Goal: Transaction & Acquisition: Purchase product/service

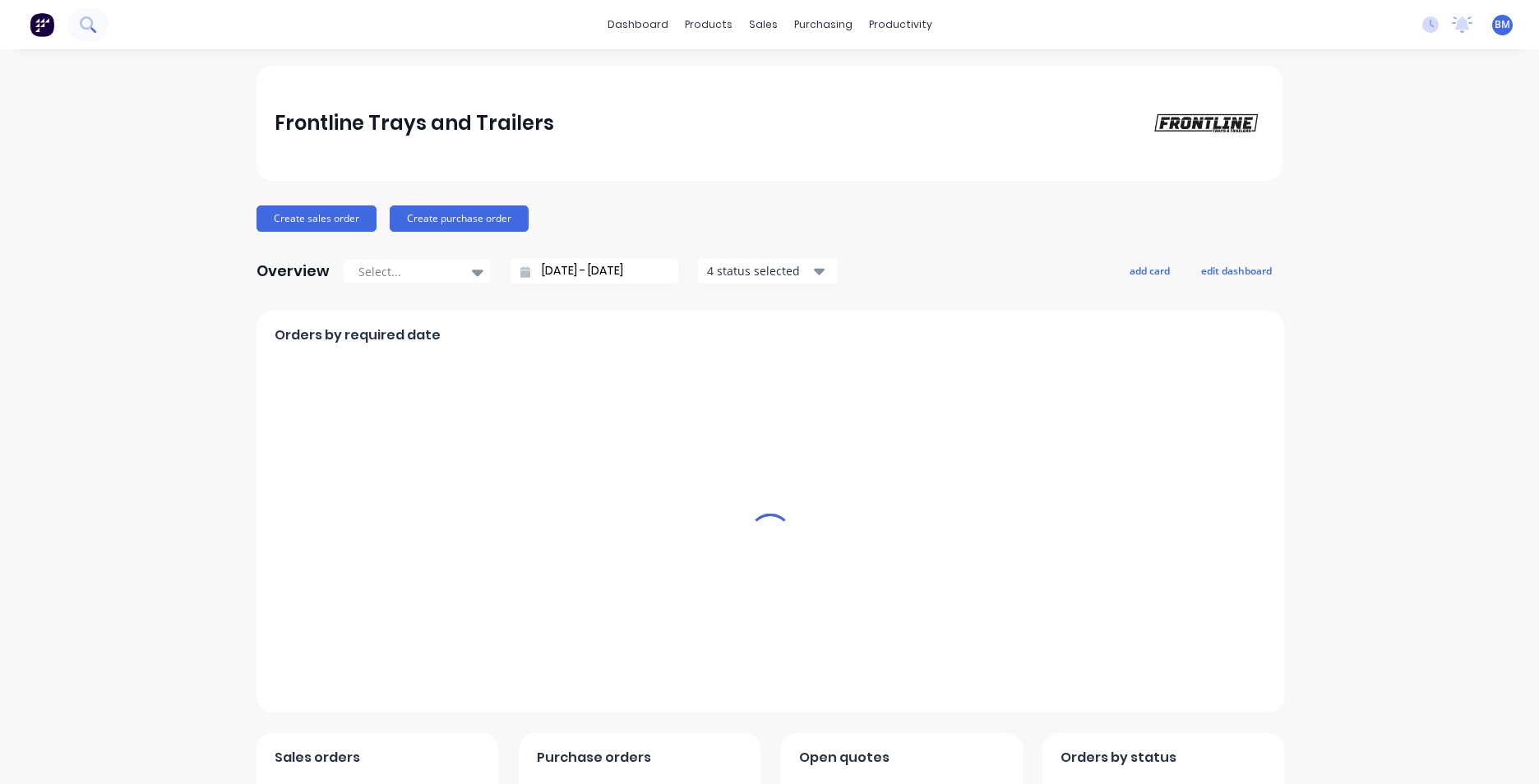
click at [82, 29] on icon at bounding box center [87, 24] width 15 height 15
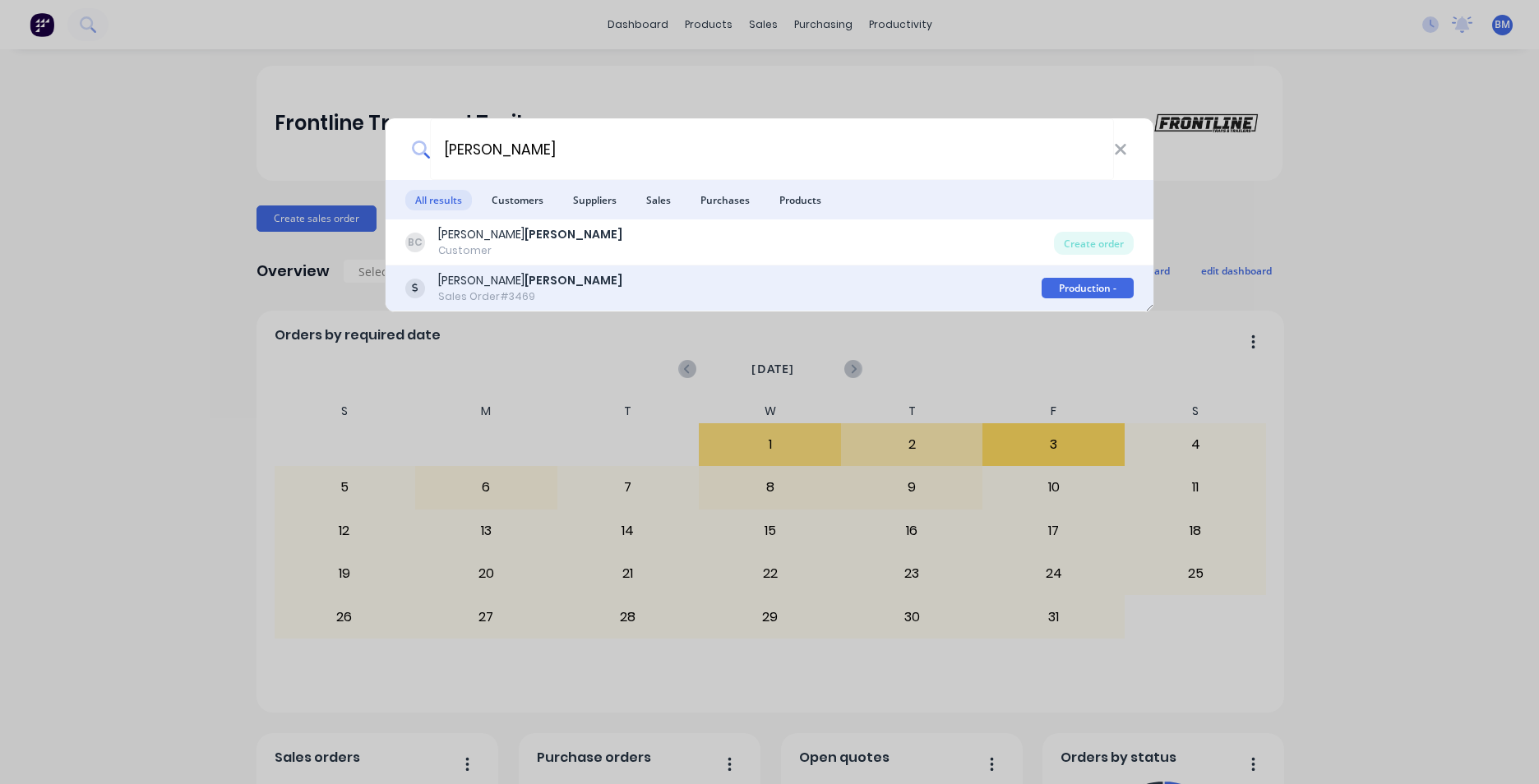
type input "[PERSON_NAME]"
click at [577, 280] on div "[PERSON_NAME] Sales Order #3469" at bounding box center [723, 288] width 636 height 32
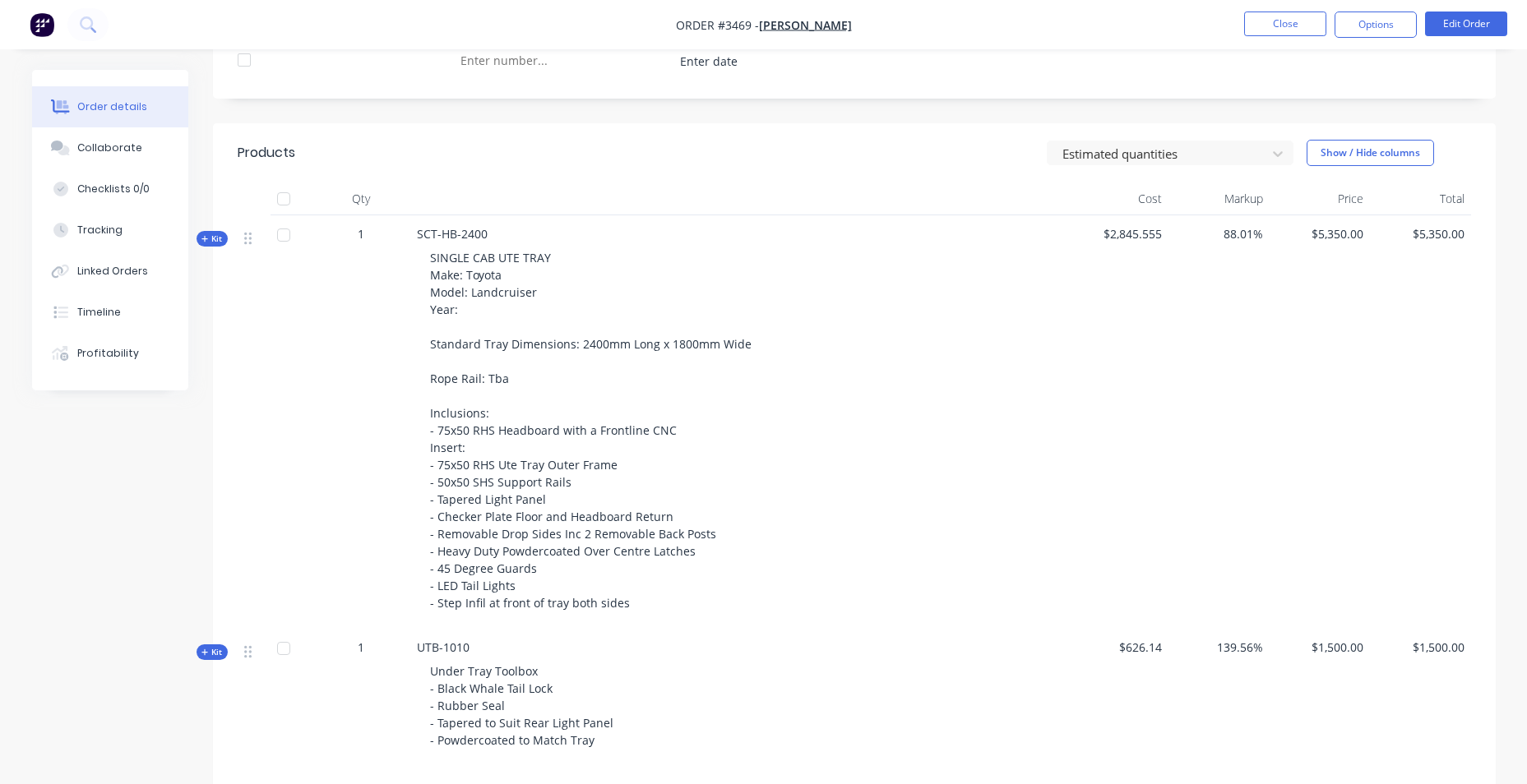
scroll to position [575, 0]
click at [1403, 148] on button "Show / Hide columns" at bounding box center [1370, 148] width 127 height 27
click at [1334, 206] on span at bounding box center [1333, 201] width 14 height 14
click at [1313, 194] on input "Cost" at bounding box center [1313, 194] width 0 height 0
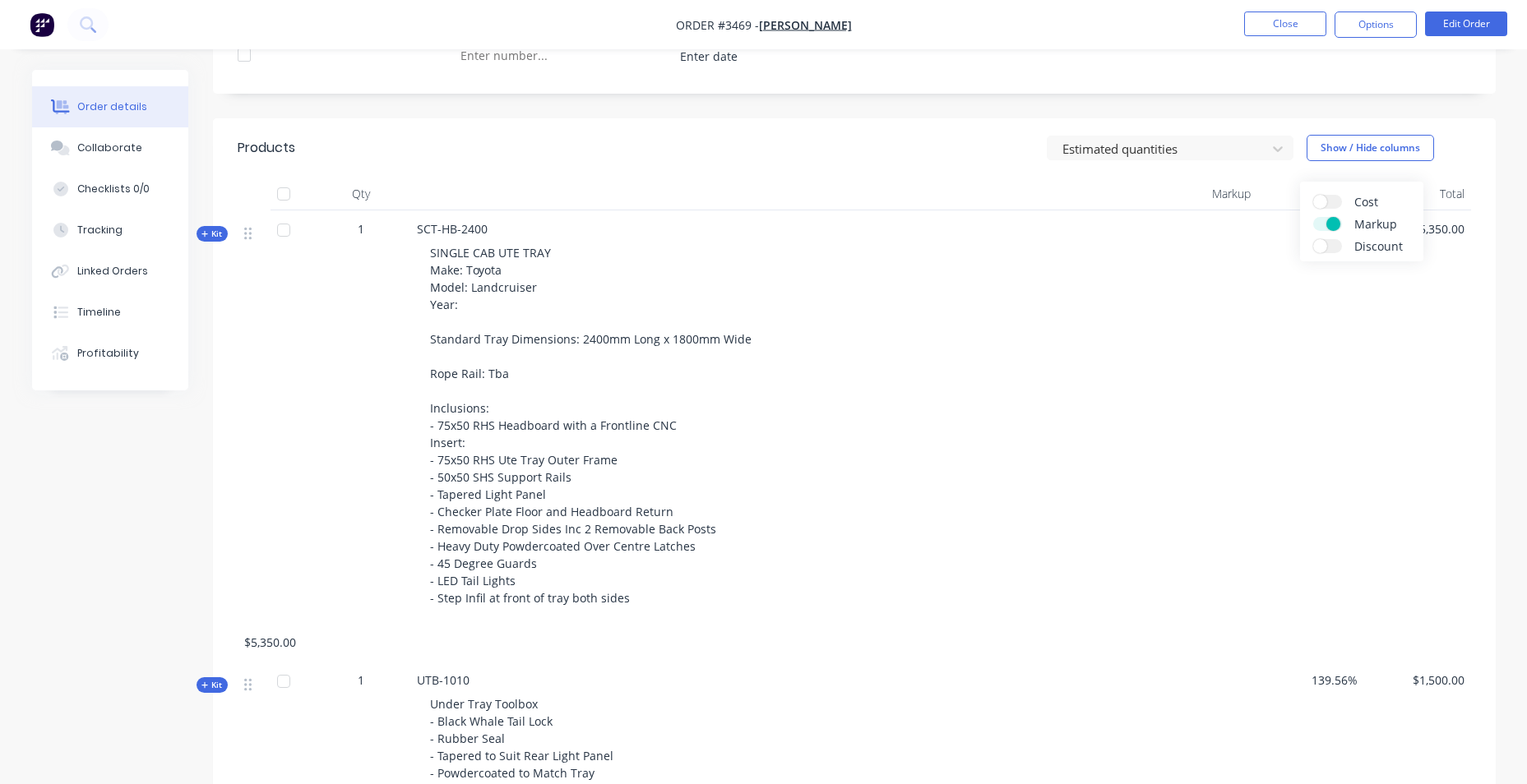
click at [1335, 220] on span at bounding box center [1333, 224] width 14 height 14
click at [1313, 217] on input "Markup" at bounding box center [1313, 217] width 0 height 0
drag, startPoint x: 1083, startPoint y: 192, endPoint x: 1075, endPoint y: 185, distance: 10.6
click at [1077, 188] on div at bounding box center [821, 193] width 822 height 33
click at [488, 372] on span "SINGLE CAB UTE TRAY Make: Toyota Model: Landcruiser Year: Standard Tray Dimensi…" at bounding box center [590, 425] width 322 height 361
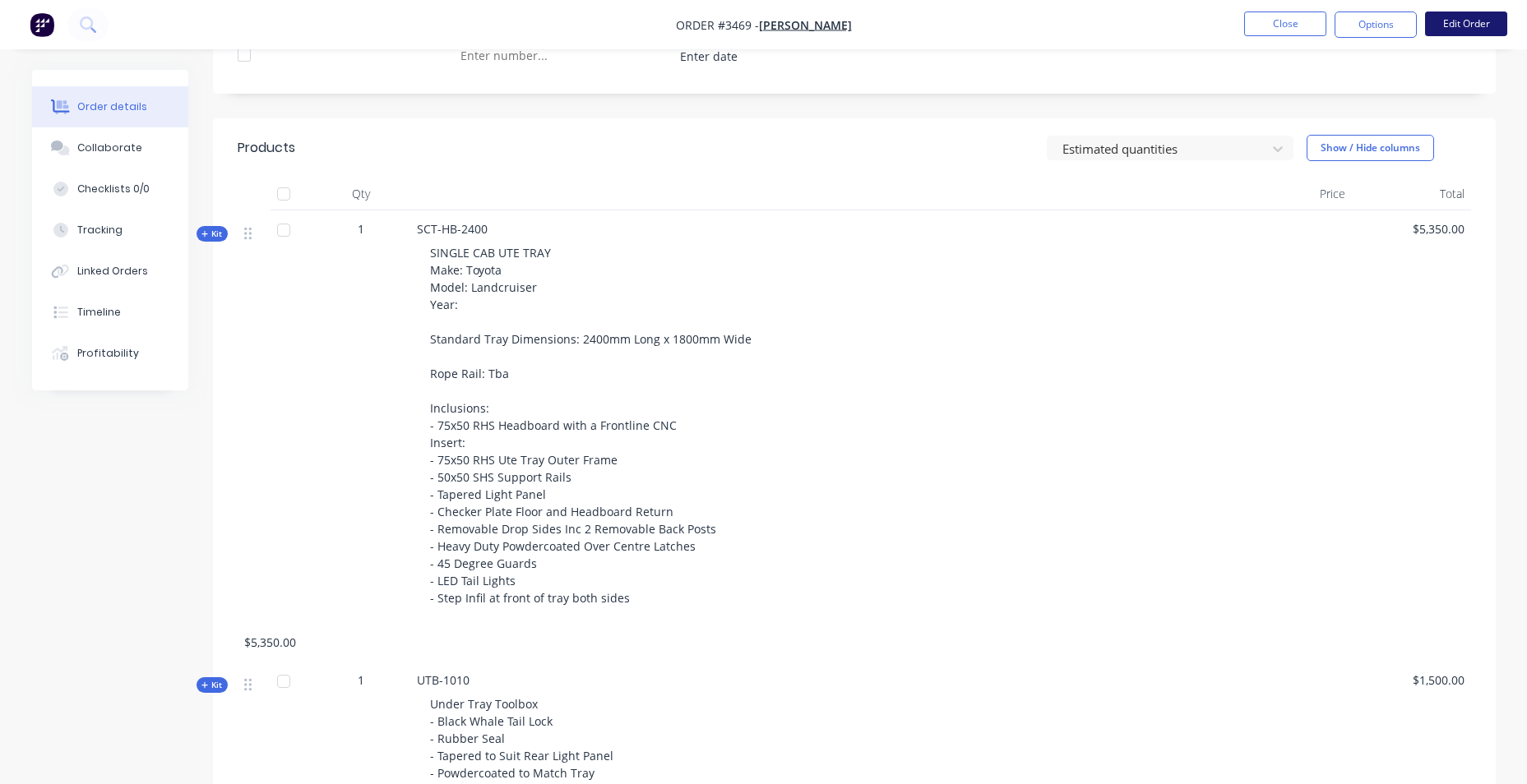
click at [1479, 21] on button "Edit Order" at bounding box center [1465, 24] width 83 height 25
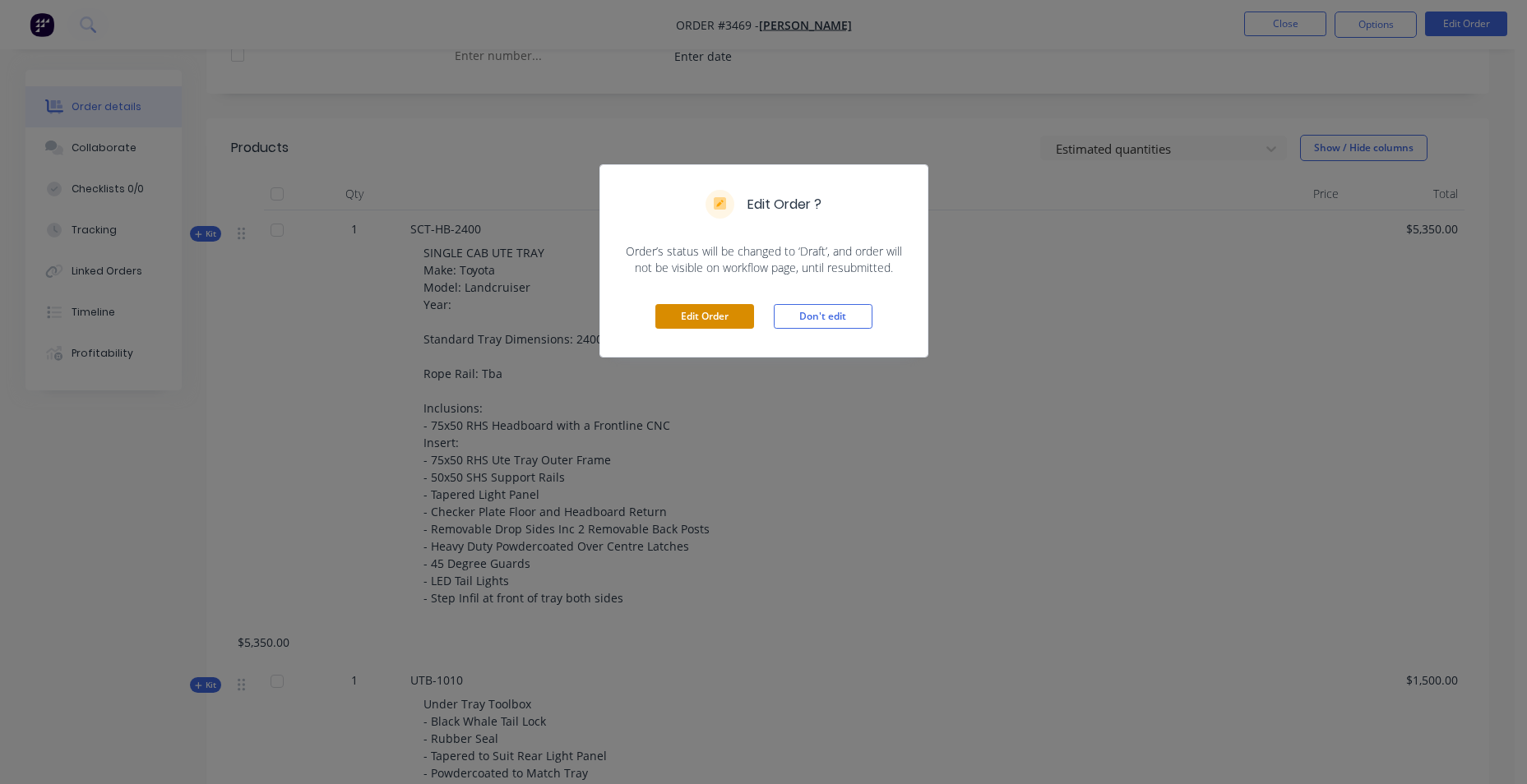
click at [699, 318] on button "Edit Order" at bounding box center [705, 317] width 99 height 25
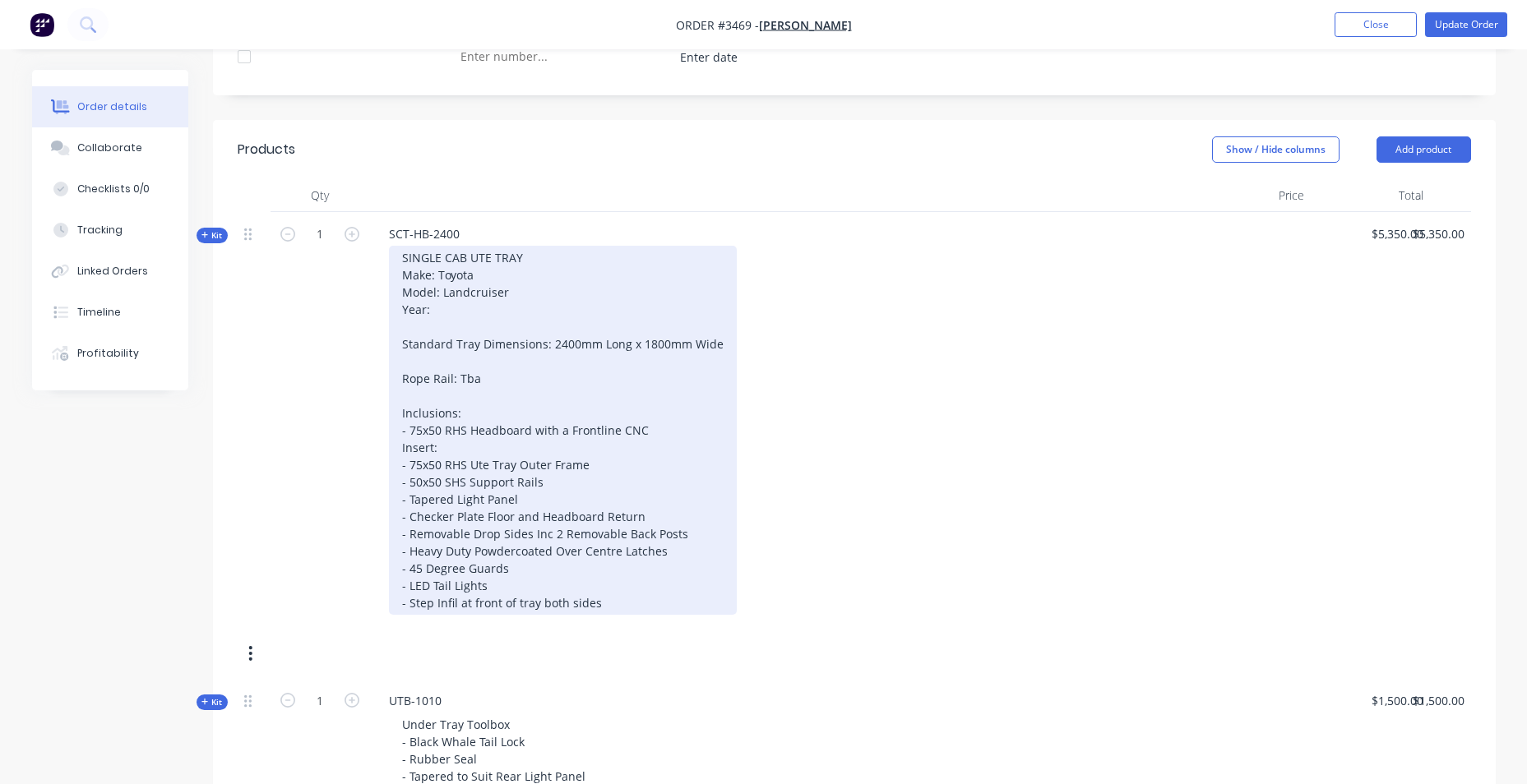
click at [490, 378] on div "SINGLE CAB UTE TRAY Make: Toyota Model: Landcruiser Year: Standard Tray Dimensi…" at bounding box center [562, 429] width 348 height 369
click at [646, 271] on div "SINGLE CAB UTE TRAY Make: Toyota Model: Landcruiser Year: Standard Tray Dimensi…" at bounding box center [562, 429] width 348 height 369
click at [515, 382] on div "SINGLE CAB UTE TRAY Make: Toyota Model: Landcruiser Year: Standard Tray Dimensi…" at bounding box center [562, 429] width 348 height 369
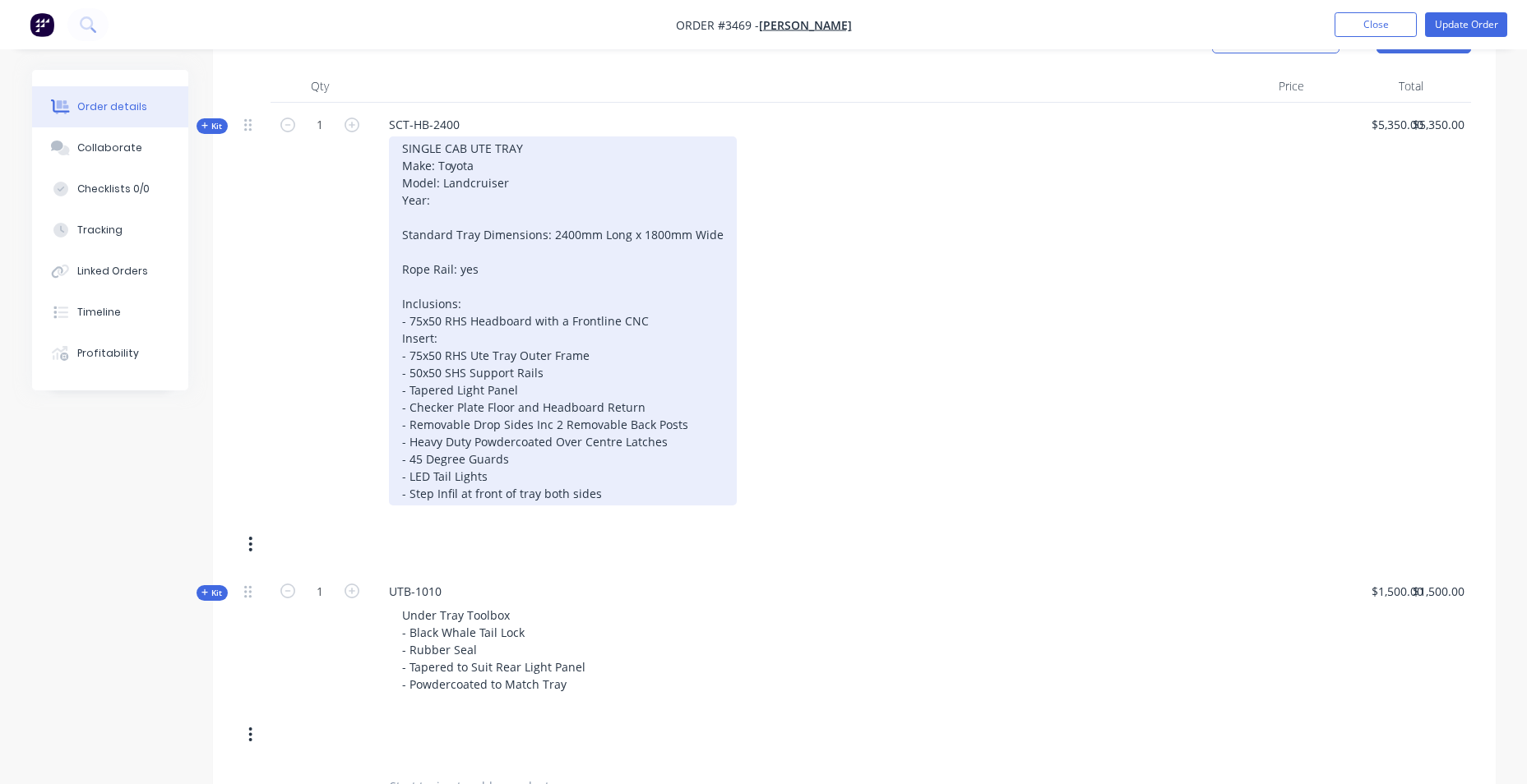
scroll to position [657, 0]
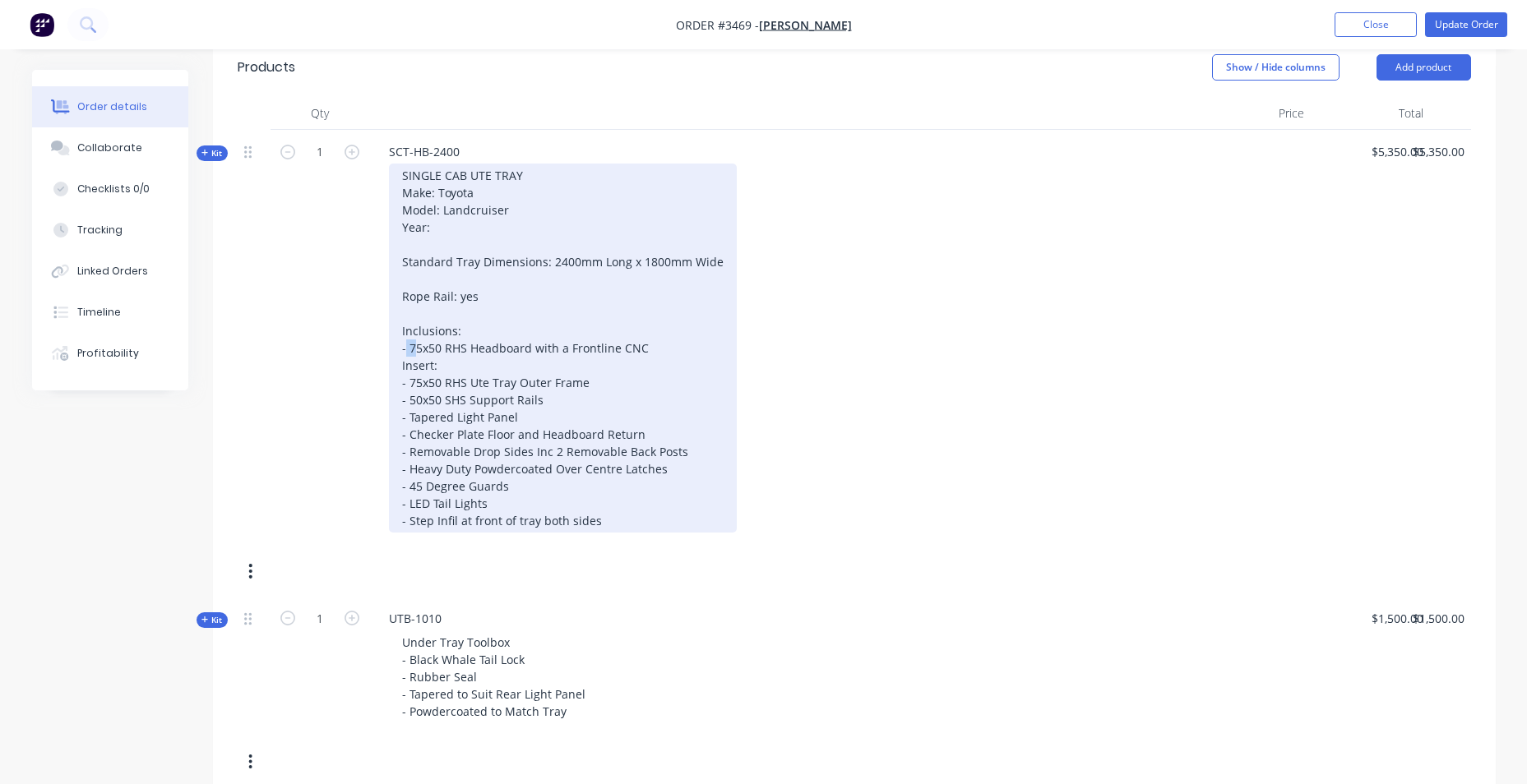
drag, startPoint x: 417, startPoint y: 347, endPoint x: 436, endPoint y: 352, distance: 19.6
click at [408, 351] on div "SINGLE CAB UTE TRAY Make: Toyota Model: Landcruiser Year: Standard Tray Dimensi…" at bounding box center [562, 348] width 348 height 369
click at [671, 368] on div "SINGLE CAB UTE TRAY Make: Toyota Model: Landcruiser Year: Standard Tray Dimensi…" at bounding box center [562, 348] width 348 height 369
click at [534, 346] on div "SINGLE CAB UTE TRAY Make: Toyota Model: Landcruiser Year: Standard Tray Dimensi…" at bounding box center [562, 348] width 348 height 369
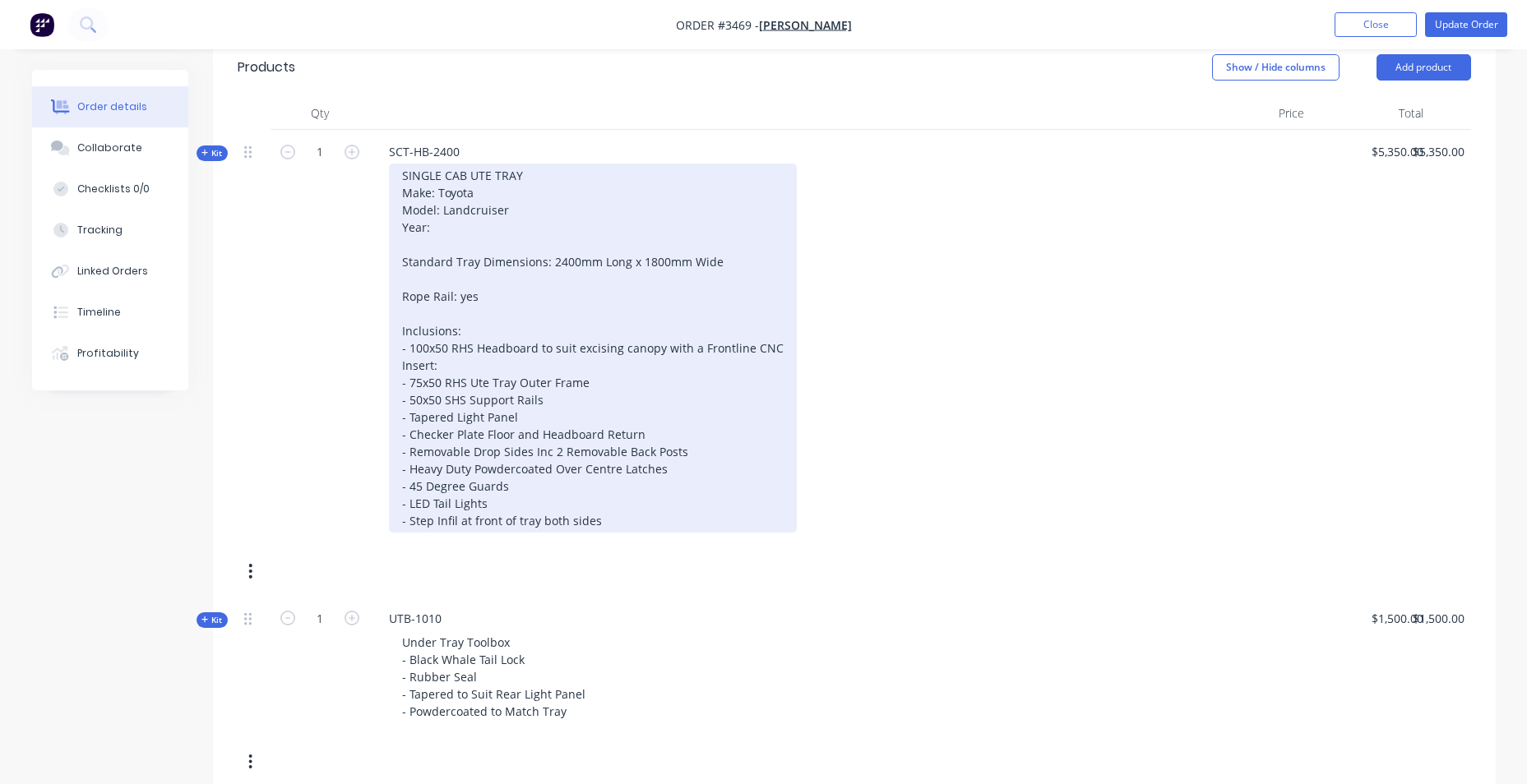
click at [664, 397] on div "SINGLE CAB UTE TRAY Make: Toyota Model: Landcruiser Year: Standard Tray Dimensi…" at bounding box center [593, 348] width 408 height 369
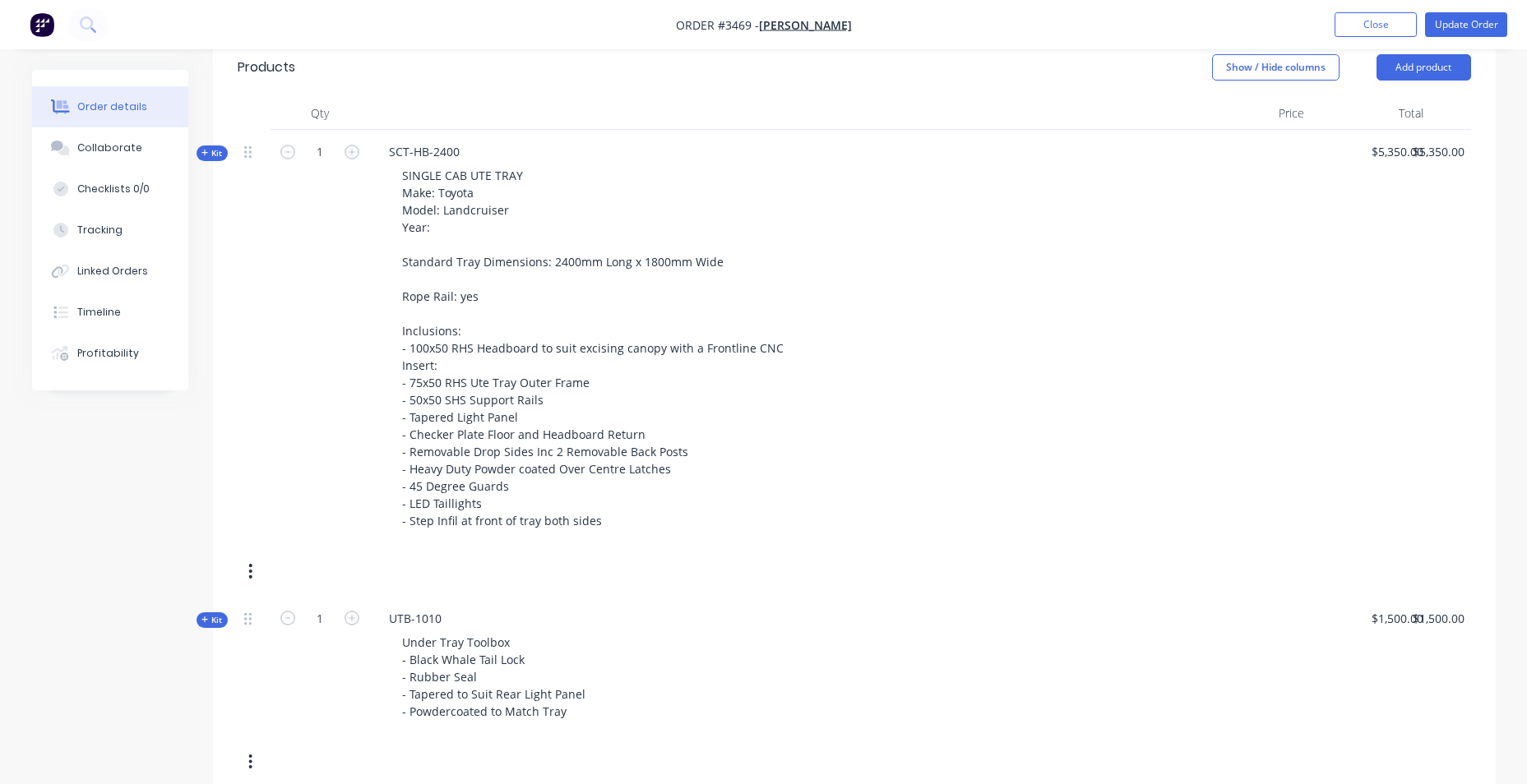
click at [756, 582] on div "Kit 1 SCT-HB-2400 SINGLE CAB UTE TRAY Make: Toyota Model: Landcruiser Year: Sta…" at bounding box center [855, 363] width 1233 height 466
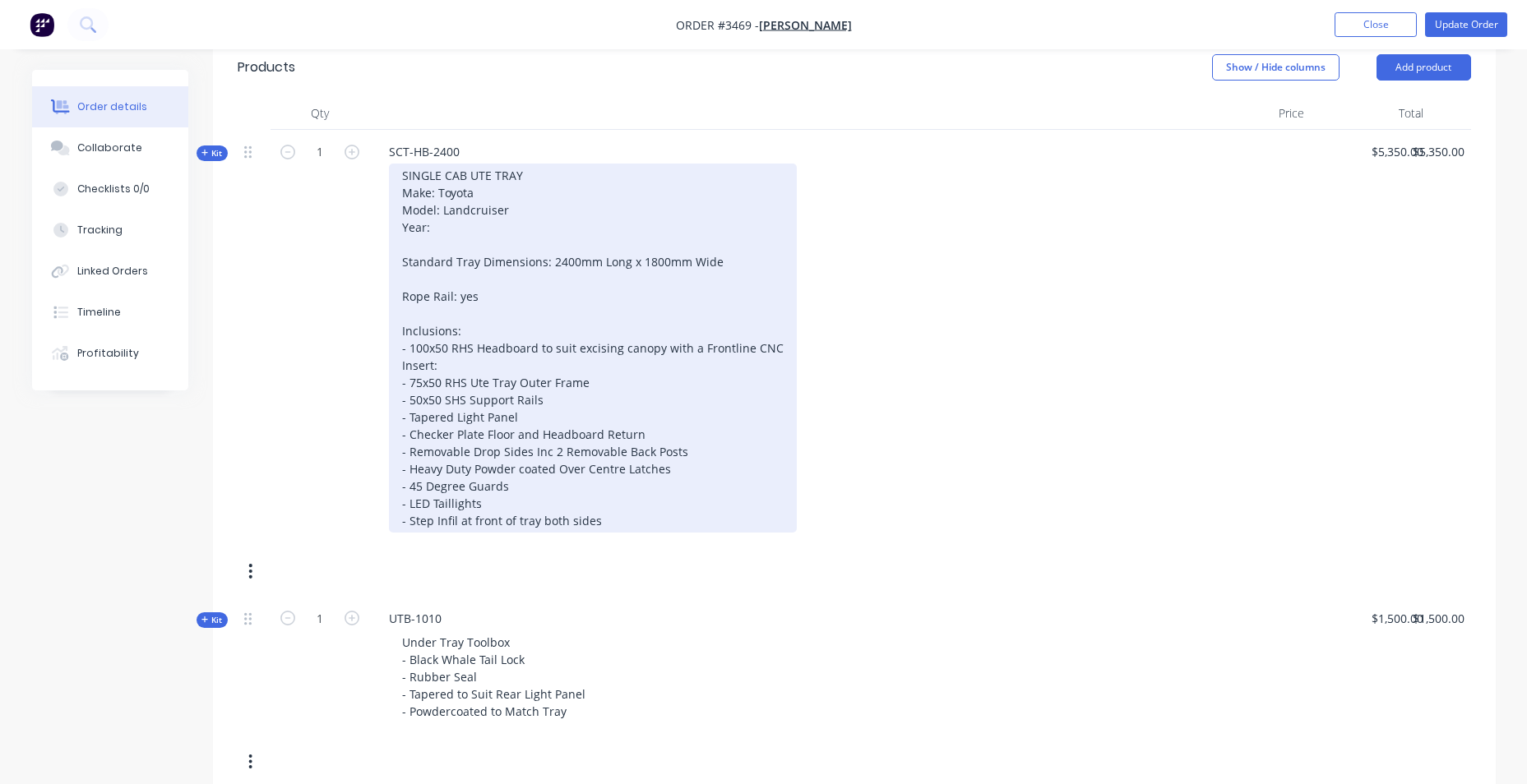
click at [564, 517] on div "SINGLE CAB UTE TRAY Make: Toyota Model: Landcruiser Year: Standard Tray Dimensi…" at bounding box center [593, 348] width 408 height 369
click at [695, 516] on div "SINGLE CAB UTE TRAY Make: Toyota Model: Landcruiser Year: Standard Tray Dimensi…" at bounding box center [593, 348] width 408 height 369
click at [400, 522] on div "SINGLE CAB UTE TRAY Make: Toyota Model: Landcruiser Year: Standard Tray Dimensi…" at bounding box center [593, 348] width 408 height 369
click at [617, 520] on div "SINGLE CAB UTE TRAY Make: Toyota Model: Landcruiser Year: Standard Tray Dimensi…" at bounding box center [593, 348] width 408 height 369
click at [695, 194] on div "SINGLE CAB UTE TRAY Make: Toyota Model: Landcruiser Year: Standard Tray Dimensi…" at bounding box center [593, 348] width 408 height 369
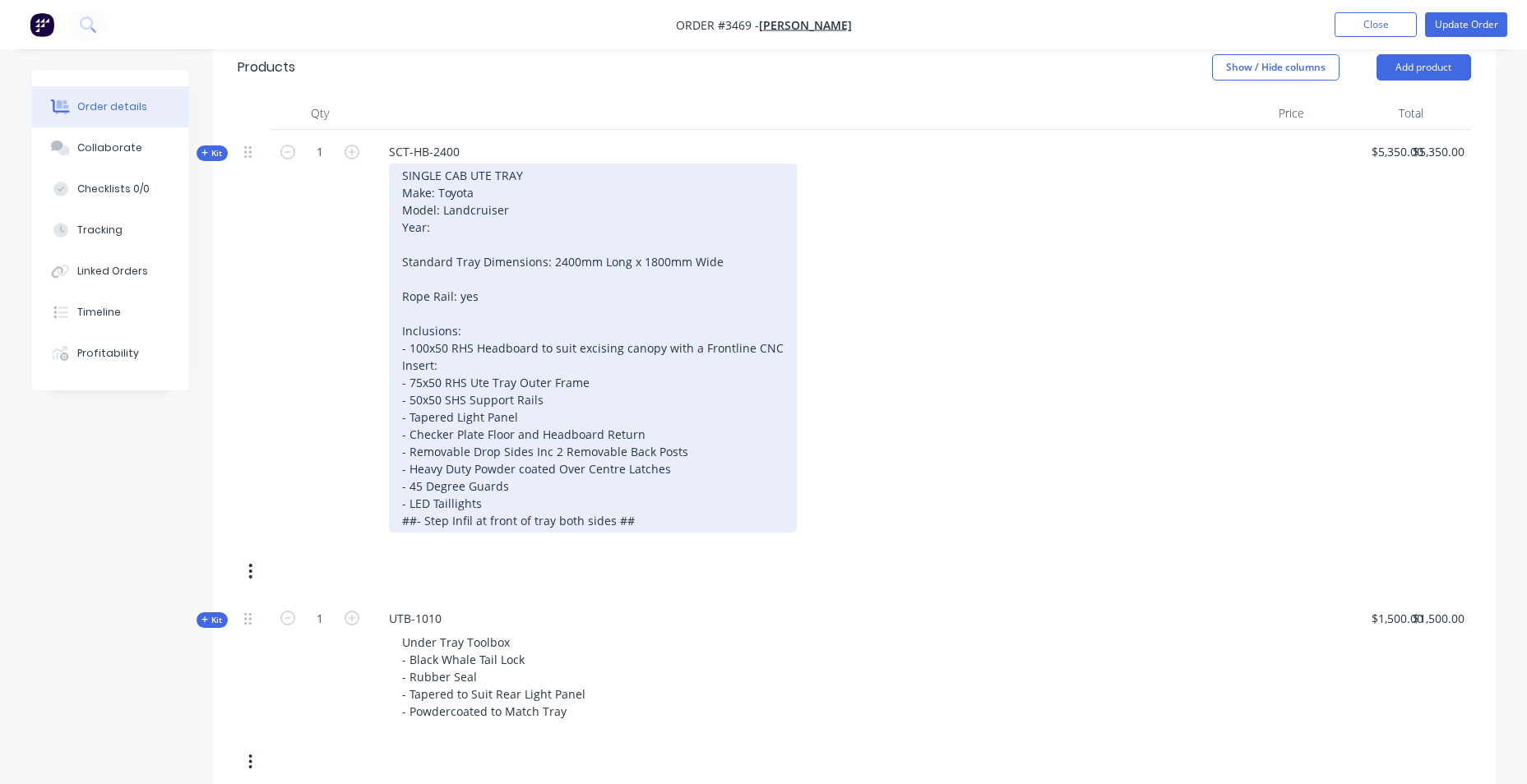
click at [533, 413] on div "SINGLE CAB UTE TRAY Make: Toyota Model: Landcruiser Year: Standard Tray Dimensi…" at bounding box center [593, 348] width 408 height 369
click at [711, 456] on div "SINGLE CAB UTE TRAY Make: Toyota Model: Landcruiser Year: Standard Tray Dimensi…" at bounding box center [593, 348] width 408 height 369
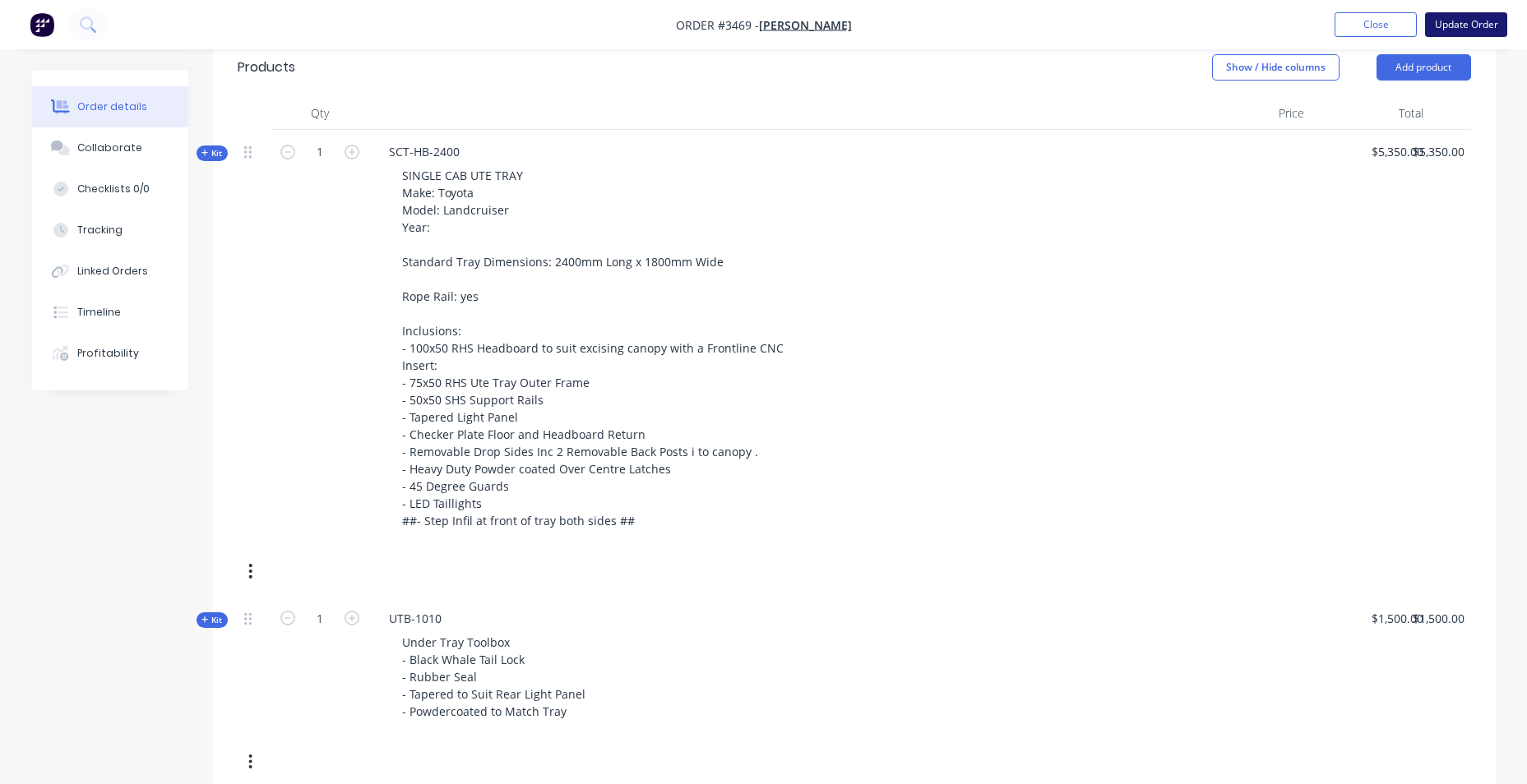
click at [1458, 27] on button "Update Order" at bounding box center [1465, 25] width 83 height 25
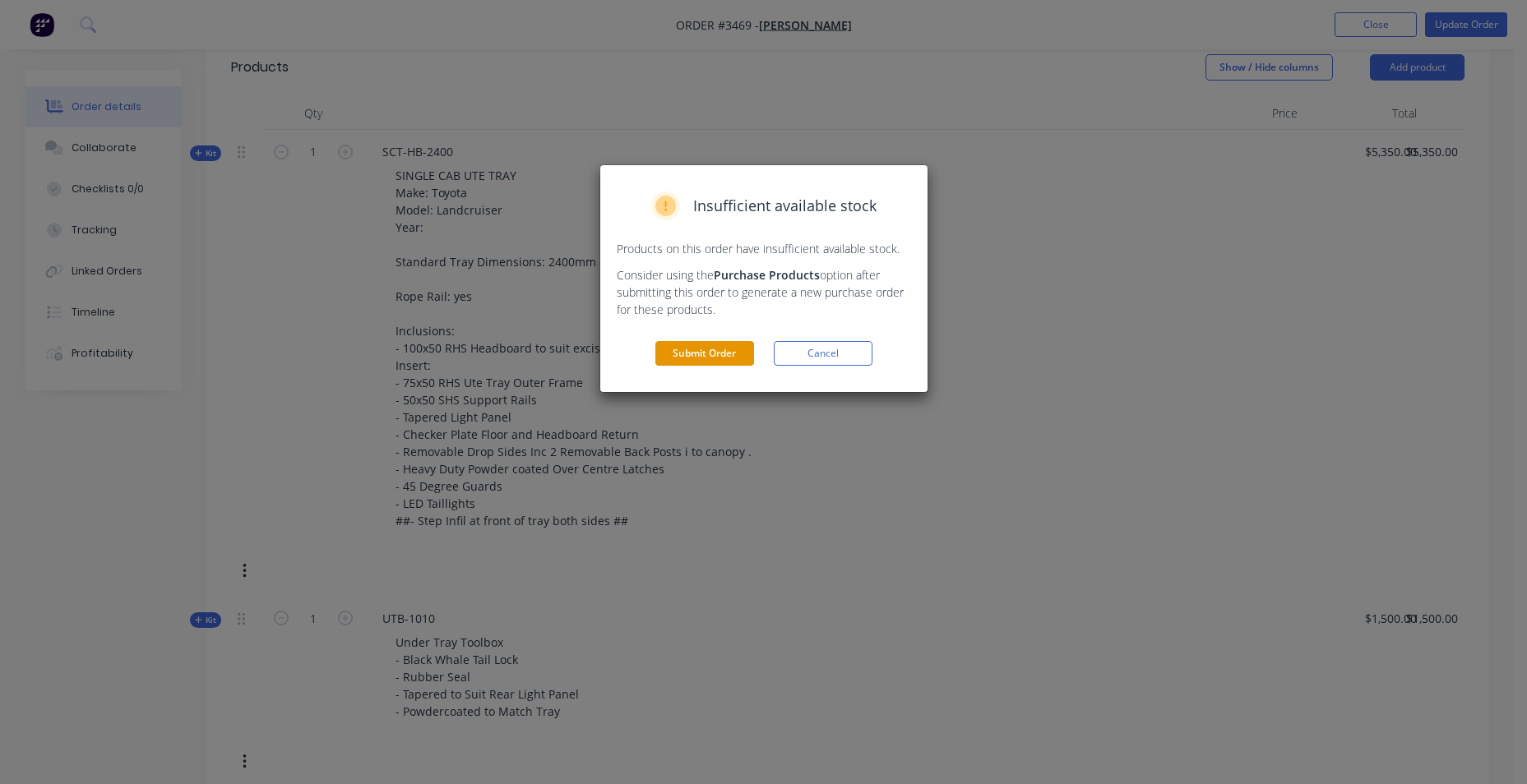
click at [736, 357] on button "Submit Order" at bounding box center [705, 354] width 99 height 25
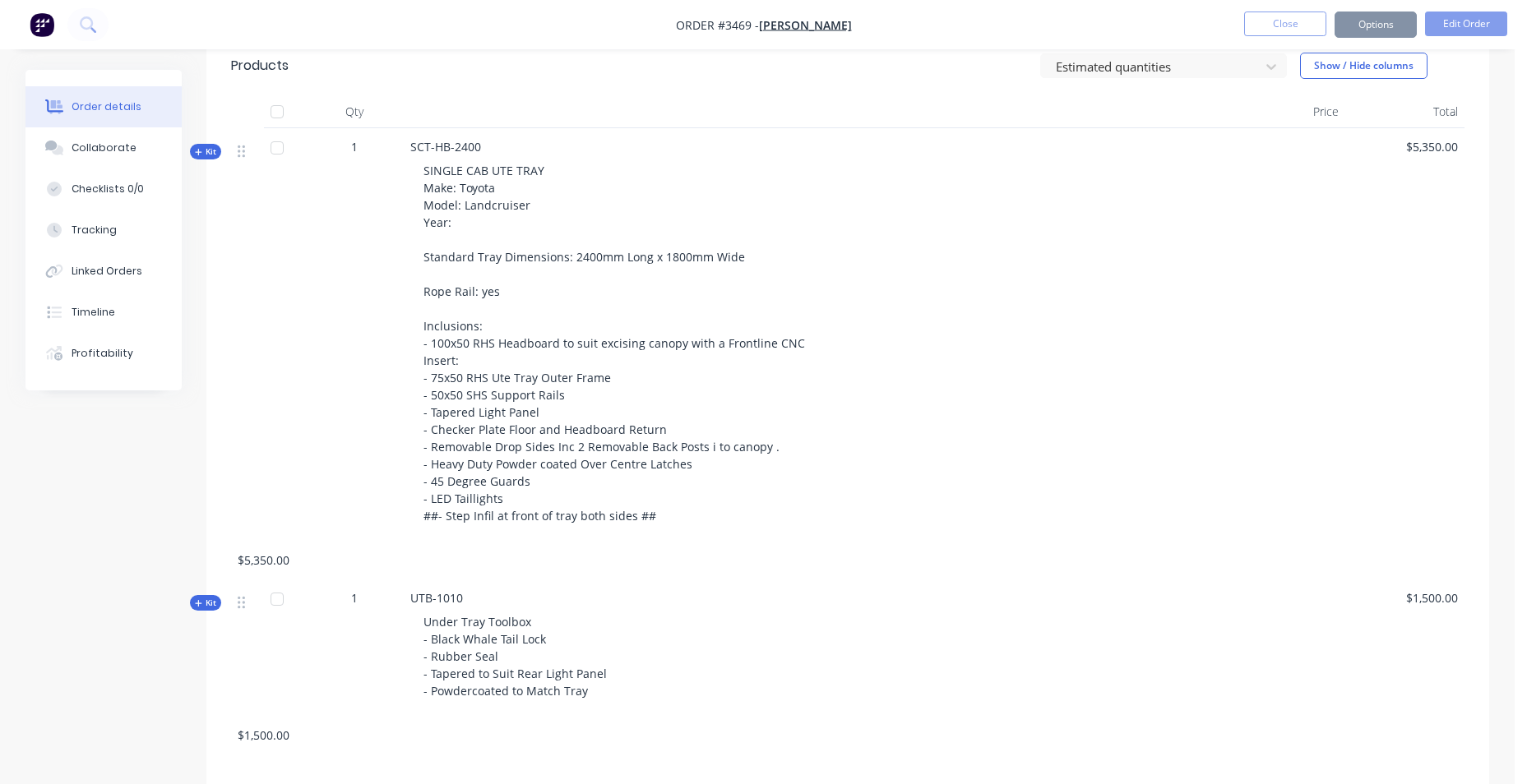
scroll to position [656, 0]
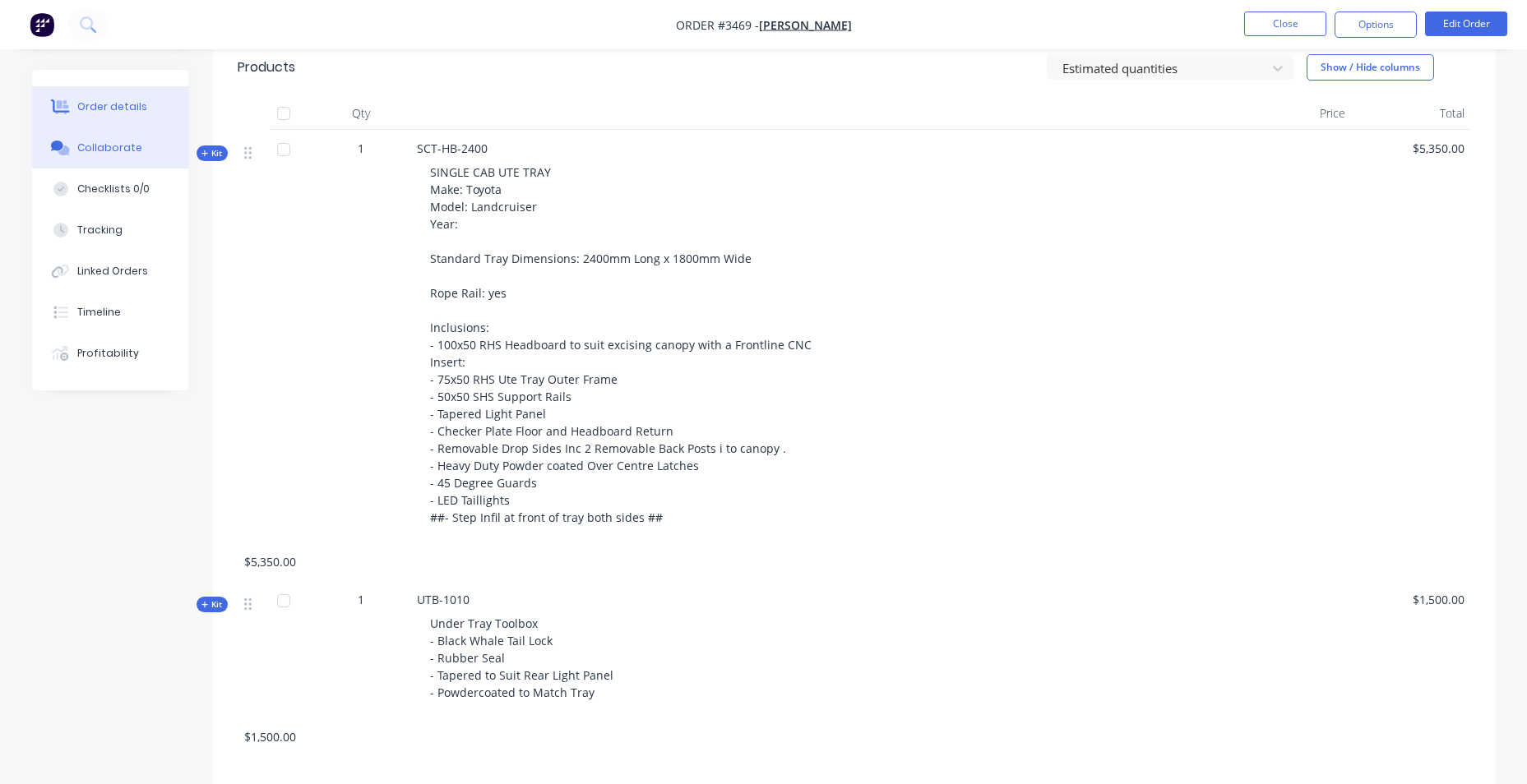
click at [139, 156] on button "Collaborate" at bounding box center [110, 147] width 156 height 41
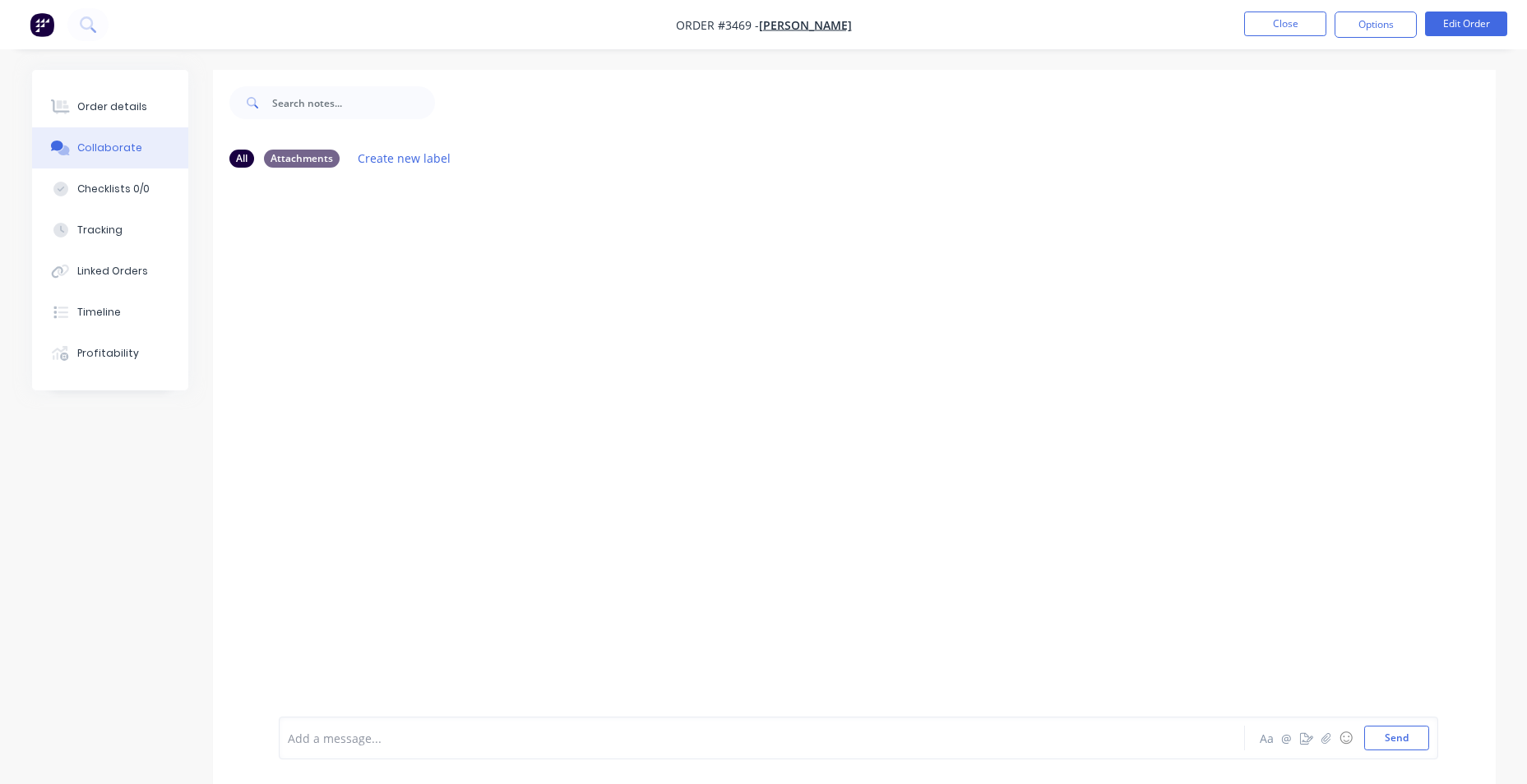
click at [84, 142] on div "Collaborate" at bounding box center [109, 148] width 64 height 15
drag, startPoint x: 19, startPoint y: 27, endPoint x: 46, endPoint y: 27, distance: 27.0
click at [37, 27] on nav "Order #3469 - [PERSON_NAME] Close Options Edit Order" at bounding box center [764, 25] width 1527 height 49
click at [41, 30] on img "button" at bounding box center [42, 25] width 25 height 25
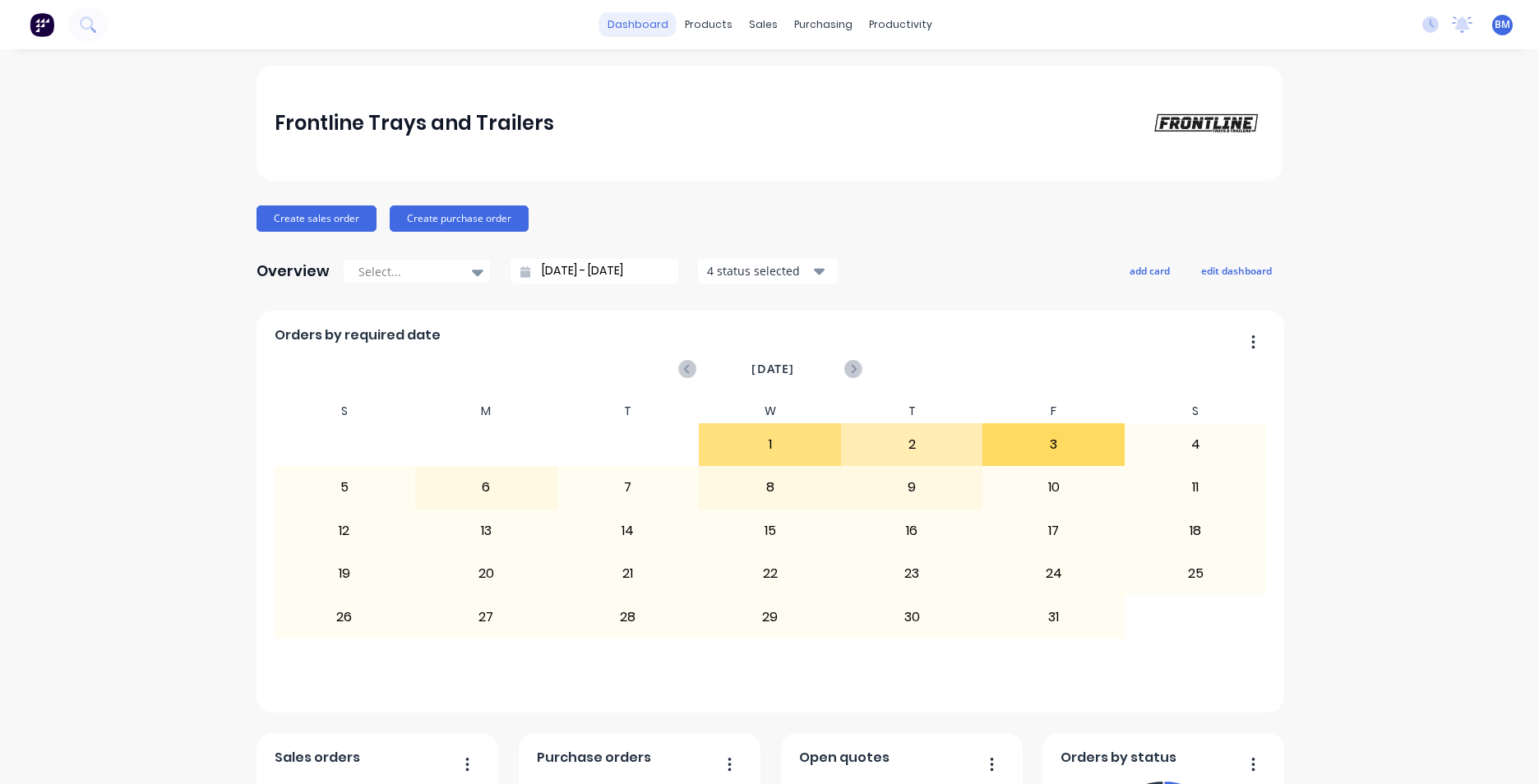
click at [637, 15] on link "dashboard" at bounding box center [637, 25] width 77 height 25
click at [664, 34] on link "dashboard" at bounding box center [637, 25] width 77 height 25
click at [648, 25] on link "dashboard" at bounding box center [637, 25] width 77 height 25
click at [766, 23] on div "sales" at bounding box center [763, 25] width 46 height 25
click at [870, 89] on link "Sales Orders" at bounding box center [844, 78] width 218 height 33
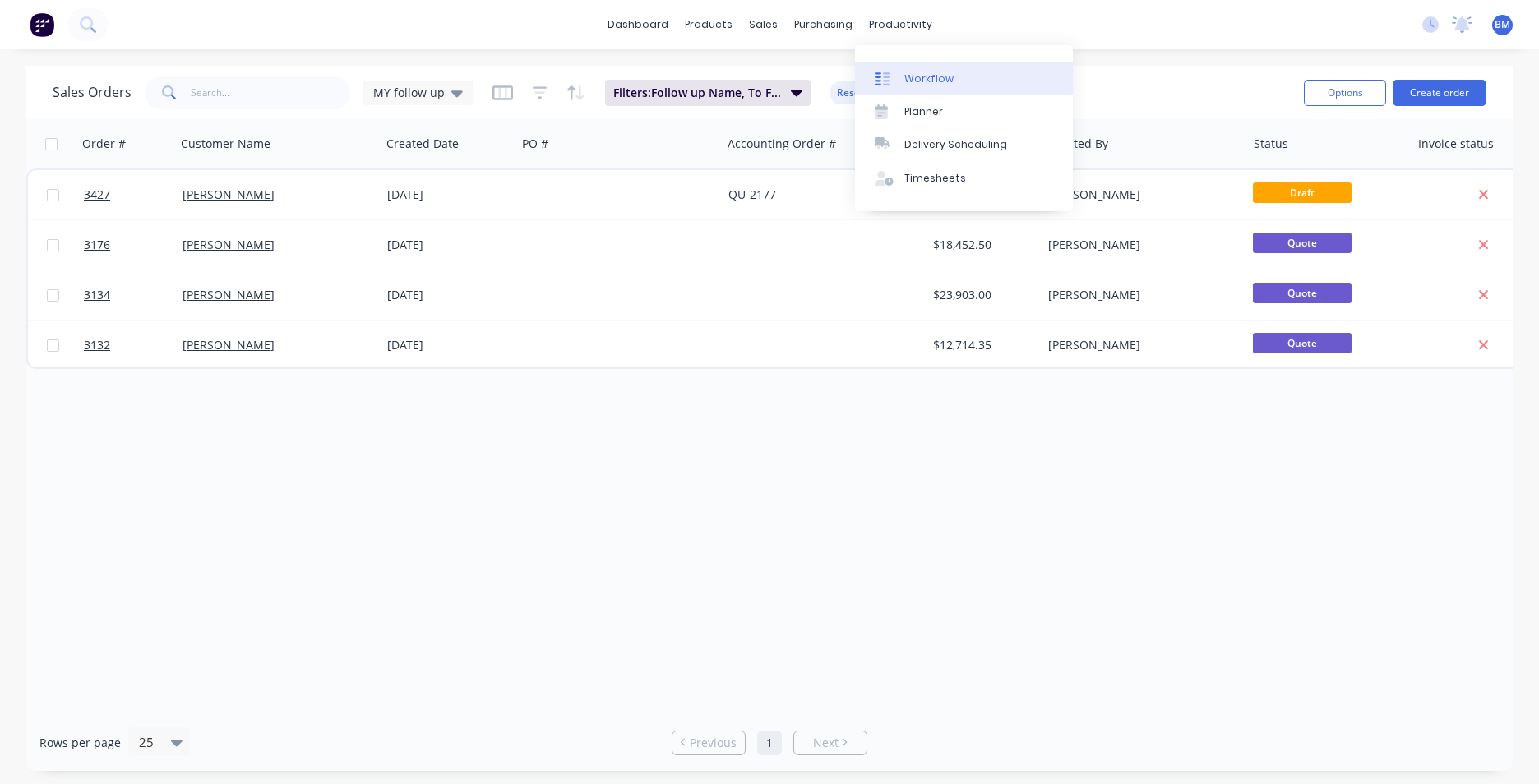
click at [905, 78] on div "Workflow" at bounding box center [929, 79] width 49 height 15
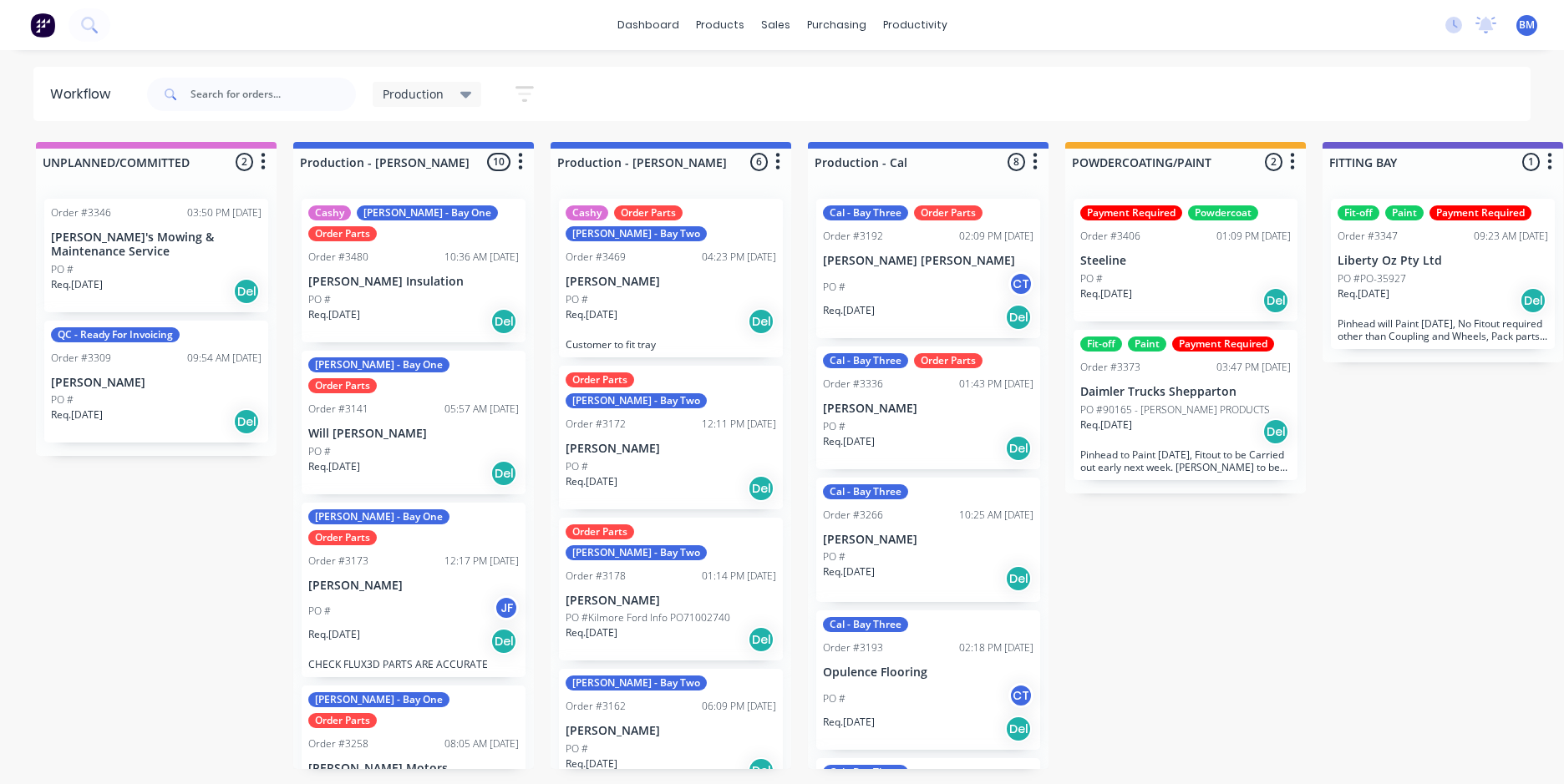
click at [676, 442] on p "[PERSON_NAME]" at bounding box center [671, 449] width 210 height 14
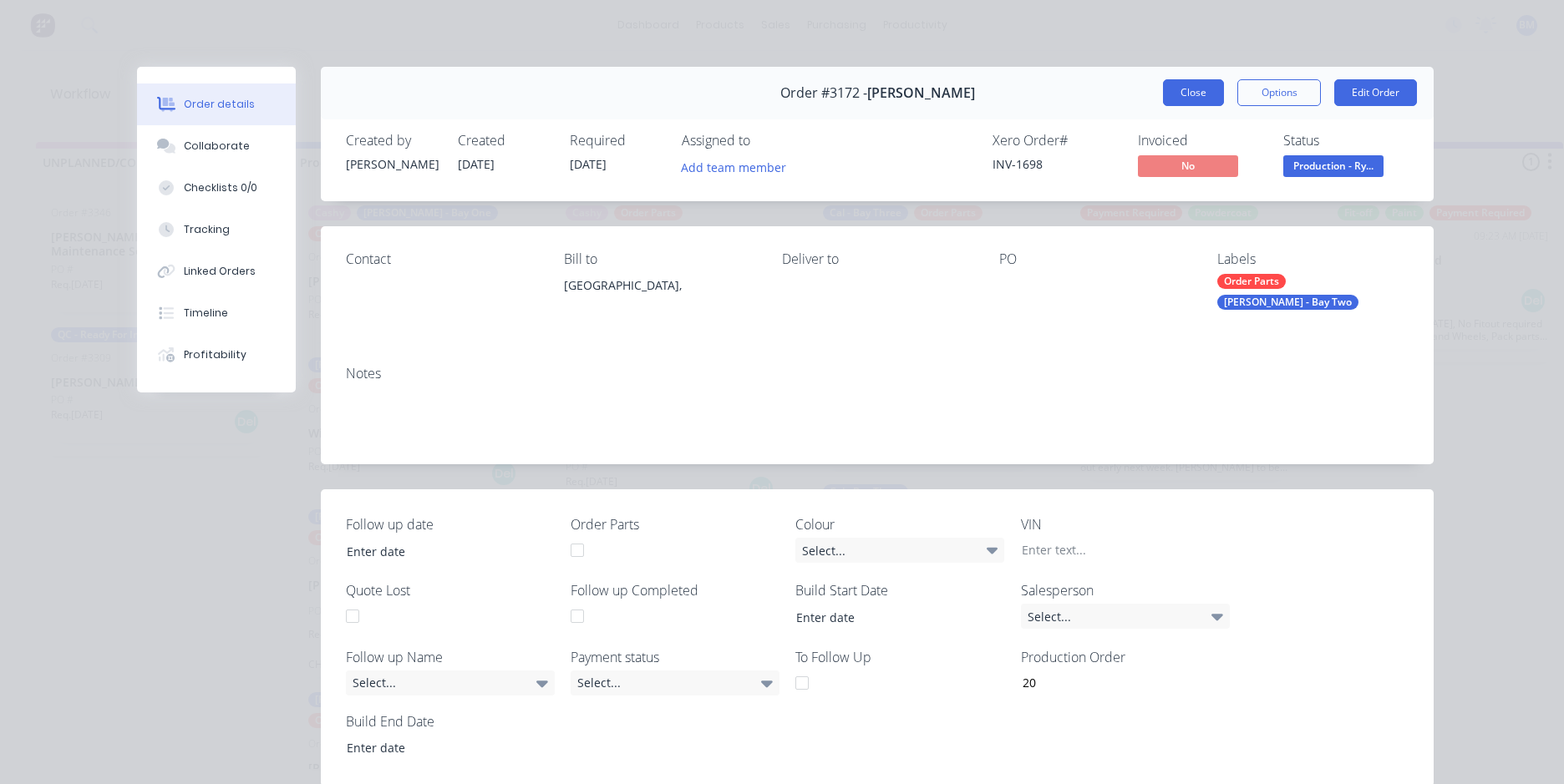
click at [1193, 96] on button "Close" at bounding box center [1193, 92] width 61 height 27
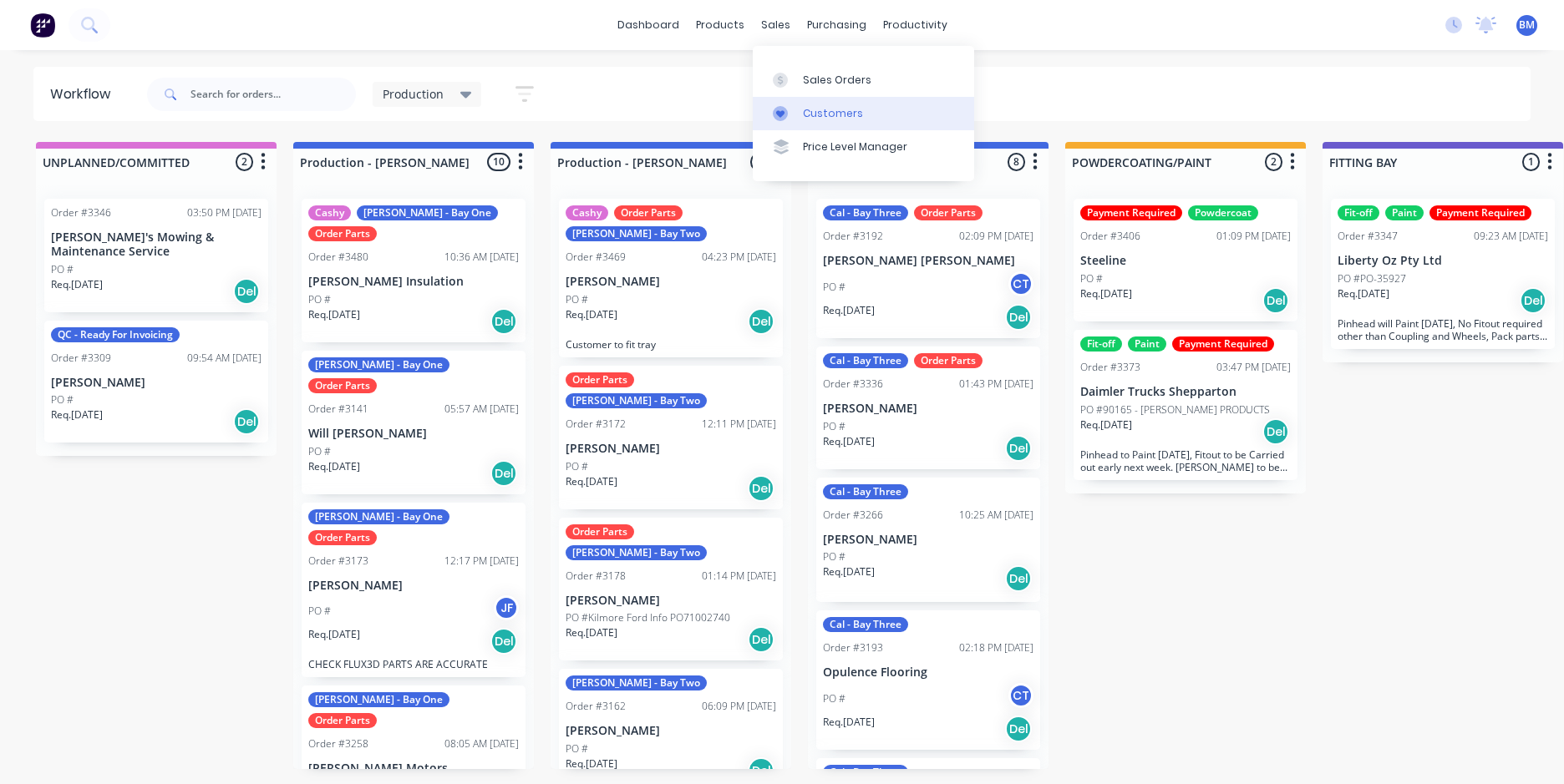
click at [839, 125] on link "Customers" at bounding box center [863, 114] width 222 height 34
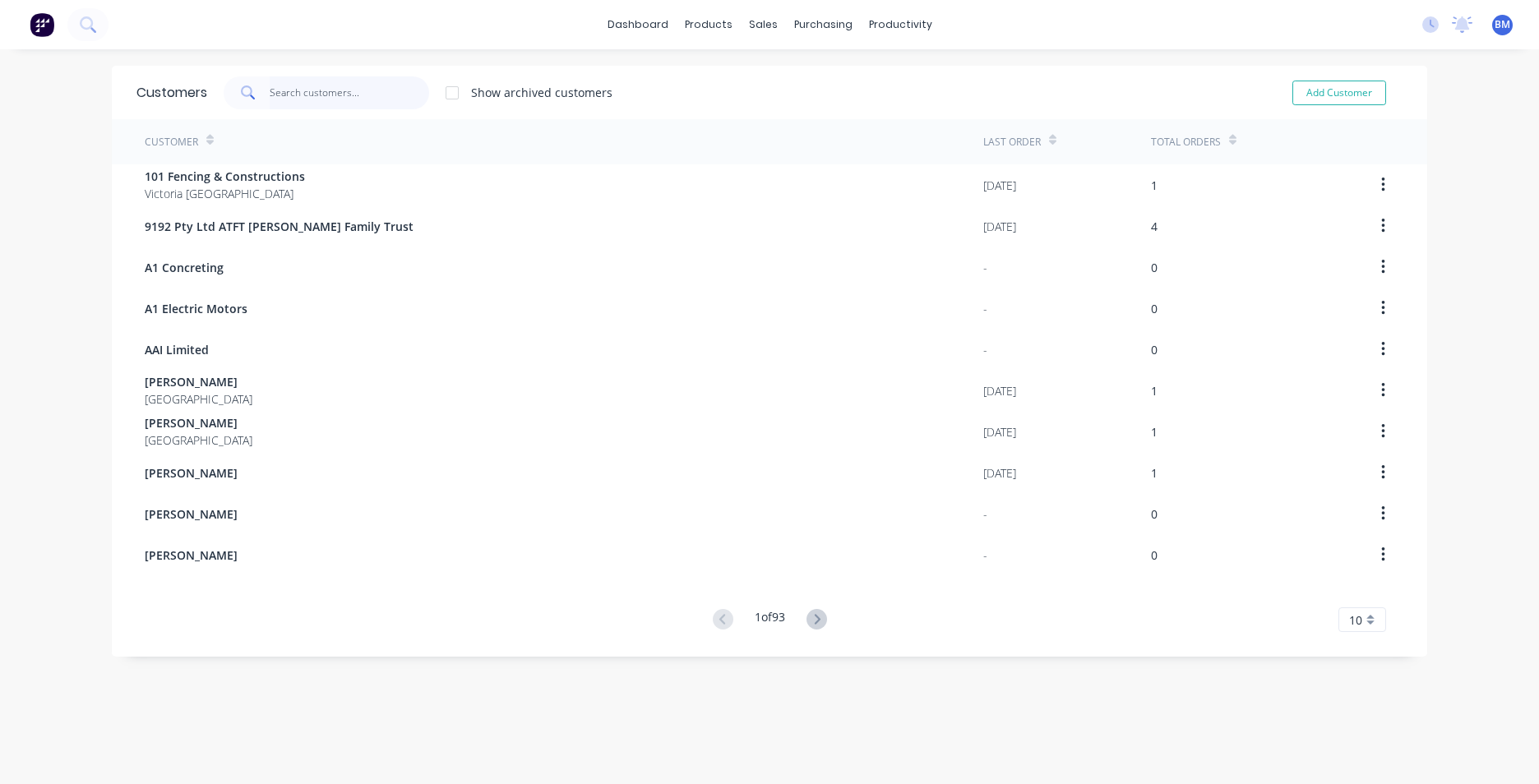
click at [280, 101] on input "text" at bounding box center [349, 93] width 160 height 33
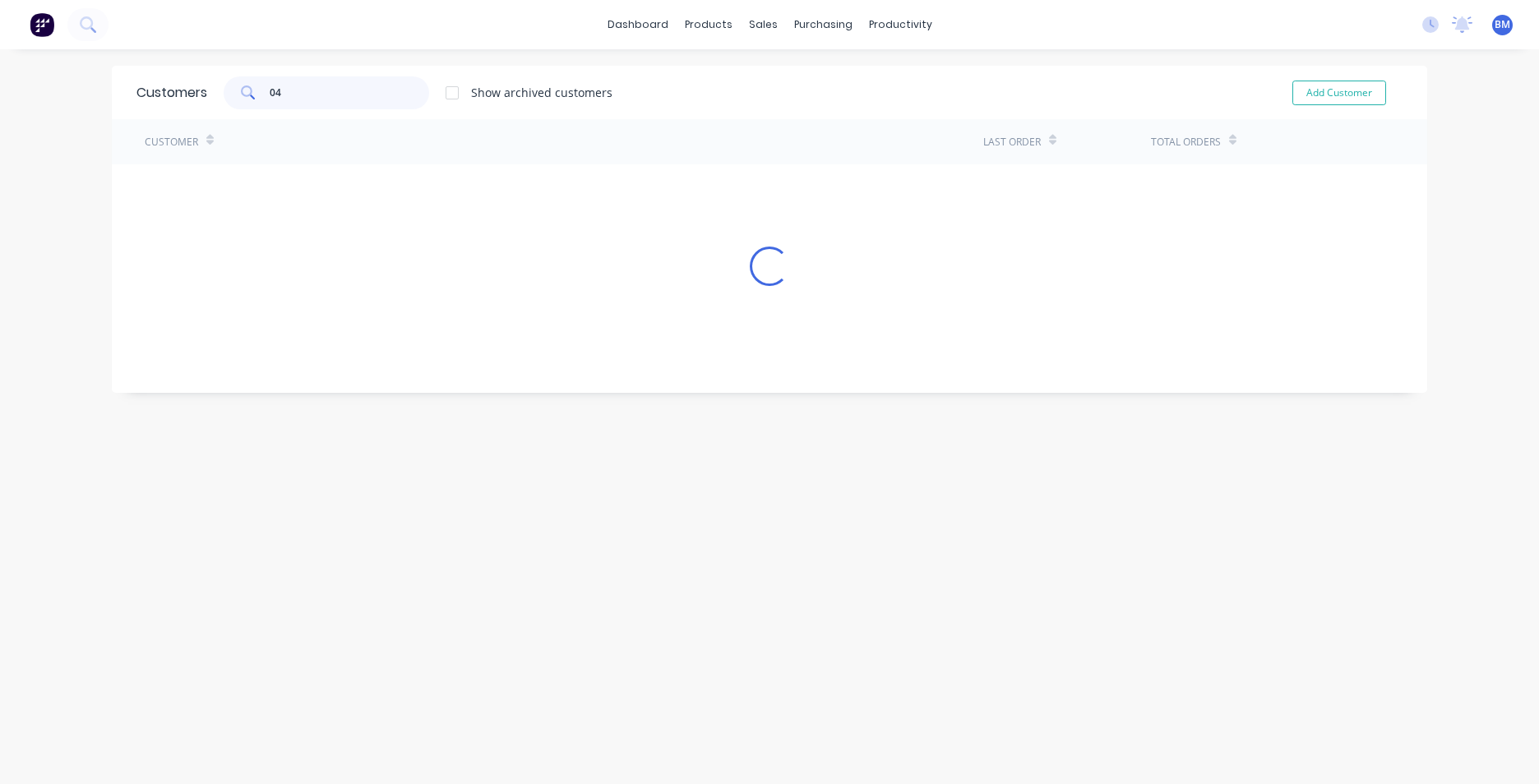
type input "0"
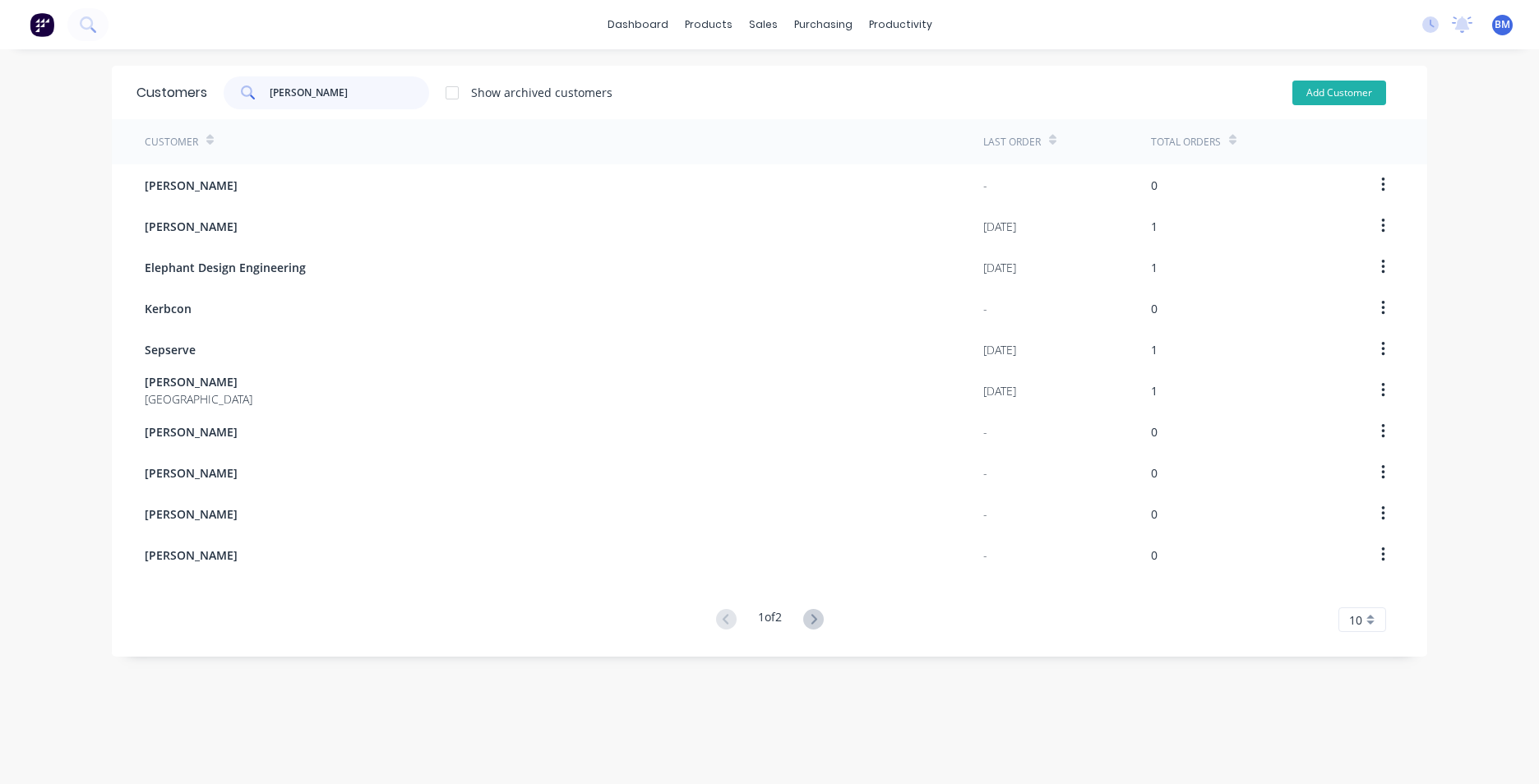
type input "[PERSON_NAME]"
click at [1367, 94] on button "Add Customer" at bounding box center [1339, 93] width 94 height 25
select select "AU"
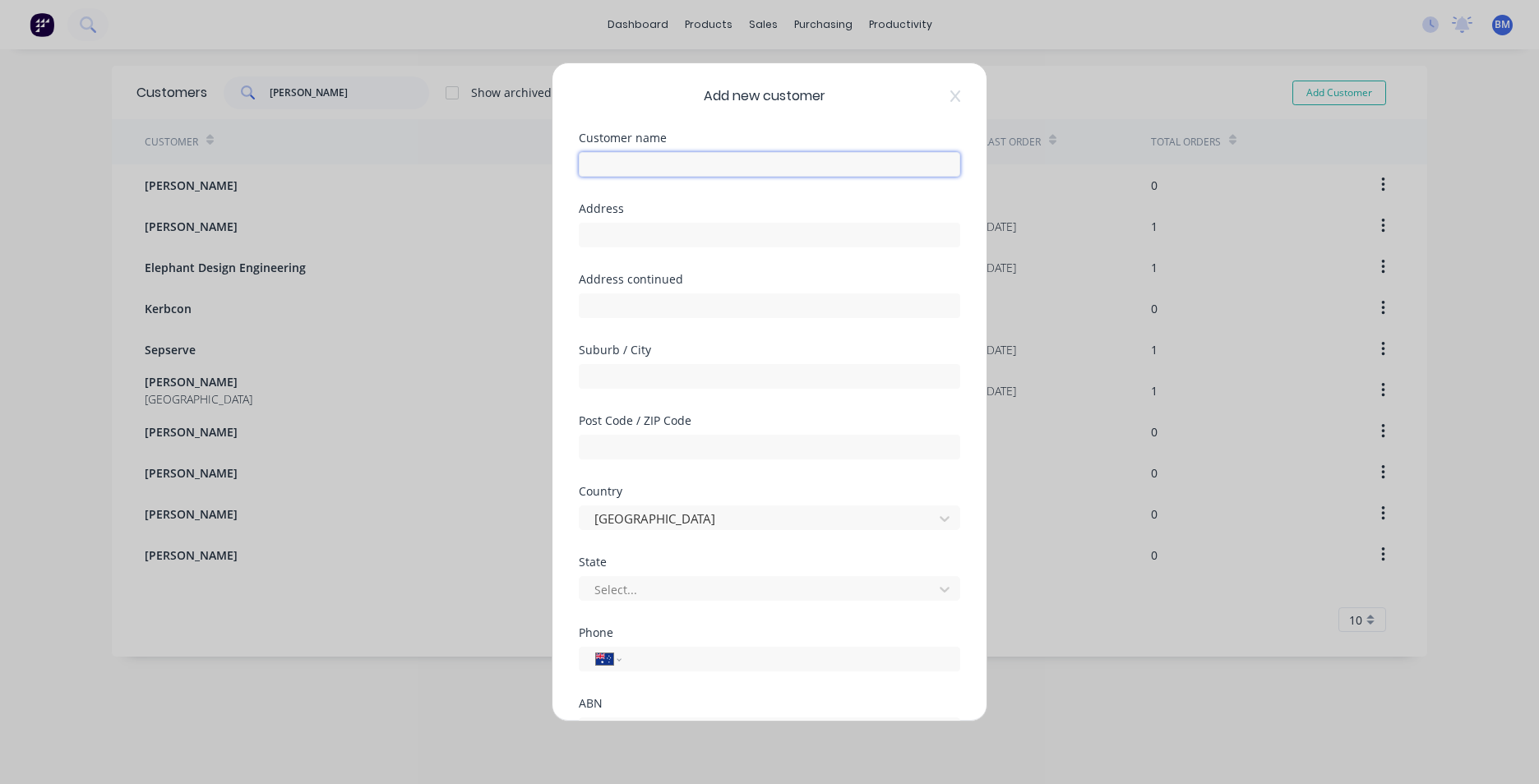
click at [743, 152] on input "text" at bounding box center [769, 164] width 381 height 25
click at [620, 160] on input "[PERSON_NAME] NPR" at bounding box center [769, 164] width 381 height 25
type input "[PERSON_NAME] - ISUZU NPR"
click at [697, 657] on input "tel" at bounding box center [787, 660] width 310 height 19
type input "0409 258 472"
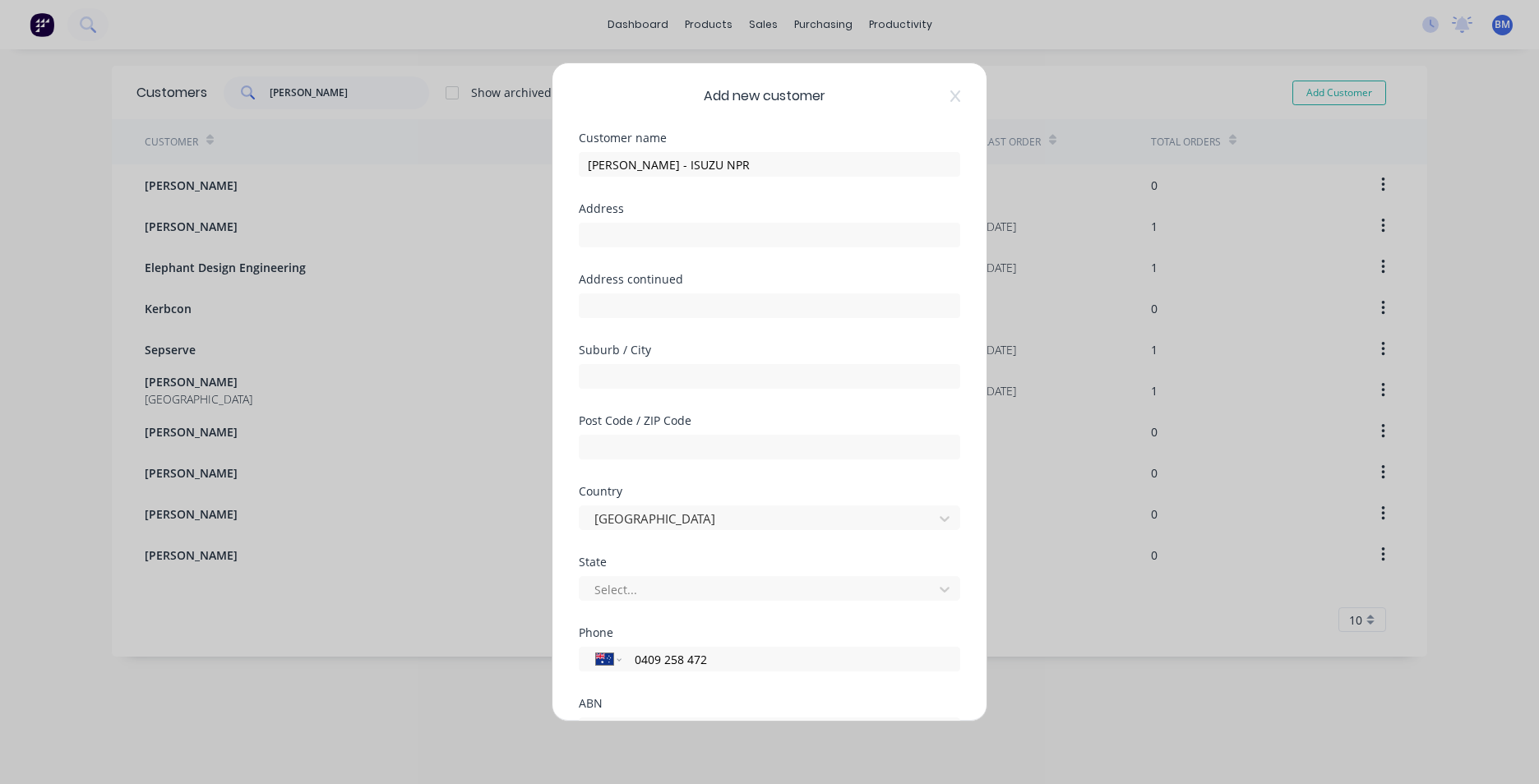
click at [814, 695] on div "Phone International [GEOGRAPHIC_DATA] [GEOGRAPHIC_DATA] [GEOGRAPHIC_DATA] [GEOG…" at bounding box center [769, 662] width 381 height 71
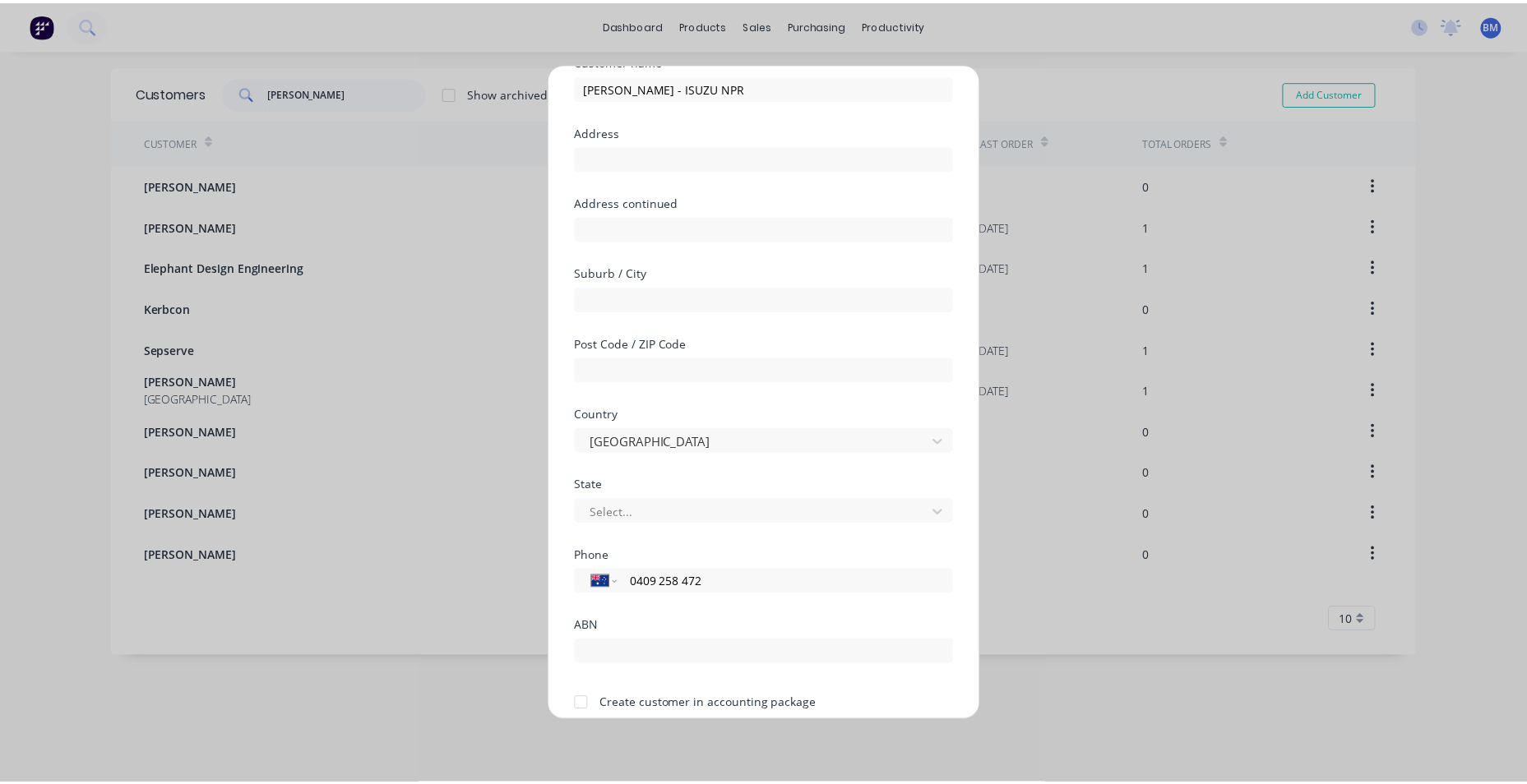
scroll to position [145, 0]
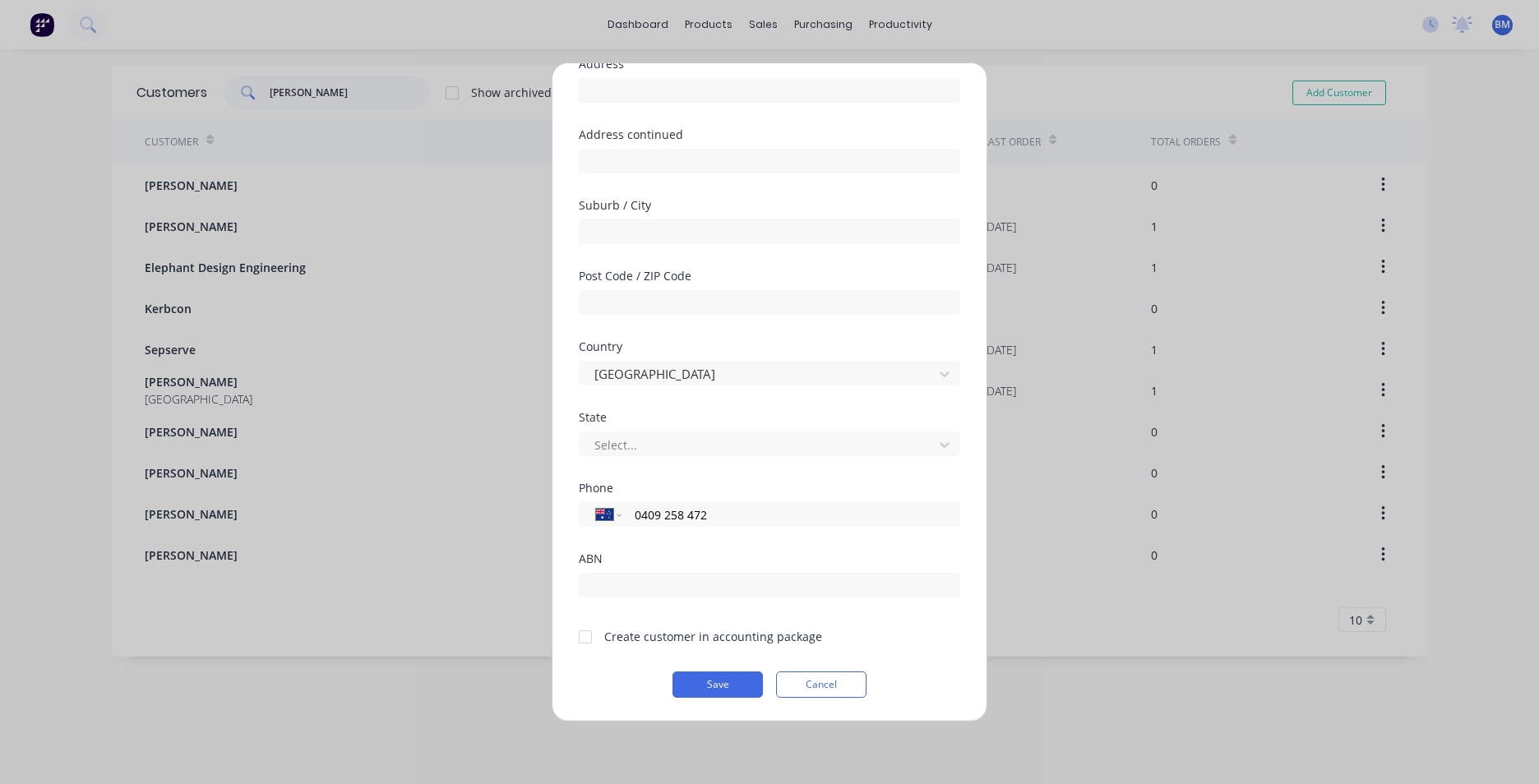
click at [577, 637] on div at bounding box center [585, 636] width 33 height 33
click at [713, 688] on button "Save" at bounding box center [717, 684] width 90 height 27
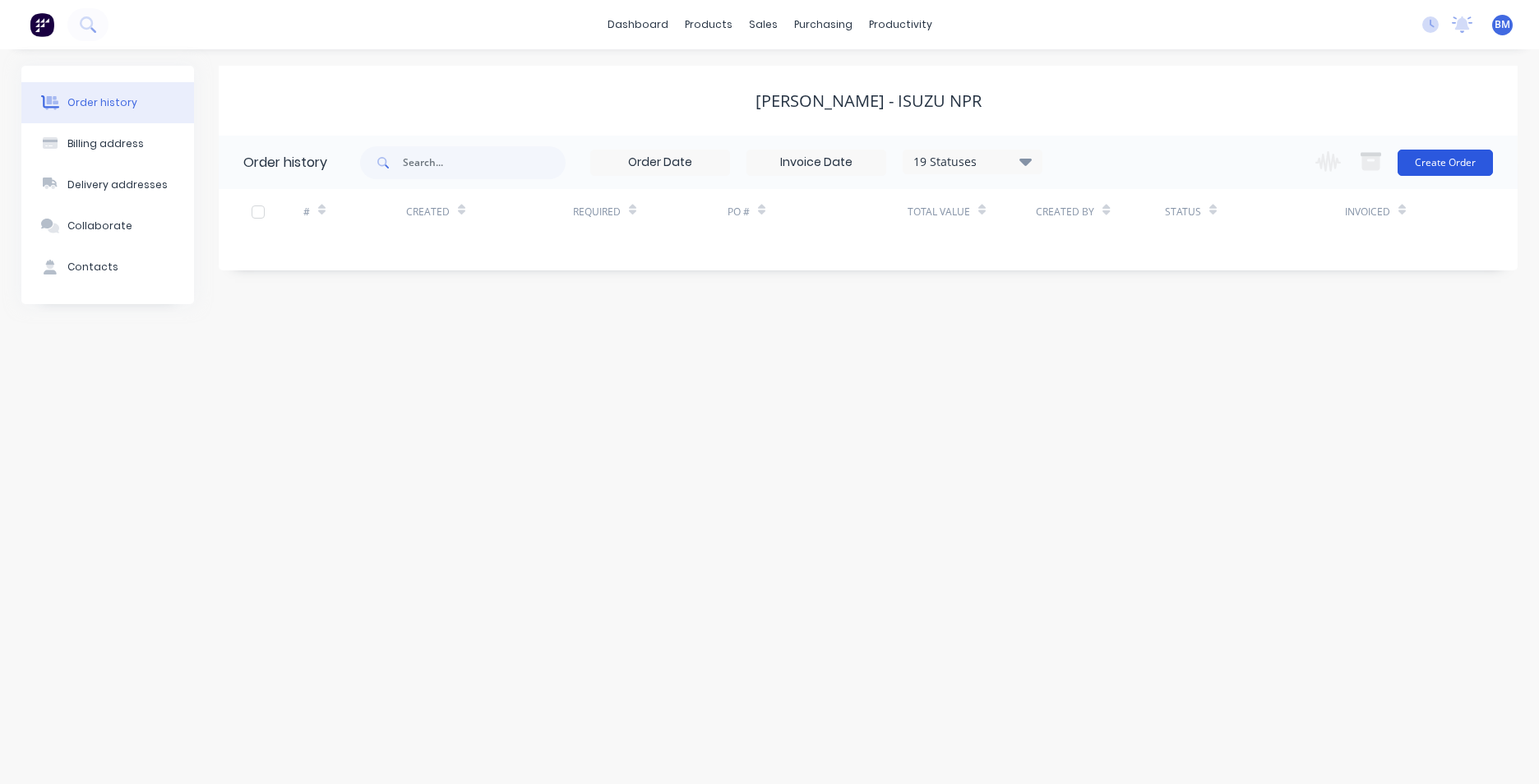
click at [1431, 170] on button "Create Order" at bounding box center [1445, 163] width 96 height 27
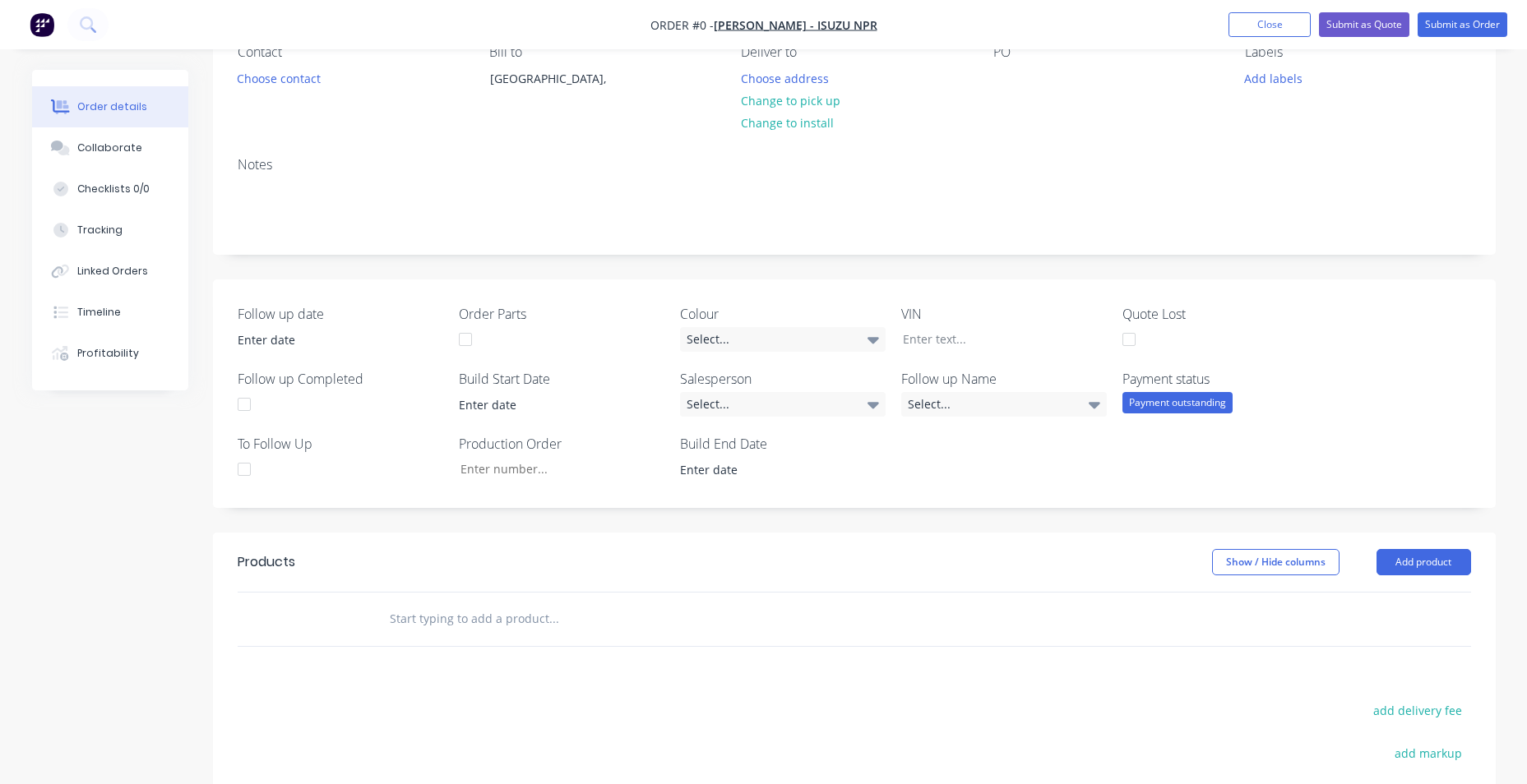
scroll to position [246, 0]
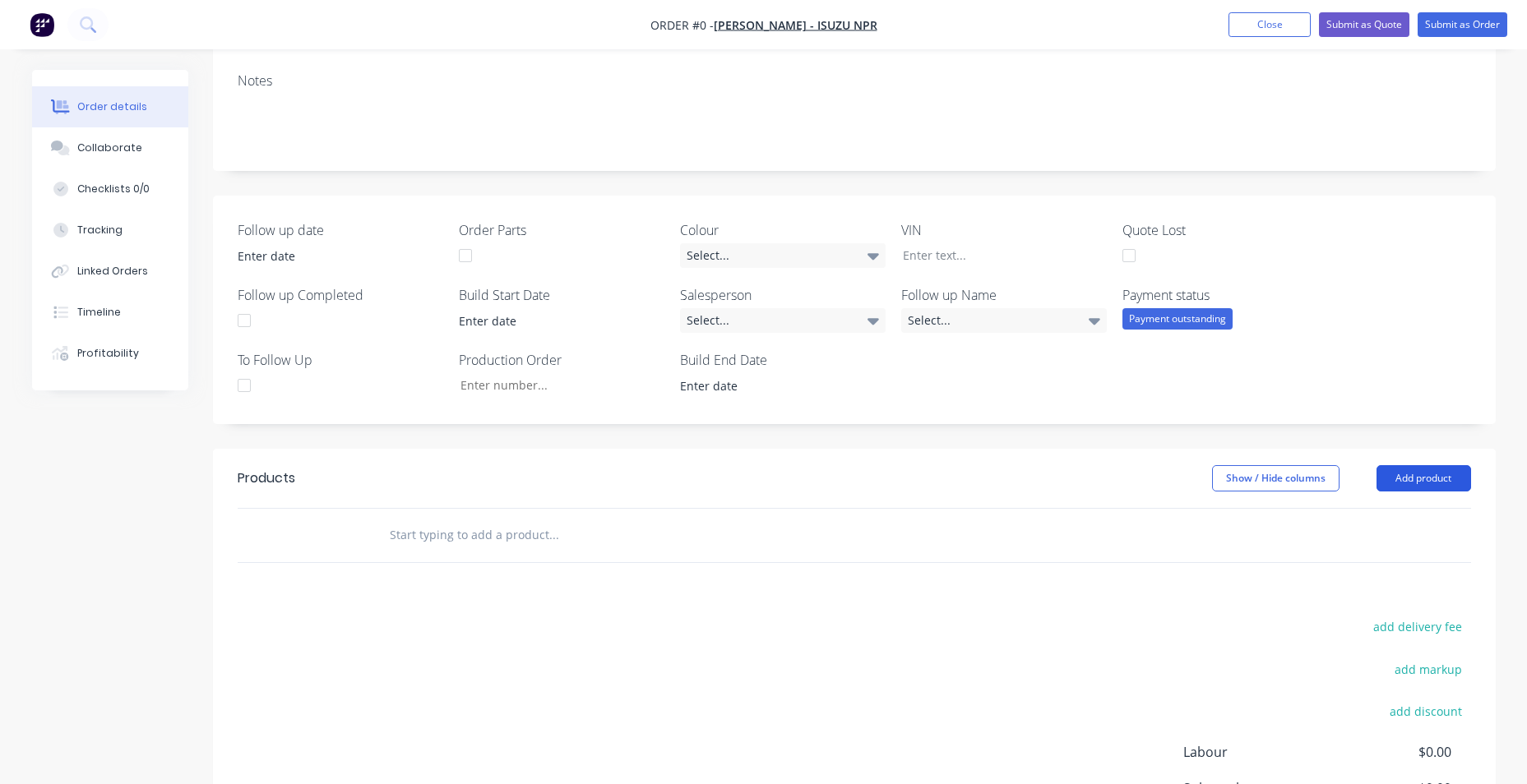
click at [1392, 486] on button "Add product" at bounding box center [1424, 479] width 95 height 27
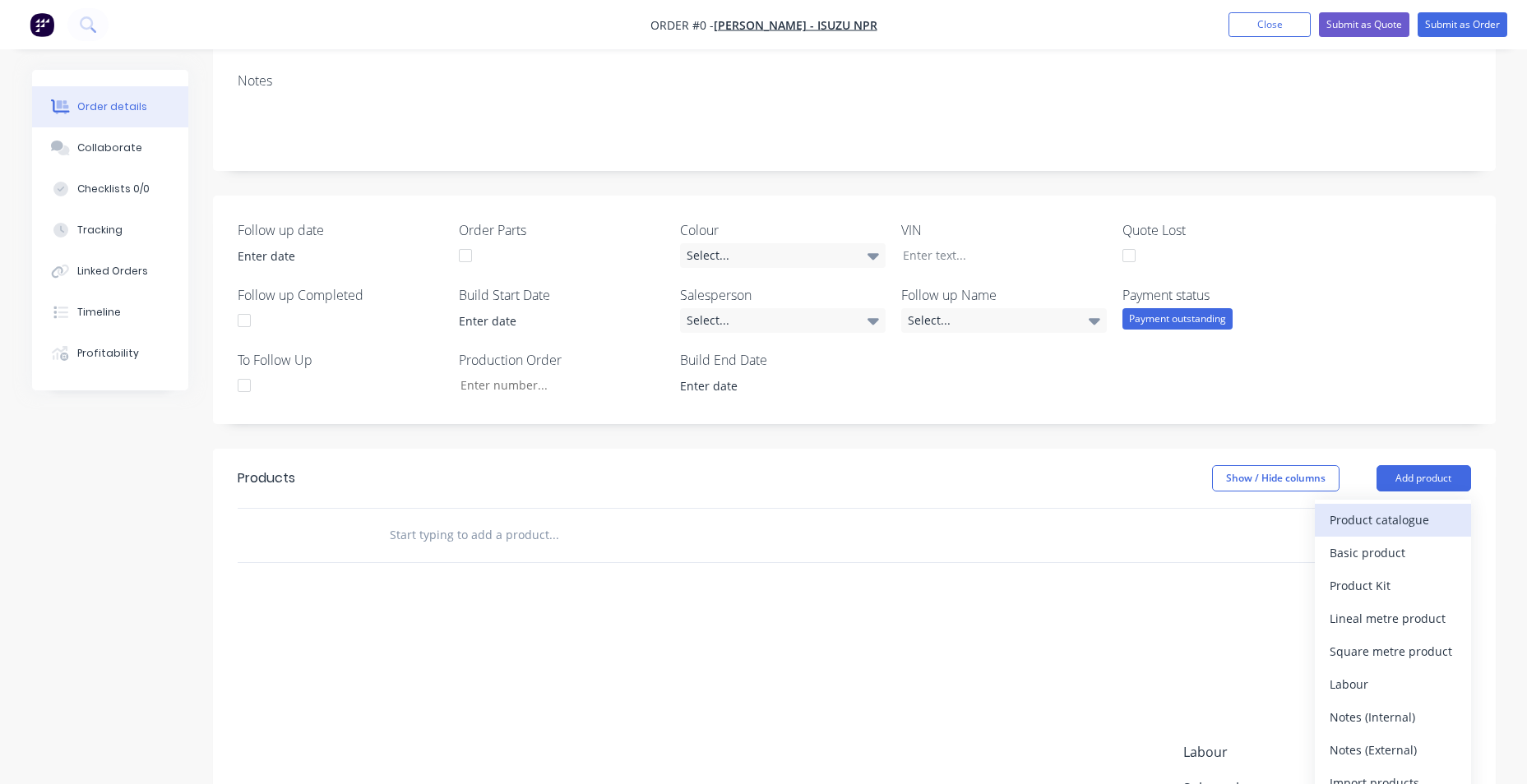
click at [1350, 522] on div "Product catalogue" at bounding box center [1392, 520] width 126 height 24
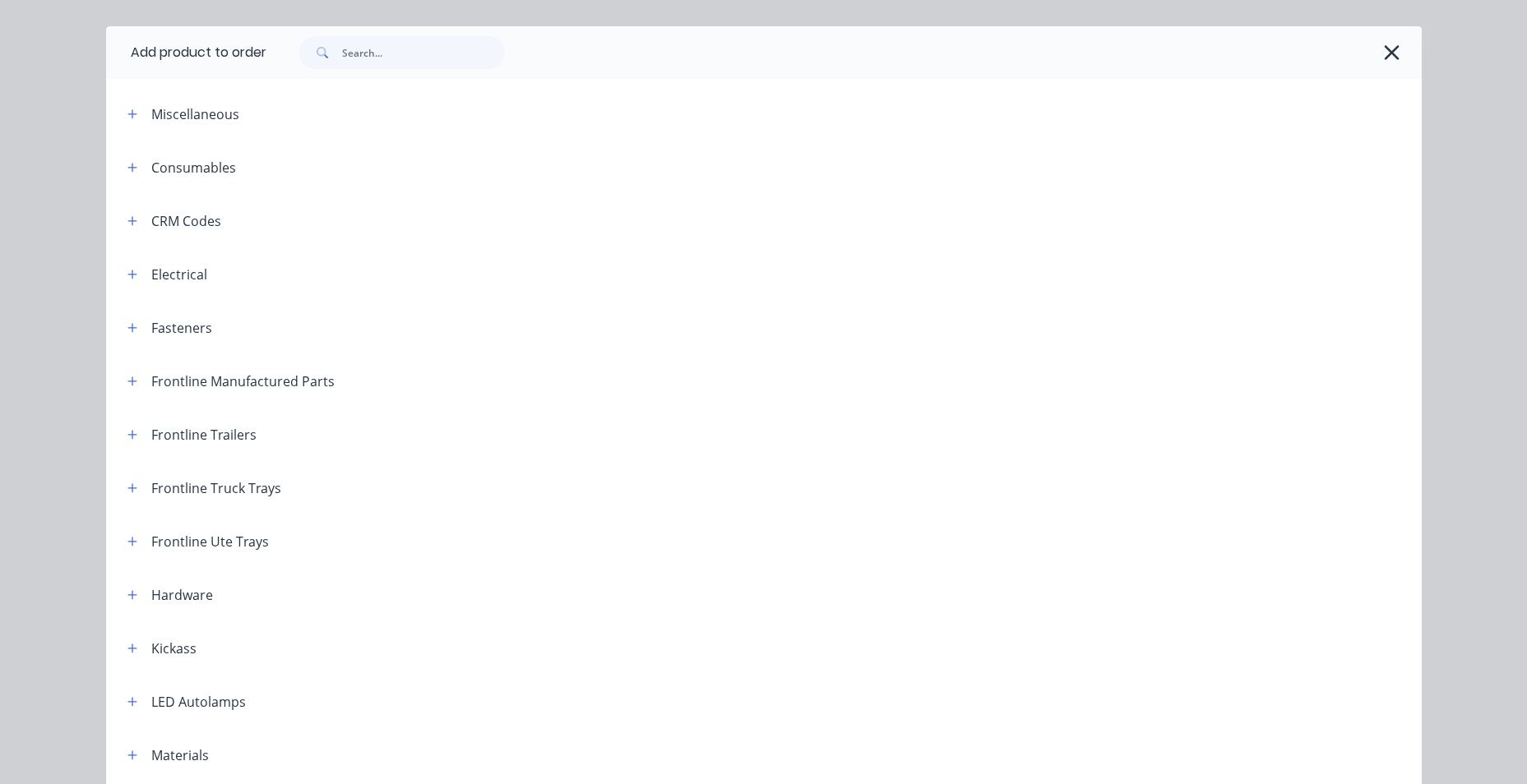
scroll to position [0, 0]
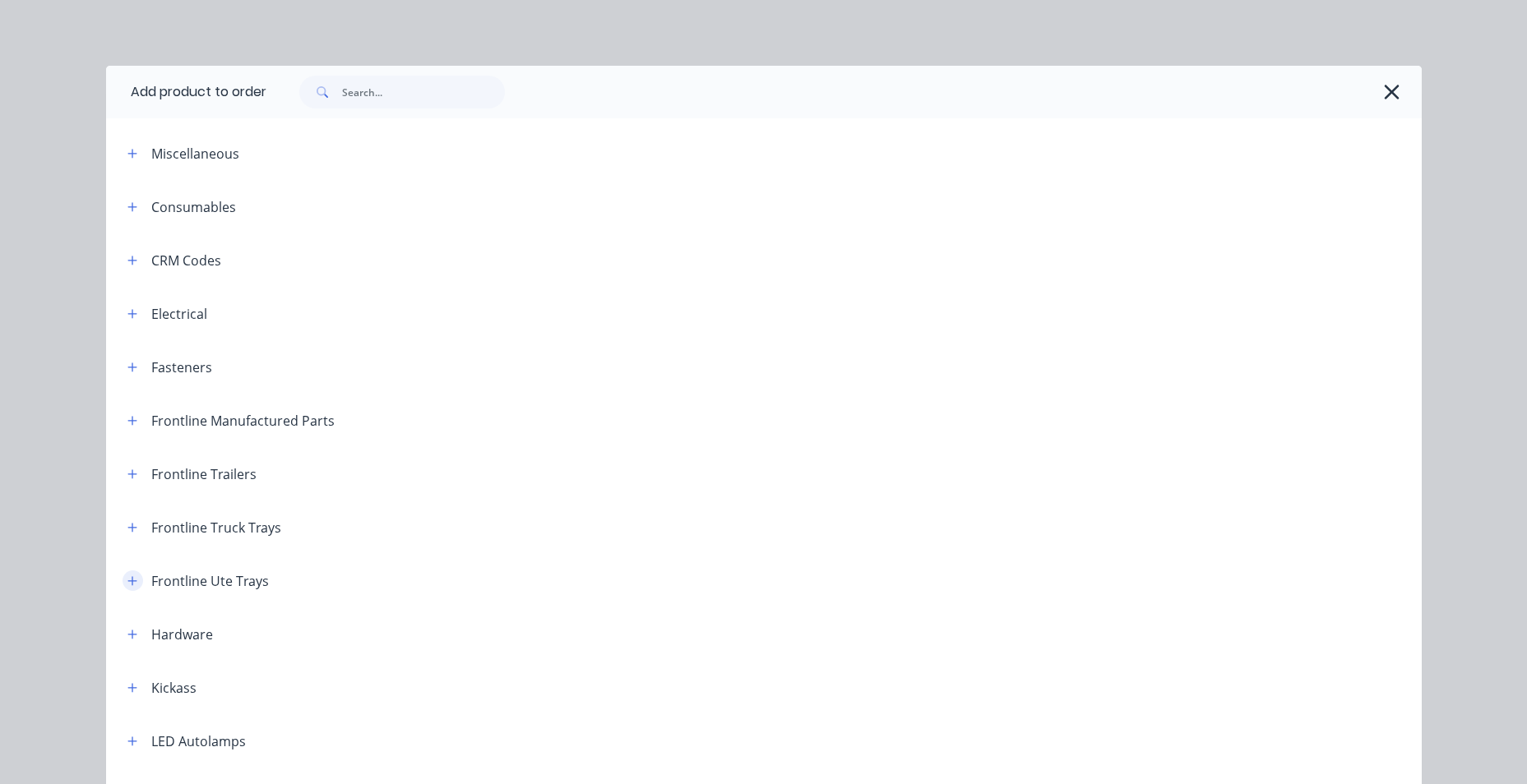
click at [127, 583] on icon "button" at bounding box center [132, 581] width 9 height 11
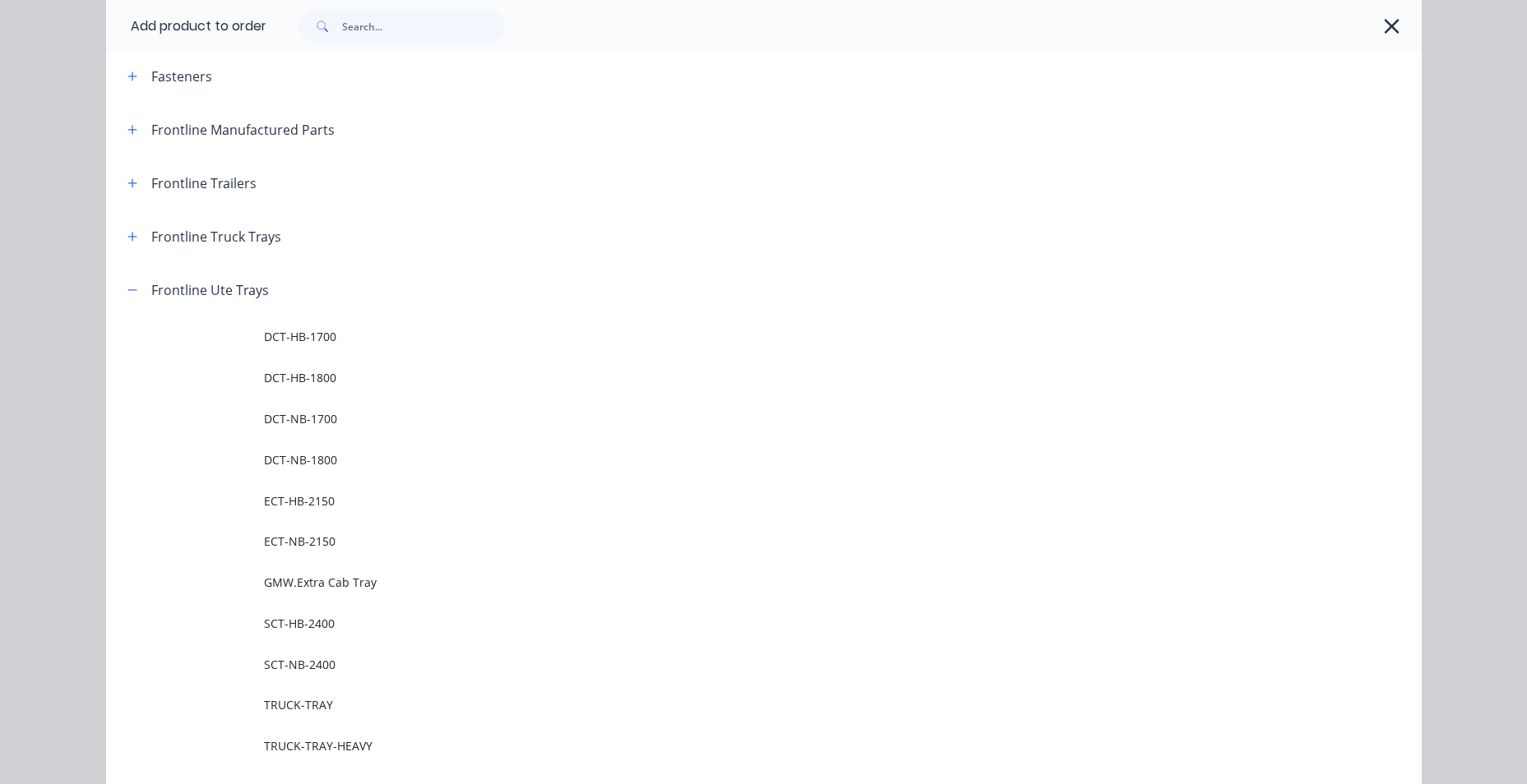
scroll to position [246, 0]
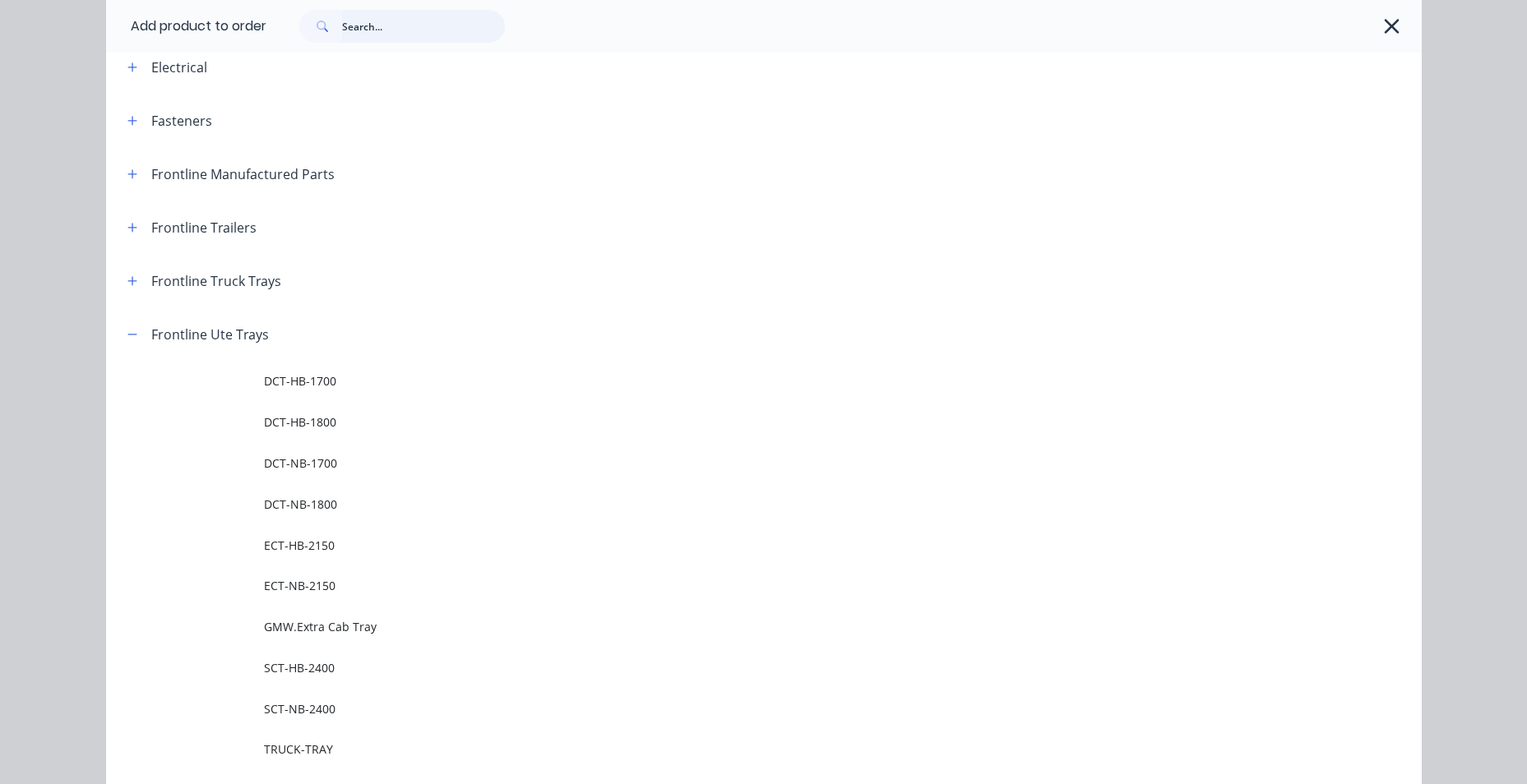
click at [388, 30] on input "text" at bounding box center [424, 26] width 163 height 33
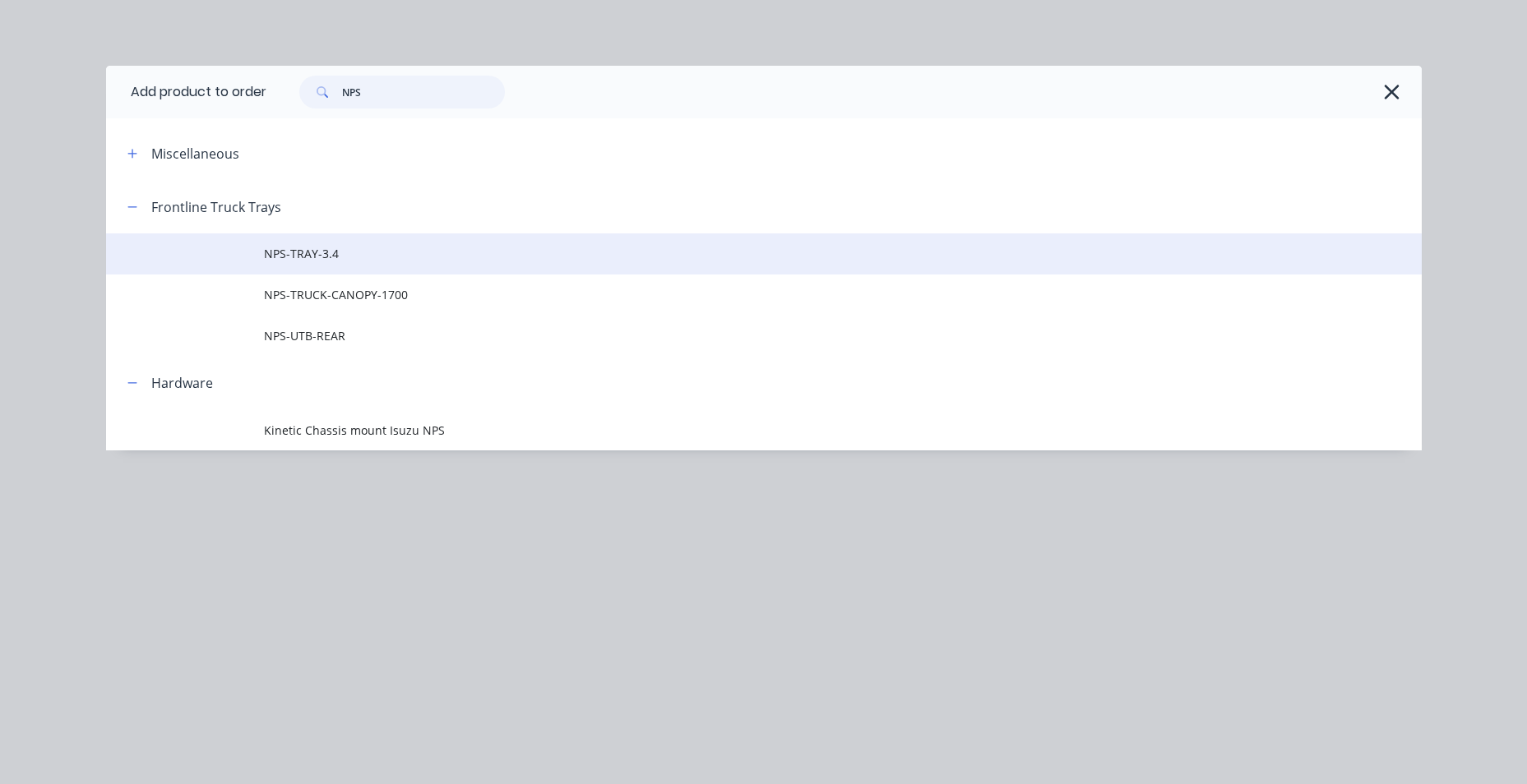
type input "NPS"
click at [351, 267] on td "NPS-TRAY-3.4" at bounding box center [842, 253] width 1158 height 41
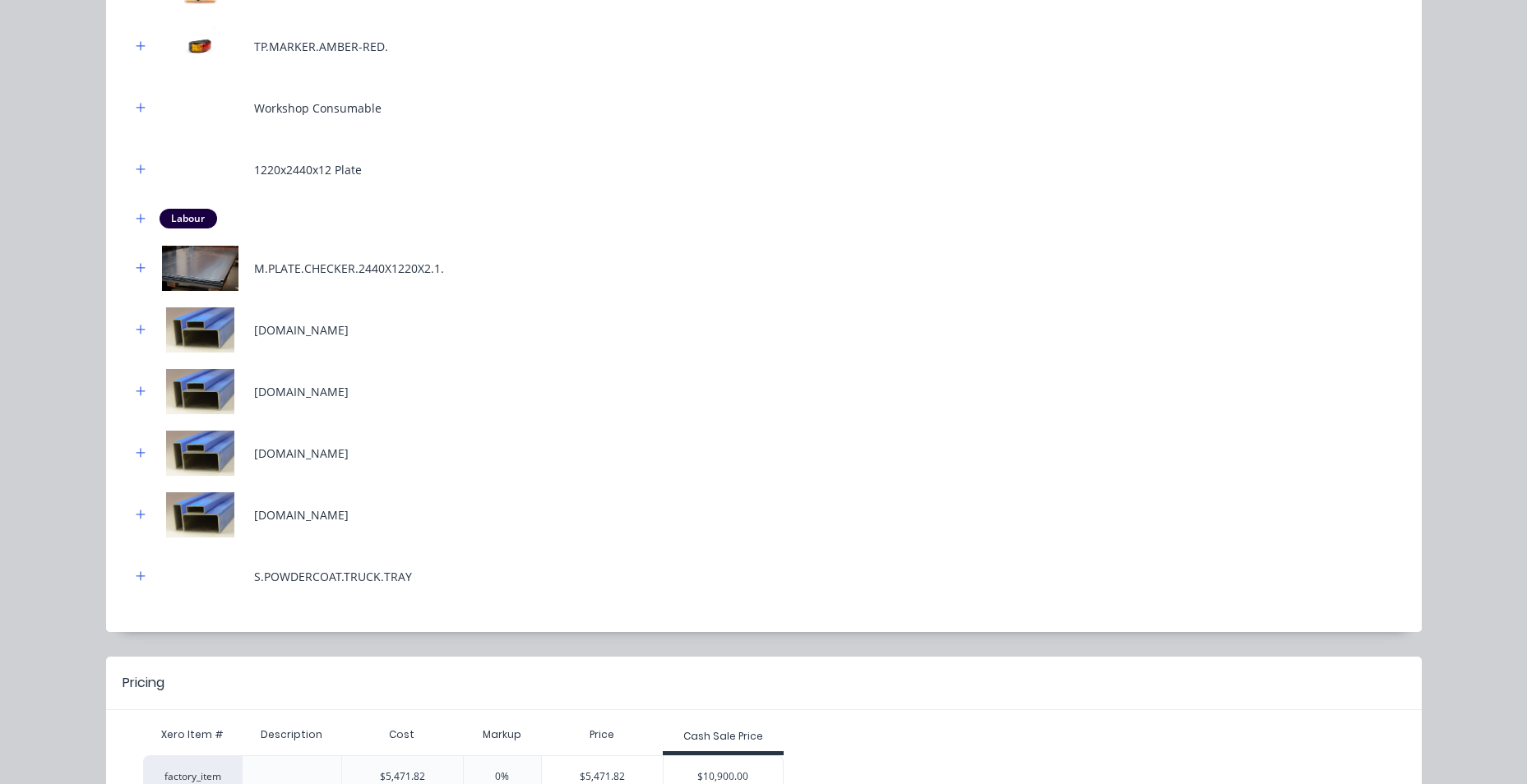
scroll to position [689, 0]
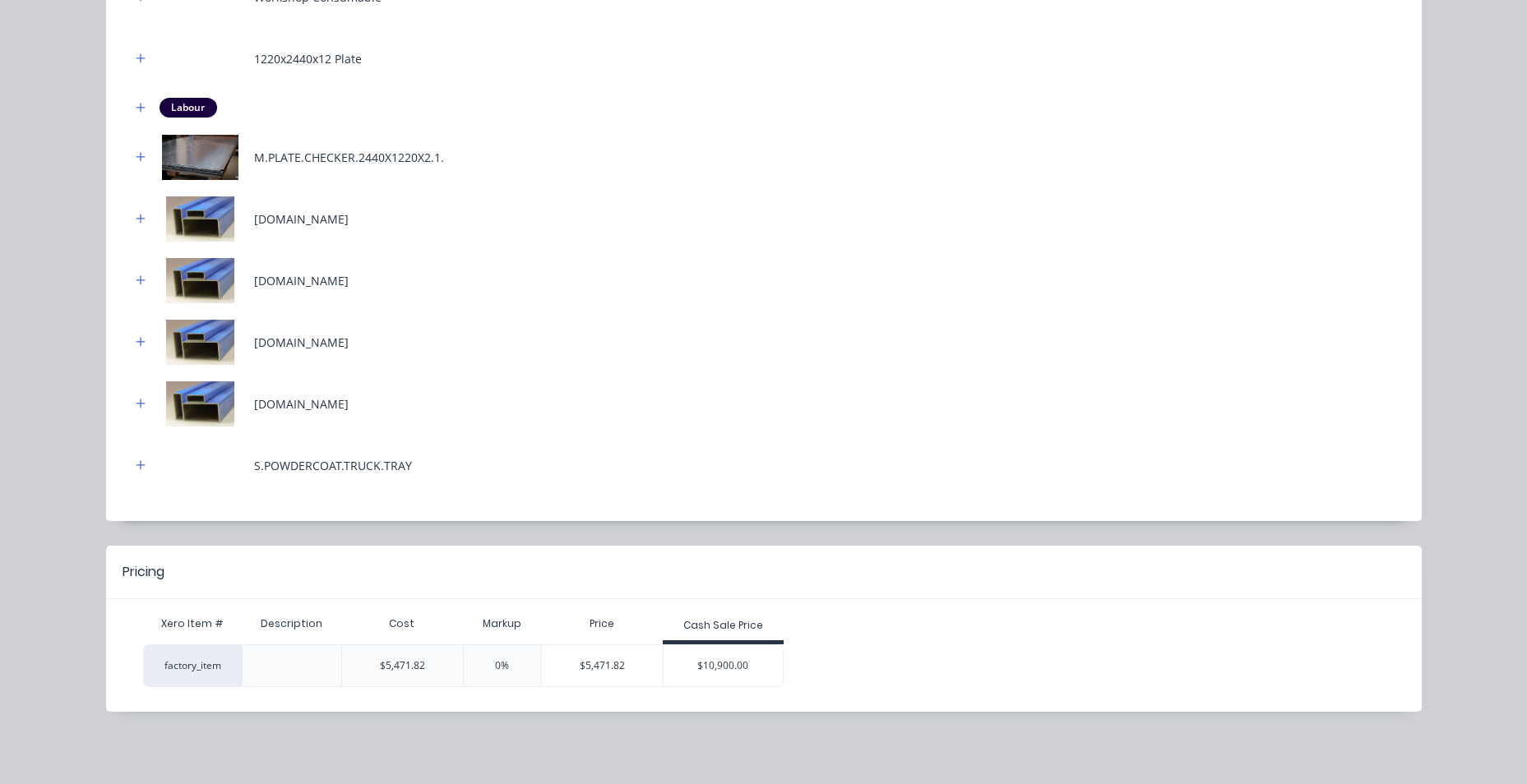
click at [713, 642] on div "Cash Sale Price" at bounding box center [724, 628] width 121 height 33
click at [712, 655] on div "$10,900.00" at bounding box center [724, 665] width 120 height 41
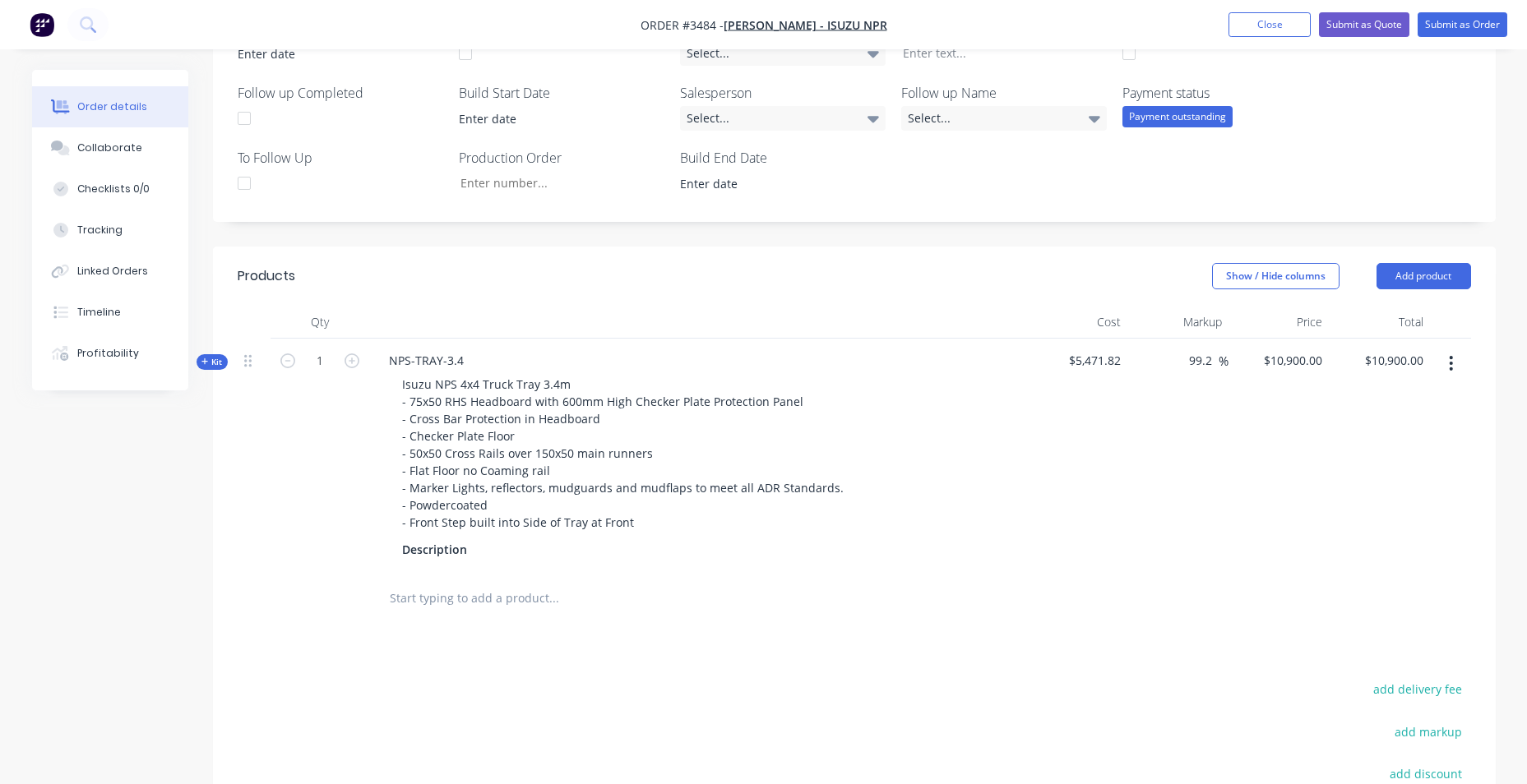
scroll to position [493, 0]
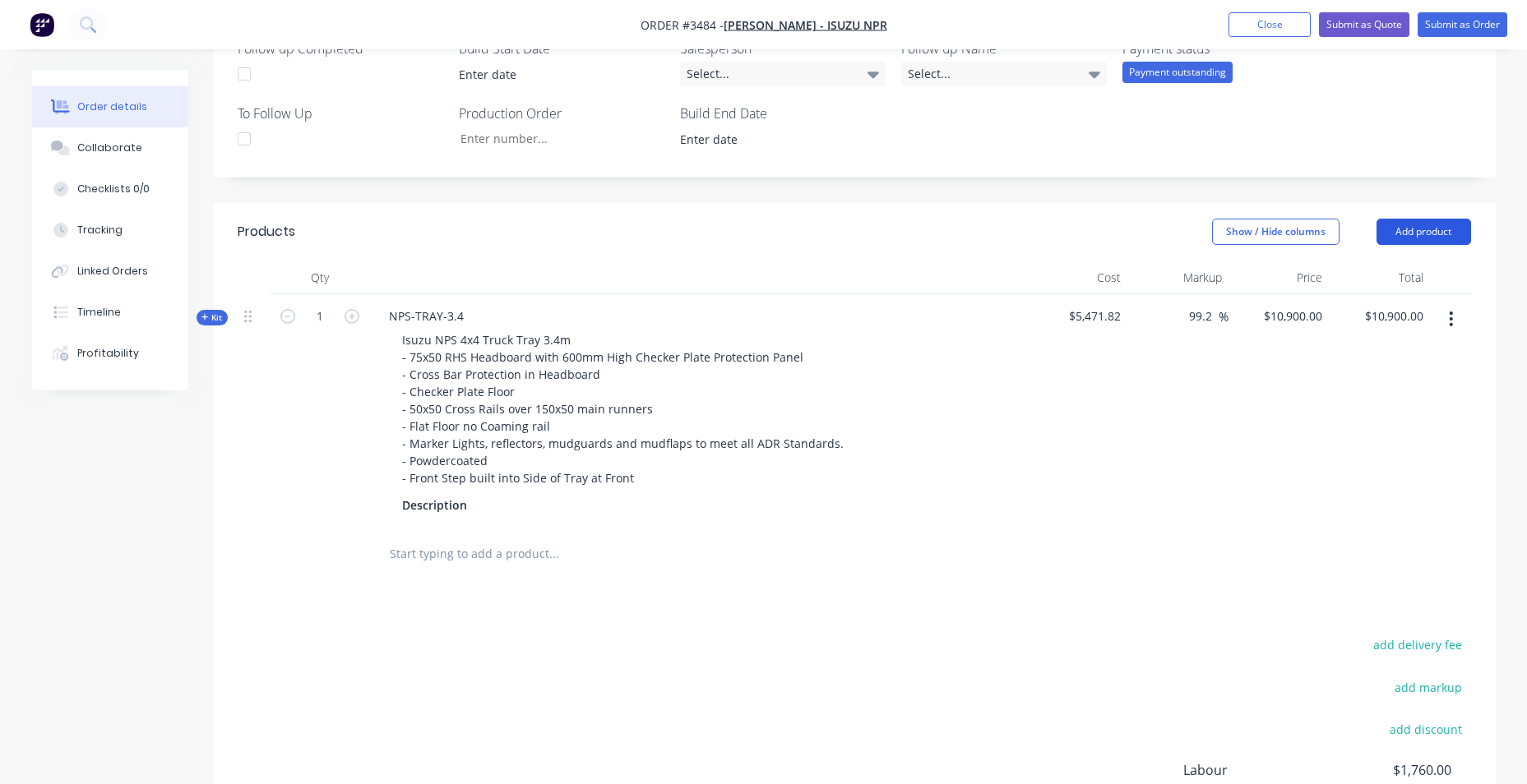
click at [1426, 226] on button "Add product" at bounding box center [1424, 232] width 95 height 27
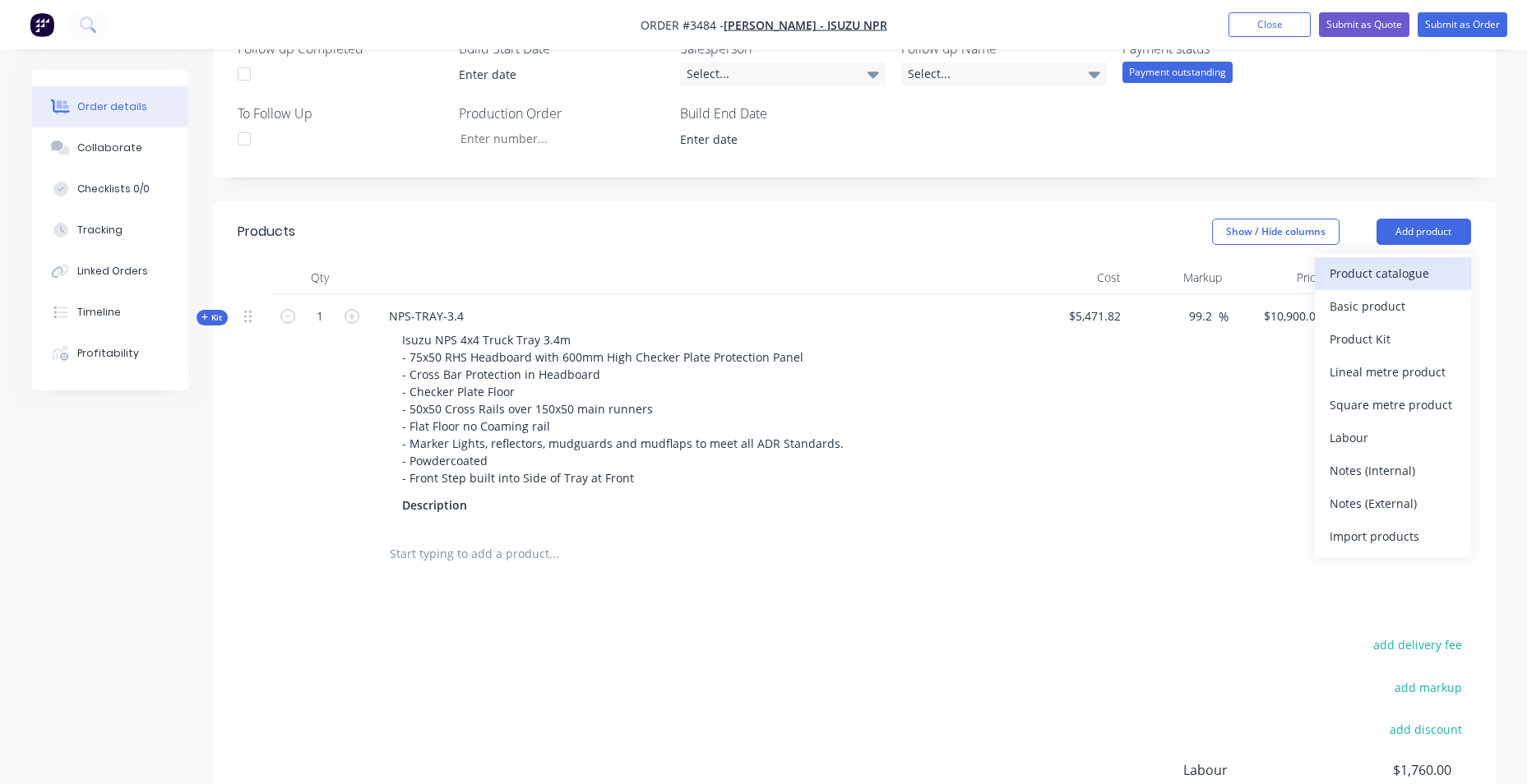
click at [1421, 275] on div "Product catalogue" at bounding box center [1392, 273] width 126 height 24
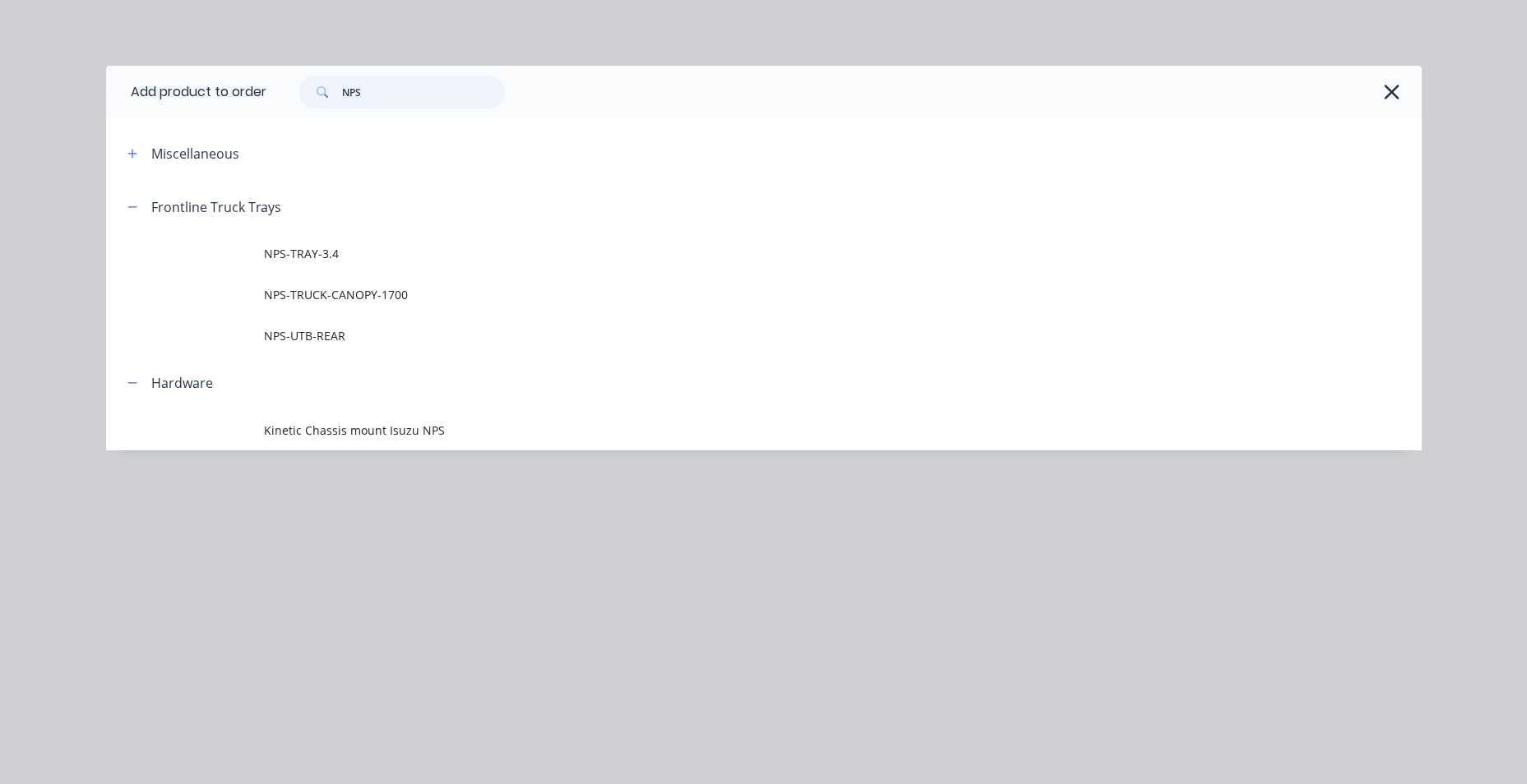
drag, startPoint x: 376, startPoint y: 90, endPoint x: 296, endPoint y: 104, distance: 81.2
click at [298, 104] on div "NPS" at bounding box center [394, 92] width 222 height 33
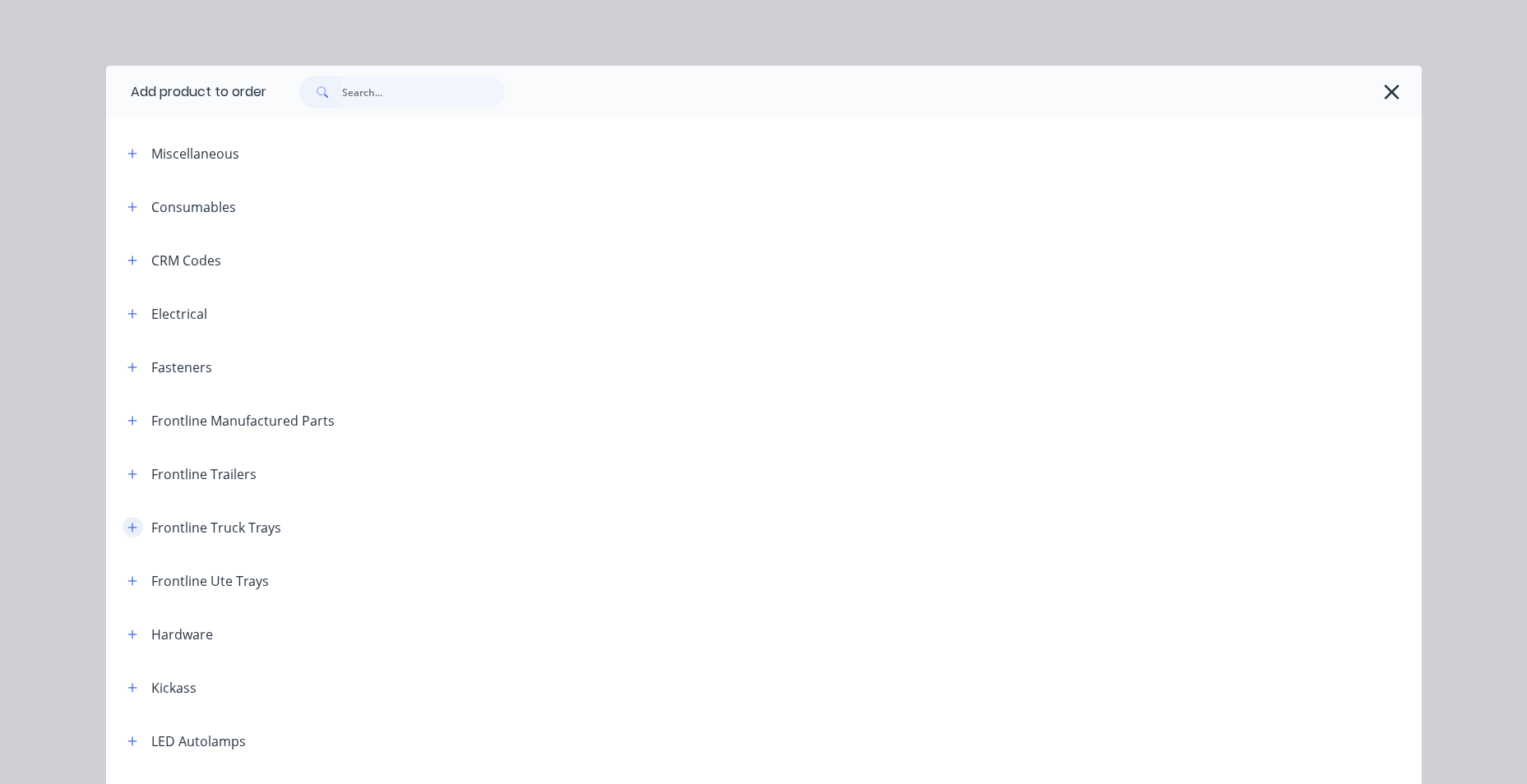
click at [131, 520] on button "button" at bounding box center [133, 527] width 21 height 21
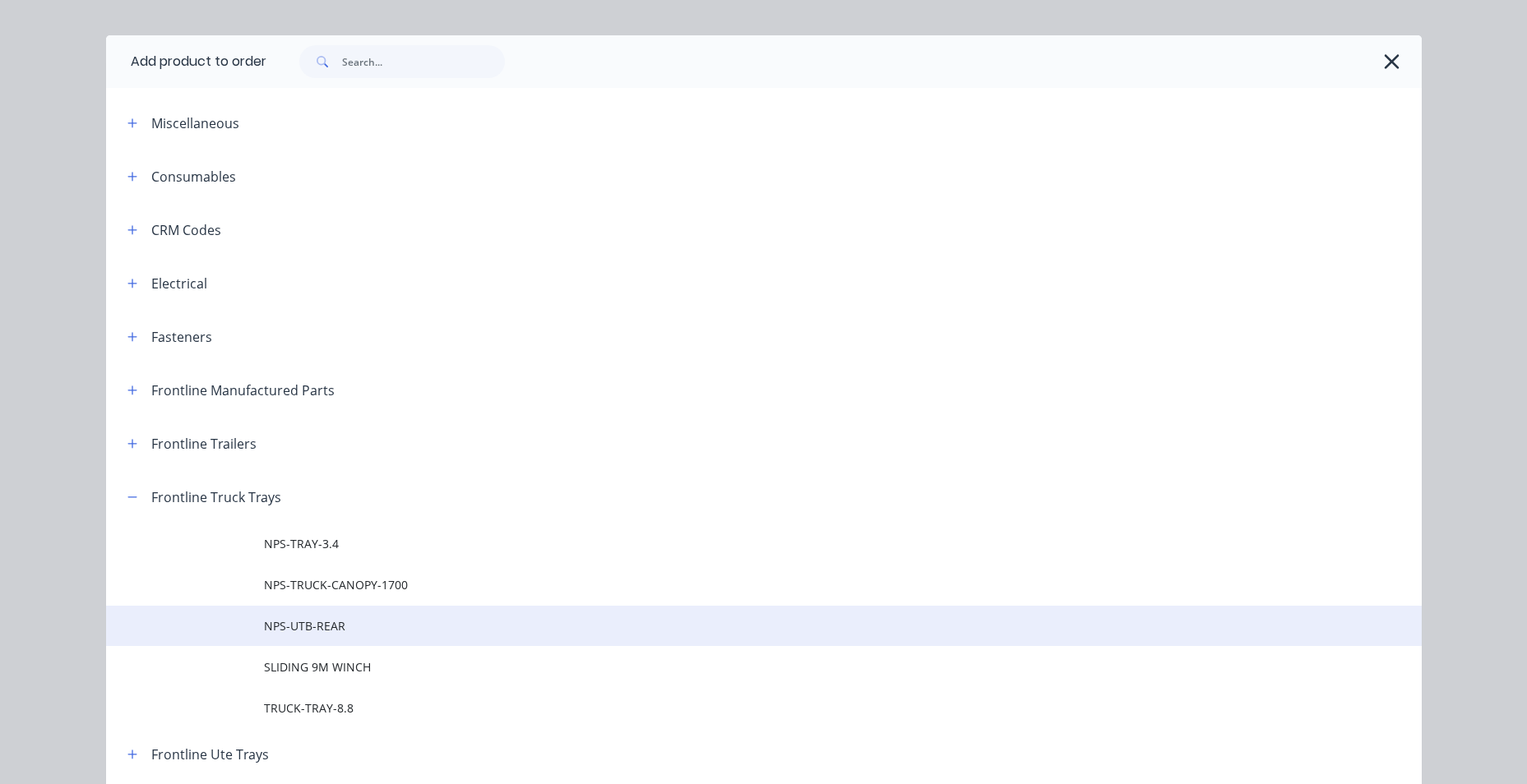
scroll to position [82, 0]
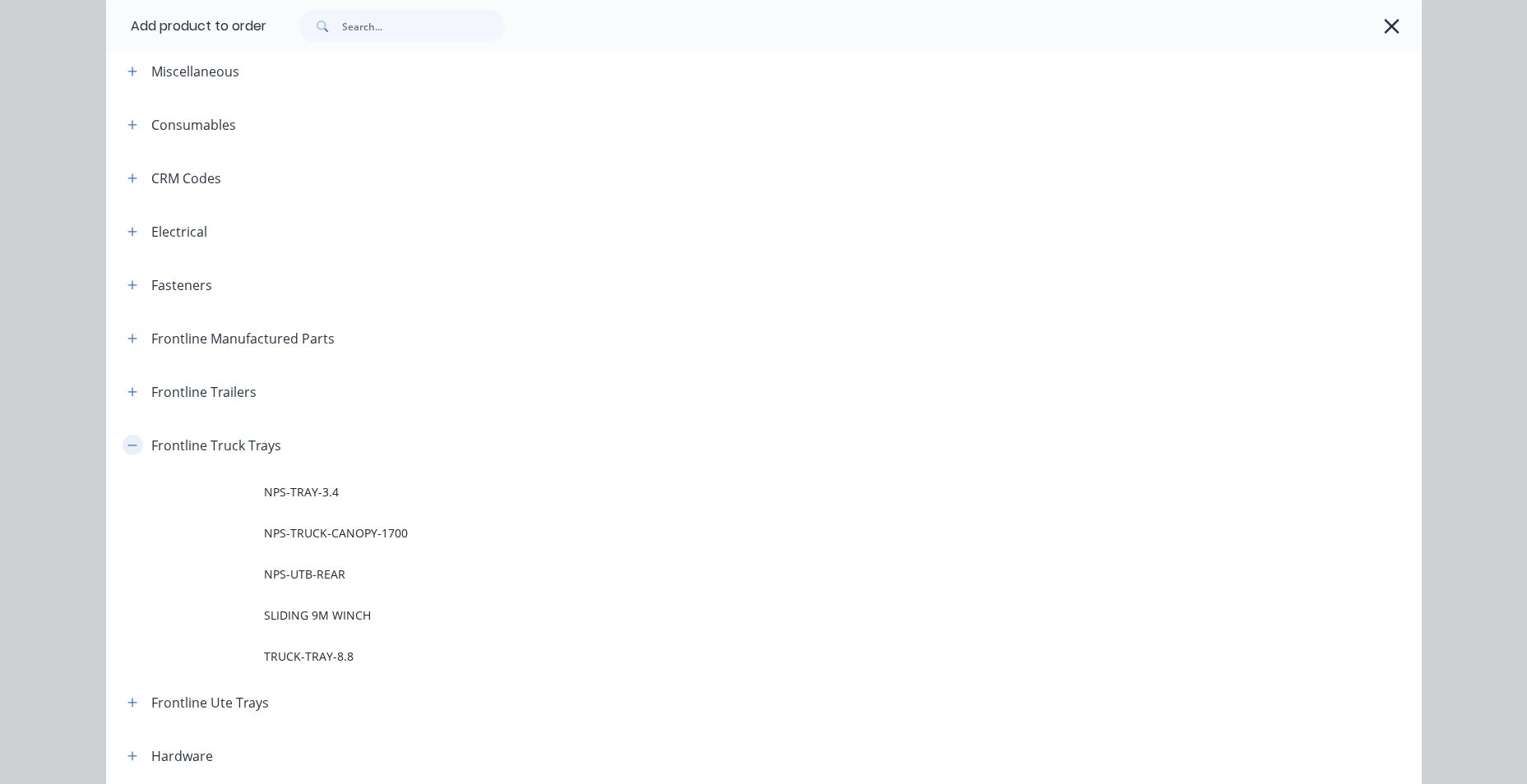
click at [127, 447] on icon "button" at bounding box center [132, 446] width 9 height 11
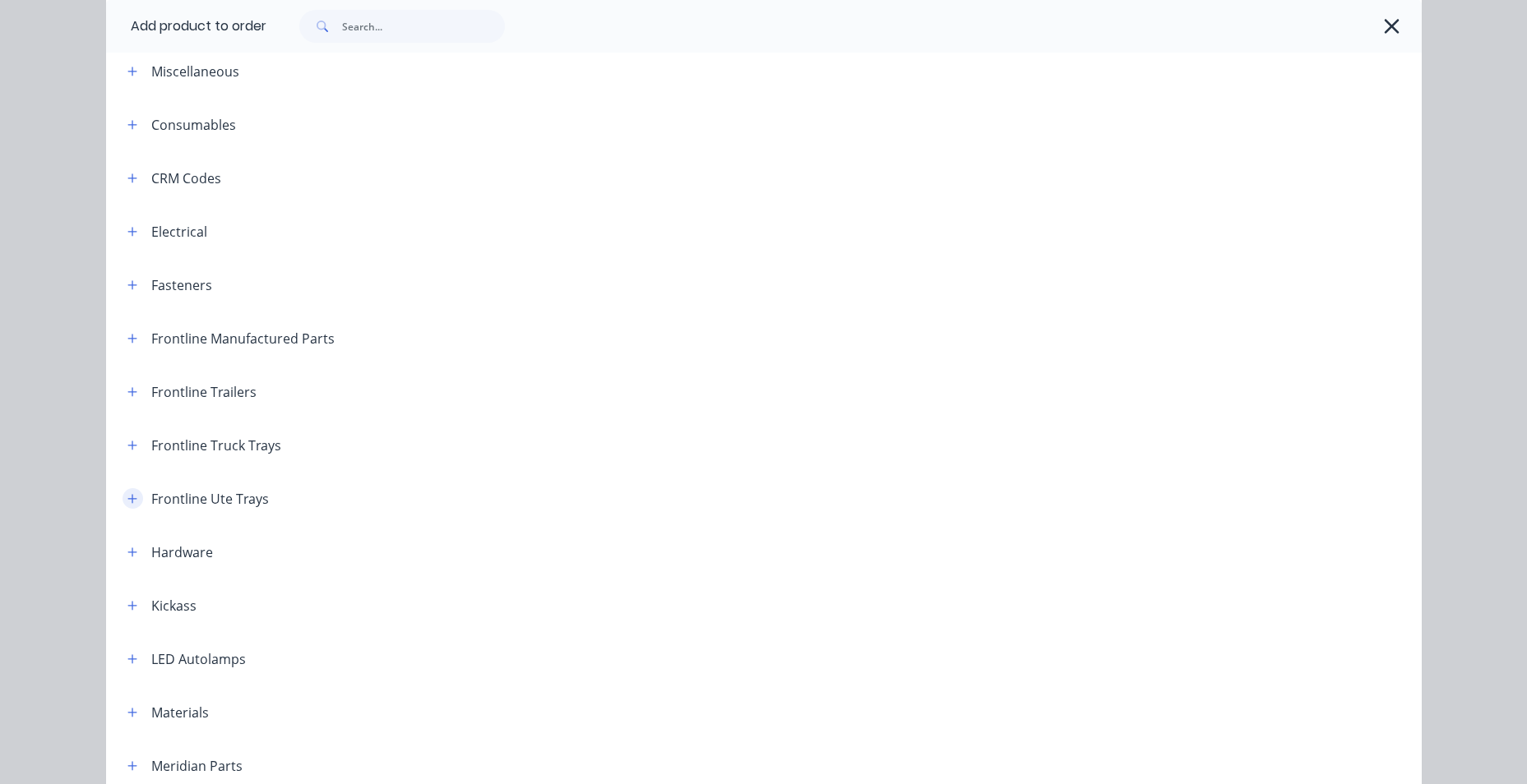
click at [127, 501] on icon "button" at bounding box center [132, 499] width 9 height 11
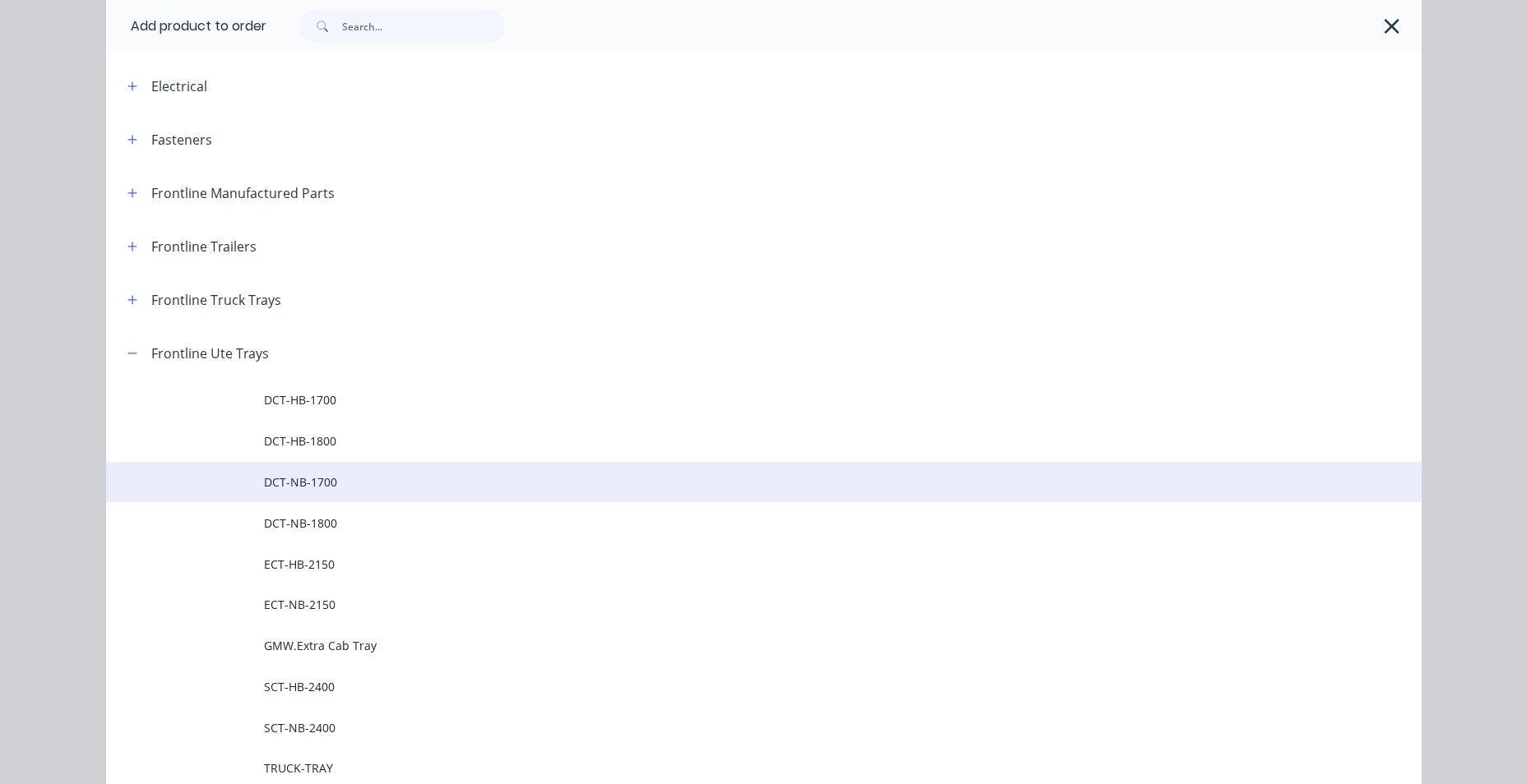
scroll to position [329, 0]
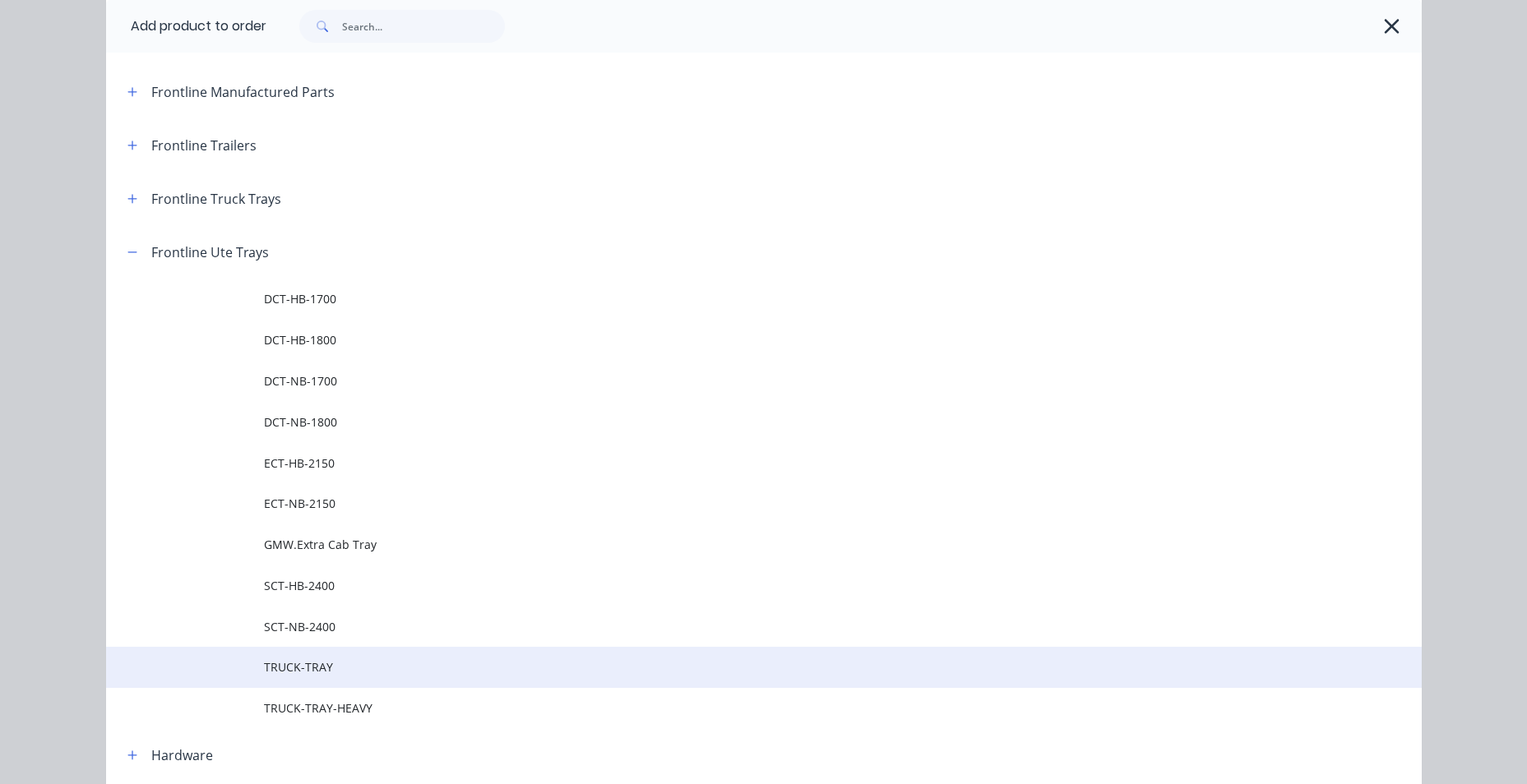
click at [361, 672] on span "TRUCK-TRAY" at bounding box center [727, 666] width 926 height 17
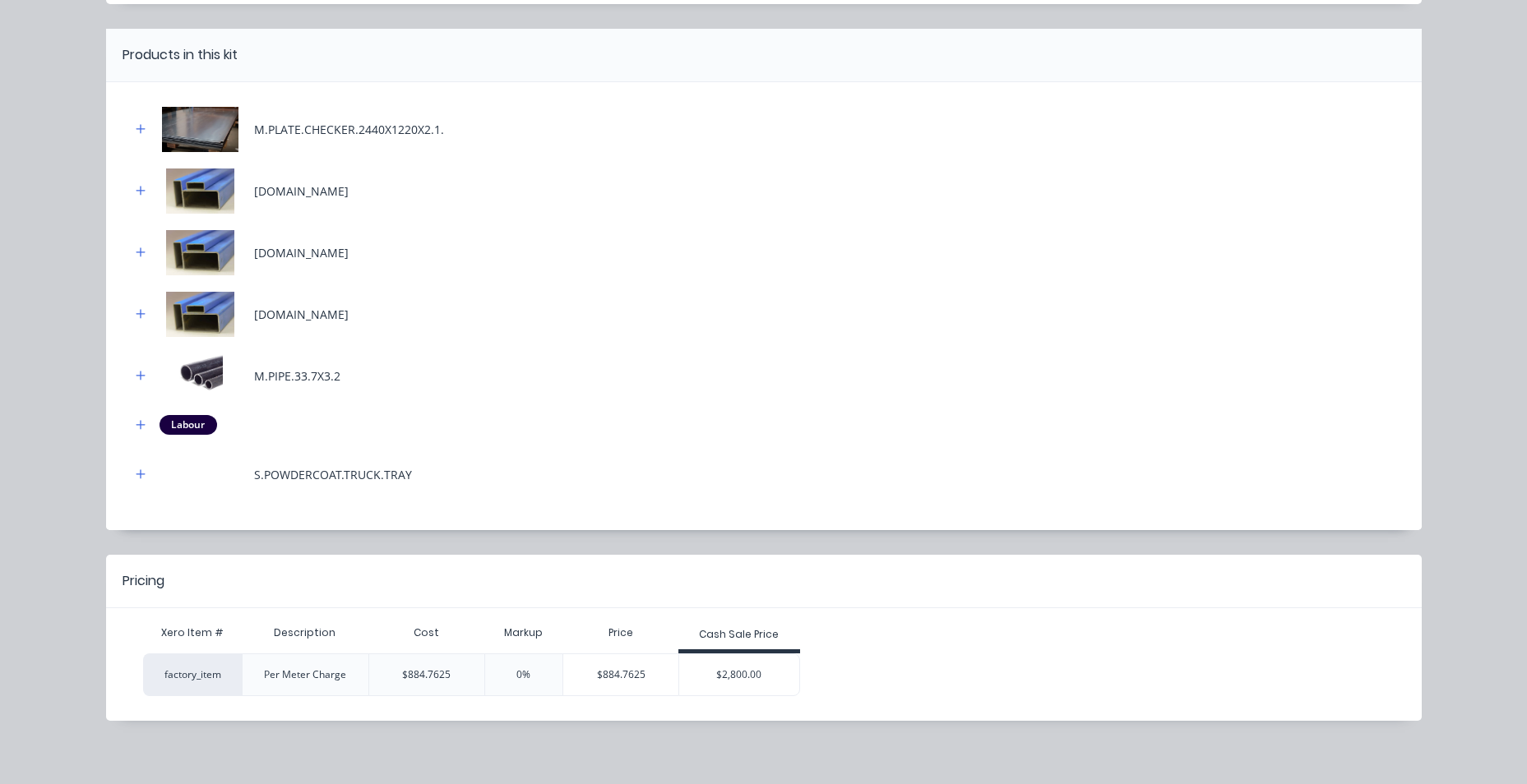
scroll to position [135, 0]
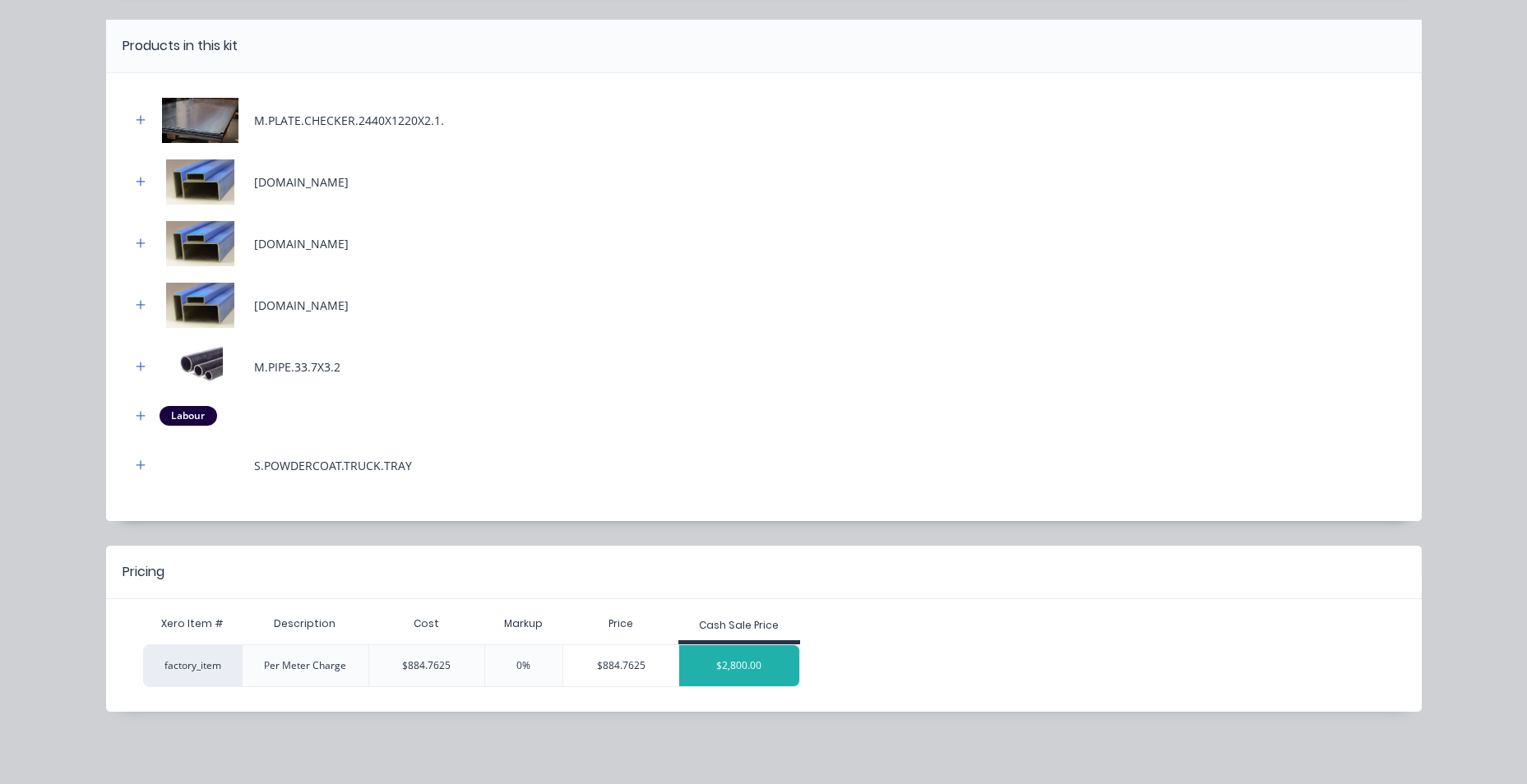
click at [766, 666] on div "$2,800.00" at bounding box center [739, 665] width 120 height 41
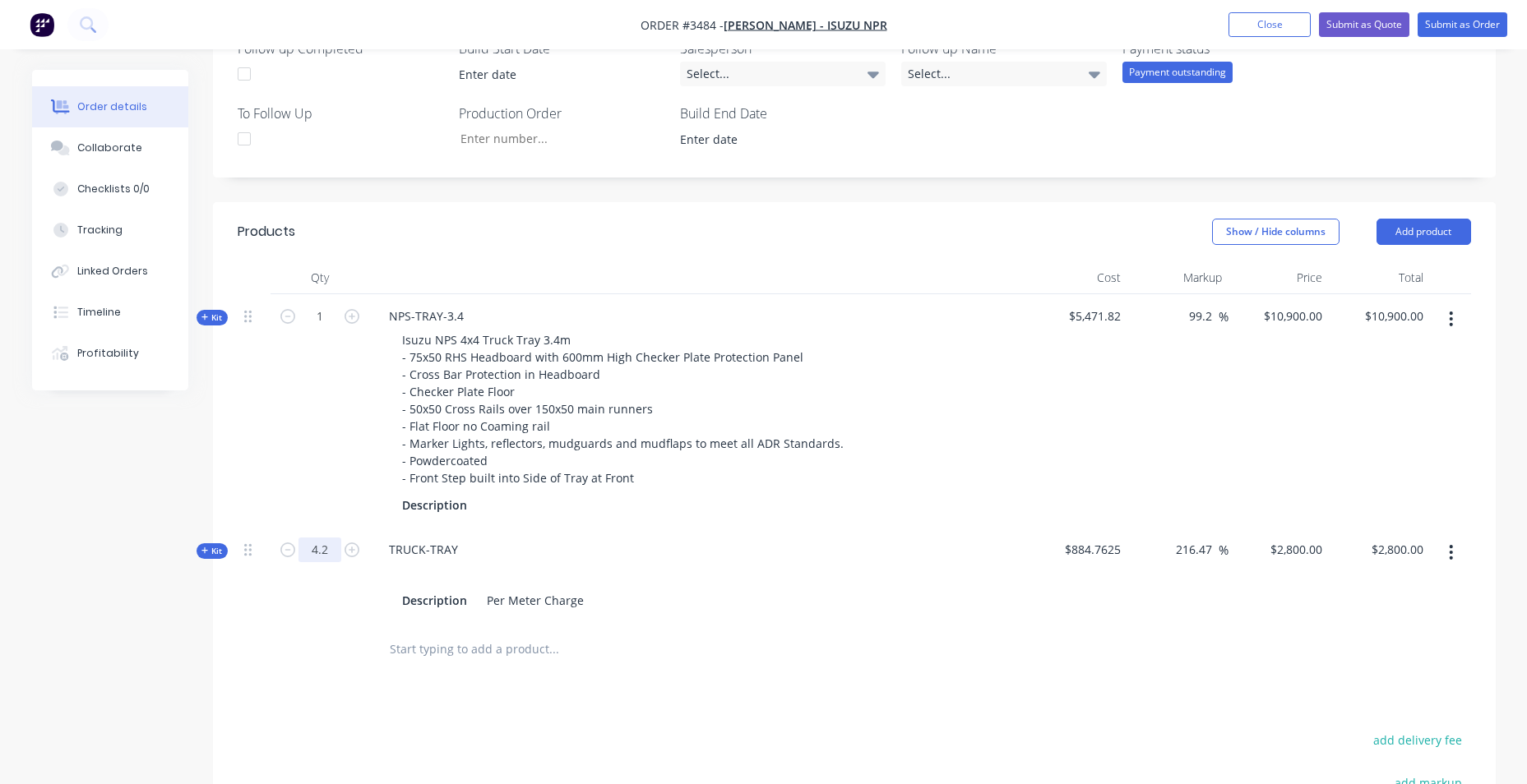
type input "4.2"
click at [344, 484] on div "1" at bounding box center [320, 410] width 99 height 233
type input "$11,760.00"
click at [285, 678] on div "Products Show / Hide columns Add product Qty Cost Markup Price Total Kit 1 NPS-…" at bounding box center [855, 636] width 1282 height 868
click at [325, 702] on div "Products Show / Hide columns Add product Qty Cost Markup Price Total Kit 1 NPS-…" at bounding box center [855, 636] width 1282 height 868
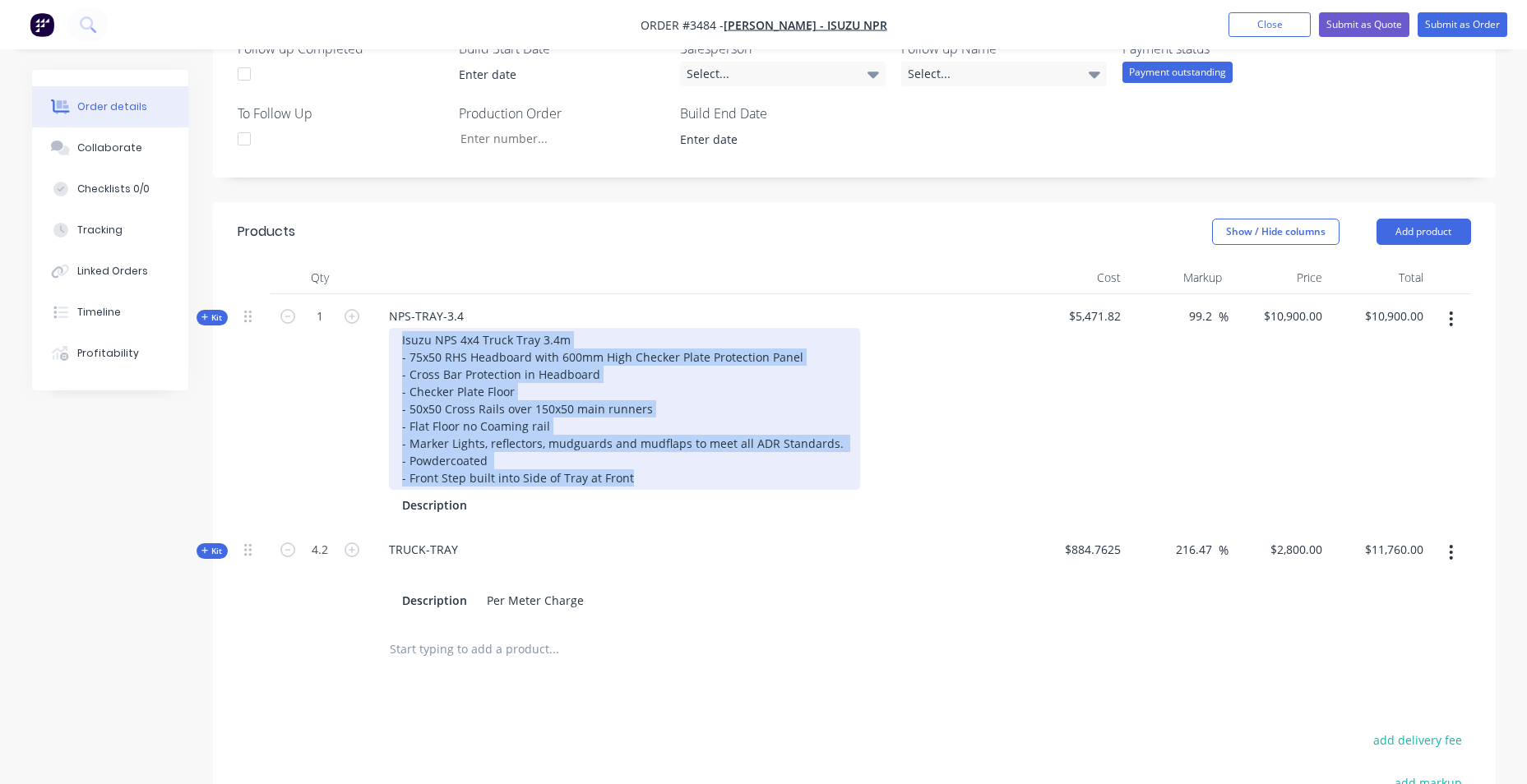
drag, startPoint x: 399, startPoint y: 340, endPoint x: 671, endPoint y: 484, distance: 307.8
click at [671, 484] on div "Isuzu NPS 4x4 Truck Tray 3.4m - 75x50 RHS Headboard with 600mm High Checker Pla…" at bounding box center [624, 409] width 471 height 162
drag, startPoint x: 451, startPoint y: 395, endPoint x: 473, endPoint y: 378, distance: 27.8
click at [473, 378] on div "Isuzu NPS 4x4 Truck Tray 3.4m - 75x50 RHS Headboard with 600mm High Checker Pla…" at bounding box center [624, 409] width 471 height 162
drag, startPoint x: 394, startPoint y: 337, endPoint x: 627, endPoint y: 483, distance: 275.0
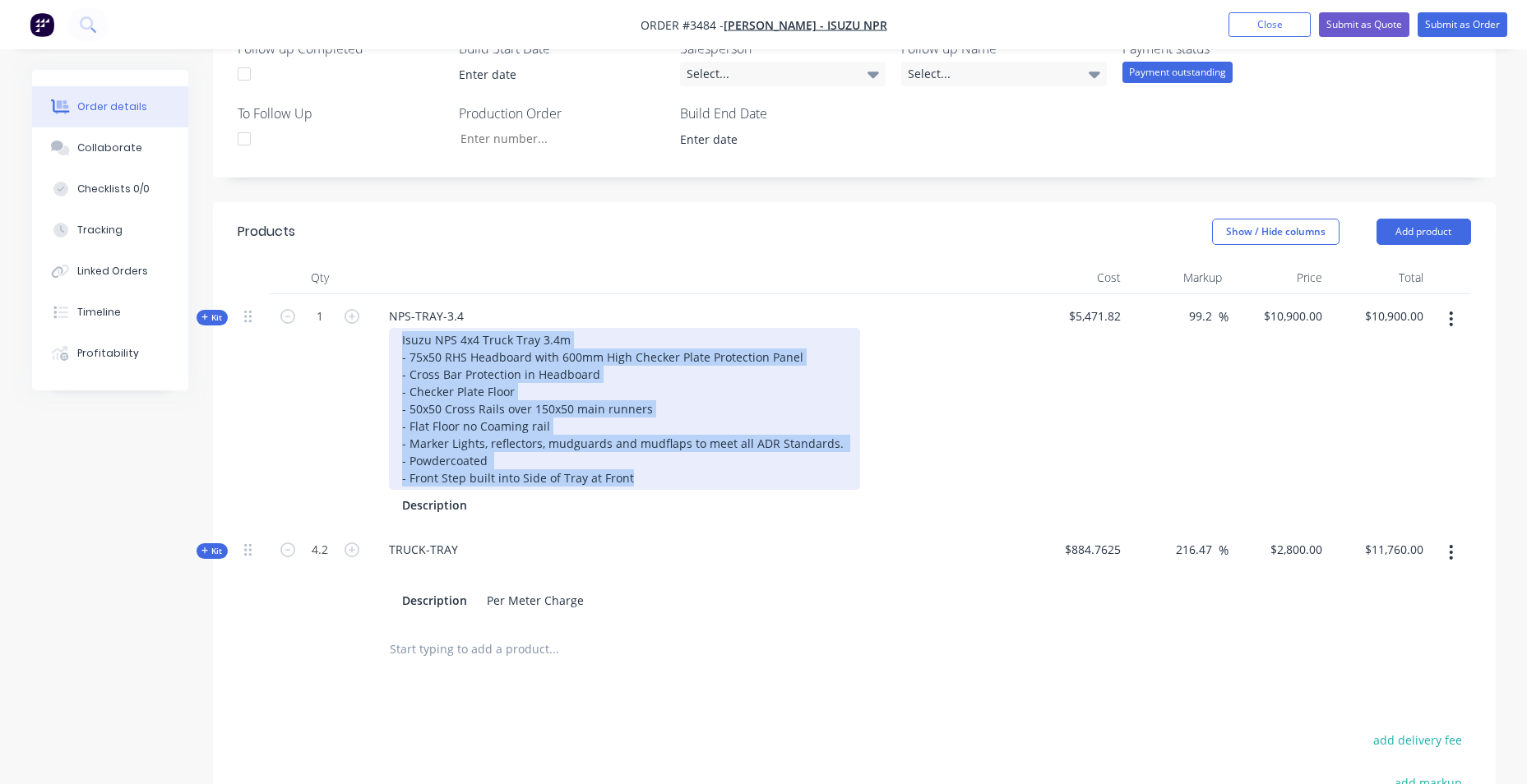
click at [627, 483] on div "Isuzu NPS 4x4 Truck Tray 3.4m - 75x50 RHS Headboard with 600mm High Checker Pla…" at bounding box center [624, 409] width 471 height 162
drag, startPoint x: 464, startPoint y: 425, endPoint x: 476, endPoint y: 393, distance: 34.2
drag, startPoint x: 476, startPoint y: 393, endPoint x: 519, endPoint y: 342, distance: 66.7
click at [519, 342] on div "Isuzu NPS 4x4 Truck Tray 3.4m - 75x50 RHS Headboard with 600mm High Checker Pla…" at bounding box center [624, 409] width 471 height 162
drag, startPoint x: 400, startPoint y: 338, endPoint x: 633, endPoint y: 484, distance: 275.0
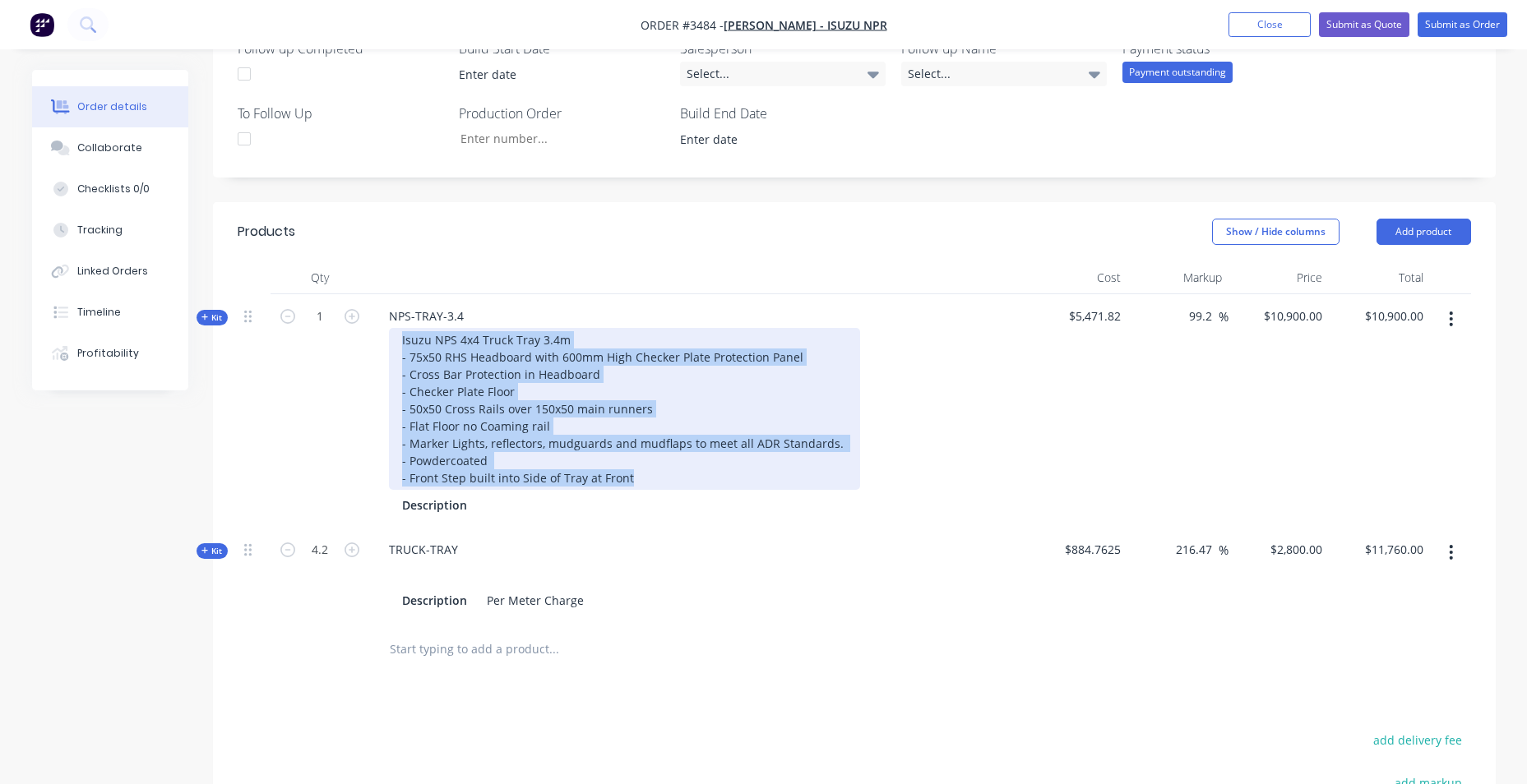
click at [633, 484] on div "Isuzu NPS 4x4 Truck Tray 3.4m - 75x50 RHS Headboard with 600mm High Checker Pla…" at bounding box center [624, 409] width 471 height 162
copy div "Isuzu NPS 4x4 Truck Tray 3.4m - 75x50 RHS Headboard with 600mm High Checker Pla…"
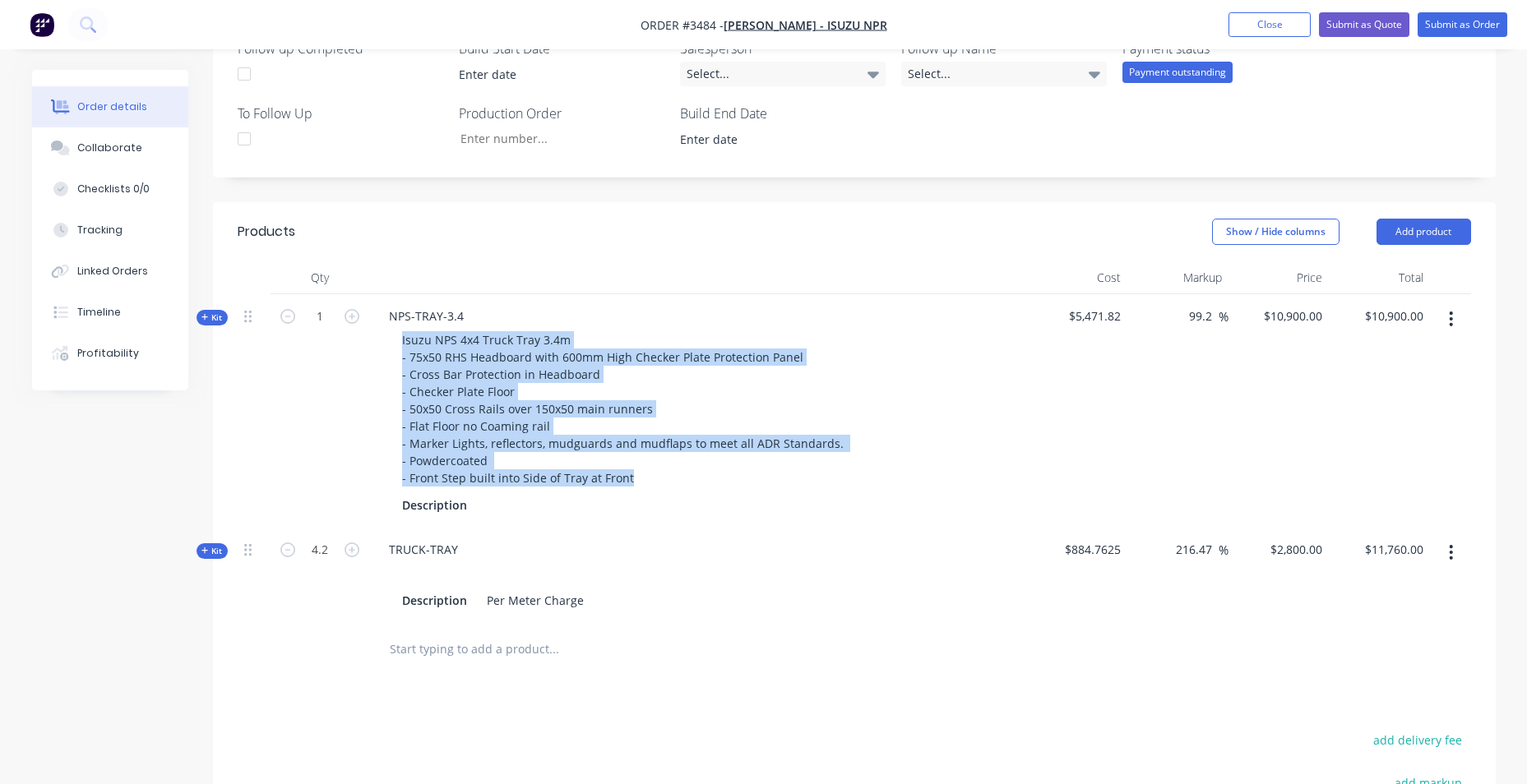
click at [454, 577] on div at bounding box center [698, 573] width 645 height 24
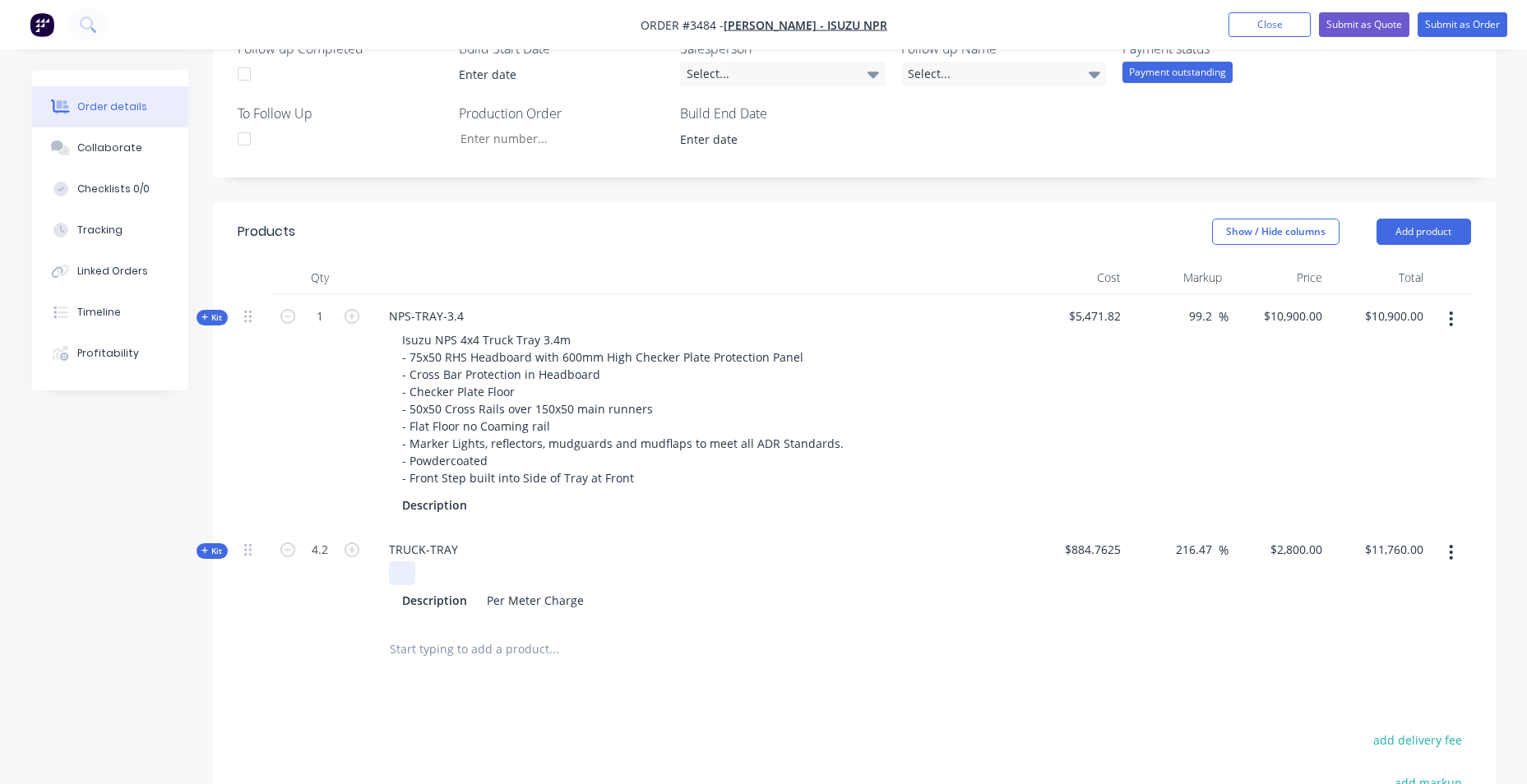
click at [395, 569] on div at bounding box center [402, 573] width 27 height 24
paste div
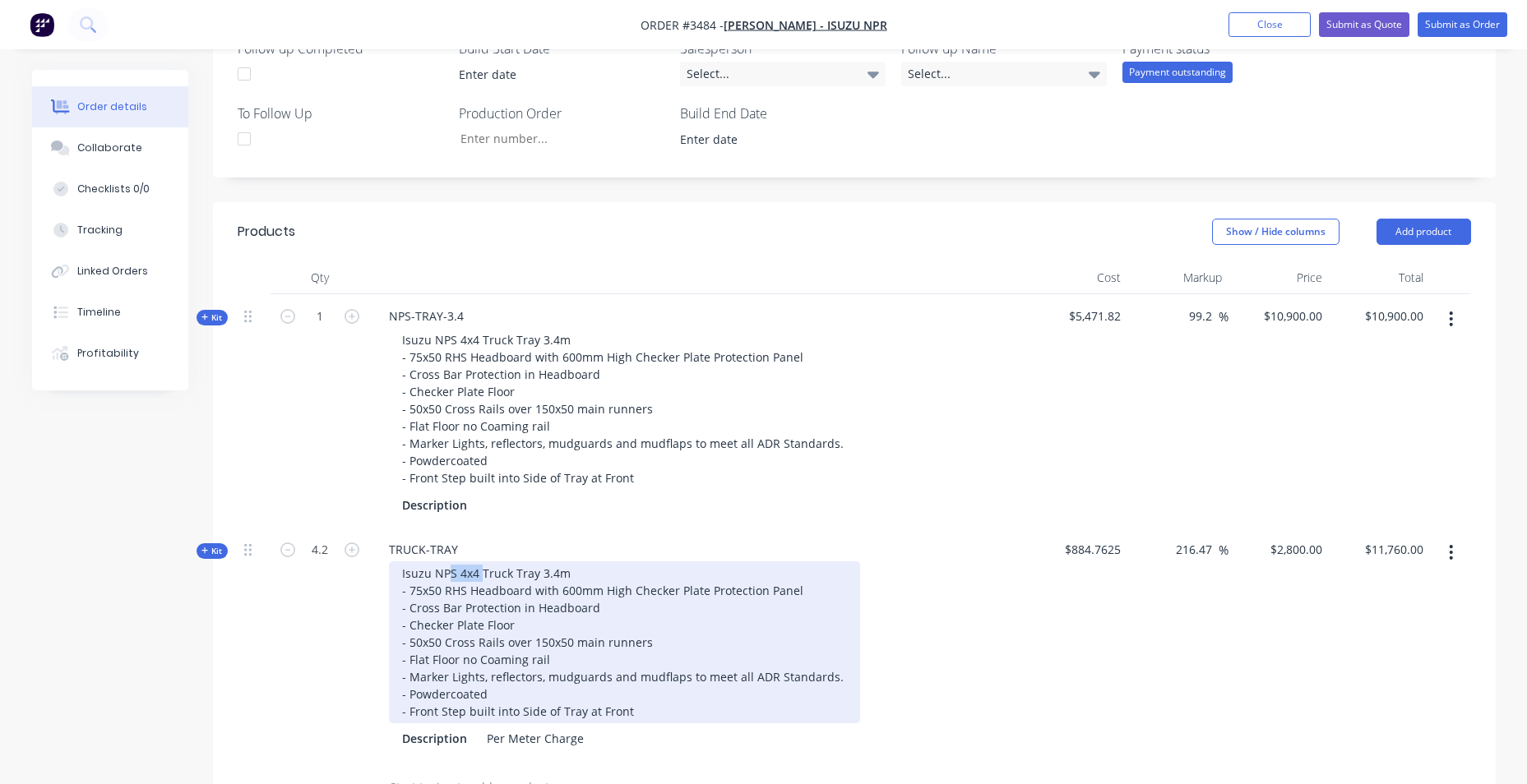
drag, startPoint x: 449, startPoint y: 570, endPoint x: 480, endPoint y: 578, distance: 32.0
click at [480, 578] on div "Isuzu NPS 4x4 Truck Tray 3.4m - 75x50 RHS Headboard with 600mm High Checker Pla…" at bounding box center [624, 642] width 471 height 162
drag, startPoint x: 543, startPoint y: 573, endPoint x: 573, endPoint y: 571, distance: 30.1
click at [573, 571] on div "Isuzu NP Series Truck Tray 3.4m - 75x50 RHS Headboard with 600mm High Checker P…" at bounding box center [624, 642] width 471 height 162
drag, startPoint x: 543, startPoint y: 569, endPoint x: 555, endPoint y: 568, distance: 12.0
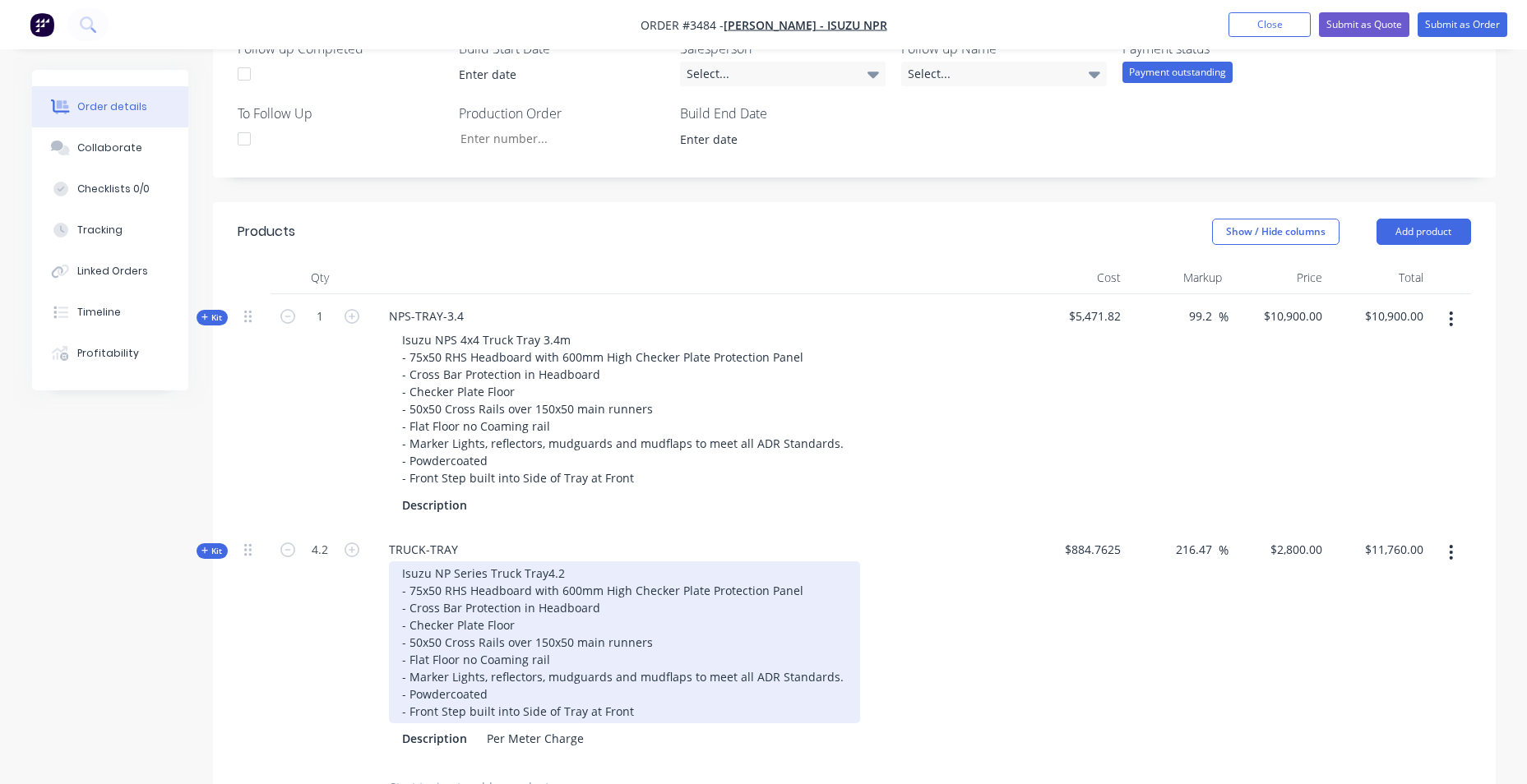
click at [545, 569] on div "Isuzu NP Series Truck Tray4.2 - 75x50 RHS Headboard with 600mm High Checker Pla…" at bounding box center [624, 642] width 471 height 162
click at [568, 572] on div "Isuzu NP Series Truck Tray .2 - 75x50 RHS Headboard with 600mm High Checker Pla…" at bounding box center [624, 642] width 471 height 162
click at [543, 575] on div "Isuzu NP Series Truck Tray .2 - 75x50 RHS Headboard with 600mm High Checker Pla…" at bounding box center [624, 642] width 471 height 162
click at [614, 573] on div "Isuzu NP Series Truck Tray 4.2 - 75x50 RHS Headboard with 600mm High Checker Pl…" at bounding box center [624, 642] width 471 height 162
drag, startPoint x: 632, startPoint y: 712, endPoint x: 367, endPoint y: 725, distance: 265.3
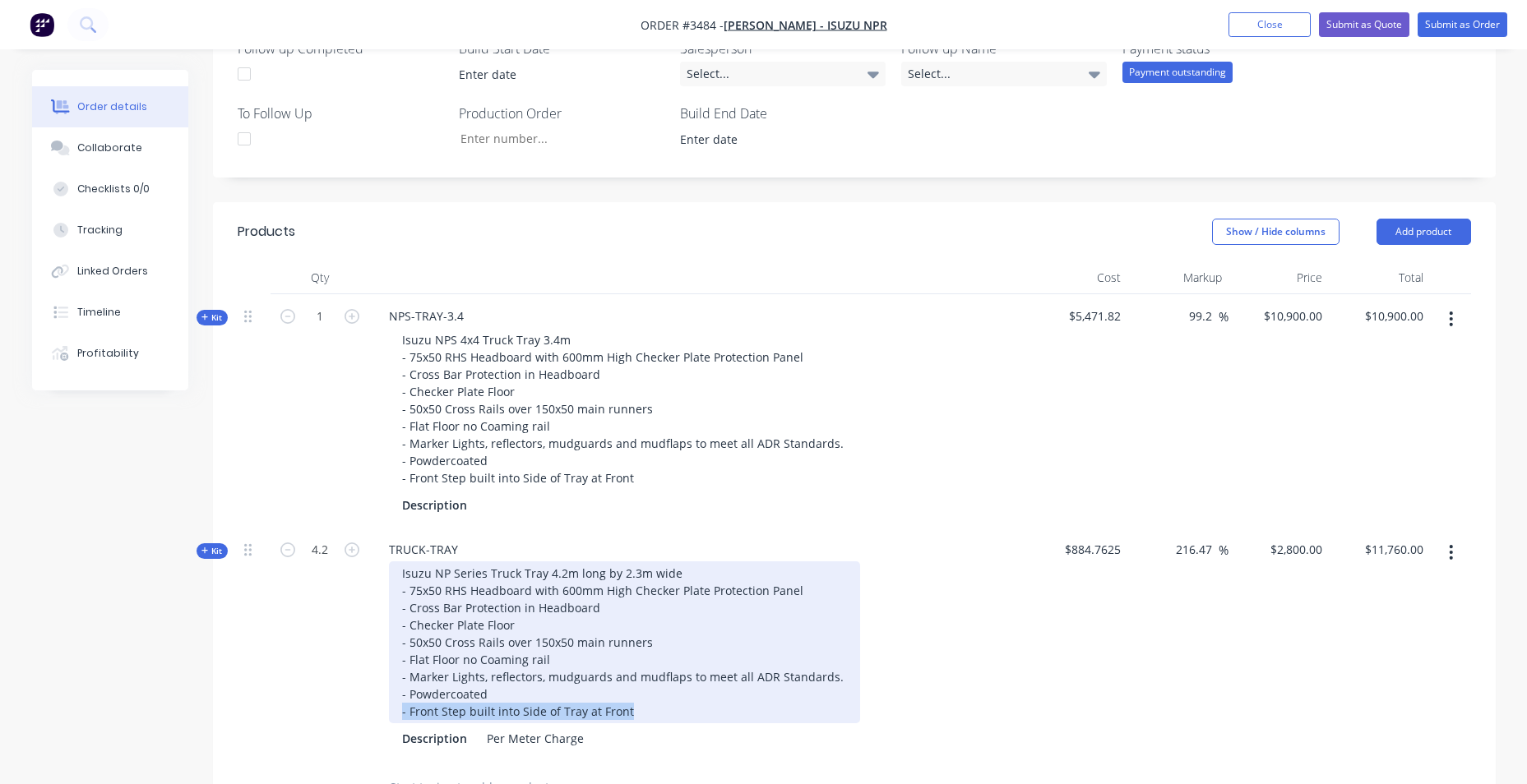
click at [367, 725] on div "Kit 4.2 TRUCK-TRAY Isuzu NP Series Truck Tray 4.2m long by 2.3m wide - 75x50 RH…" at bounding box center [855, 645] width 1233 height 233
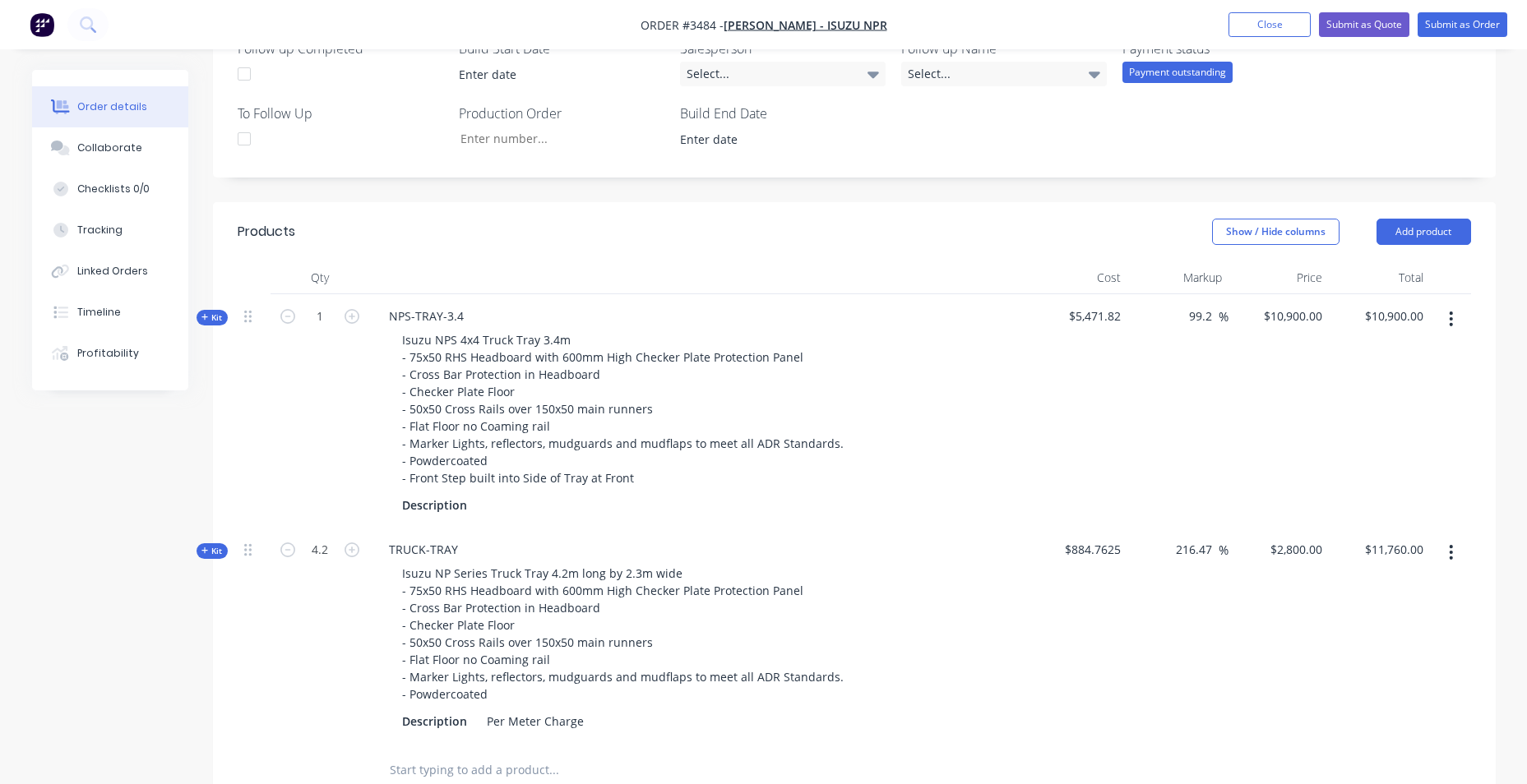
click at [263, 629] on div at bounding box center [254, 636] width 33 height 216
click at [583, 722] on div "Per Meter Charge" at bounding box center [535, 720] width 110 height 24
drag, startPoint x: 579, startPoint y: 721, endPoint x: 449, endPoint y: 723, distance: 130.0
click at [449, 723] on div "Description Per Meter Charge" at bounding box center [698, 720] width 605 height 24
drag, startPoint x: 468, startPoint y: 723, endPoint x: 342, endPoint y: 700, distance: 128.1
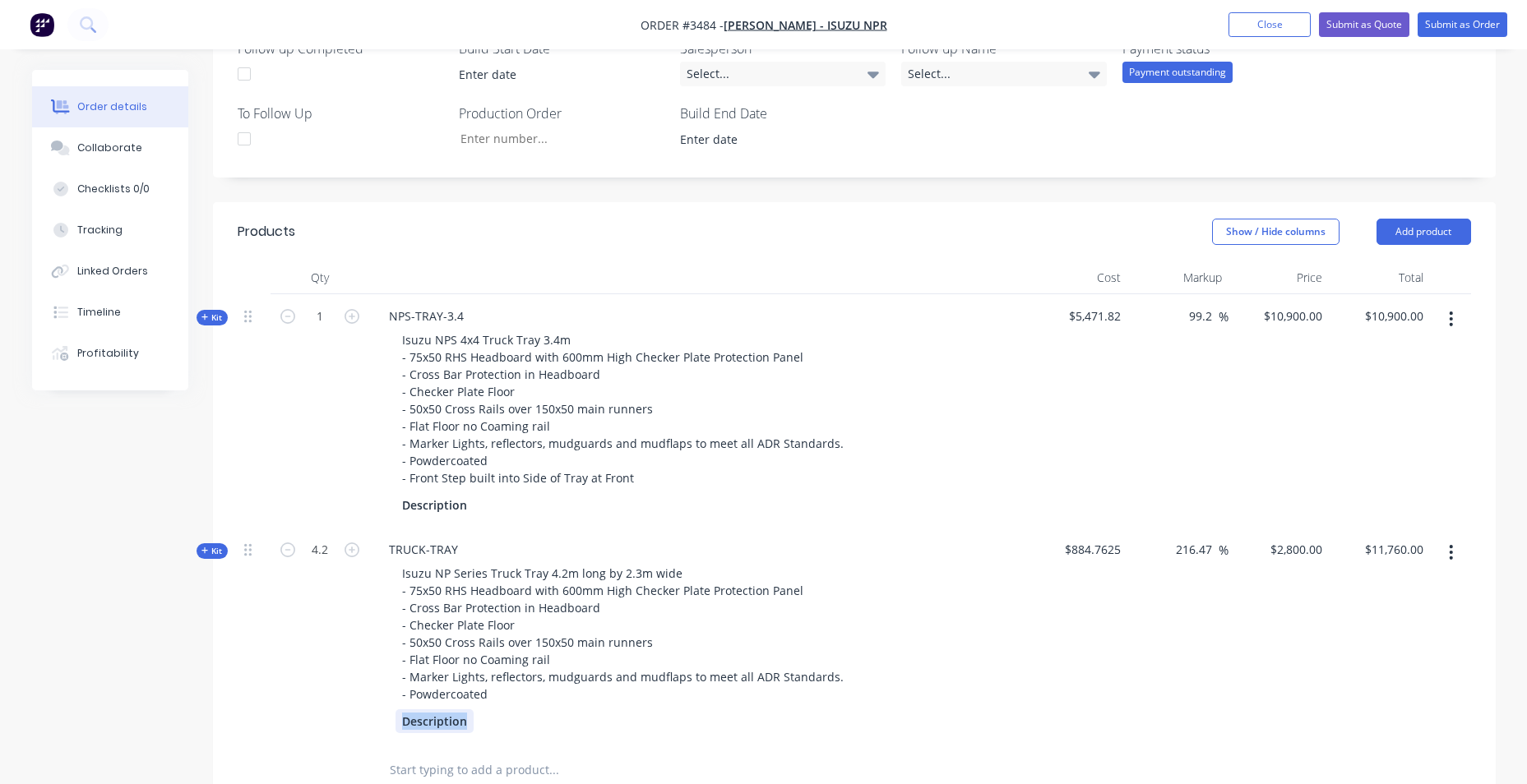
click at [343, 705] on div "Kit 4.2 TRUCK-TRAY Isuzu NP Series Truck Tray 4.2m long by 2.3m wide - 75x50 RH…" at bounding box center [855, 636] width 1233 height 216
click at [308, 677] on div "4.2" at bounding box center [320, 636] width 99 height 216
click at [1451, 317] on icon "button" at bounding box center [1450, 319] width 4 height 18
click at [1406, 486] on div "Delete" at bounding box center [1392, 493] width 126 height 24
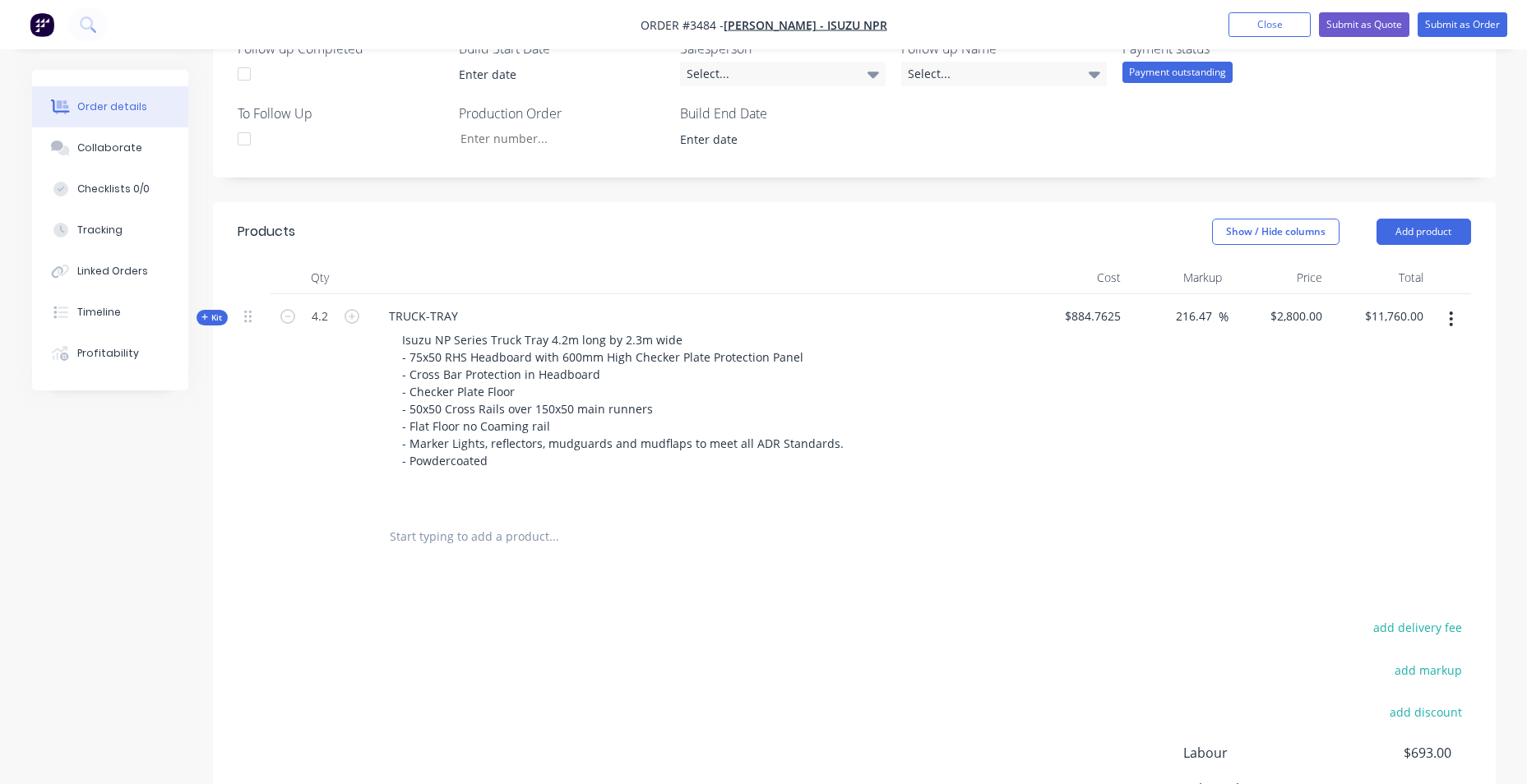
click at [593, 219] on div "Show / Hide columns Add product" at bounding box center [984, 232] width 971 height 27
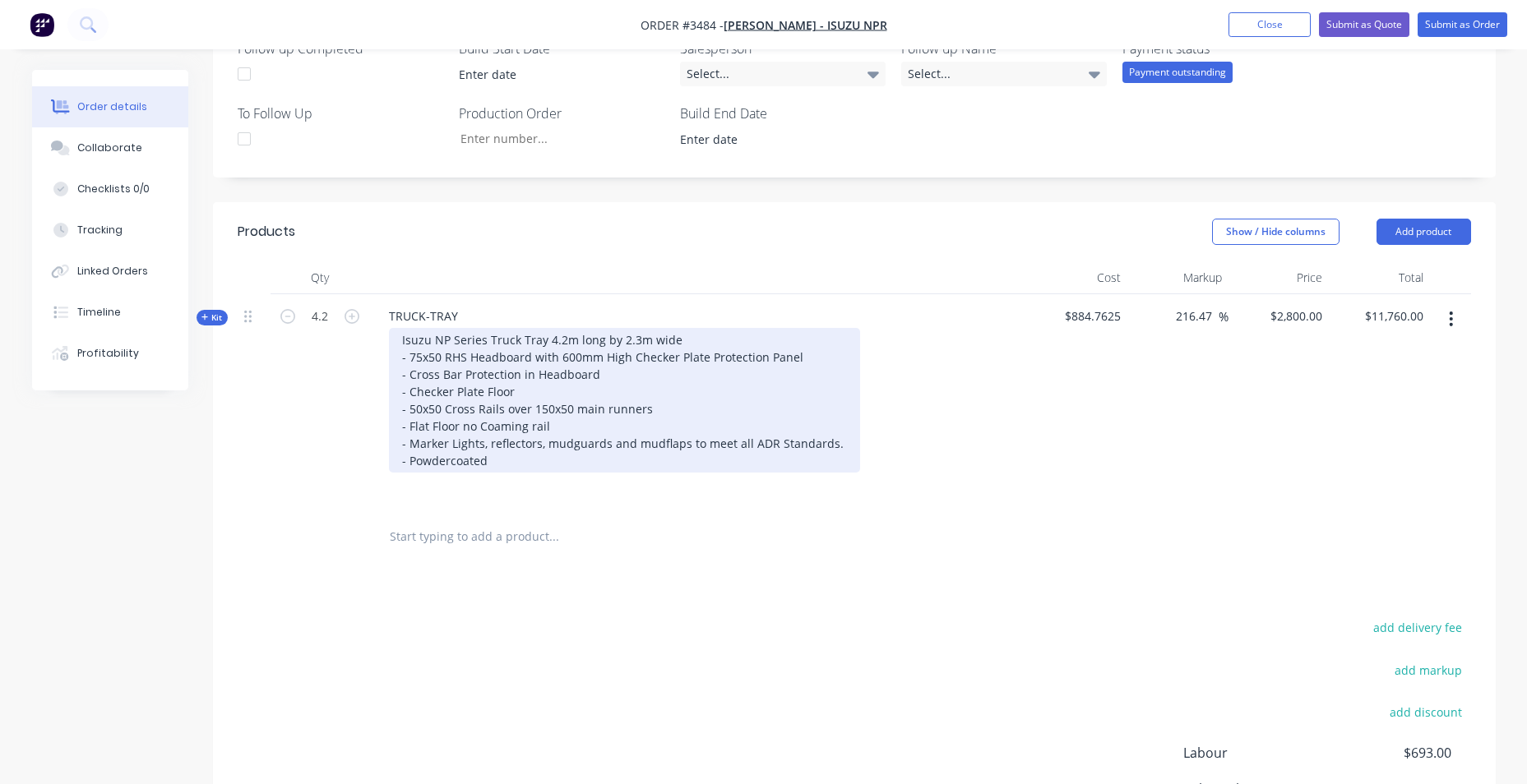
click at [420, 451] on div "Isuzu NP Series Truck Tray 4.2m long by 2.3m wide - 75x50 RHS Headboard with 60…" at bounding box center [624, 400] width 471 height 145
click at [666, 461] on div "Isuzu NP Series Truck Tray 4.2m long by 2.3m wide - 75x50 RHS Headboard with 60…" at bounding box center [624, 400] width 471 height 145
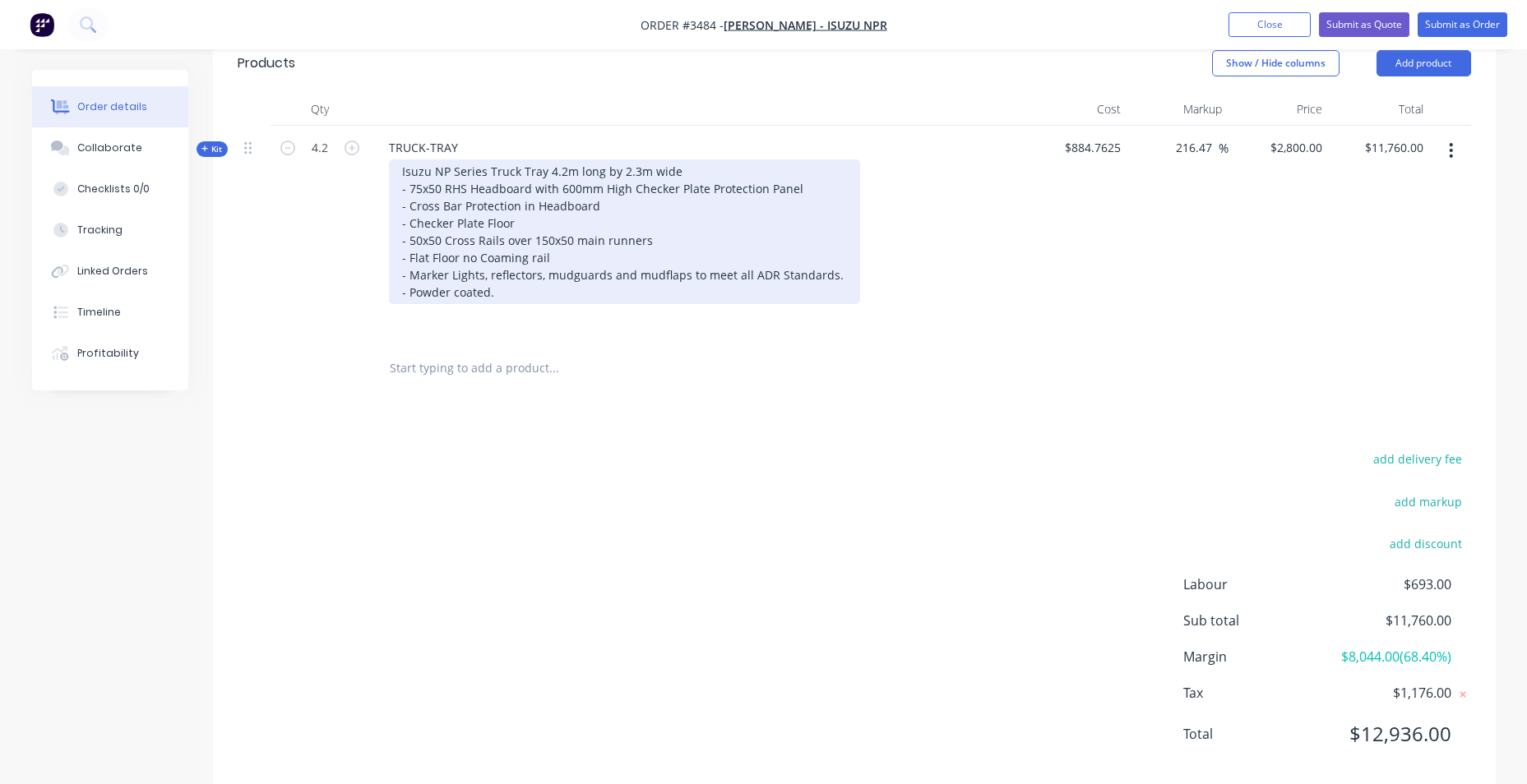
scroll to position [692, 0]
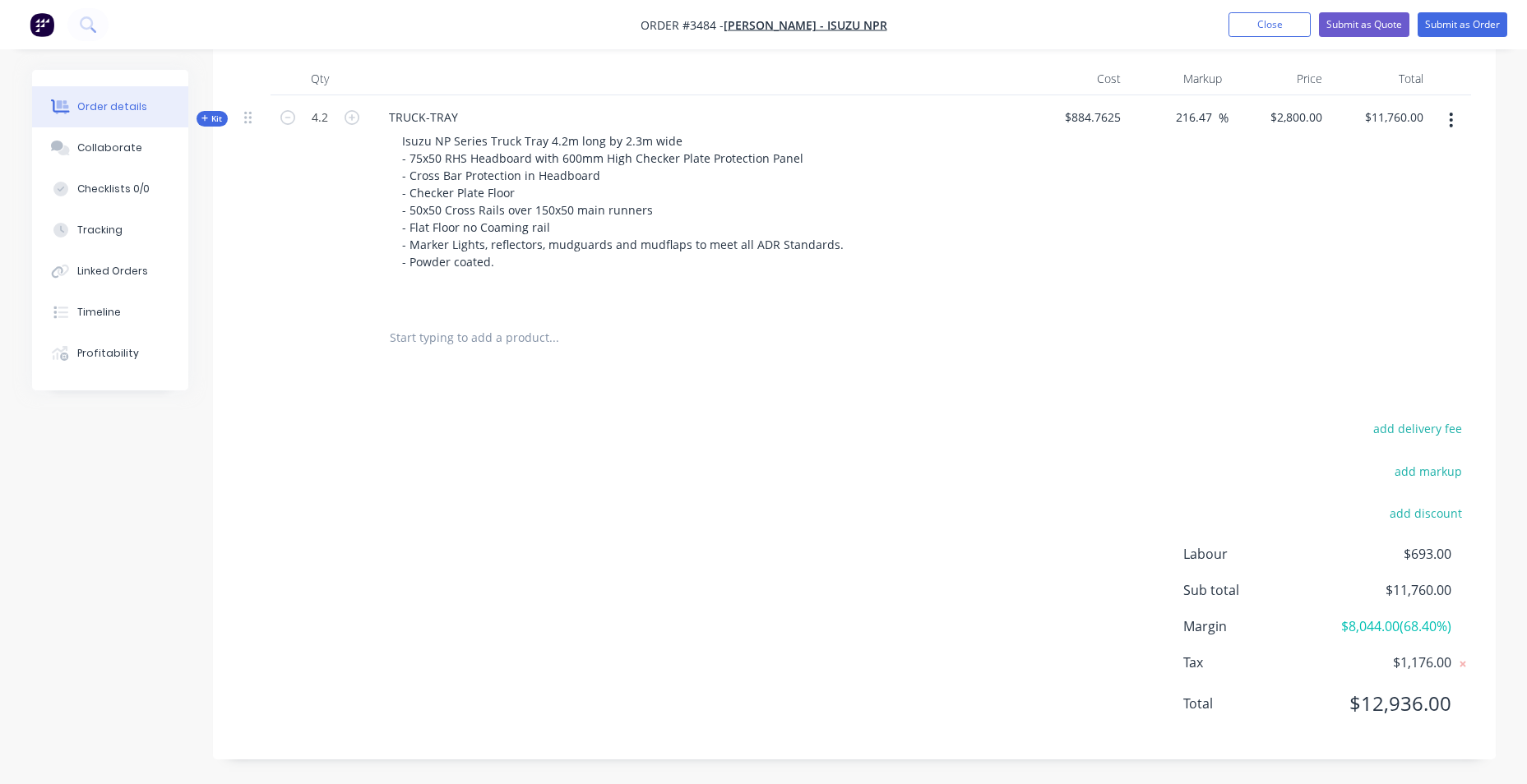
click at [612, 520] on div "add delivery fee add markup add discount Labour $693.00 Sub total $11,760.00 Ma…" at bounding box center [855, 575] width 1233 height 318
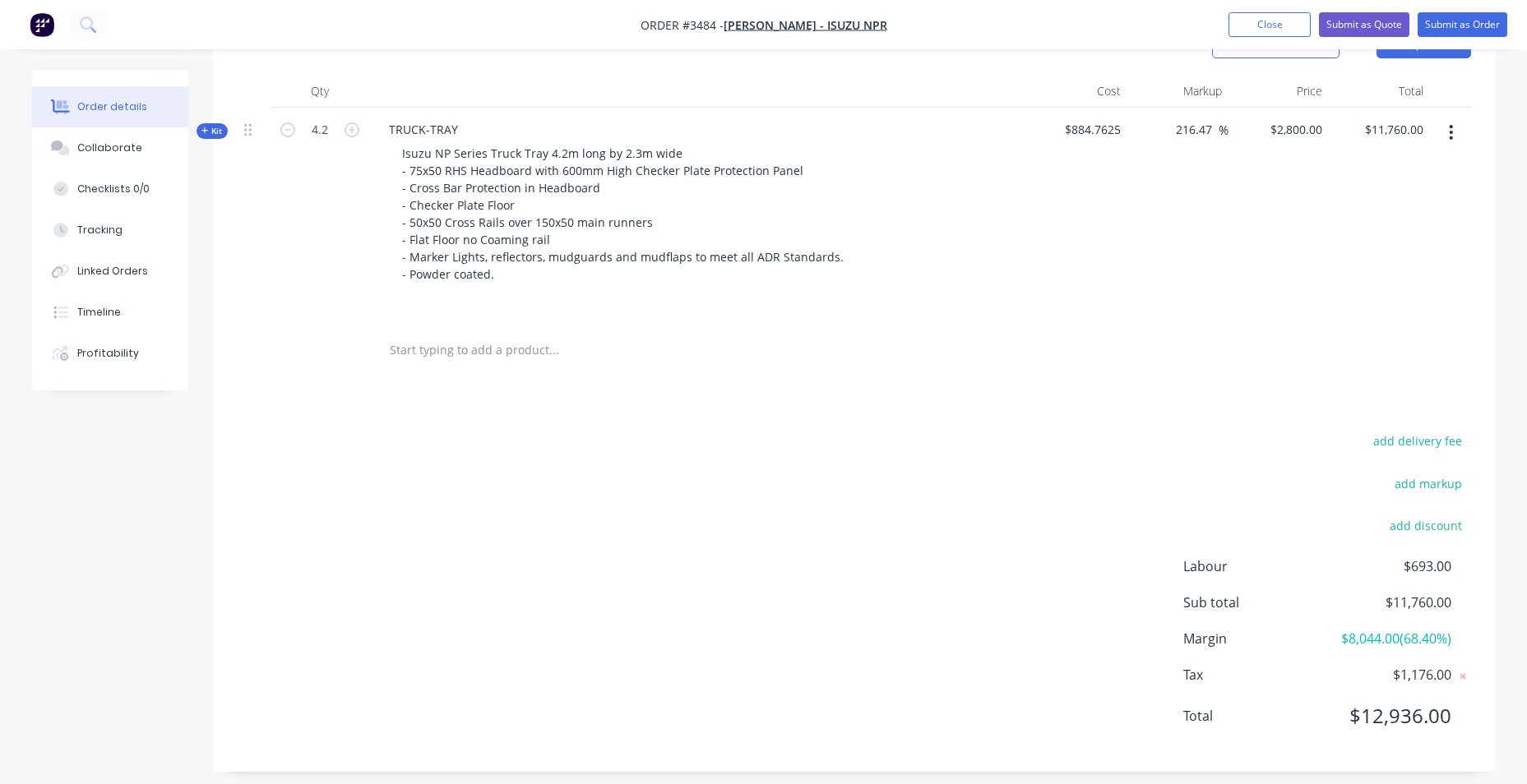
scroll to position [199, 0]
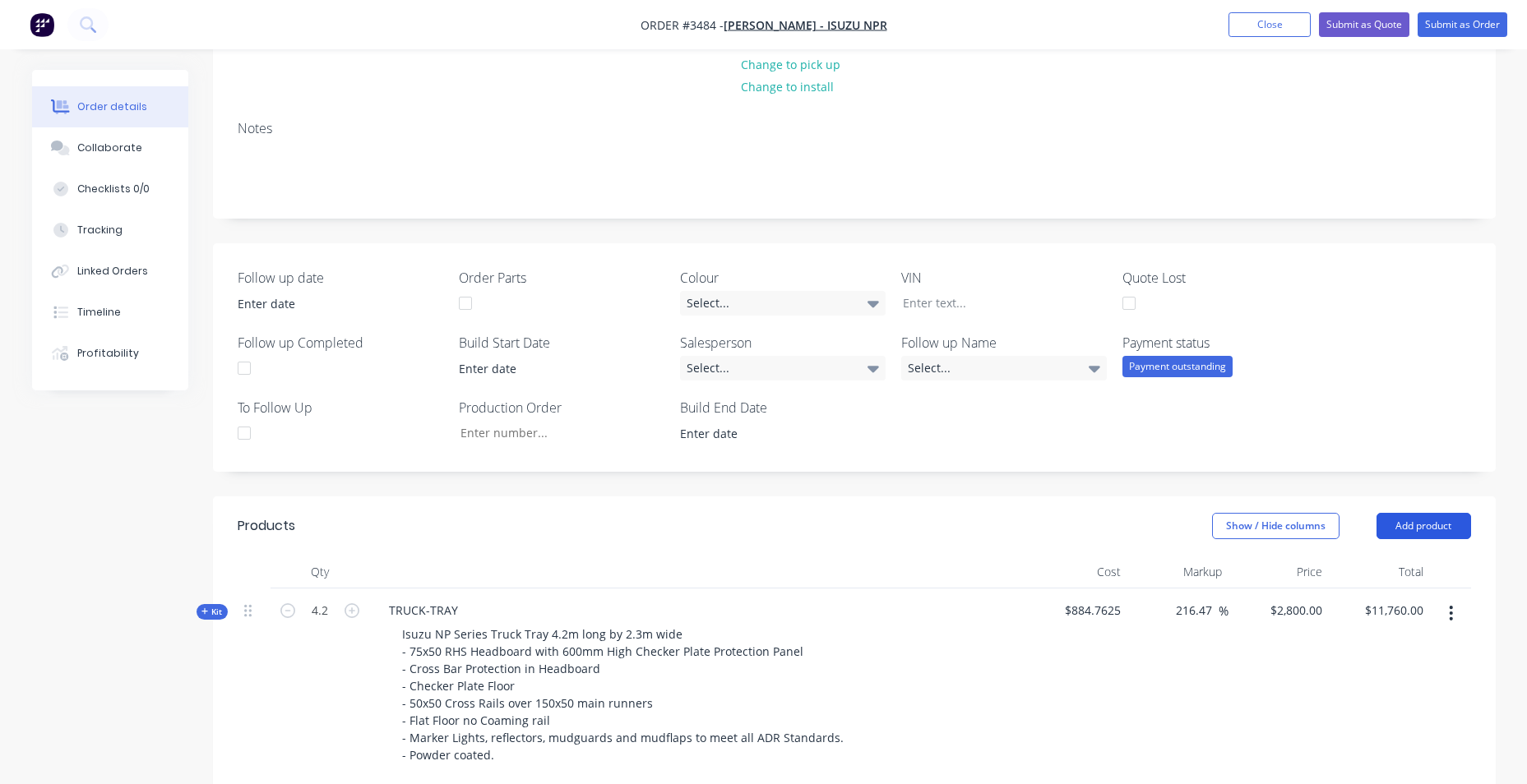
click at [1405, 528] on button "Add product" at bounding box center [1424, 526] width 95 height 27
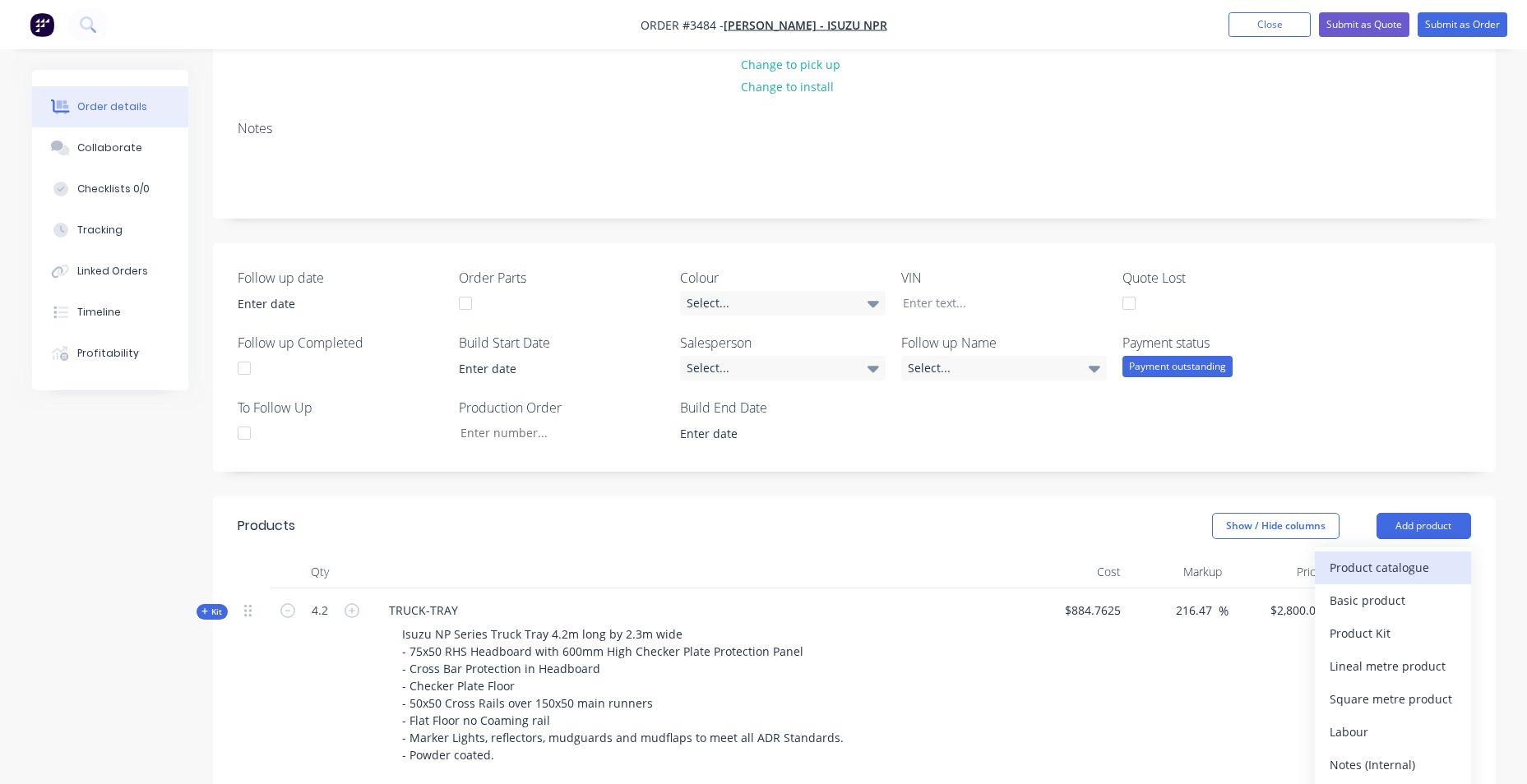
click at [1401, 558] on div "Product catalogue" at bounding box center [1392, 567] width 126 height 24
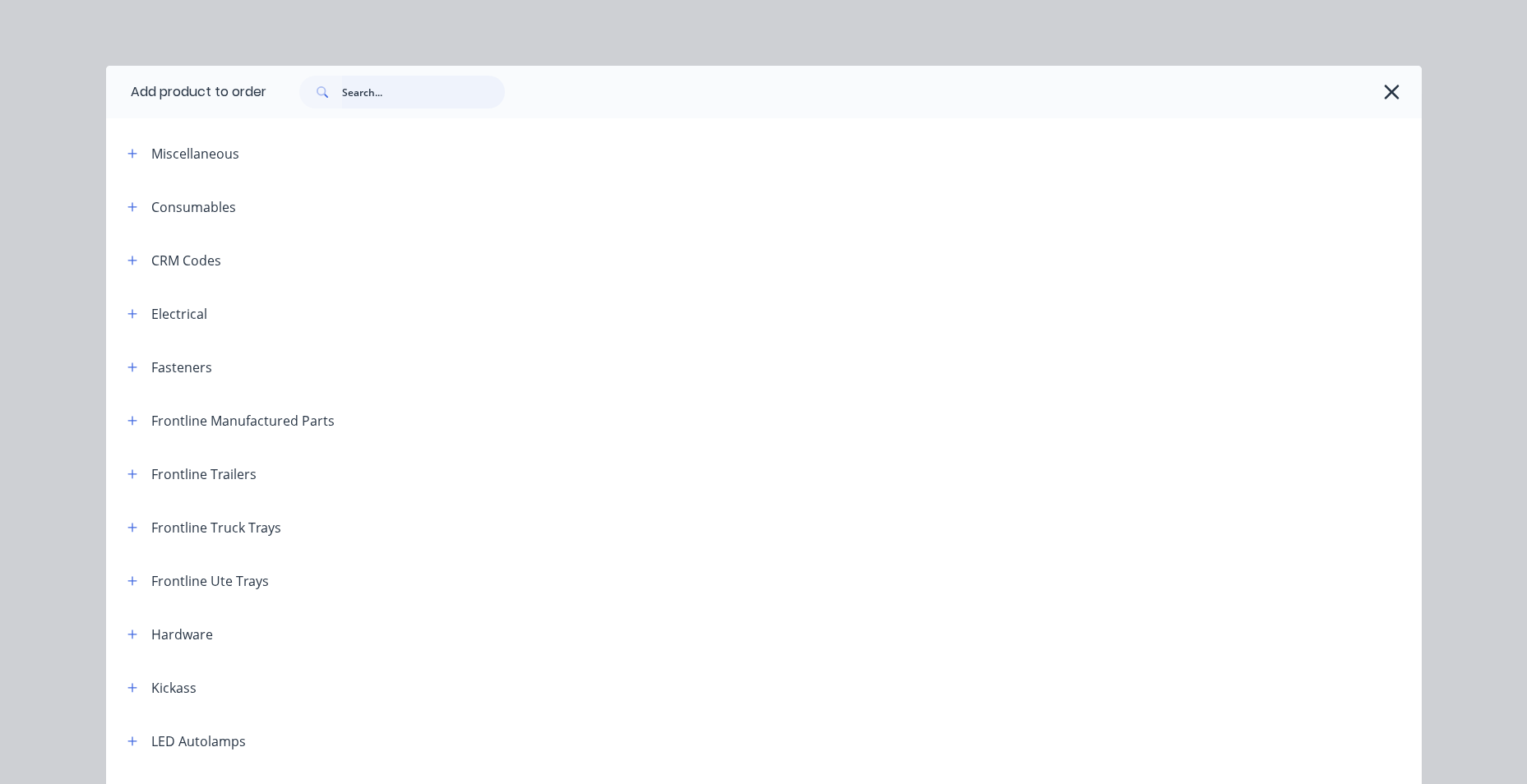
click at [406, 92] on input "text" at bounding box center [424, 92] width 163 height 33
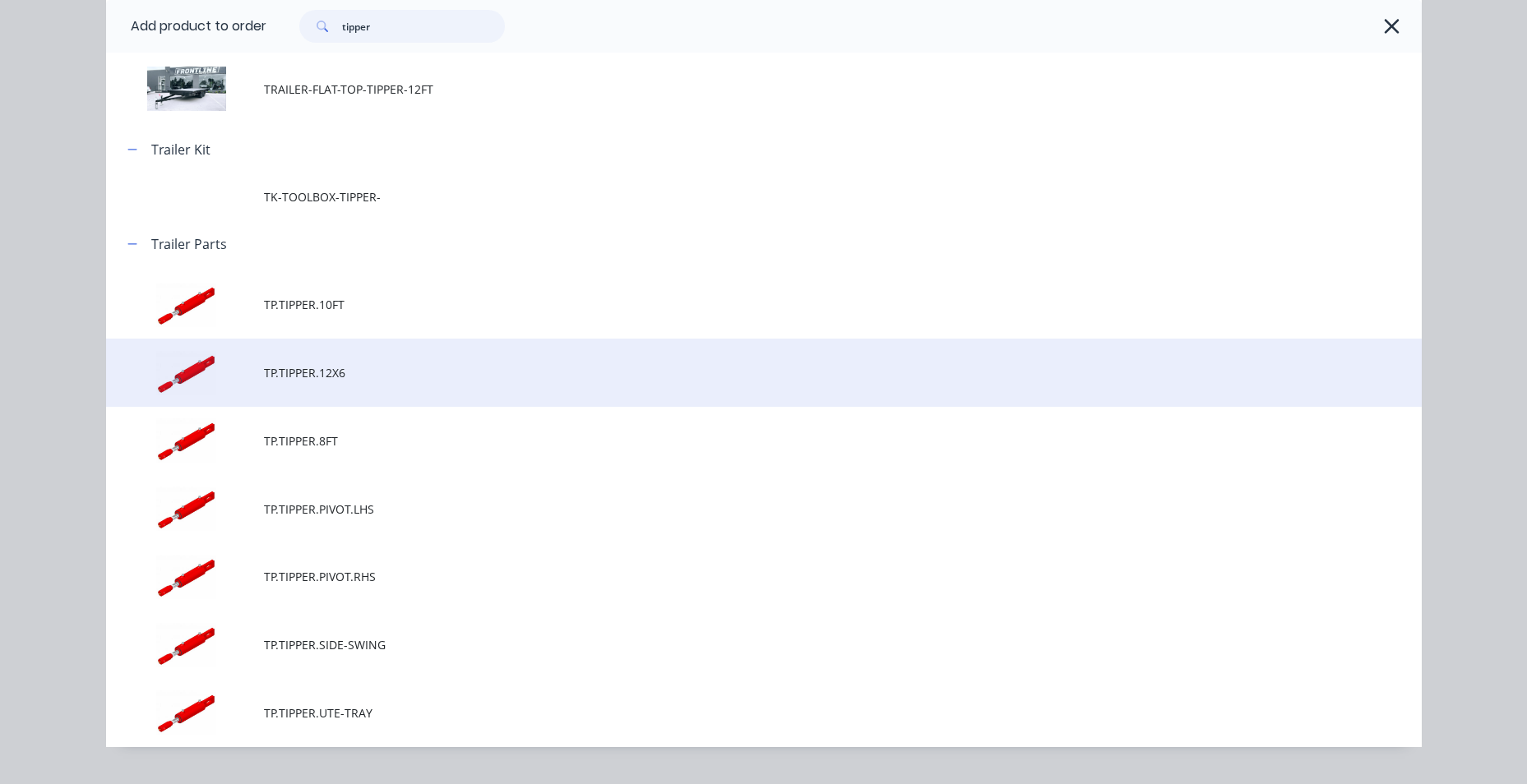
scroll to position [282, 0]
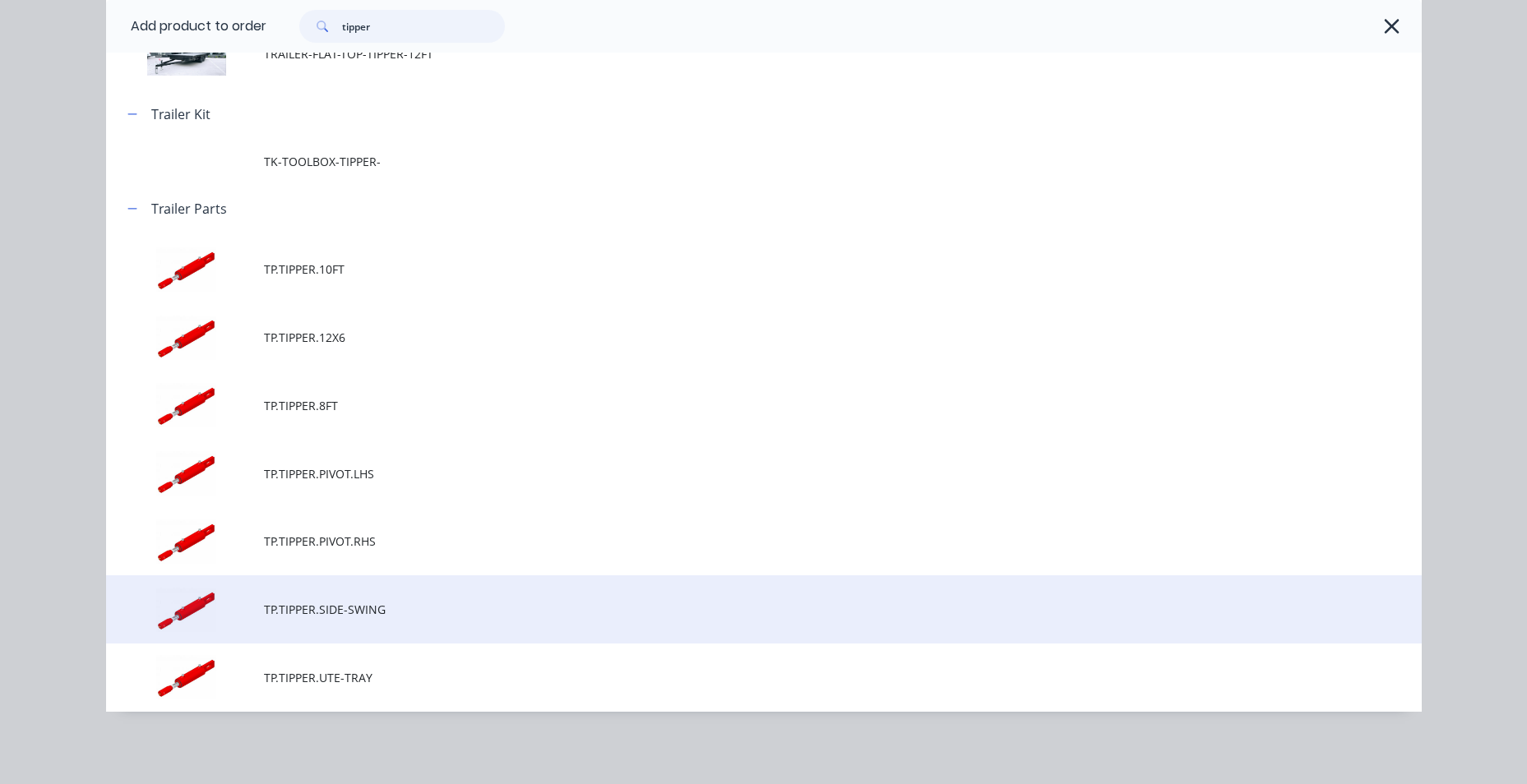
type input "tipper"
click at [350, 612] on span "TP.TIPPER.SIDE-SWING" at bounding box center [727, 610] width 926 height 17
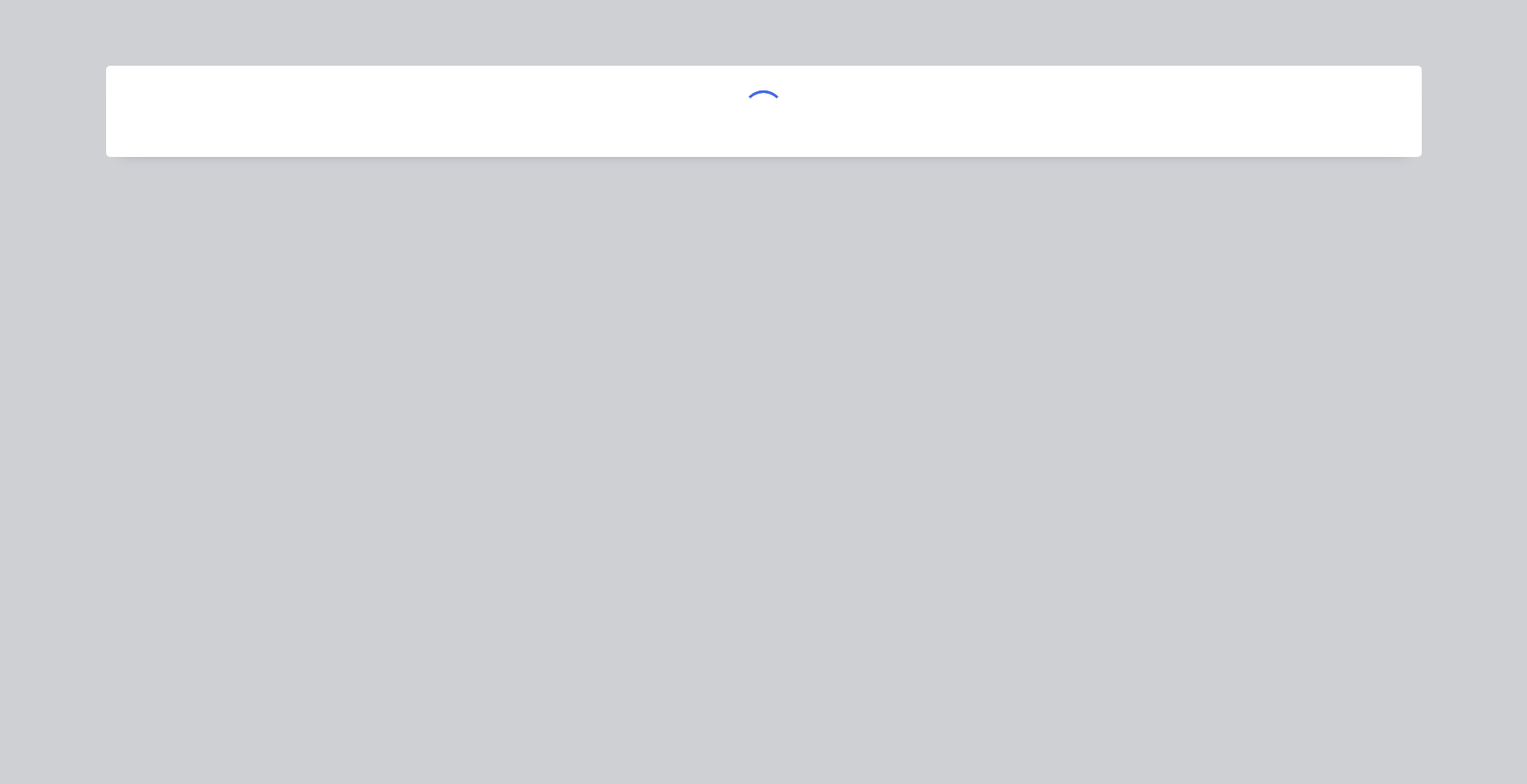
scroll to position [0, 0]
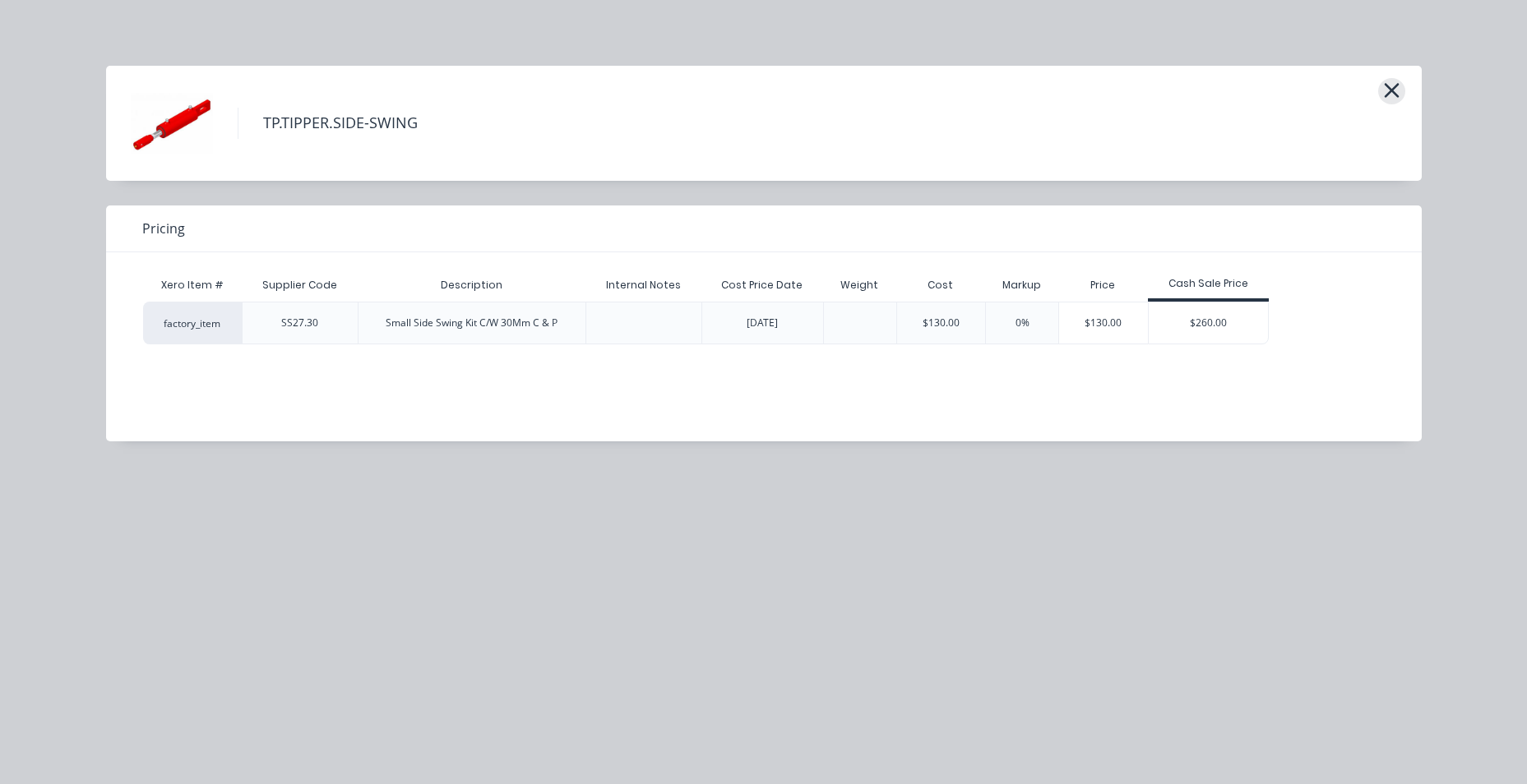
click at [1390, 93] on icon "button" at bounding box center [1391, 91] width 15 height 15
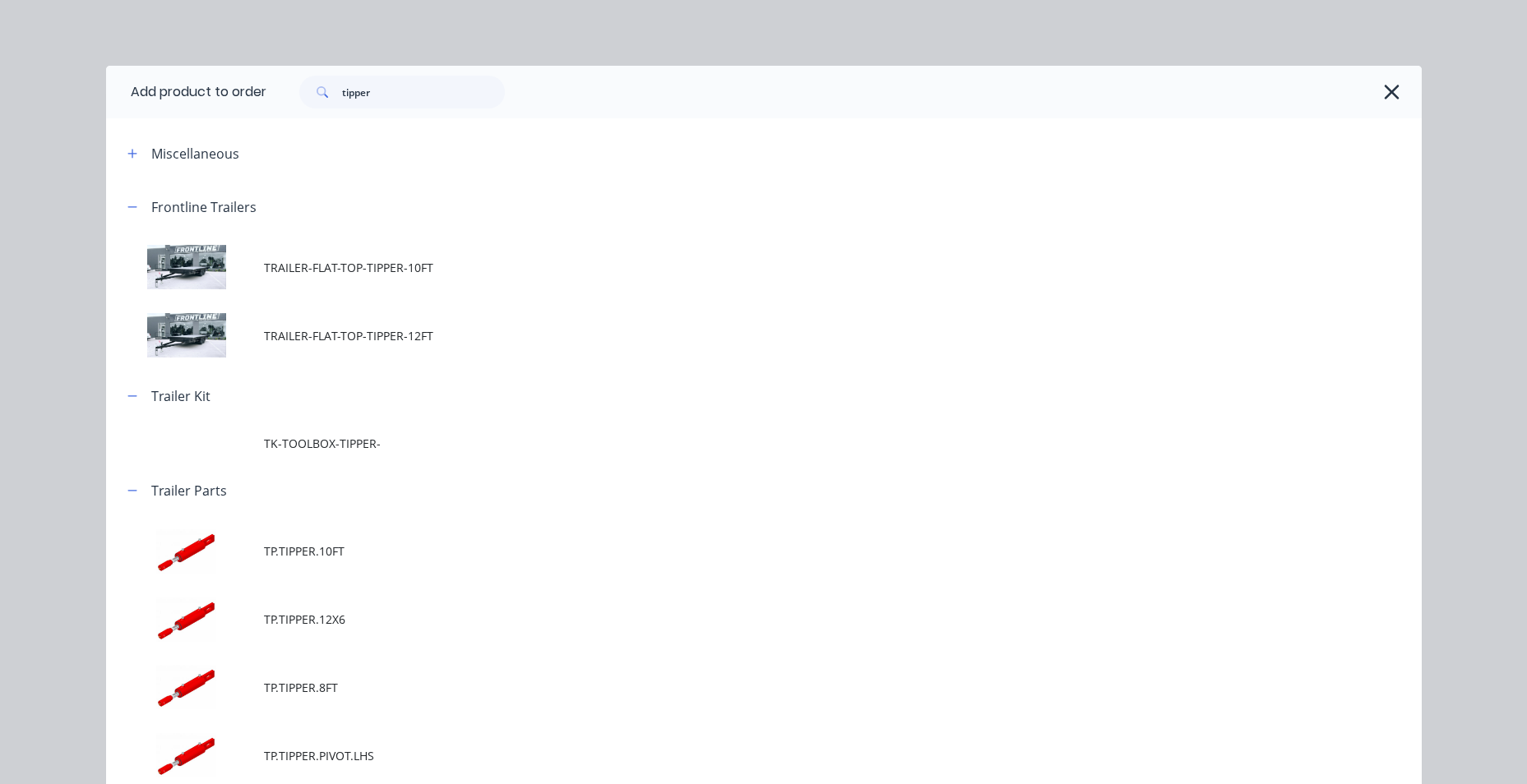
click at [1454, 44] on div "Add product to order tipper Miscellaneous Frontline Trailers TRAILER-FLAT-TOP-T…" at bounding box center [764, 392] width 1527 height 784
click at [1383, 100] on icon "button" at bounding box center [1391, 92] width 17 height 23
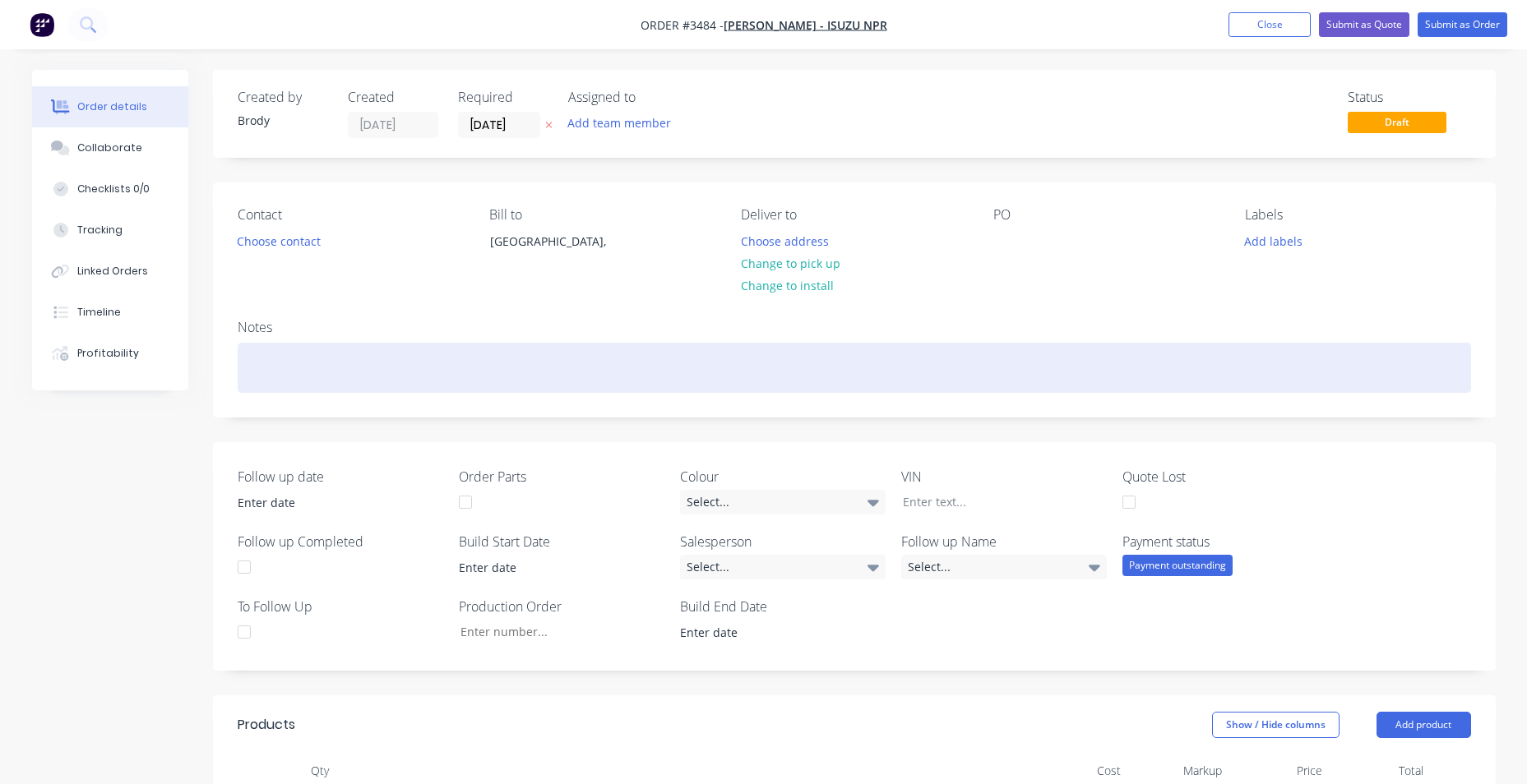
scroll to position [410, 0]
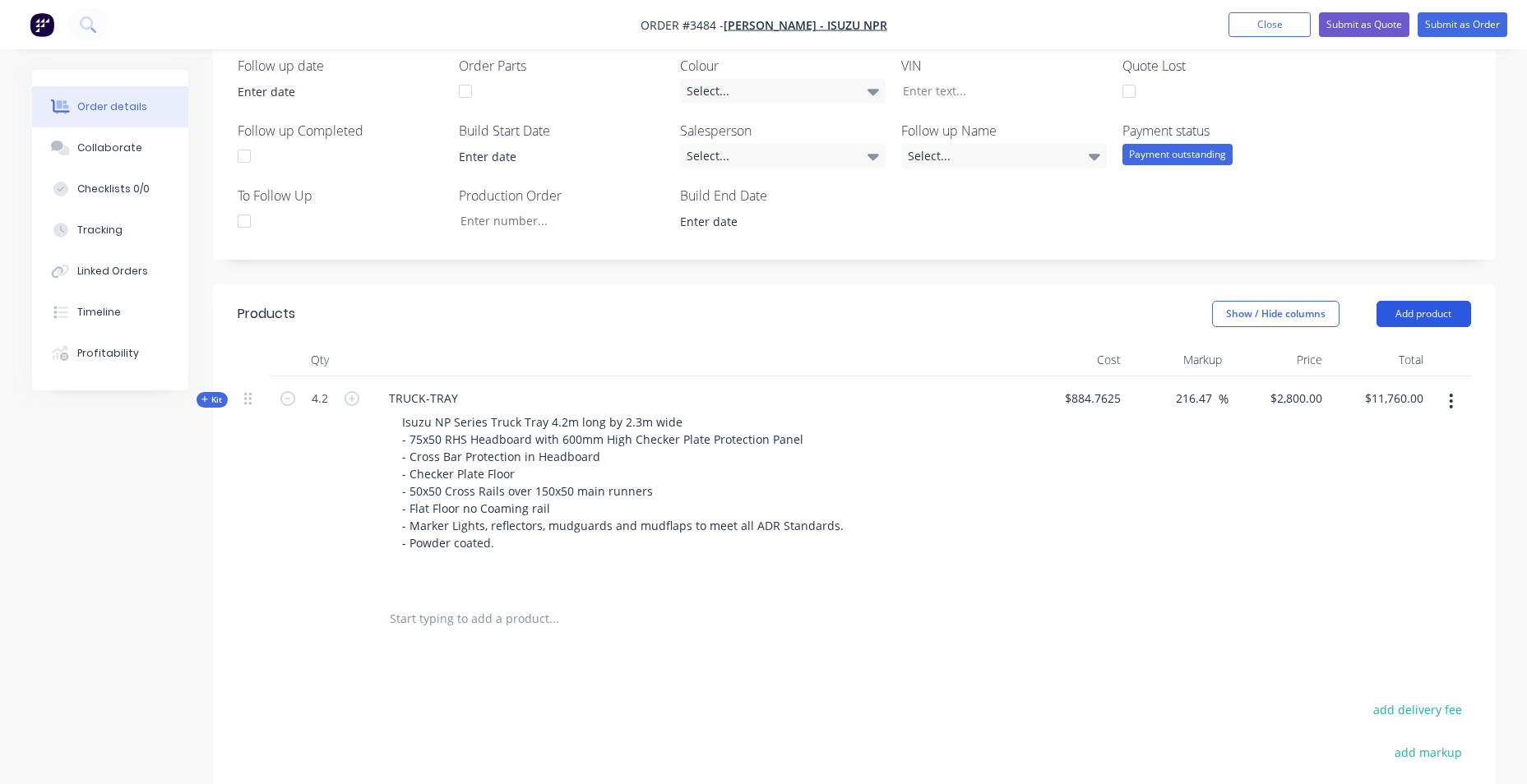
click at [1397, 313] on button "Add product" at bounding box center [1424, 314] width 95 height 27
click at [932, 520] on div "Isuzu NP Series Truck Tray 4.2m long by 2.3m wide - 75x50 RHS Headboard with 60…" at bounding box center [698, 483] width 645 height 145
click at [1455, 400] on button "button" at bounding box center [1450, 400] width 39 height 29
click at [1395, 564] on div "Delete" at bounding box center [1392, 575] width 126 height 24
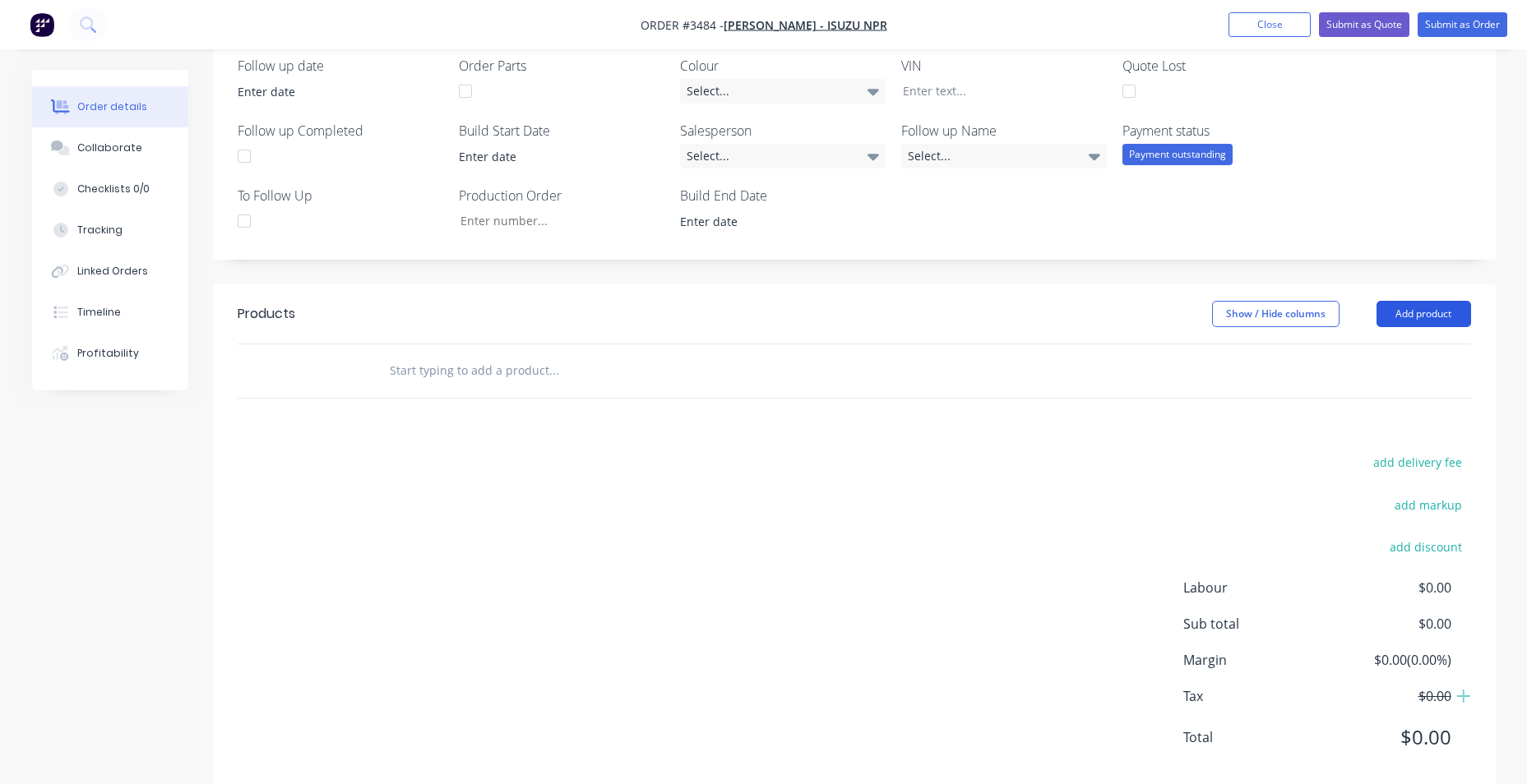
click at [1404, 316] on button "Add product" at bounding box center [1424, 314] width 95 height 27
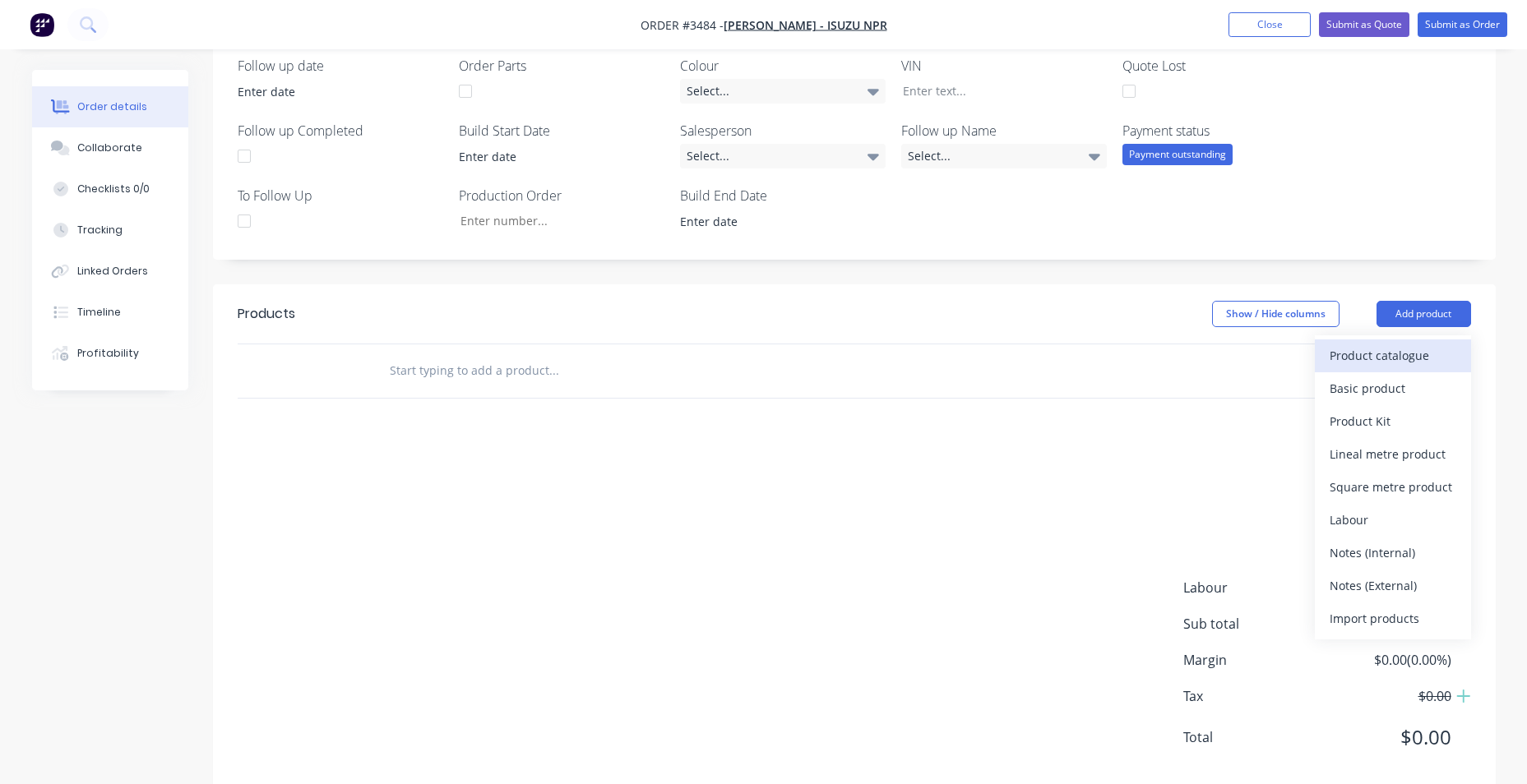
click at [1381, 362] on div "Product catalogue" at bounding box center [1392, 355] width 126 height 24
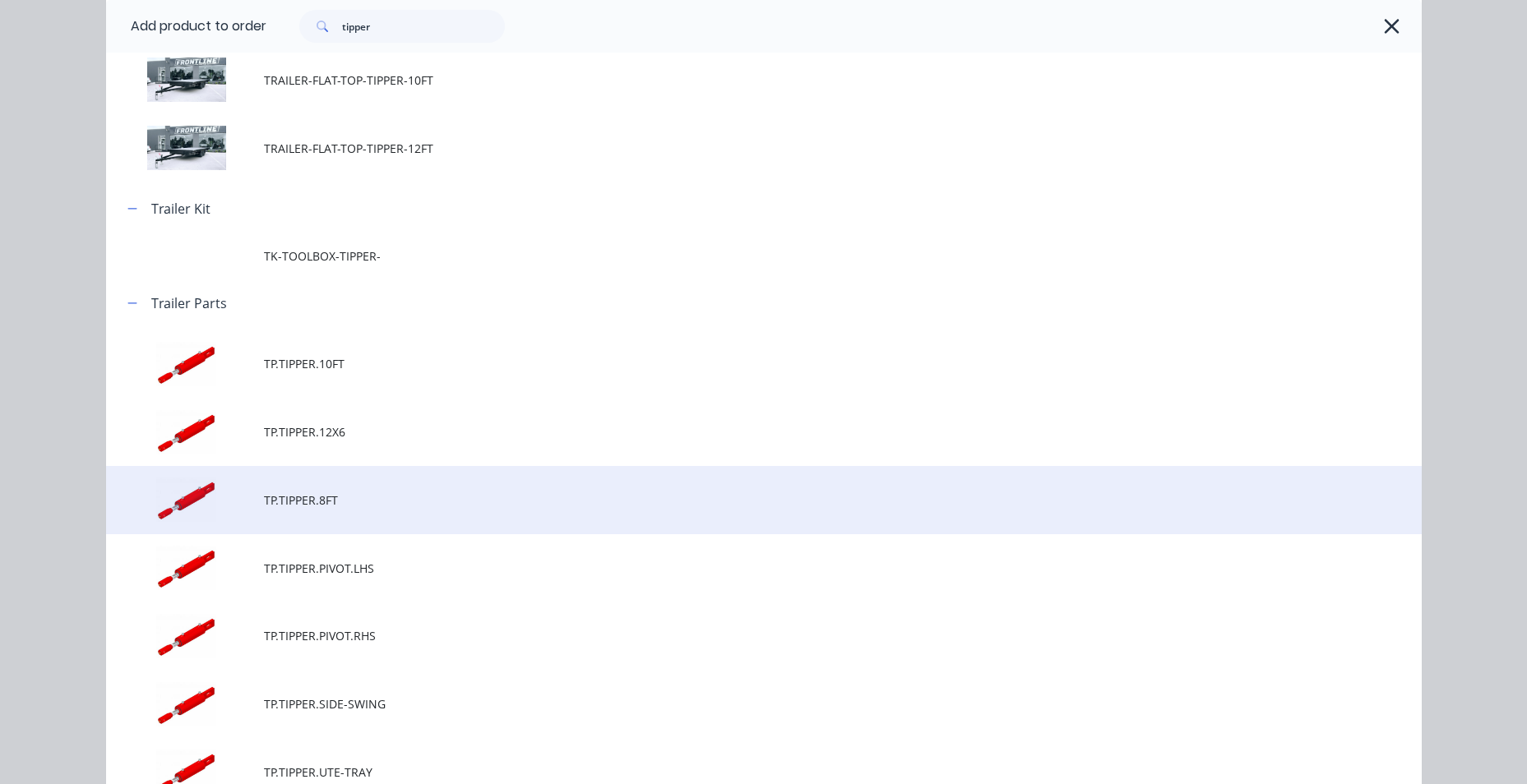
scroll to position [0, 0]
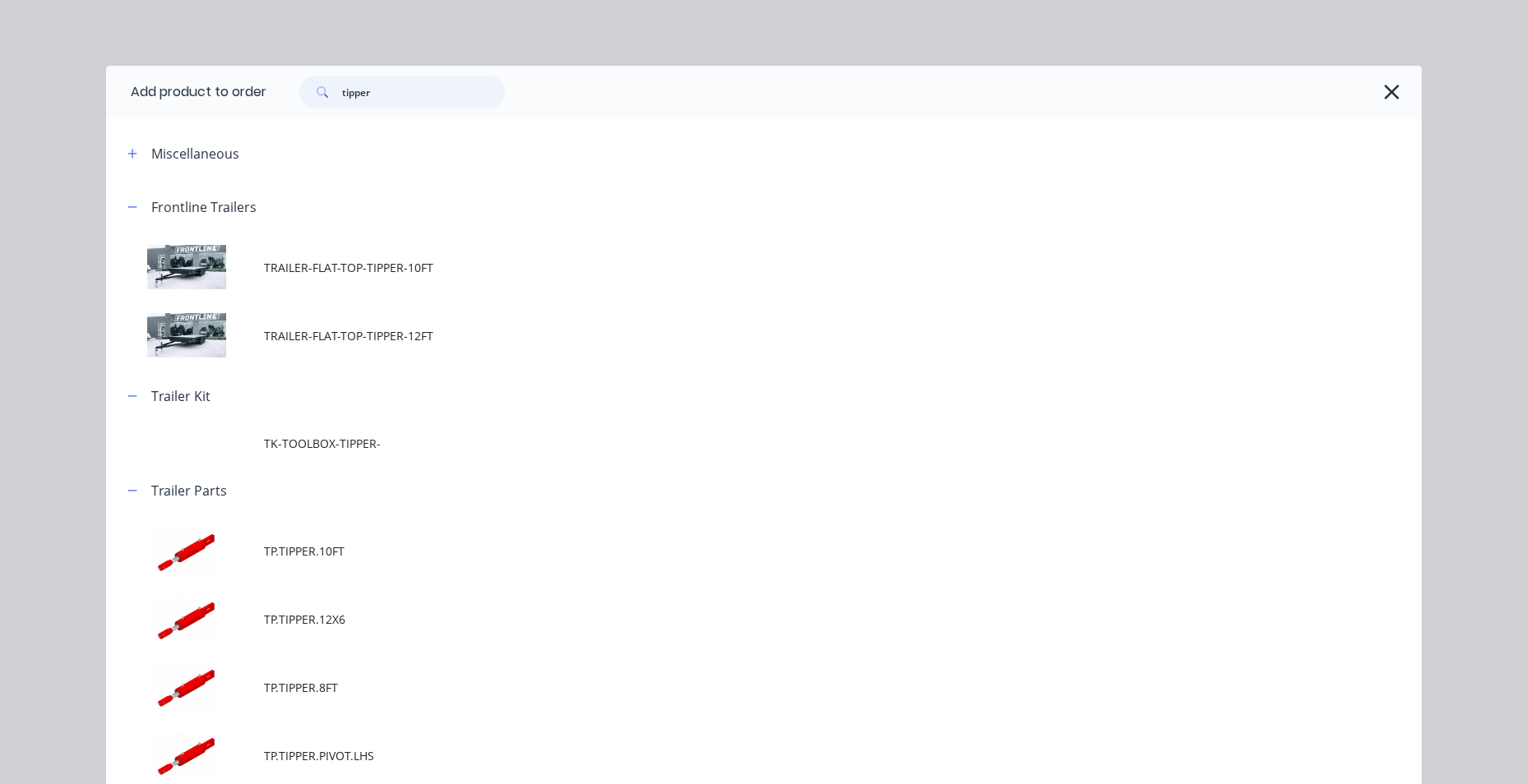
drag, startPoint x: 391, startPoint y: 83, endPoint x: 263, endPoint y: 92, distance: 128.3
click at [267, 92] on div "tipper" at bounding box center [836, 92] width 1139 height 33
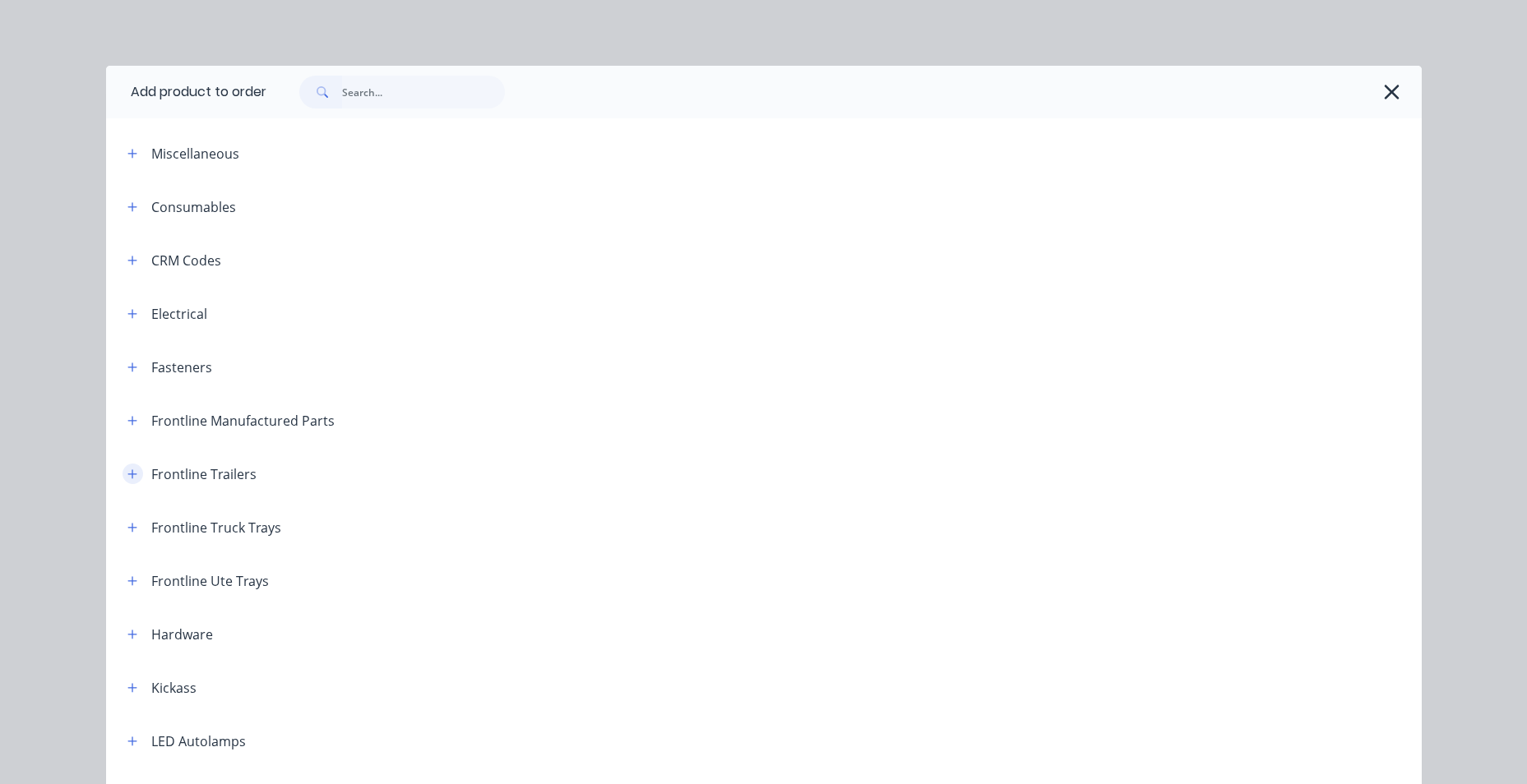
click at [127, 475] on icon "button" at bounding box center [132, 474] width 9 height 11
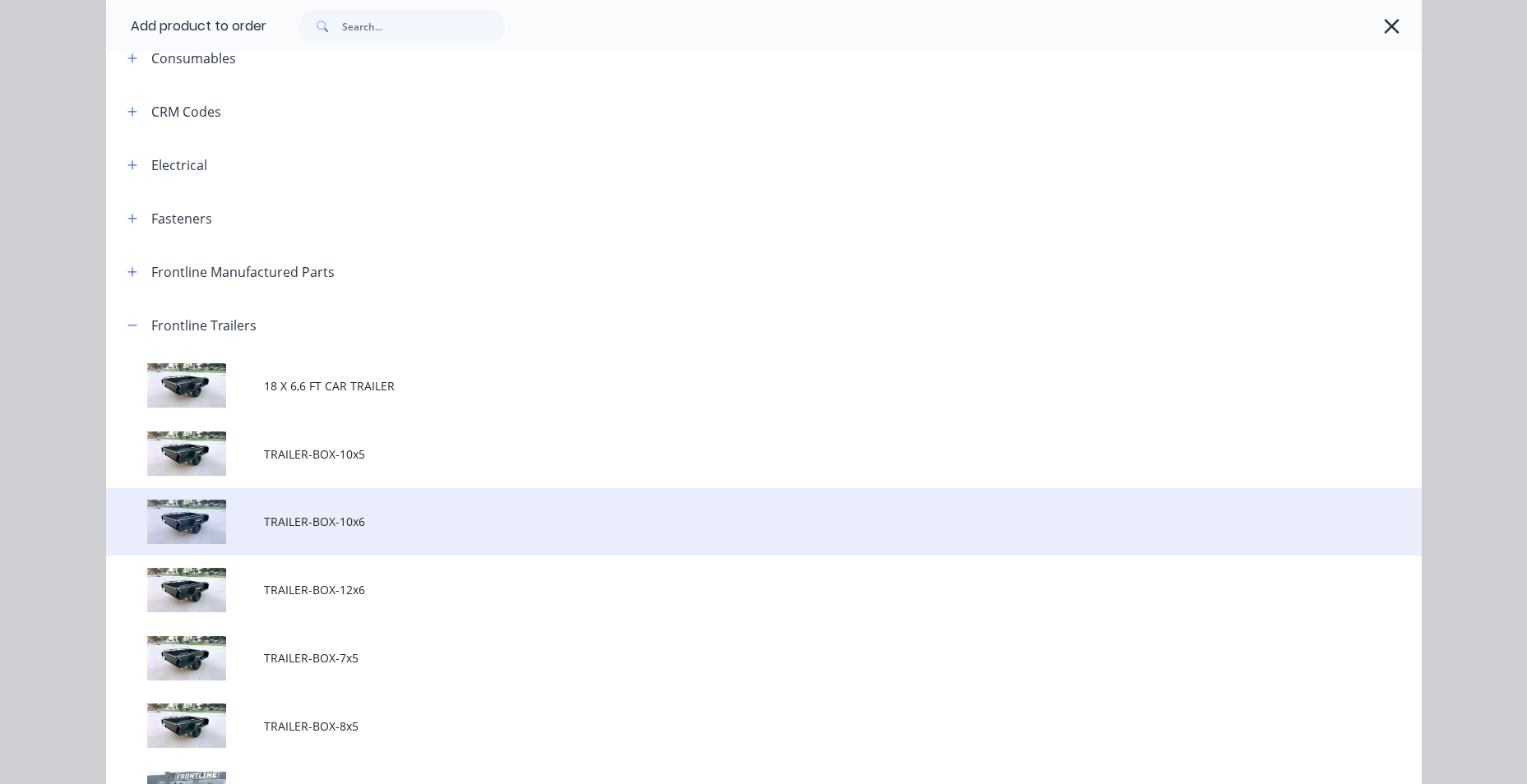
scroll to position [164, 0]
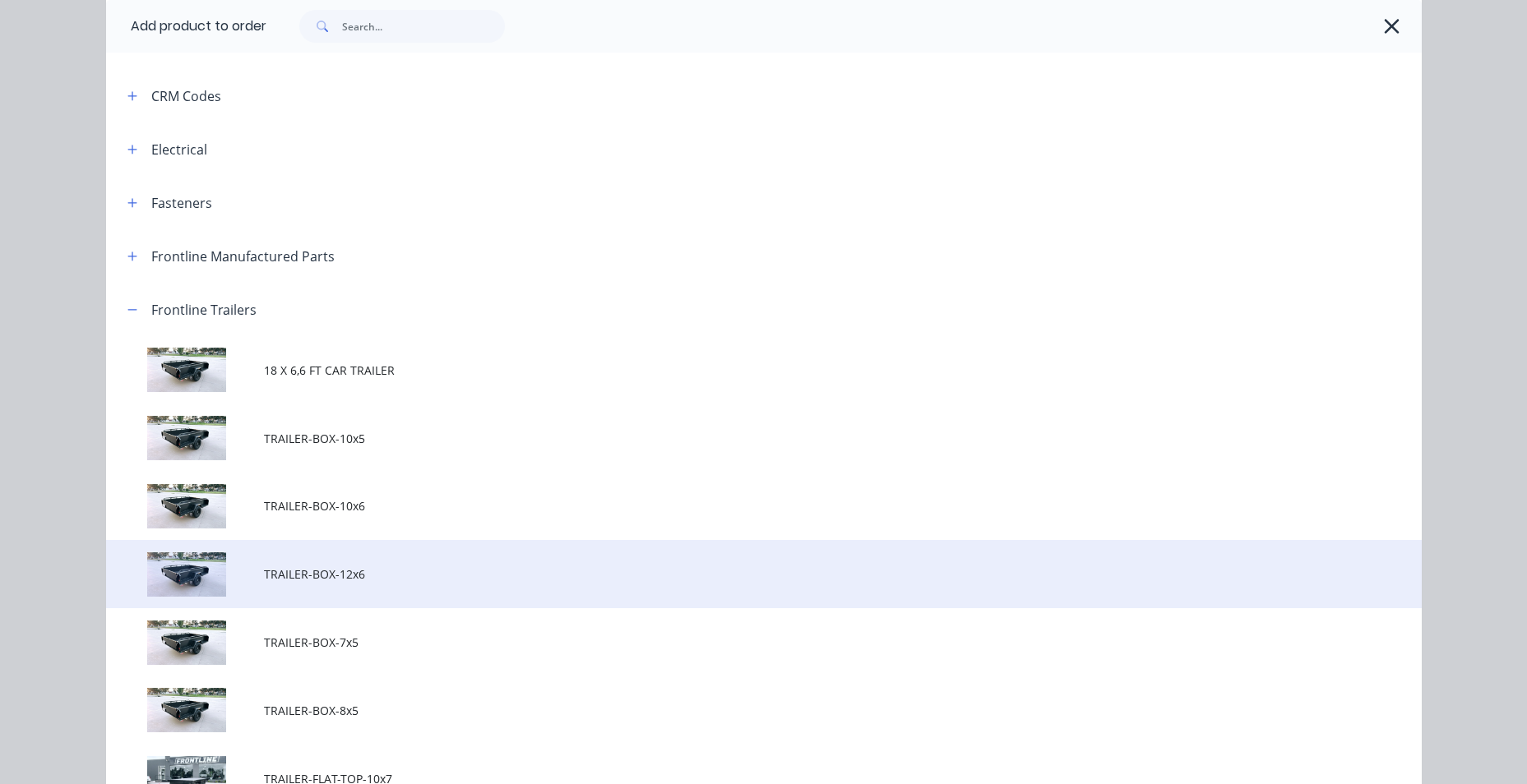
click at [445, 577] on span "TRAILER-BOX-12x6" at bounding box center [727, 574] width 926 height 17
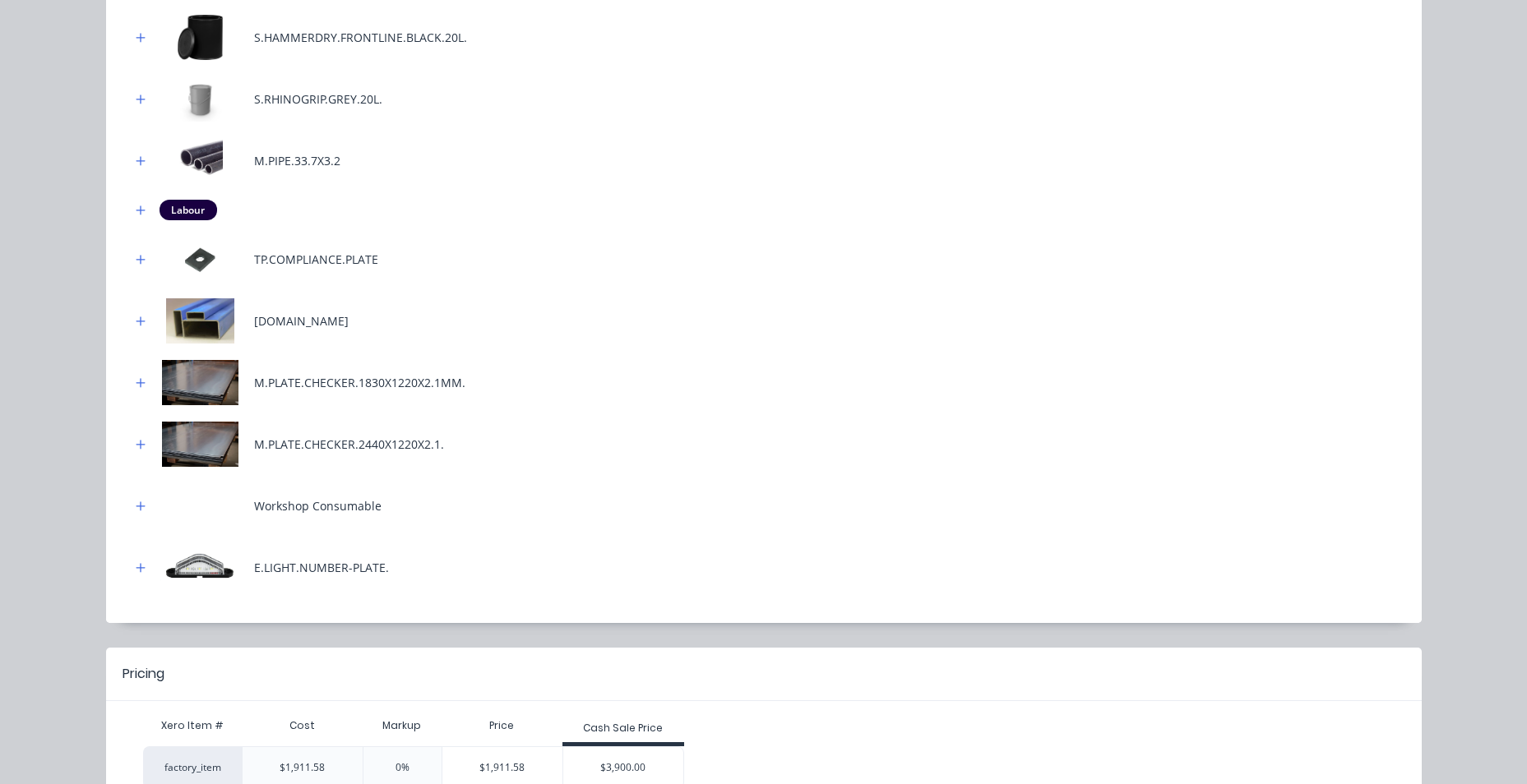
scroll to position [842, 0]
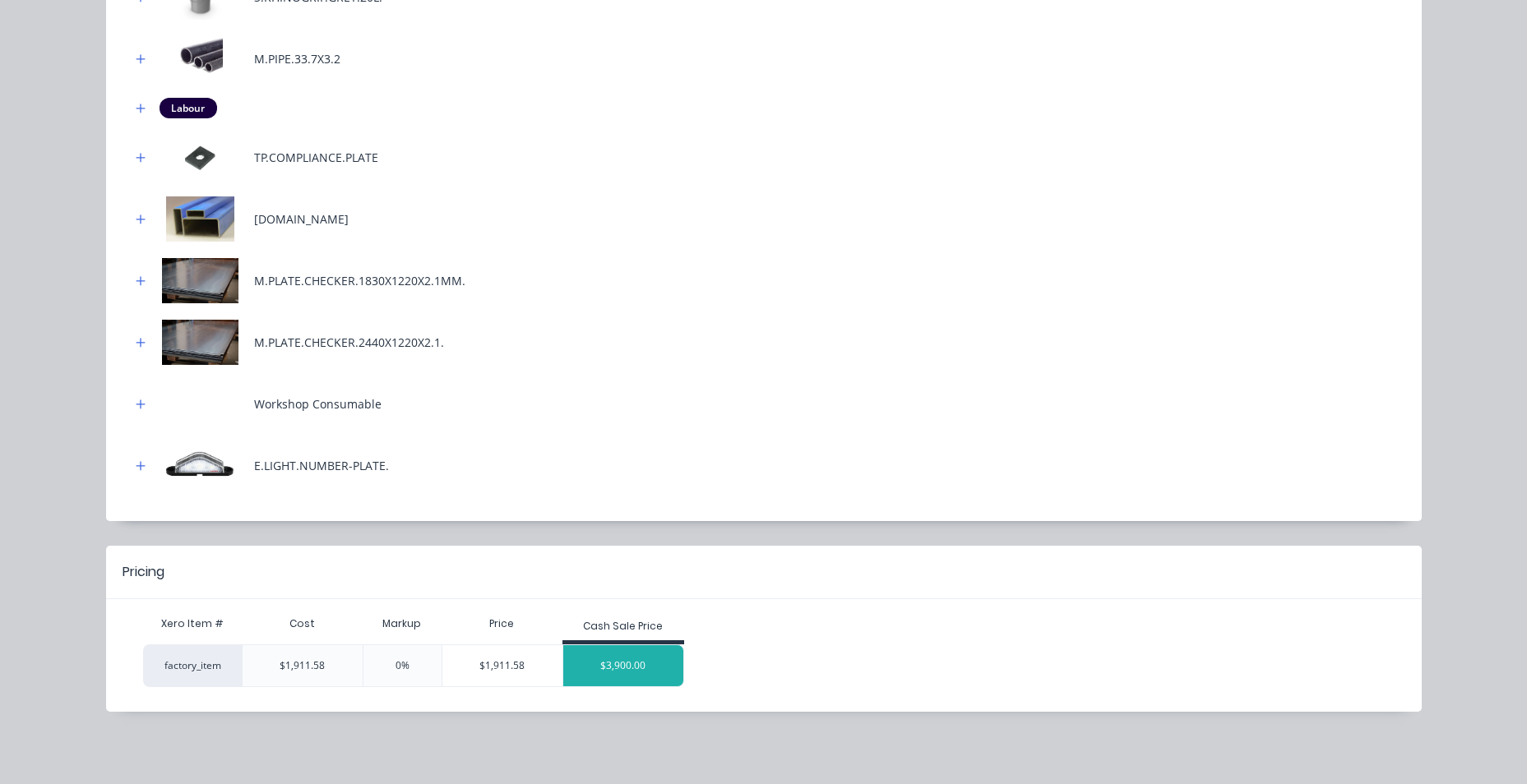
click at [627, 676] on div "$3,900.00" at bounding box center [623, 665] width 120 height 41
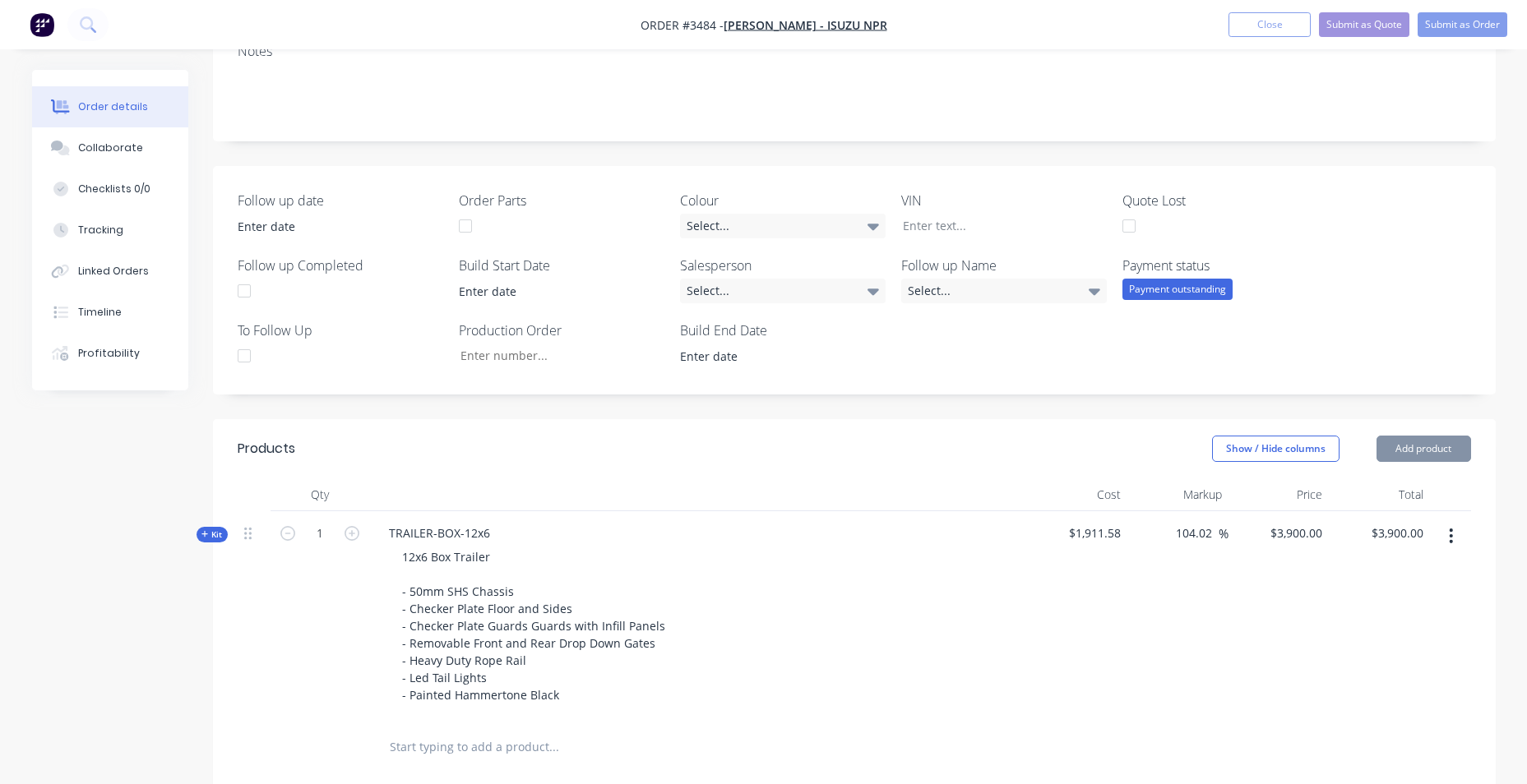
scroll to position [575, 0]
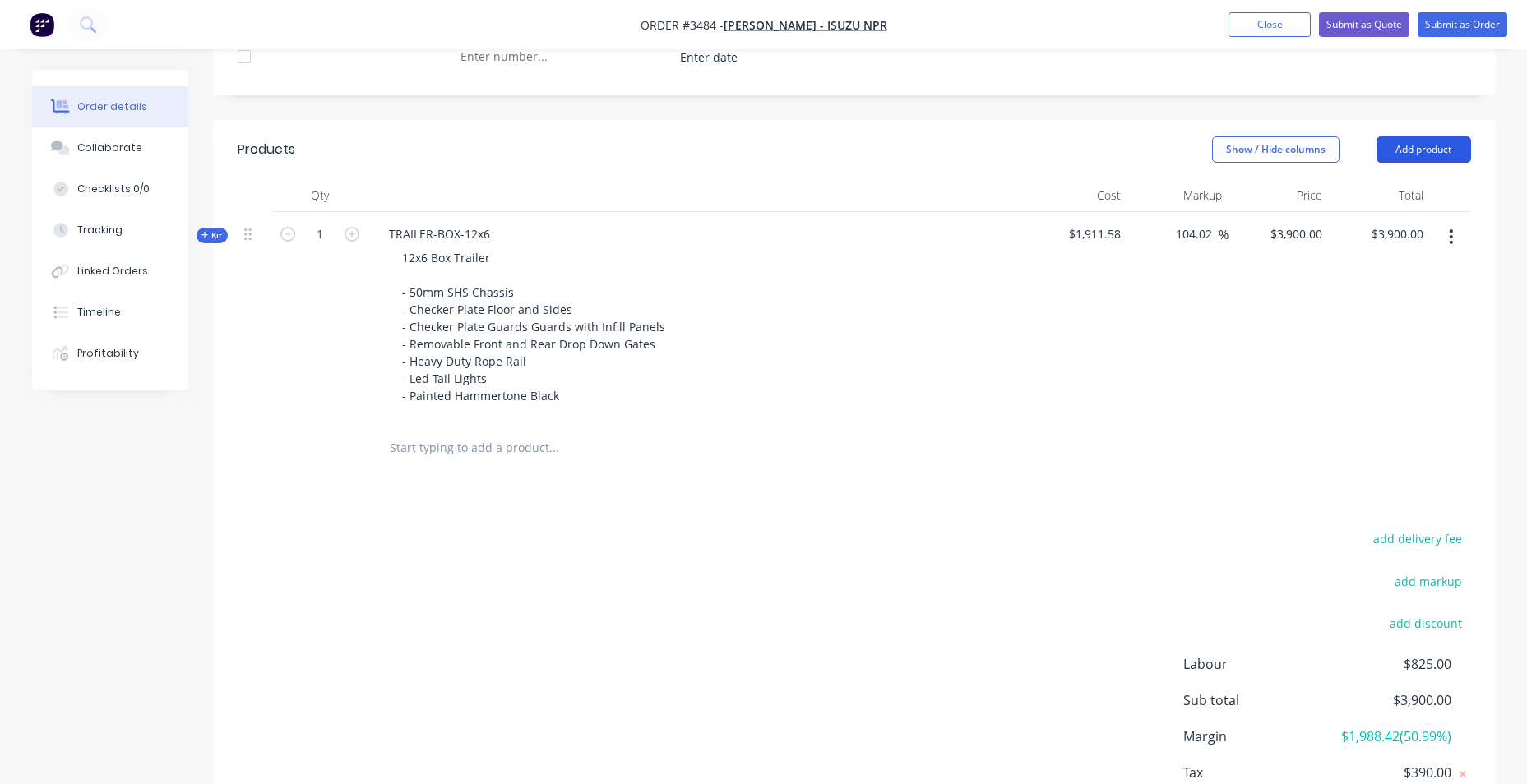
click at [1444, 150] on button "Add product" at bounding box center [1424, 150] width 95 height 27
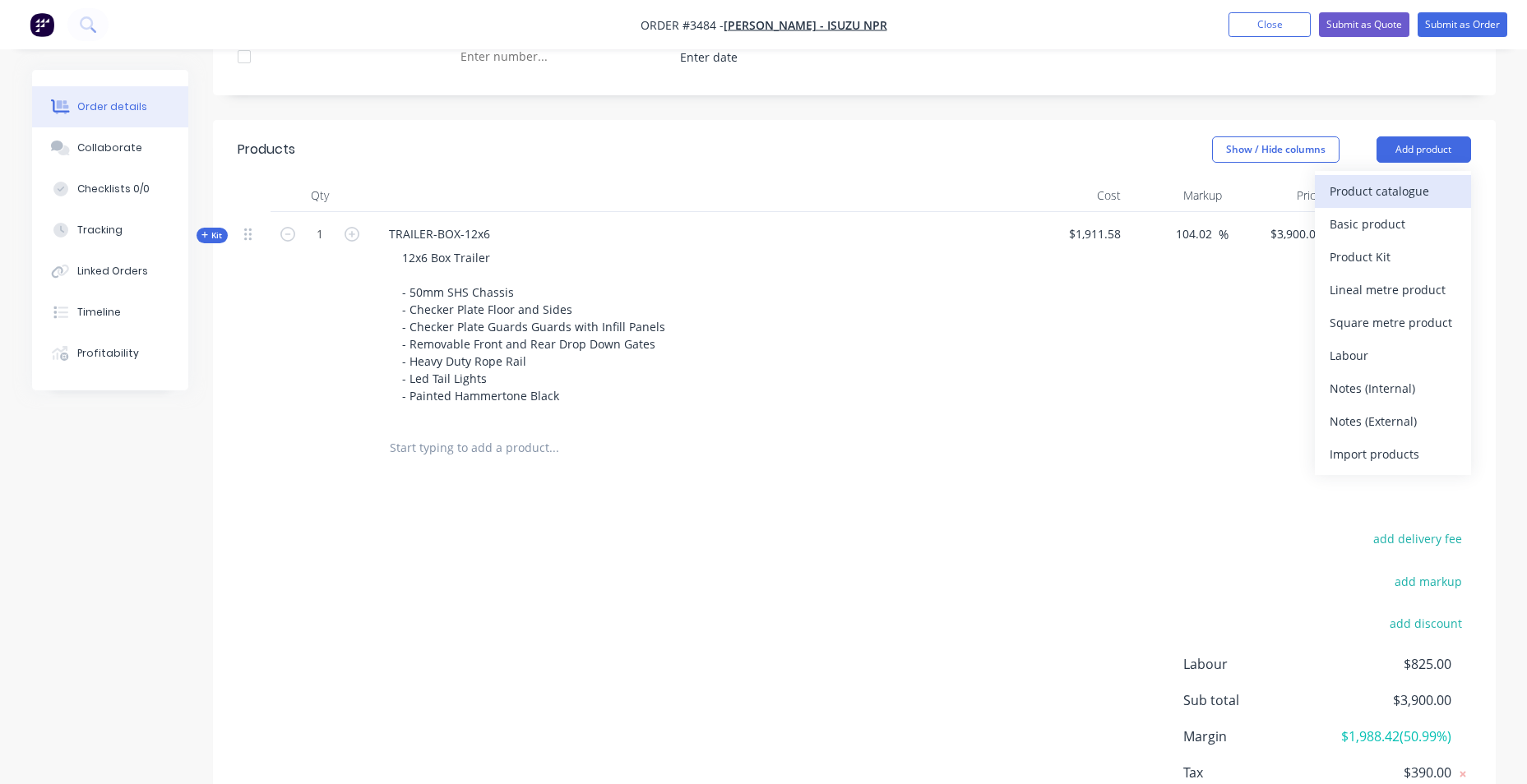
click at [1366, 189] on div "Product catalogue" at bounding box center [1392, 191] width 126 height 24
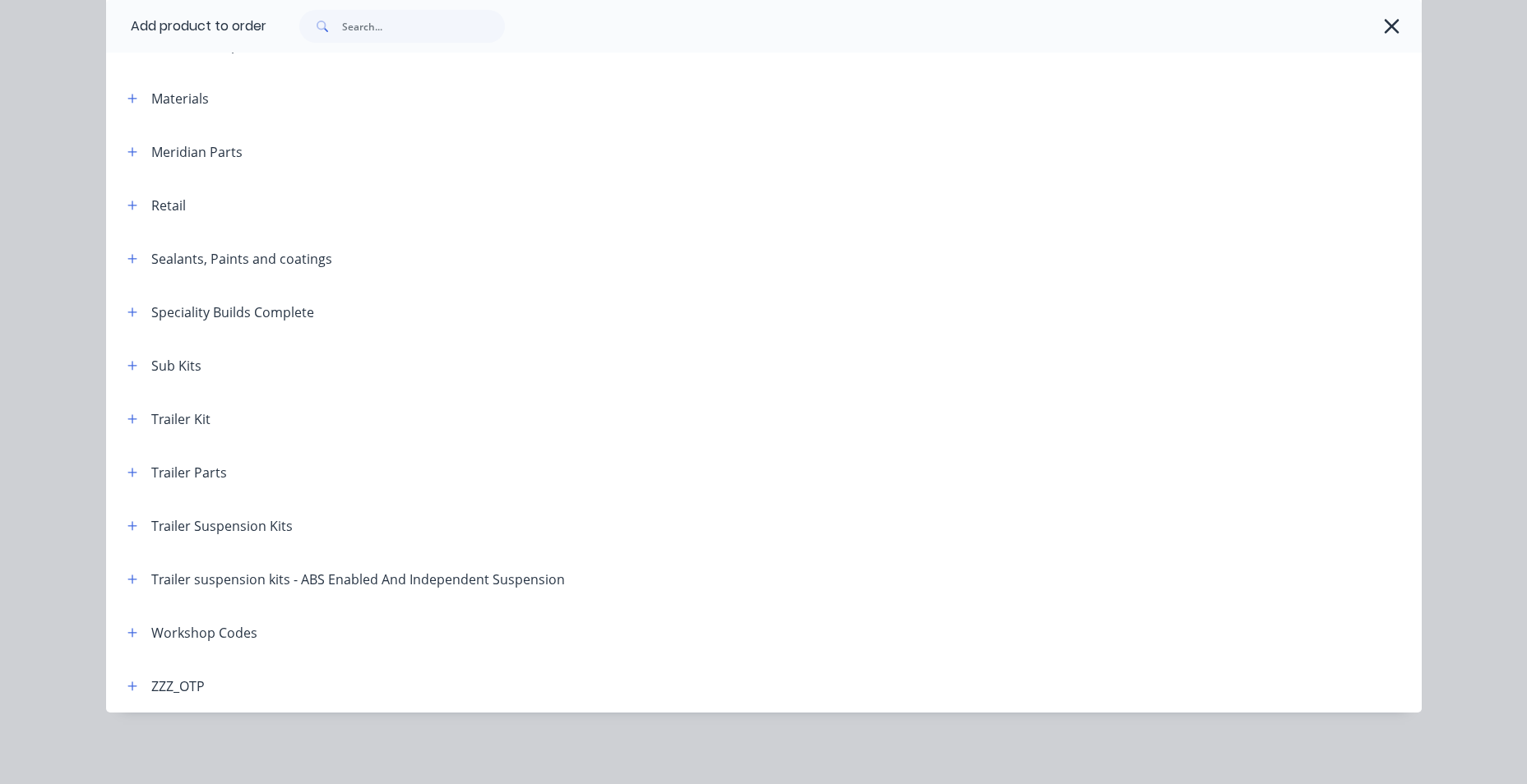
scroll to position [697, 0]
click at [127, 523] on icon "button" at bounding box center [132, 525] width 9 height 11
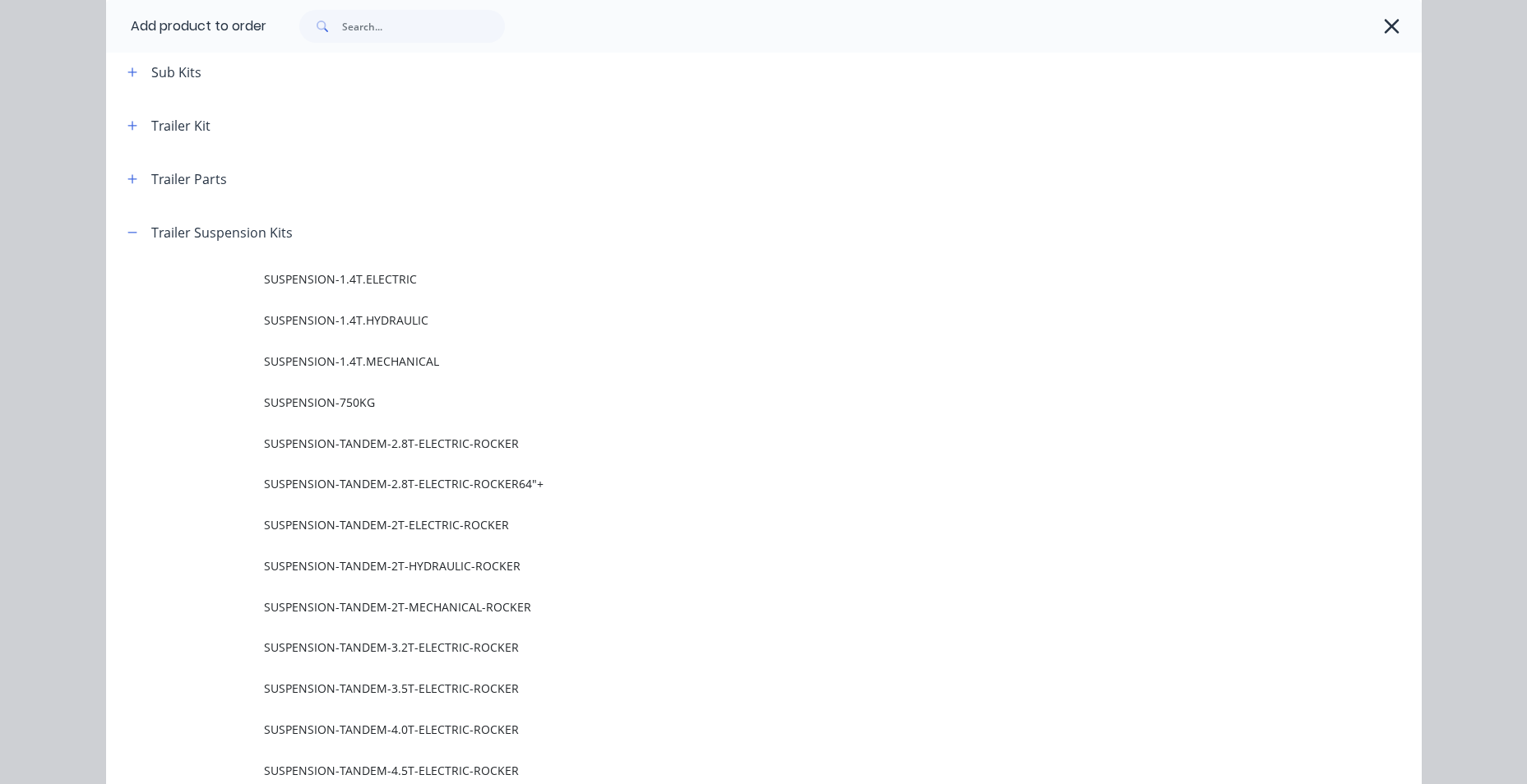
scroll to position [1108, 0]
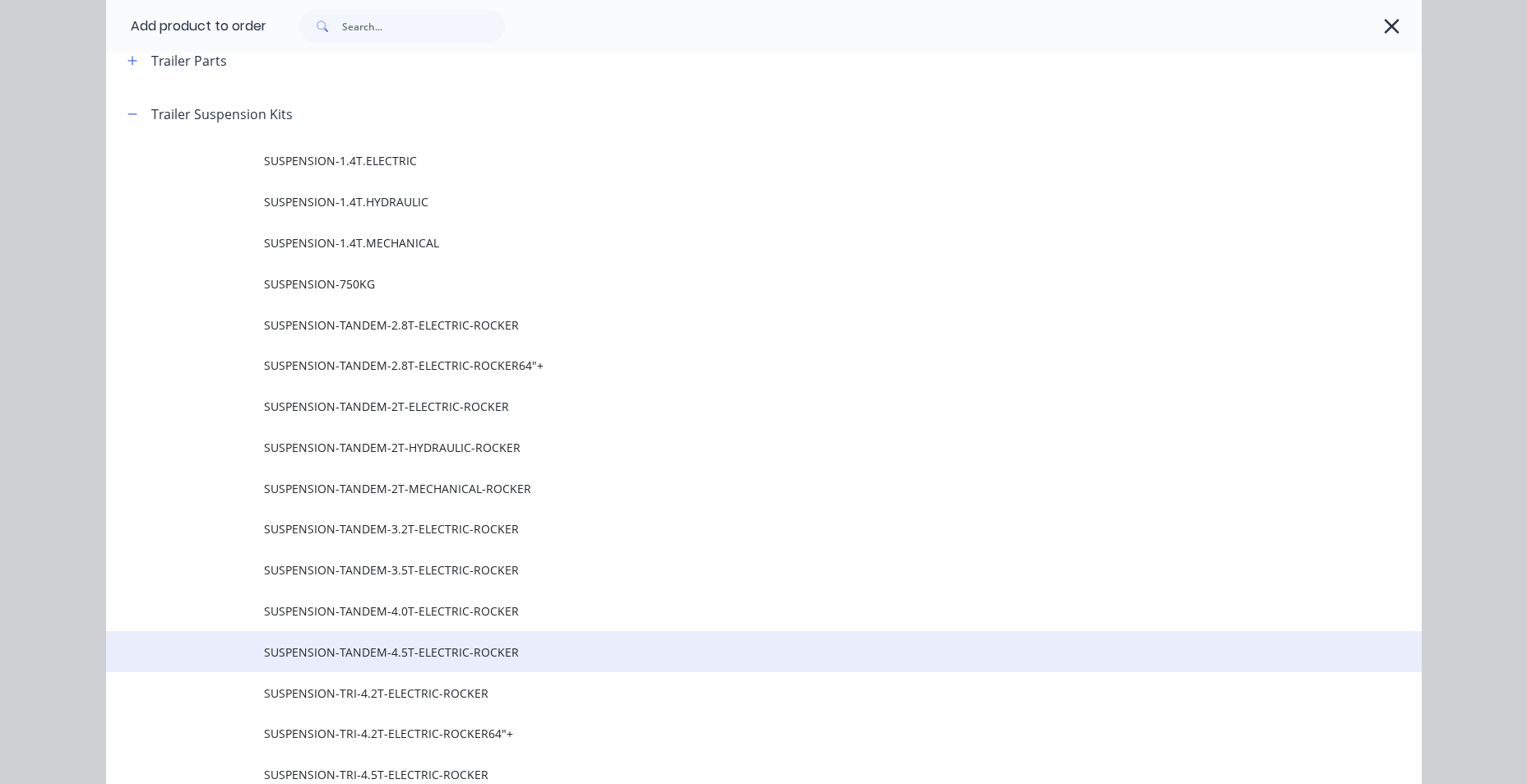
click at [517, 647] on span "SUSPENSION-TANDEM-4.5T-ELECTRIC-ROCKER" at bounding box center [727, 652] width 926 height 17
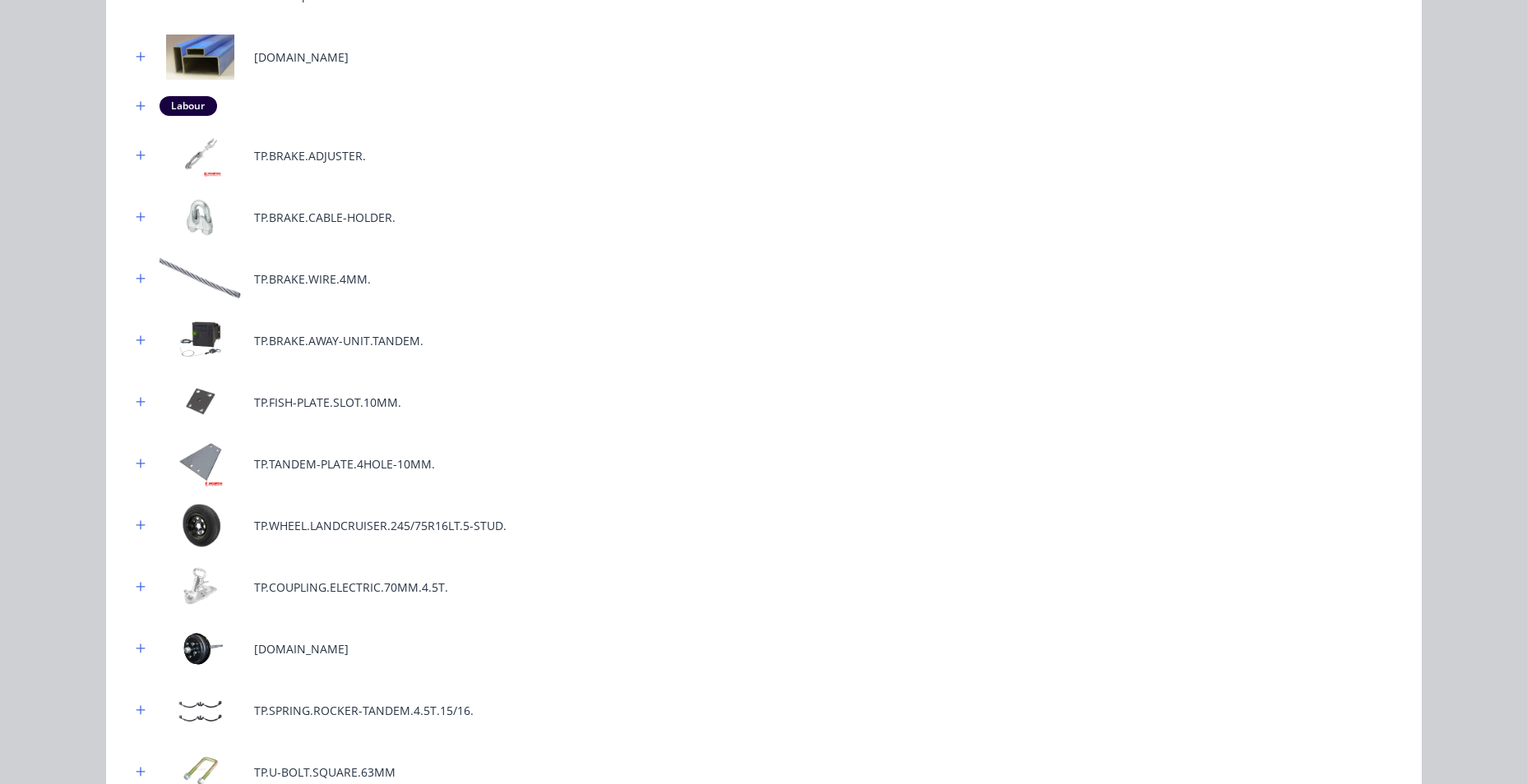
scroll to position [689, 0]
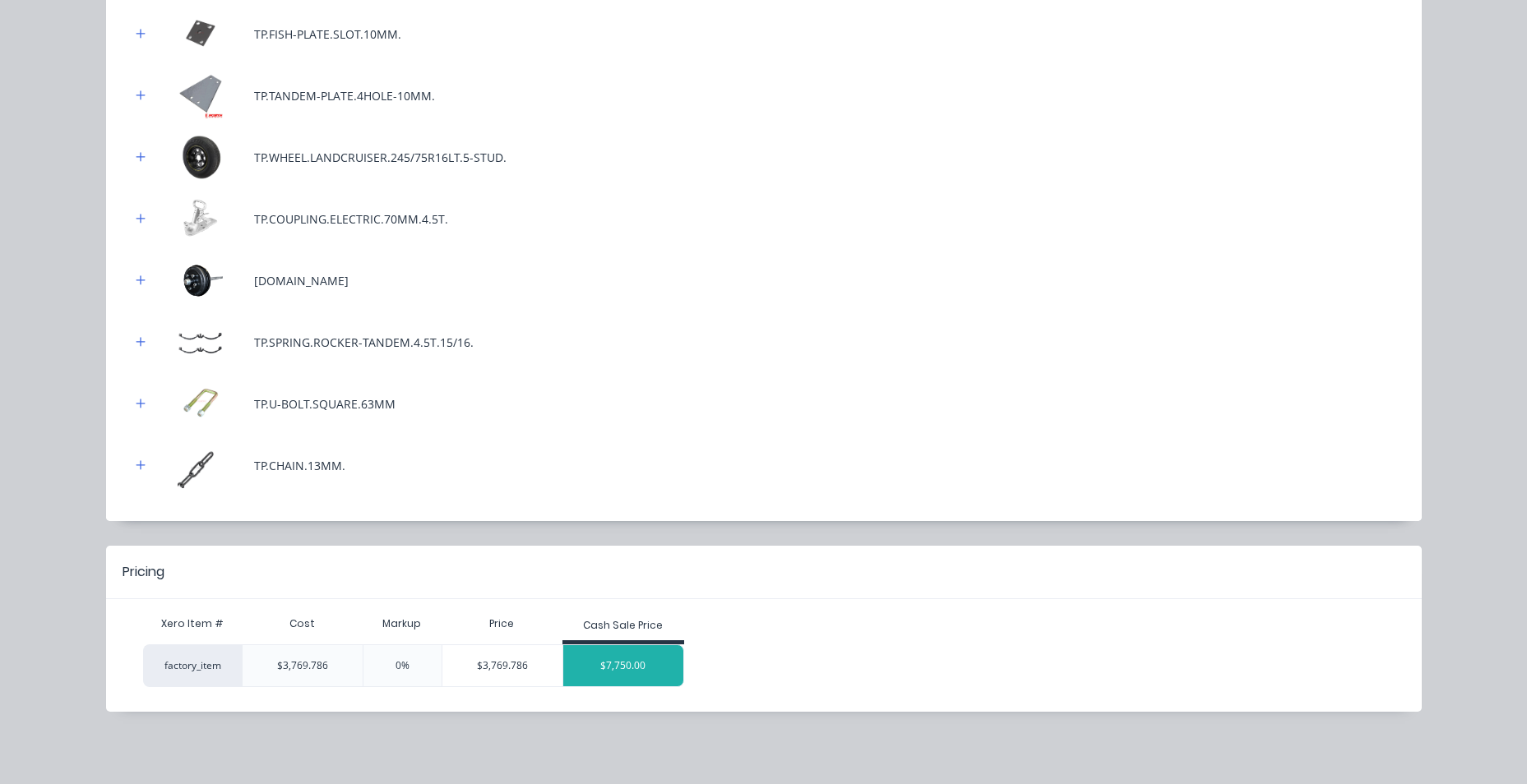
click at [647, 674] on div "$7,750.00" at bounding box center [623, 665] width 120 height 41
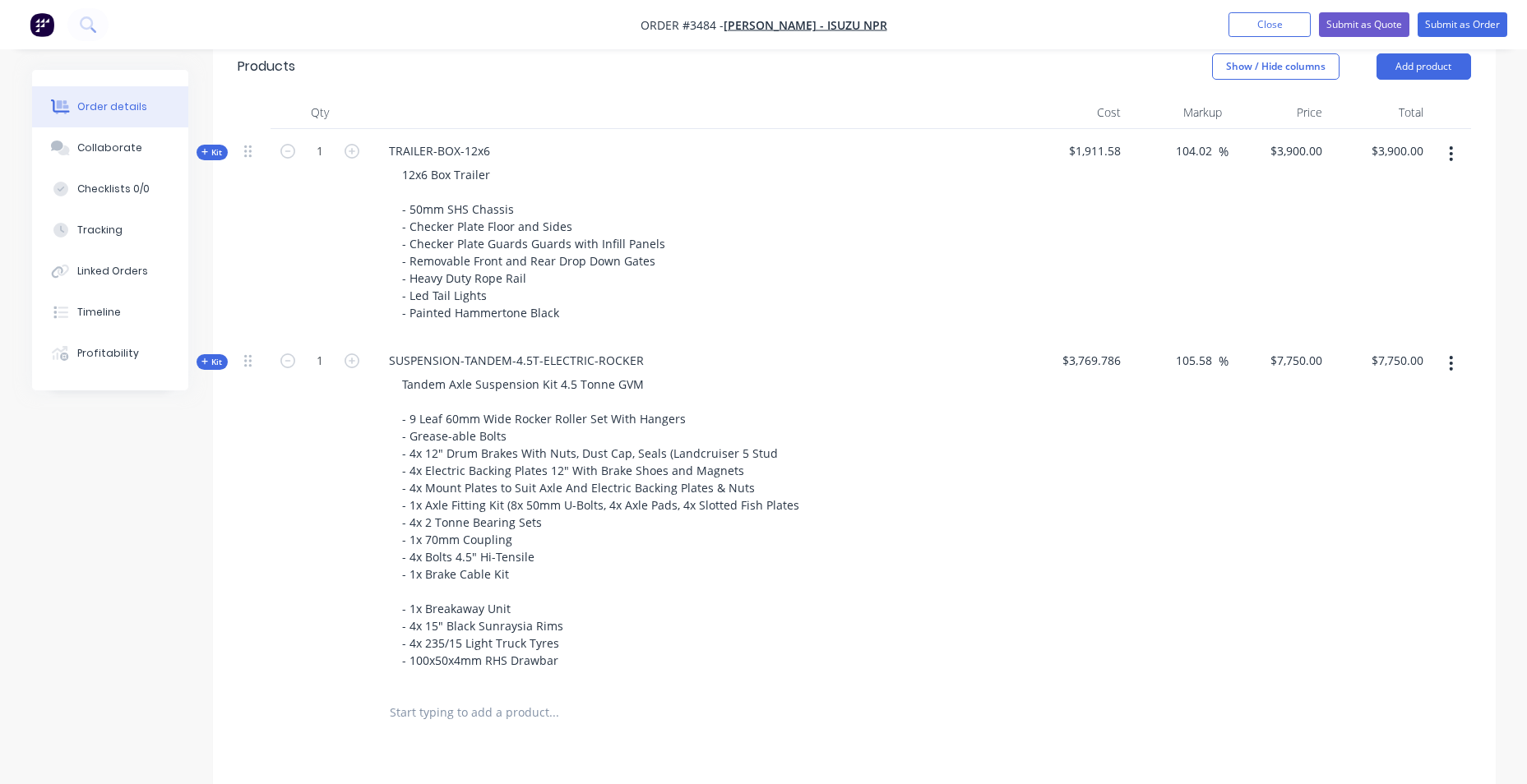
scroll to position [622, 0]
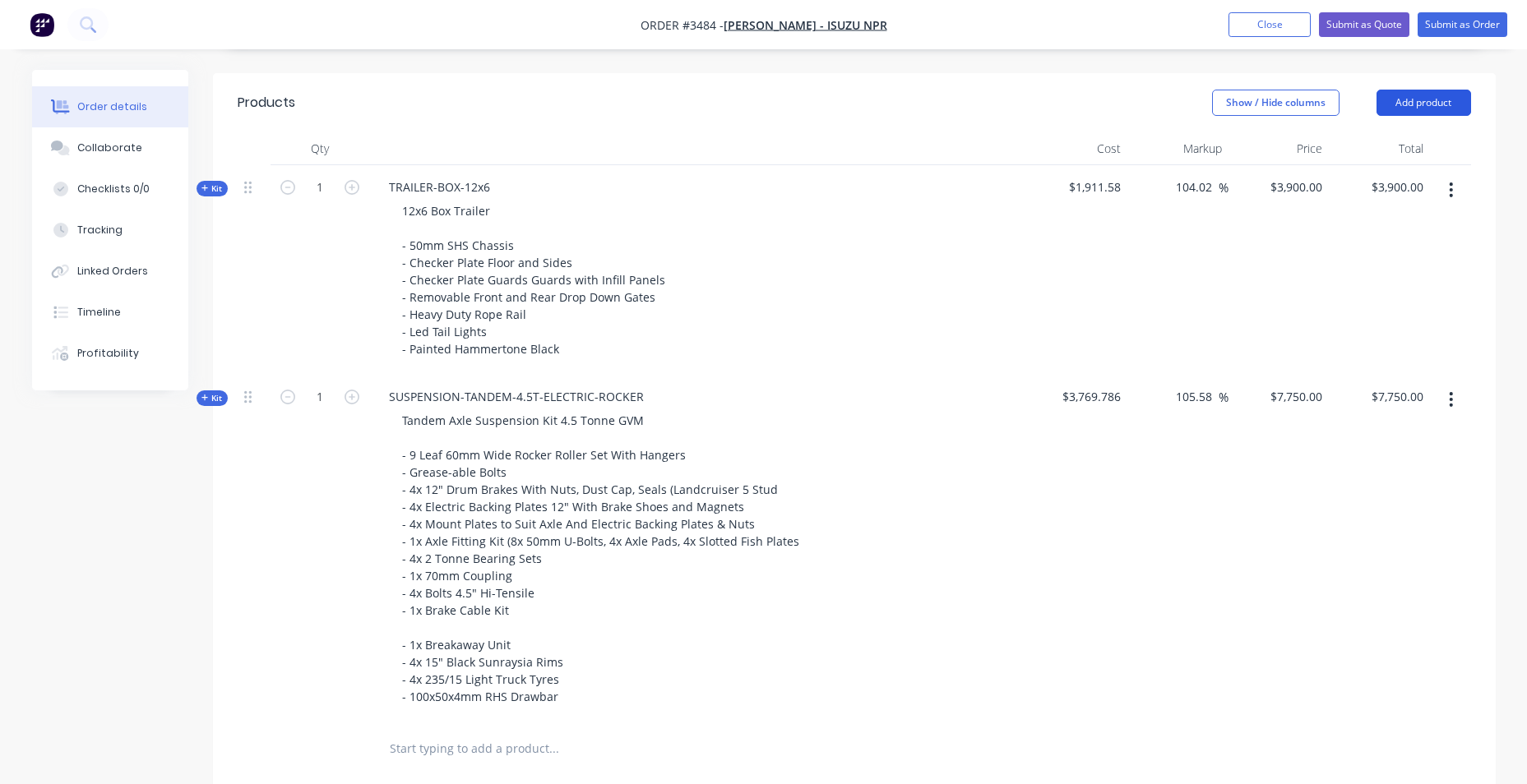
click at [1437, 106] on button "Add product" at bounding box center [1424, 102] width 95 height 27
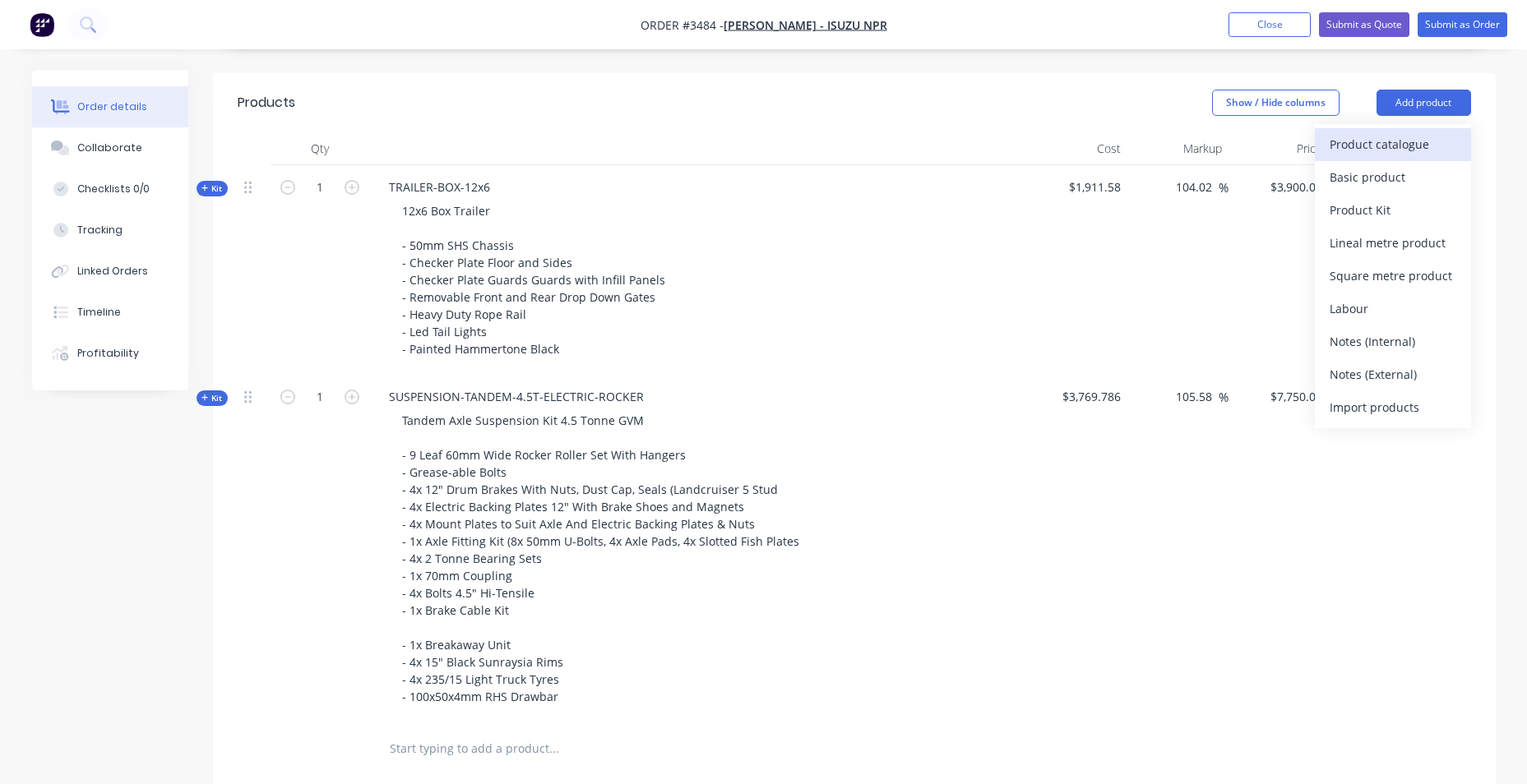
click at [1419, 139] on div "Product catalogue" at bounding box center [1392, 144] width 126 height 24
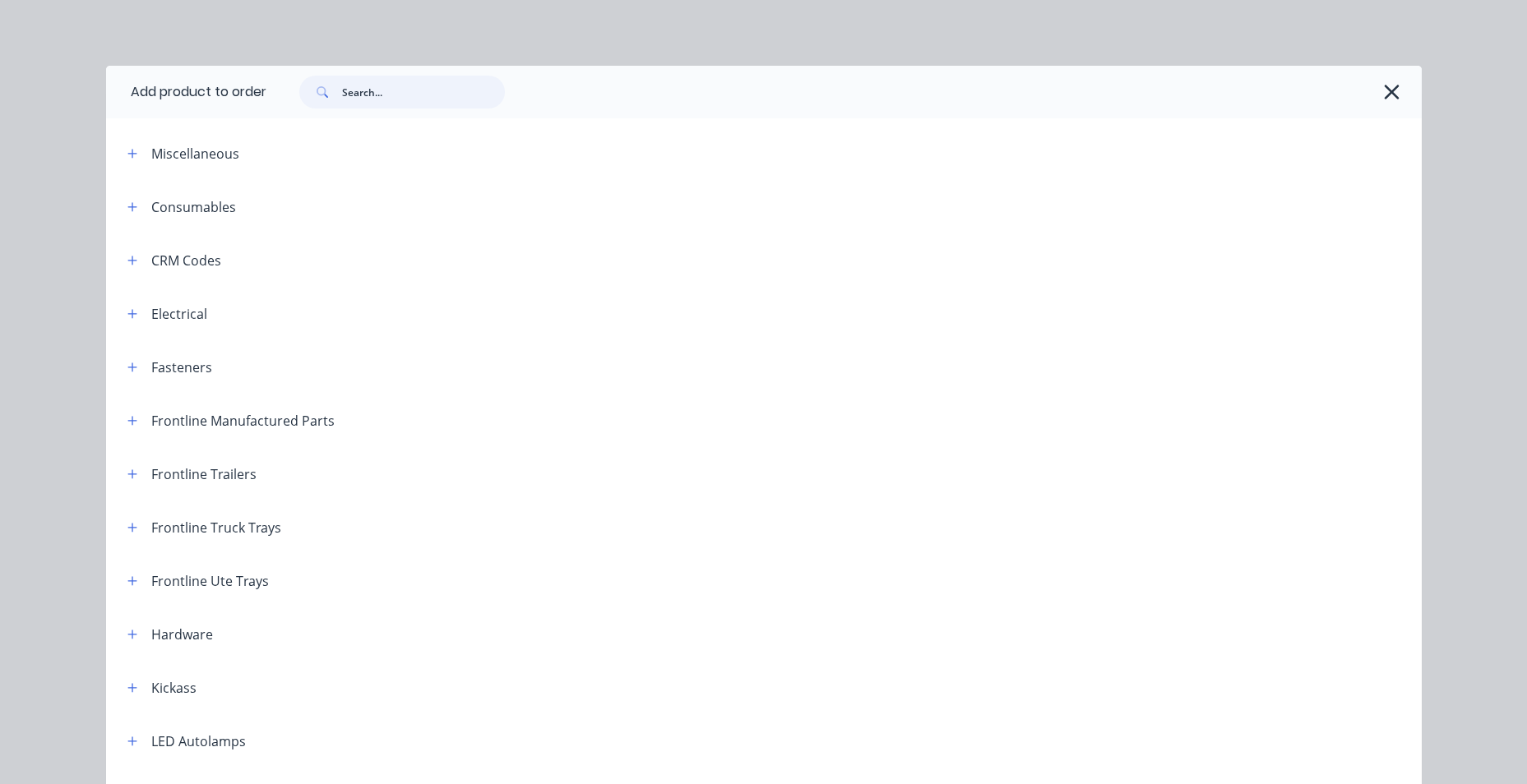
click at [405, 89] on input "text" at bounding box center [424, 92] width 163 height 33
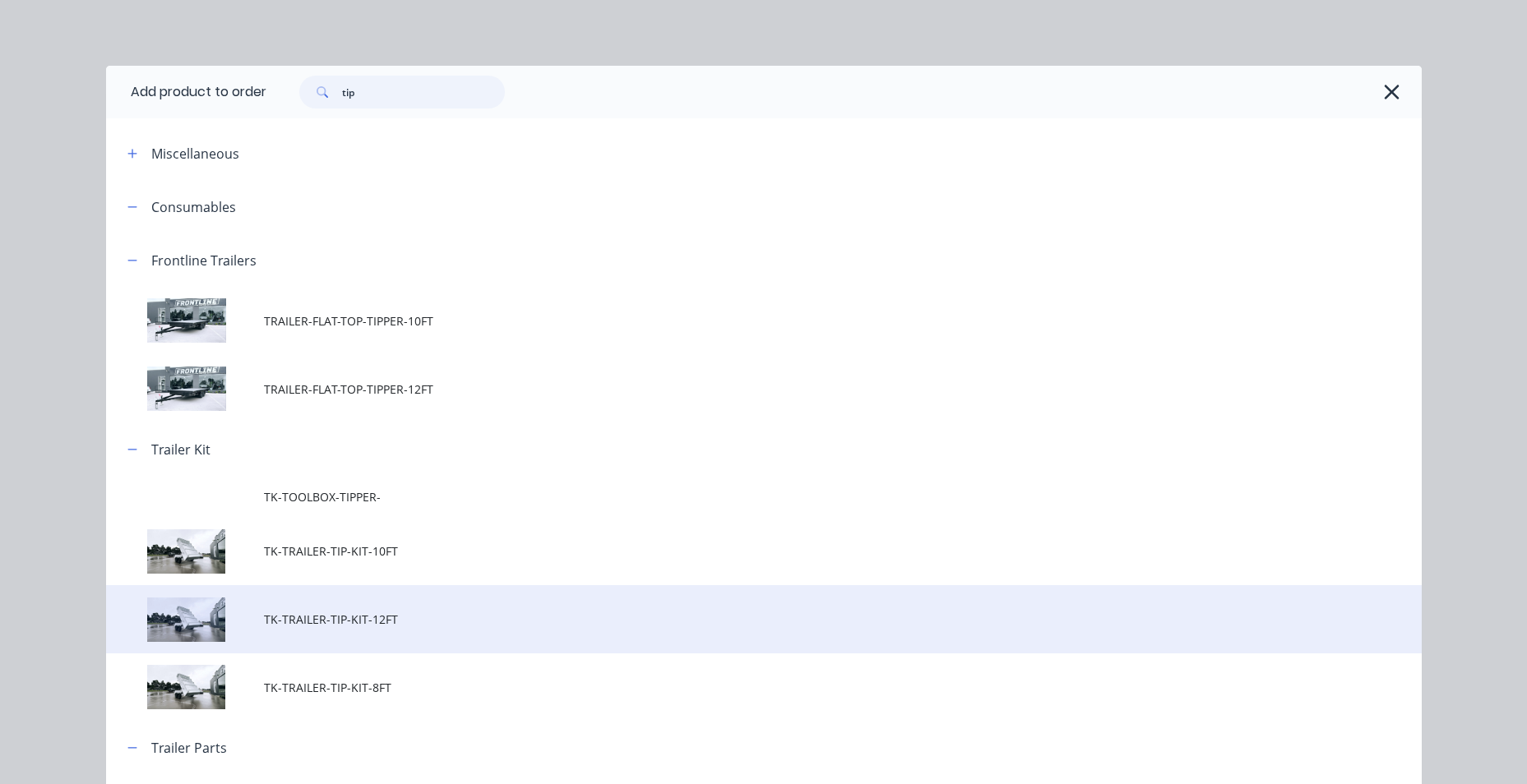
type input "tip"
click at [504, 627] on span "TK-TRAILER-TIP-KIT-12FT" at bounding box center [727, 619] width 926 height 17
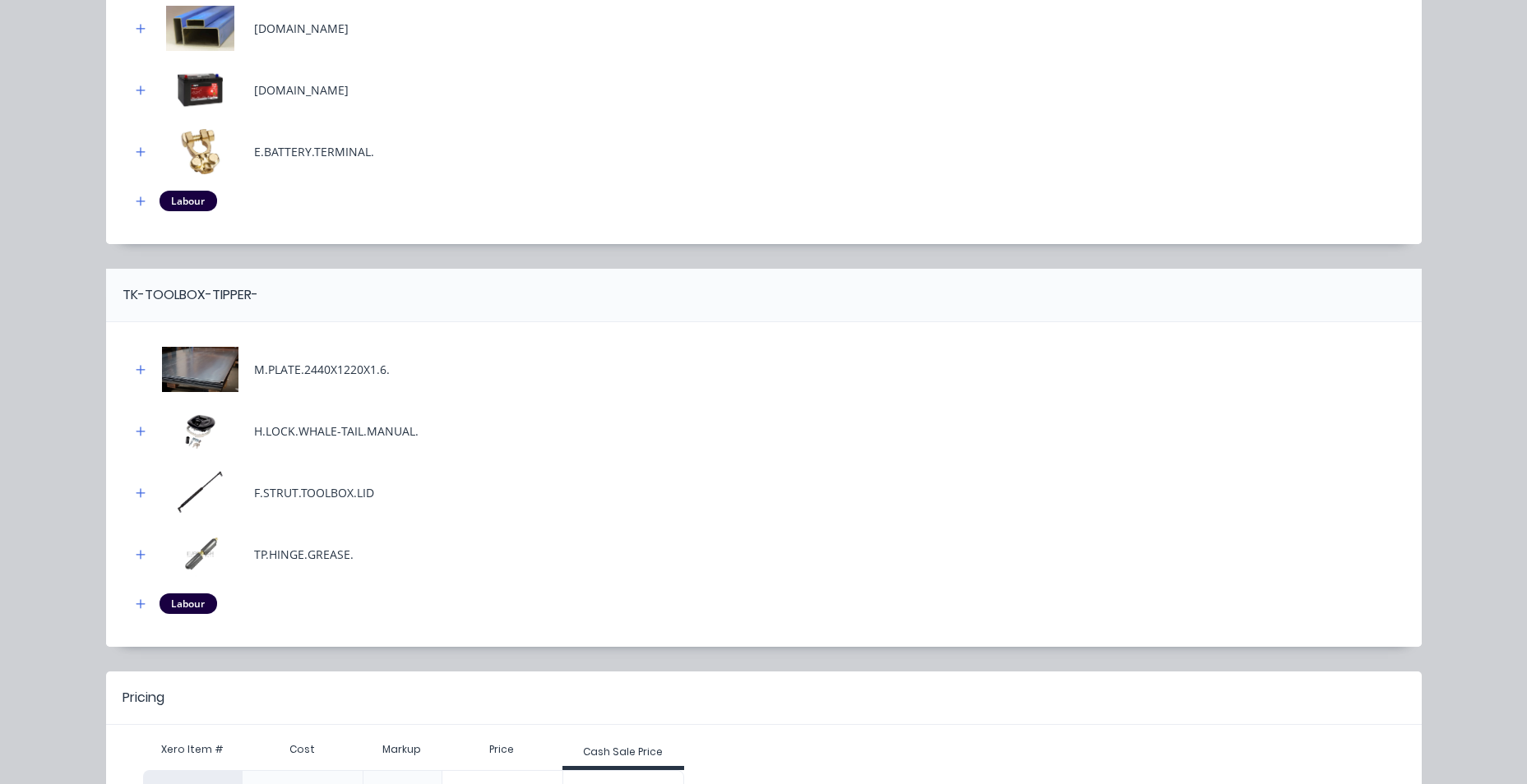
scroll to position [689, 0]
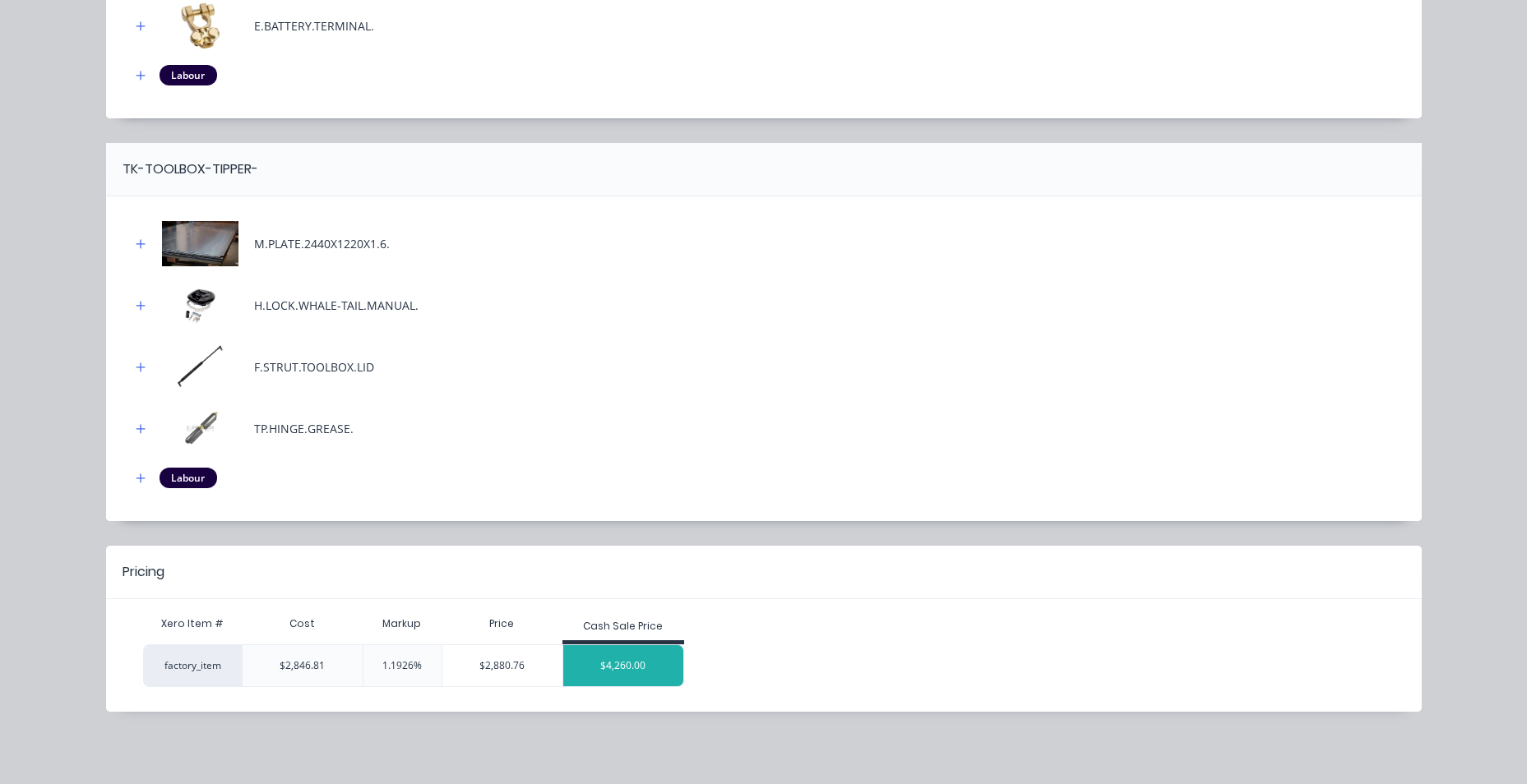
click at [657, 668] on div "$4,260.00" at bounding box center [623, 665] width 120 height 41
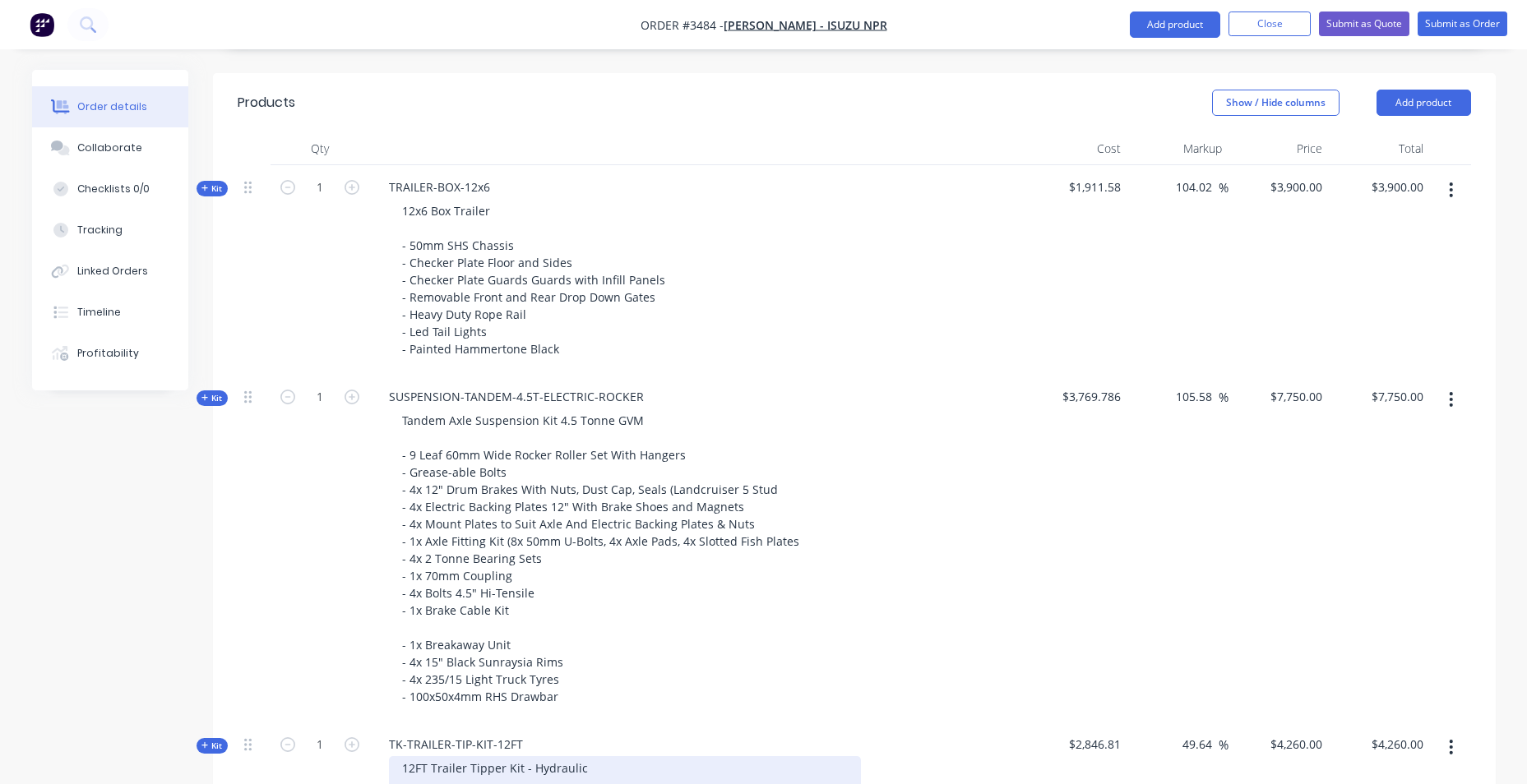
scroll to position [951, 0]
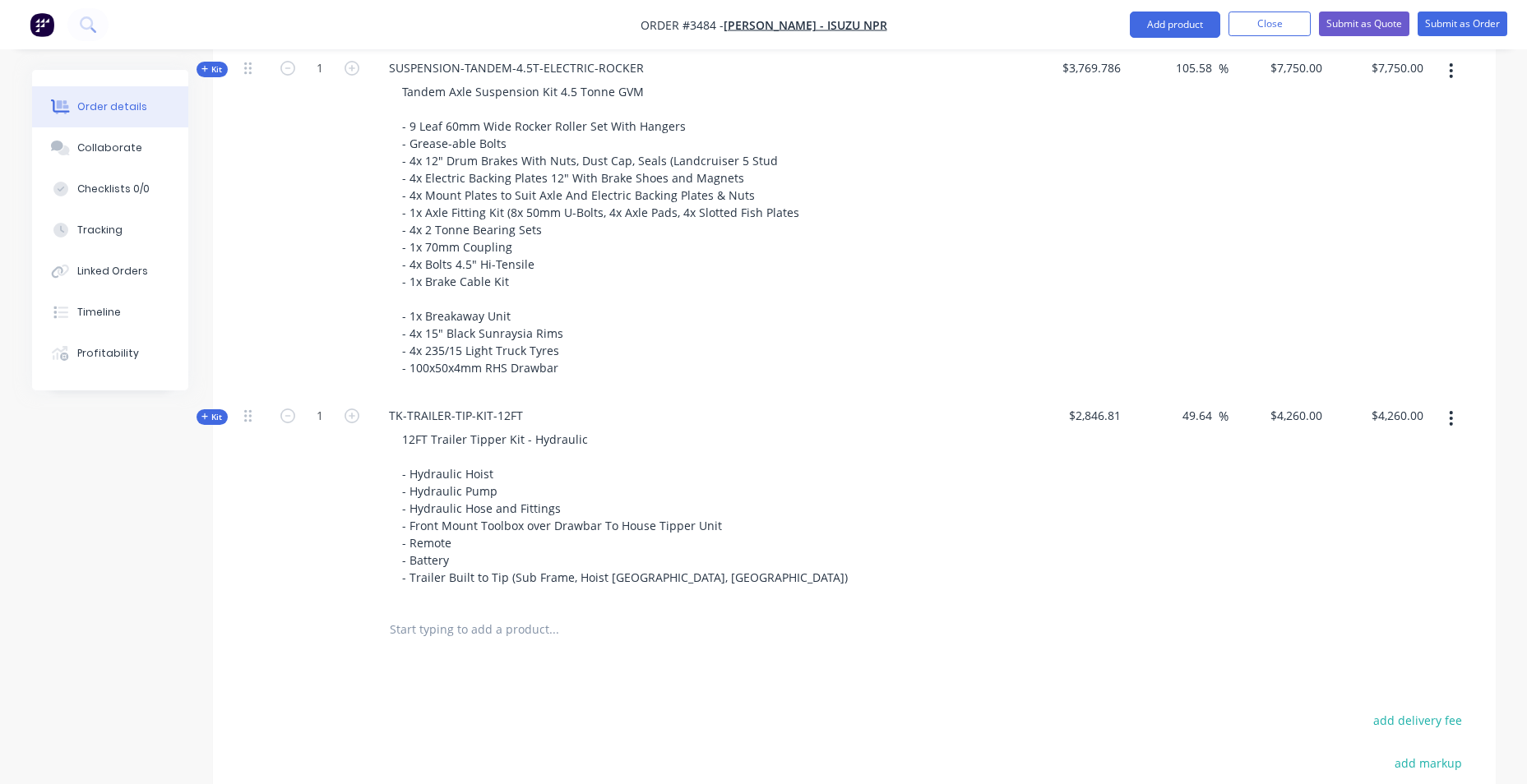
click at [310, 305] on div "1" at bounding box center [320, 220] width 99 height 348
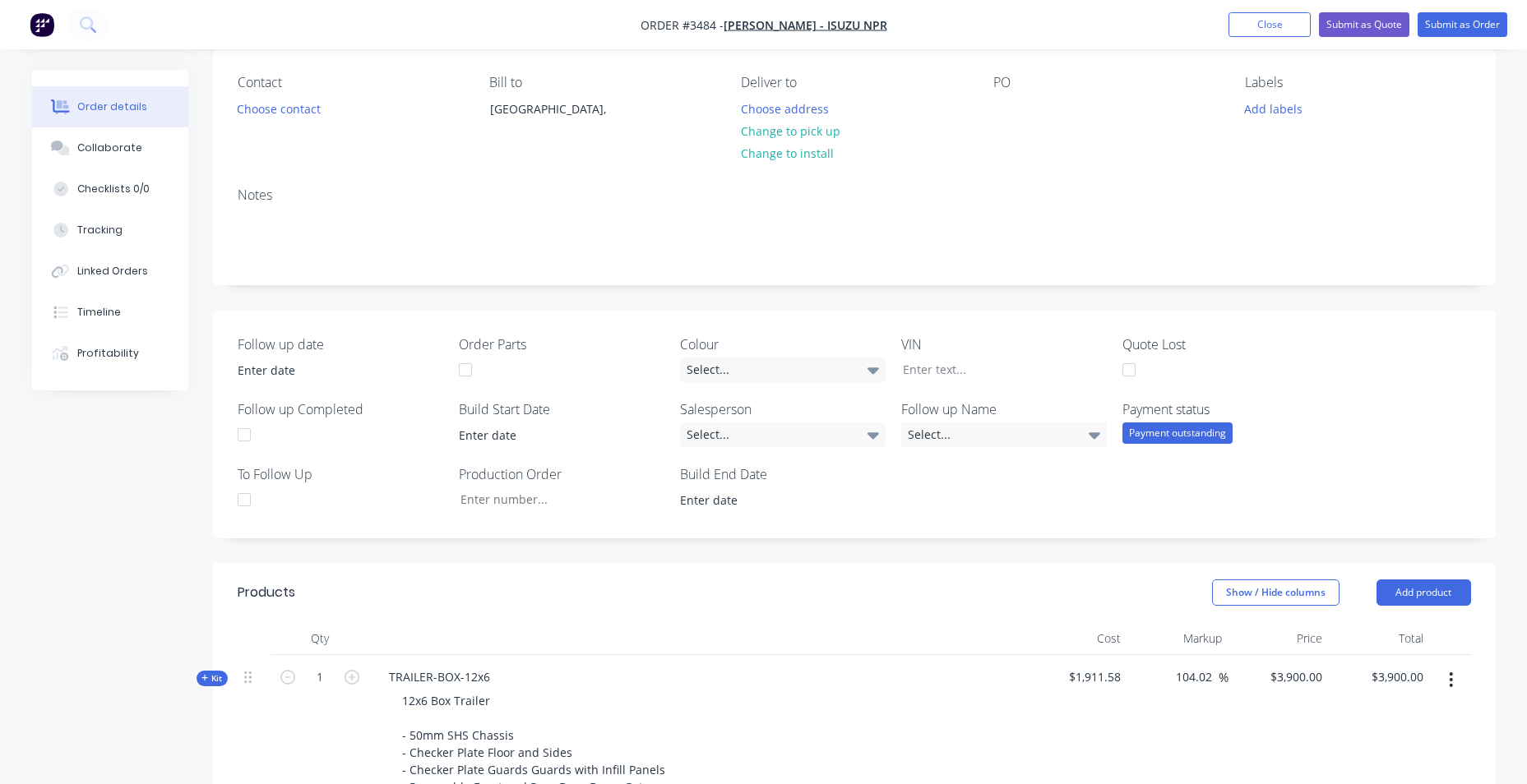
scroll to position [0, 0]
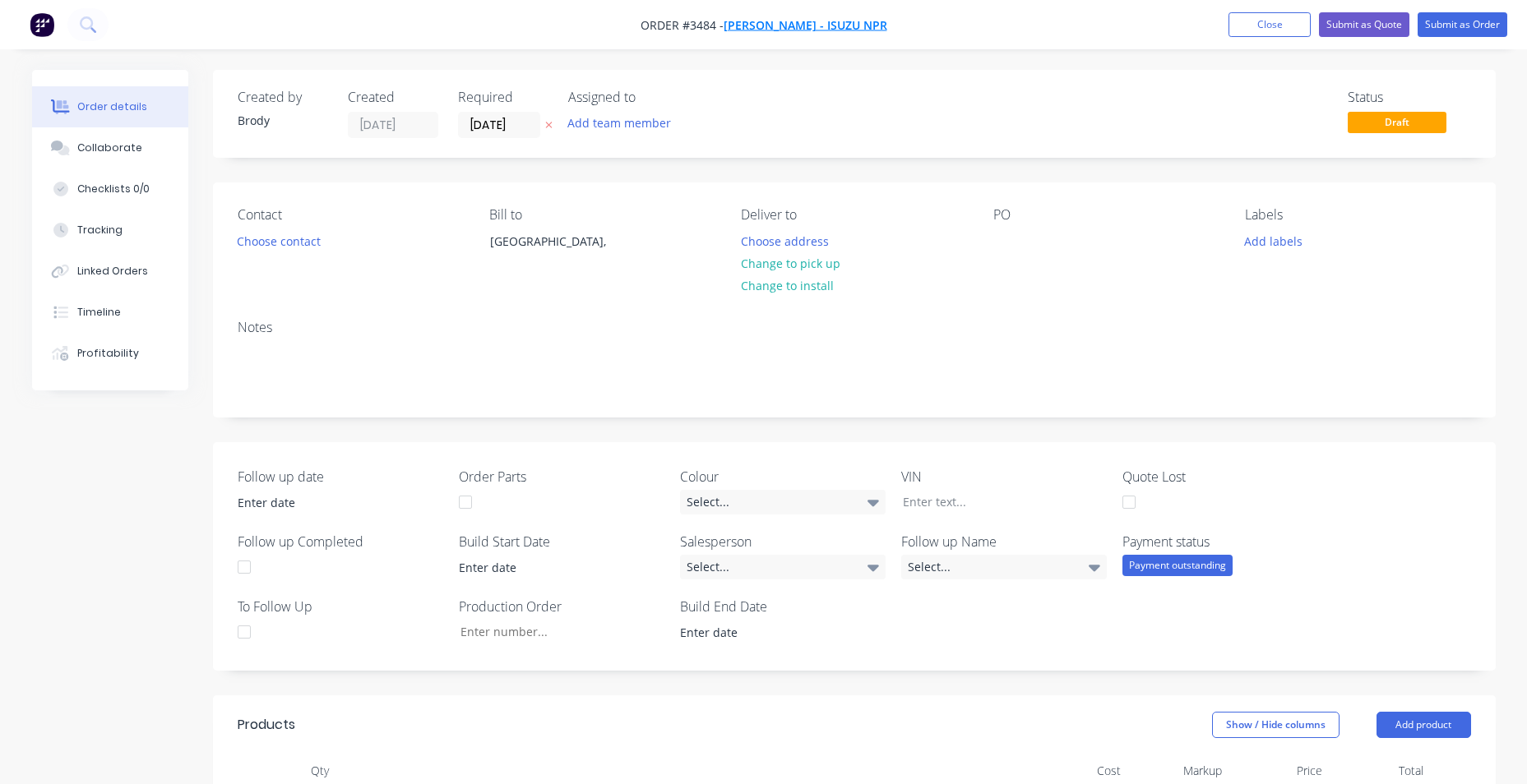
click at [819, 29] on span "[PERSON_NAME] - ISUZU NPR" at bounding box center [805, 25] width 164 height 15
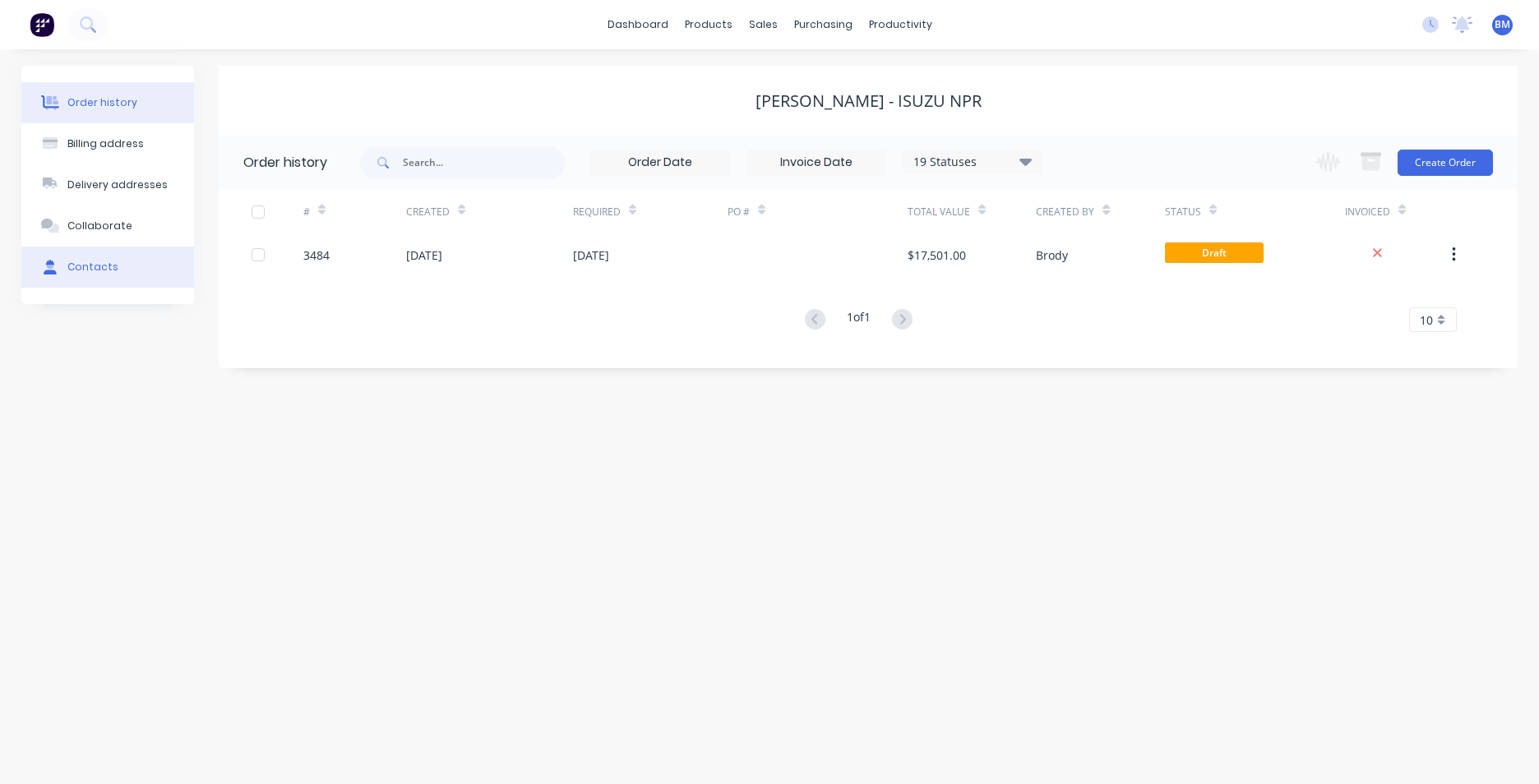
click at [170, 277] on button "Contacts" at bounding box center [108, 266] width 173 height 41
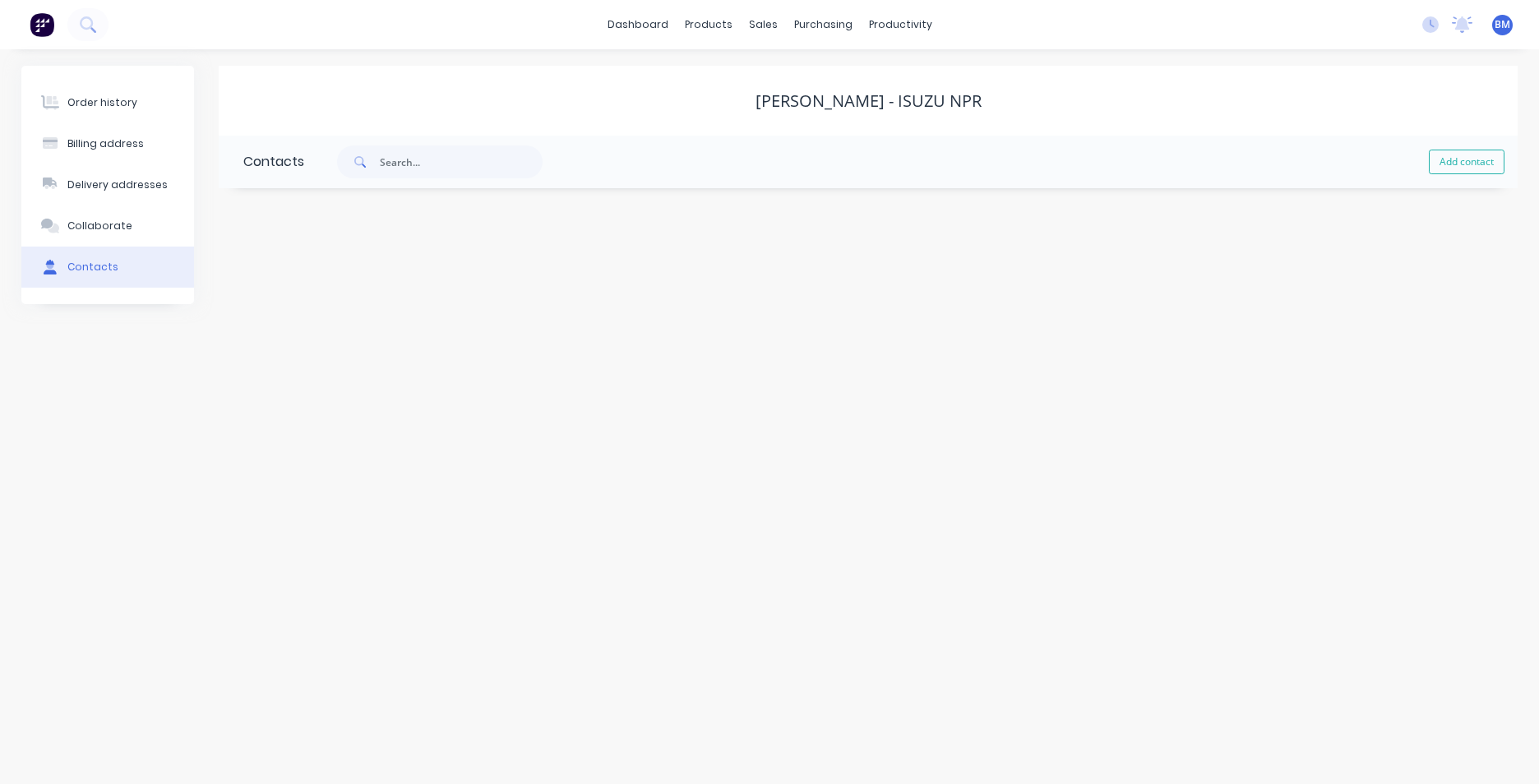
click at [861, 113] on div "[PERSON_NAME] - ISUZU NPR" at bounding box center [869, 100] width 1299 height 70
click at [136, 178] on div "Delivery addresses" at bounding box center [118, 185] width 101 height 15
select select "AU"
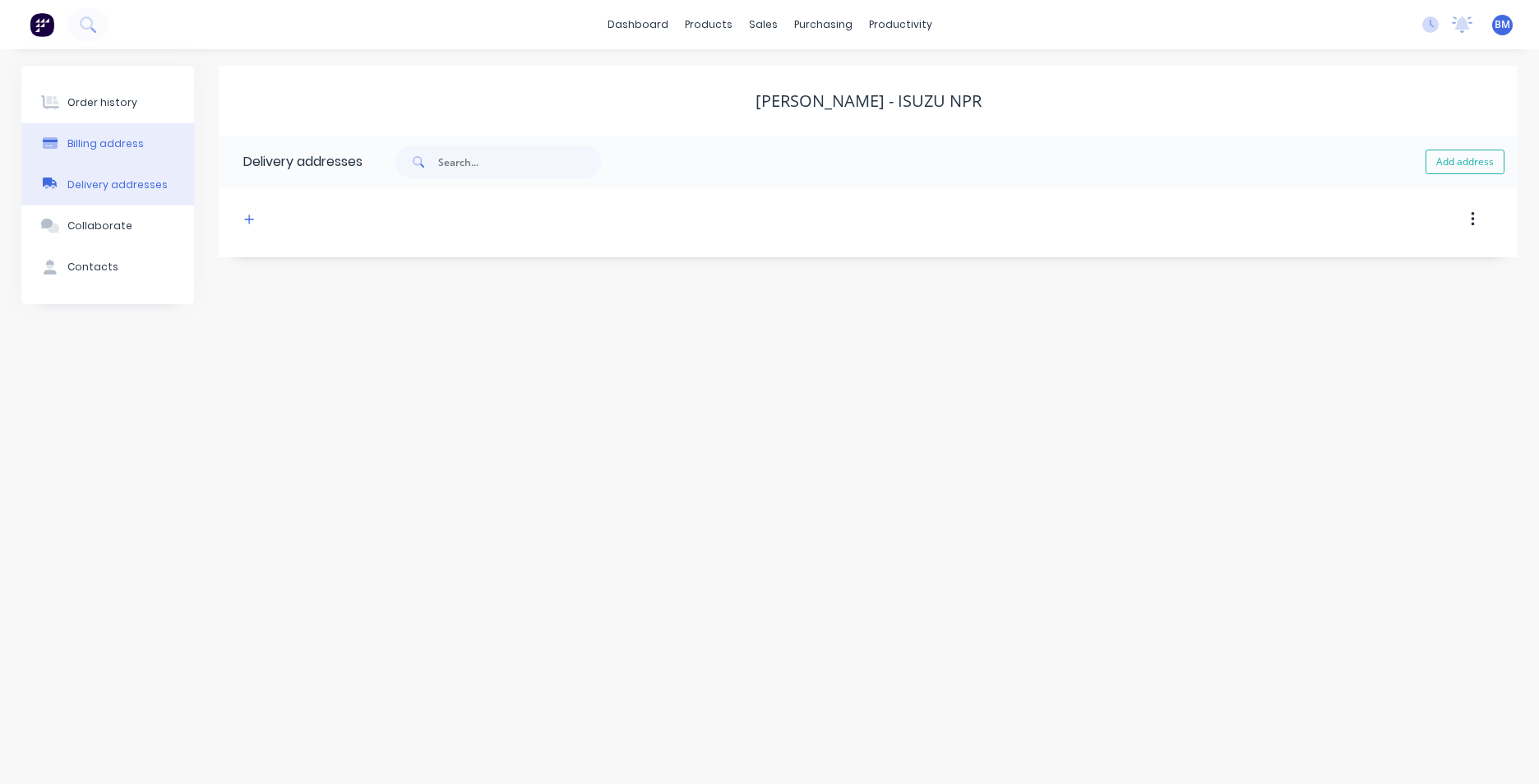
click at [145, 146] on button "Billing address" at bounding box center [108, 143] width 173 height 41
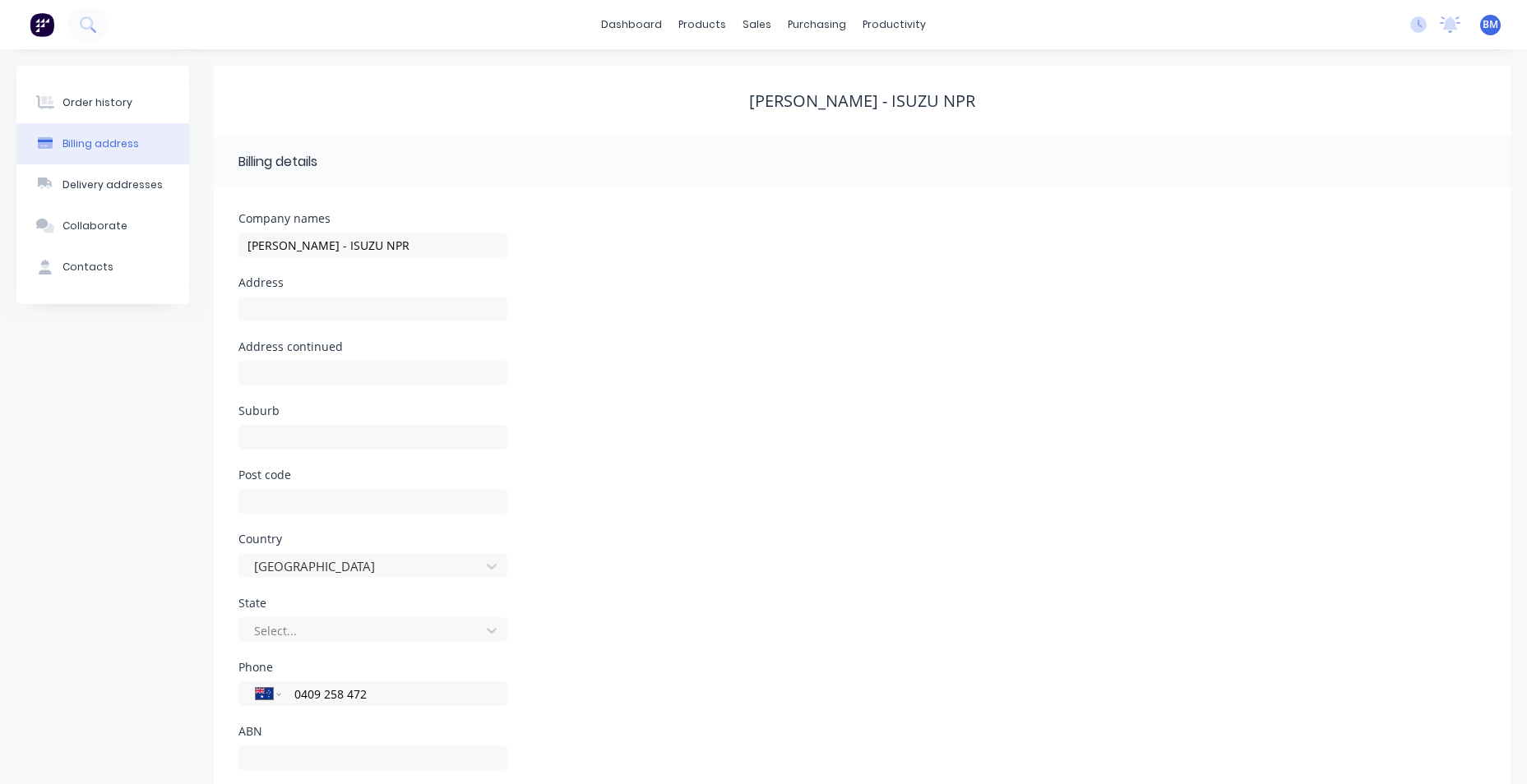
click at [672, 564] on div "Country [GEOGRAPHIC_DATA]" at bounding box center [861, 566] width 1247 height 64
click at [132, 112] on button "Order history" at bounding box center [102, 102] width 173 height 41
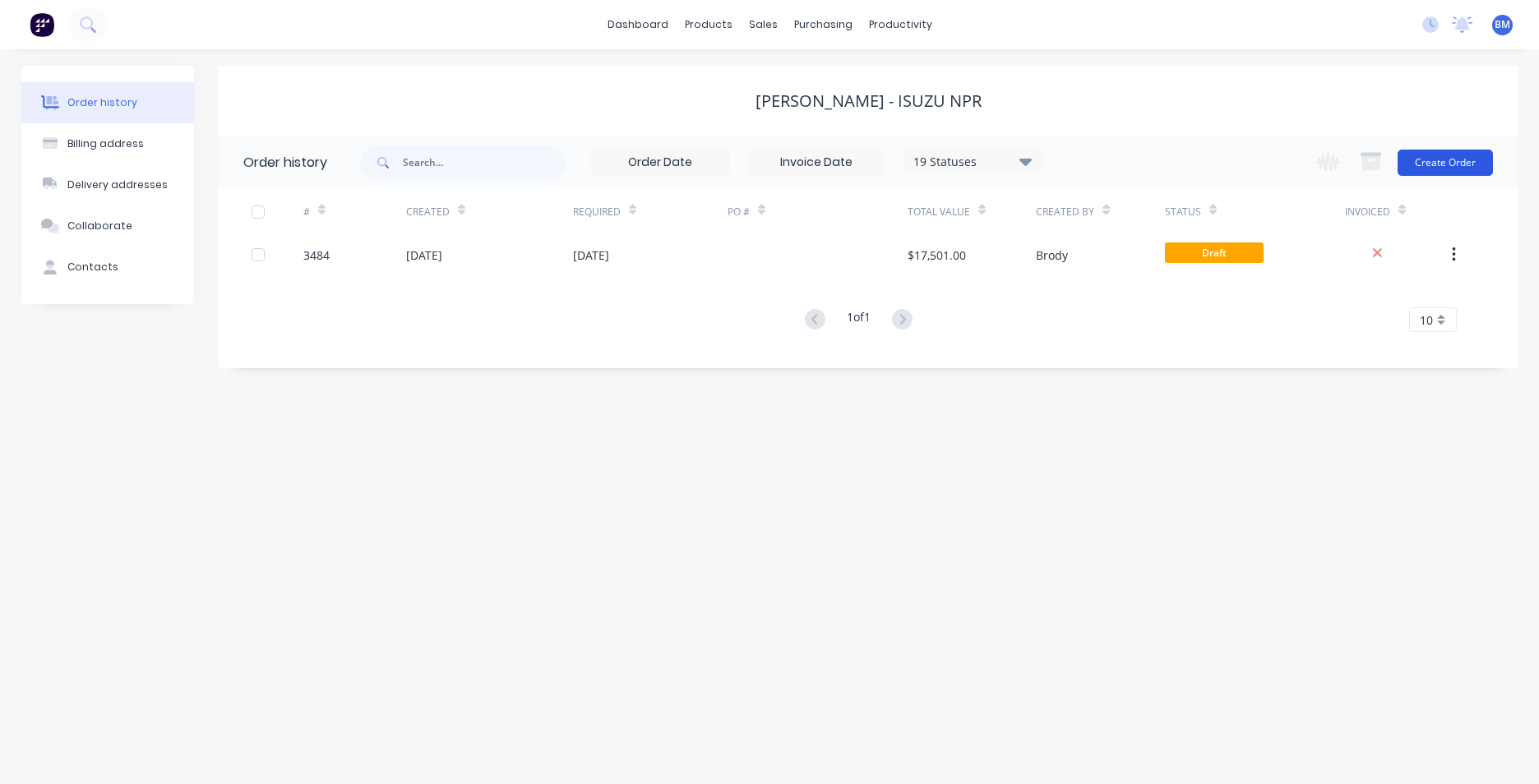
click at [1460, 167] on button "Create Order" at bounding box center [1445, 163] width 96 height 27
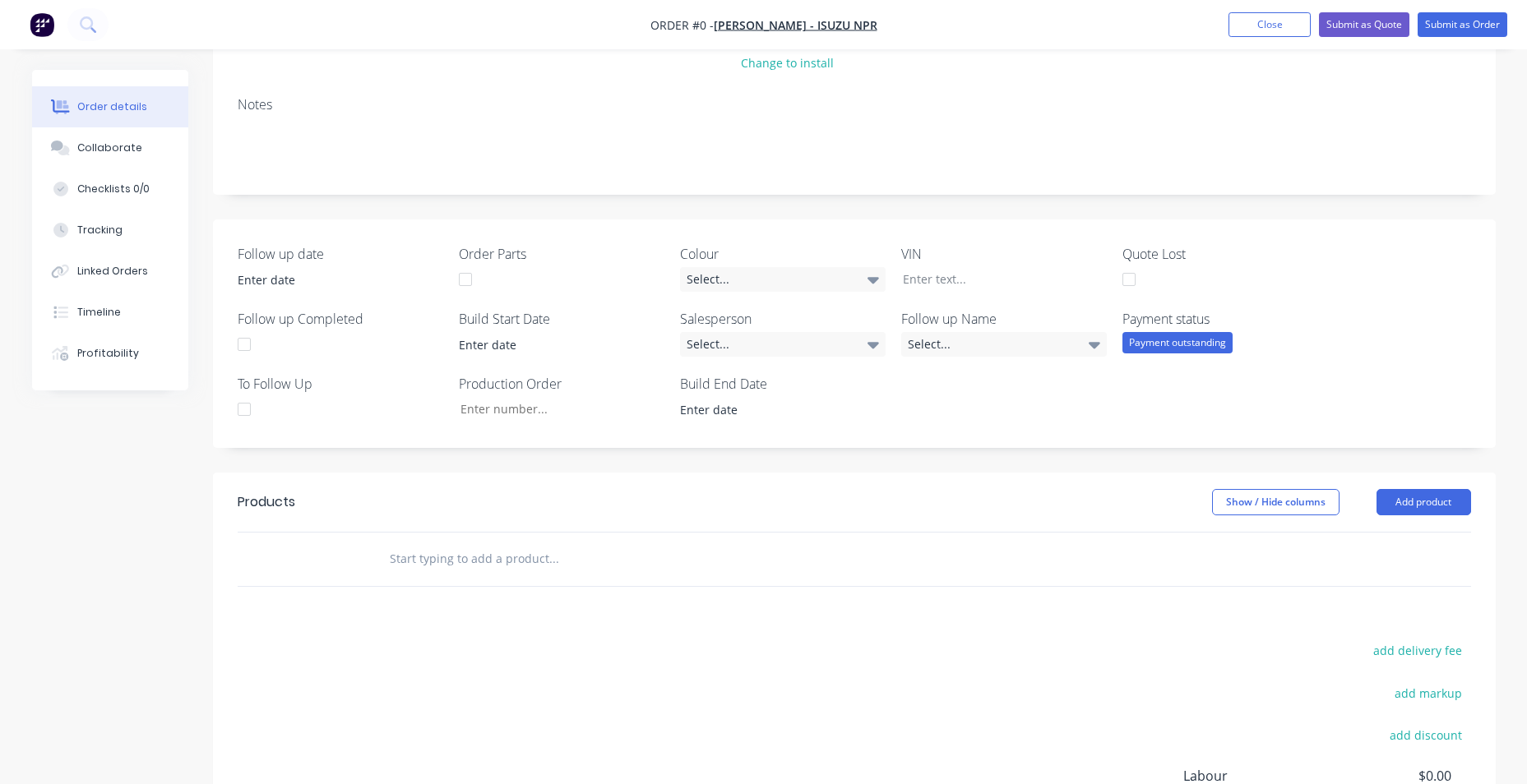
scroll to position [445, 0]
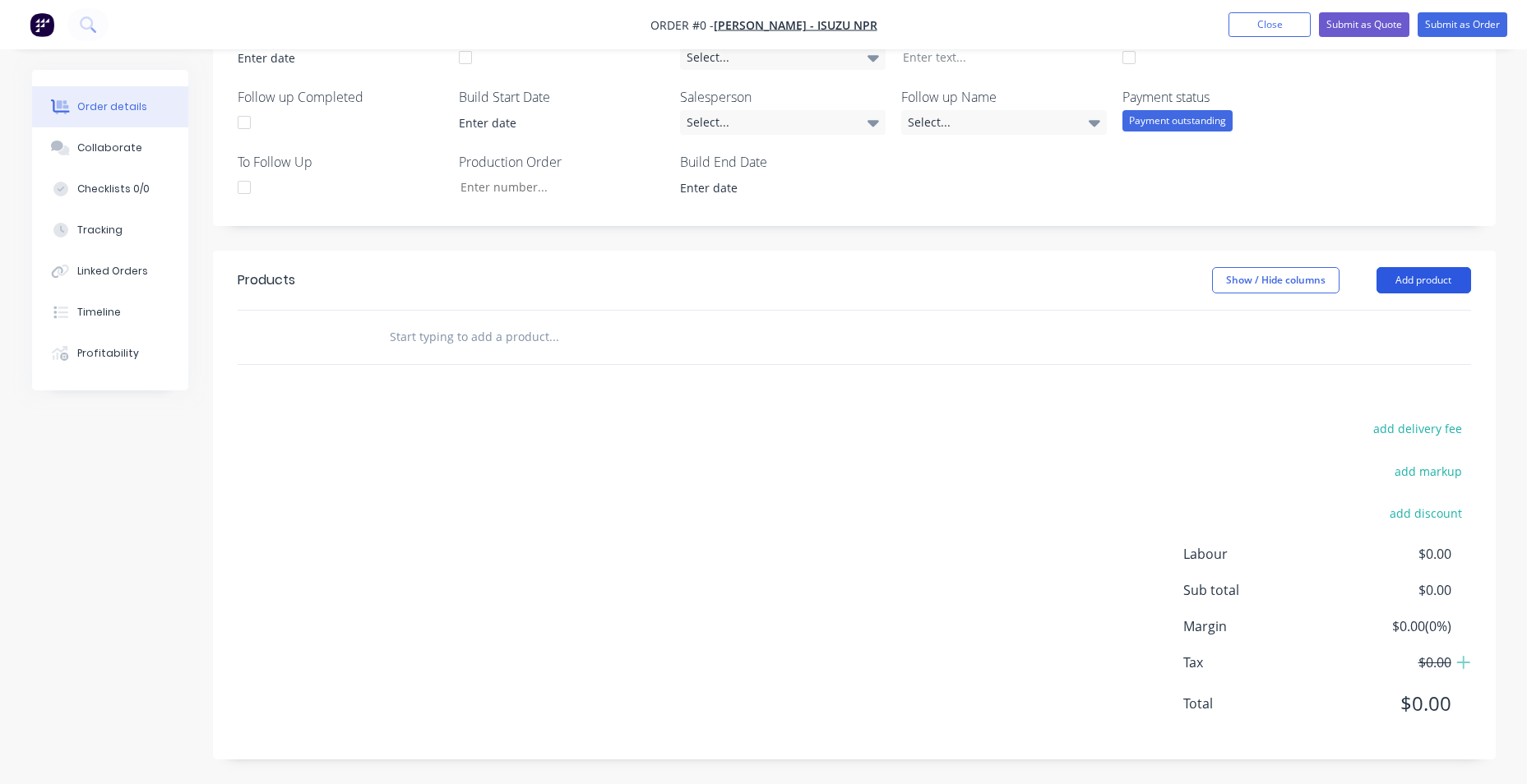
click at [1404, 287] on button "Add product" at bounding box center [1424, 281] width 95 height 27
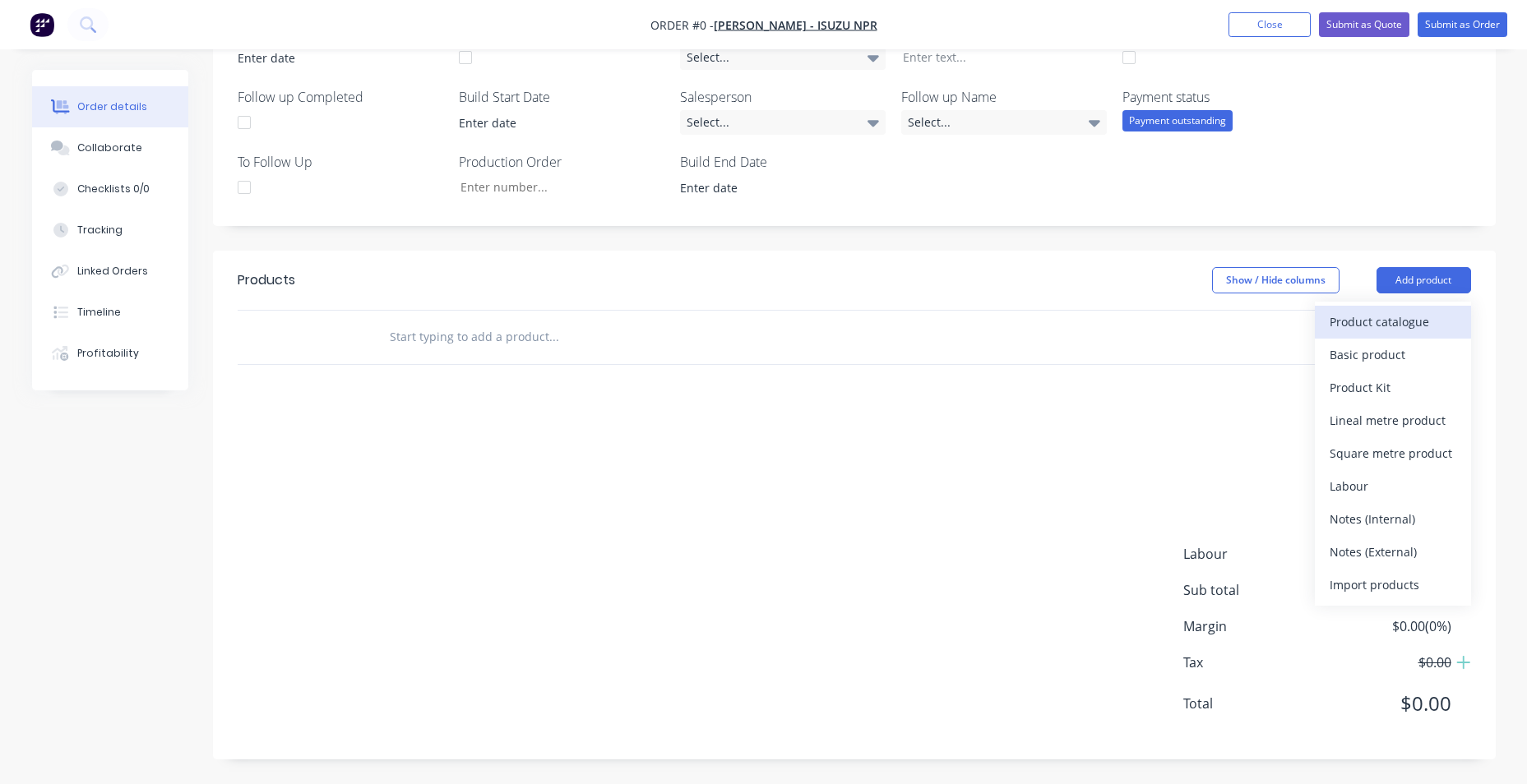
click at [1401, 327] on div "Product catalogue" at bounding box center [1392, 321] width 126 height 24
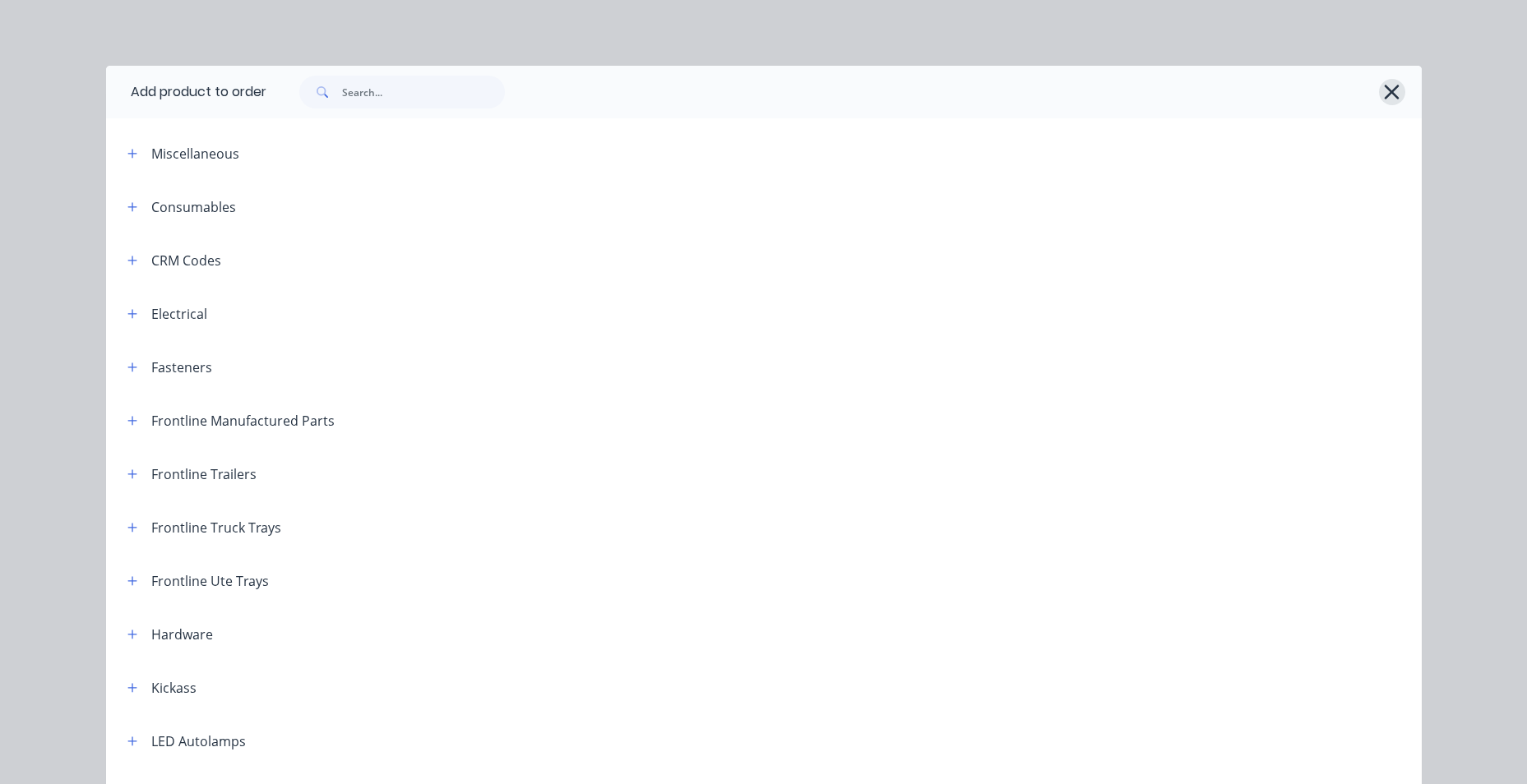
click at [1387, 89] on icon "button" at bounding box center [1391, 92] width 17 height 23
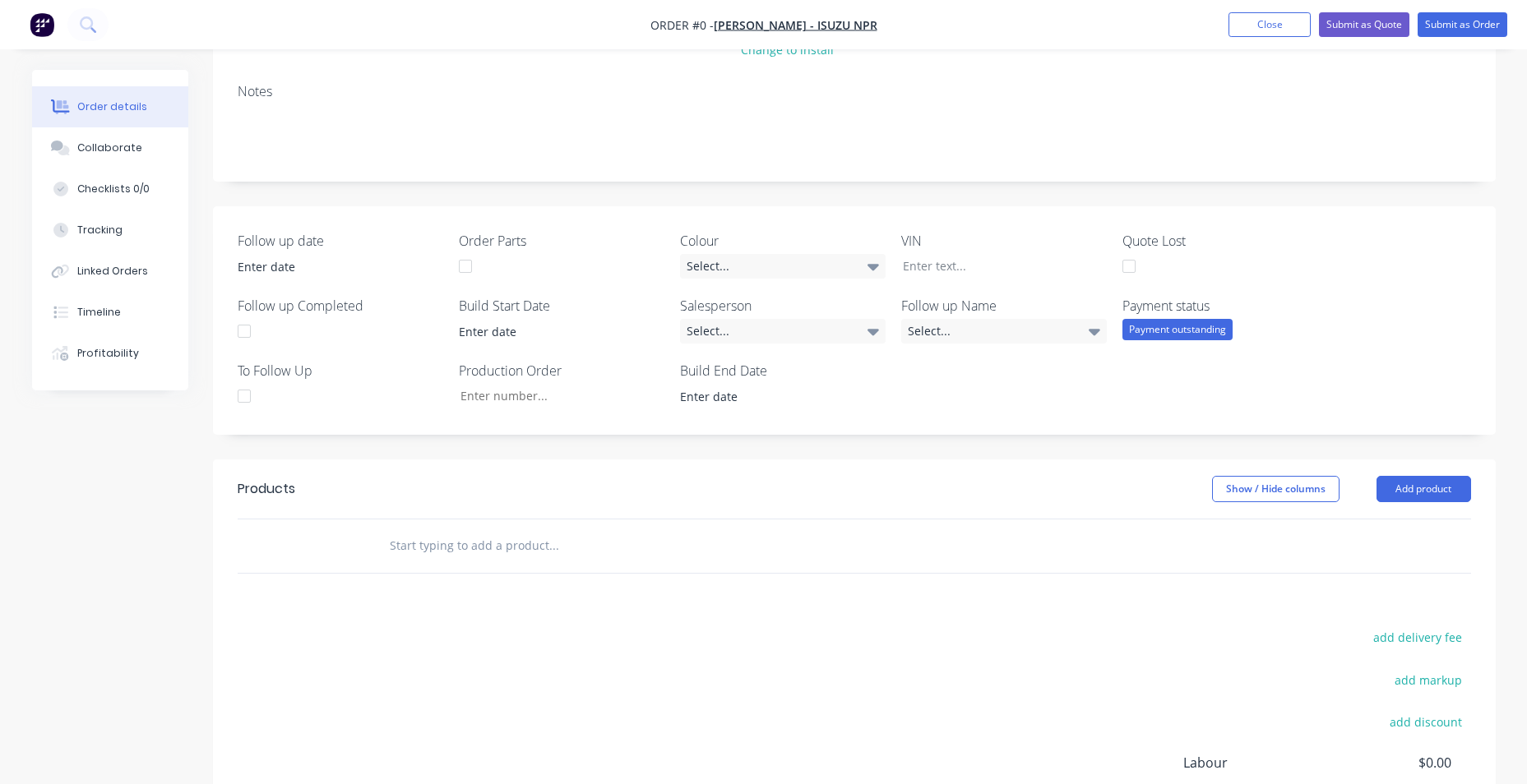
scroll to position [34, 0]
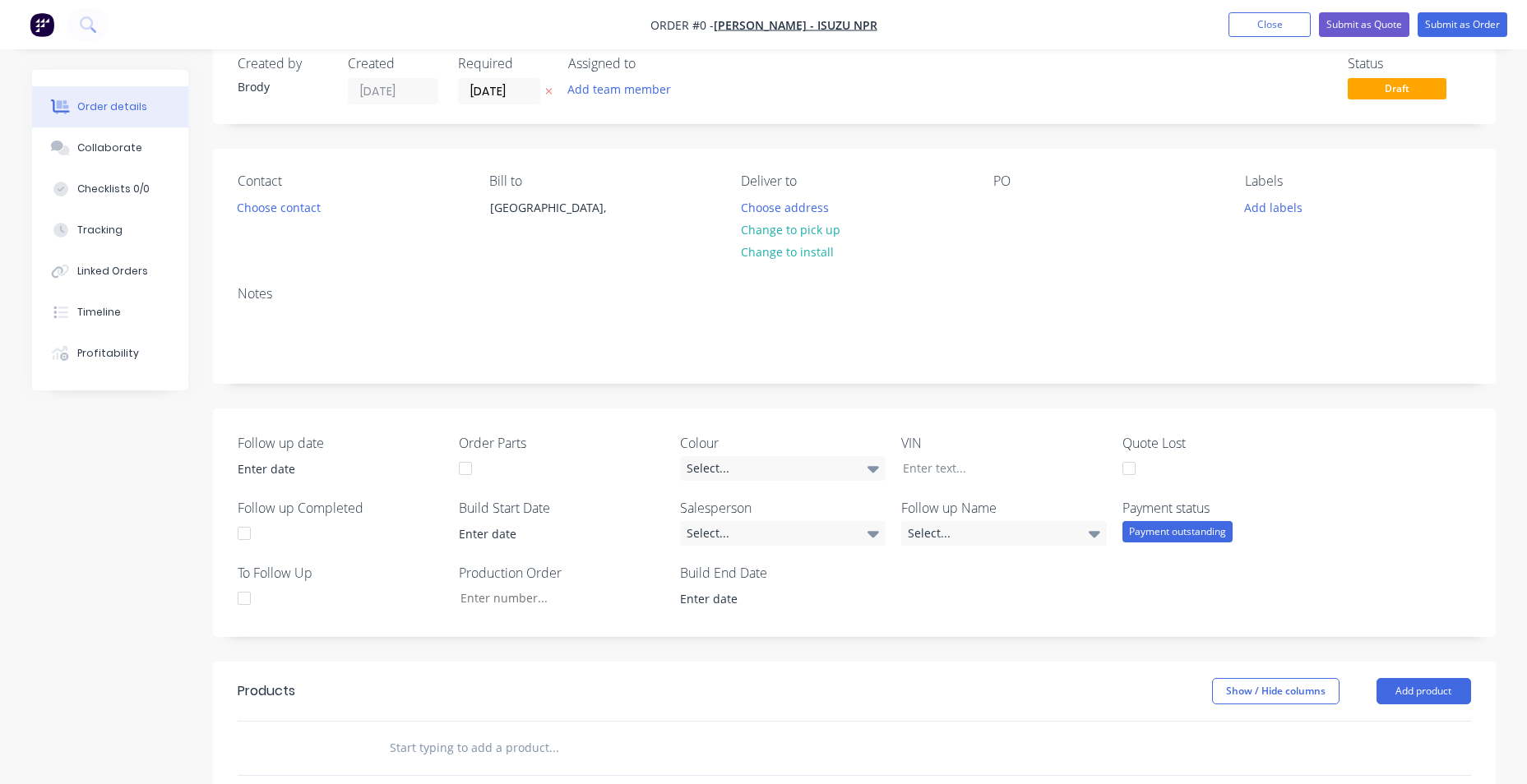
click at [133, 117] on button "Order details" at bounding box center [110, 106] width 156 height 41
click at [819, 31] on span "[PERSON_NAME] - ISUZU NPR" at bounding box center [795, 25] width 164 height 15
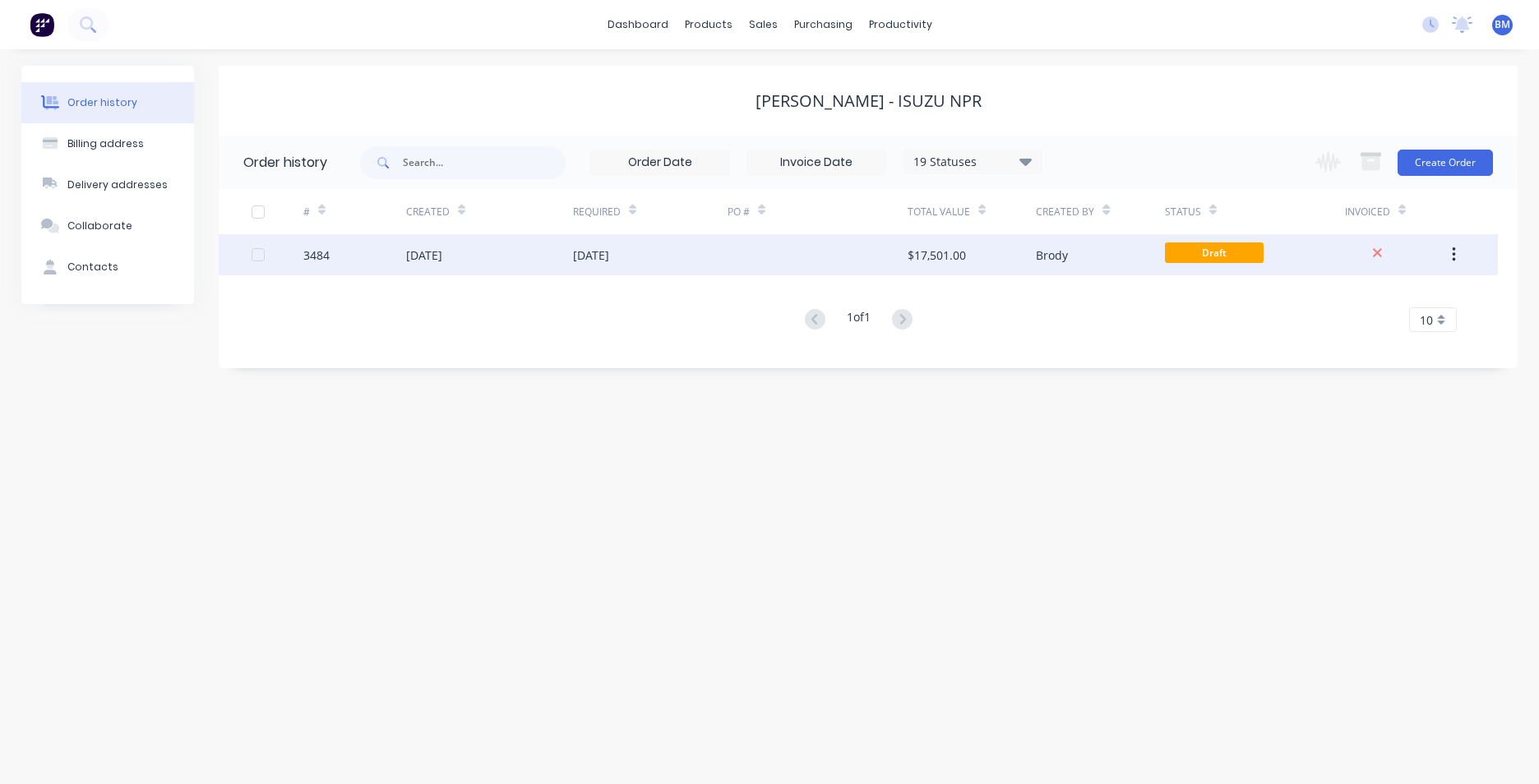
click at [781, 249] on div at bounding box center [817, 254] width 180 height 41
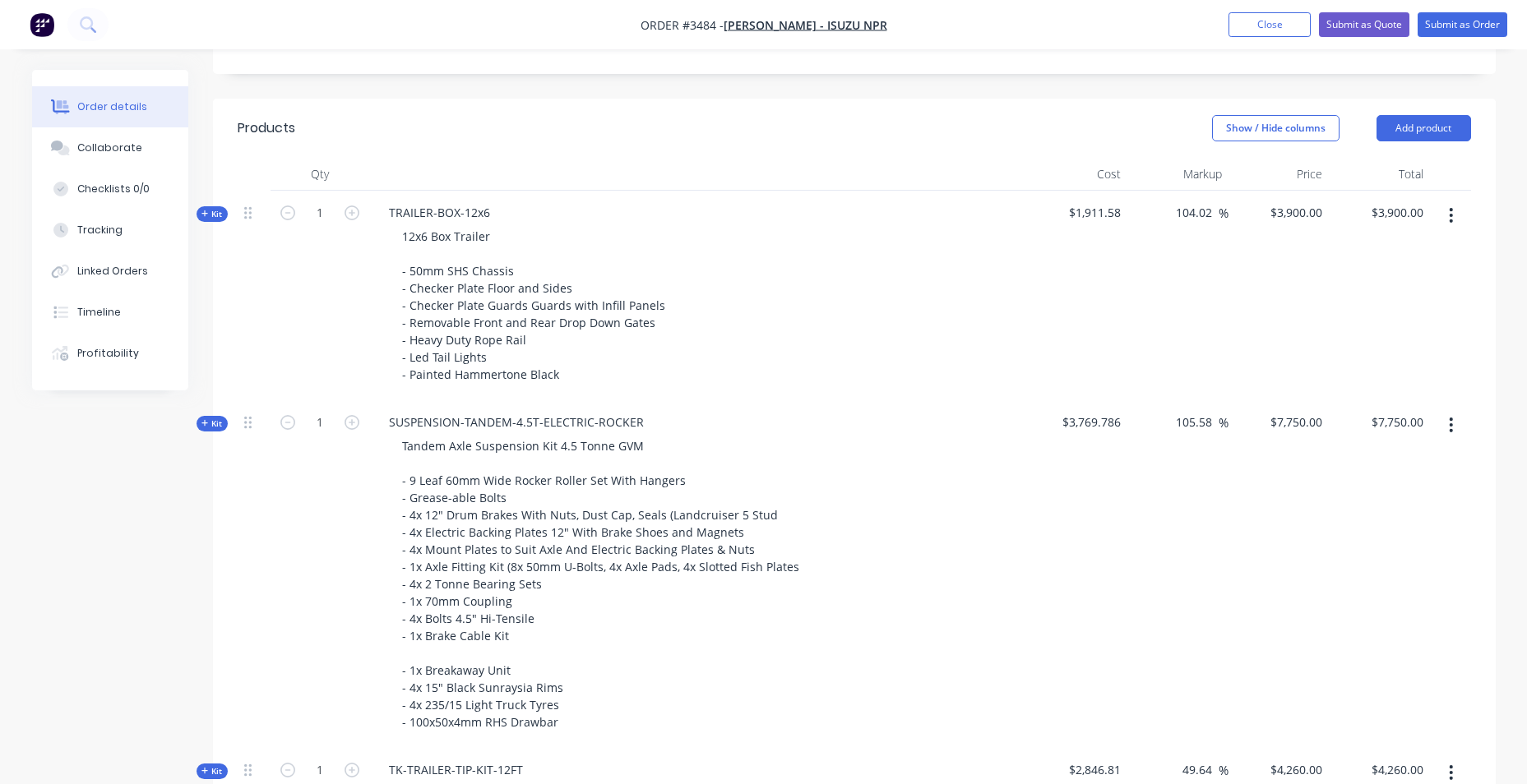
scroll to position [575, 0]
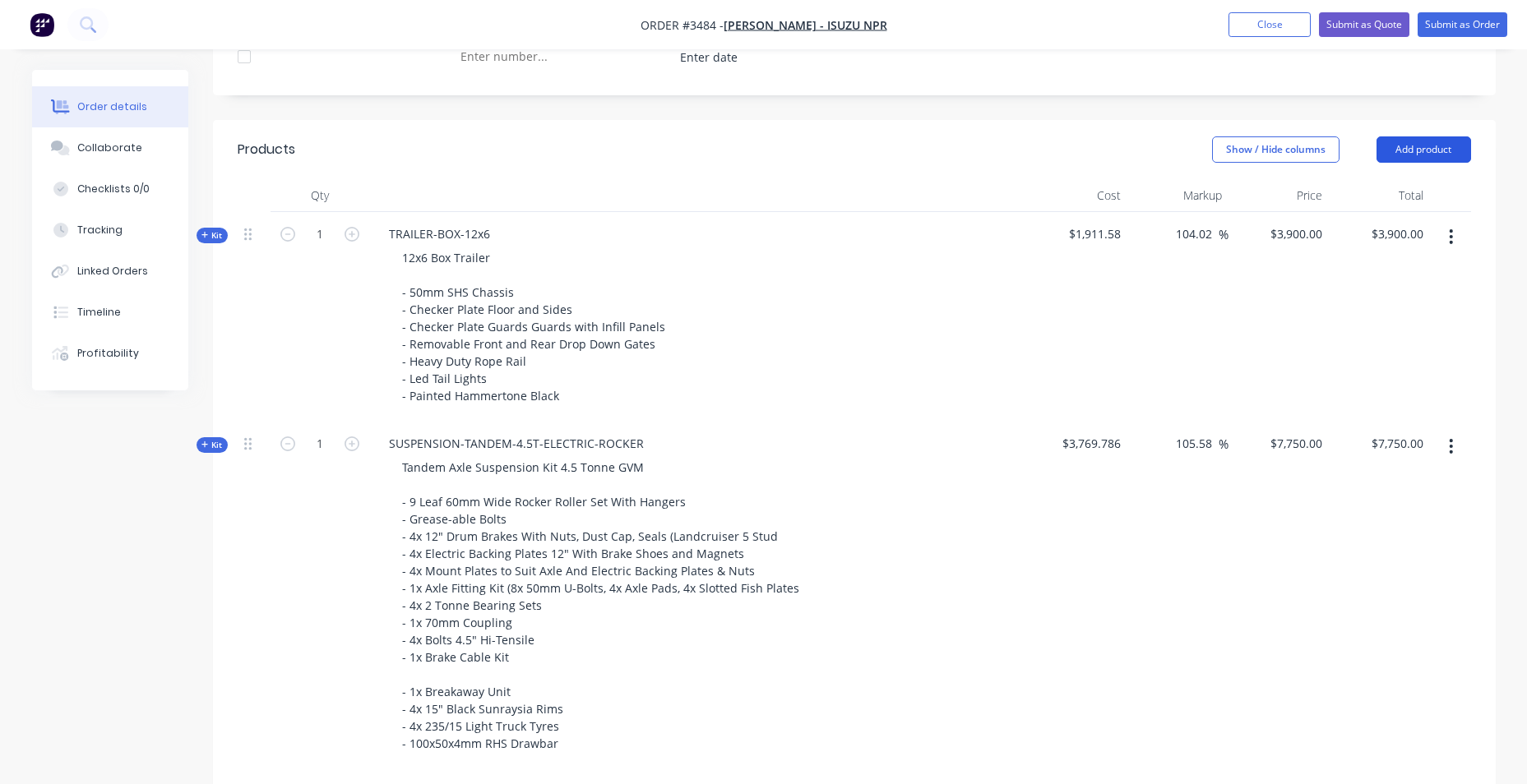
click at [1391, 152] on button "Add product" at bounding box center [1424, 150] width 95 height 27
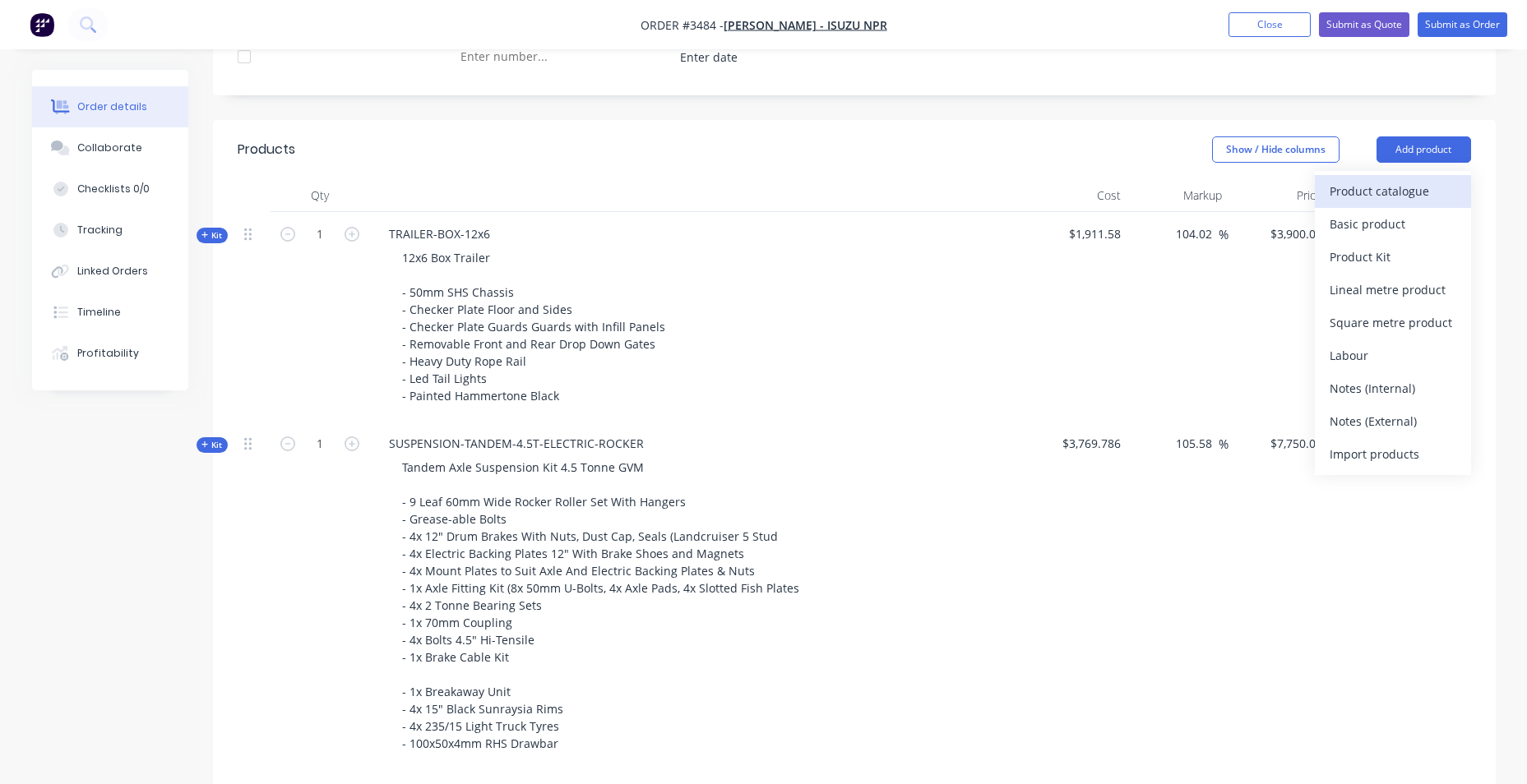
click at [1391, 201] on div "Product catalogue" at bounding box center [1392, 191] width 126 height 24
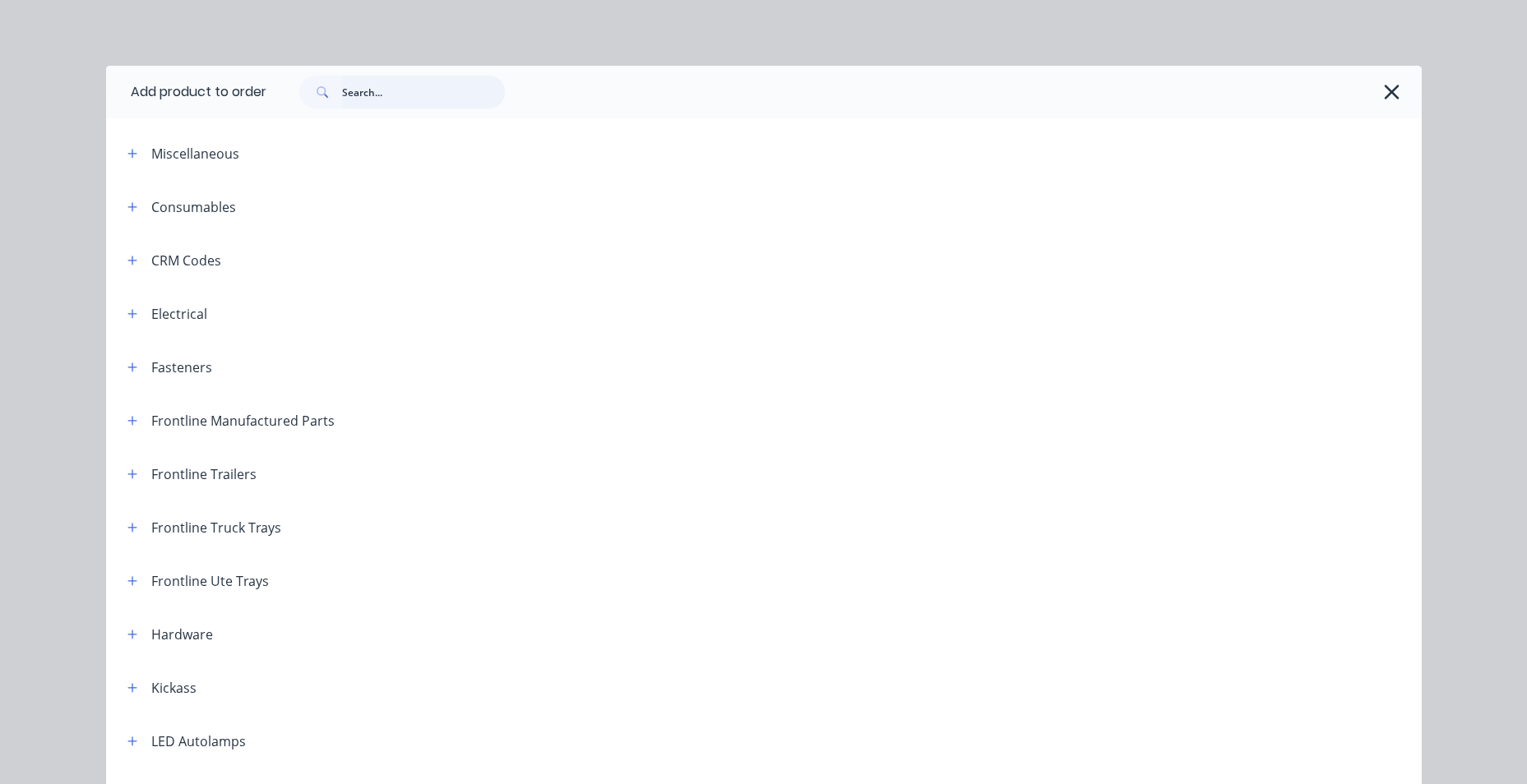
click at [431, 101] on input "text" at bounding box center [424, 92] width 163 height 33
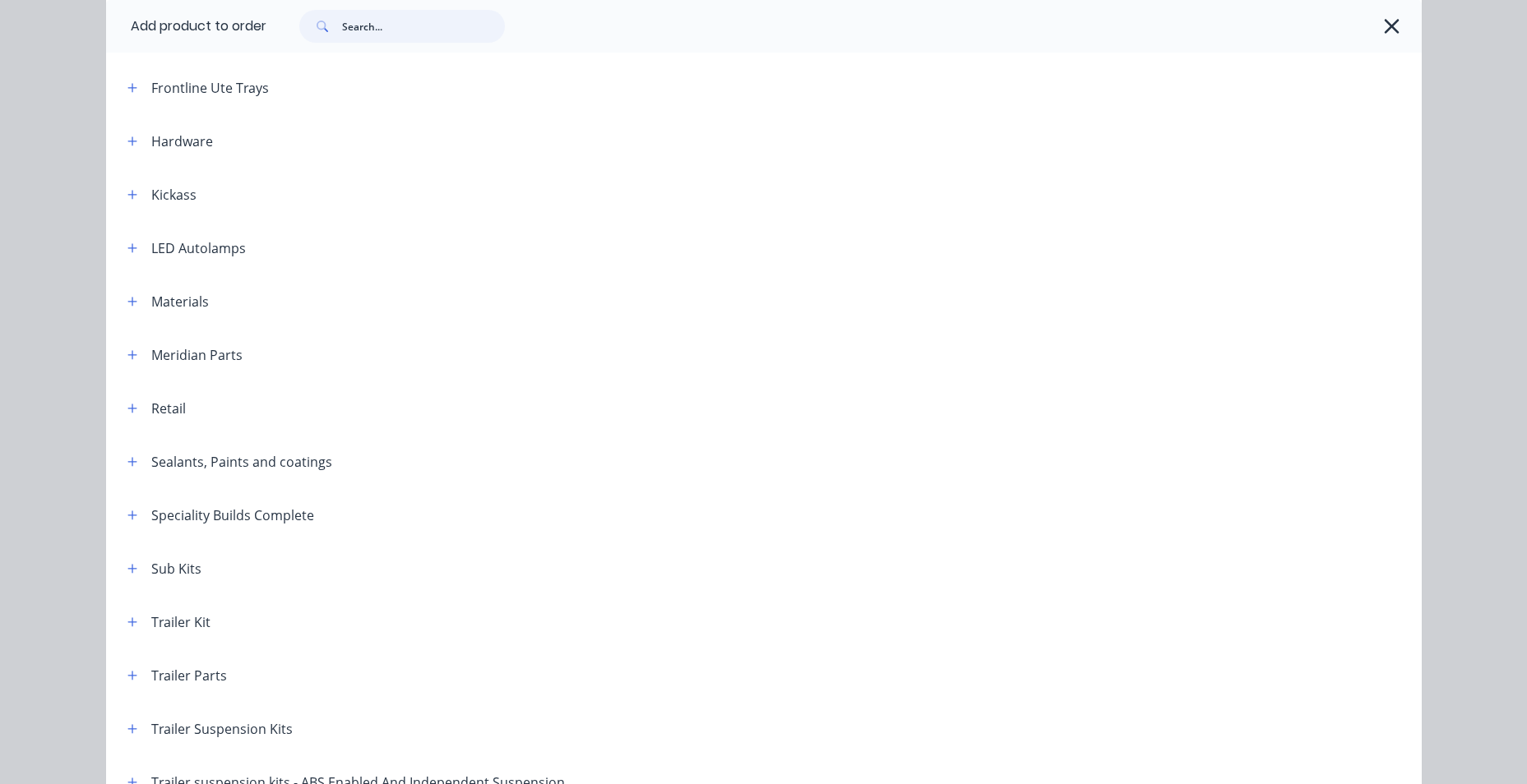
scroll to position [697, 0]
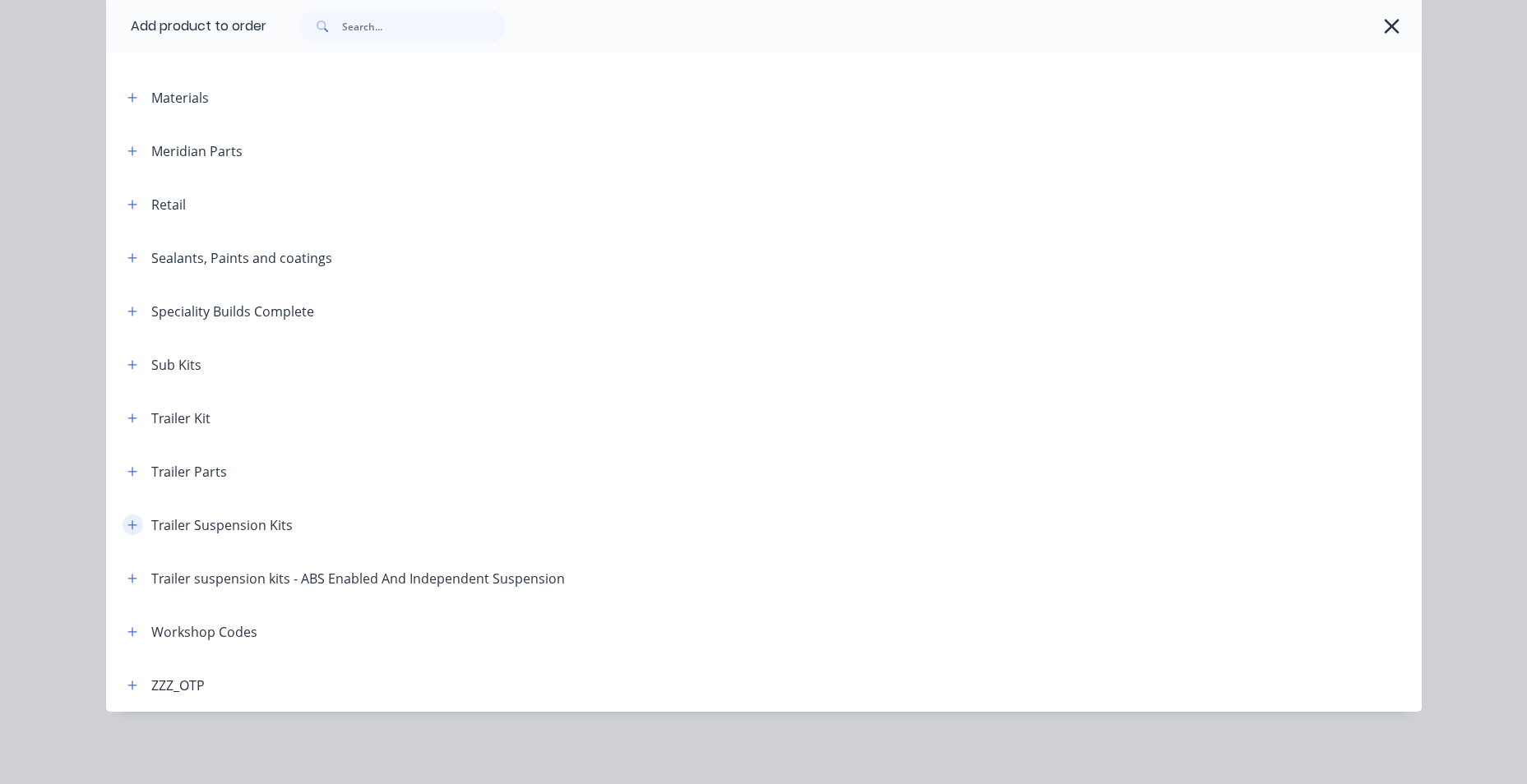
click at [129, 530] on icon "button" at bounding box center [132, 525] width 9 height 11
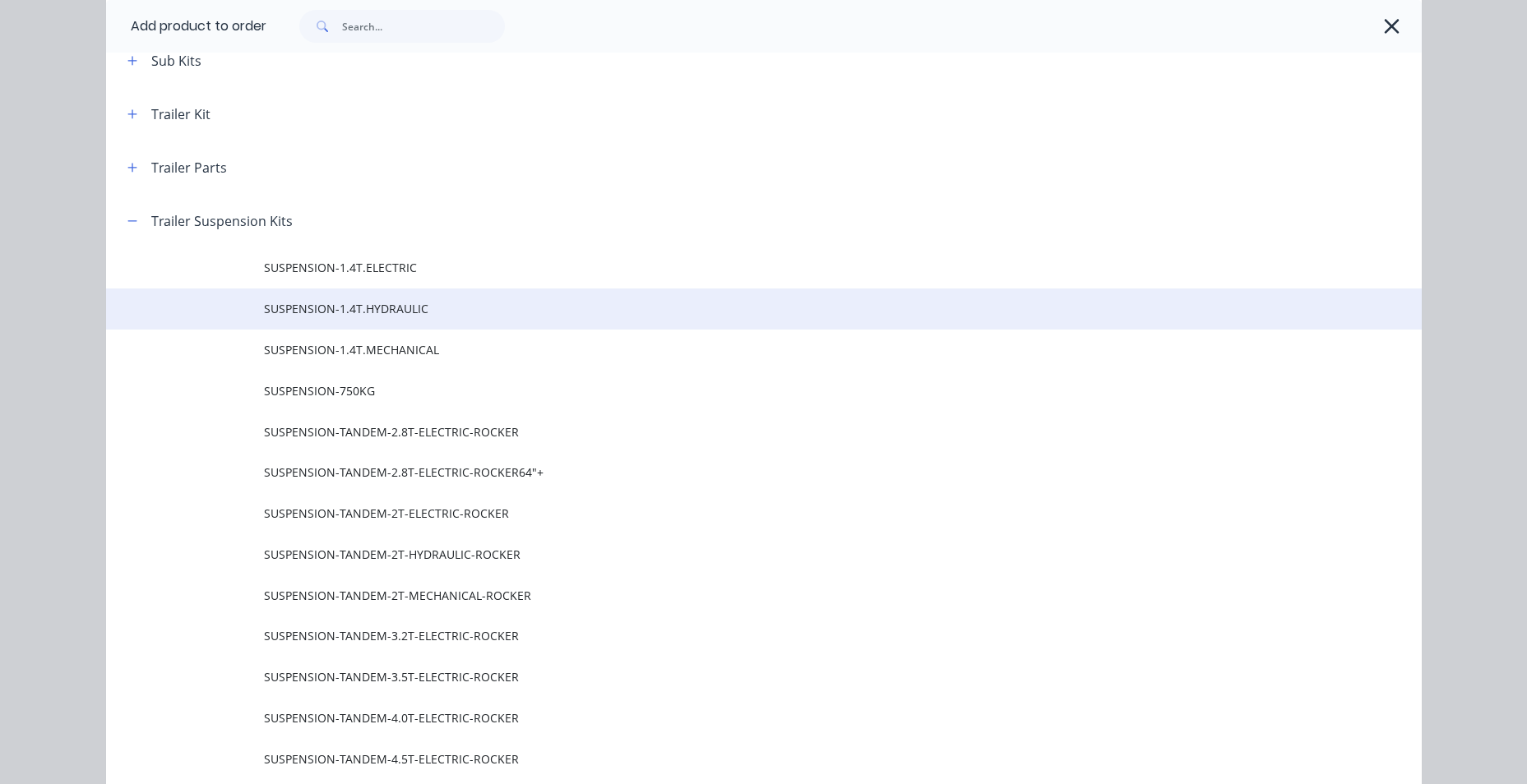
scroll to position [1108, 0]
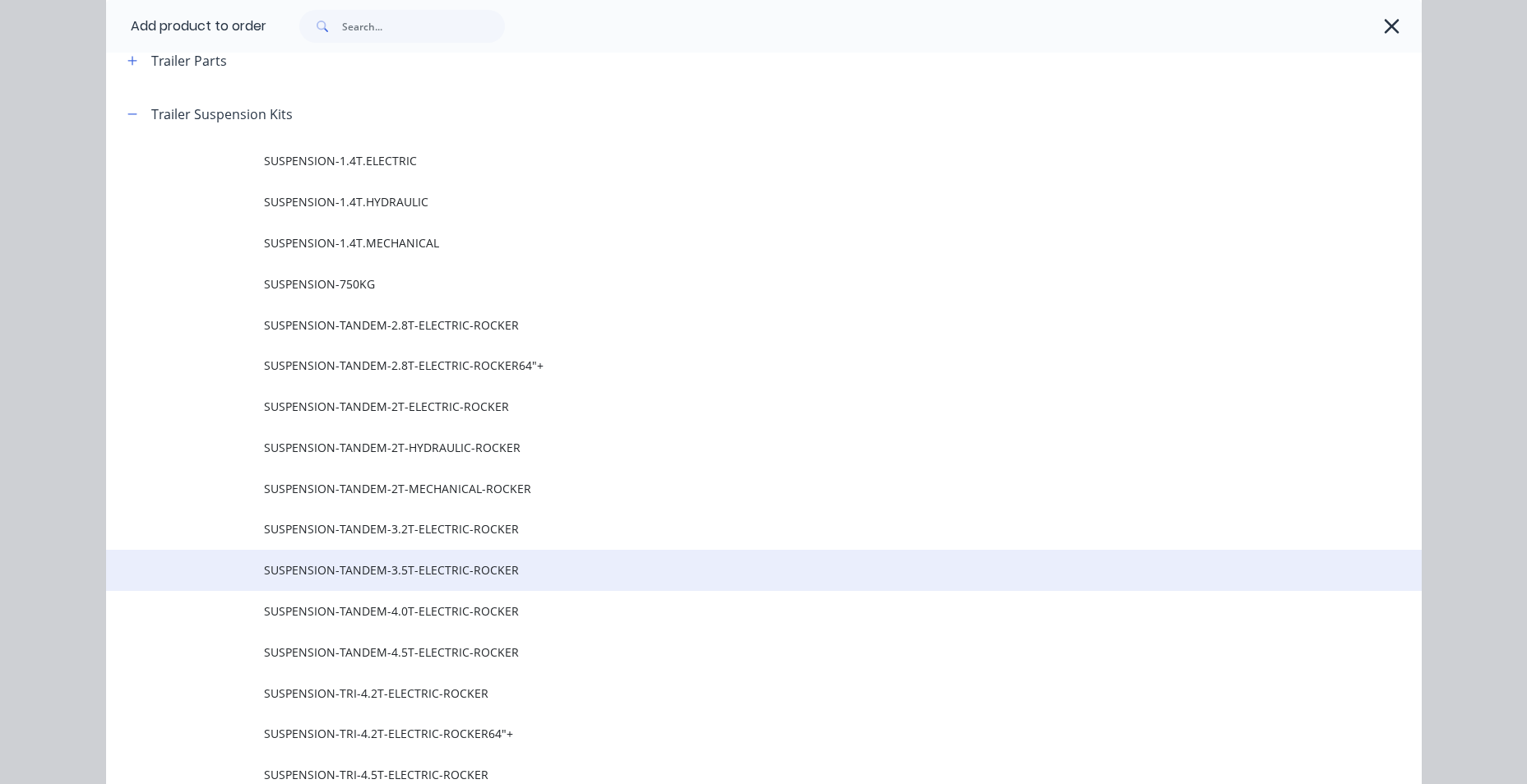
click at [369, 579] on td "SUSPENSION-TANDEM-3.5T-ELECTRIC-ROCKER" at bounding box center [842, 570] width 1158 height 41
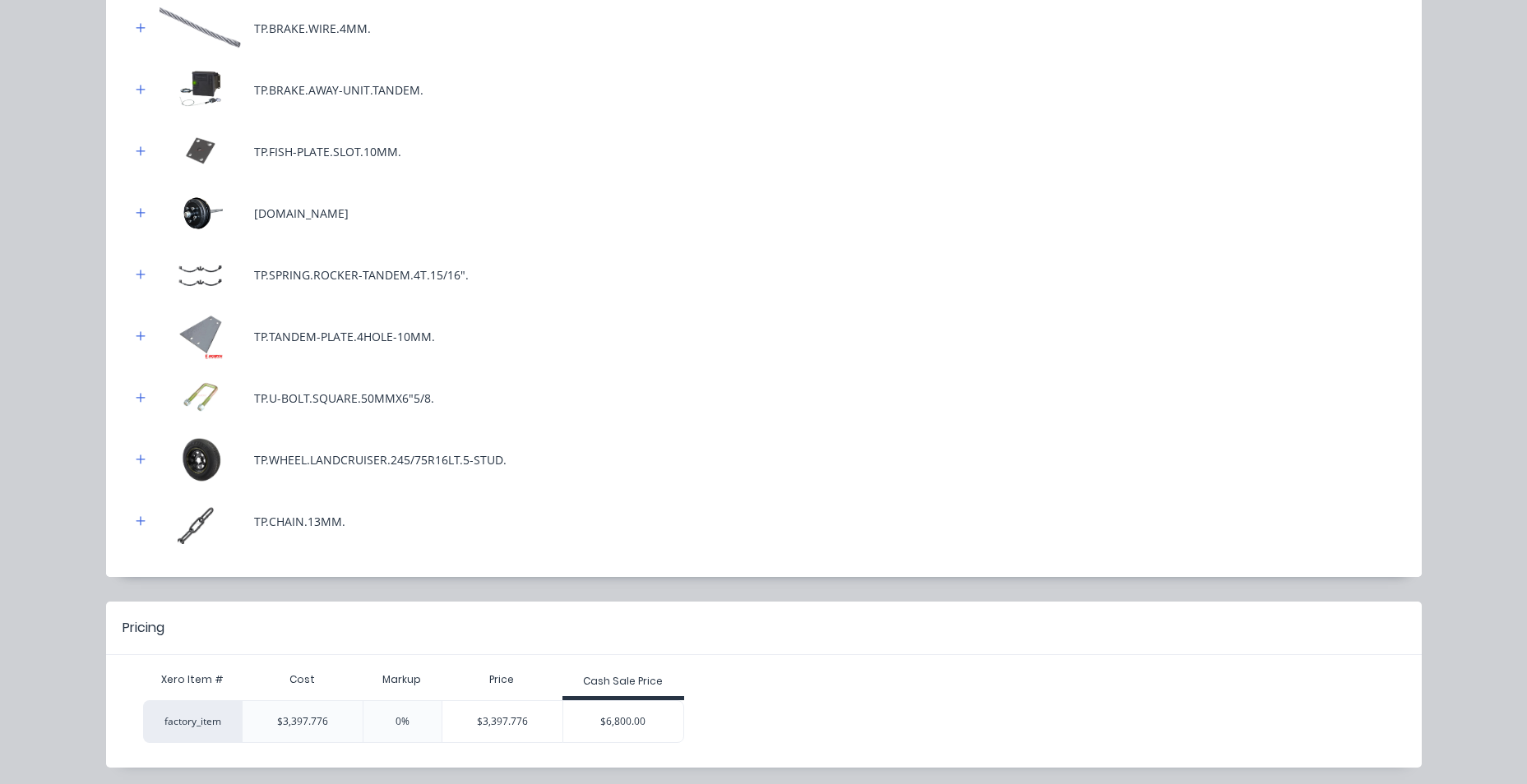
scroll to position [689, 0]
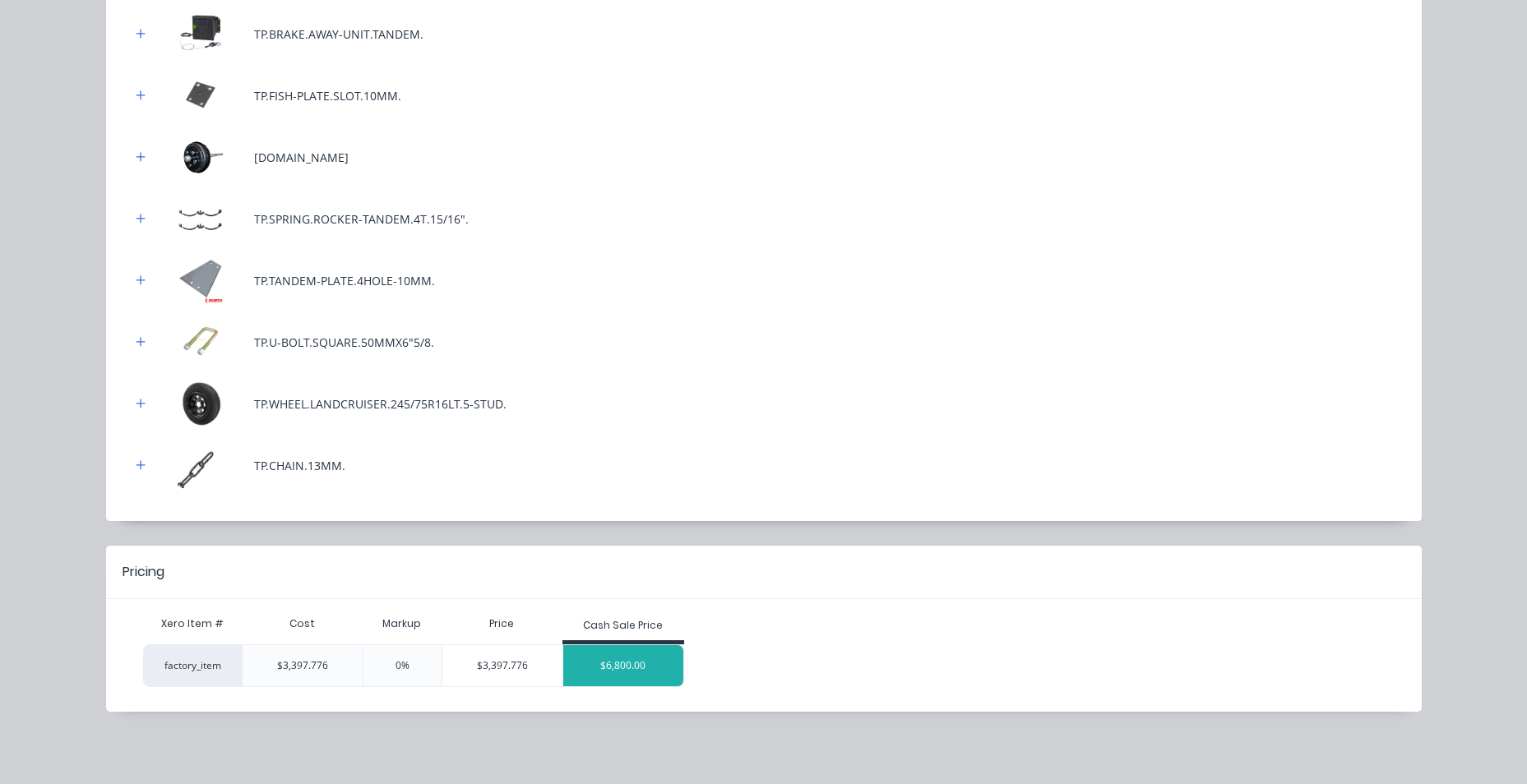
click at [620, 654] on div "$6,800.00" at bounding box center [623, 665] width 120 height 41
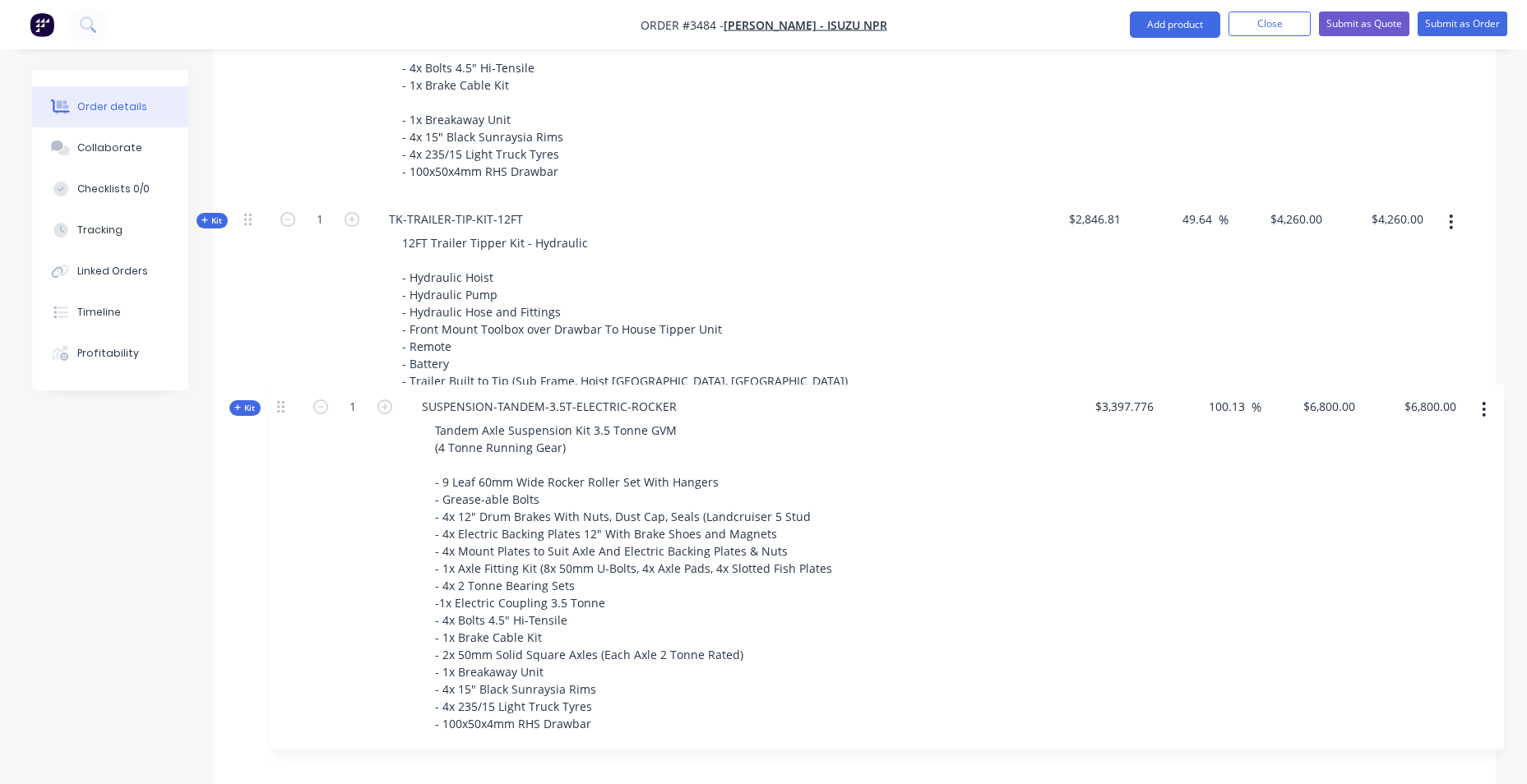
scroll to position [1151, 0]
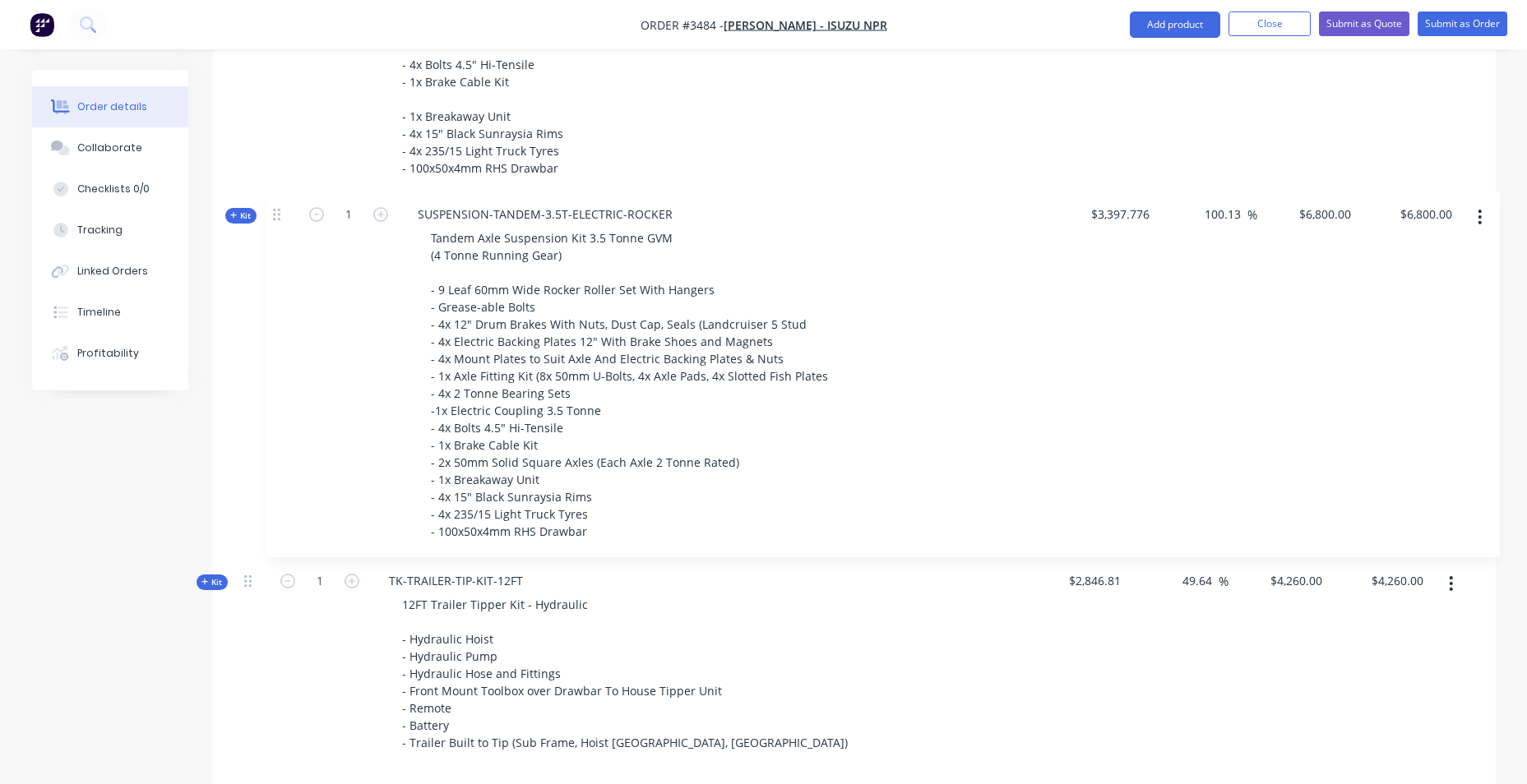
drag, startPoint x: 247, startPoint y: 593, endPoint x: 279, endPoint y: 210, distance: 384.3
click at [279, 210] on div "Kit 1 TRAILER-BOX-12x6 12x6 Box Trailer - 50mm SHS Chassis - Checker Plate Floo…" at bounding box center [855, 203] width 1233 height 1132
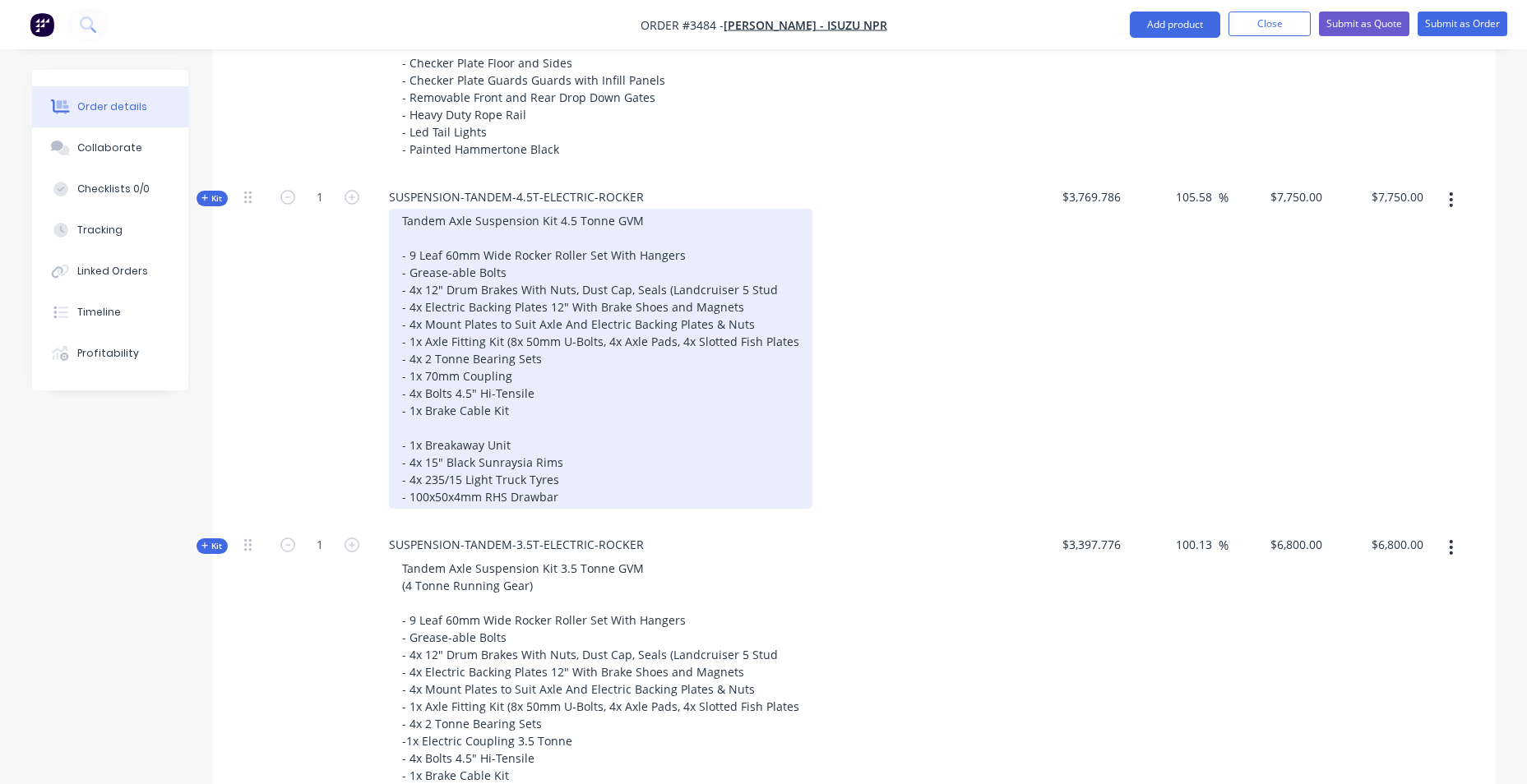
scroll to position [904, 0]
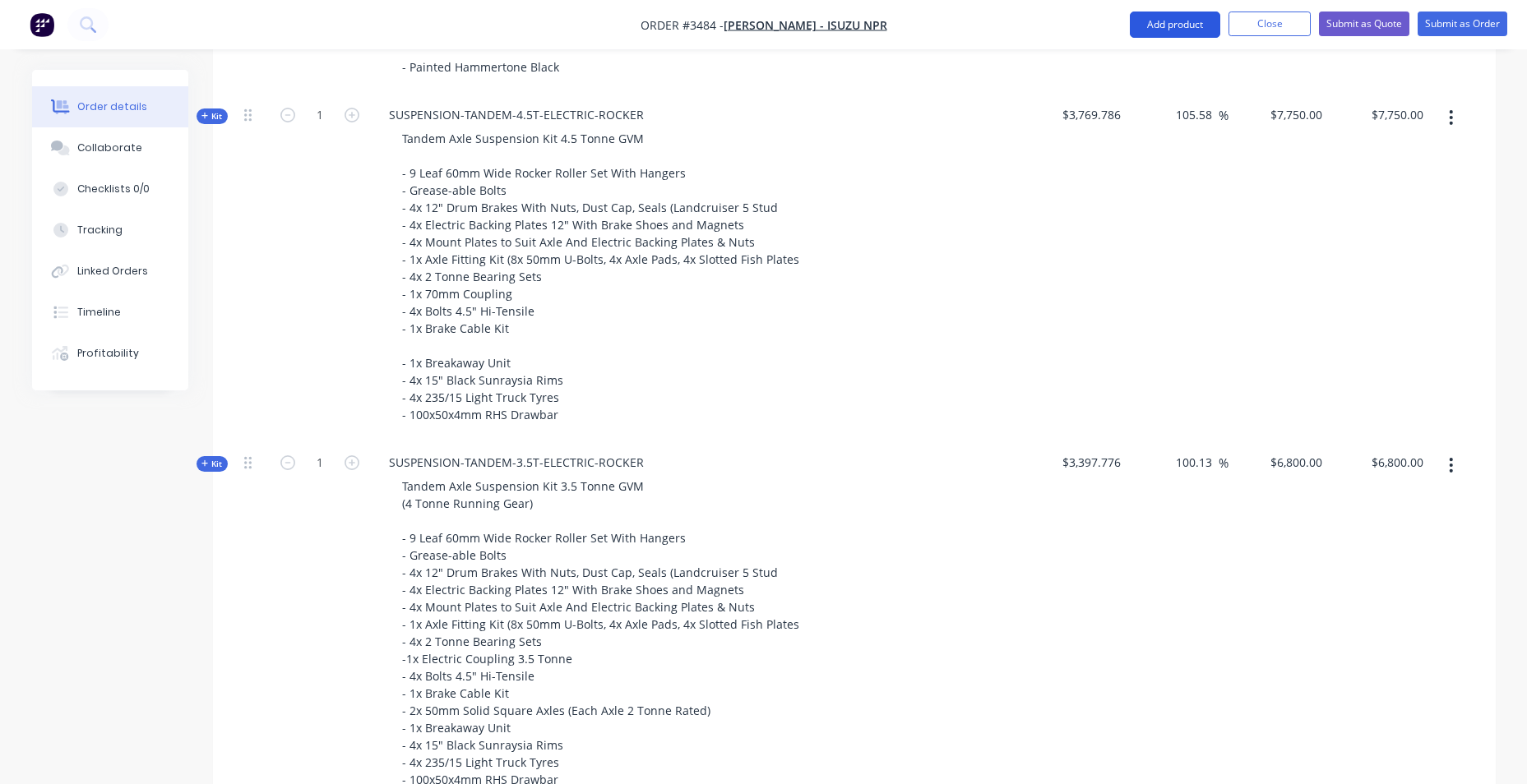
click at [1164, 29] on button "Add product" at bounding box center [1174, 25] width 90 height 27
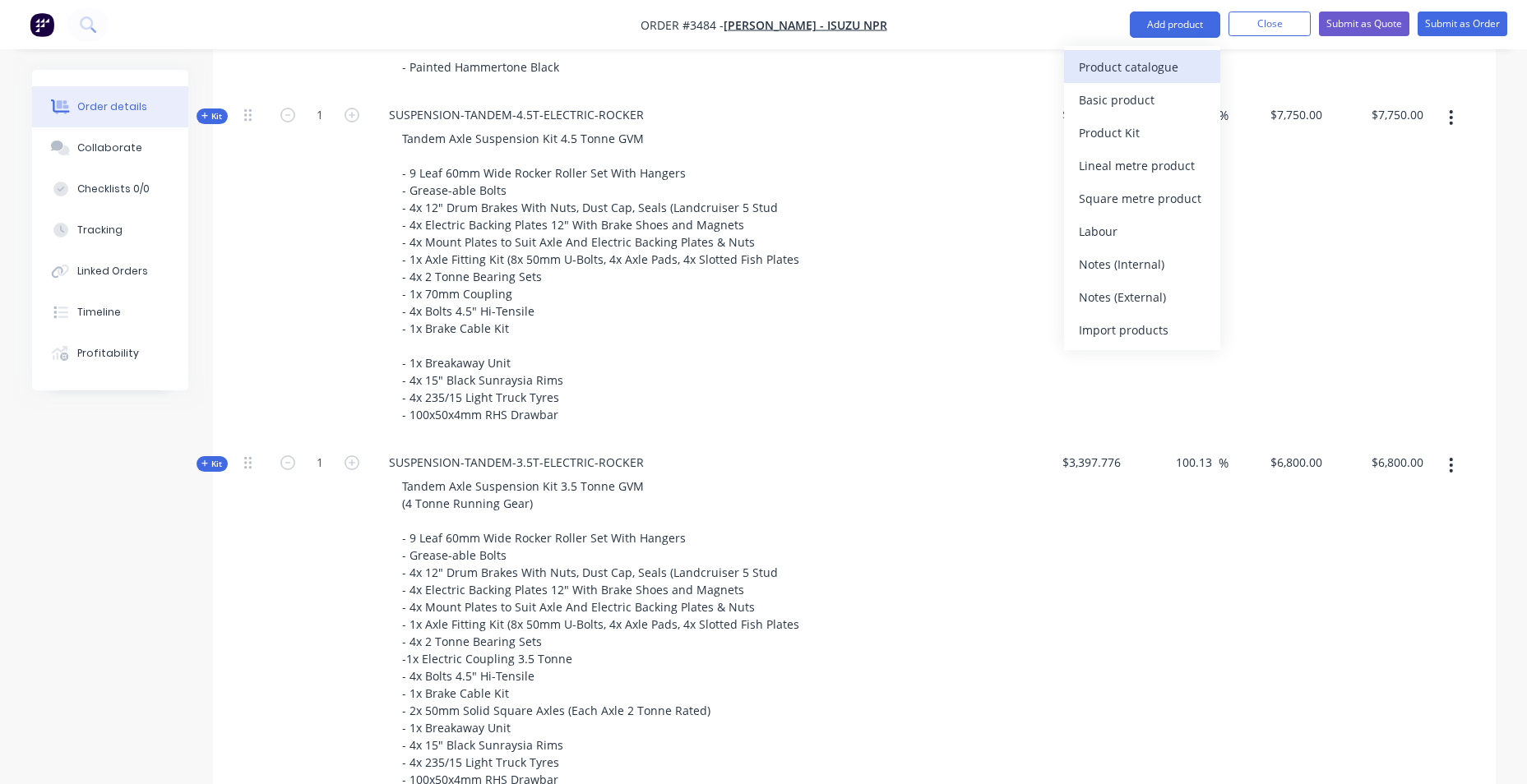
click at [1164, 70] on div "Product catalogue" at bounding box center [1141, 66] width 126 height 24
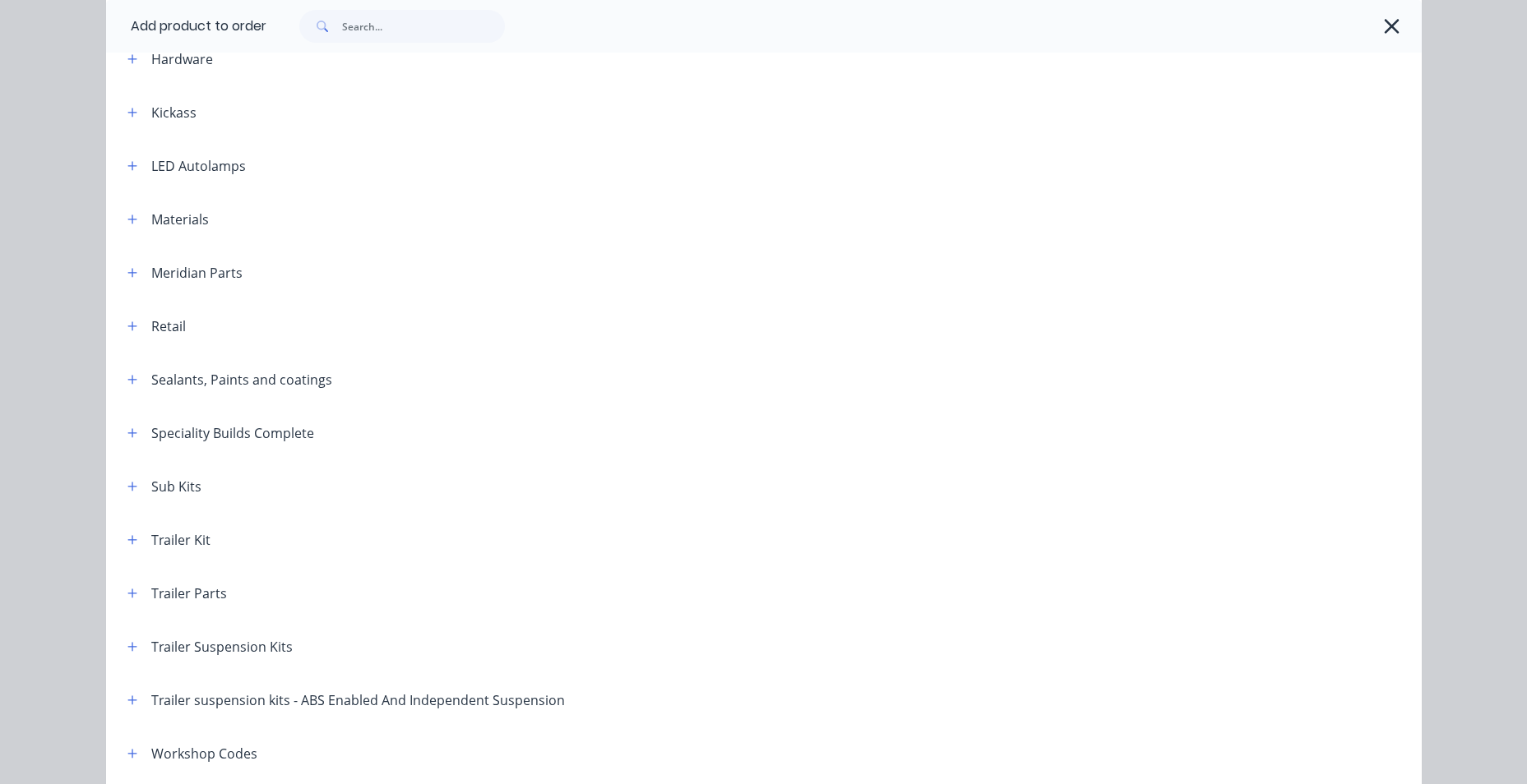
scroll to position [697, 0]
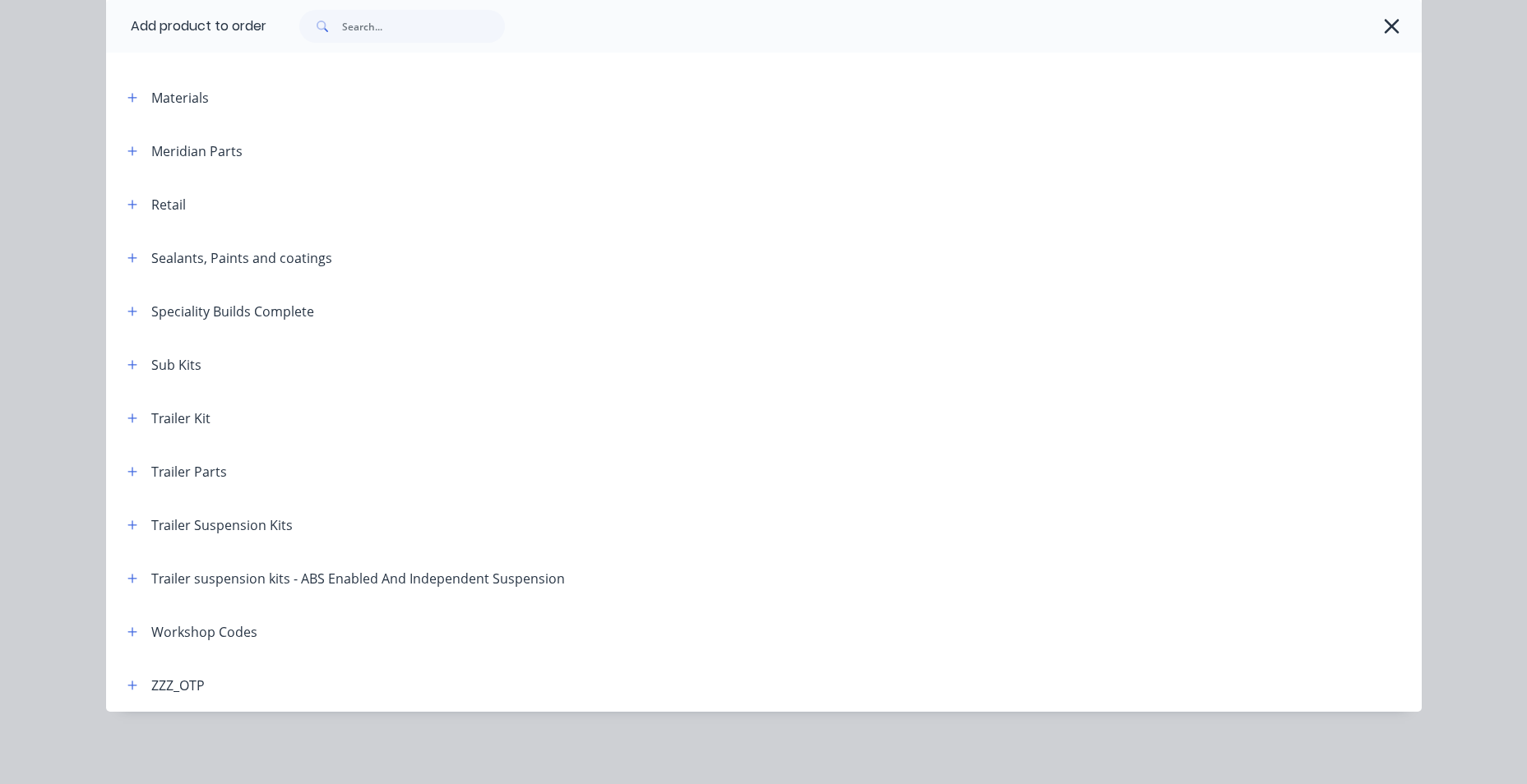
click at [126, 534] on button "button" at bounding box center [133, 525] width 21 height 21
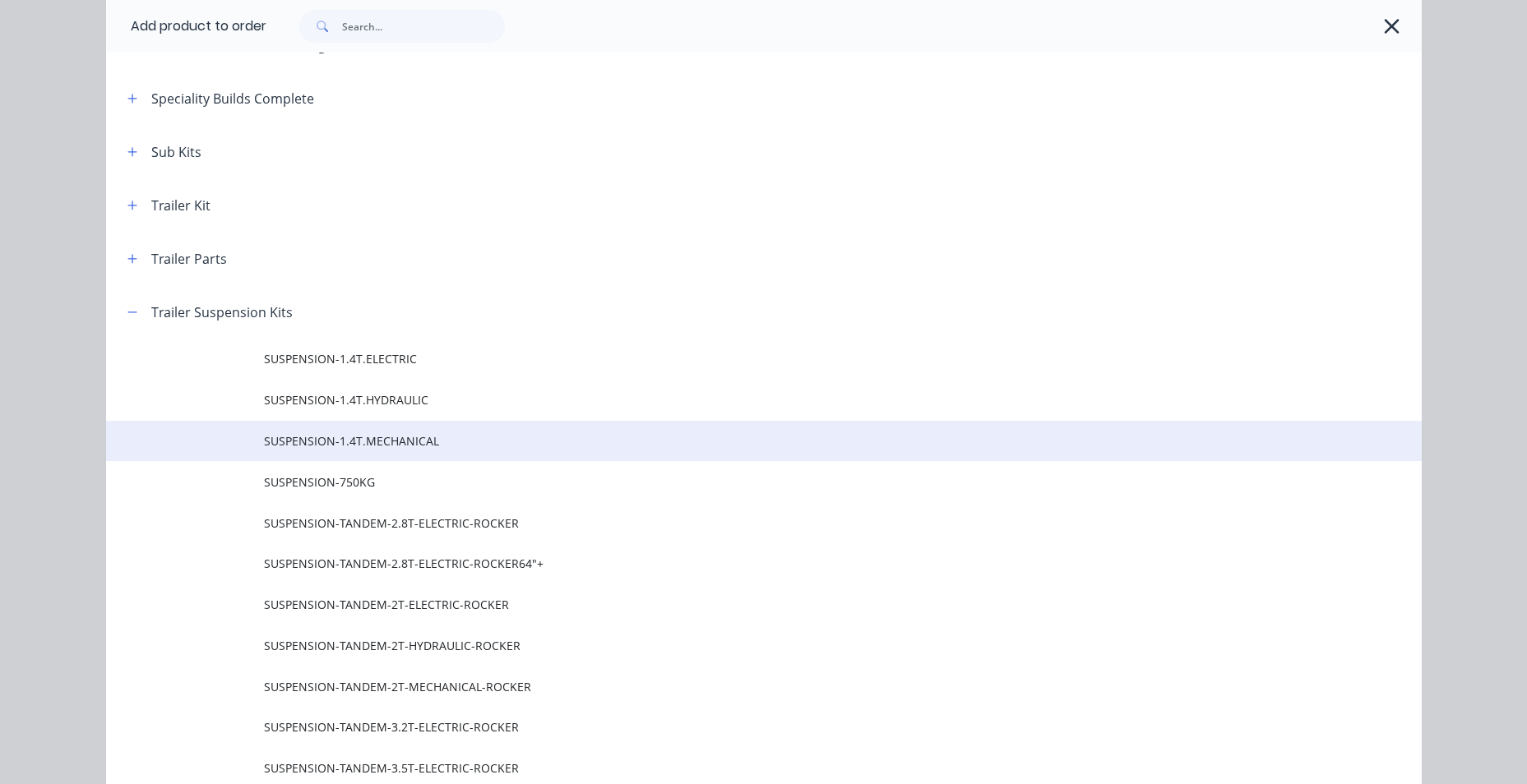
scroll to position [1190, 0]
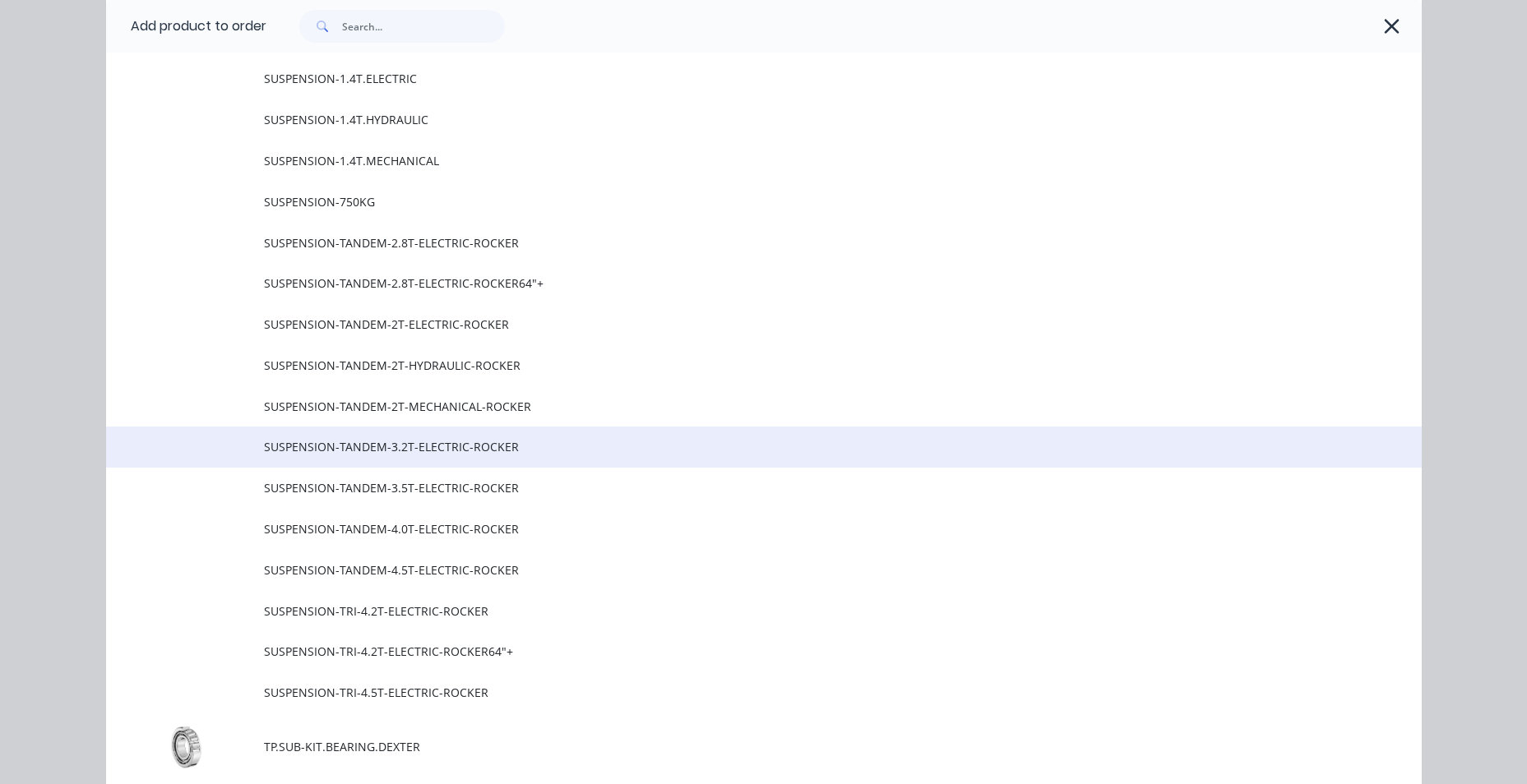
click at [564, 451] on span "SUSPENSION-TANDEM-3.2T-ELECTRIC-ROCKER" at bounding box center [727, 447] width 926 height 17
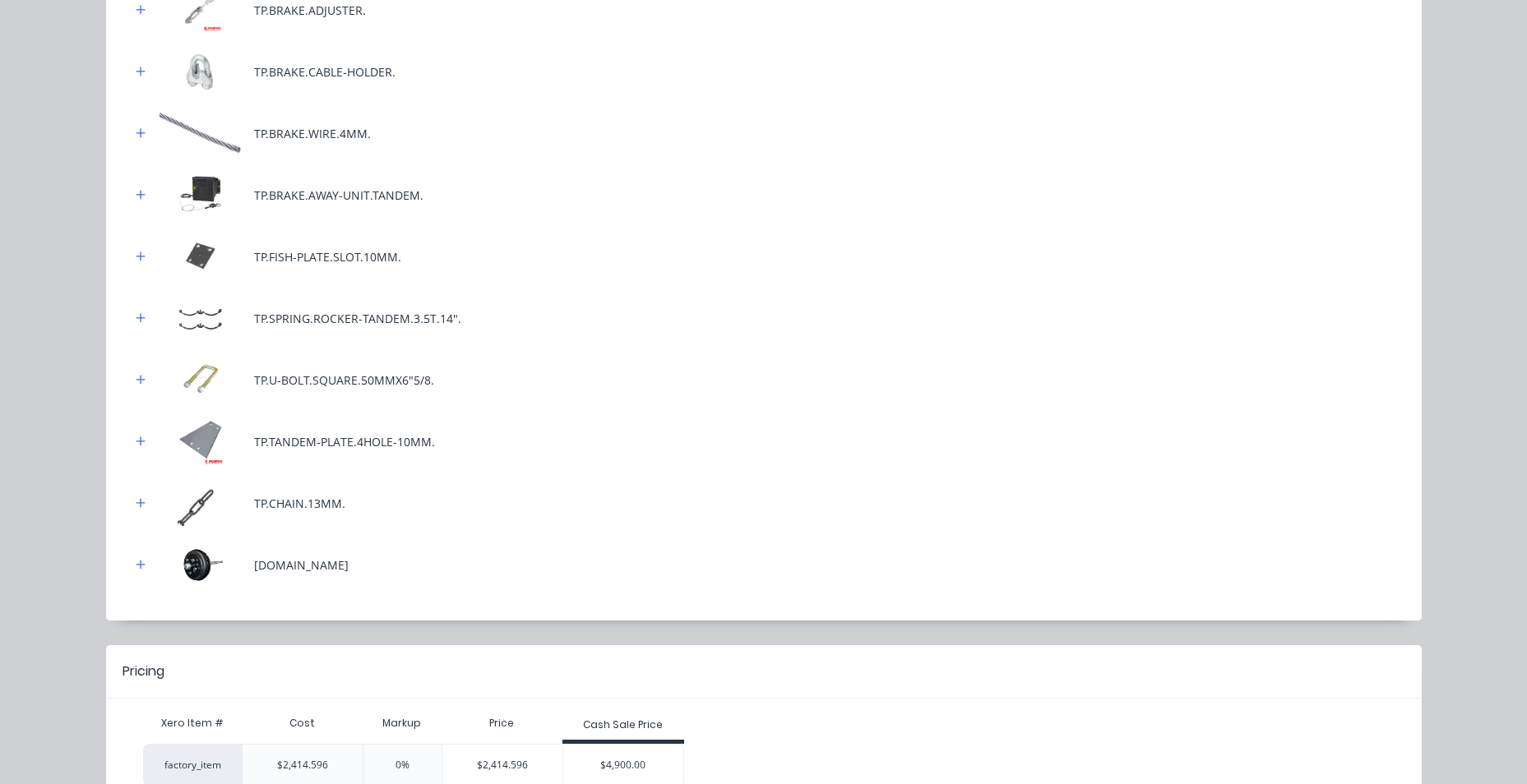
scroll to position [689, 0]
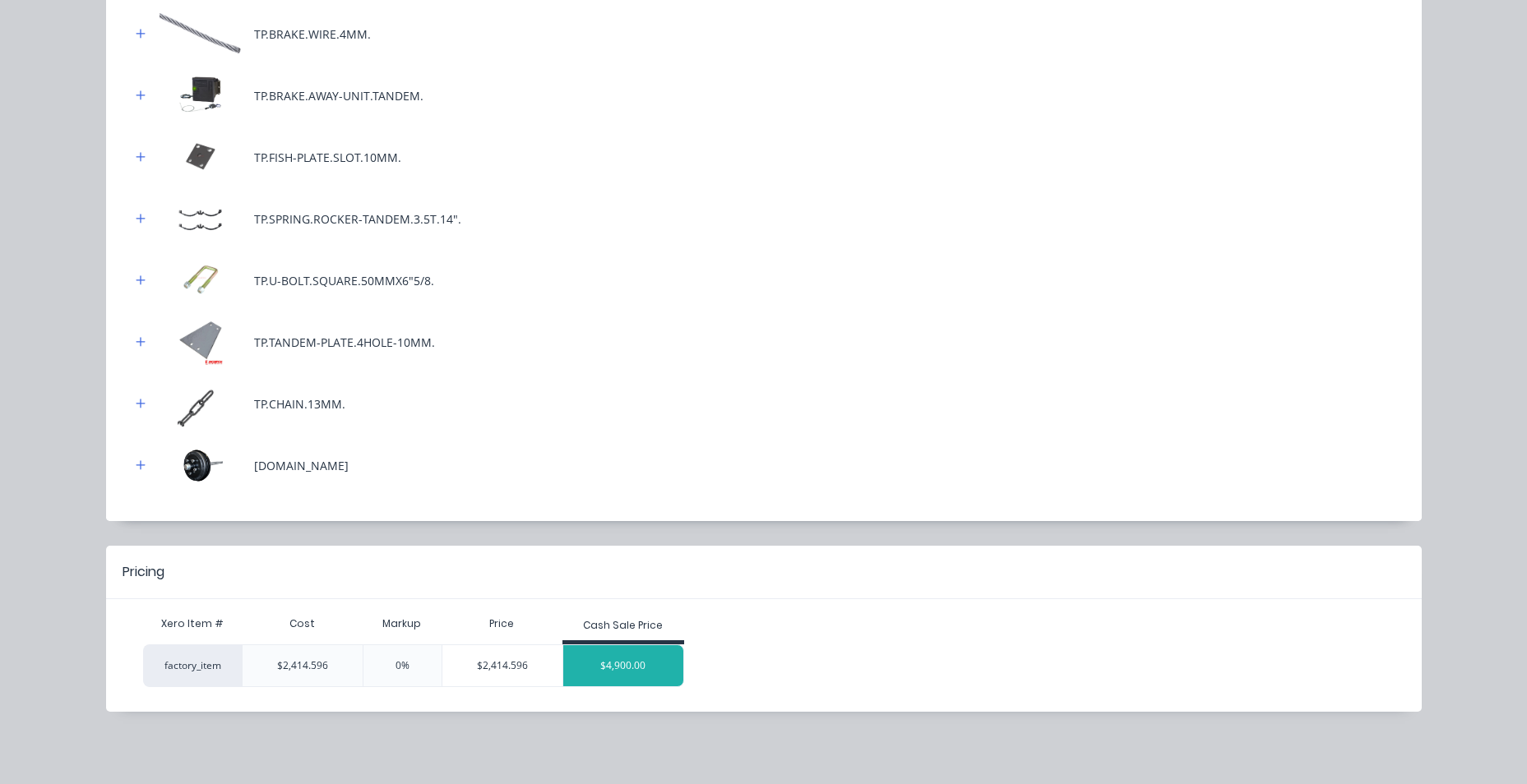
click at [646, 659] on div "$4,900.00" at bounding box center [623, 665] width 120 height 41
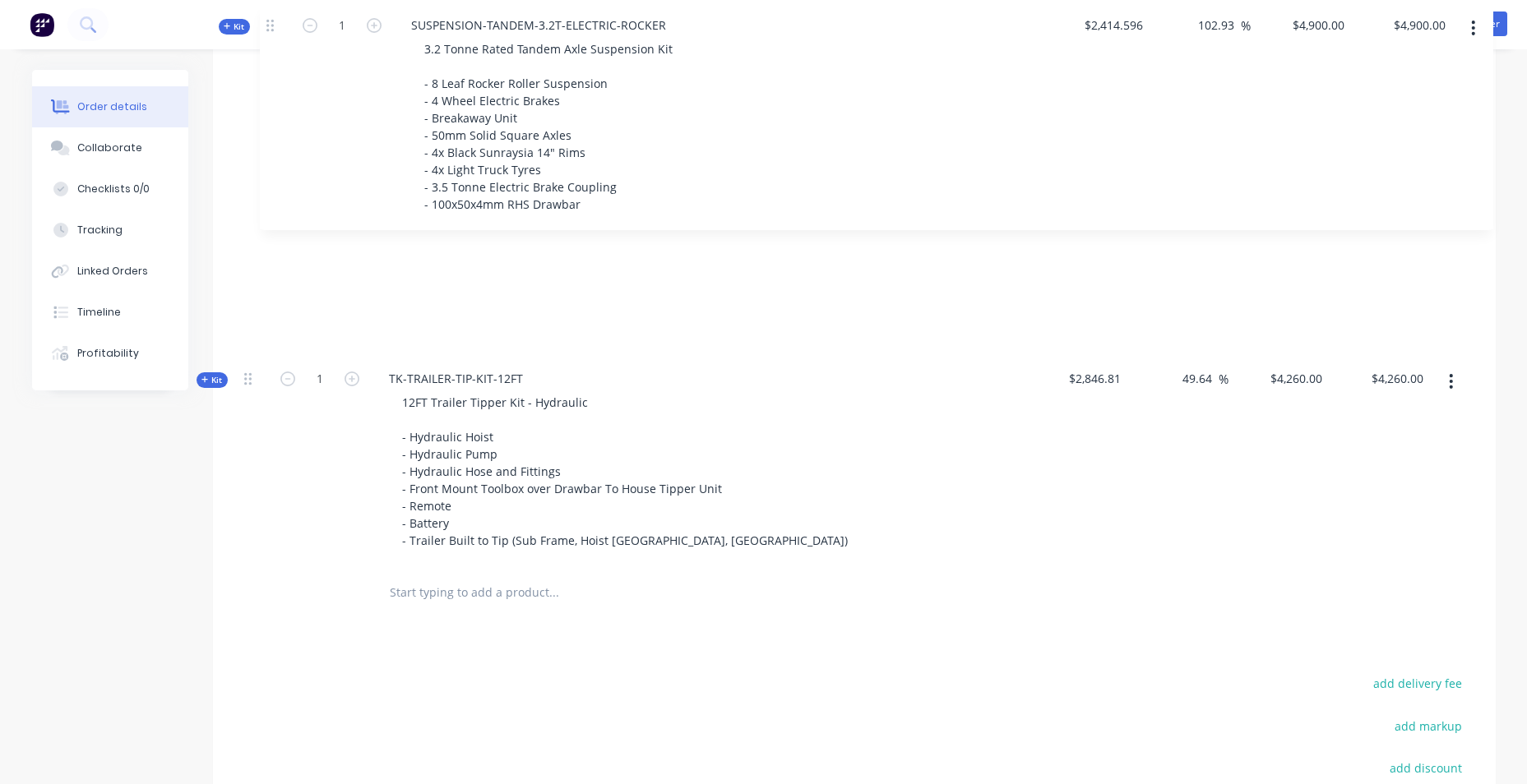
scroll to position [1564, 0]
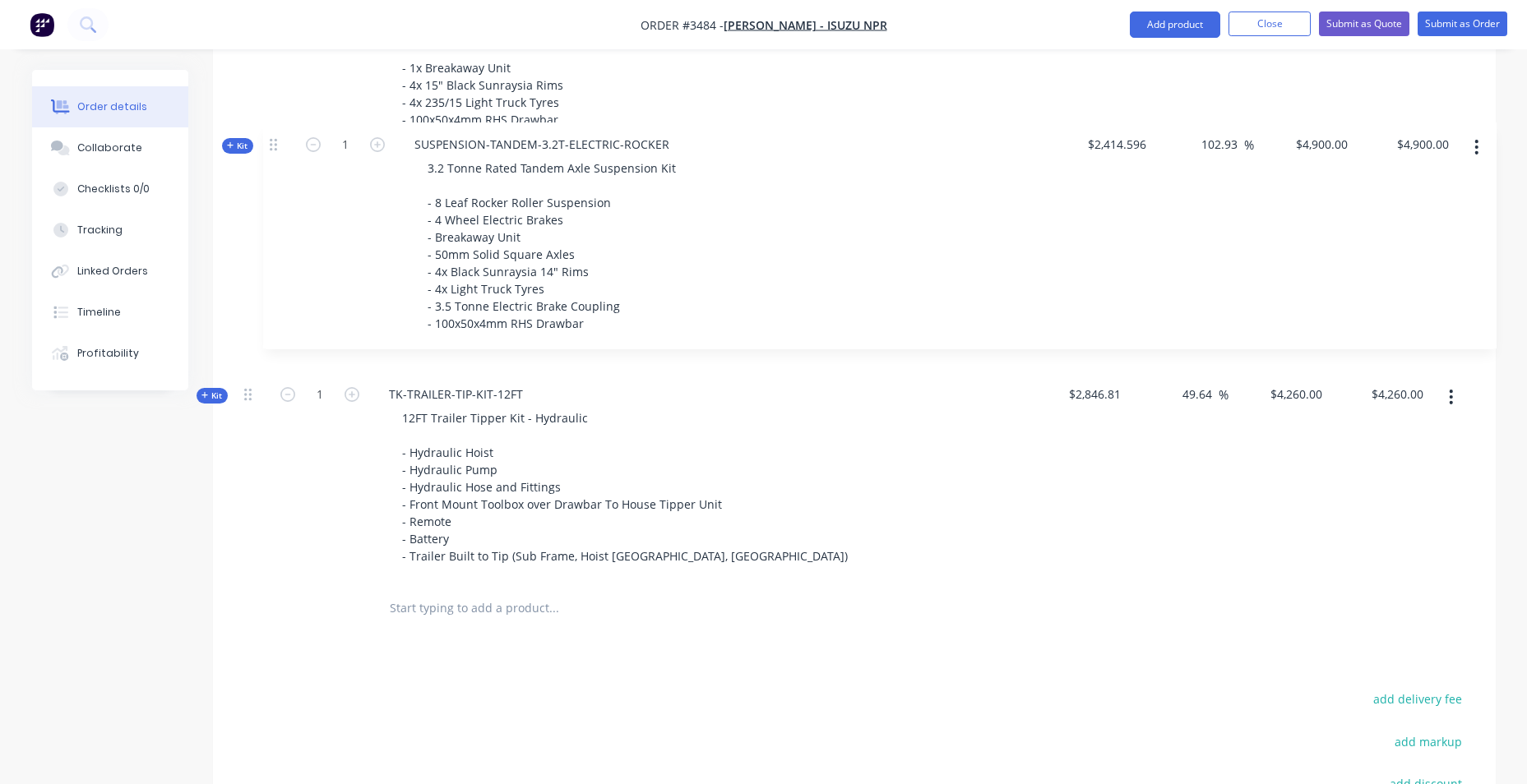
drag, startPoint x: 250, startPoint y: 218, endPoint x: 274, endPoint y: 142, distance: 79.7
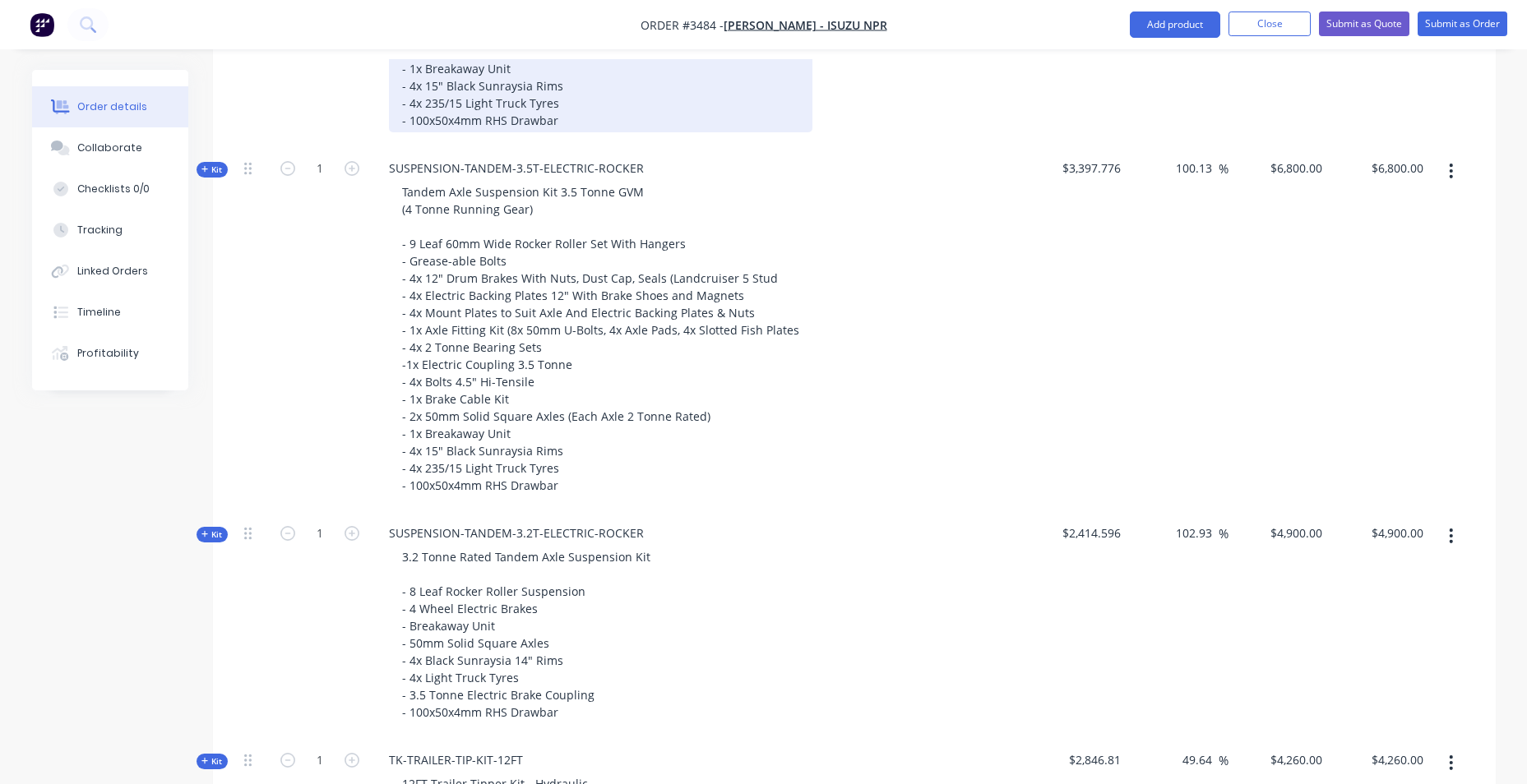
scroll to position [1235, 0]
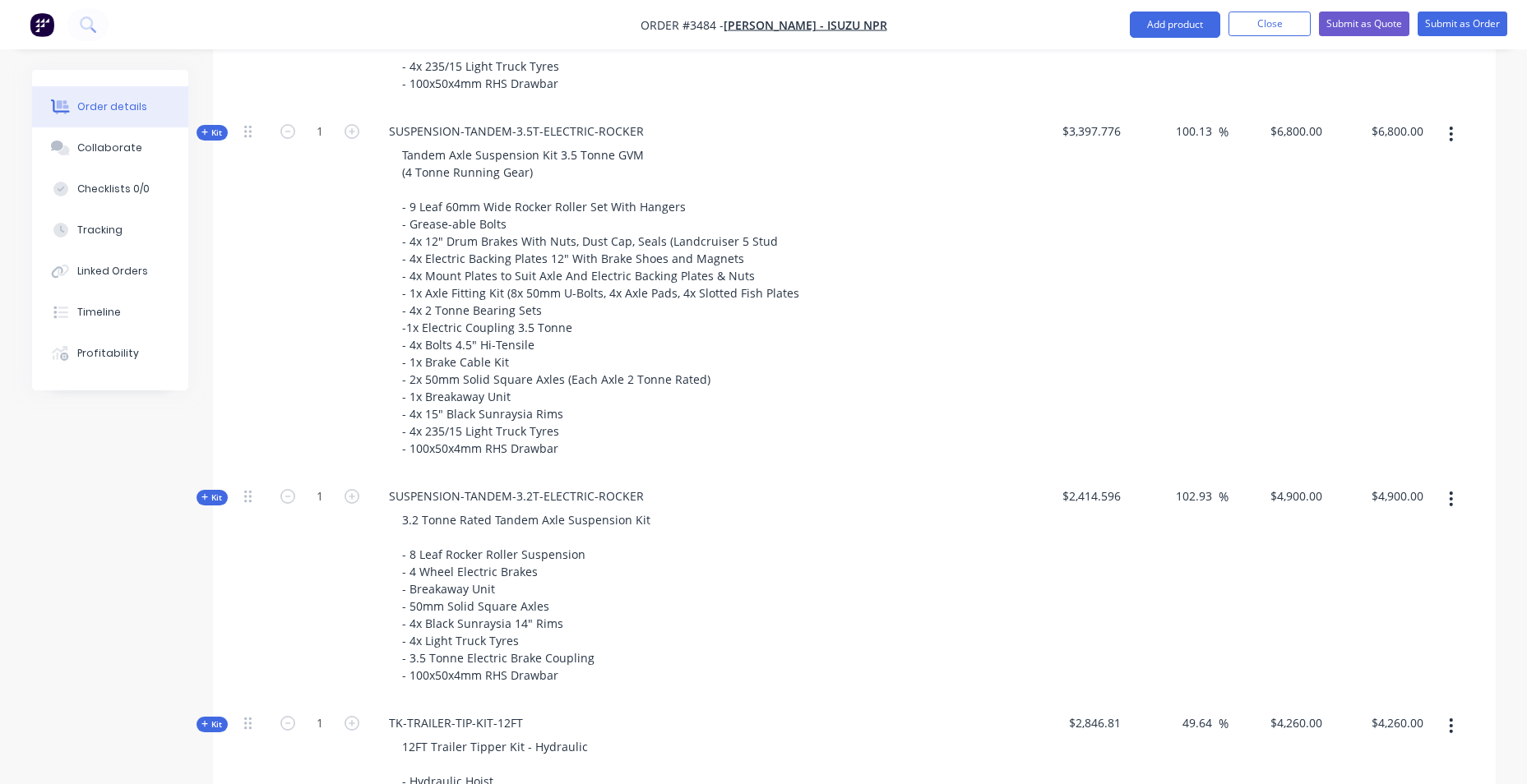
click at [1451, 133] on icon "button" at bounding box center [1450, 134] width 3 height 15
click at [1360, 301] on div "Delete" at bounding box center [1392, 308] width 126 height 24
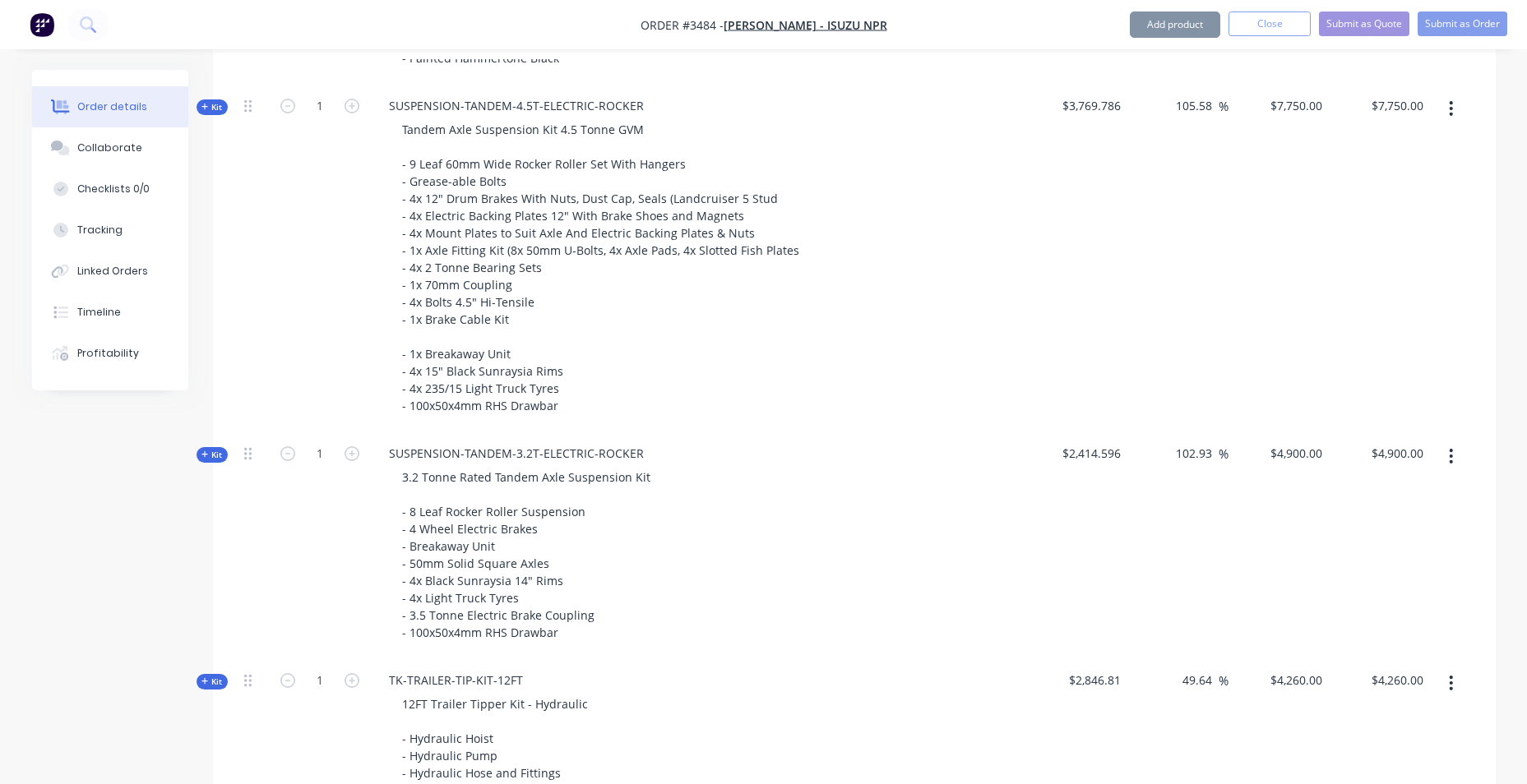
scroll to position [906, 0]
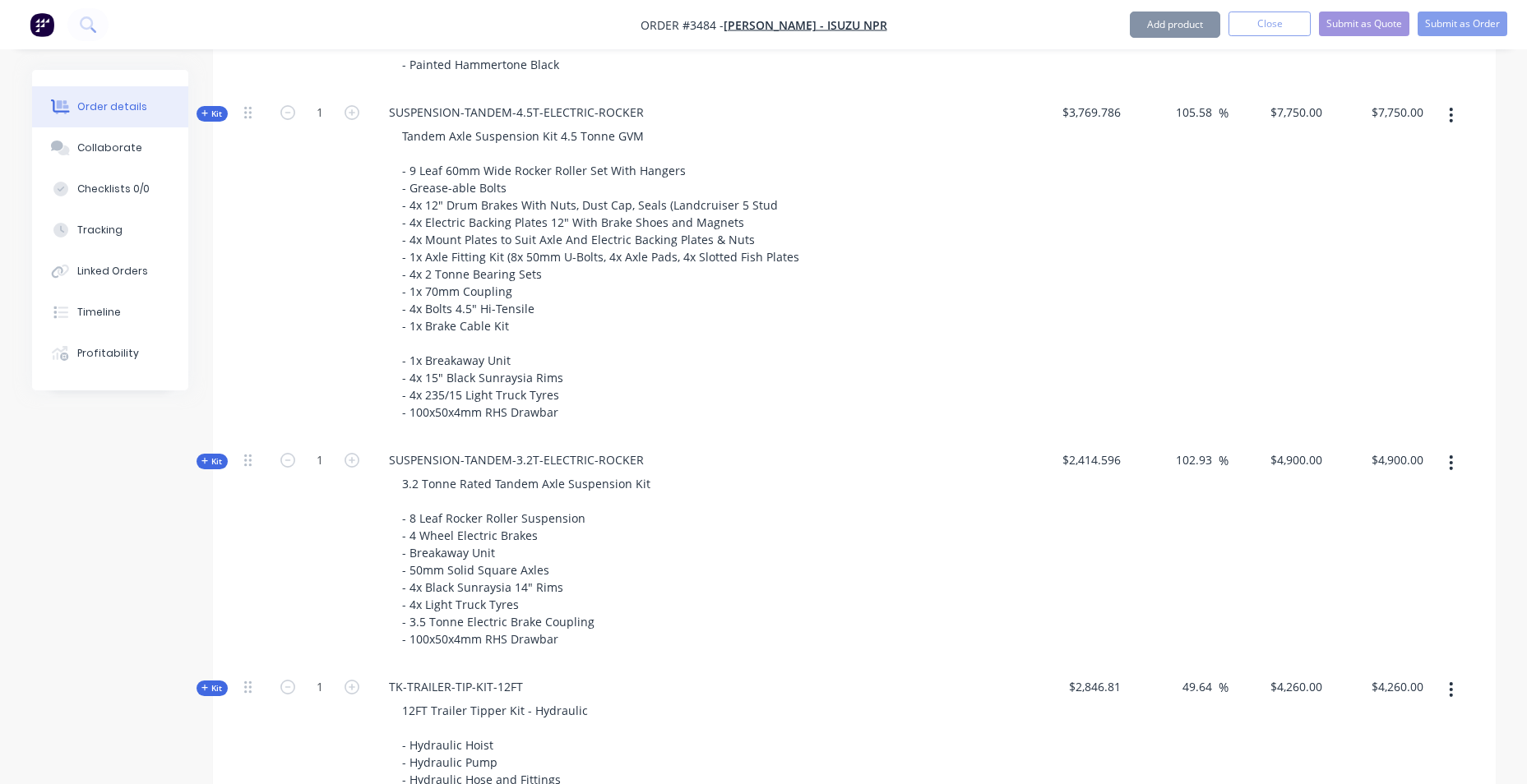
click at [1448, 119] on icon "button" at bounding box center [1450, 115] width 4 height 18
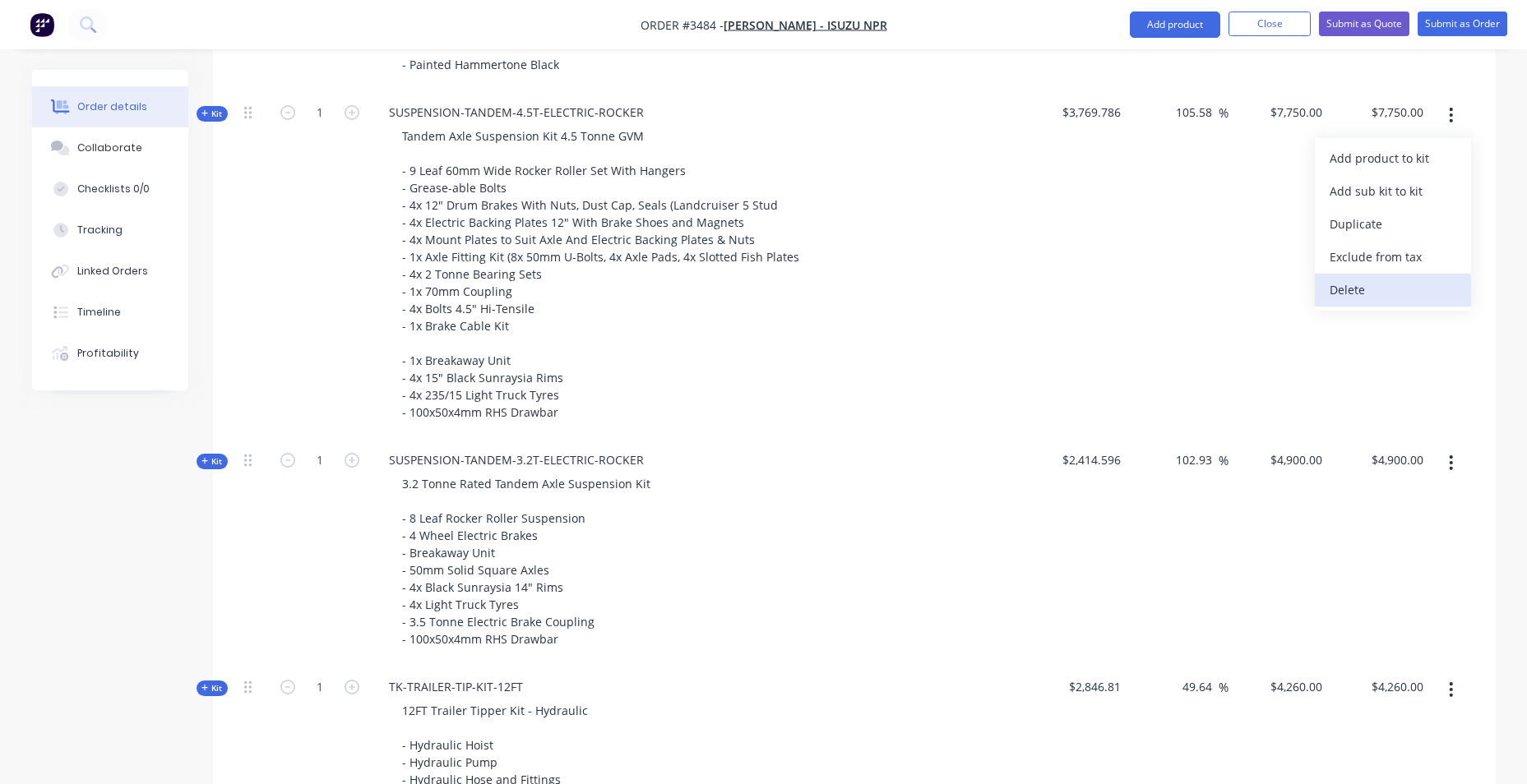
click at [1356, 281] on div "Delete" at bounding box center [1392, 289] width 126 height 24
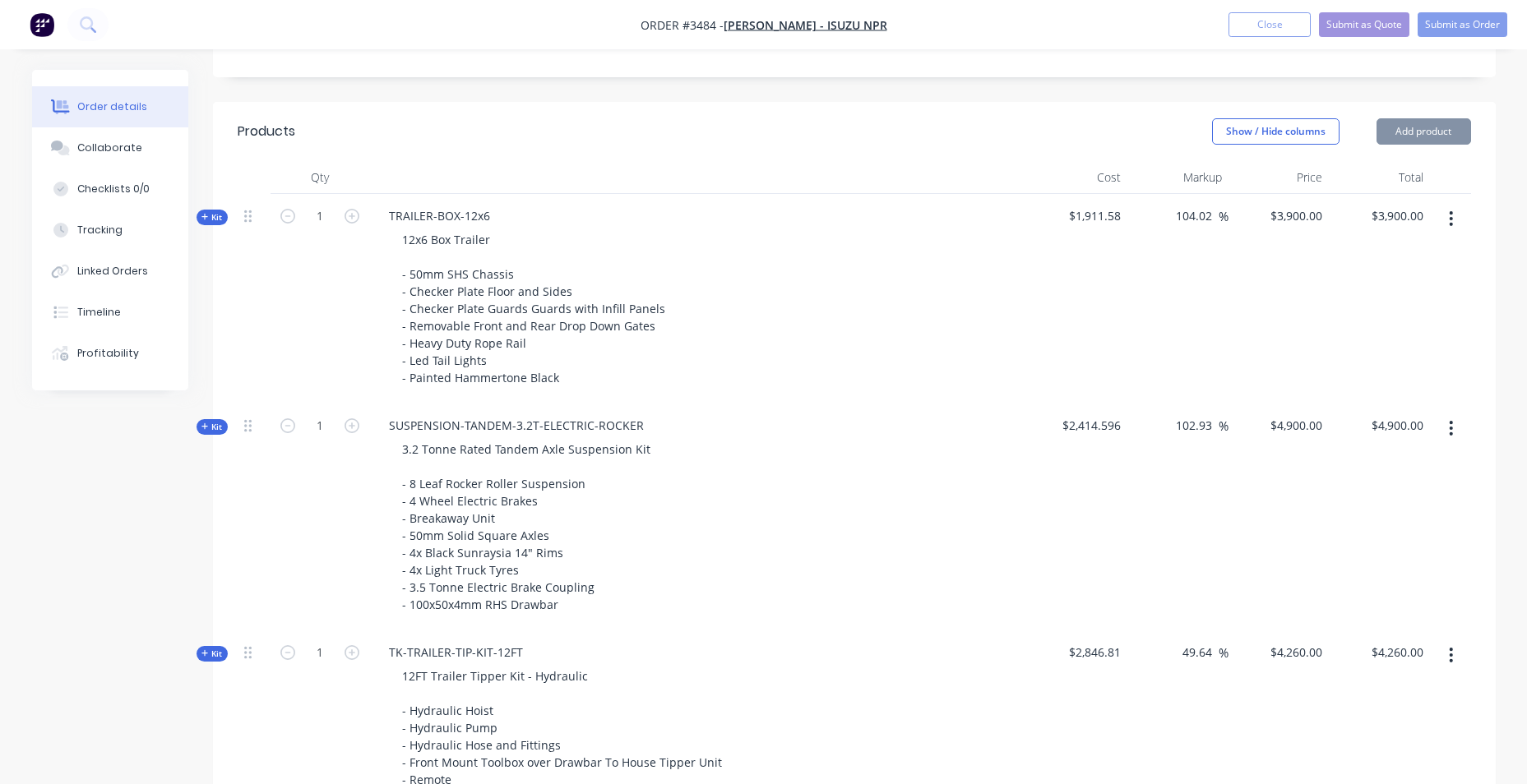
scroll to position [577, 0]
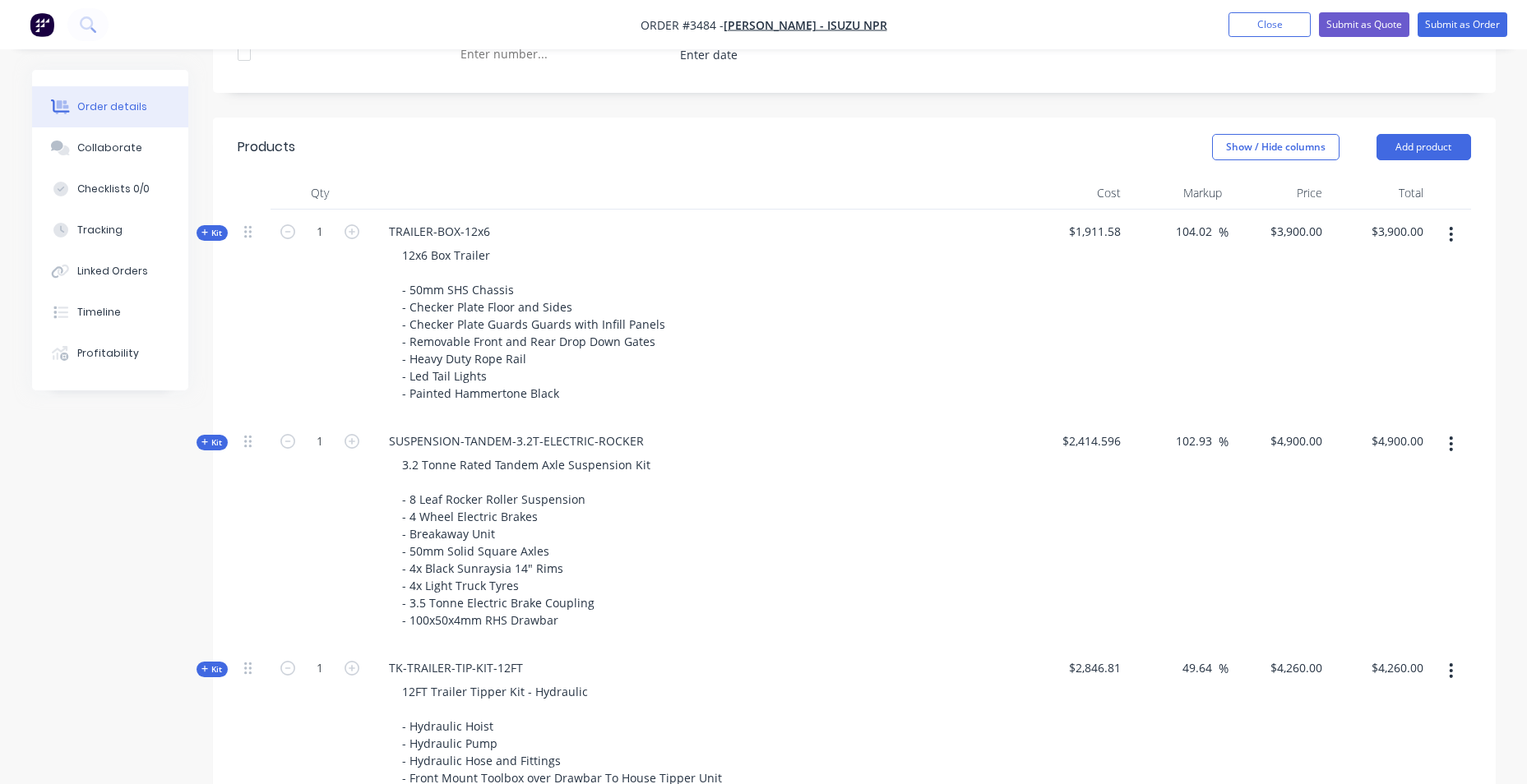
click at [1452, 234] on icon "button" at bounding box center [1450, 234] width 3 height 15
click at [1390, 404] on div "Delete" at bounding box center [1392, 409] width 126 height 24
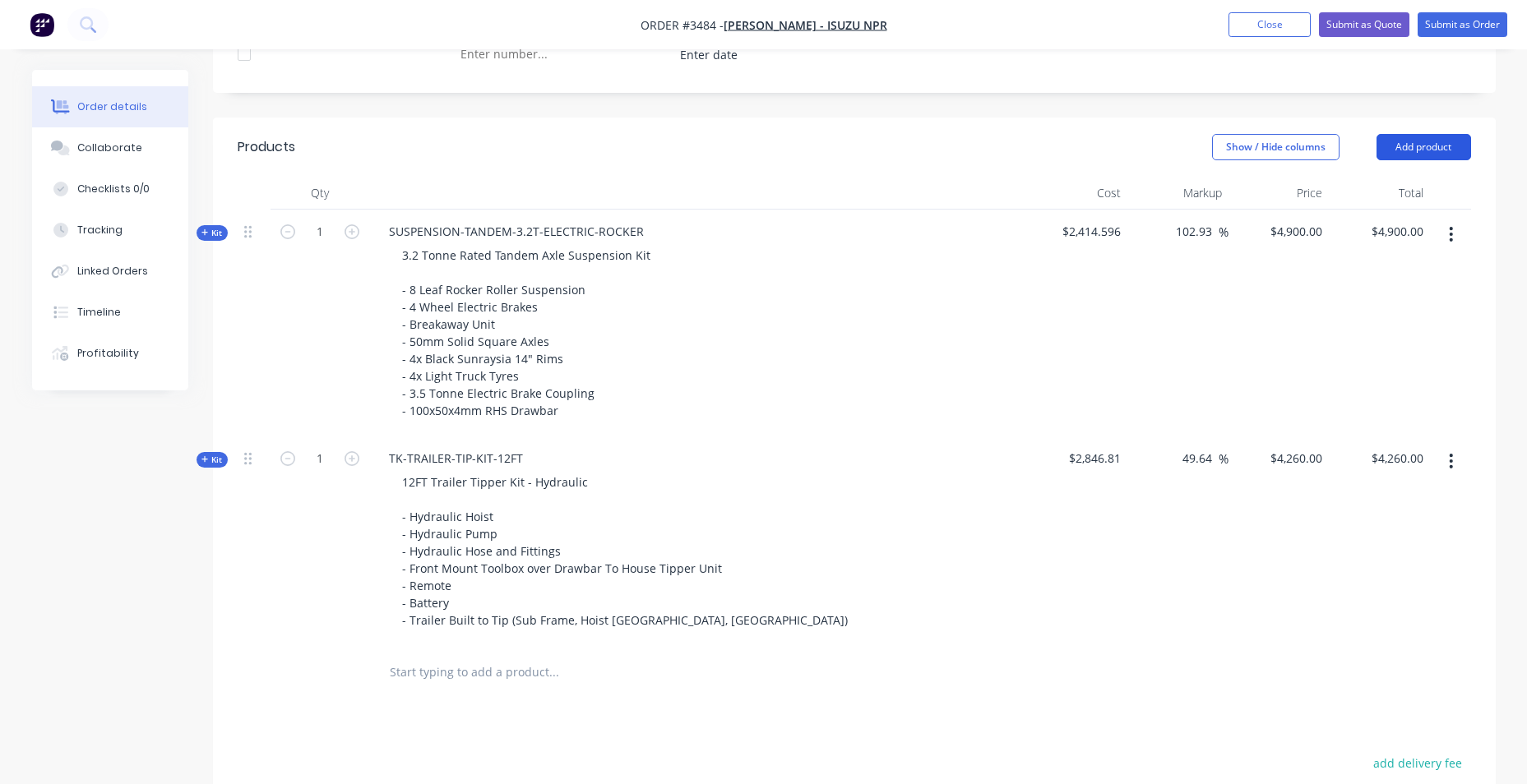
click at [1386, 151] on button "Add product" at bounding box center [1424, 147] width 95 height 27
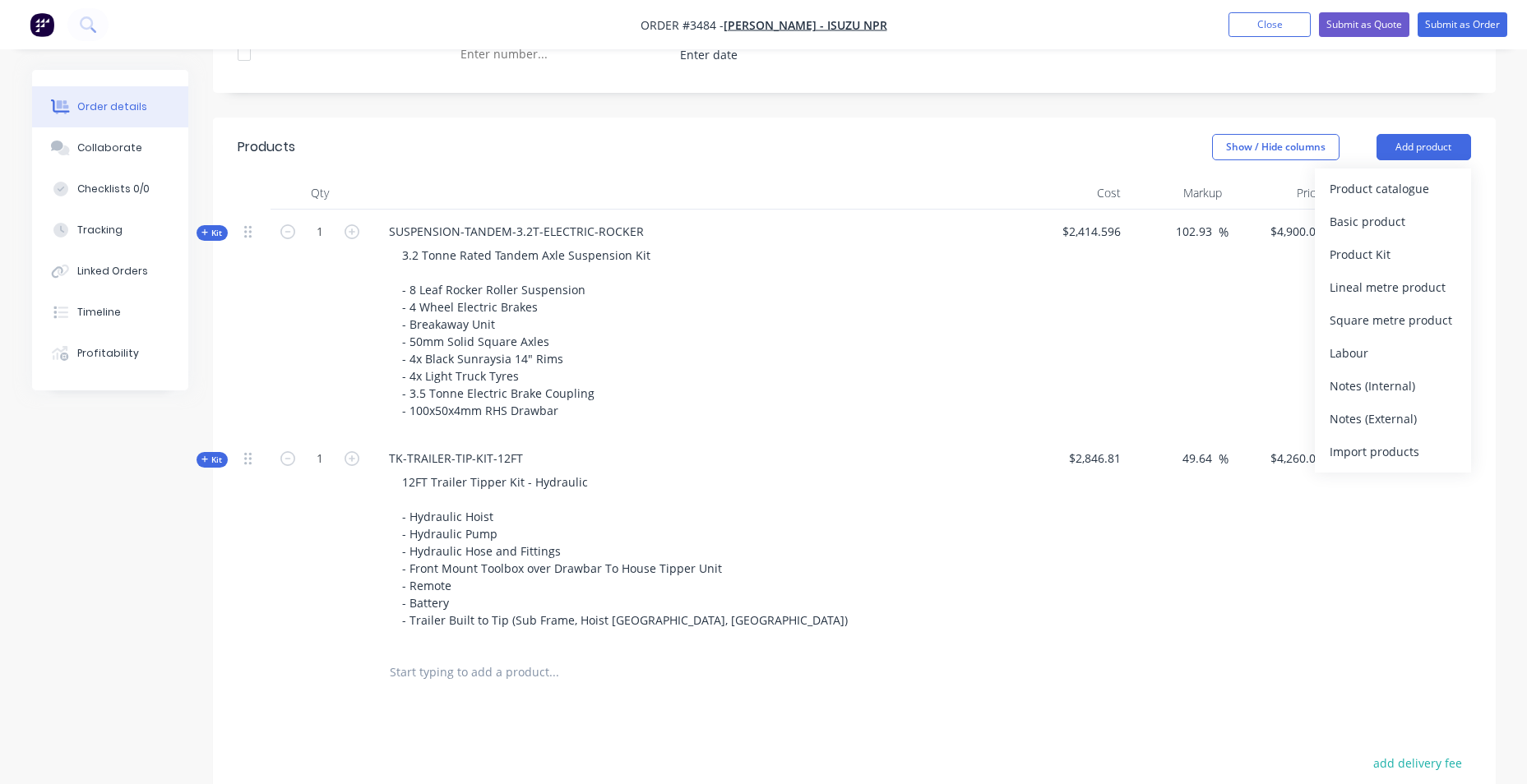
click at [1374, 125] on header "Products Show / Hide columns Add product Product catalogue Basic product Produc…" at bounding box center [855, 147] width 1282 height 59
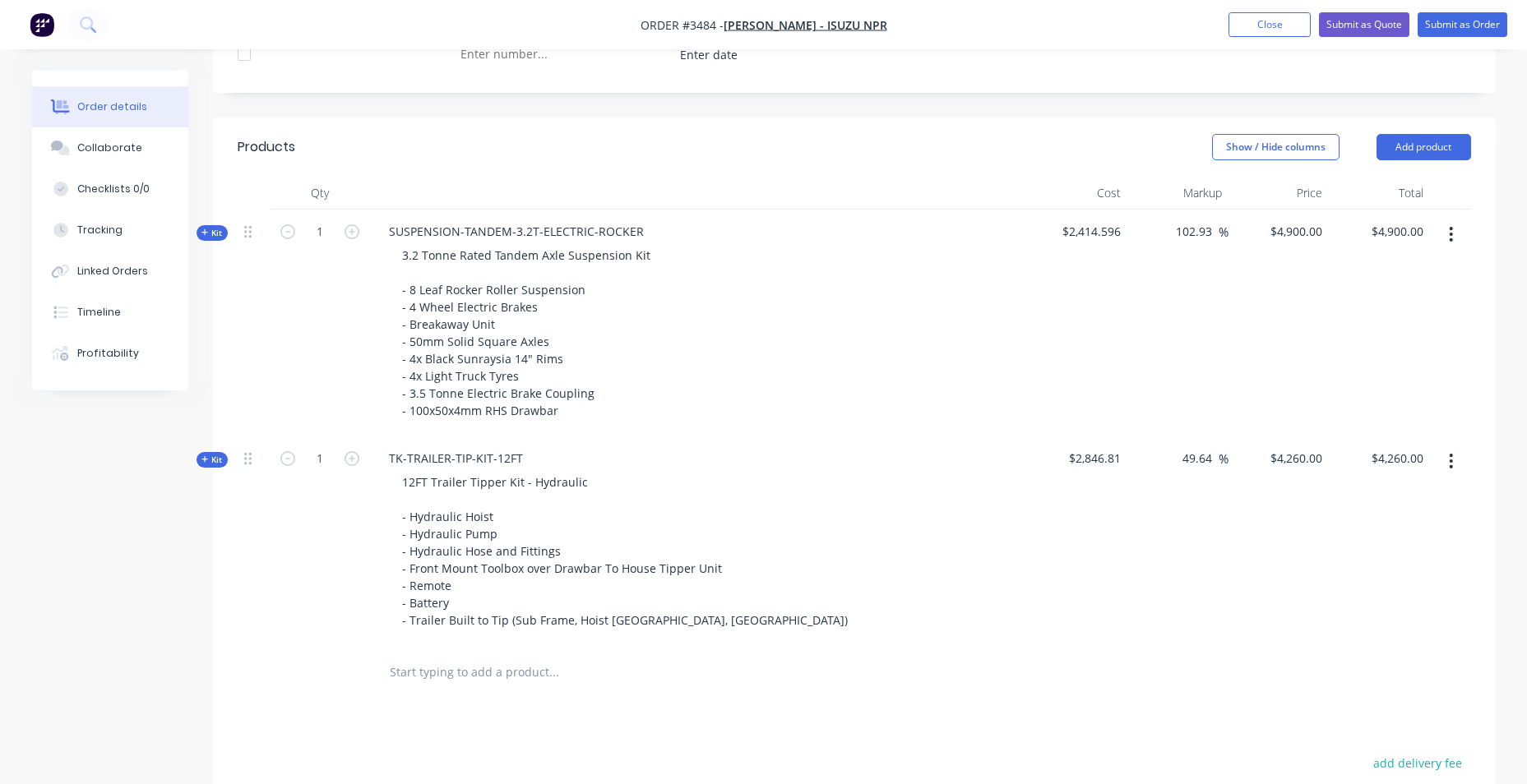
click at [1452, 229] on icon "button" at bounding box center [1450, 234] width 3 height 15
click at [1399, 396] on button "Delete" at bounding box center [1392, 409] width 156 height 33
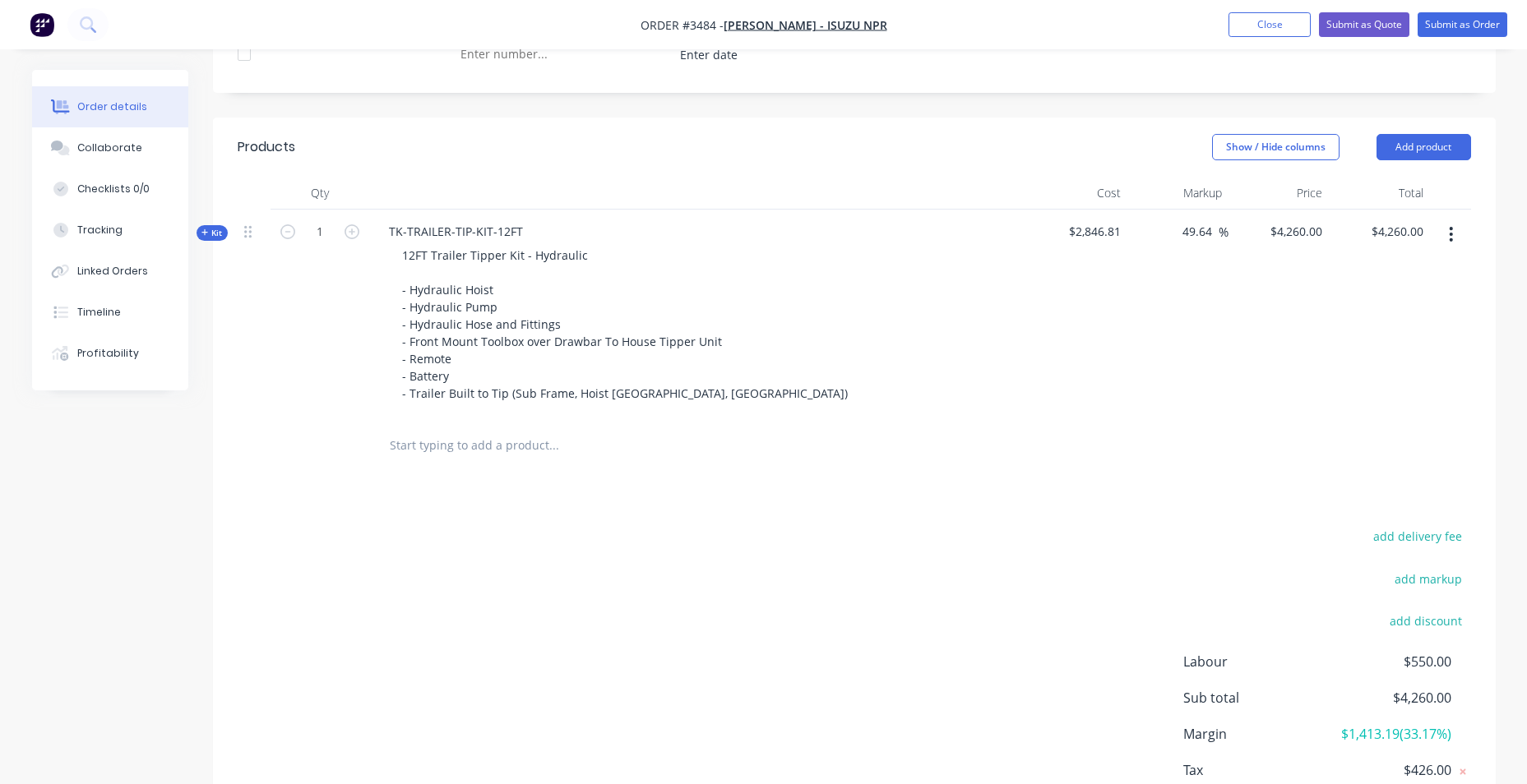
click at [1455, 232] on button "button" at bounding box center [1450, 233] width 39 height 29
click at [1387, 412] on div "Delete" at bounding box center [1392, 409] width 126 height 24
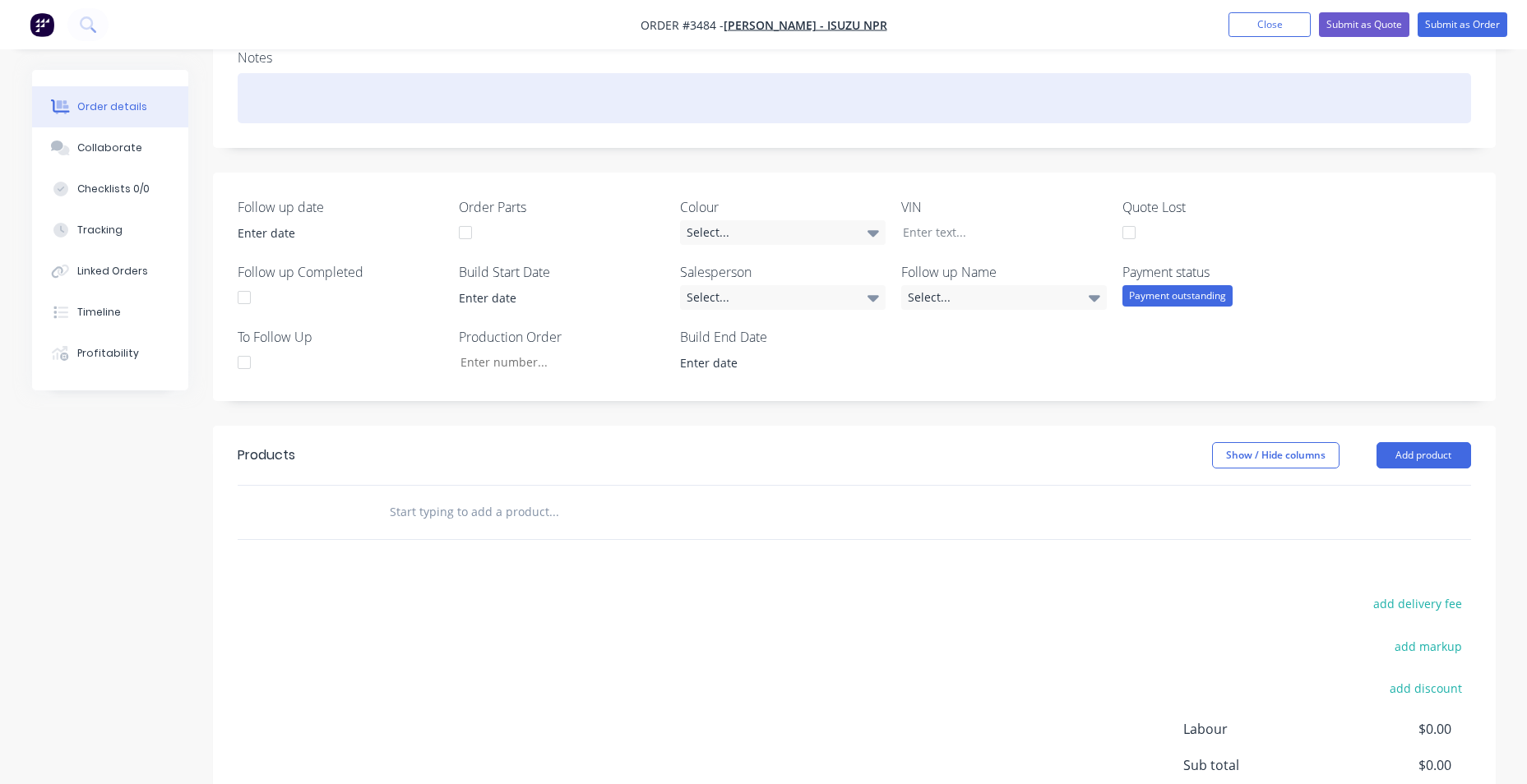
scroll to position [34, 0]
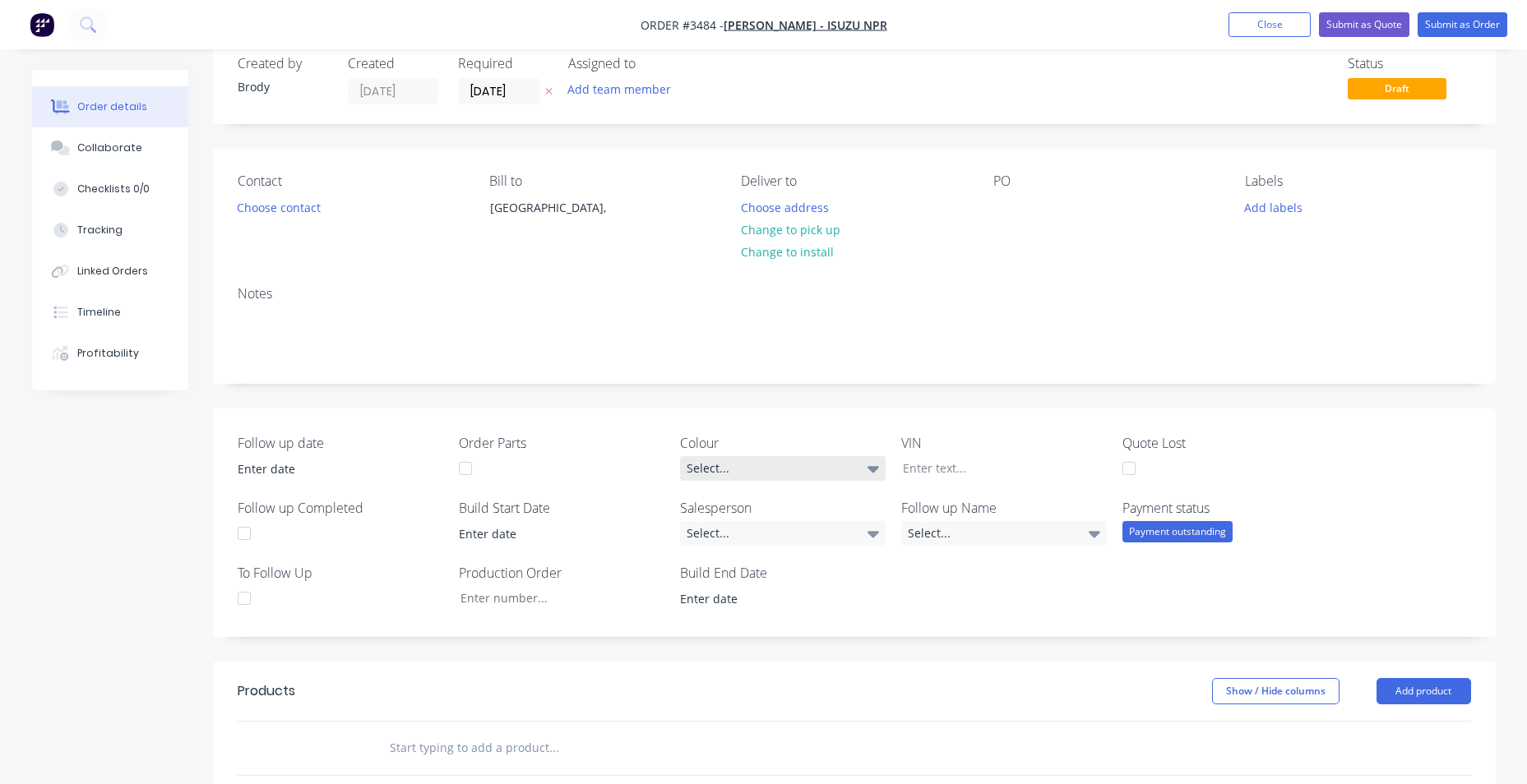
click at [855, 476] on div "Select..." at bounding box center [782, 468] width 206 height 25
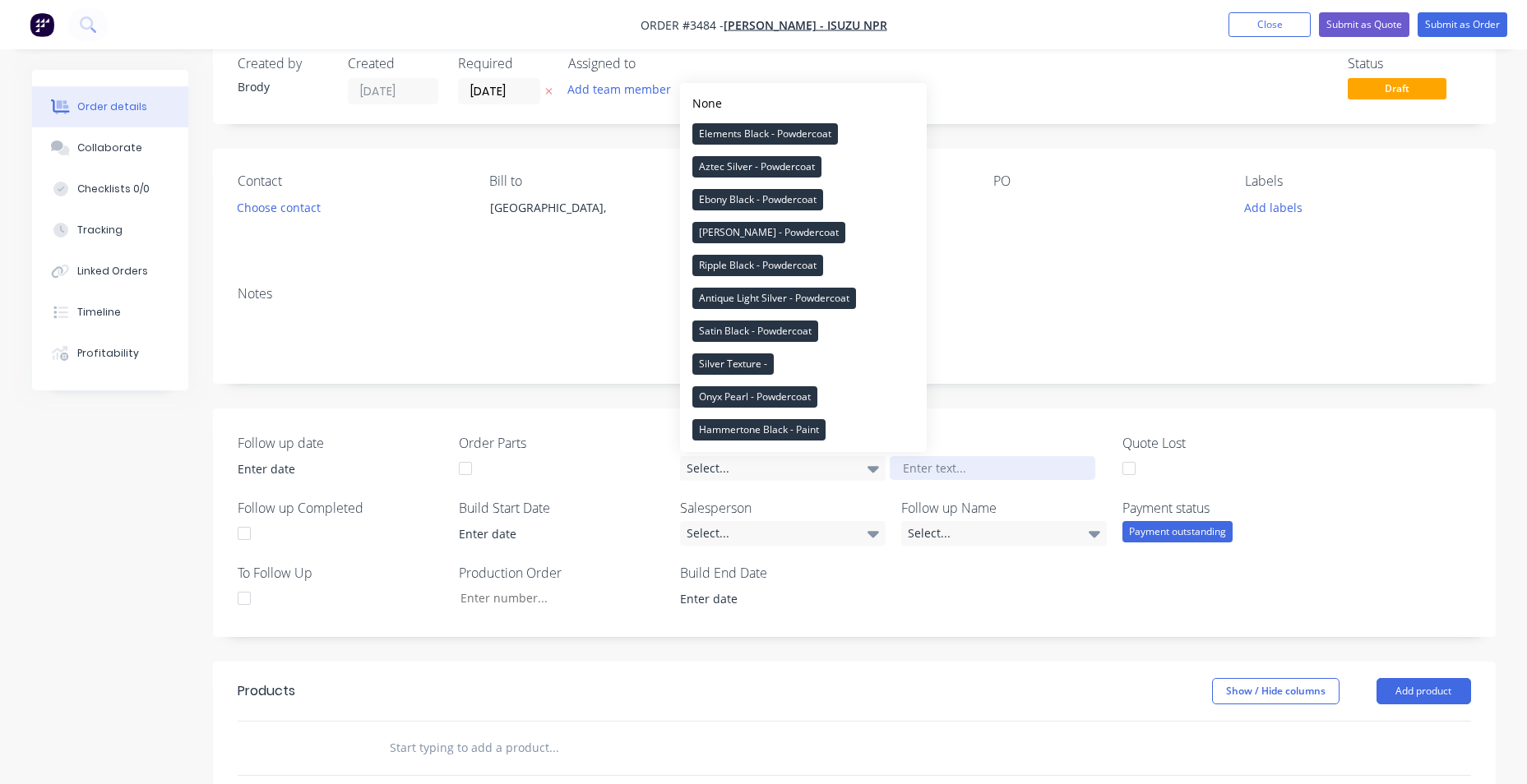
drag, startPoint x: 1032, startPoint y: 409, endPoint x: 927, endPoint y: 466, distance: 119.5
click at [1030, 410] on div "Follow up date Order Parts Colour Select... VIN Quote Lost Follow up Completed …" at bounding box center [855, 522] width 1282 height 228
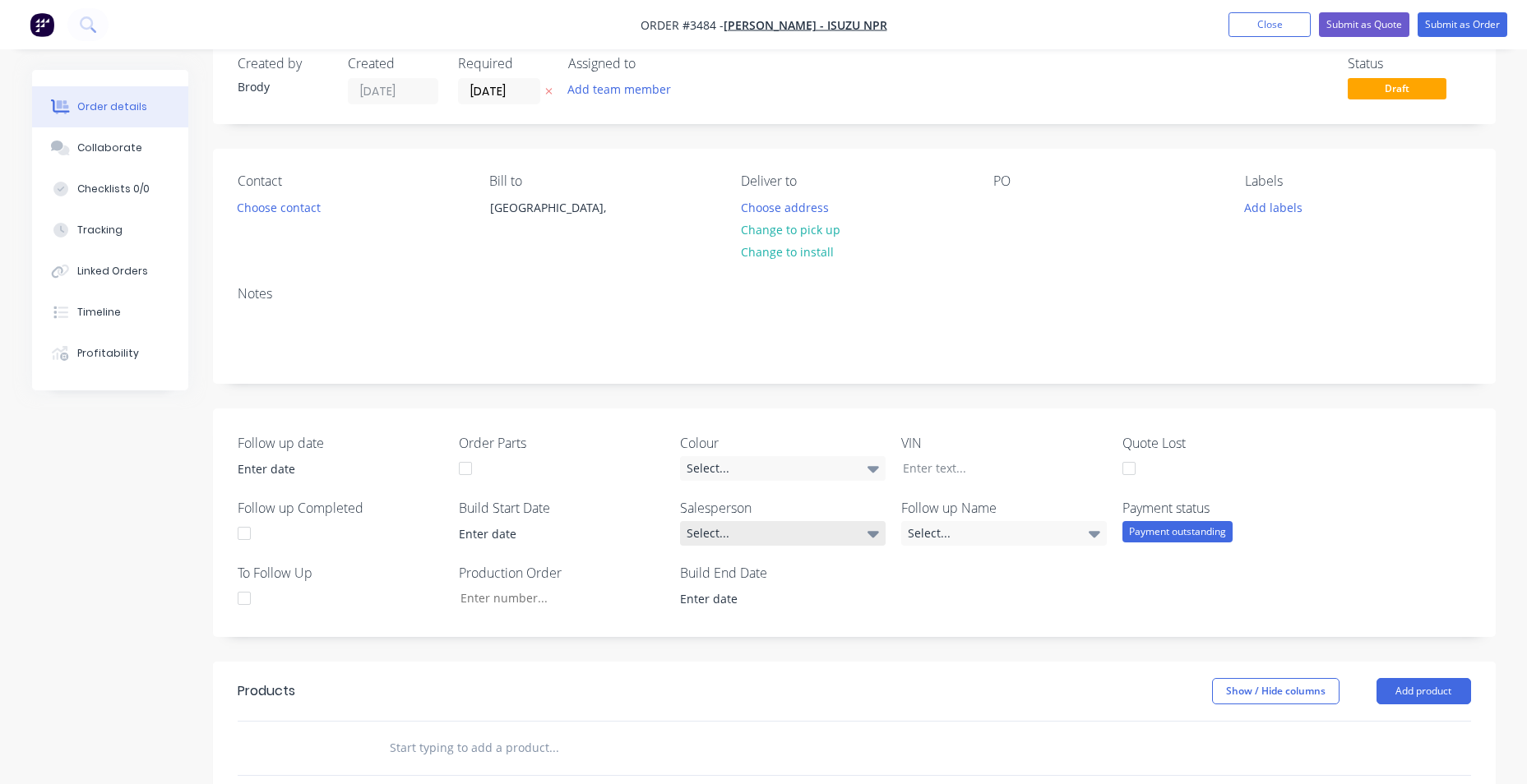
click at [861, 535] on div "Select..." at bounding box center [782, 534] width 206 height 25
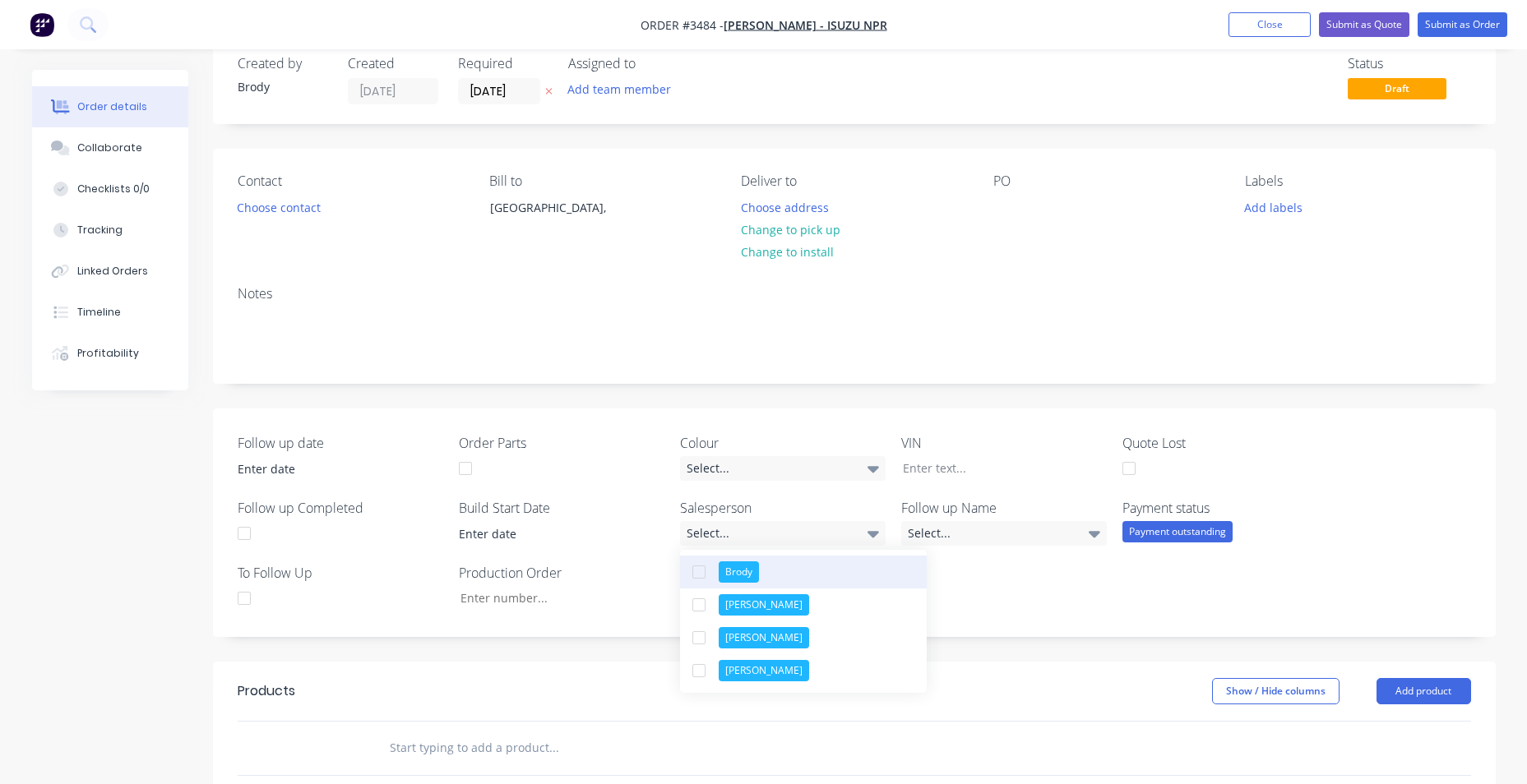
click at [803, 582] on button "Brody" at bounding box center [803, 572] width 247 height 33
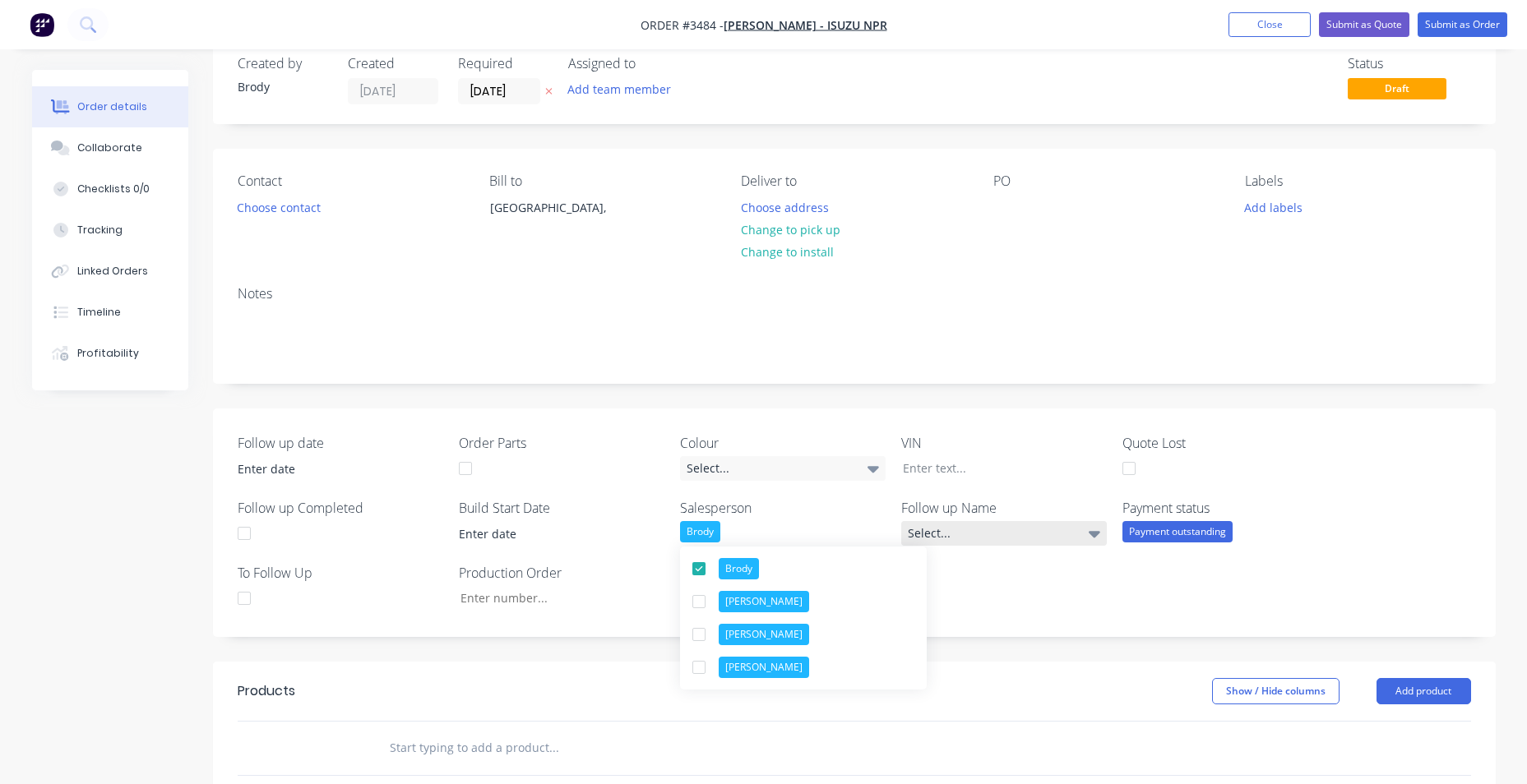
click at [1004, 524] on div "Select..." at bounding box center [1003, 534] width 206 height 25
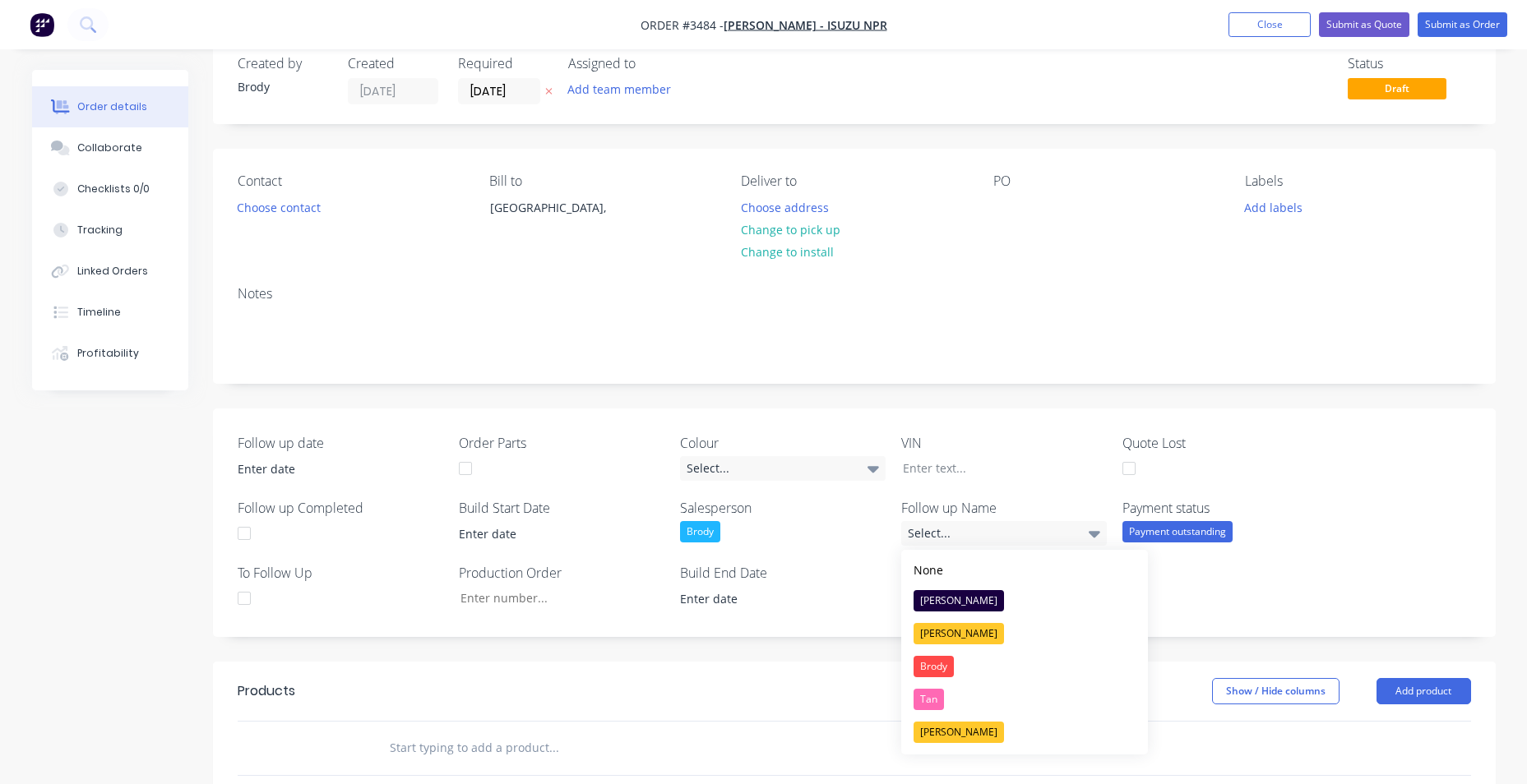
drag, startPoint x: 973, startPoint y: 655, endPoint x: 929, endPoint y: 614, distance: 60.1
click at [971, 657] on button "Brody" at bounding box center [1024, 666] width 247 height 33
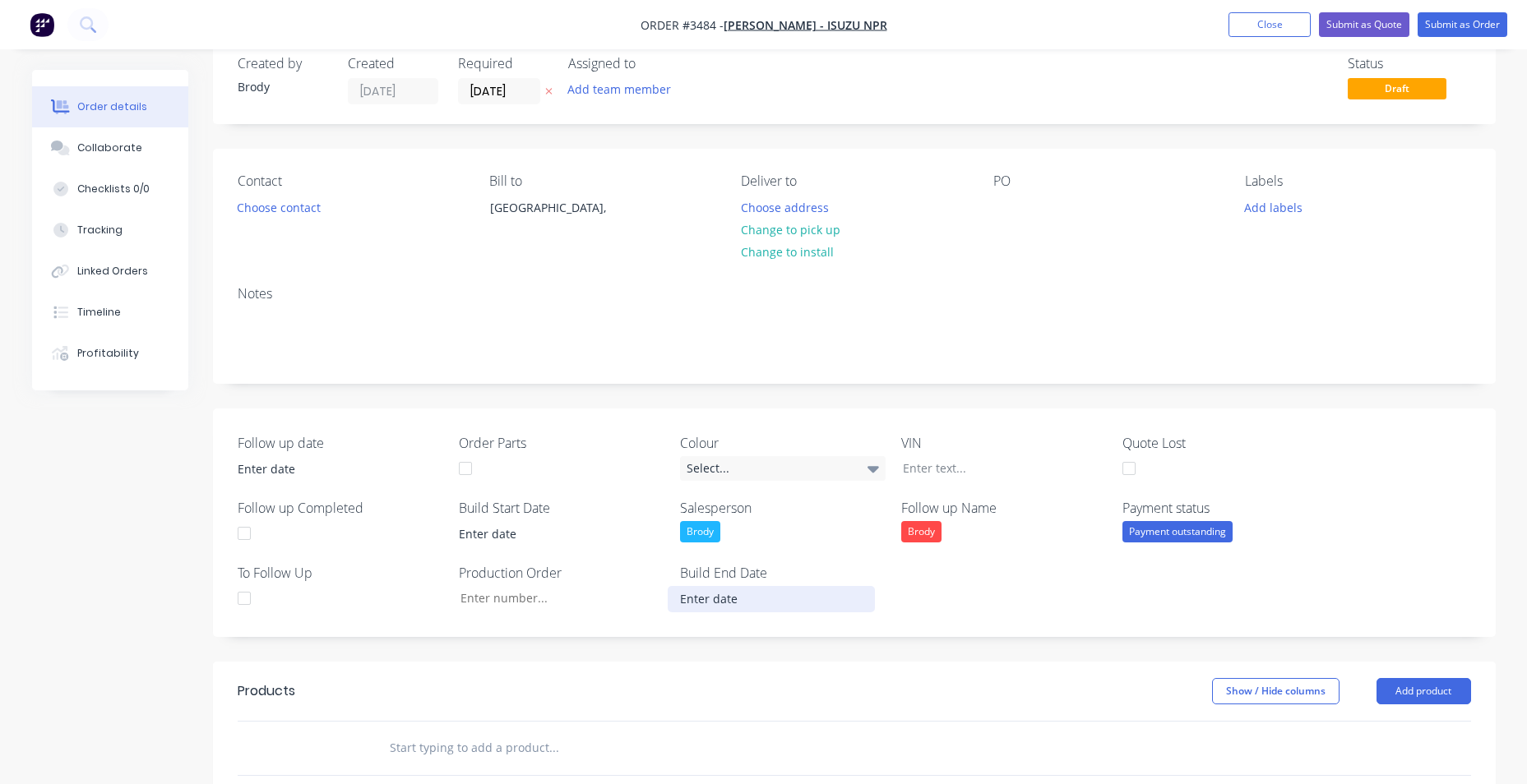
click at [848, 596] on input at bounding box center [771, 599] width 205 height 25
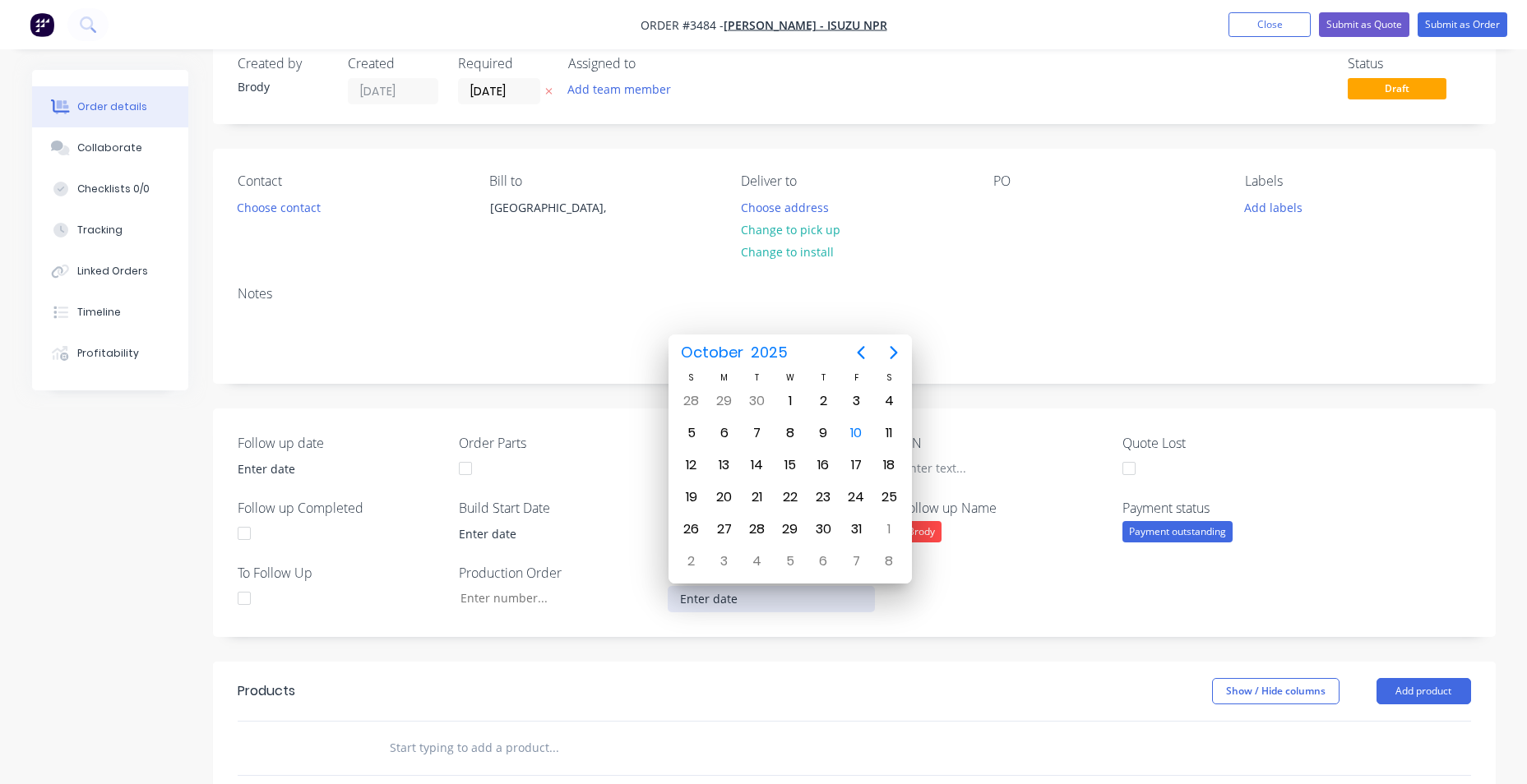
click at [999, 601] on div "Follow up date Order Parts Colour Select... VIN Quote Lost Follow up Completed …" at bounding box center [855, 522] width 1282 height 228
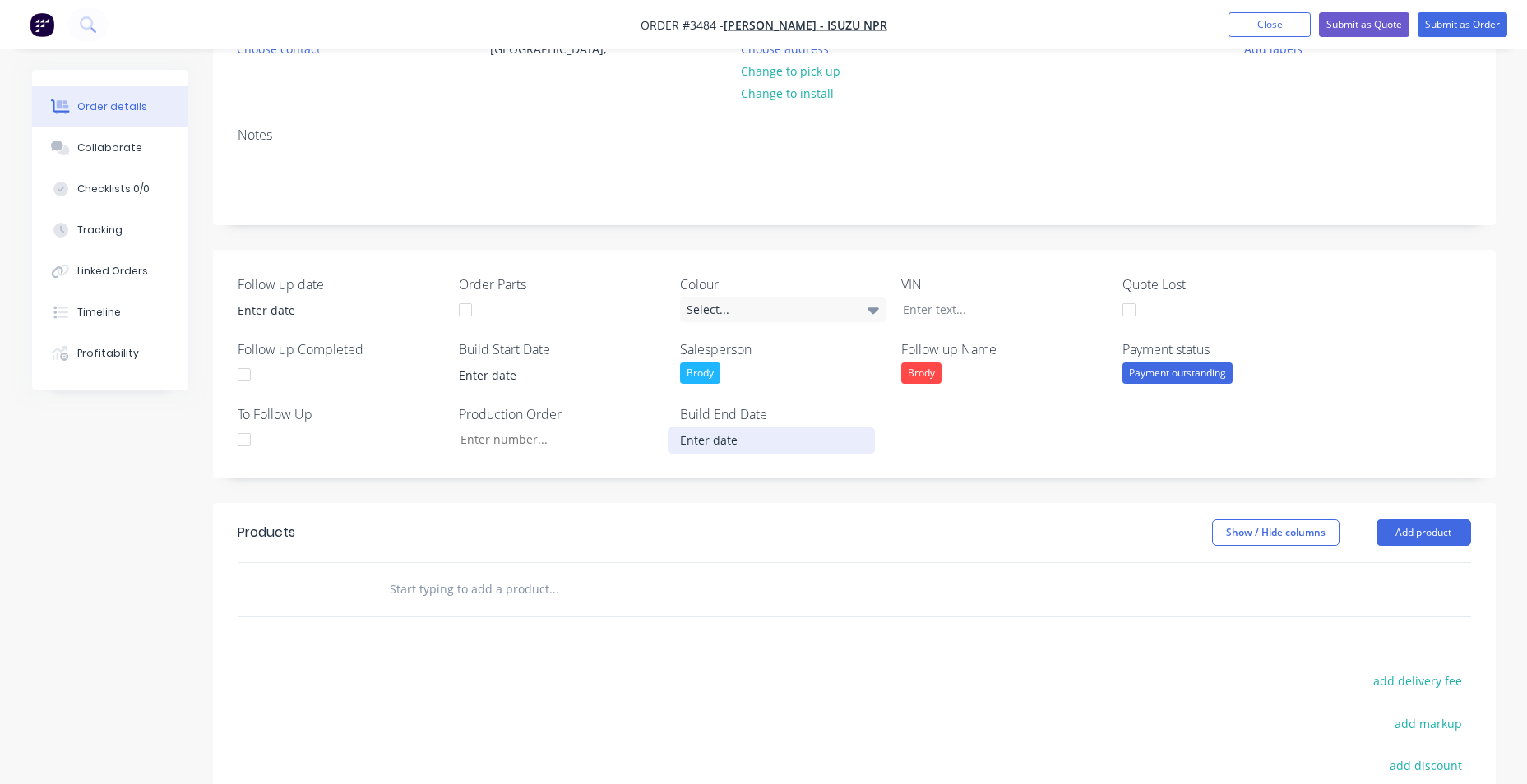
scroll to position [198, 0]
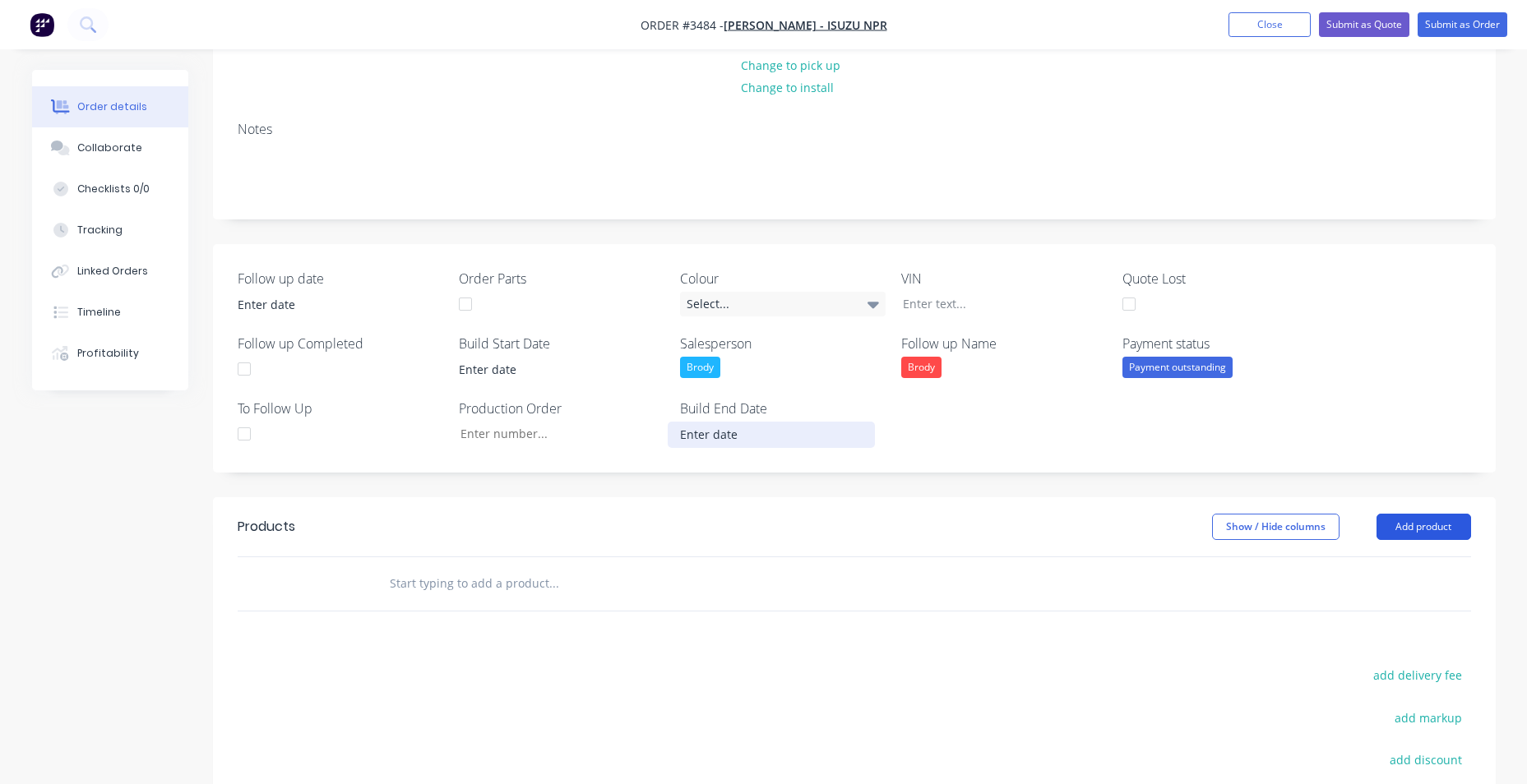
click at [1426, 528] on button "Add product" at bounding box center [1424, 527] width 95 height 27
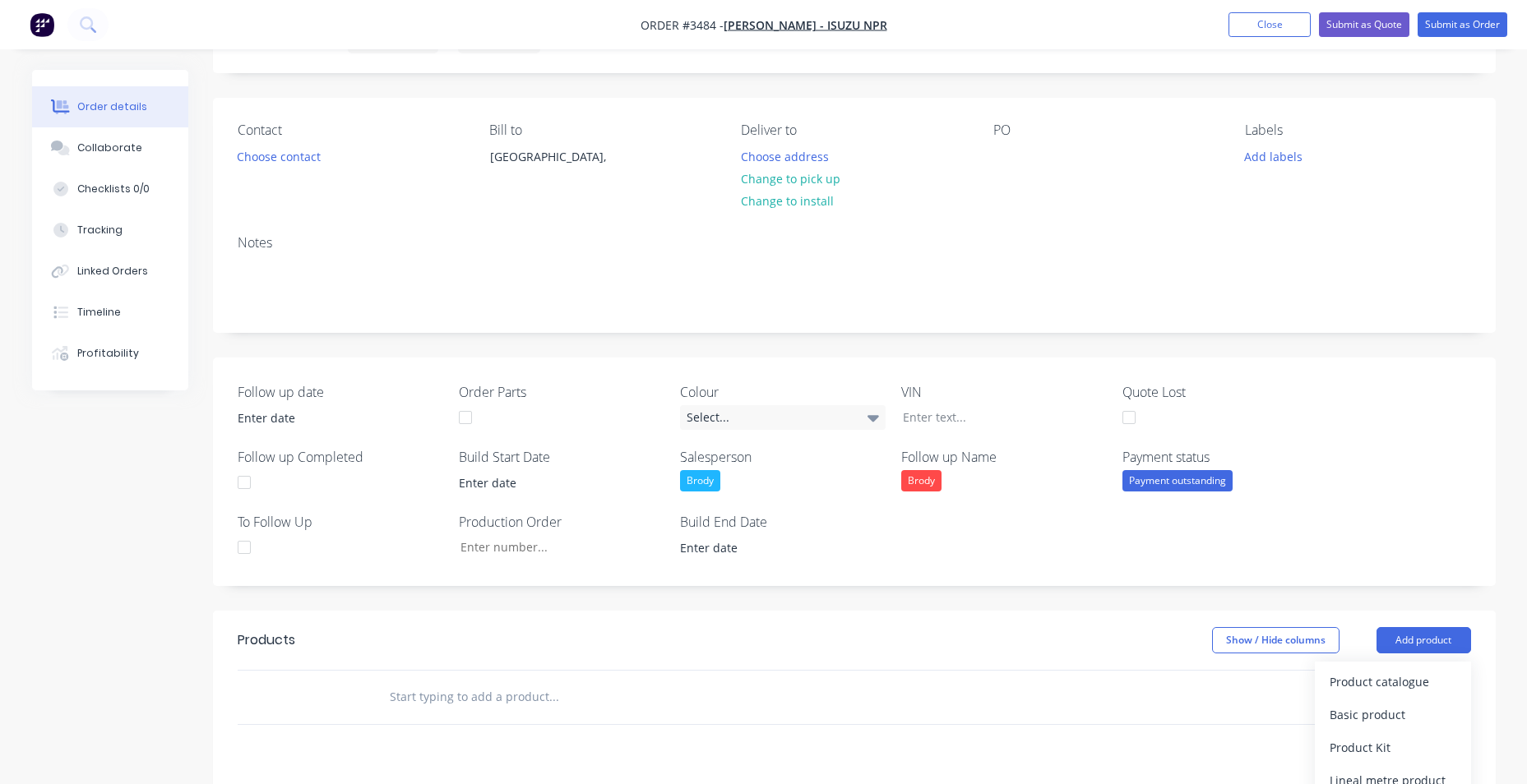
scroll to position [0, 0]
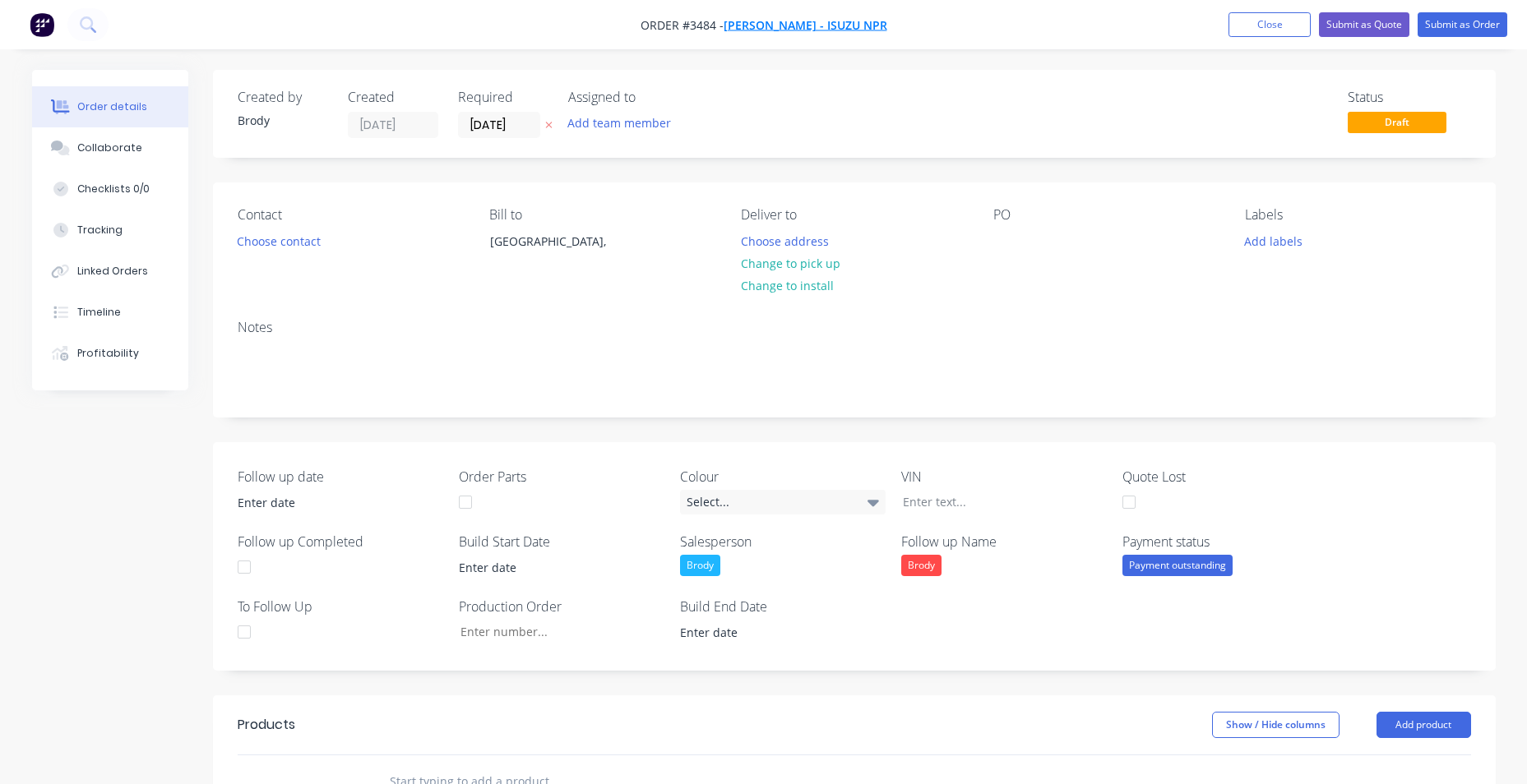
click at [779, 27] on span "[PERSON_NAME] - ISUZU NPR" at bounding box center [805, 25] width 164 height 15
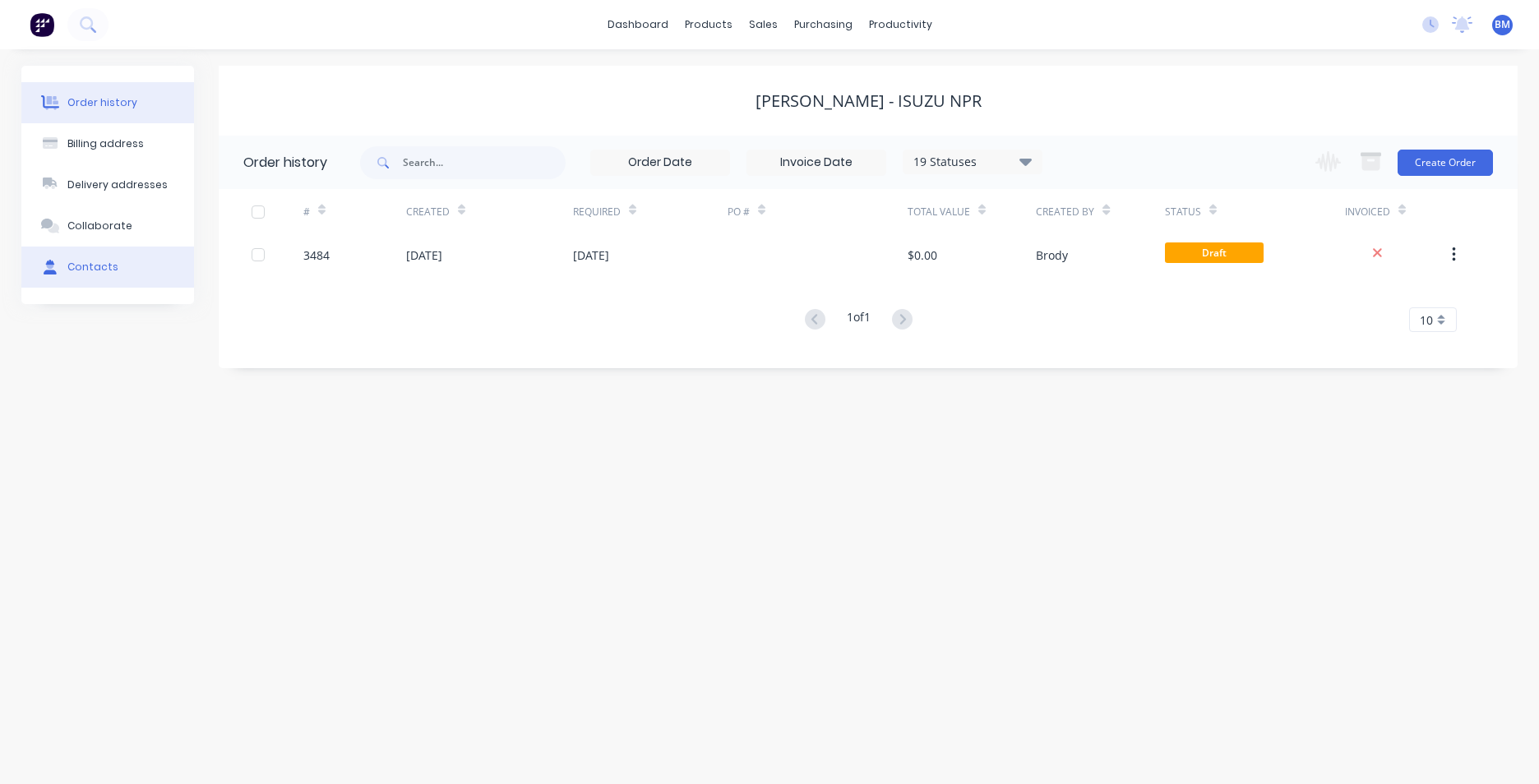
click at [128, 265] on button "Contacts" at bounding box center [108, 266] width 173 height 41
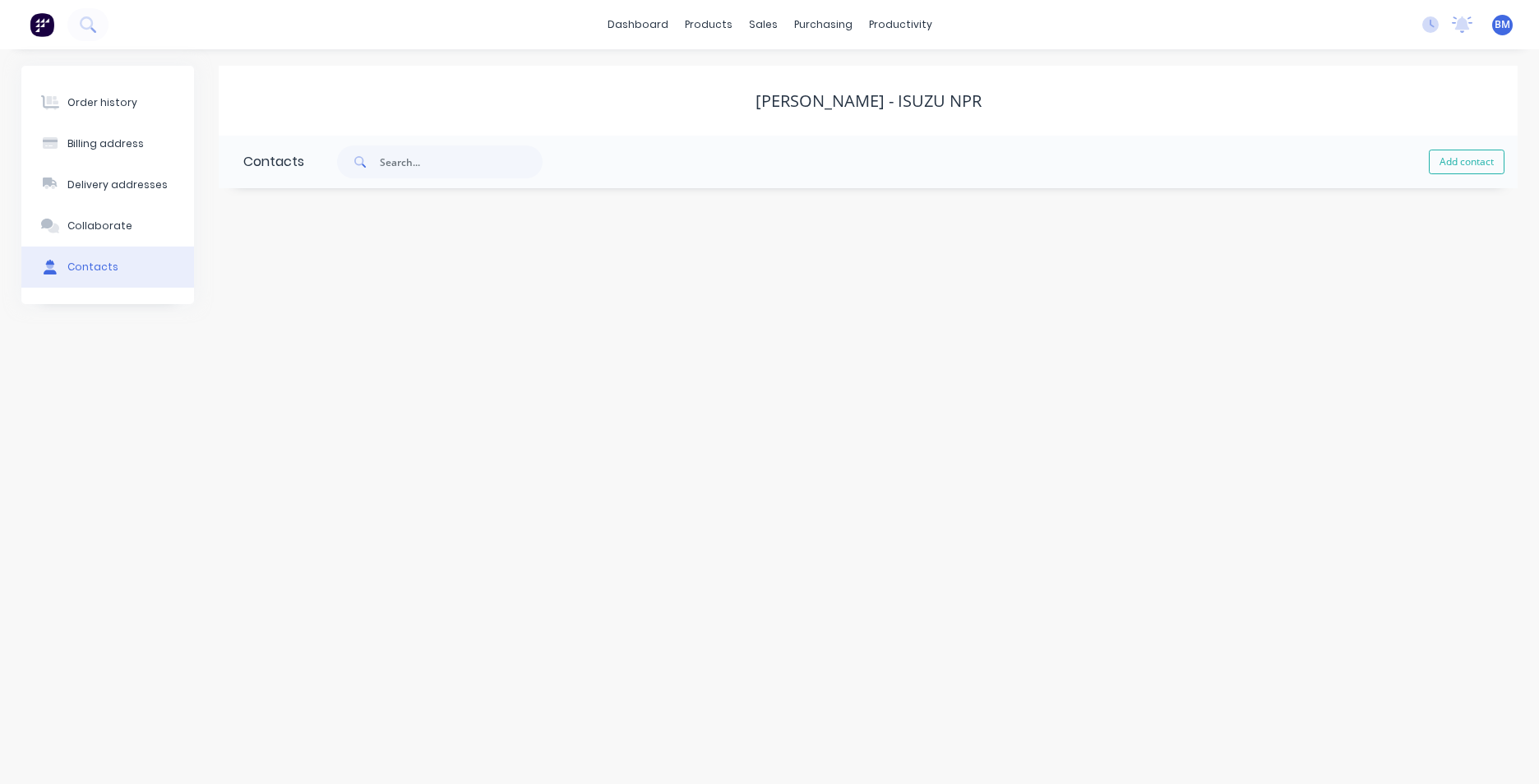
click at [882, 105] on div "[PERSON_NAME] - ISUZU NPR" at bounding box center [869, 100] width 226 height 20
click at [156, 114] on button "Order history" at bounding box center [108, 102] width 173 height 41
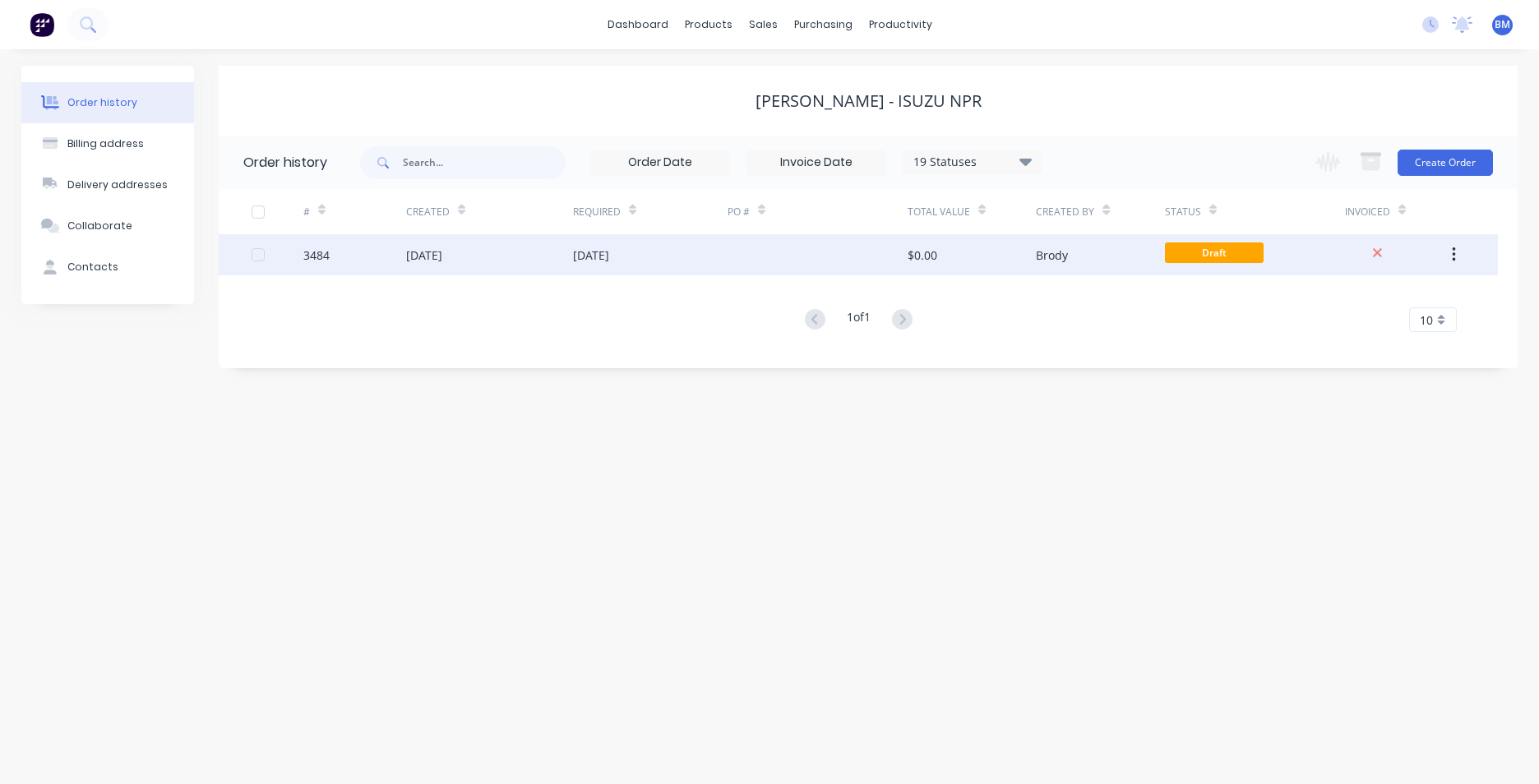
click at [794, 264] on div at bounding box center [817, 254] width 180 height 41
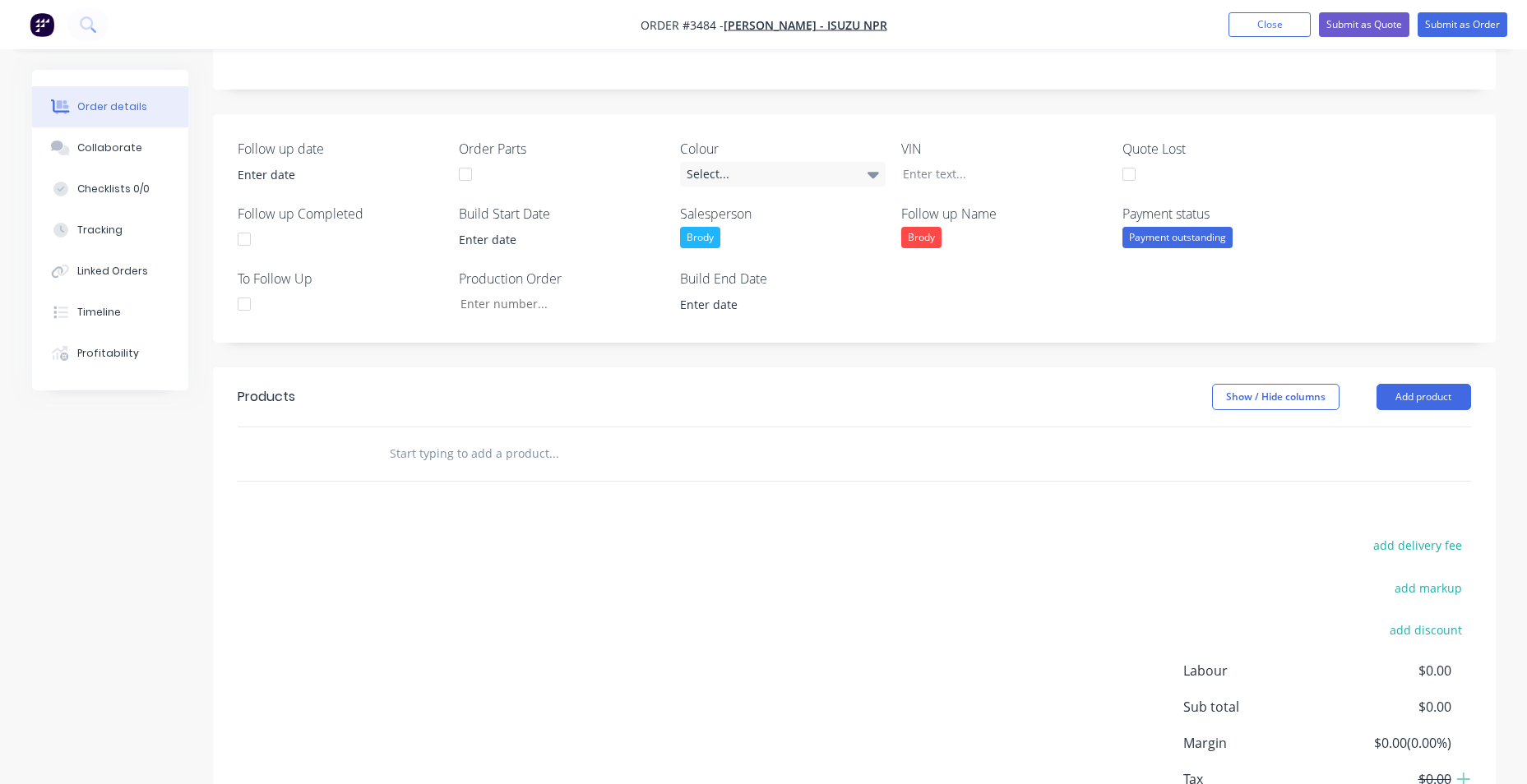
scroll to position [329, 0]
click at [1405, 402] on button "Add product" at bounding box center [1424, 396] width 95 height 27
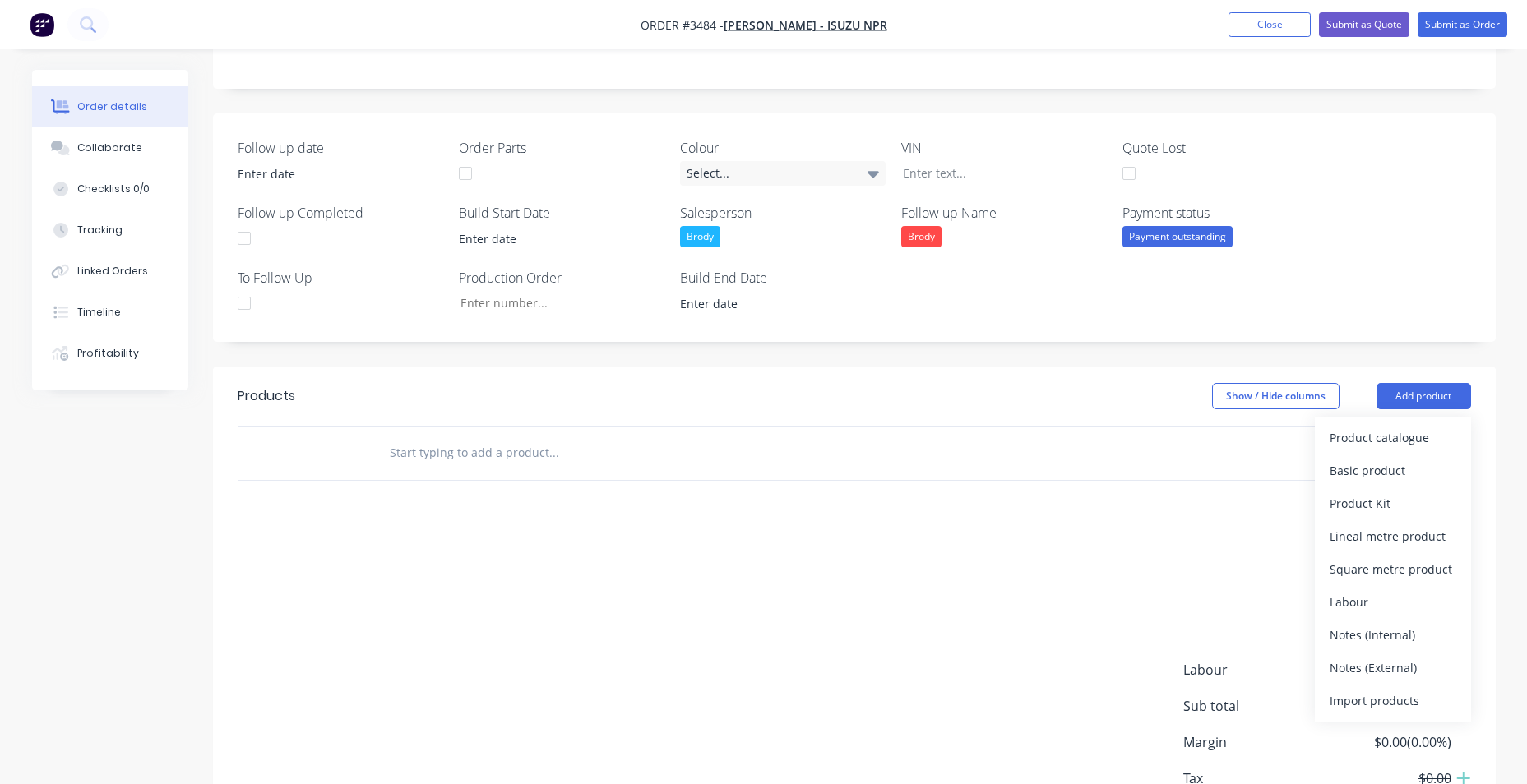
click at [1331, 213] on div "Follow up date Order Parts Colour Select... VIN Quote Lost Follow up Completed …" at bounding box center [855, 228] width 1282 height 228
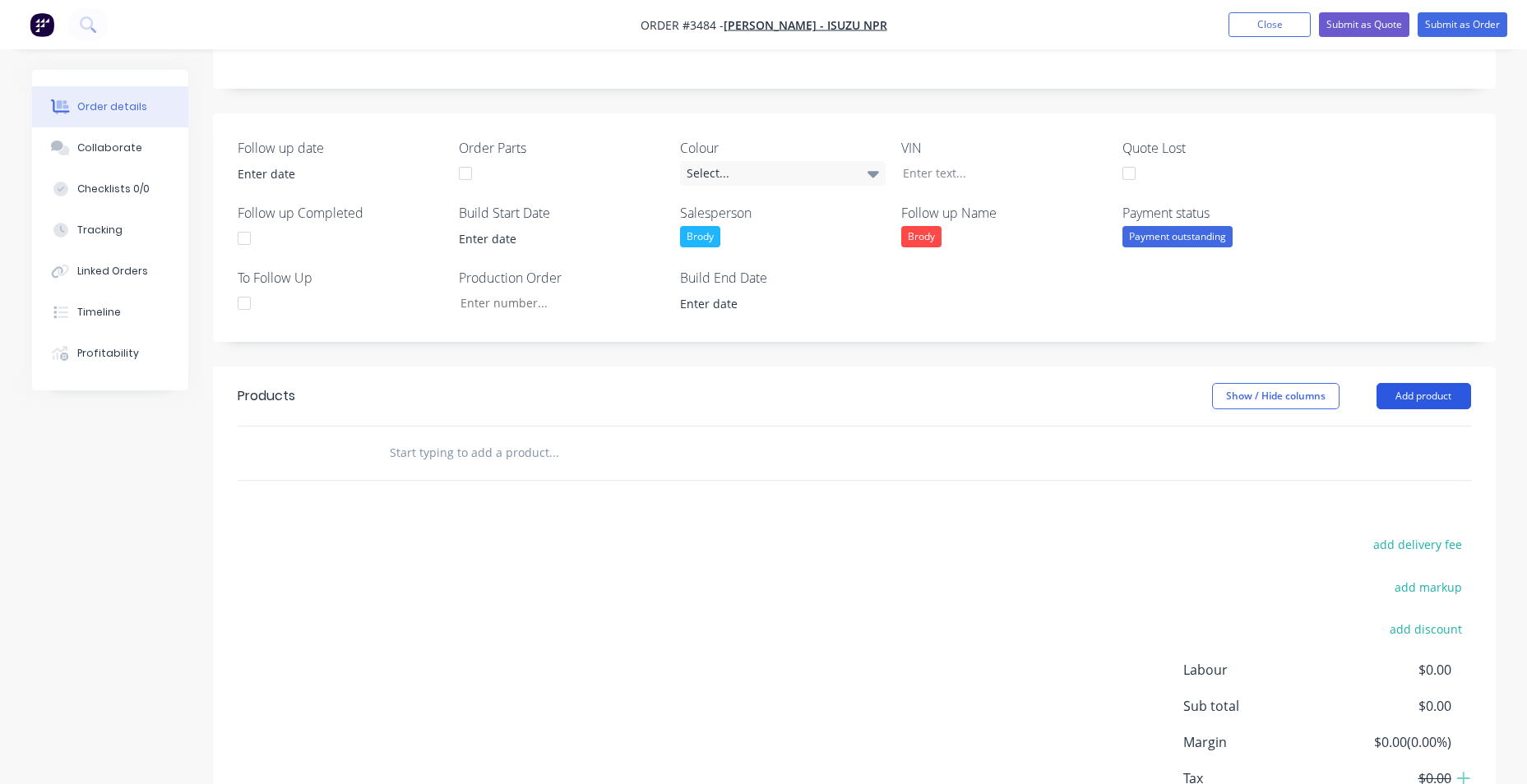
click at [1439, 399] on button "Add product" at bounding box center [1424, 396] width 95 height 27
click at [961, 381] on header "Products Show / Hide columns Add product" at bounding box center [855, 396] width 1282 height 59
click at [1429, 400] on button "Add product" at bounding box center [1424, 396] width 95 height 27
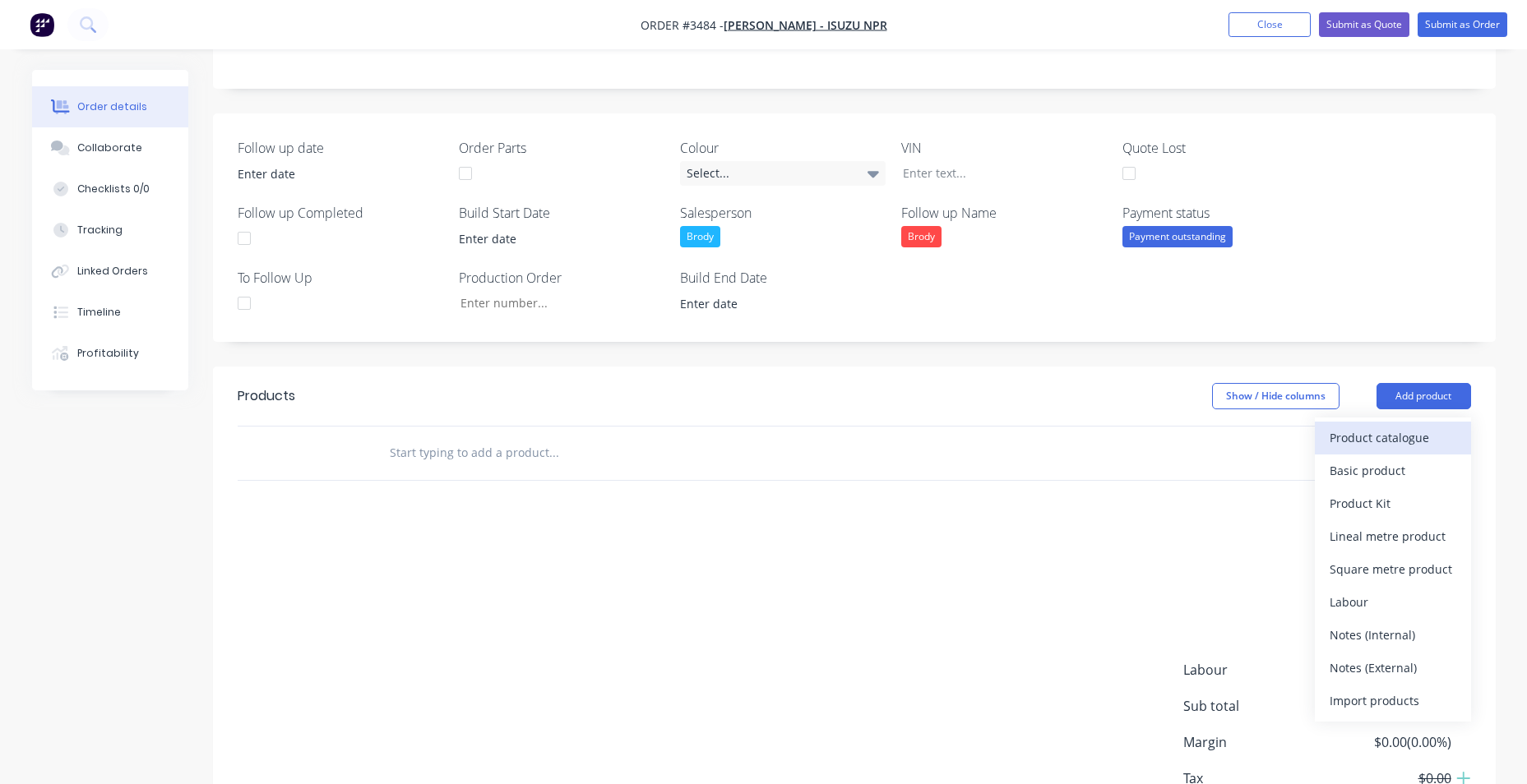
click at [1415, 435] on div "Product catalogue" at bounding box center [1392, 437] width 126 height 24
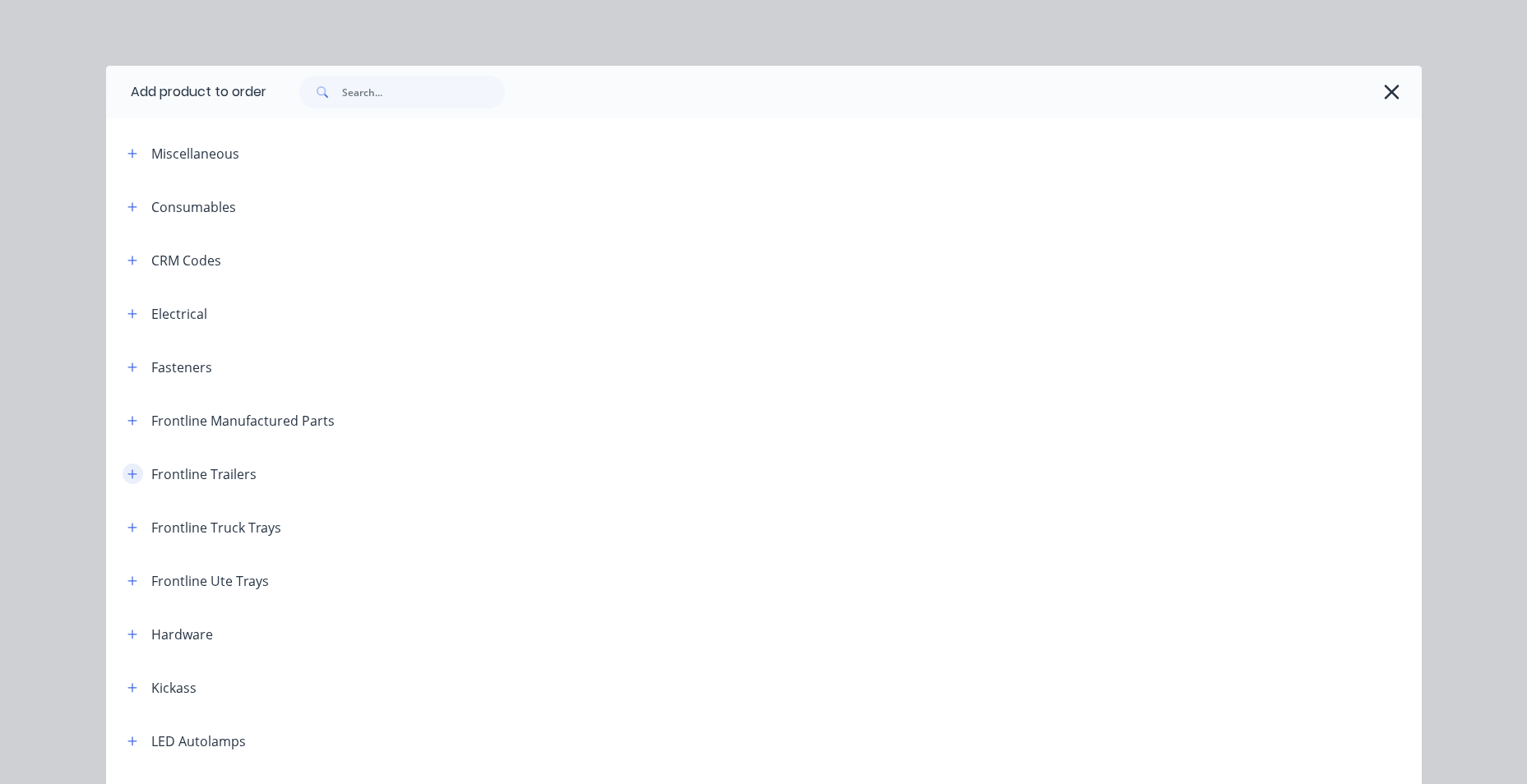
click at [122, 472] on button "button" at bounding box center [133, 474] width 21 height 21
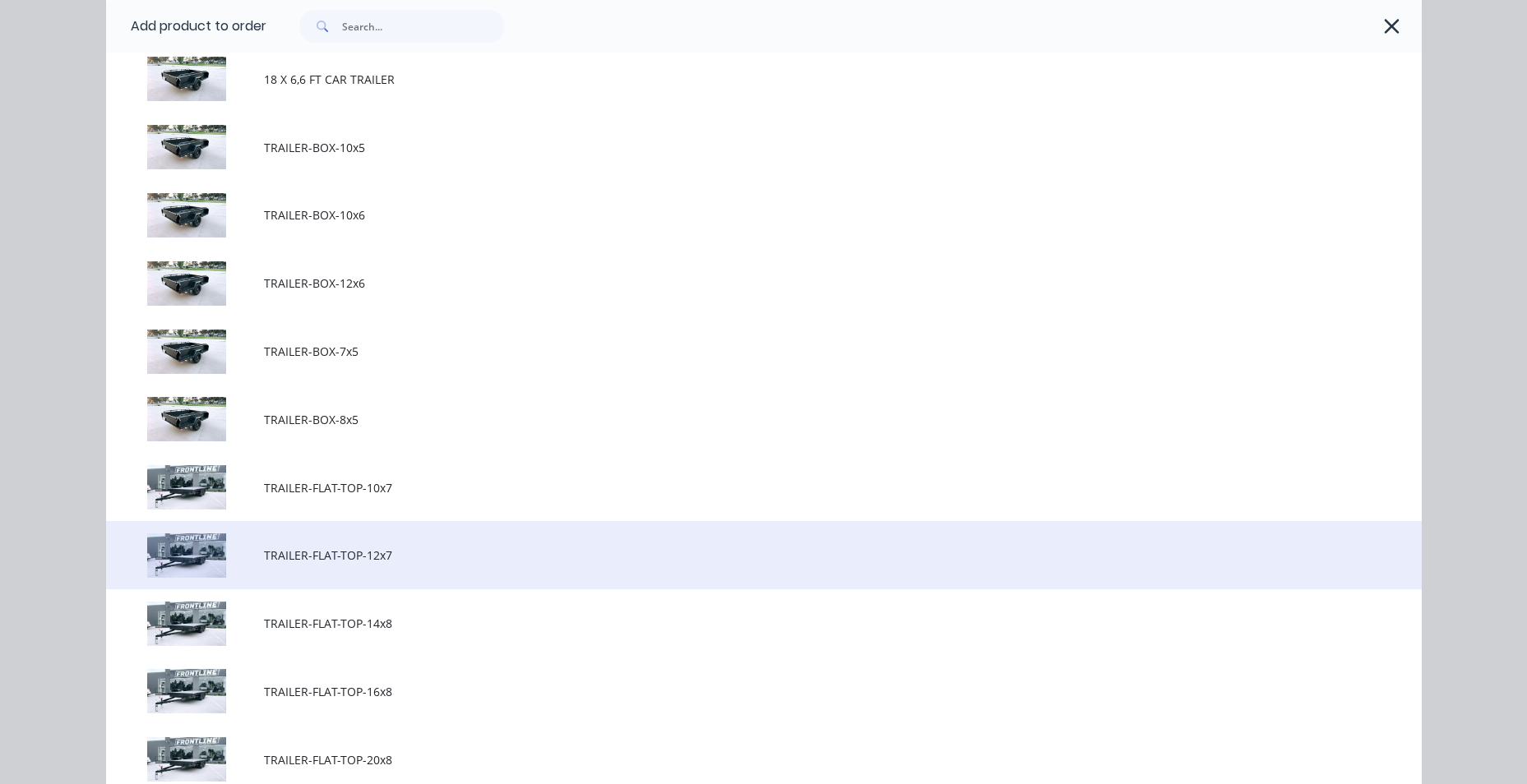
scroll to position [493, 0]
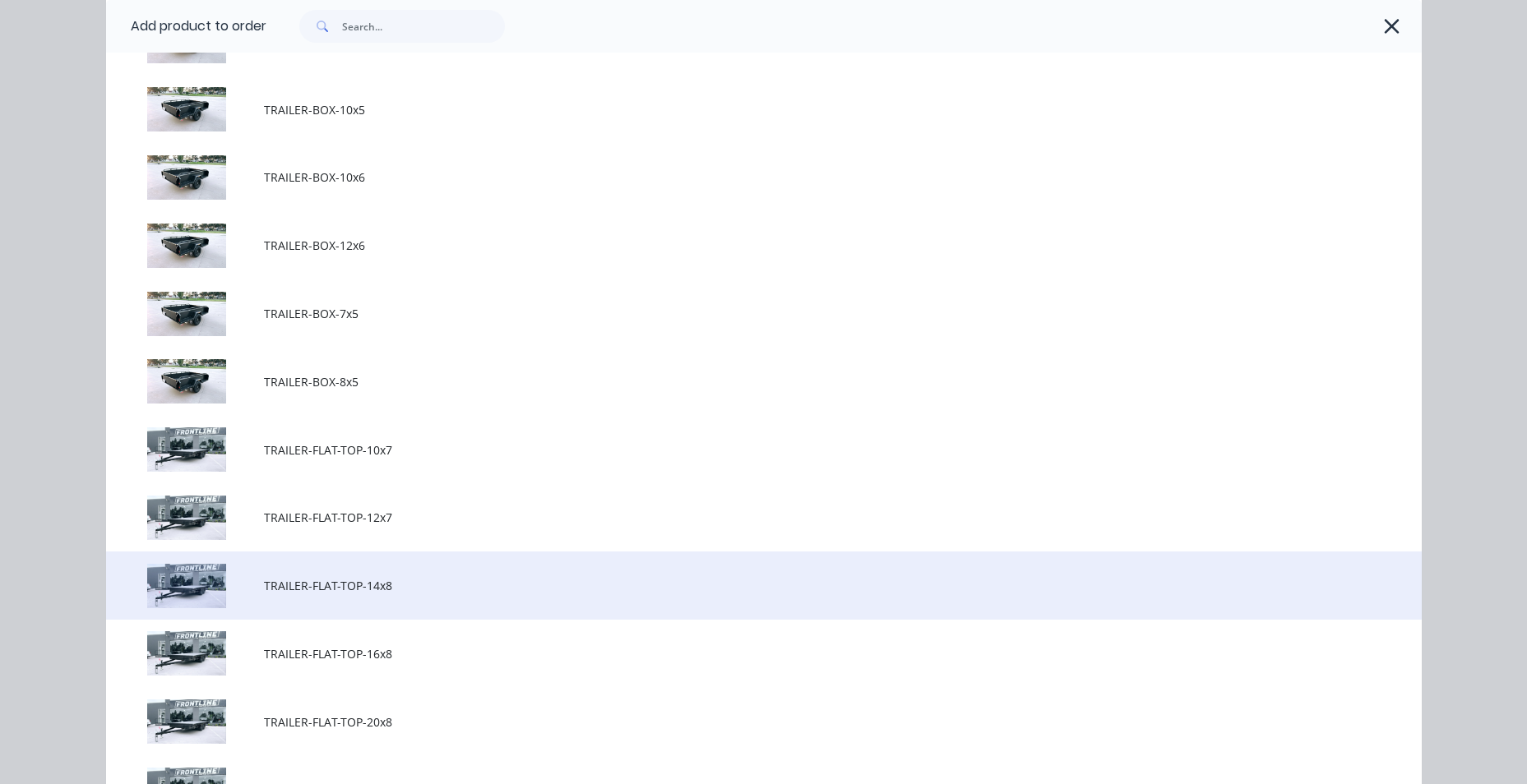
click at [412, 579] on span "TRAILER-FLAT-TOP-14x8" at bounding box center [727, 586] width 926 height 17
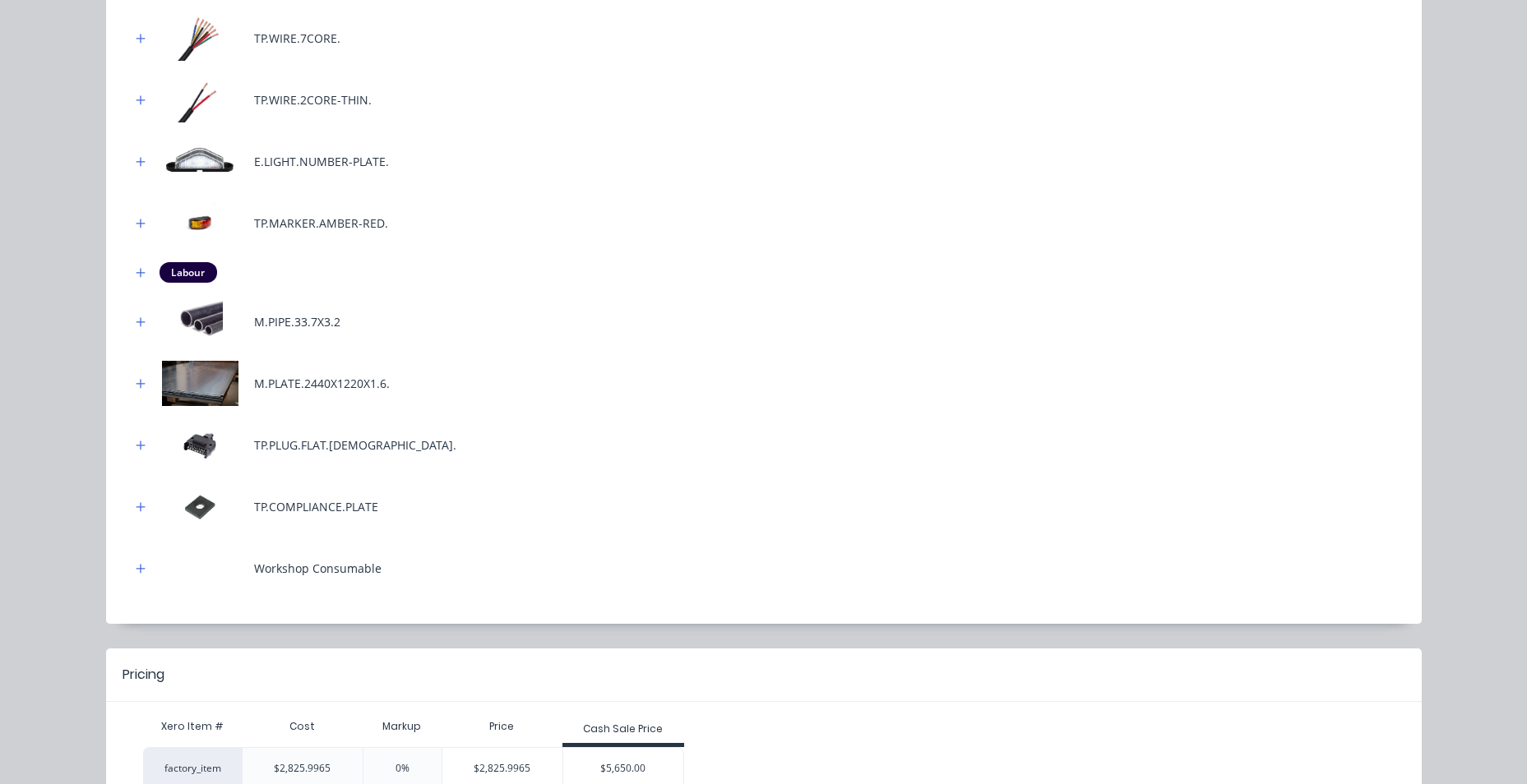
scroll to position [903, 0]
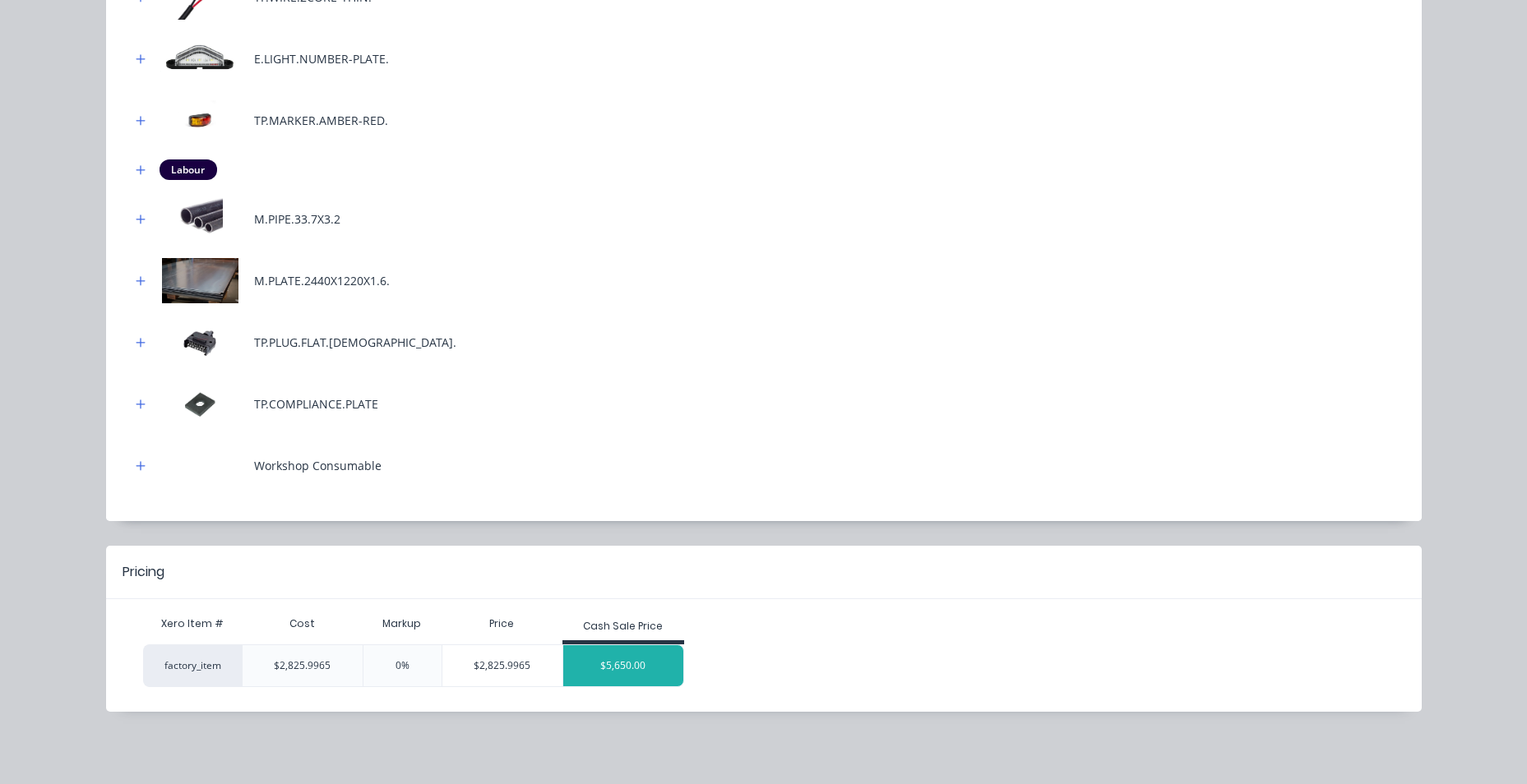
click at [617, 654] on div "$5,650.00" at bounding box center [623, 665] width 120 height 41
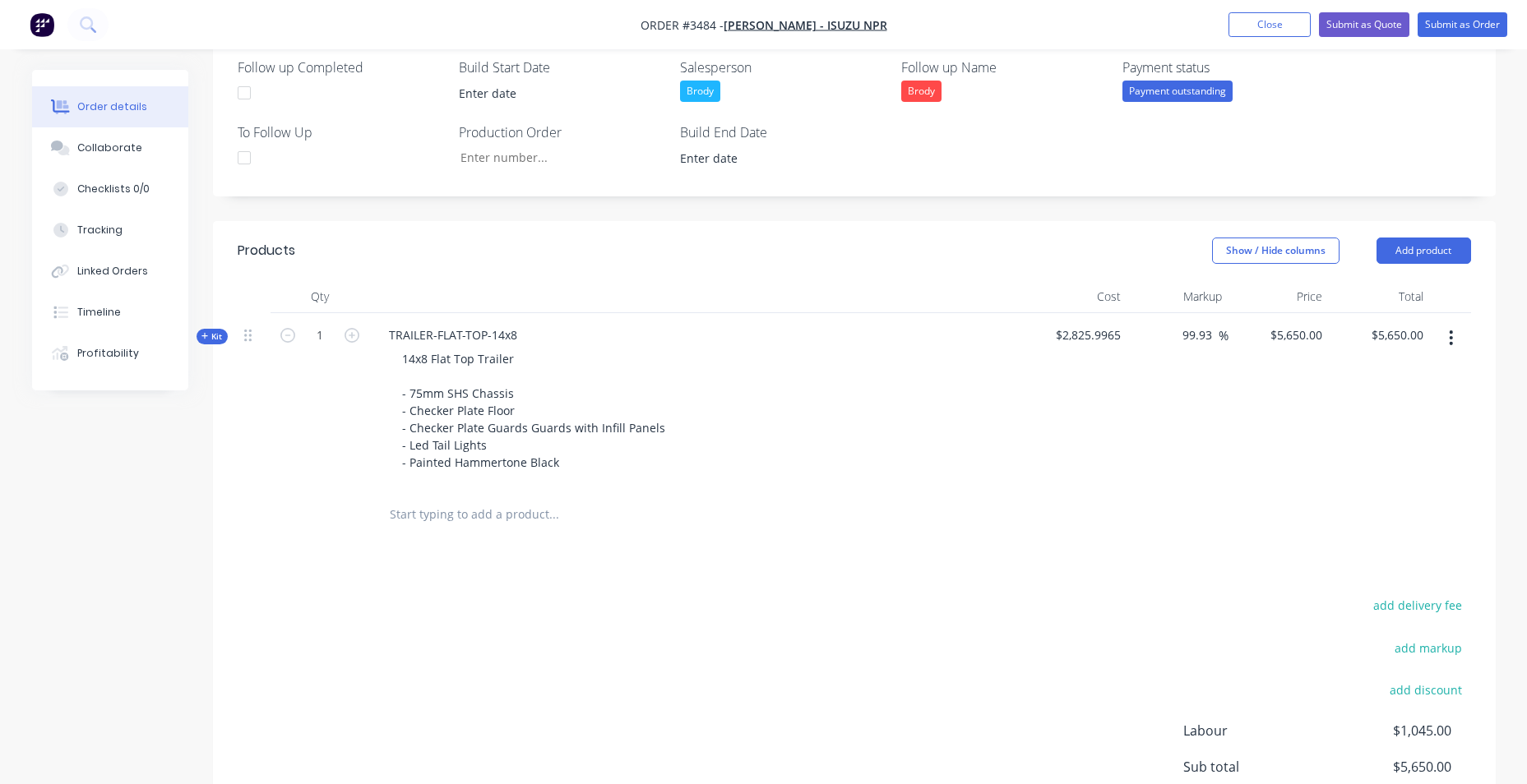
scroll to position [493, 0]
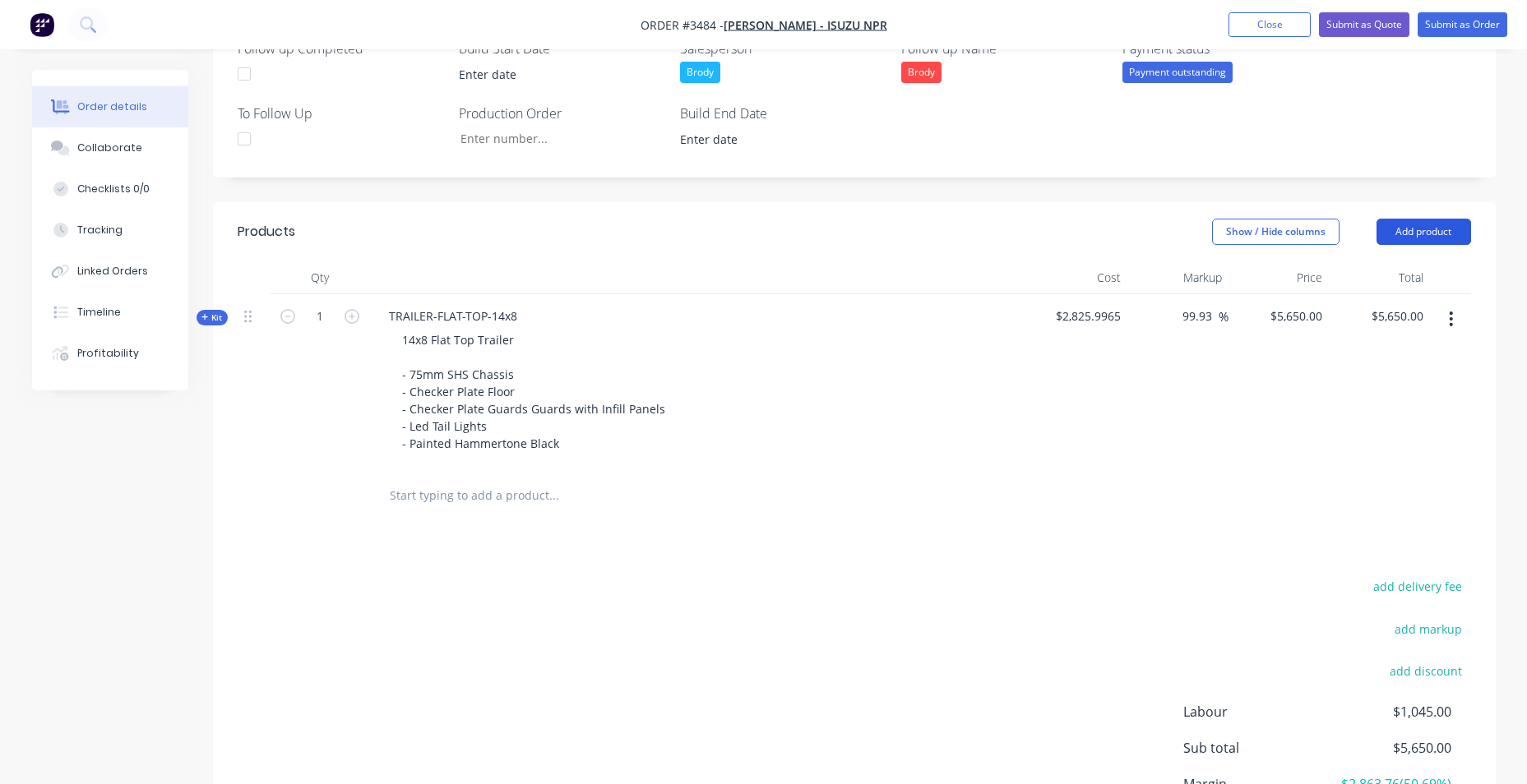
click at [1427, 237] on button "Add product" at bounding box center [1424, 232] width 95 height 27
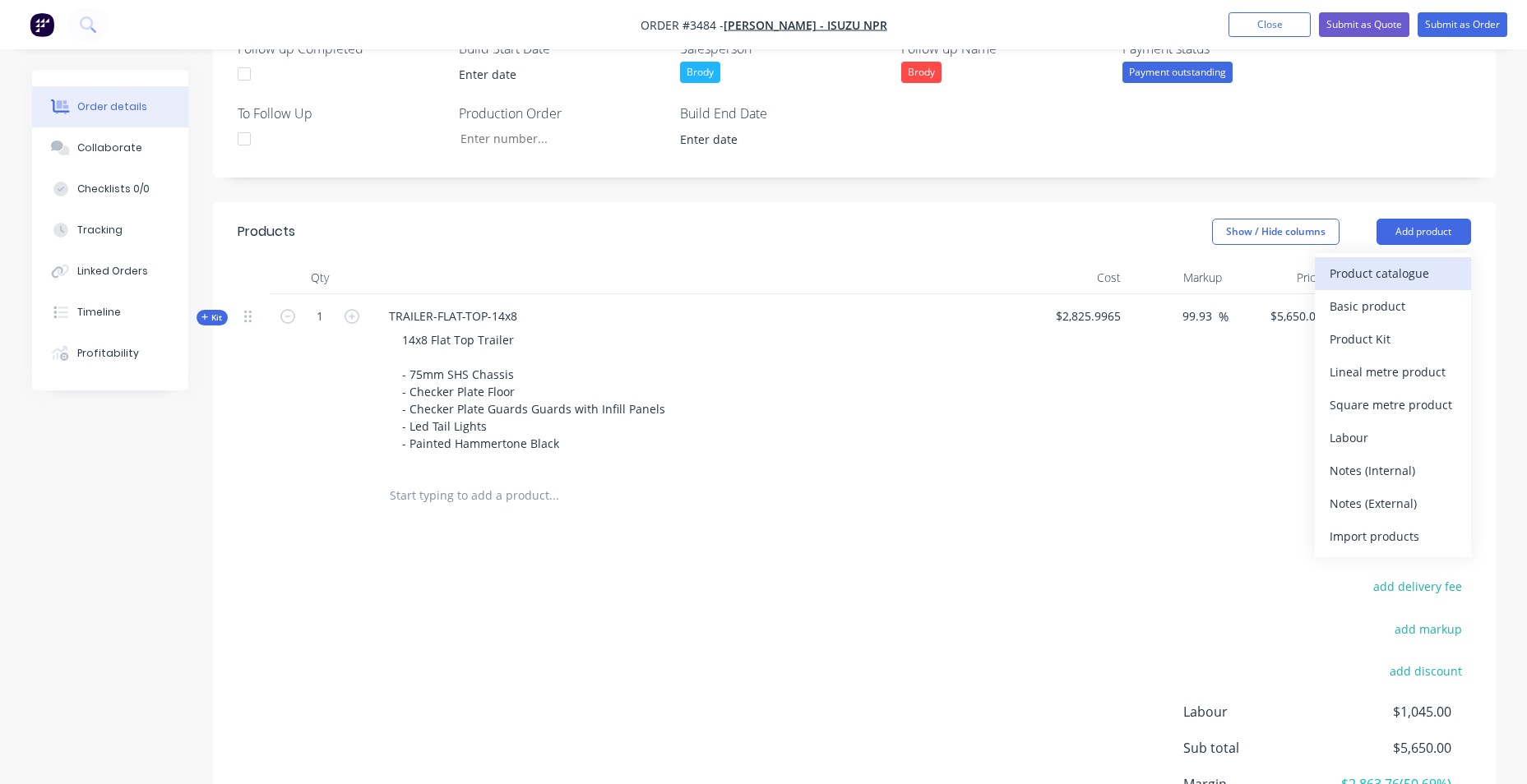
click at [1426, 282] on div "Product catalogue" at bounding box center [1392, 273] width 126 height 24
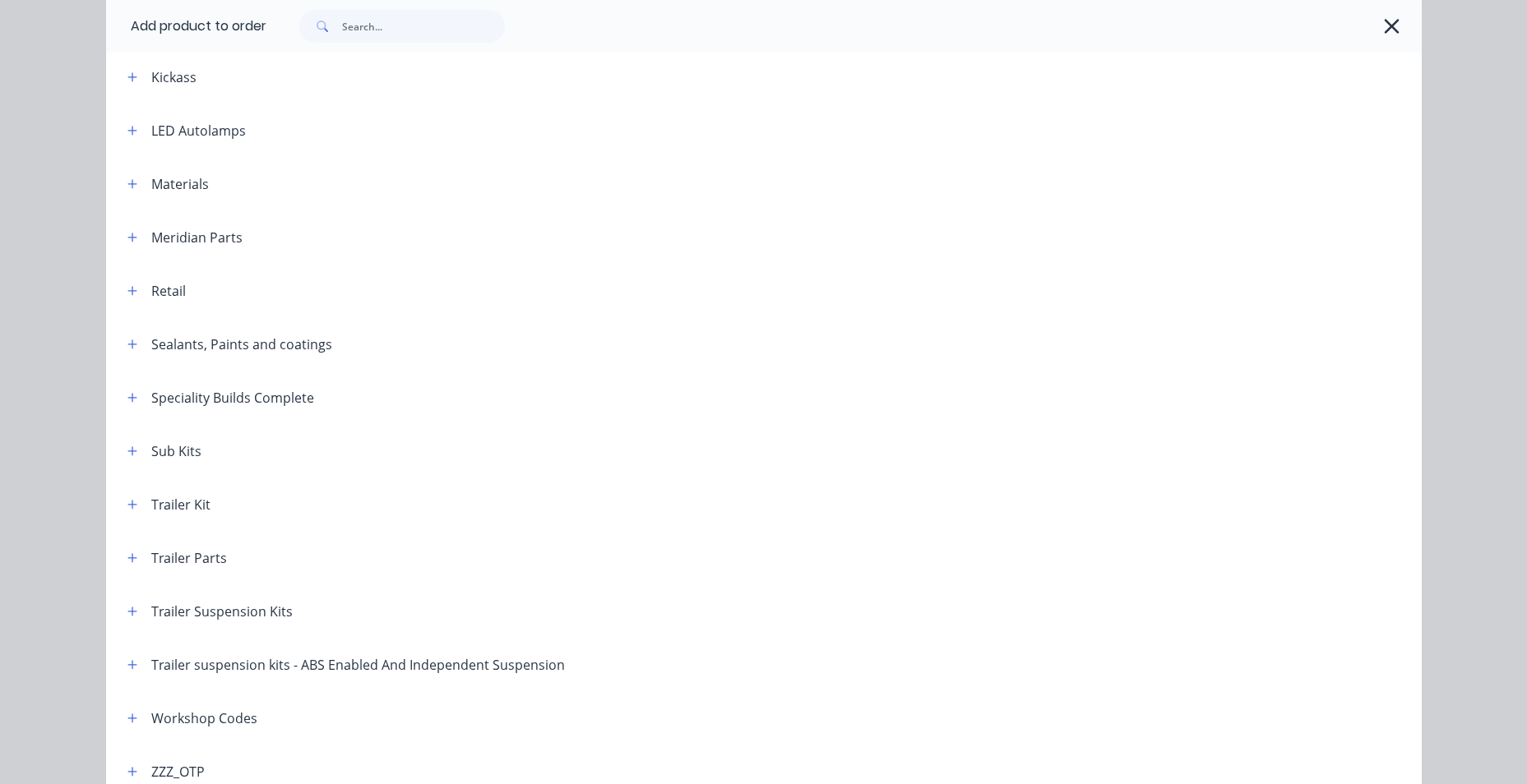
scroll to position [697, 0]
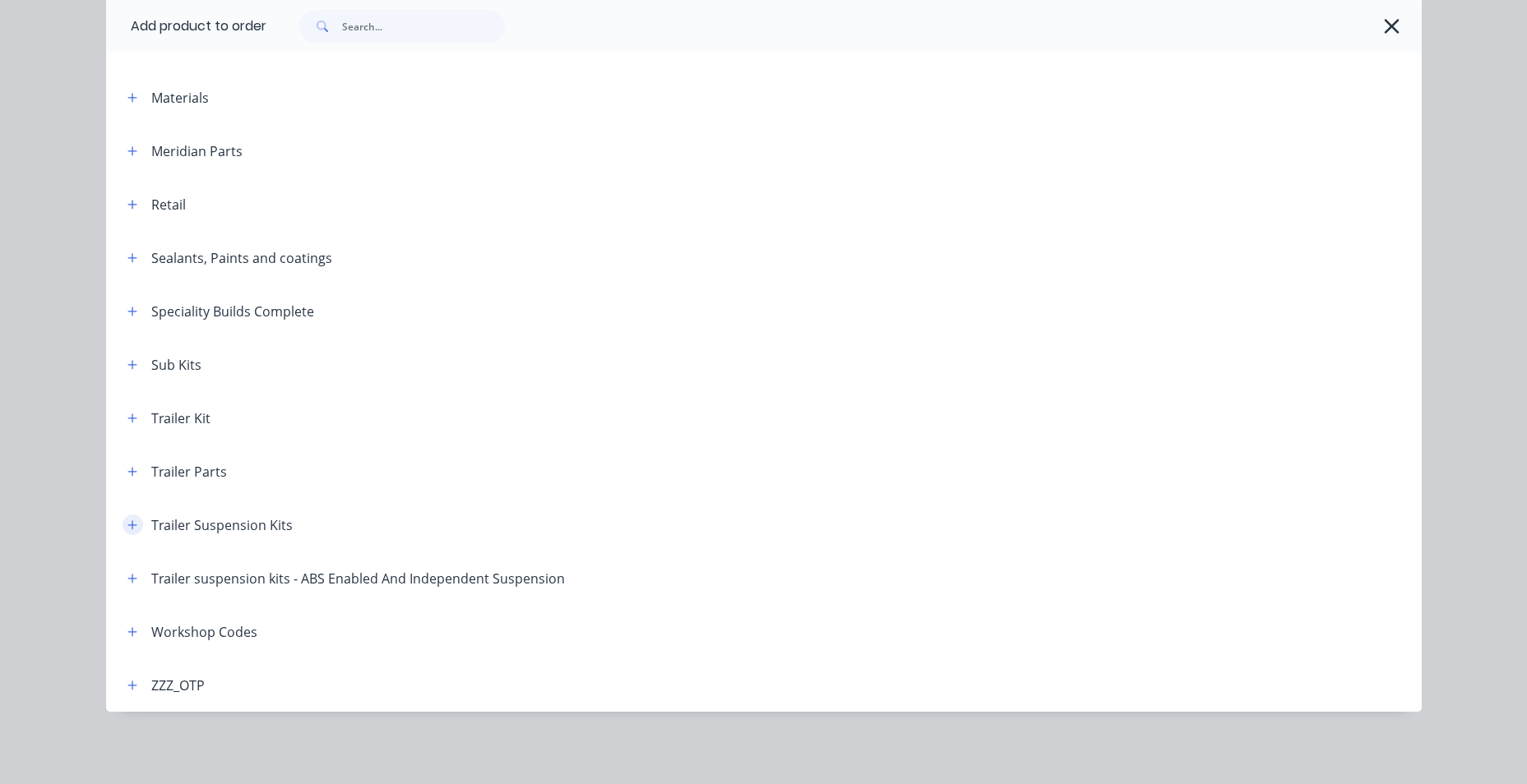
click at [127, 520] on icon "button" at bounding box center [132, 525] width 9 height 11
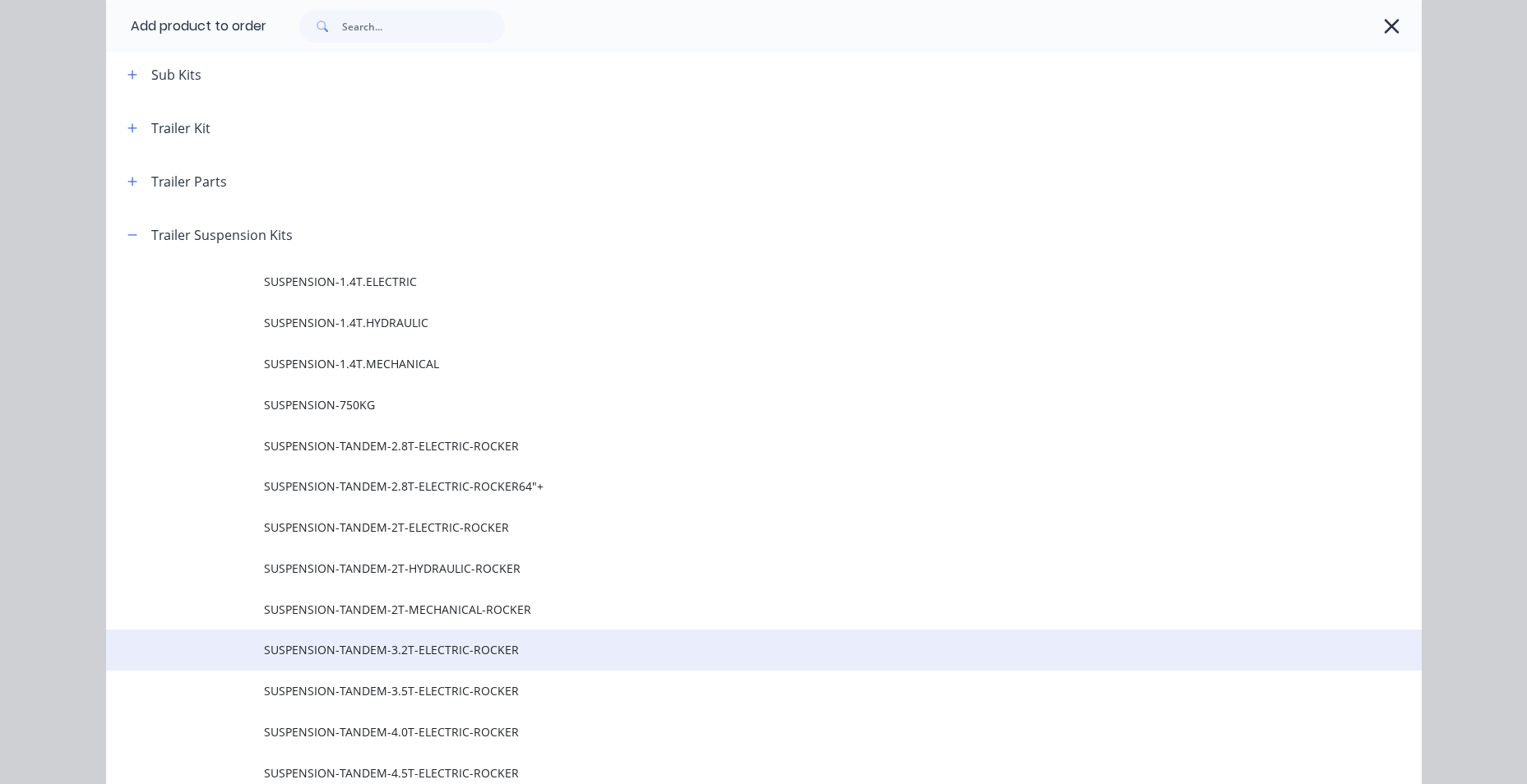
scroll to position [1026, 0]
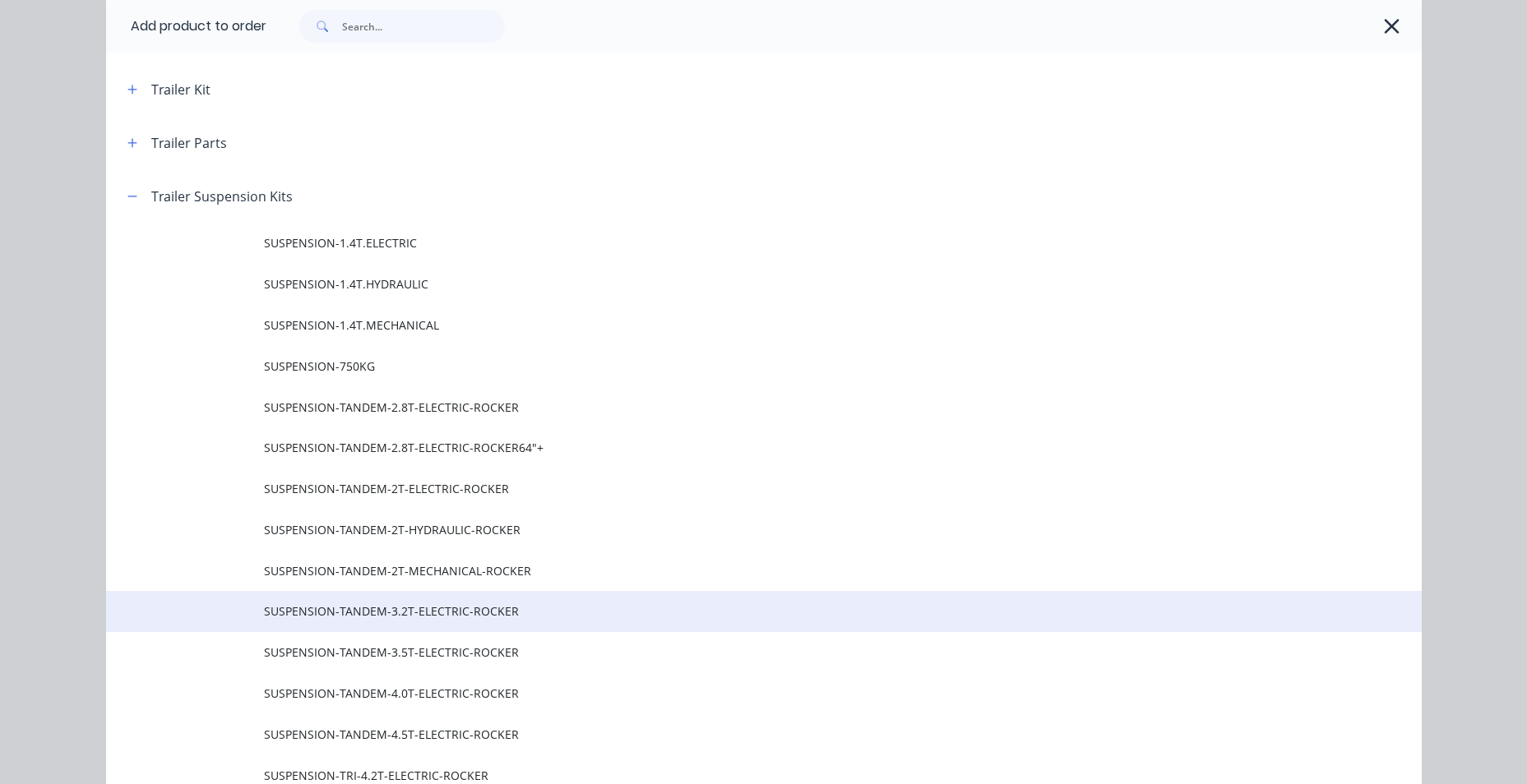
click at [545, 610] on span "SUSPENSION-TANDEM-3.2T-ELECTRIC-ROCKER" at bounding box center [727, 611] width 926 height 17
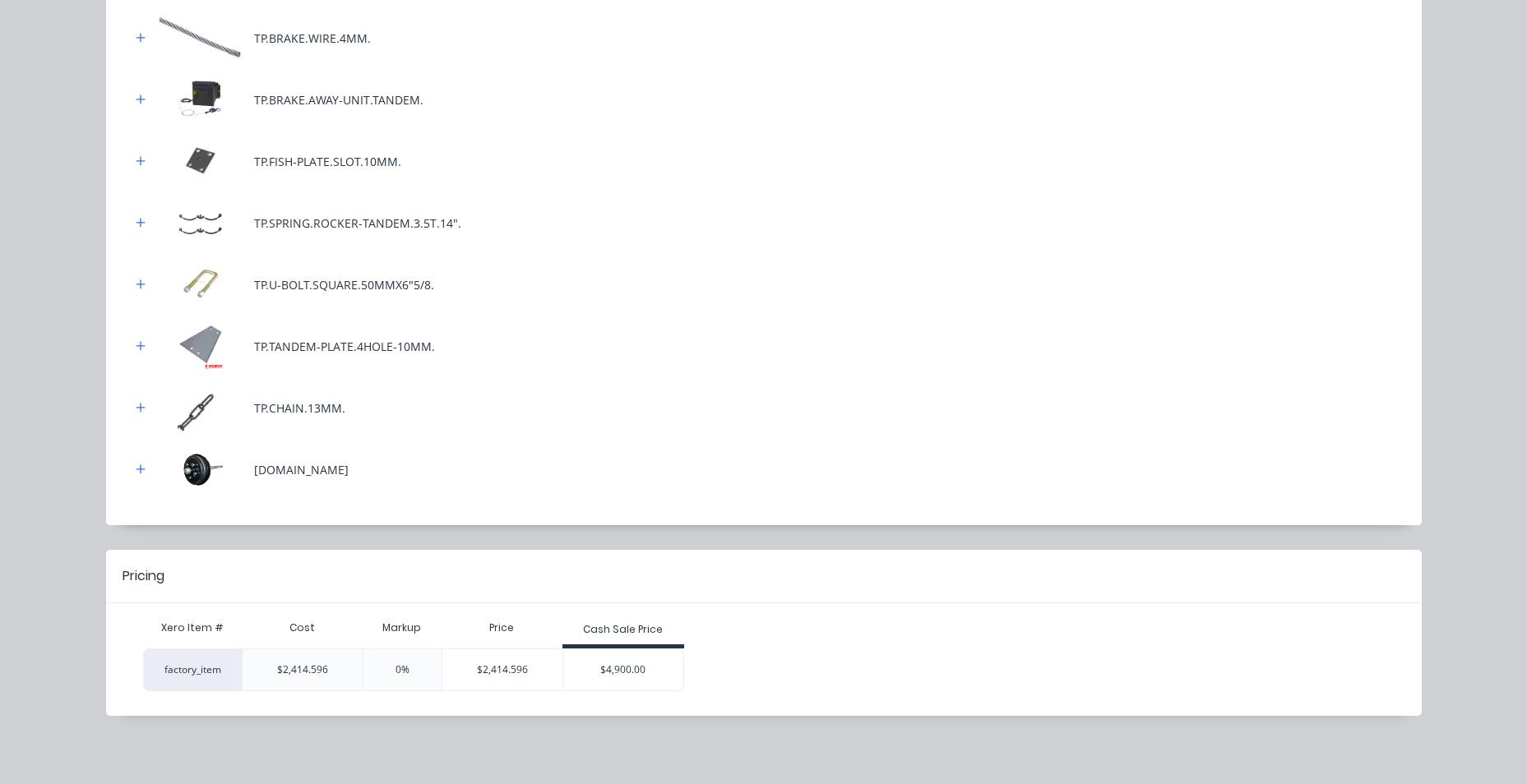
scroll to position [689, 0]
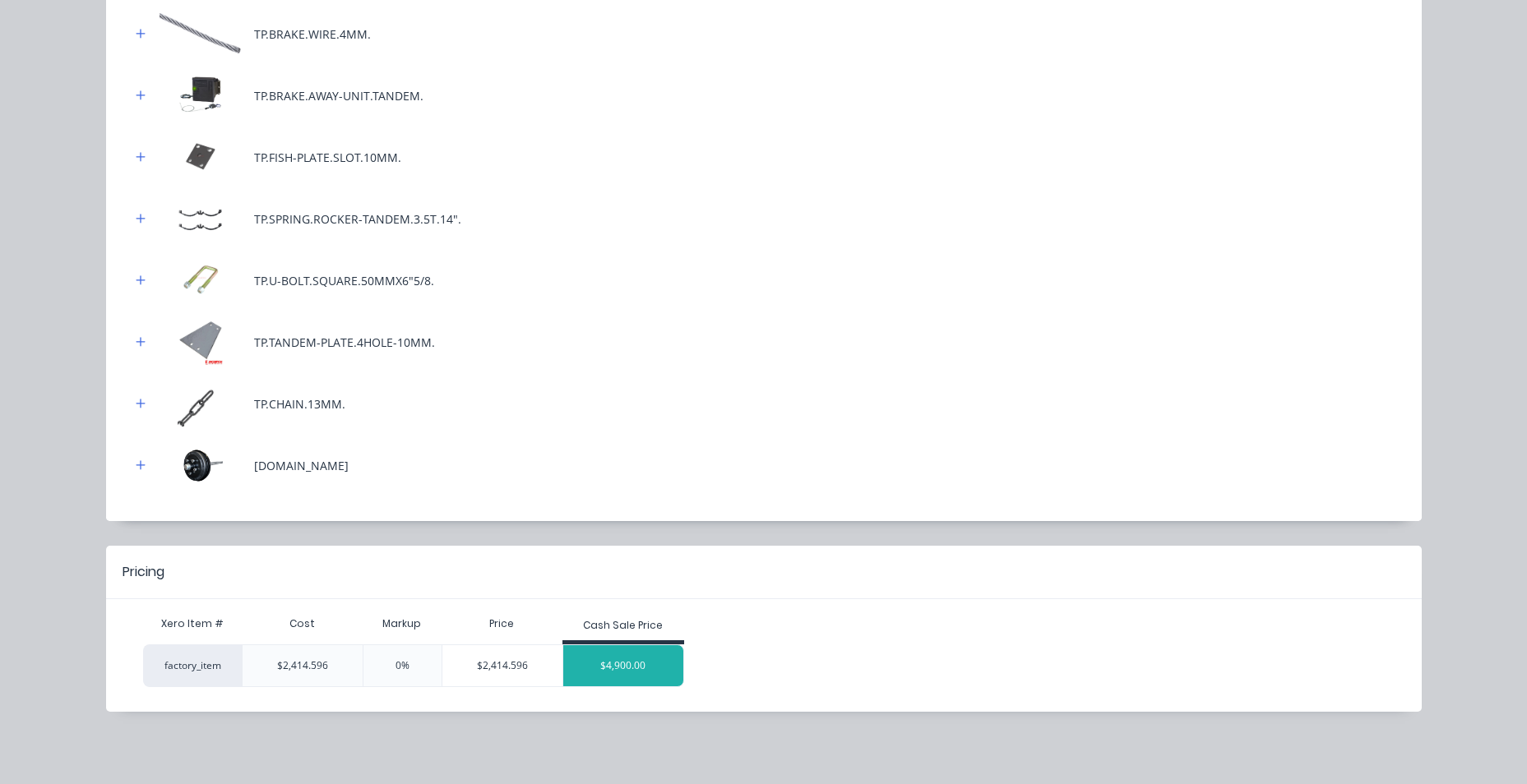
click at [641, 670] on div "$4,900.00" at bounding box center [623, 665] width 120 height 41
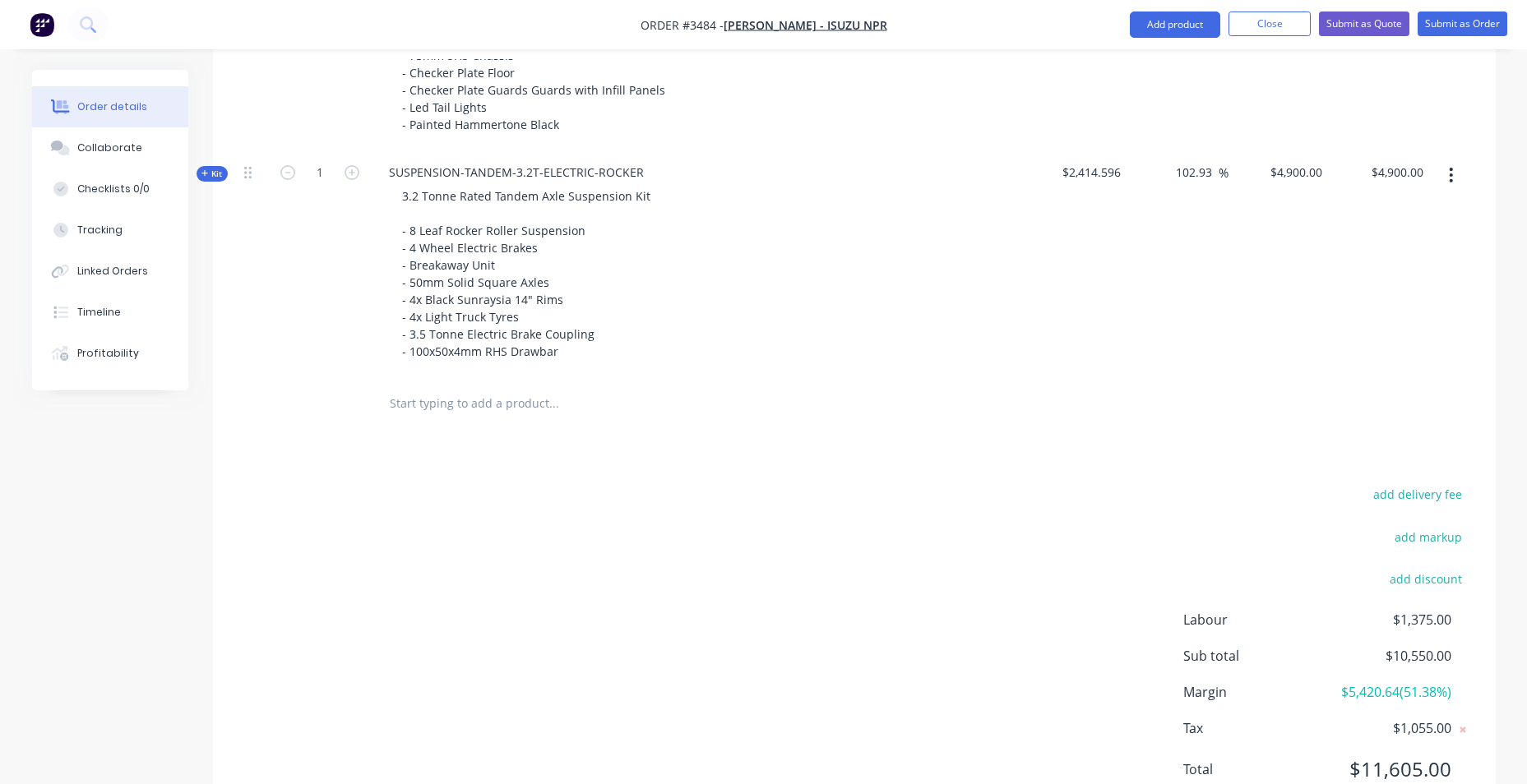
scroll to position [822, 0]
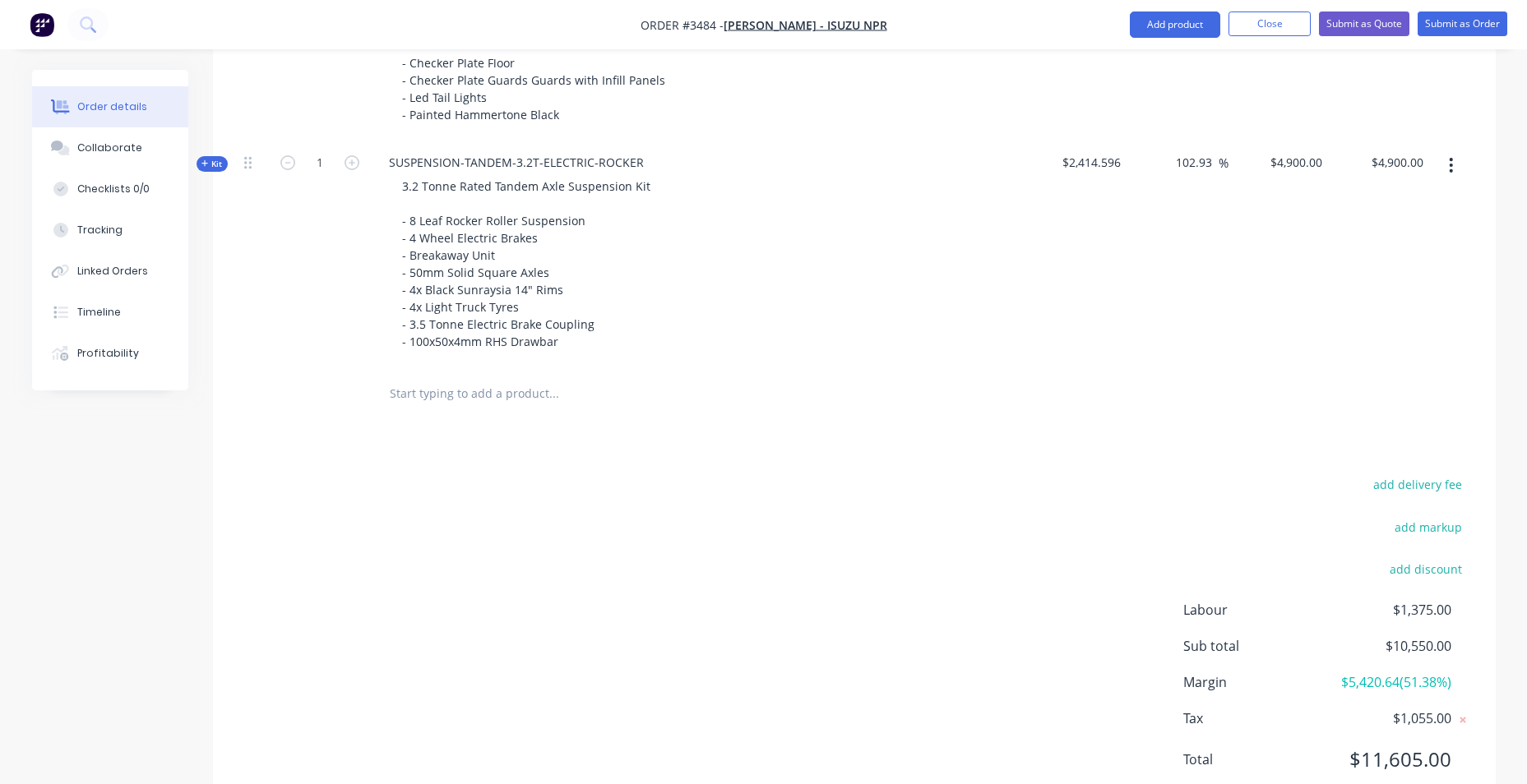
click at [430, 402] on input "text" at bounding box center [553, 393] width 329 height 33
drag, startPoint x: 439, startPoint y: 401, endPoint x: 318, endPoint y: 394, distance: 121.2
click at [318, 394] on div "RRH Add RRH to order RRH Product Kit RRH -FU Product Kit RRH -FU Xero Item # fa…" at bounding box center [855, 393] width 1233 height 53
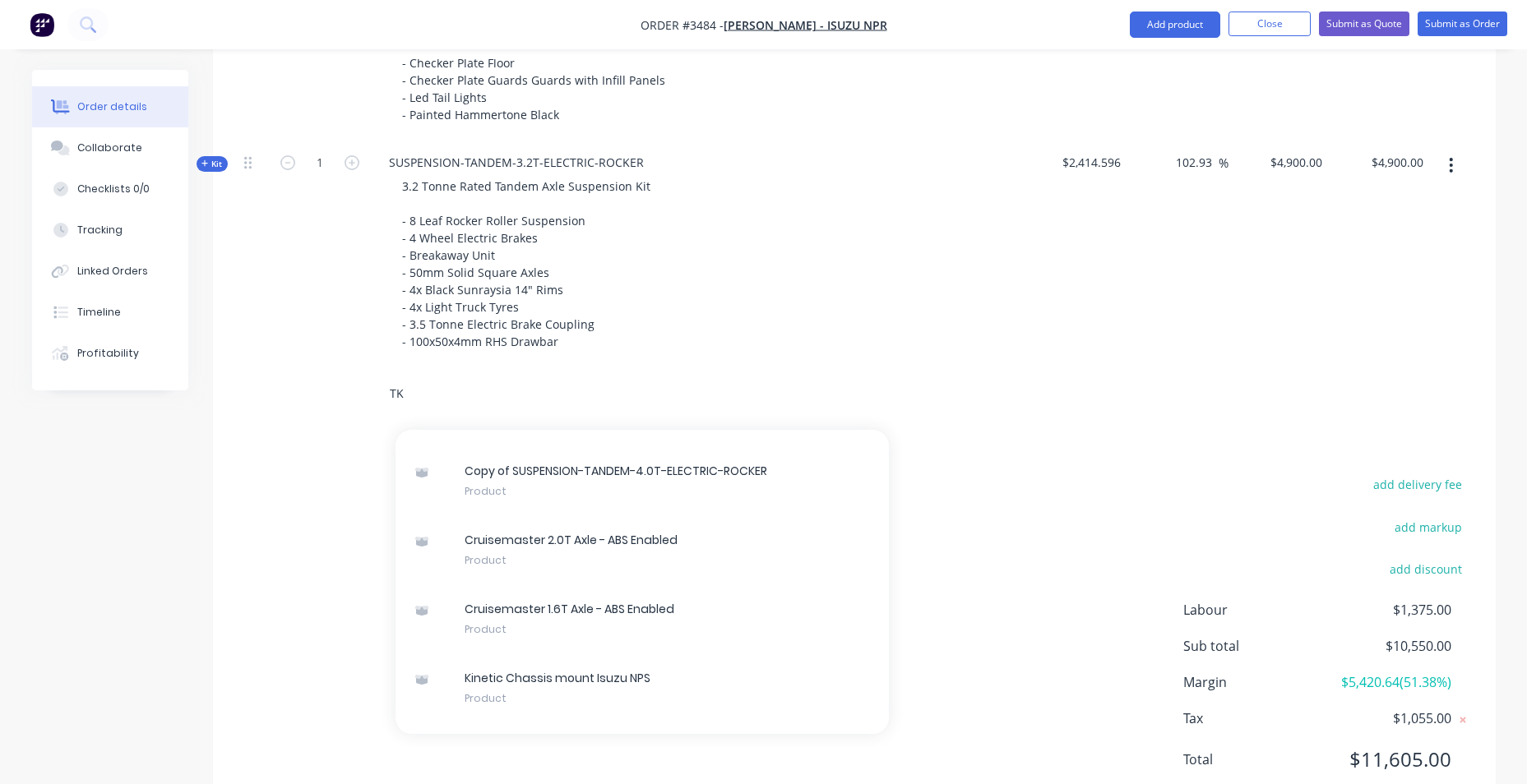
scroll to position [11176, 0]
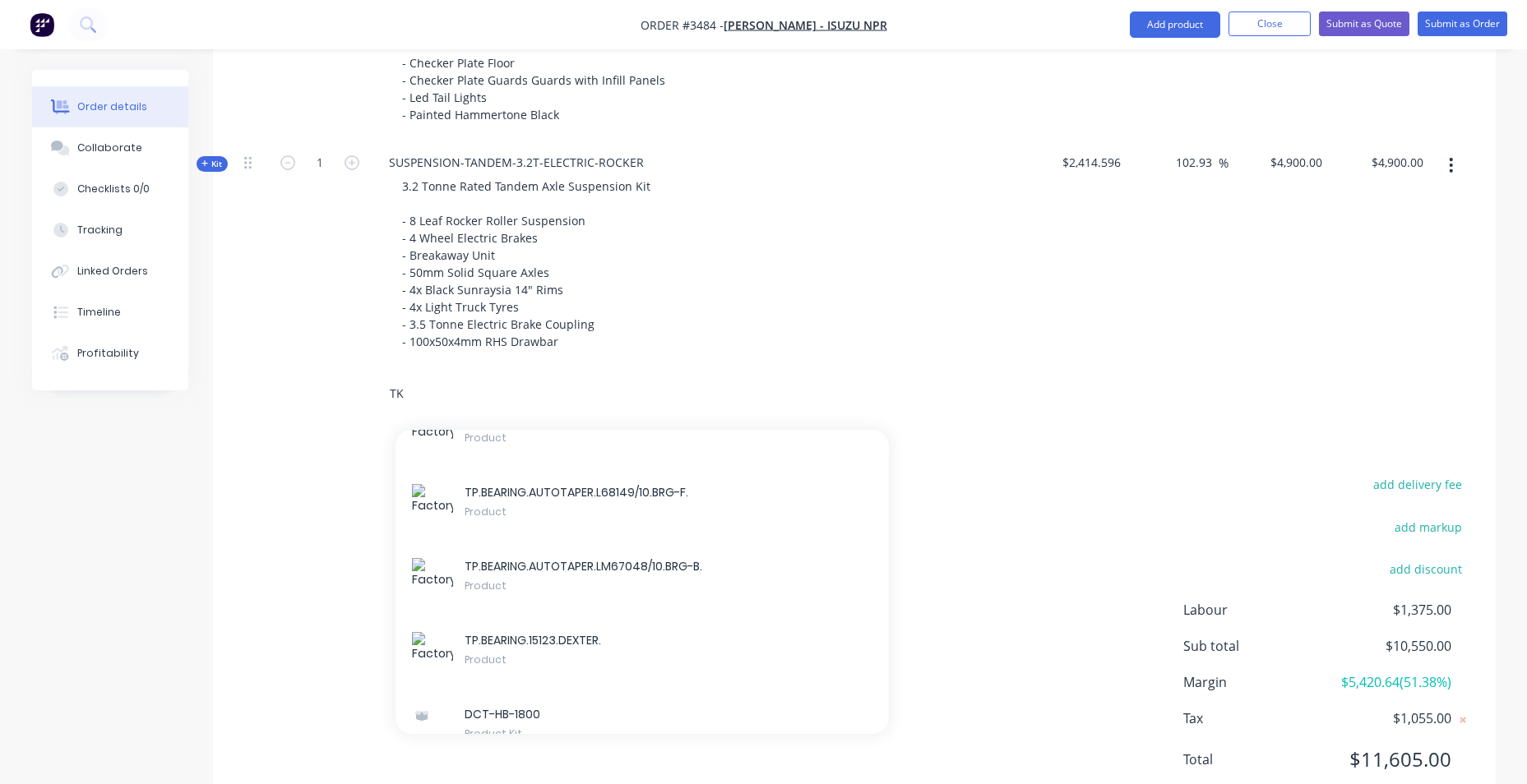
type input "TK"
click at [1187, 39] on nav "Order #3484 - [PERSON_NAME] - ISUZU NPR Add product Close Submit as Quote Submi…" at bounding box center [764, 25] width 1527 height 49
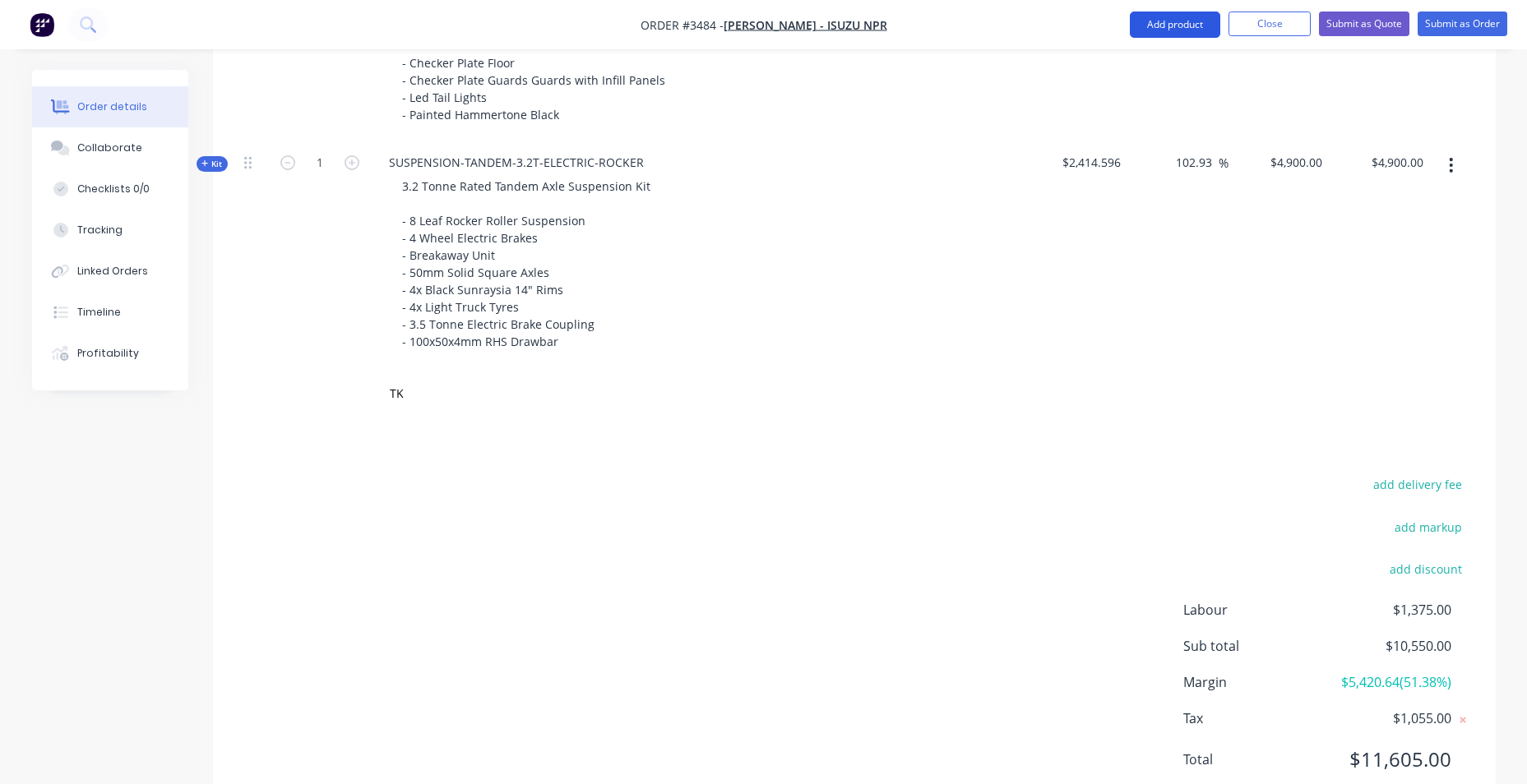
click at [1194, 26] on button "Add product" at bounding box center [1174, 25] width 90 height 27
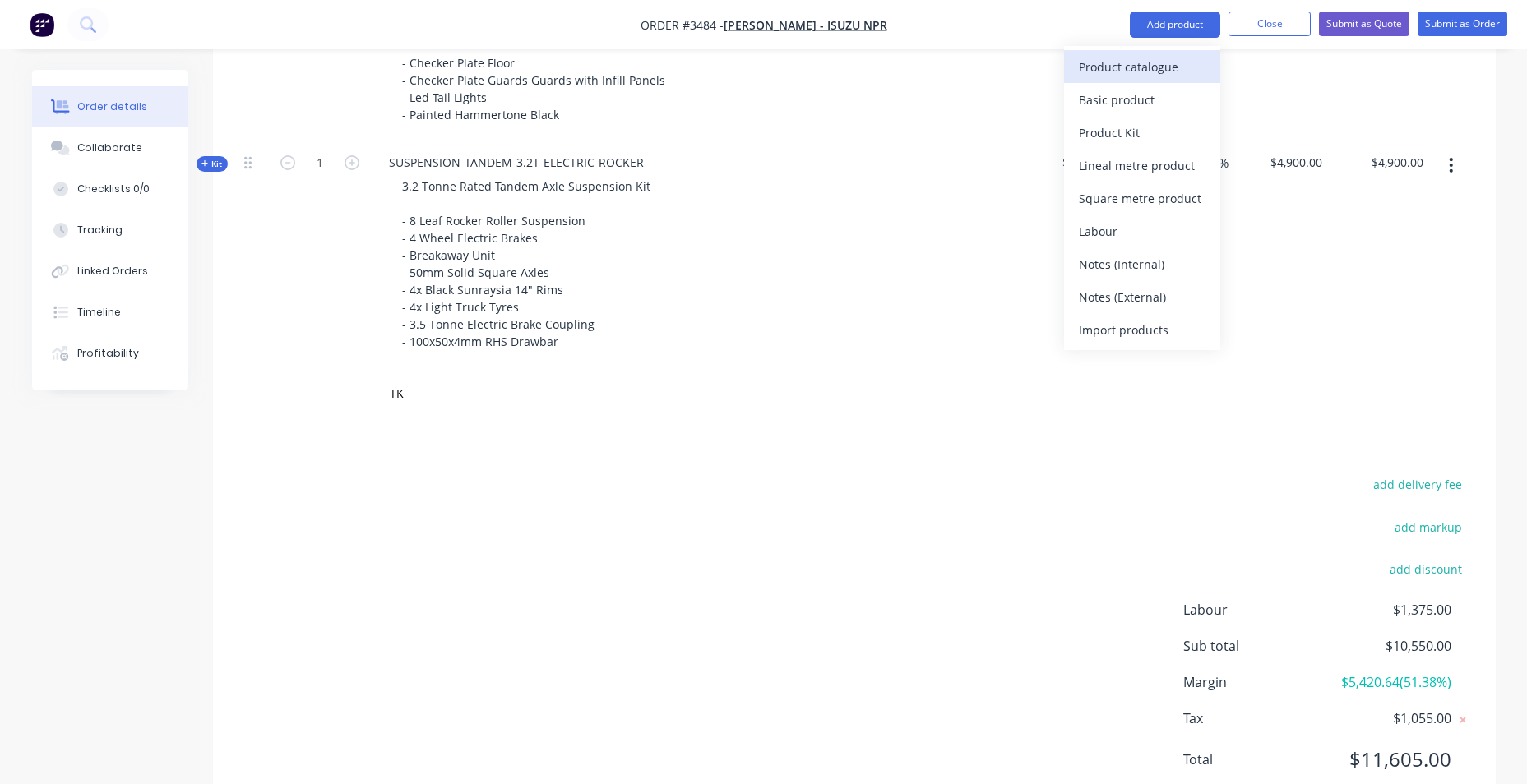
click at [1176, 66] on div "Product catalogue" at bounding box center [1141, 66] width 126 height 24
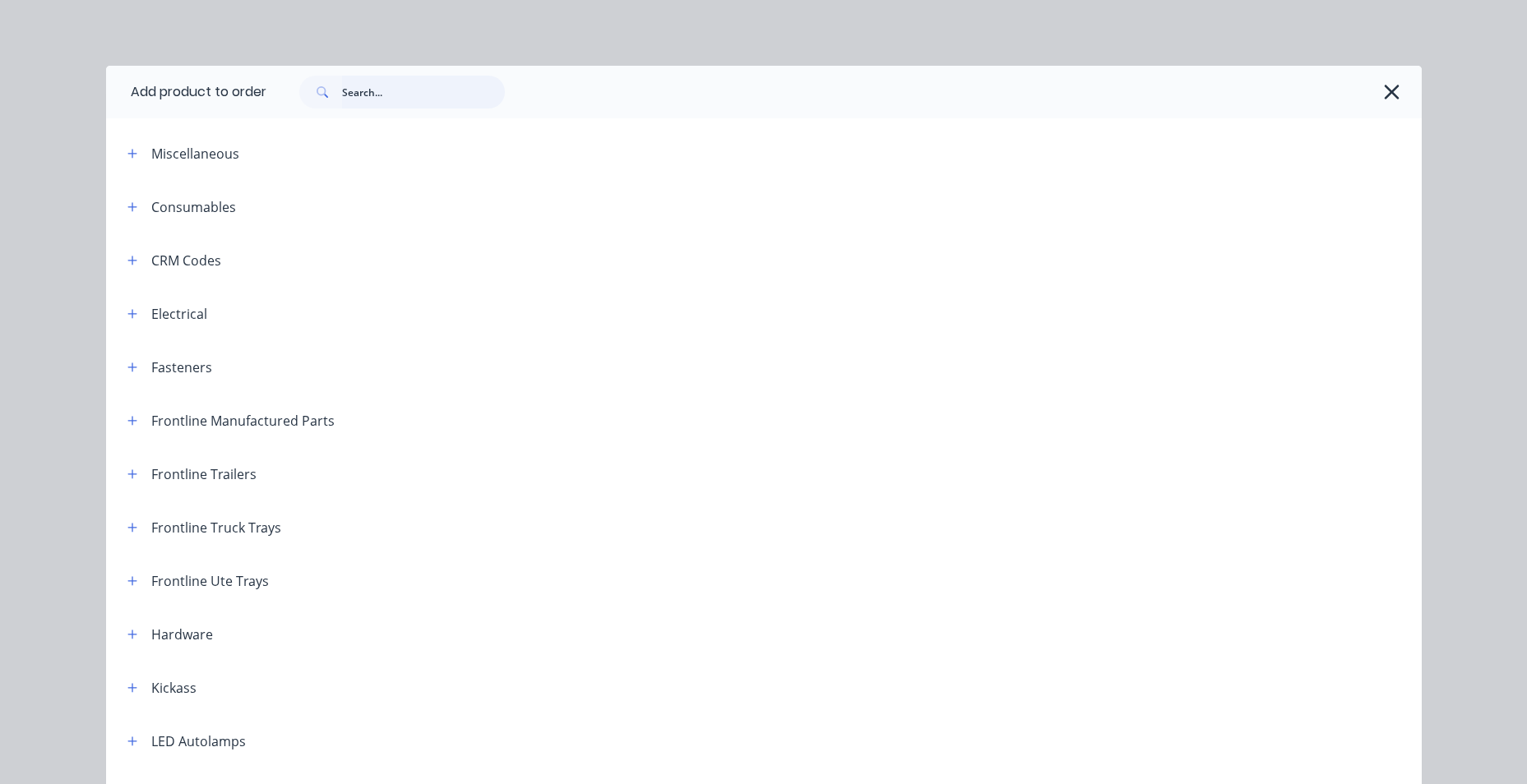
click at [422, 96] on input "text" at bounding box center [424, 92] width 163 height 33
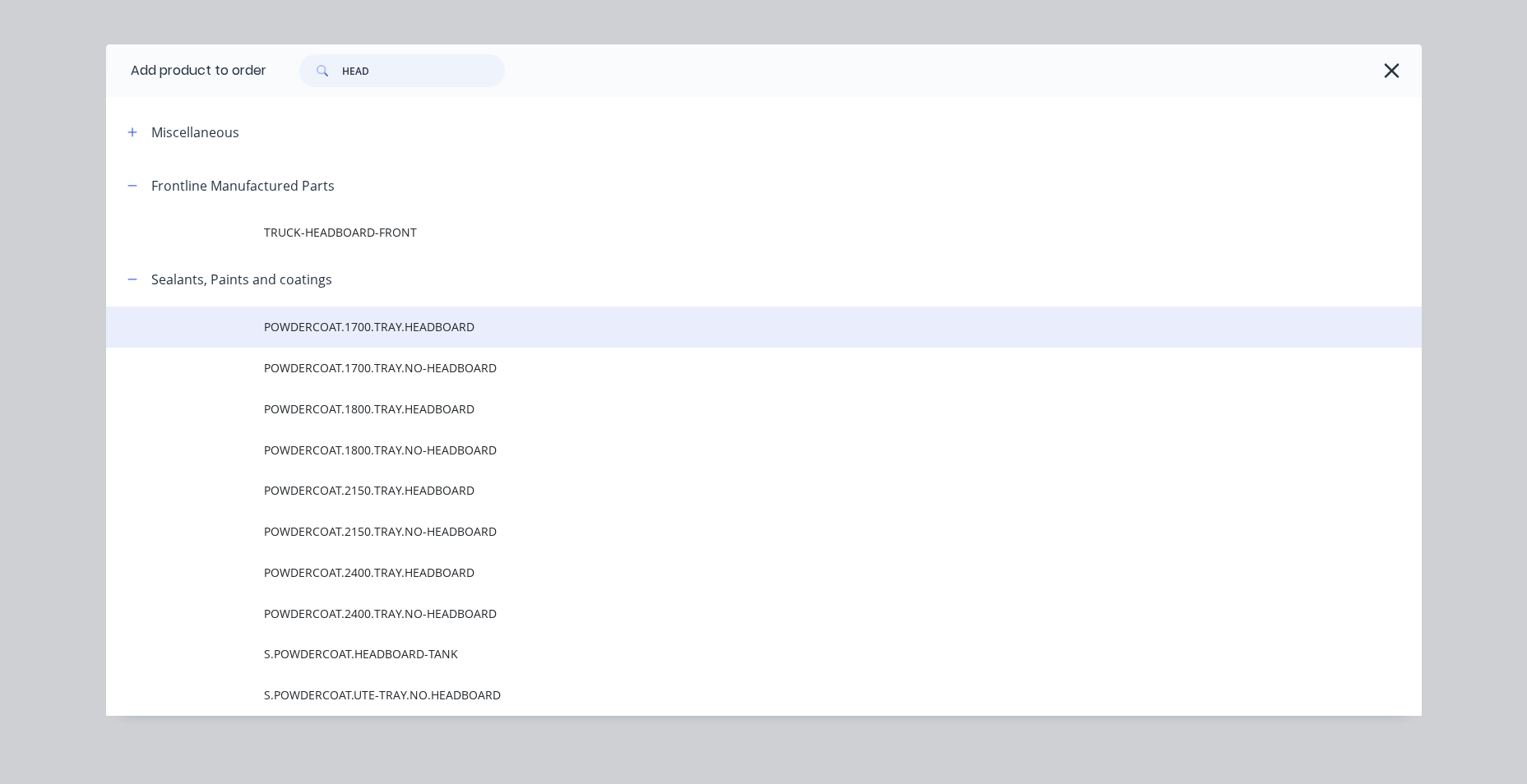
scroll to position [26, 0]
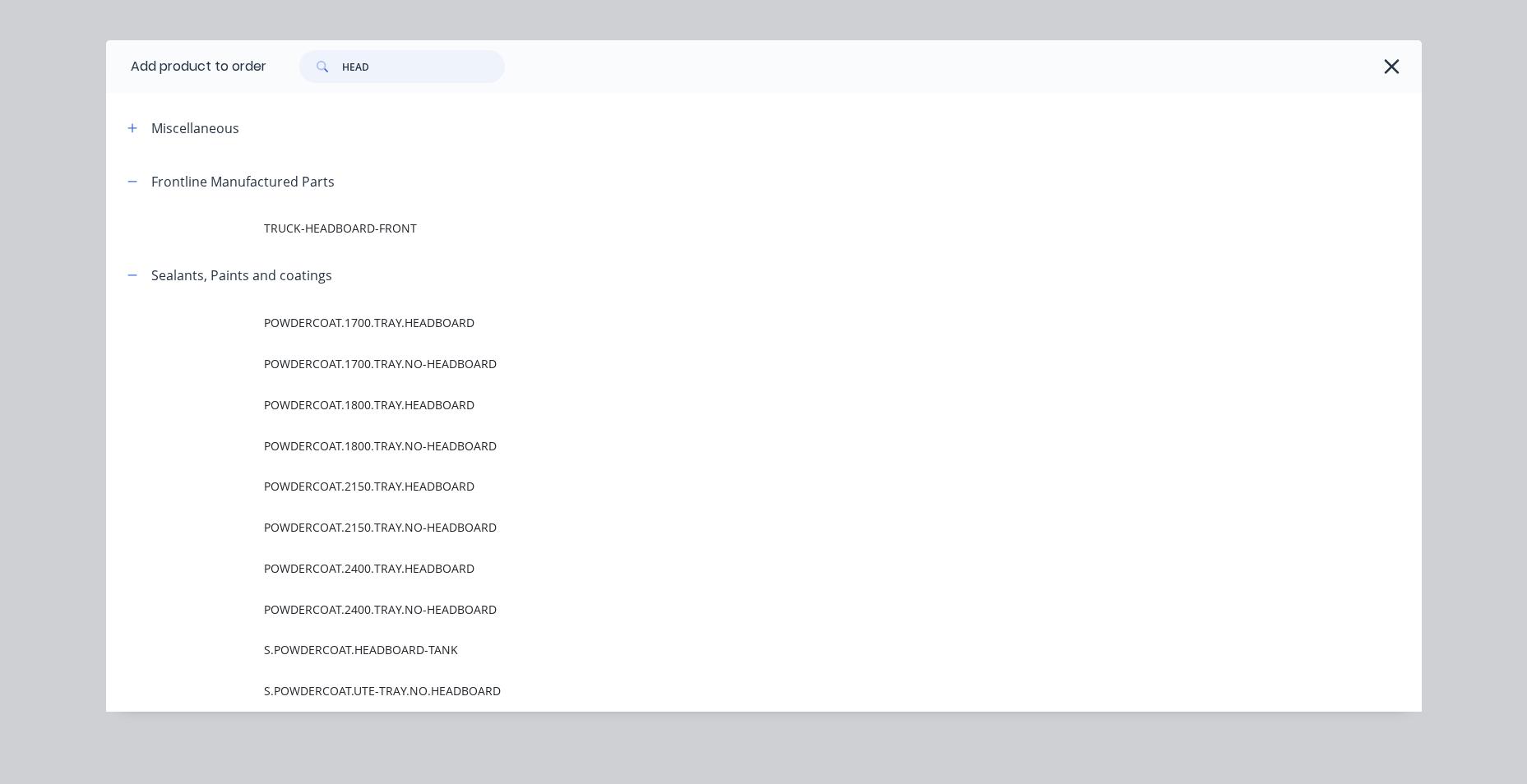
drag, startPoint x: 387, startPoint y: 67, endPoint x: 282, endPoint y: 67, distance: 105.0
click at [283, 68] on div "HEAD" at bounding box center [394, 66] width 222 height 33
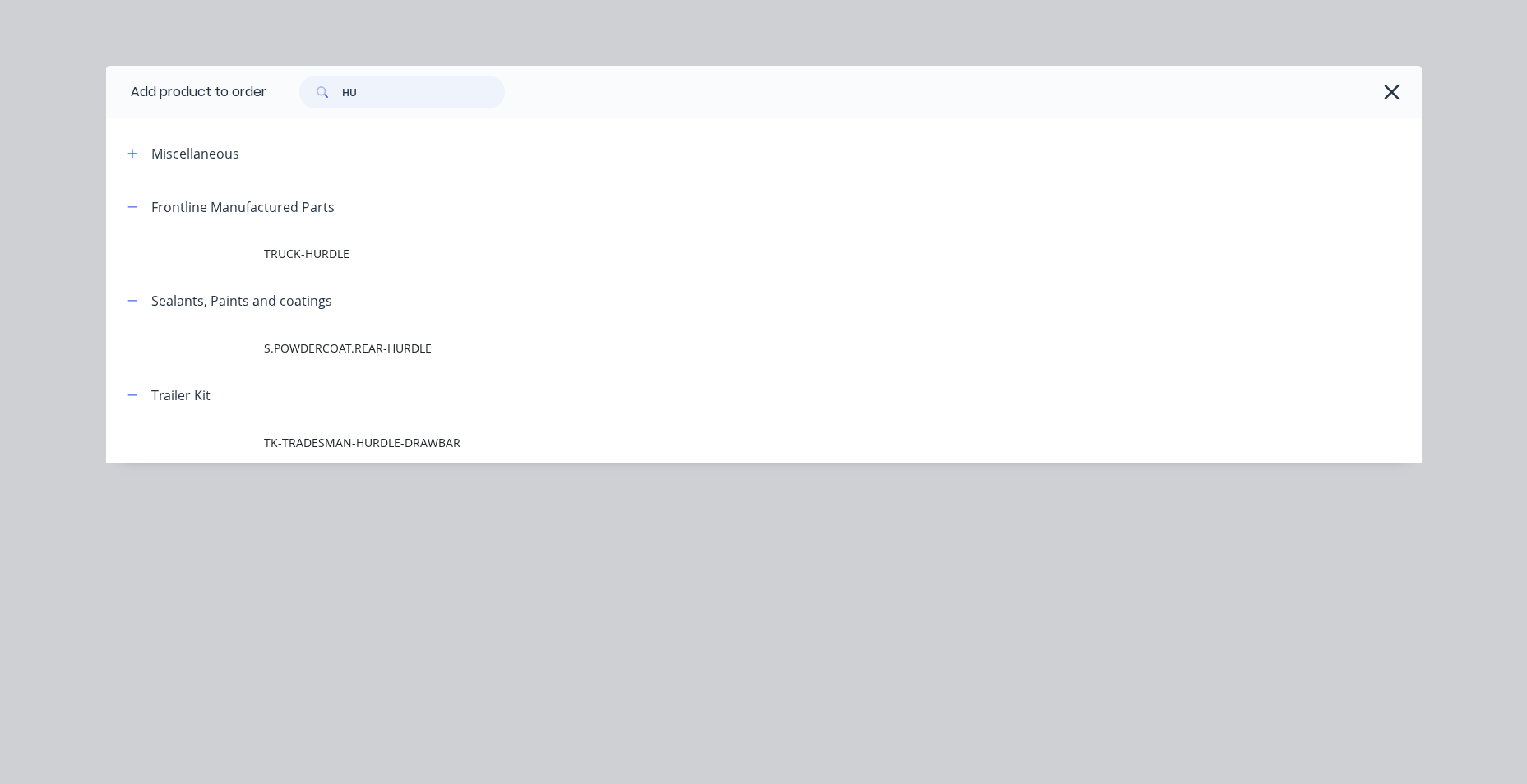
type input "H"
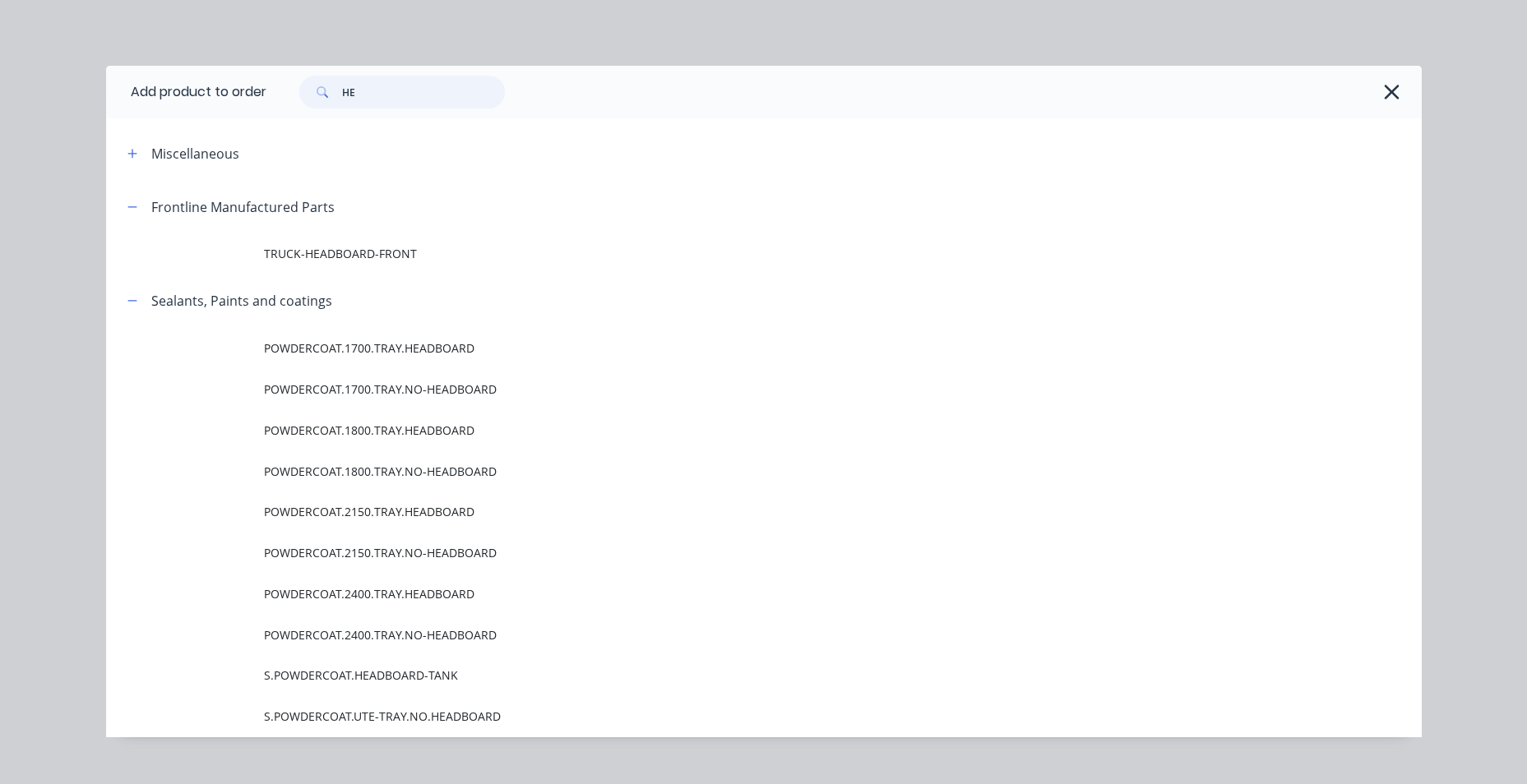
type input "H"
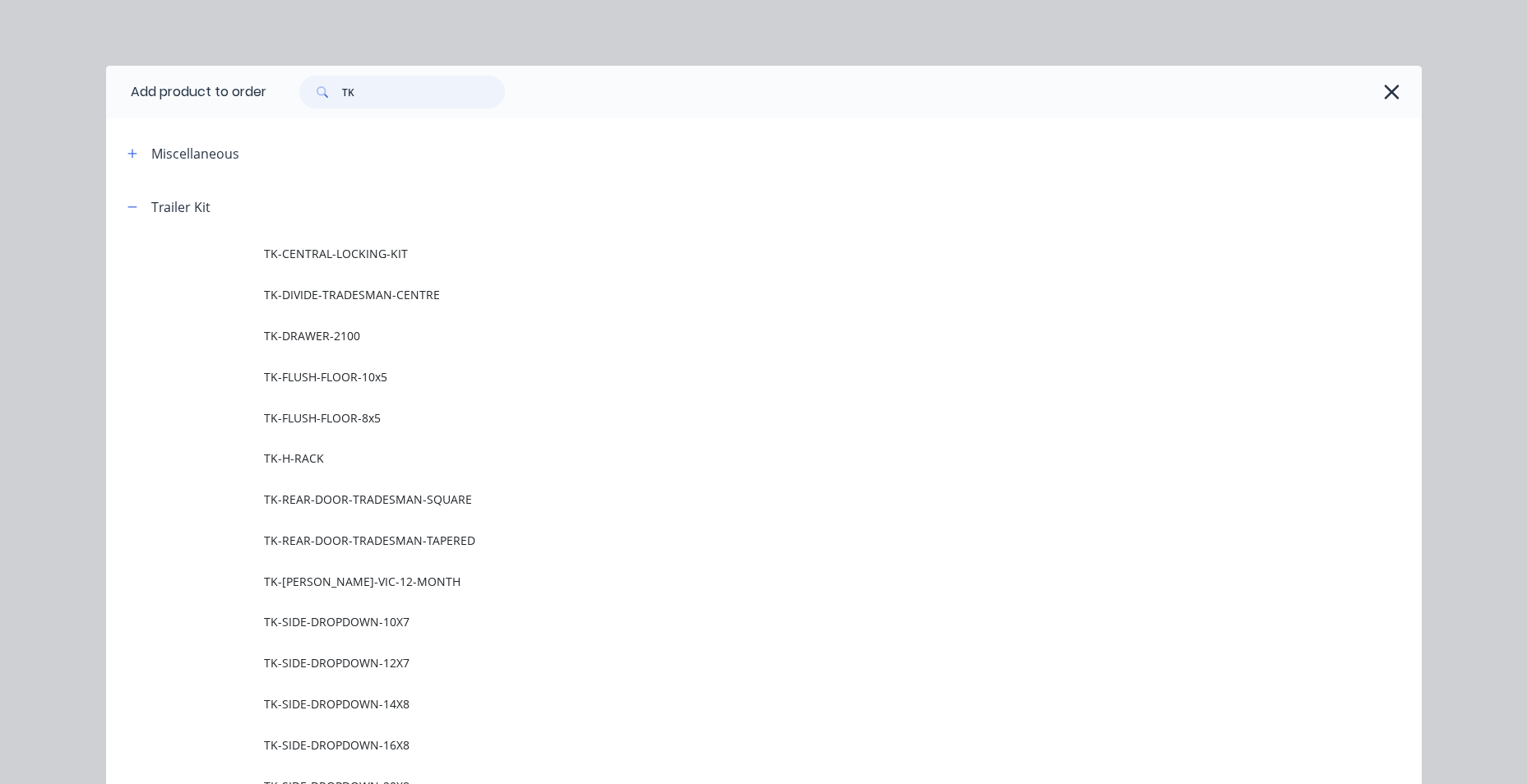
type input "T"
type input "FLAT"
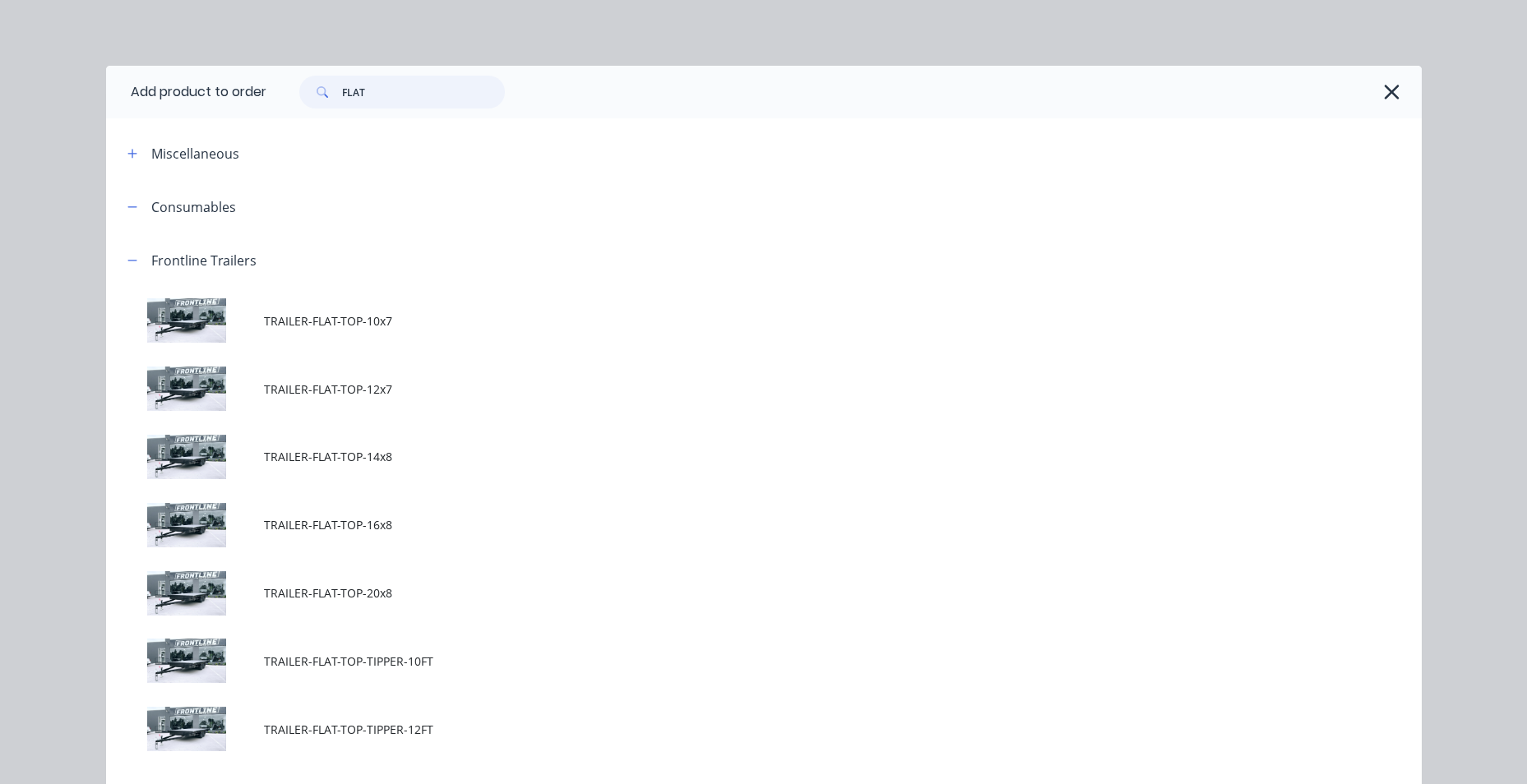
drag, startPoint x: 402, startPoint y: 97, endPoint x: 284, endPoint y: 100, distance: 118.0
click at [288, 100] on div "FLAT" at bounding box center [394, 92] width 222 height 33
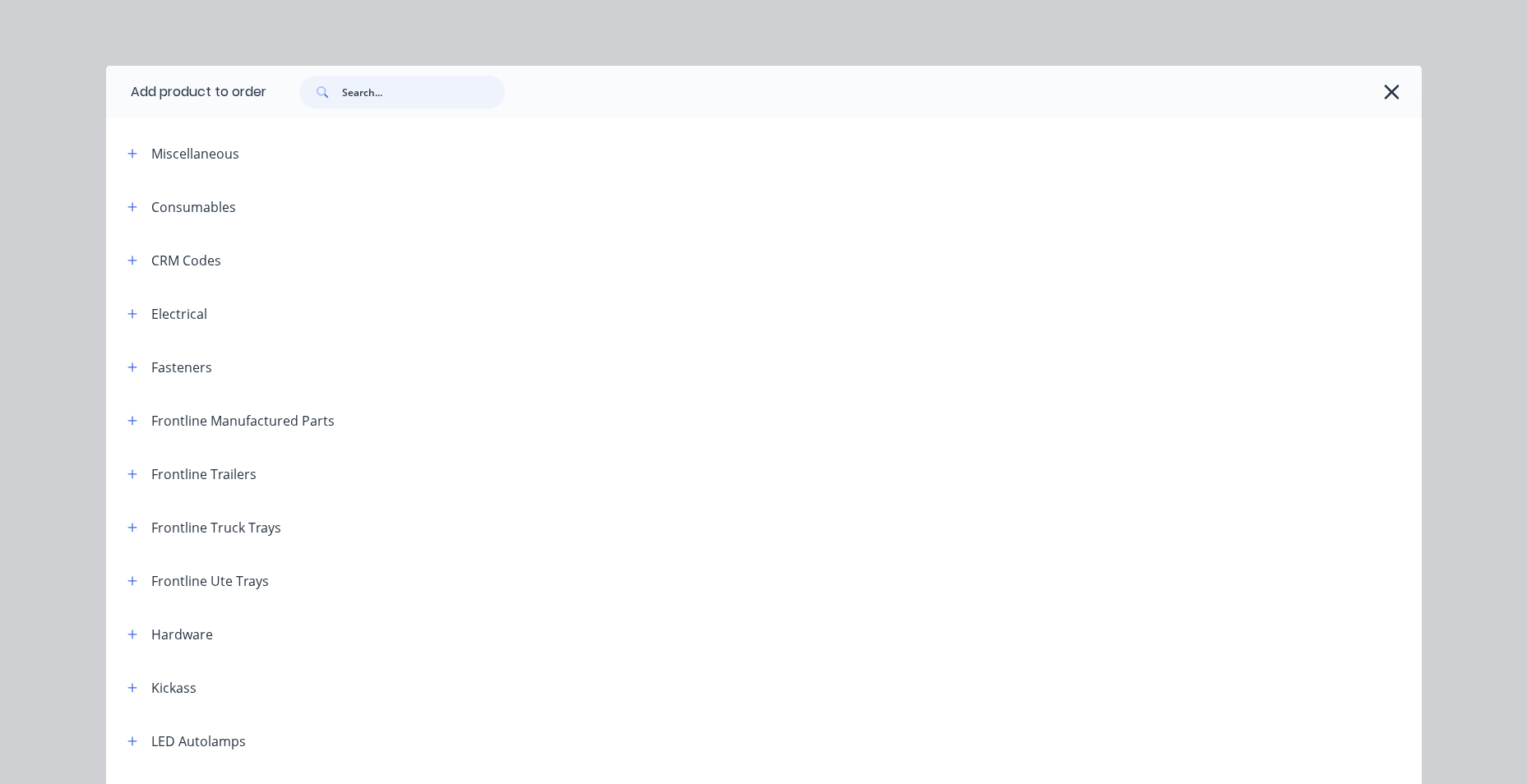
click at [353, 82] on input "text" at bounding box center [424, 92] width 163 height 33
click at [352, 88] on input "text" at bounding box center [424, 92] width 163 height 33
click at [374, 93] on input "text" at bounding box center [424, 92] width 163 height 33
click at [127, 421] on icon "button" at bounding box center [132, 421] width 9 height 9
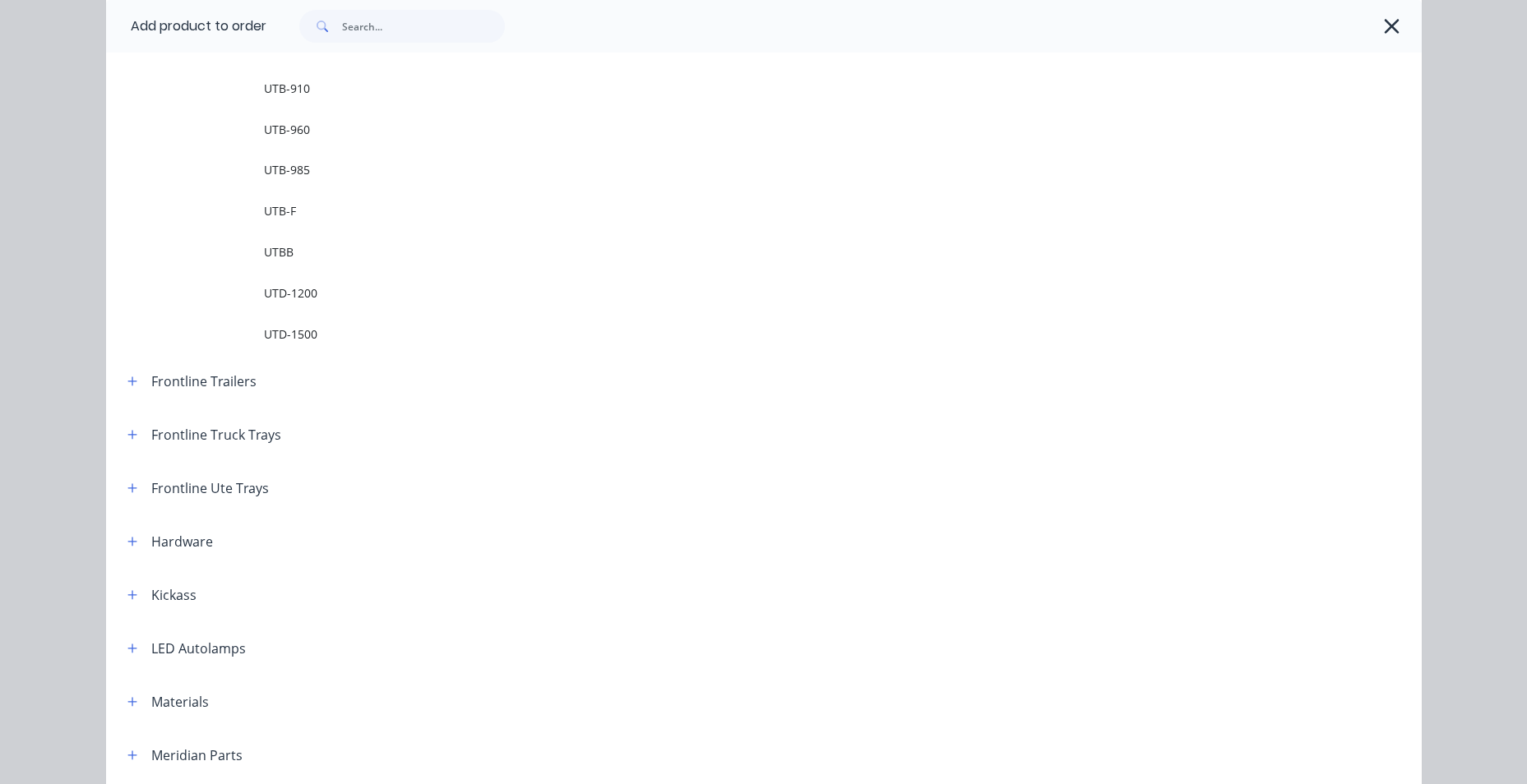
scroll to position [2712, 0]
click at [127, 379] on icon "button" at bounding box center [132, 380] width 9 height 11
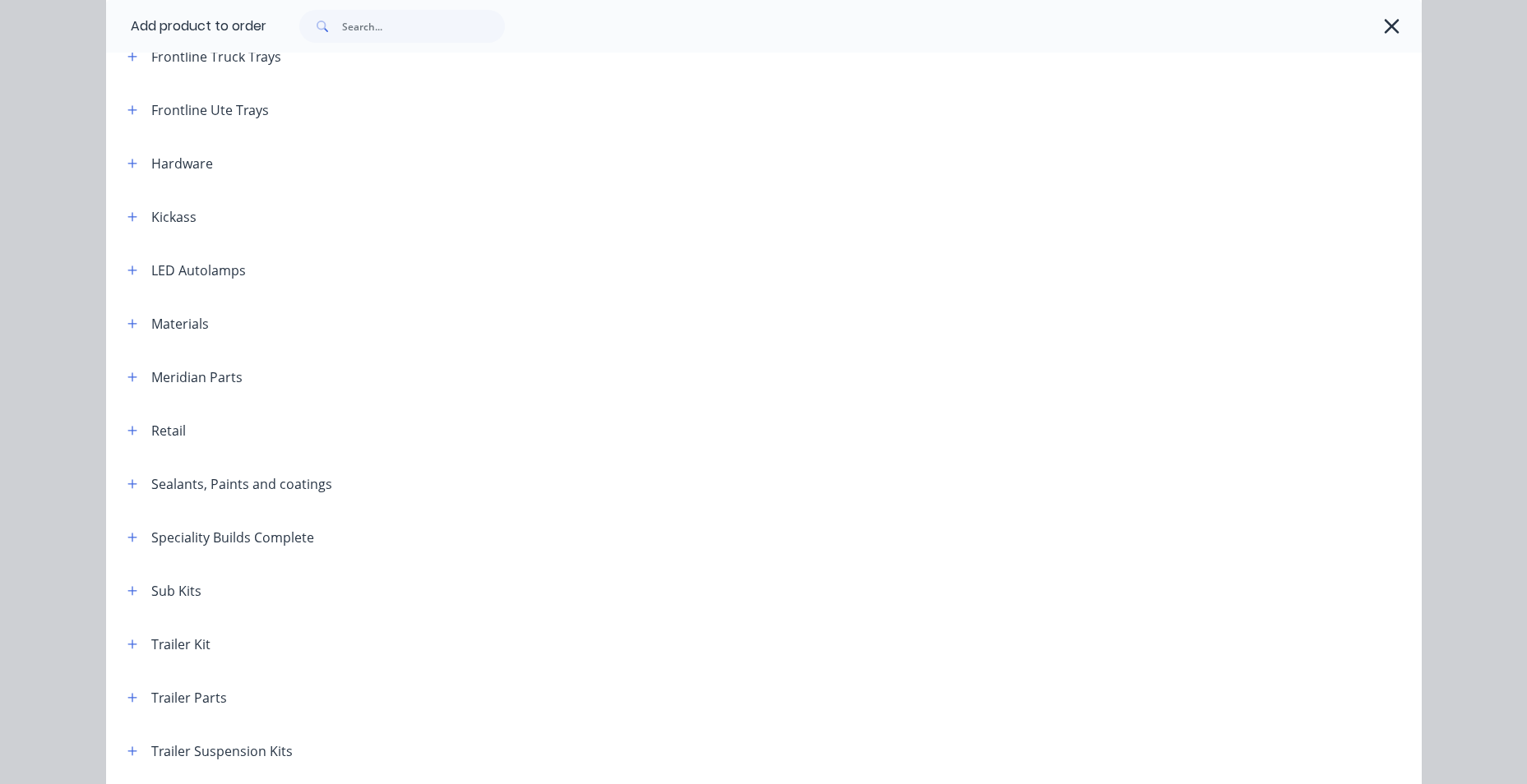
scroll to position [4191, 0]
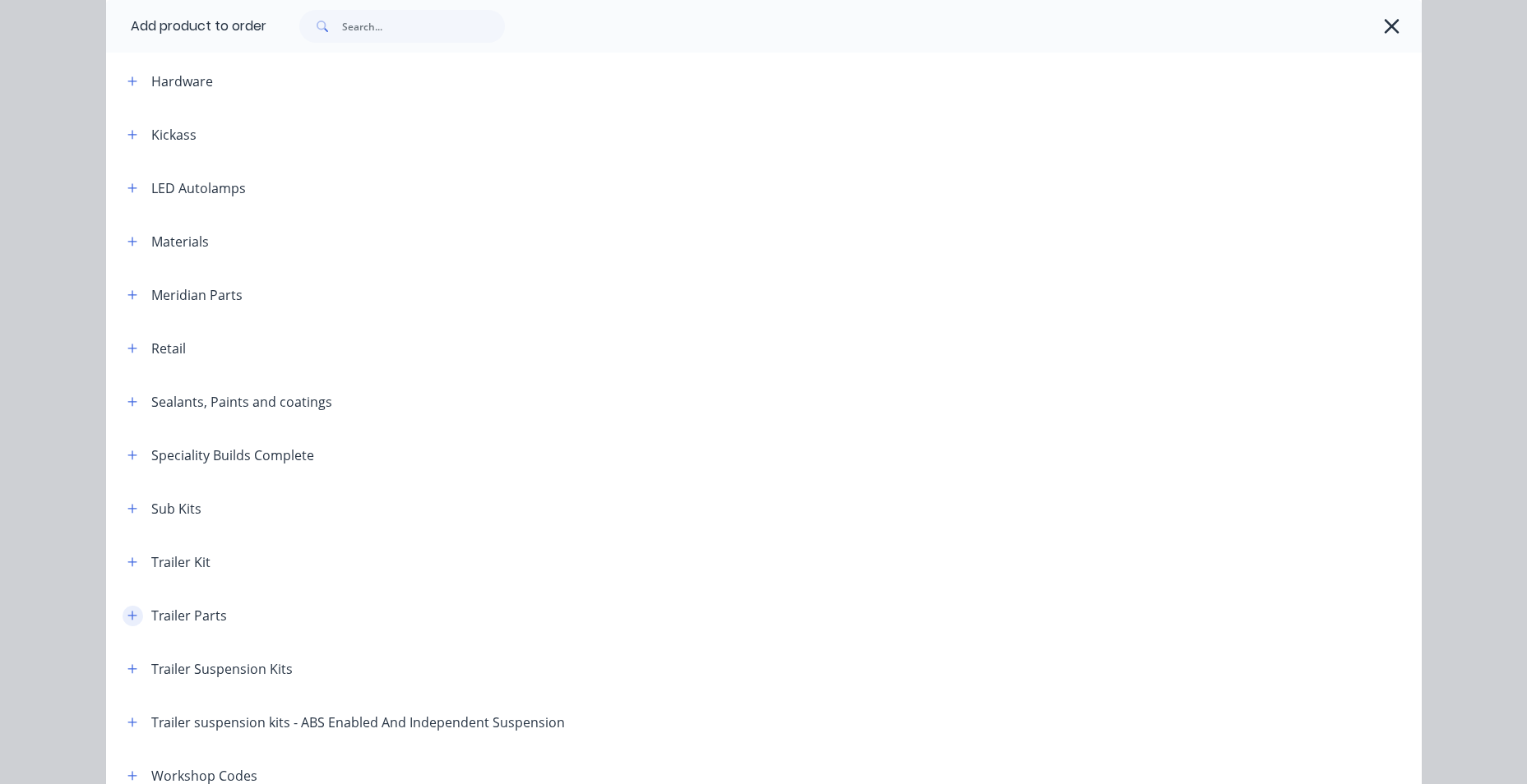
click at [134, 619] on button "button" at bounding box center [133, 616] width 21 height 21
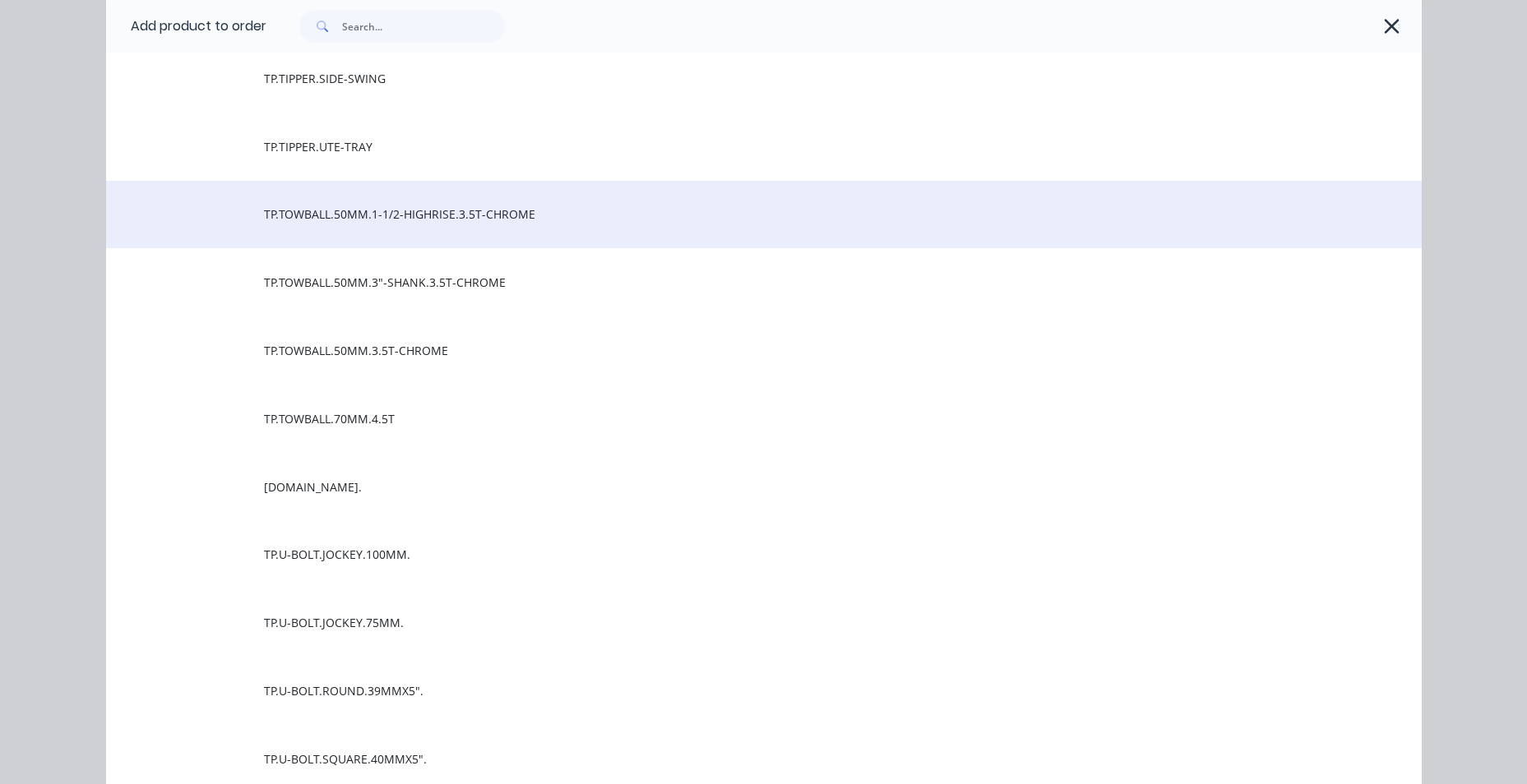
scroll to position [15263, 0]
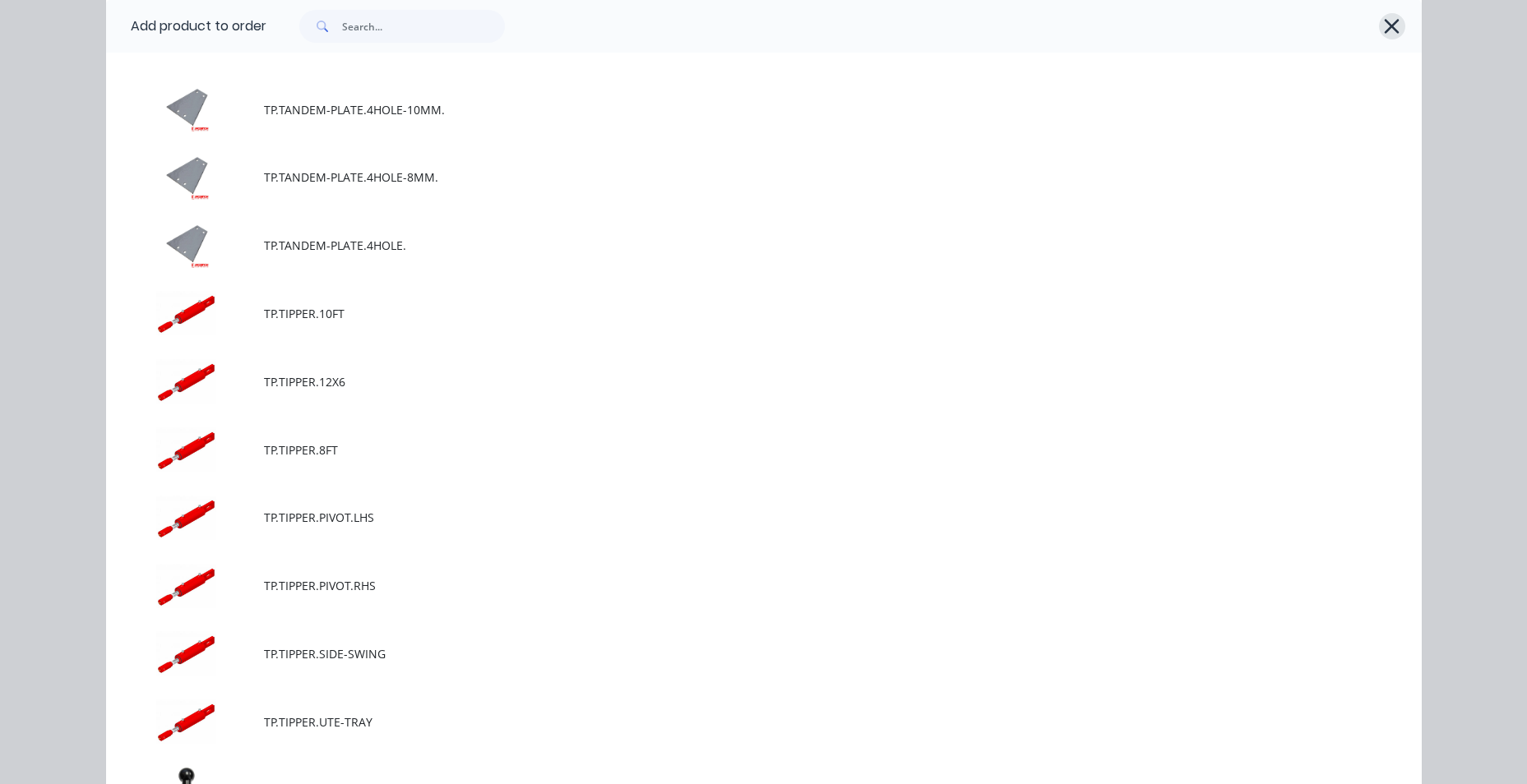
click at [1385, 25] on icon "button" at bounding box center [1392, 27] width 15 height 15
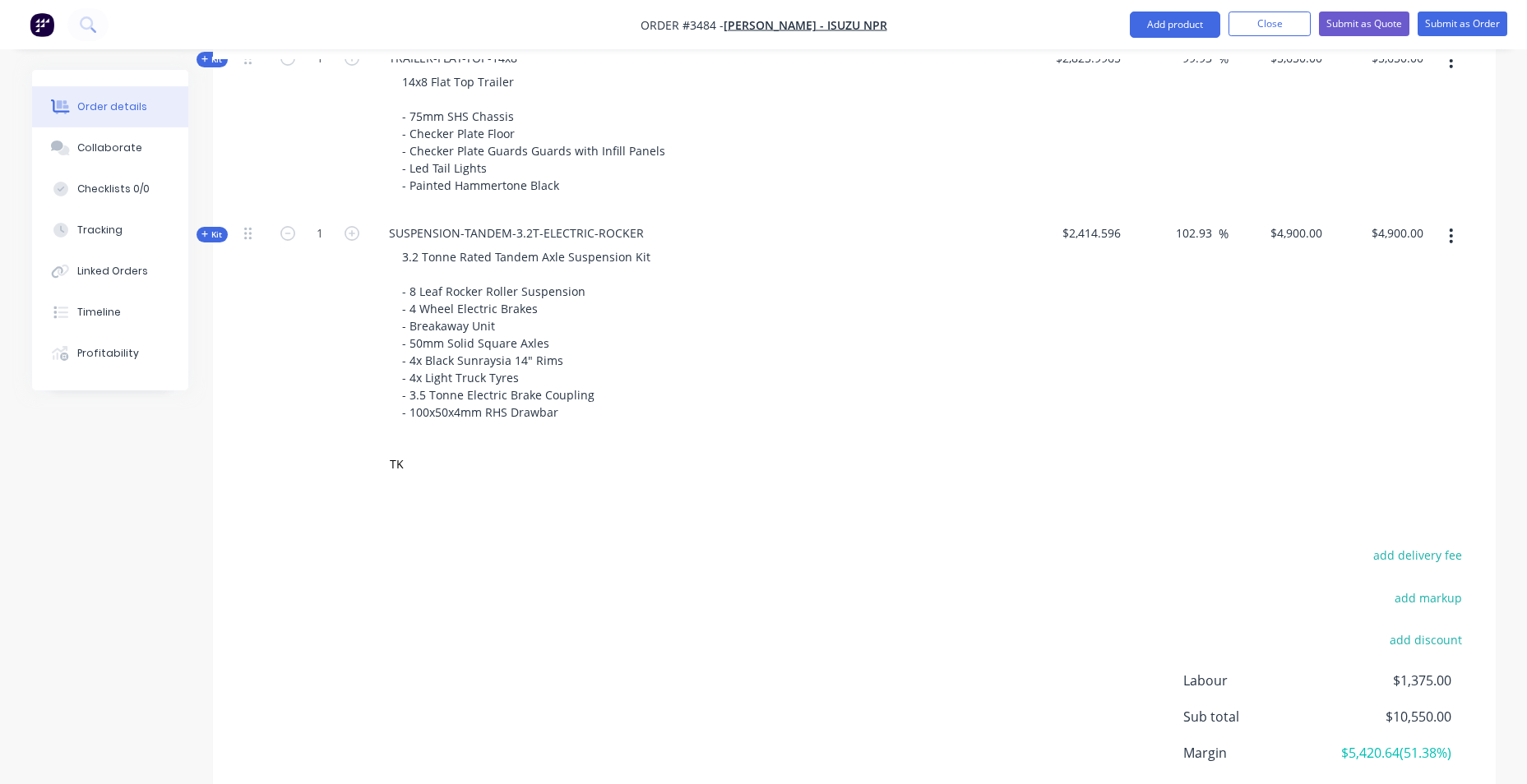
scroll to position [631, 0]
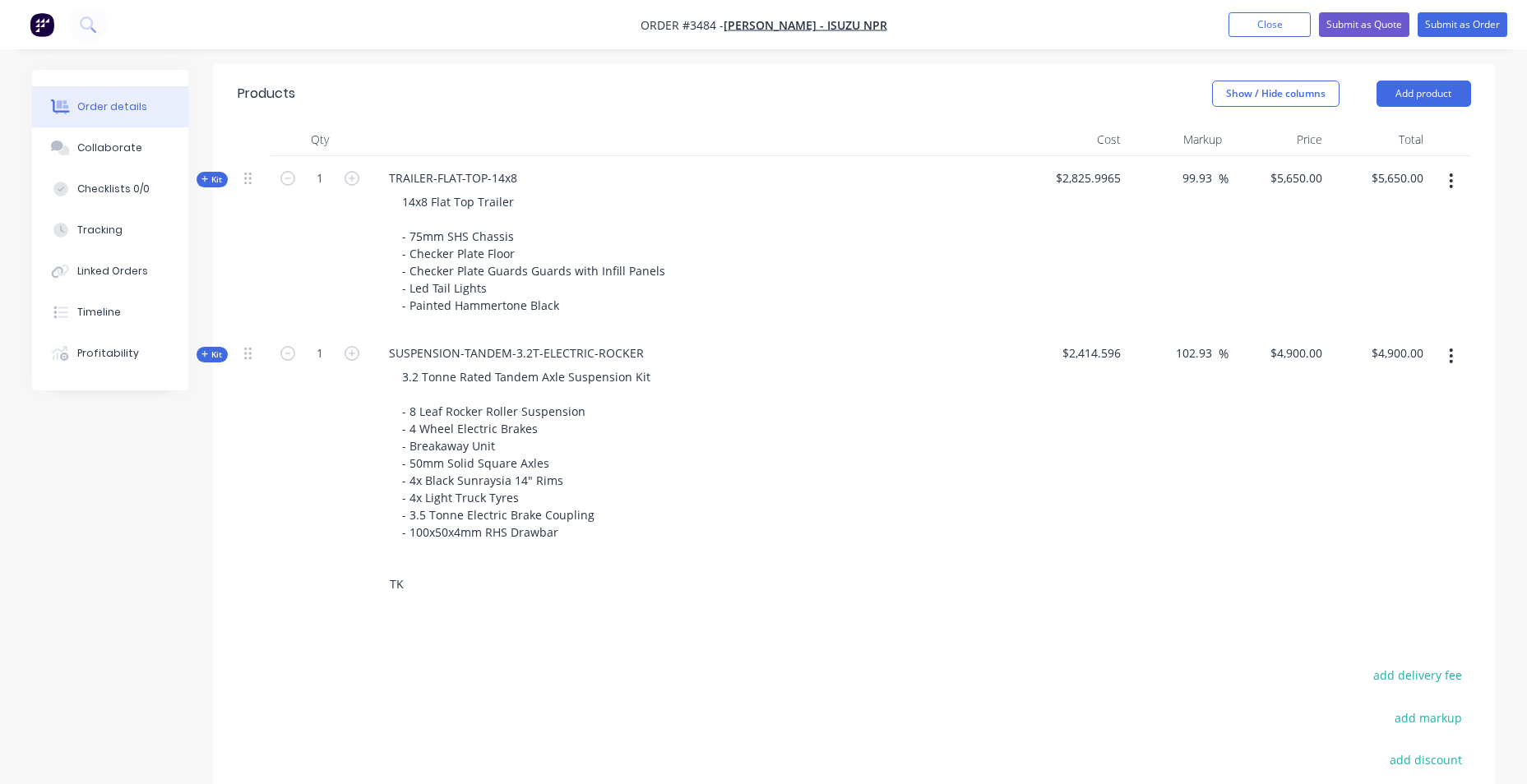
click at [414, 578] on input "TK" at bounding box center [553, 584] width 329 height 33
click at [403, 583] on input "TK" at bounding box center [553, 584] width 329 height 33
click at [413, 587] on input "TK" at bounding box center [553, 584] width 329 height 33
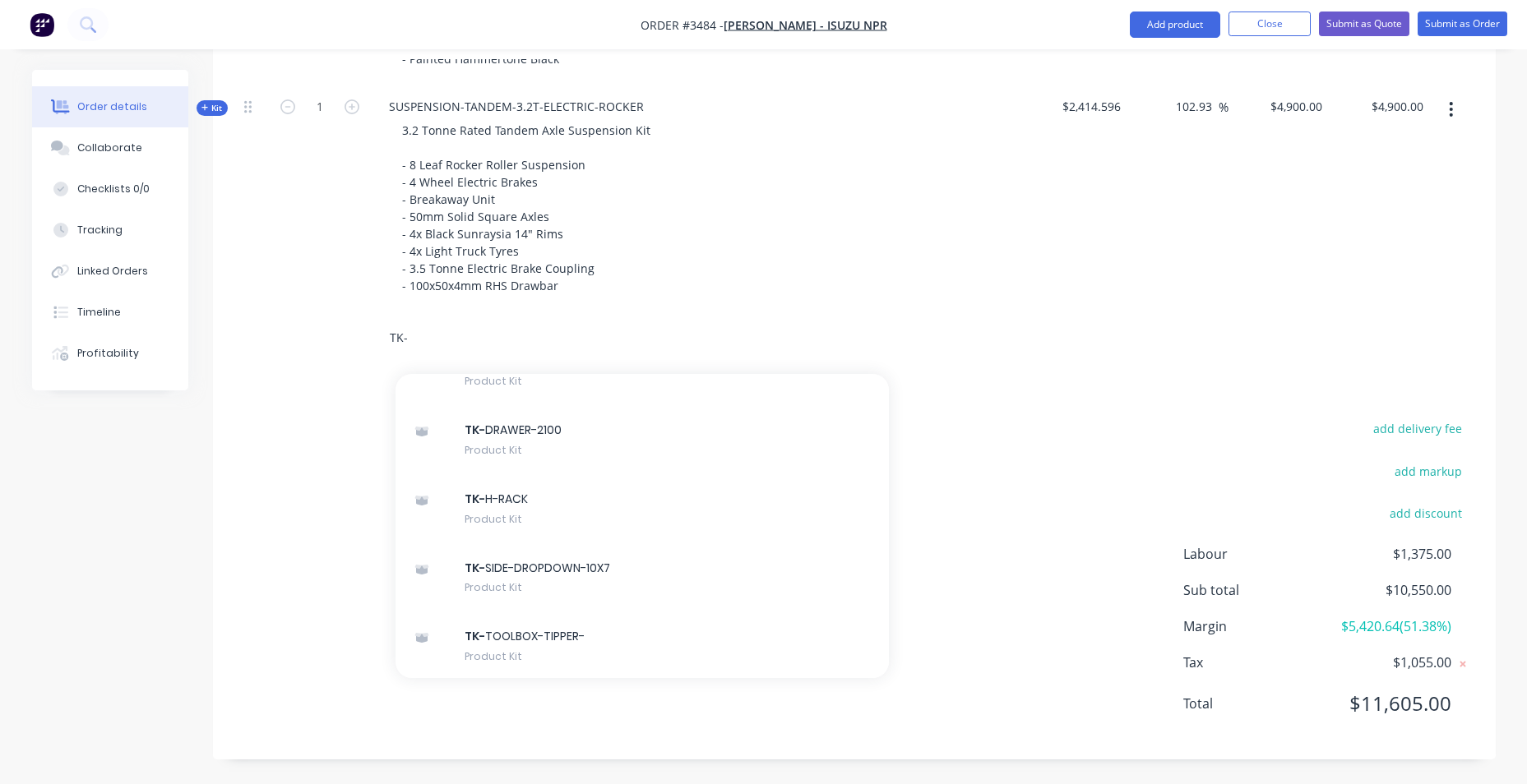
scroll to position [1479, 0]
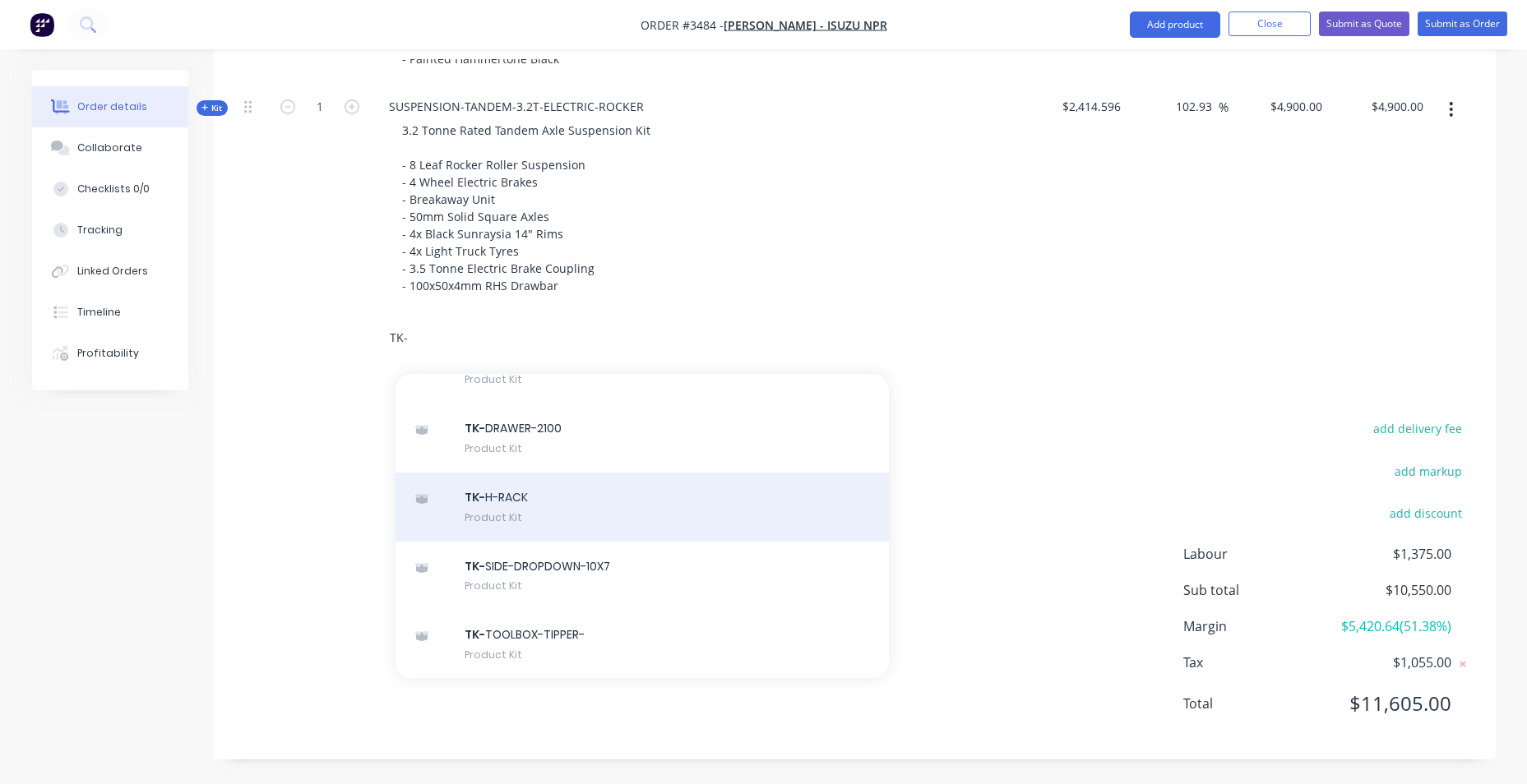
type input "TK-"
click at [708, 520] on div "TK- H-RACK Product Kit" at bounding box center [642, 506] width 493 height 69
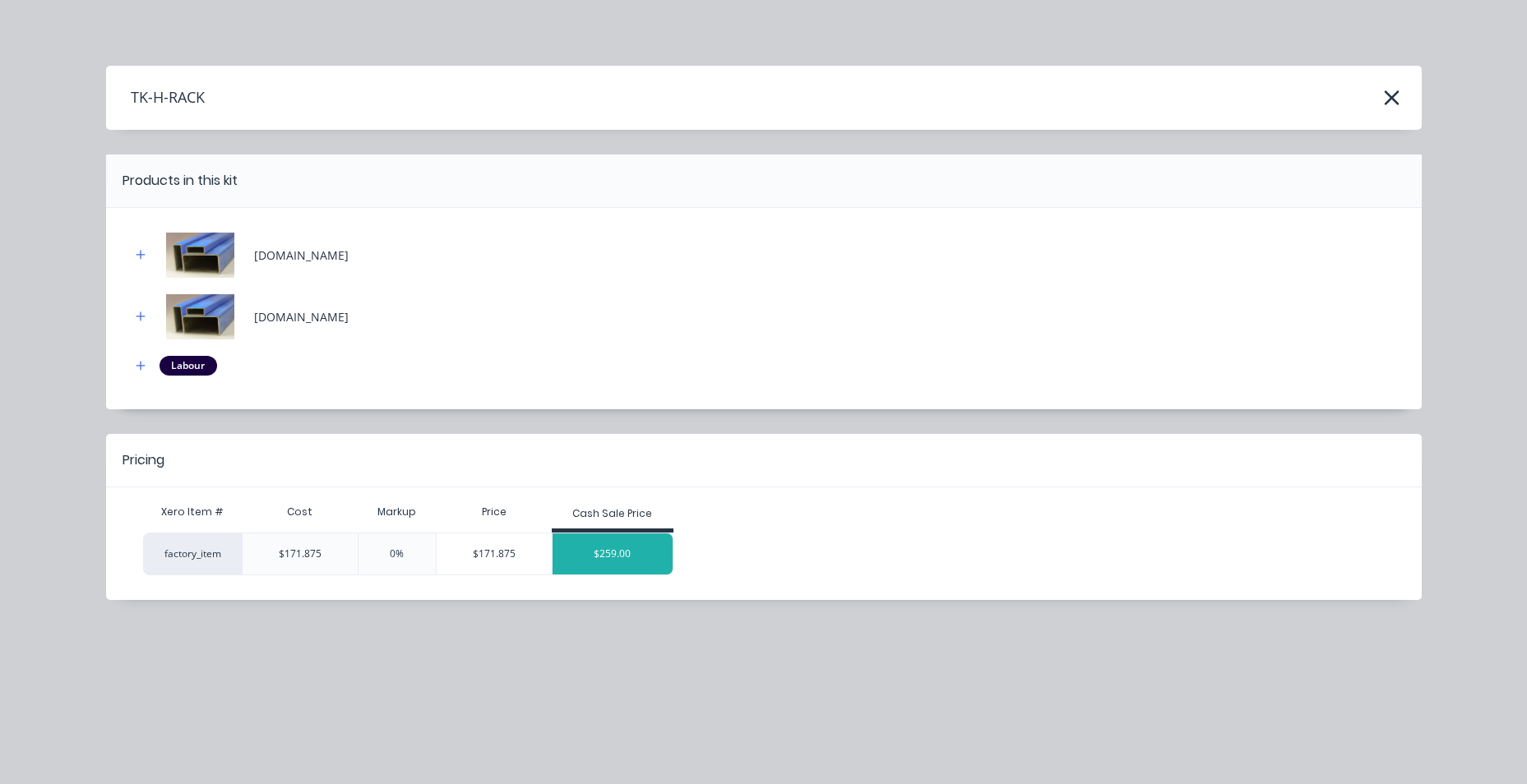
click at [636, 550] on div "$259.00" at bounding box center [613, 554] width 120 height 41
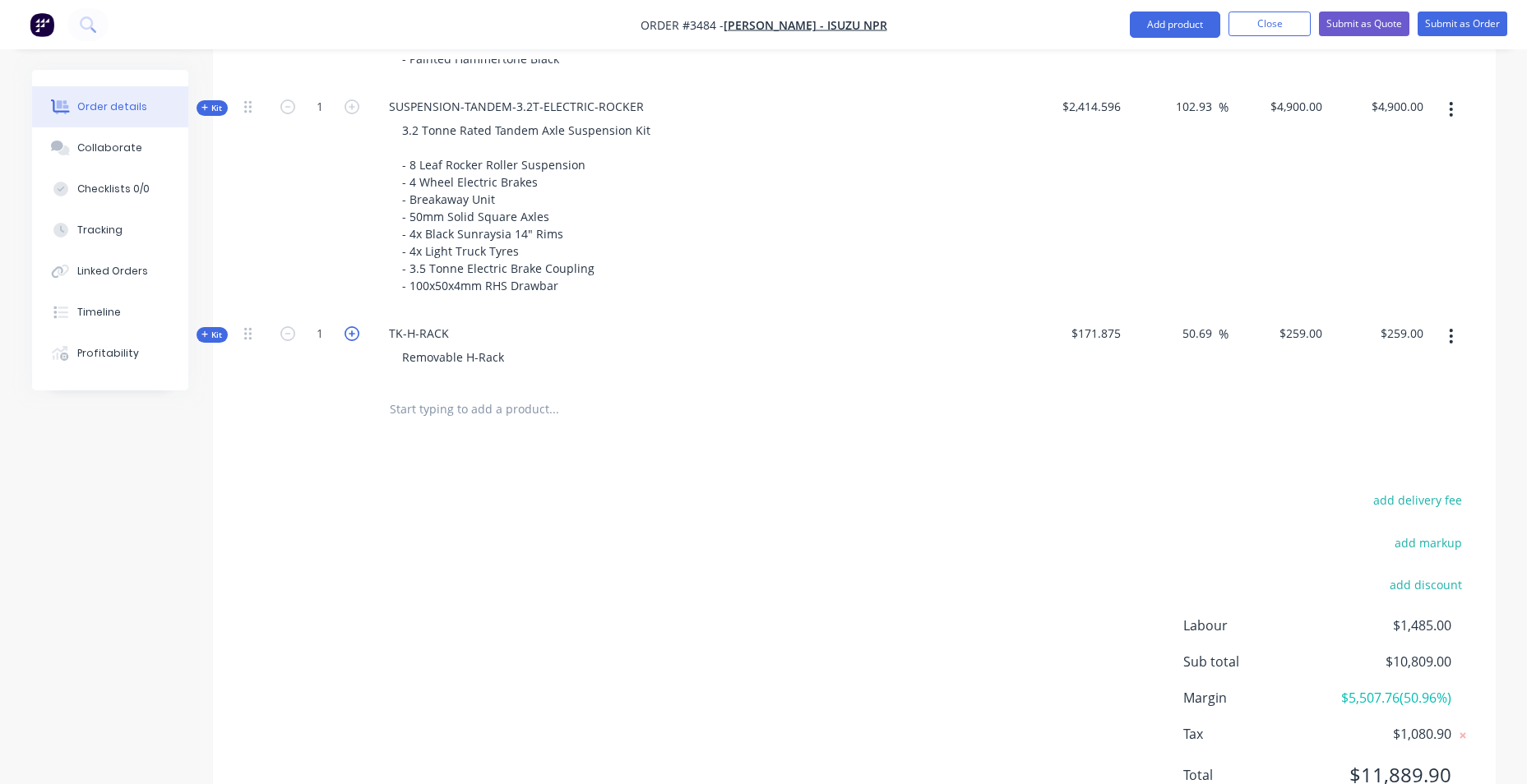
click at [351, 340] on icon "button" at bounding box center [352, 334] width 15 height 15
type input "2"
type input "$518.00"
click at [397, 361] on div "Removable H-Rack" at bounding box center [452, 356] width 128 height 24
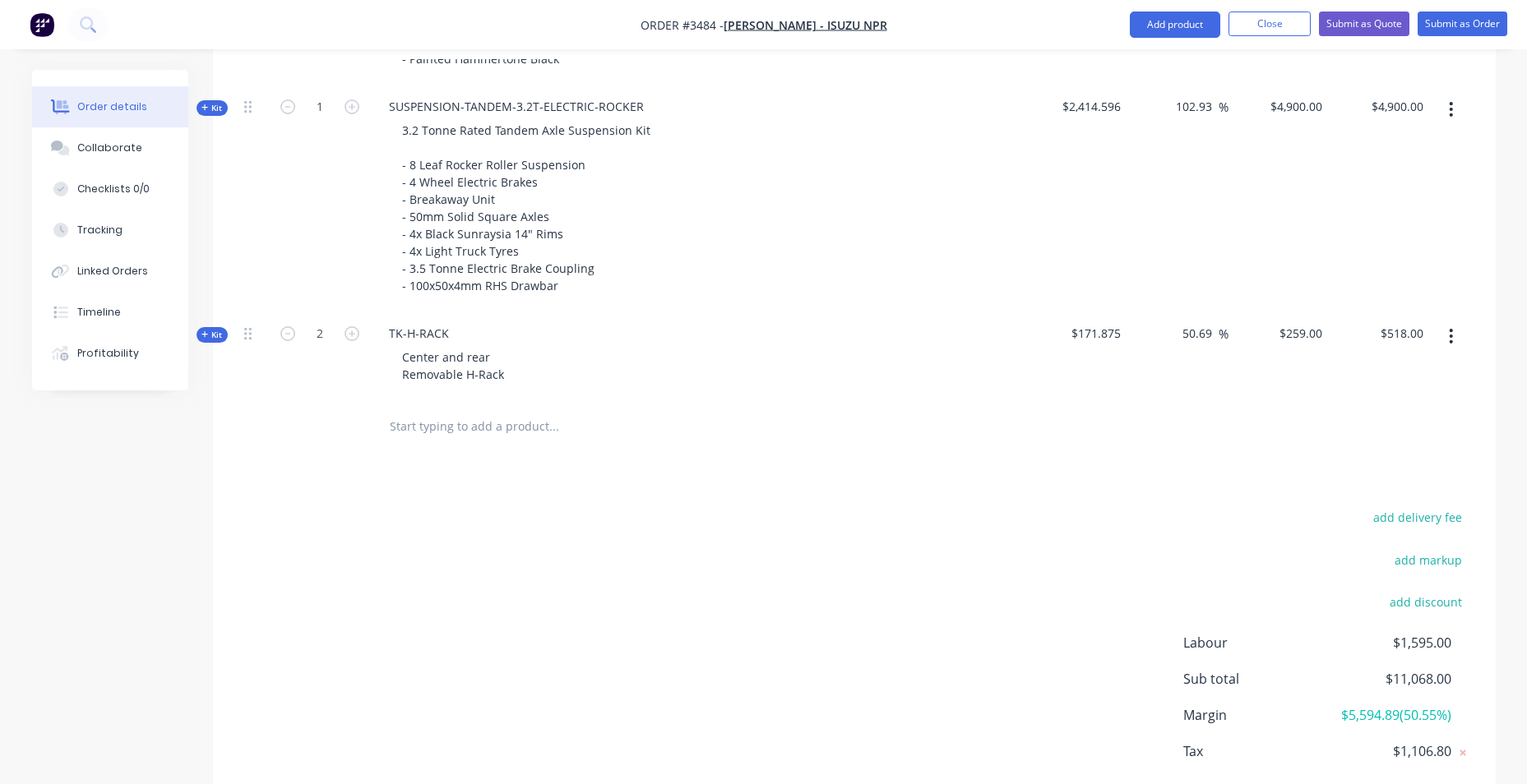
click at [598, 417] on input "text" at bounding box center [553, 427] width 329 height 33
click at [401, 357] on div "Center and rear Removable H-Rack" at bounding box center [452, 365] width 128 height 41
click at [770, 503] on div "Products Show / Hide columns Add product Qty Cost Markup Price Total Kit 1 TRAI…" at bounding box center [855, 333] width 1282 height 1030
click at [448, 433] on input "text" at bounding box center [553, 427] width 329 height 33
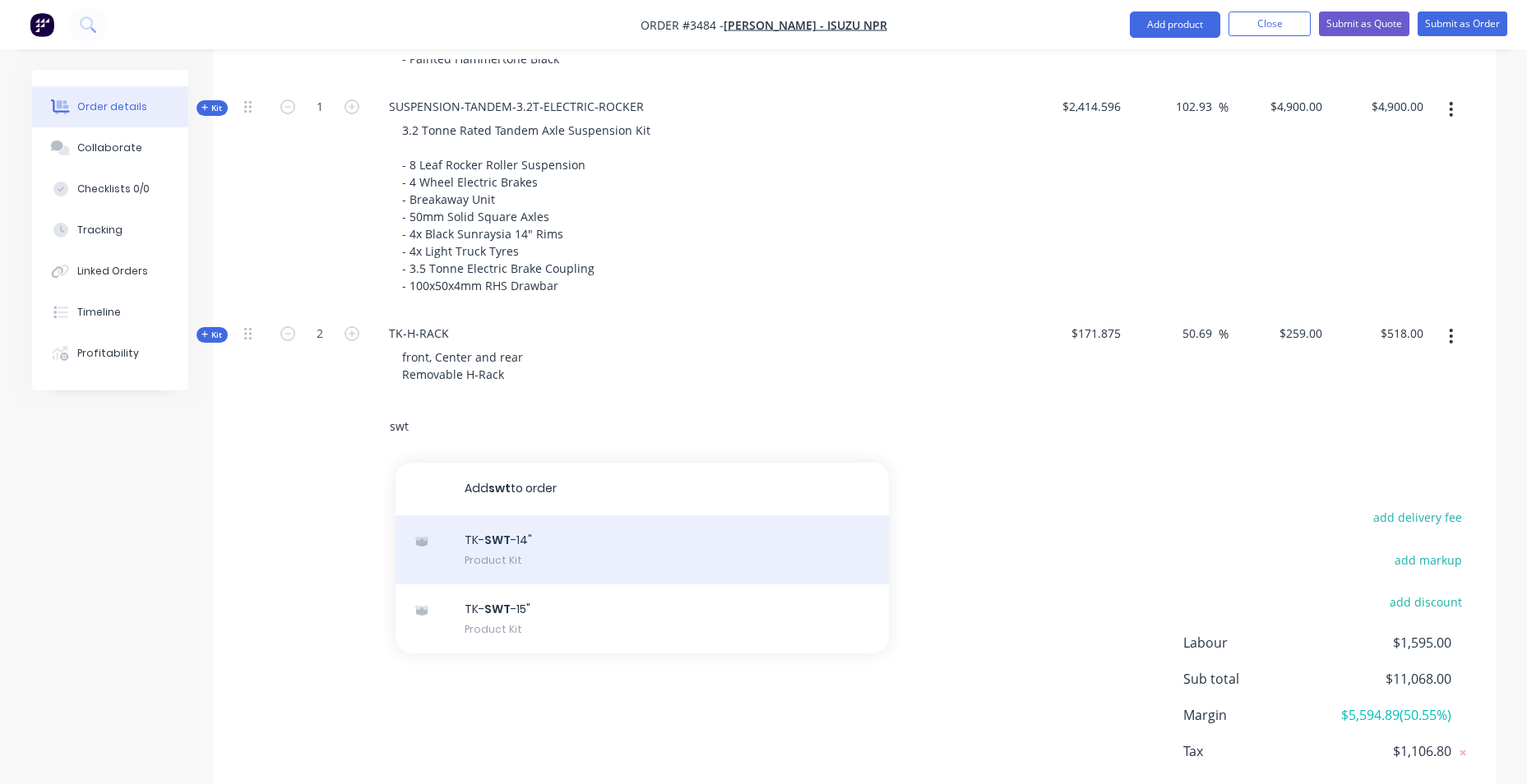
type input "swt"
click at [608, 564] on div "TK- SWT -14" Product Kit" at bounding box center [642, 550] width 493 height 69
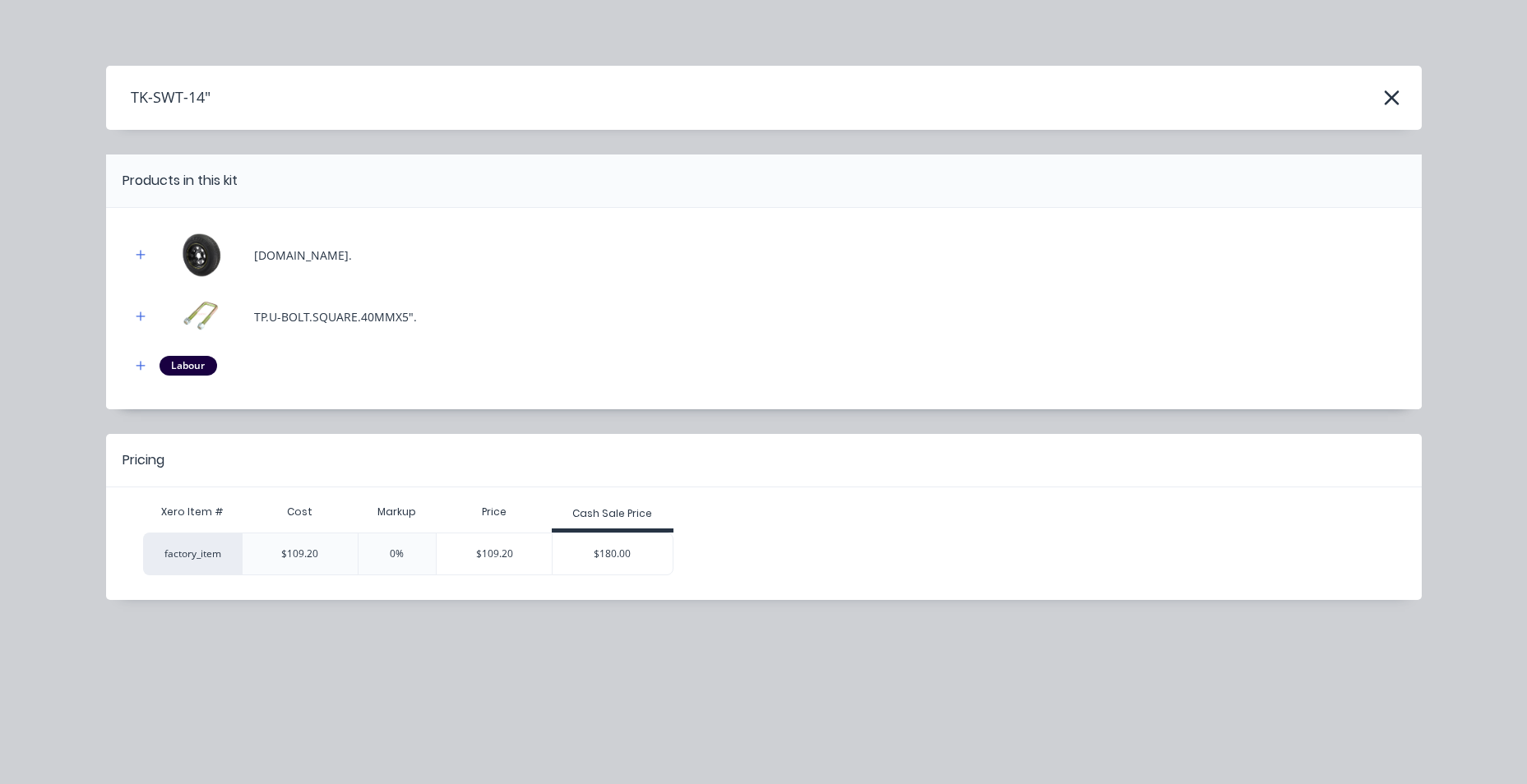
click at [625, 562] on div "$180.00" at bounding box center [613, 554] width 120 height 41
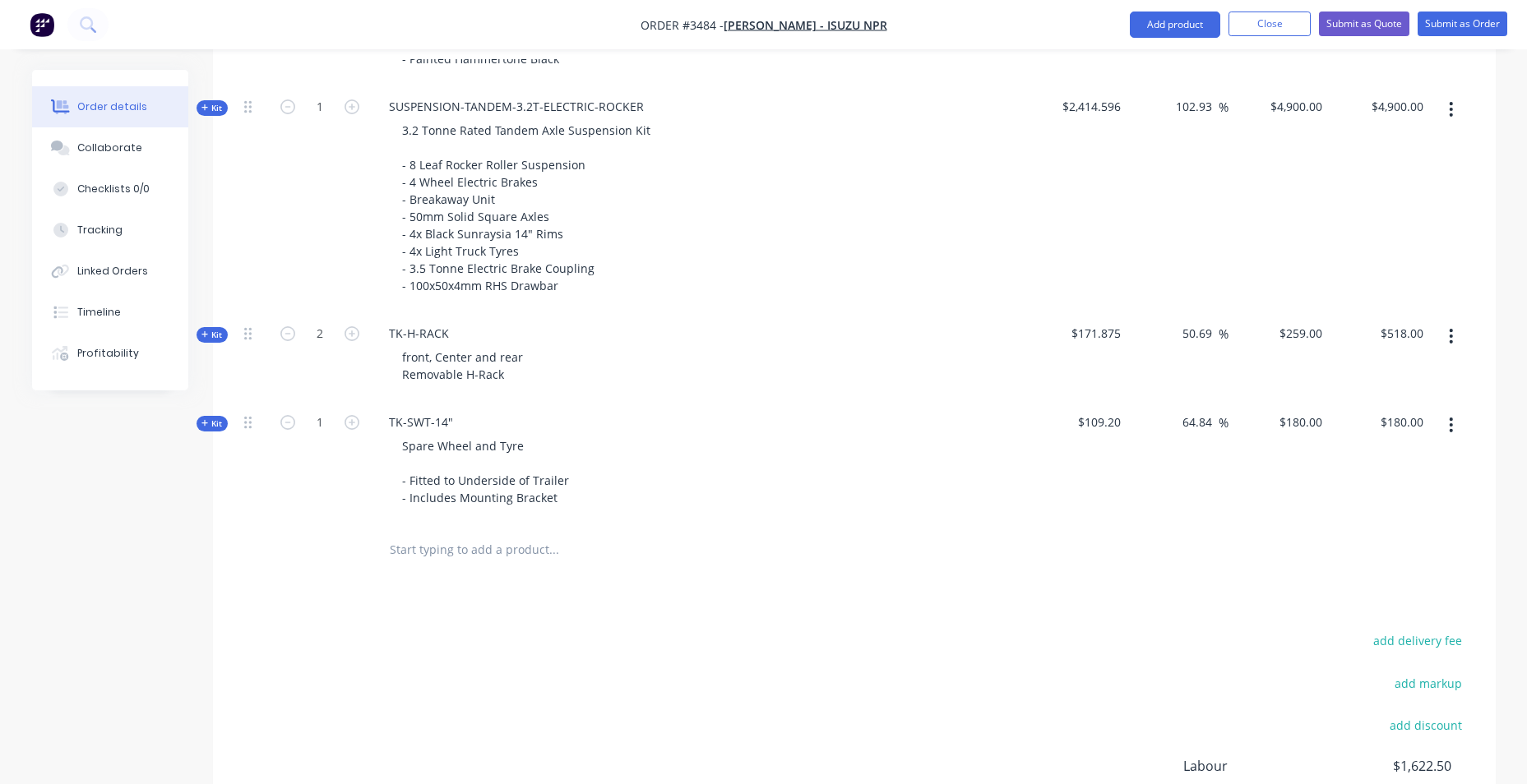
click at [451, 558] on input "text" at bounding box center [553, 550] width 329 height 33
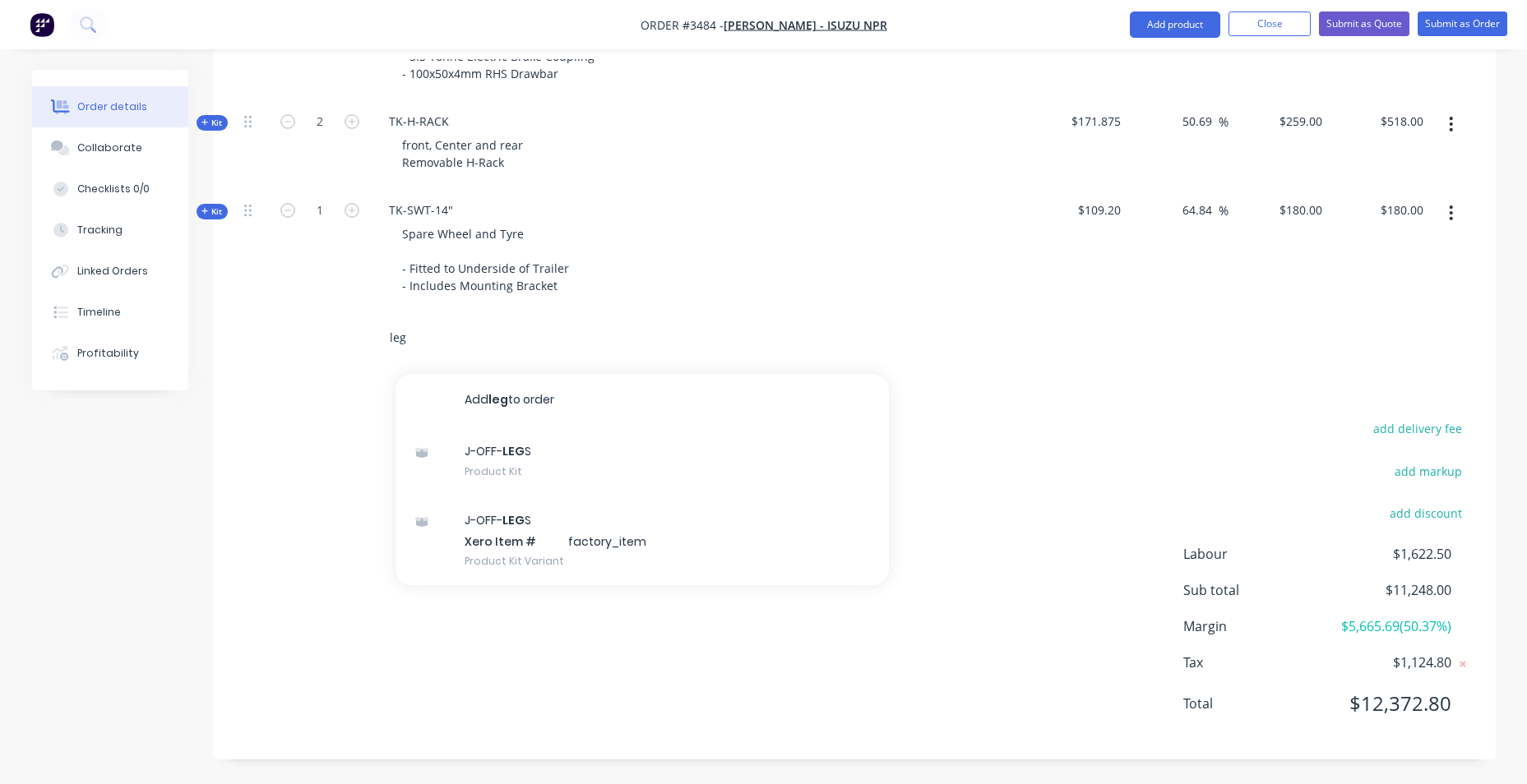
drag, startPoint x: 368, startPoint y: 337, endPoint x: 349, endPoint y: 337, distance: 19.0
click at [351, 337] on div "leg Add leg to order J-OFF- LEG S Product Kit J-OFF- LEG S Xero Item # factory_…" at bounding box center [855, 338] width 1233 height 53
type input "g"
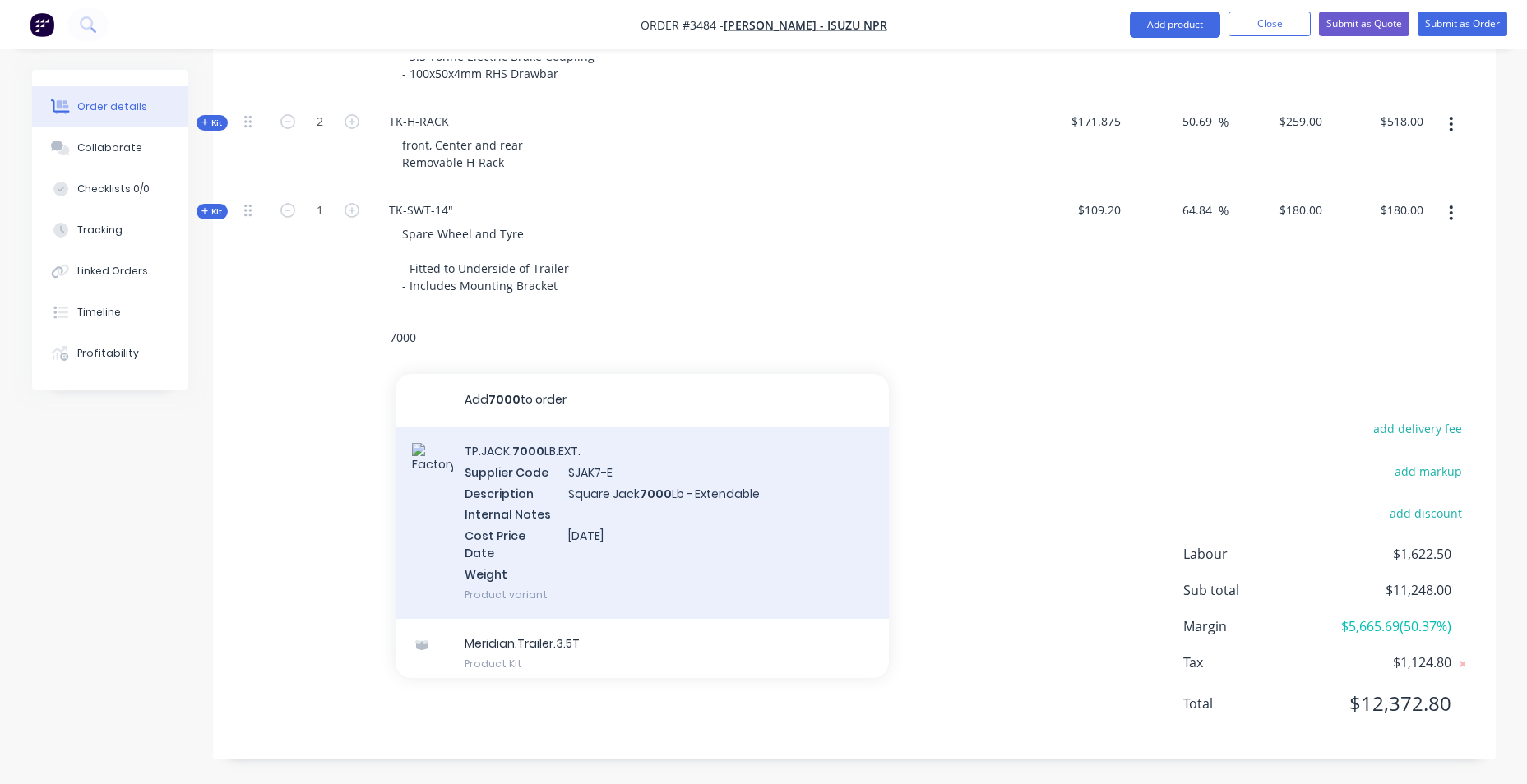
type input "7000"
click at [584, 505] on div "TP.JACK. 7000 LB.EXT. Supplier Code SJAK7-E Description Square Jack 7000 Lb - E…" at bounding box center [642, 522] width 493 height 192
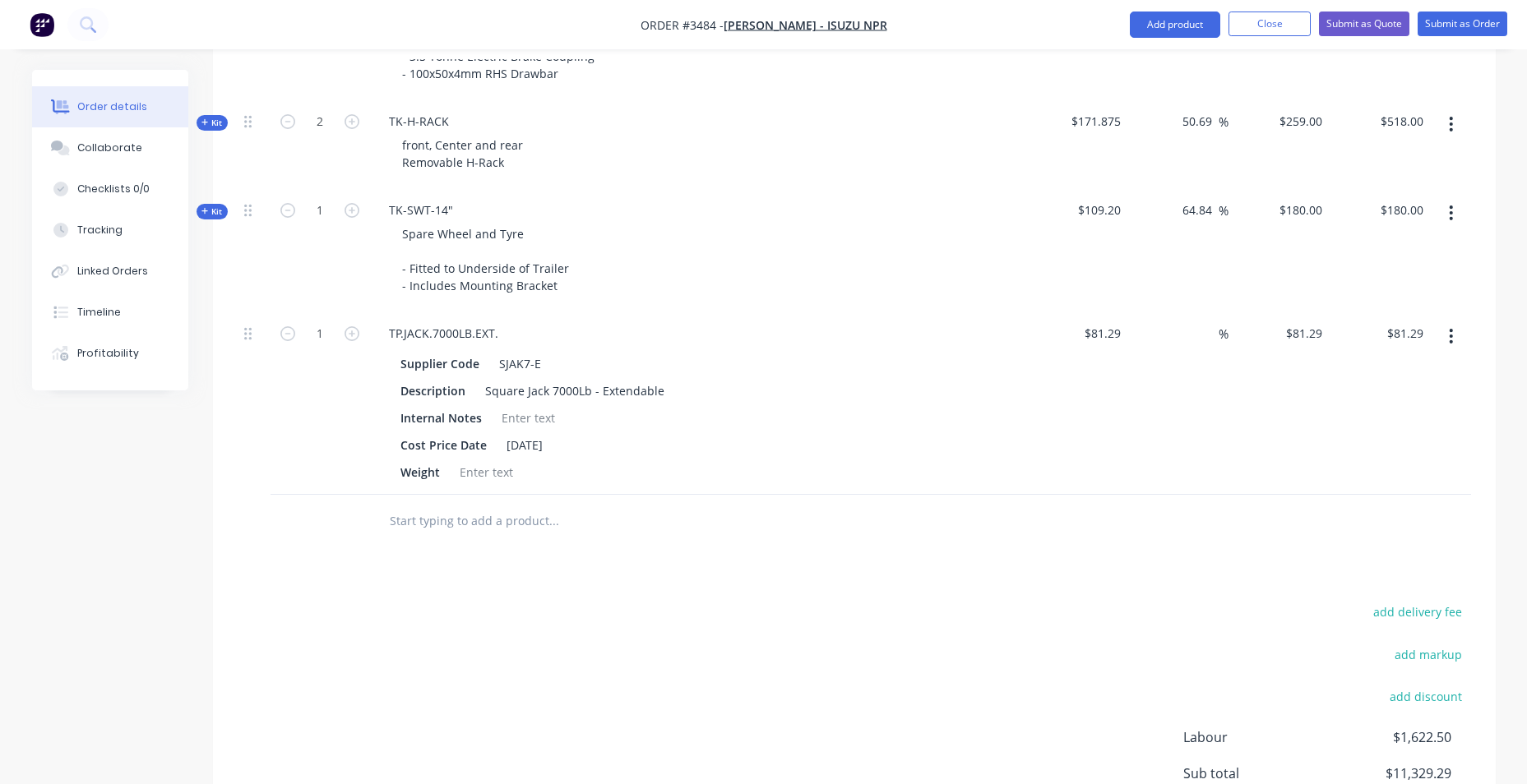
click at [1190, 334] on div "%" at bounding box center [1177, 403] width 101 height 183
click at [1201, 336] on input at bounding box center [1209, 333] width 19 height 24
type input "100"
type input "$162.58"
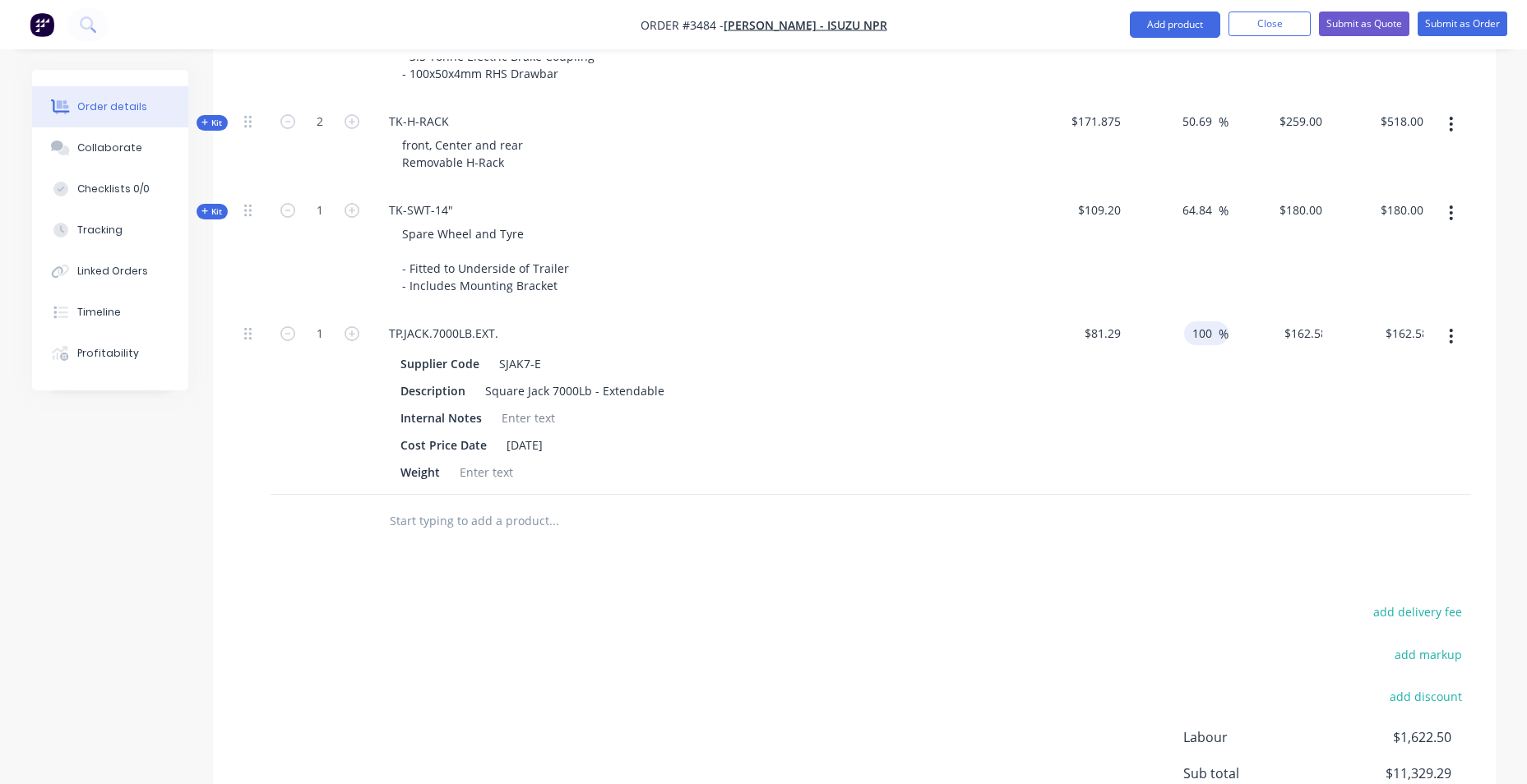
click at [1102, 489] on div "$81.29 $81.29" at bounding box center [1077, 403] width 101 height 183
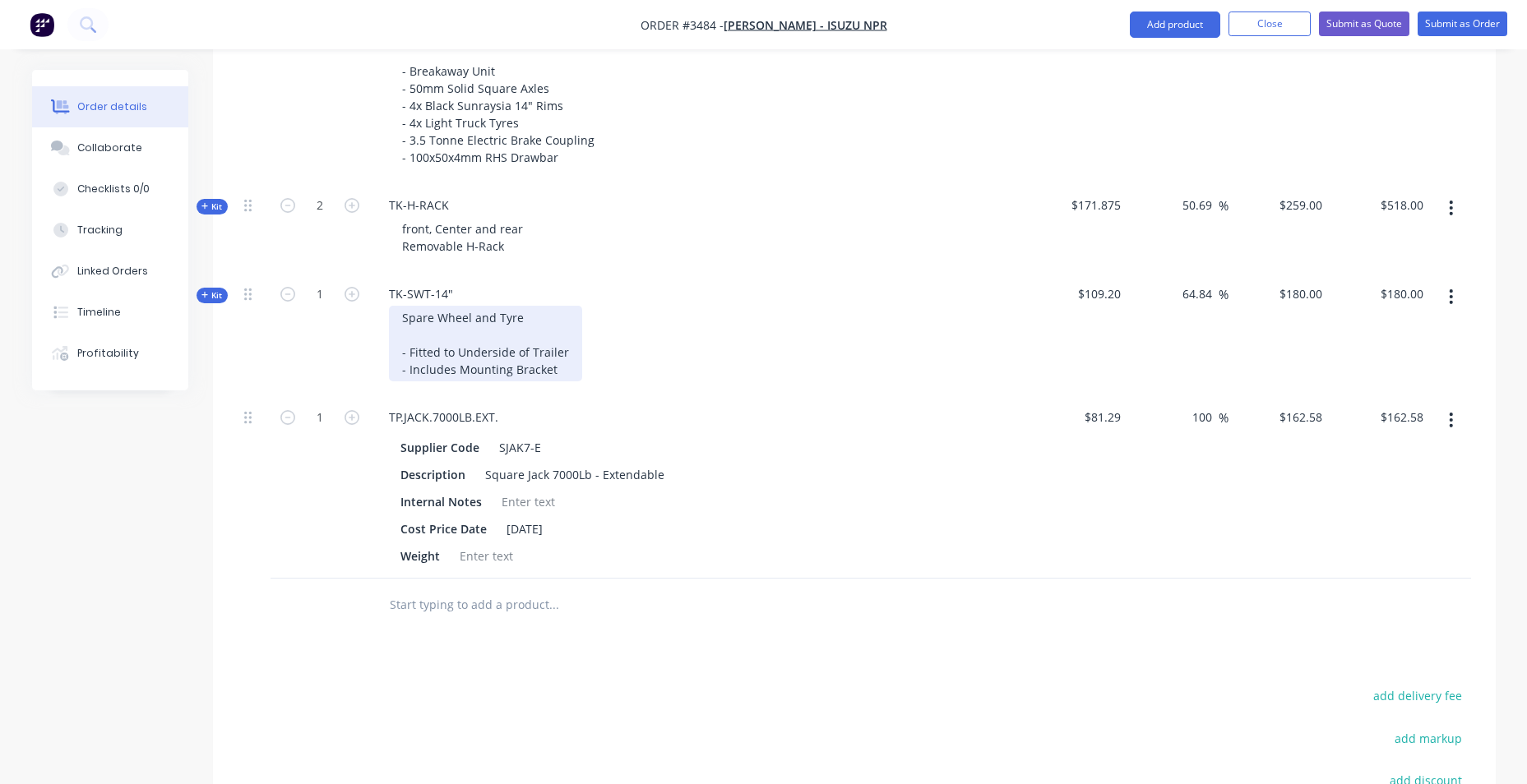
scroll to position [1008, 0]
click at [522, 608] on input "text" at bounding box center [553, 603] width 329 height 33
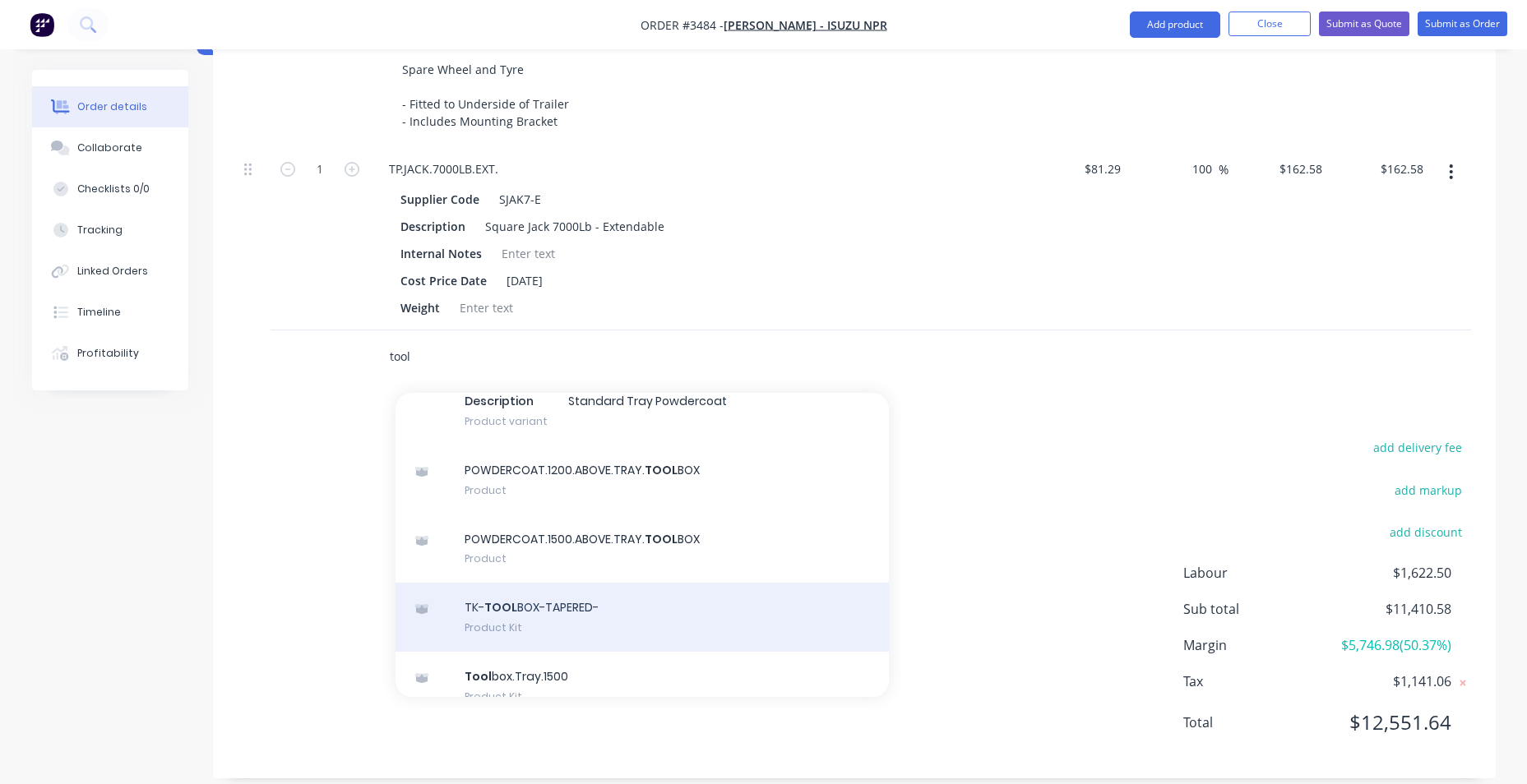
scroll to position [246, 0]
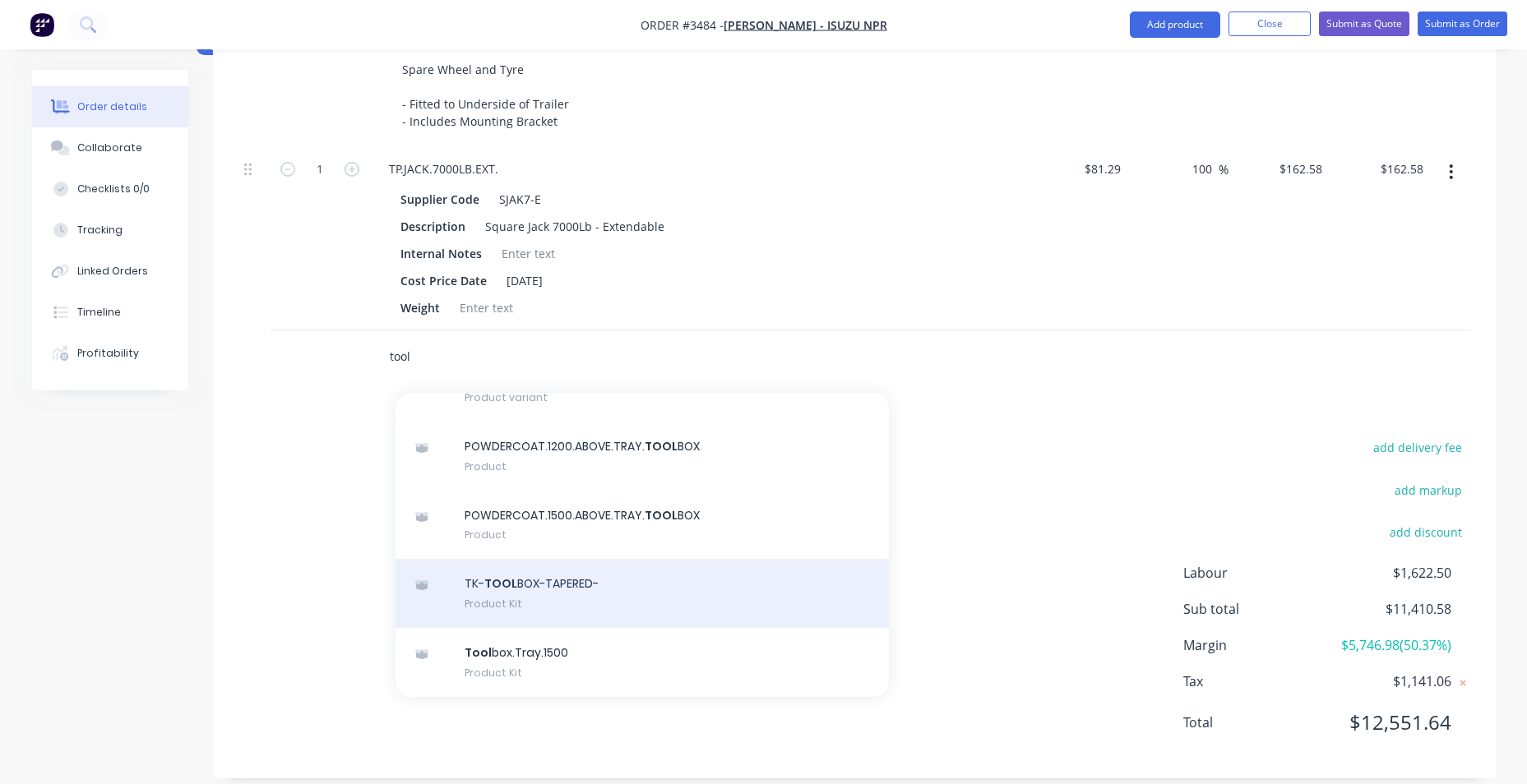
type input "tool"
click at [693, 594] on div "TK- TOOL BOX-TAPERED- Product Kit" at bounding box center [642, 593] width 493 height 69
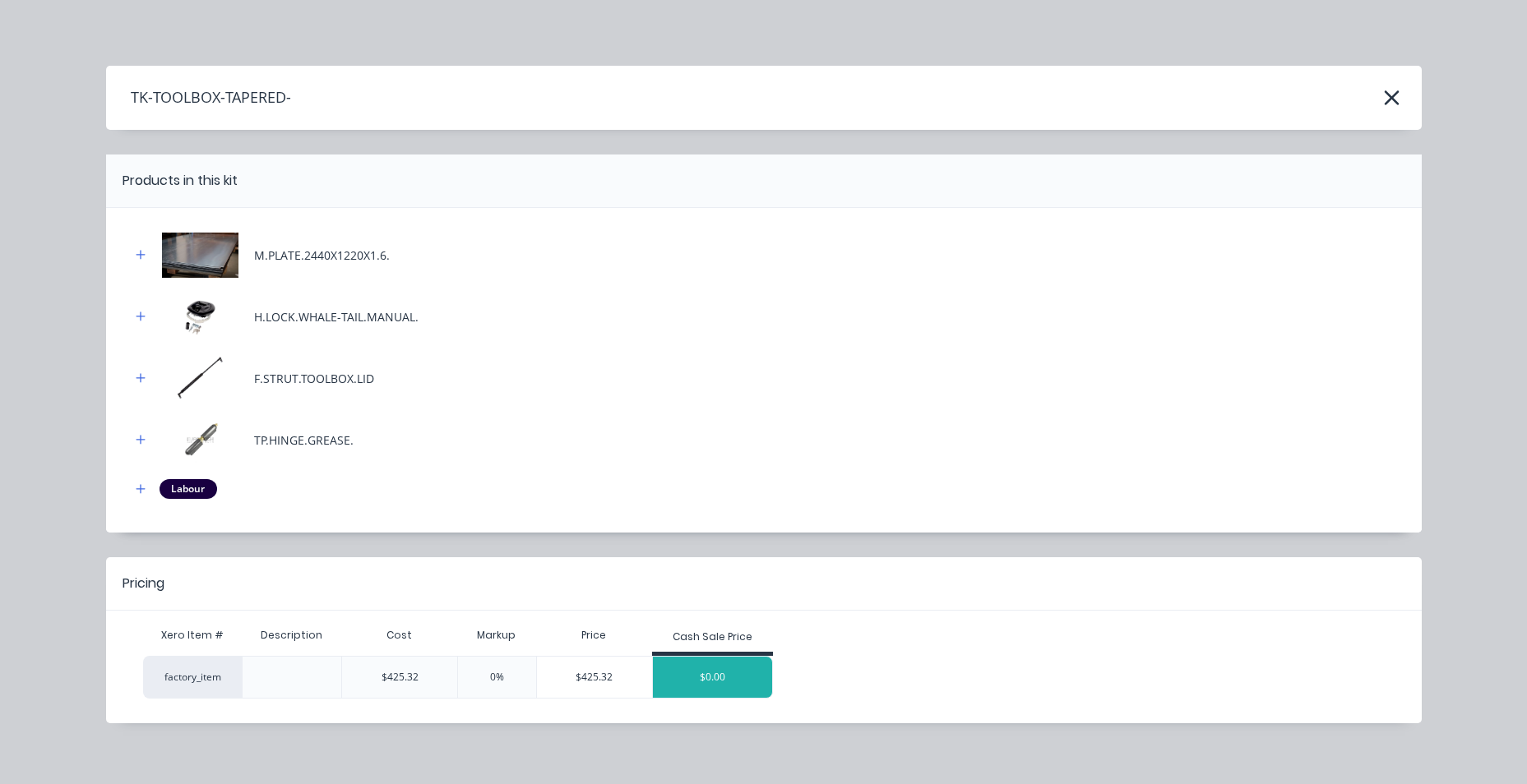
click at [689, 688] on div "$0.00" at bounding box center [712, 677] width 120 height 41
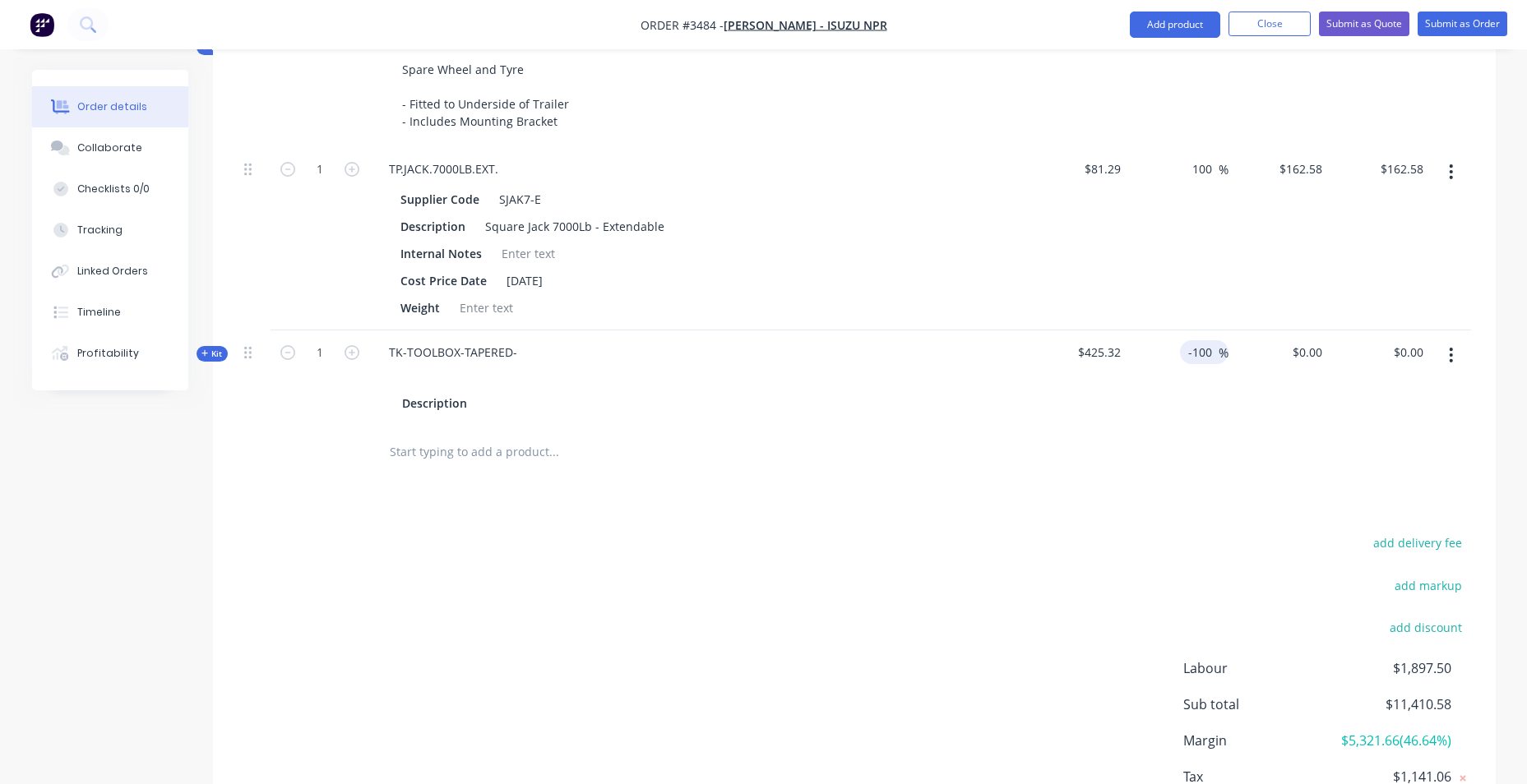
click at [1192, 356] on input "-100" at bounding box center [1203, 352] width 32 height 24
drag, startPoint x: 1186, startPoint y: 356, endPoint x: 1235, endPoint y: 361, distance: 49.3
click at [1235, 361] on div "Kit 1 TK-TOOLBOX-TAPERED- Description $425.32 -100 -100 % $0.00 $0.00 $0.00 $0.…" at bounding box center [855, 377] width 1233 height 96
type input "150"
click at [1133, 473] on div at bounding box center [855, 452] width 1233 height 53
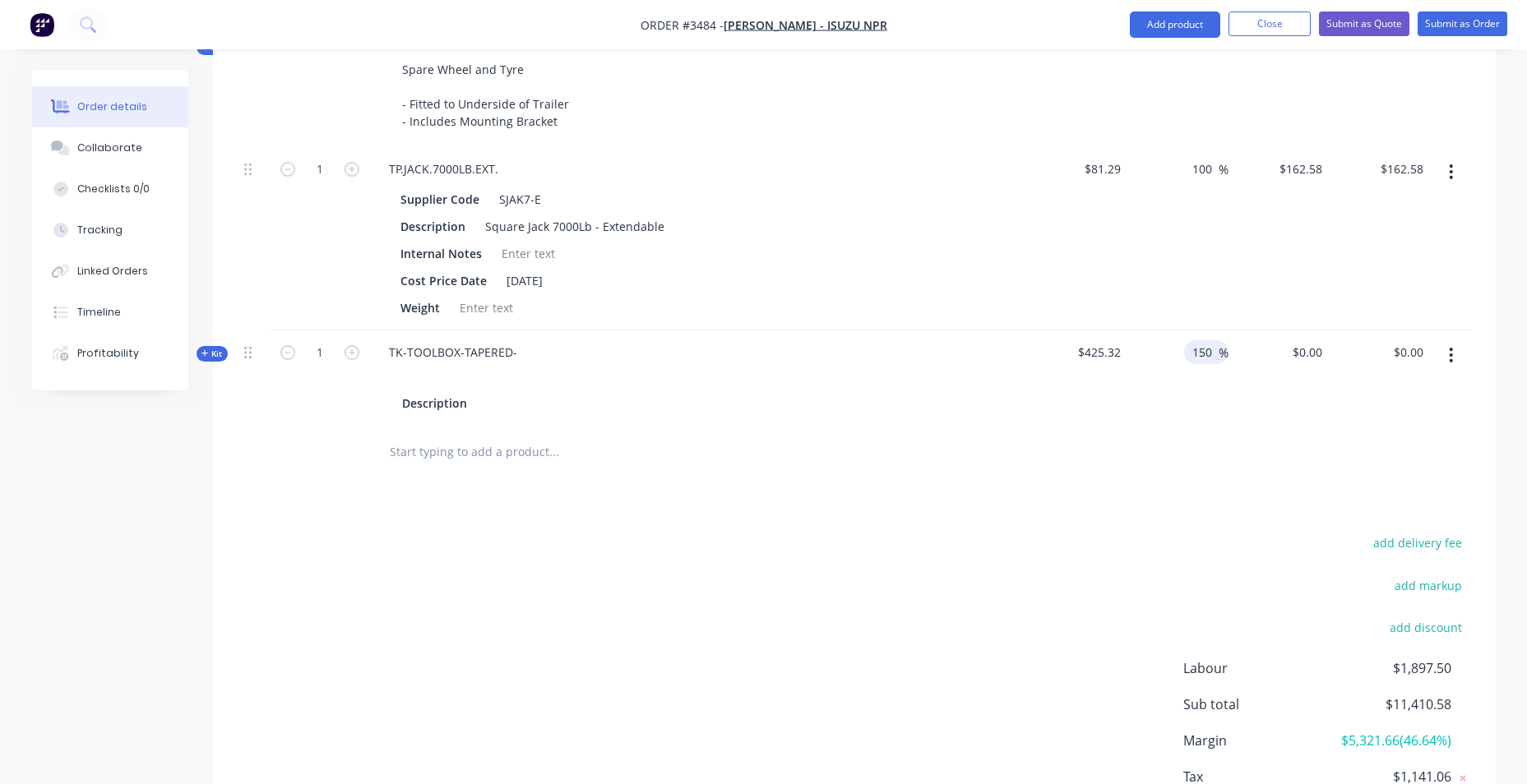
type input "$1,063.30"
click at [1201, 353] on input "150" at bounding box center [1204, 352] width 28 height 24
drag, startPoint x: 1201, startPoint y: 351, endPoint x: 1238, endPoint y: 348, distance: 37.1
click at [1238, 348] on div "Kit 1 TK-TOOLBOX-TAPERED- Description $425.32 150 150 % $1,063.30 $1,063.30 $1,…" at bounding box center [855, 377] width 1233 height 96
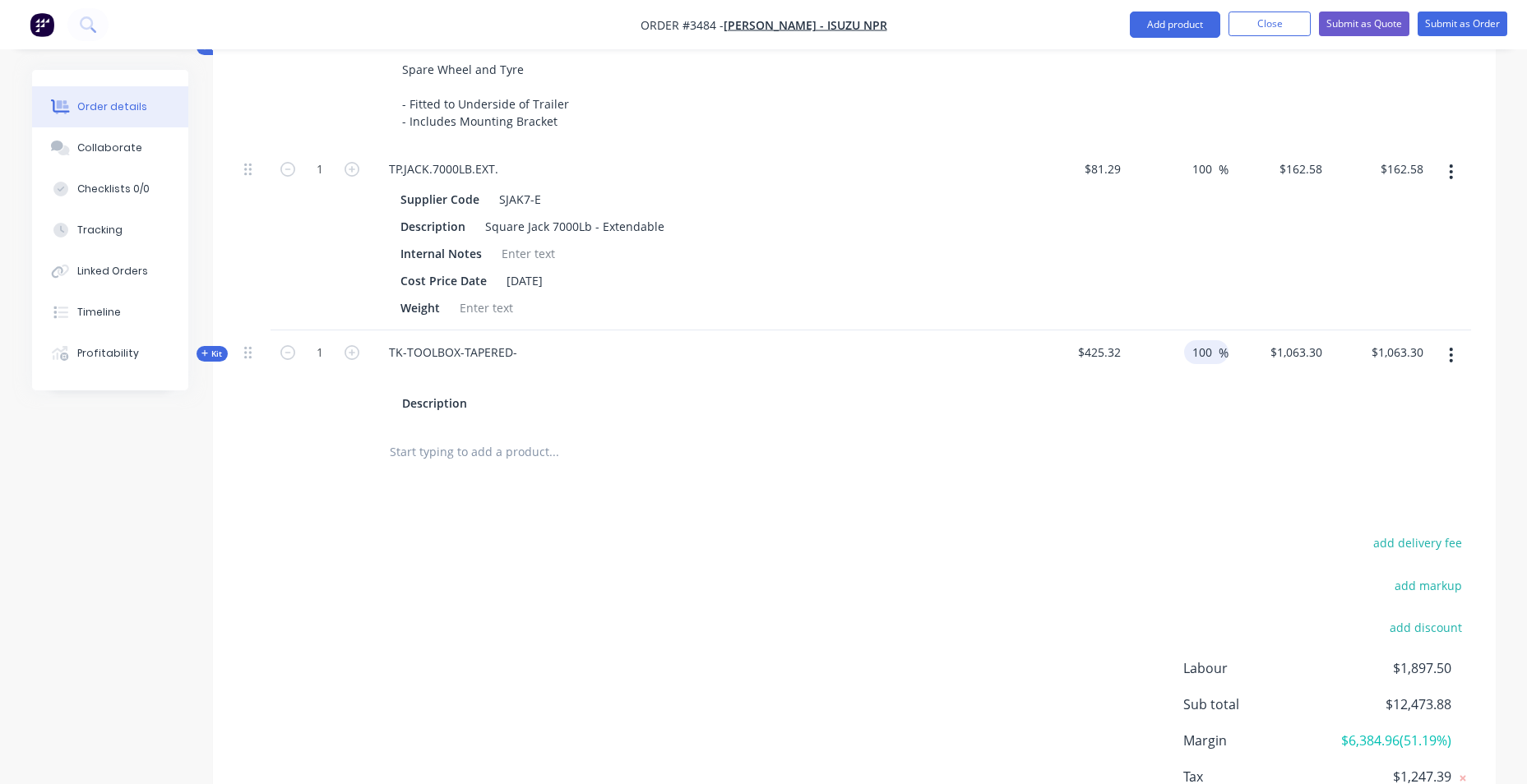
type input "100"
click at [923, 530] on div "Products Show / Hide columns Add product Qty Cost Markup Price Total Kit 1 TRAI…" at bounding box center [855, 157] width 1282 height 1432
type input "$850.64"
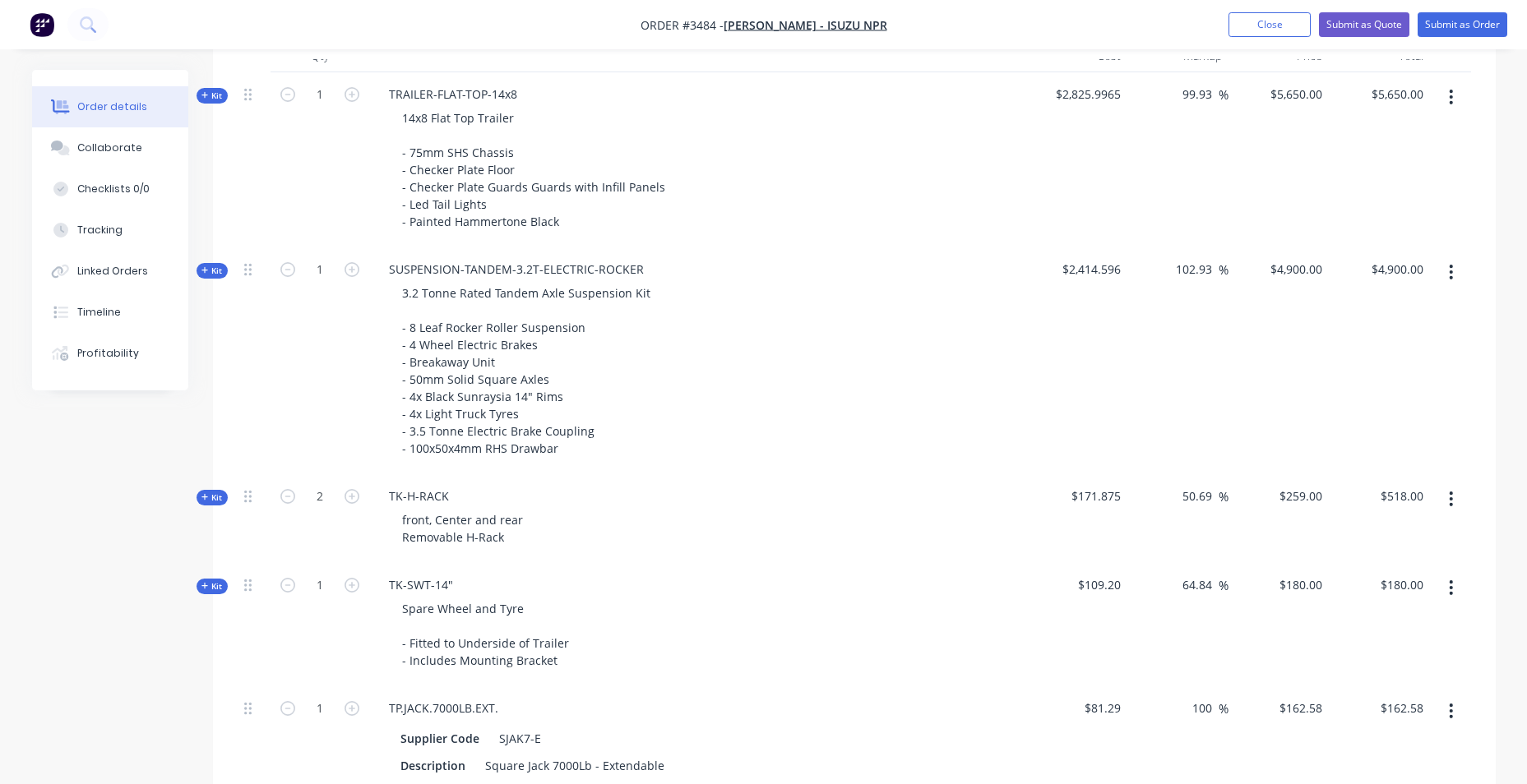
scroll to position [761, 0]
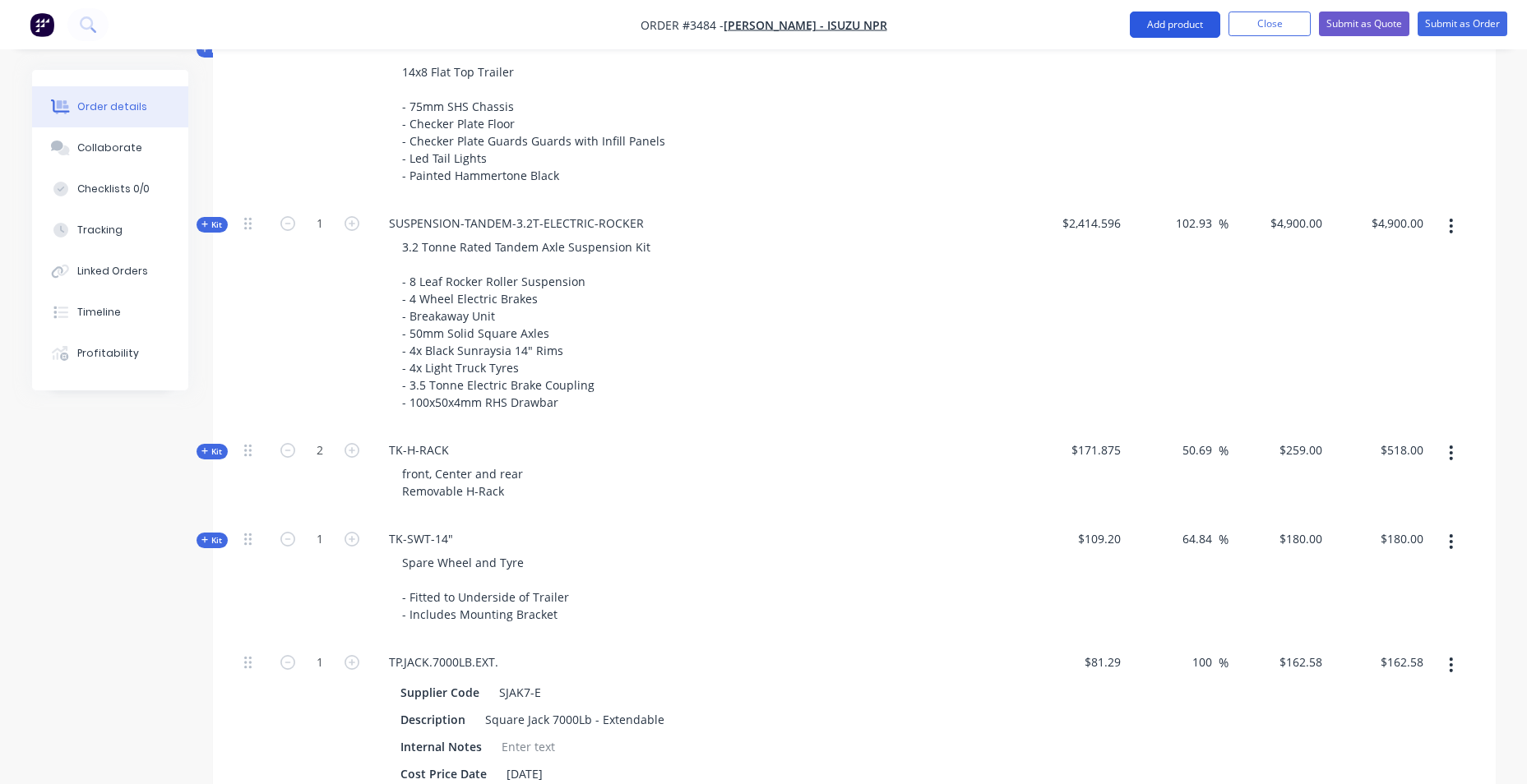
click at [1151, 22] on button "Add product" at bounding box center [1174, 25] width 90 height 27
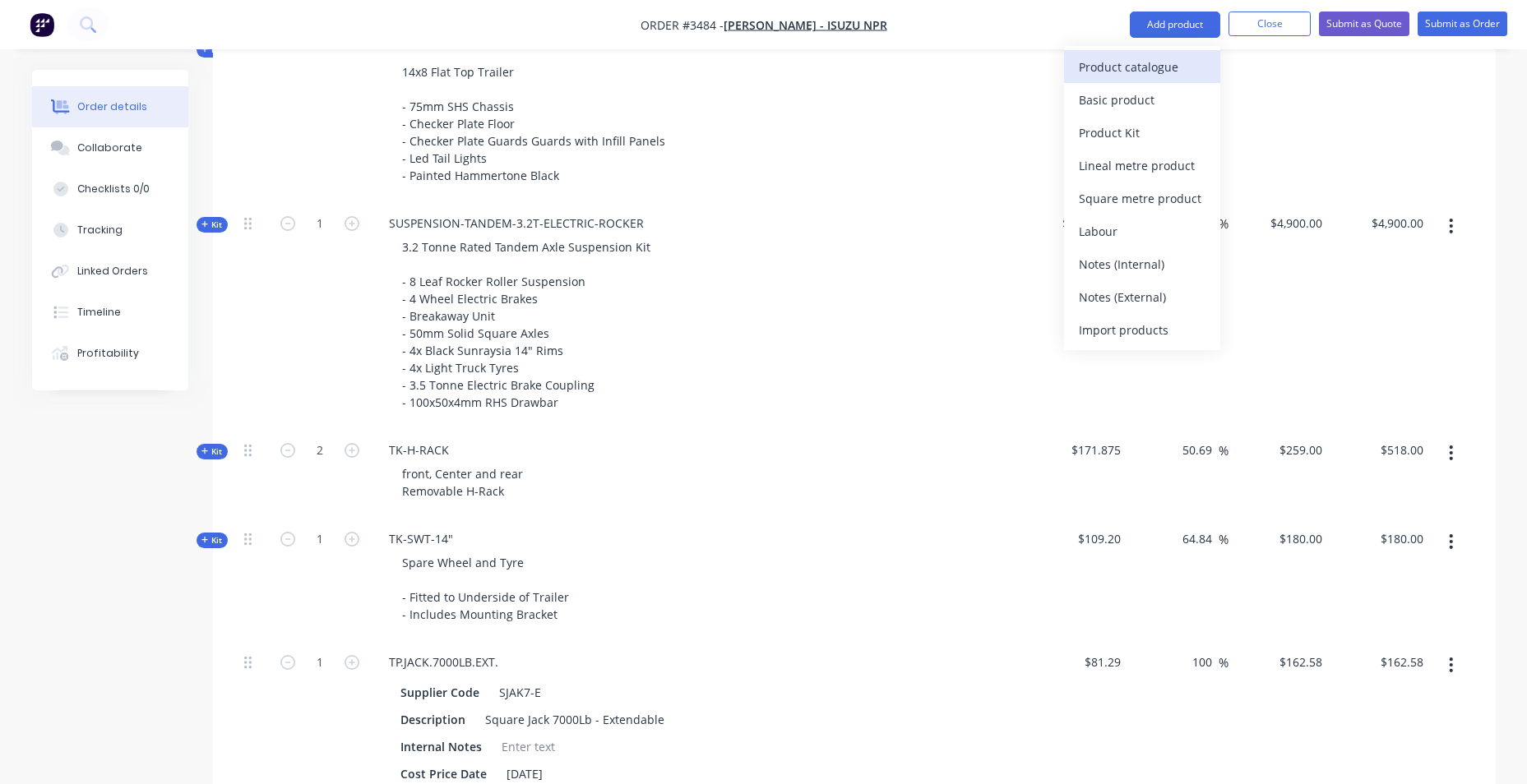
click at [1190, 63] on div "Product catalogue" at bounding box center [1141, 66] width 126 height 24
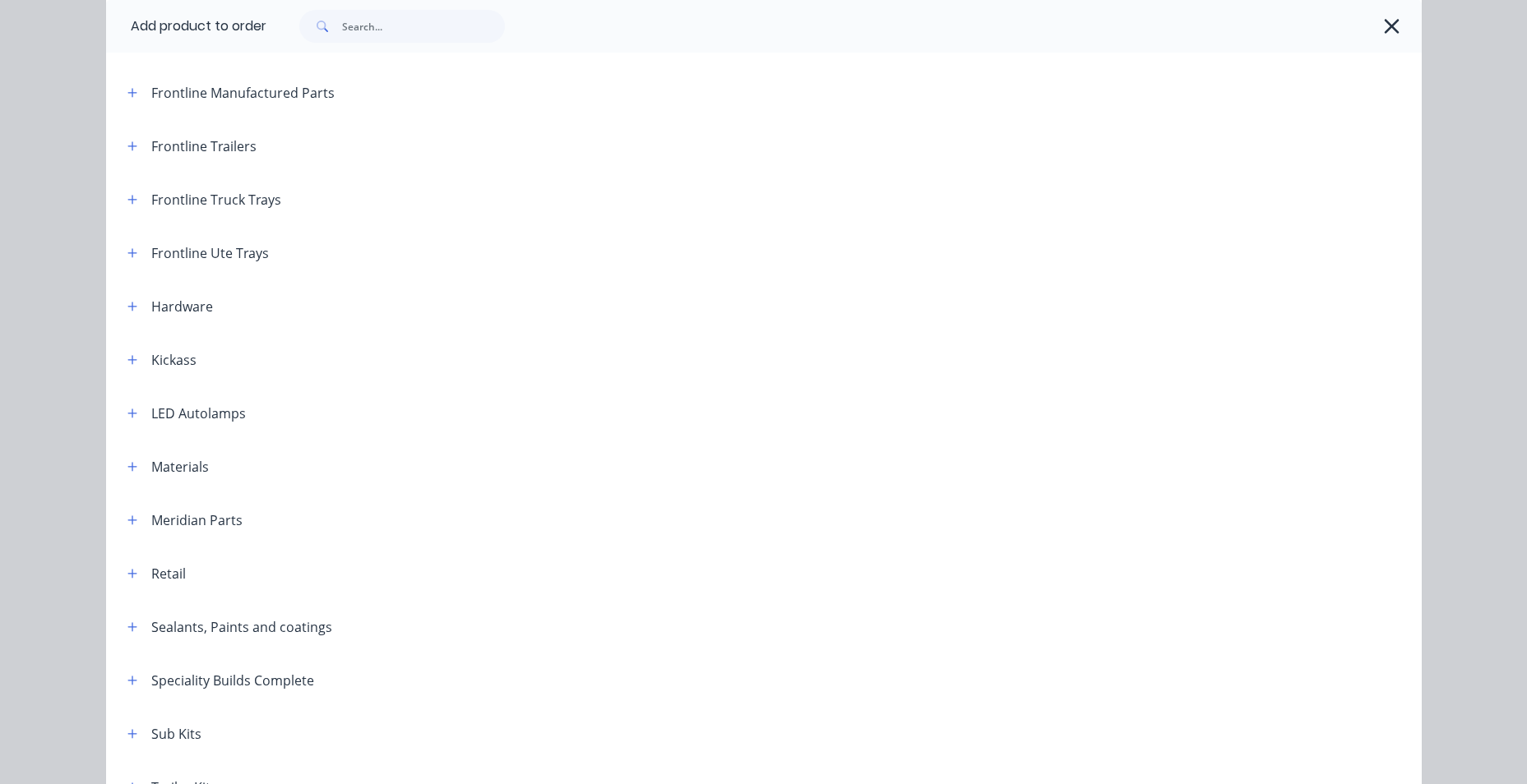
scroll to position [329, 0]
click at [396, 30] on input "text" at bounding box center [424, 26] width 163 height 33
type input "tip"
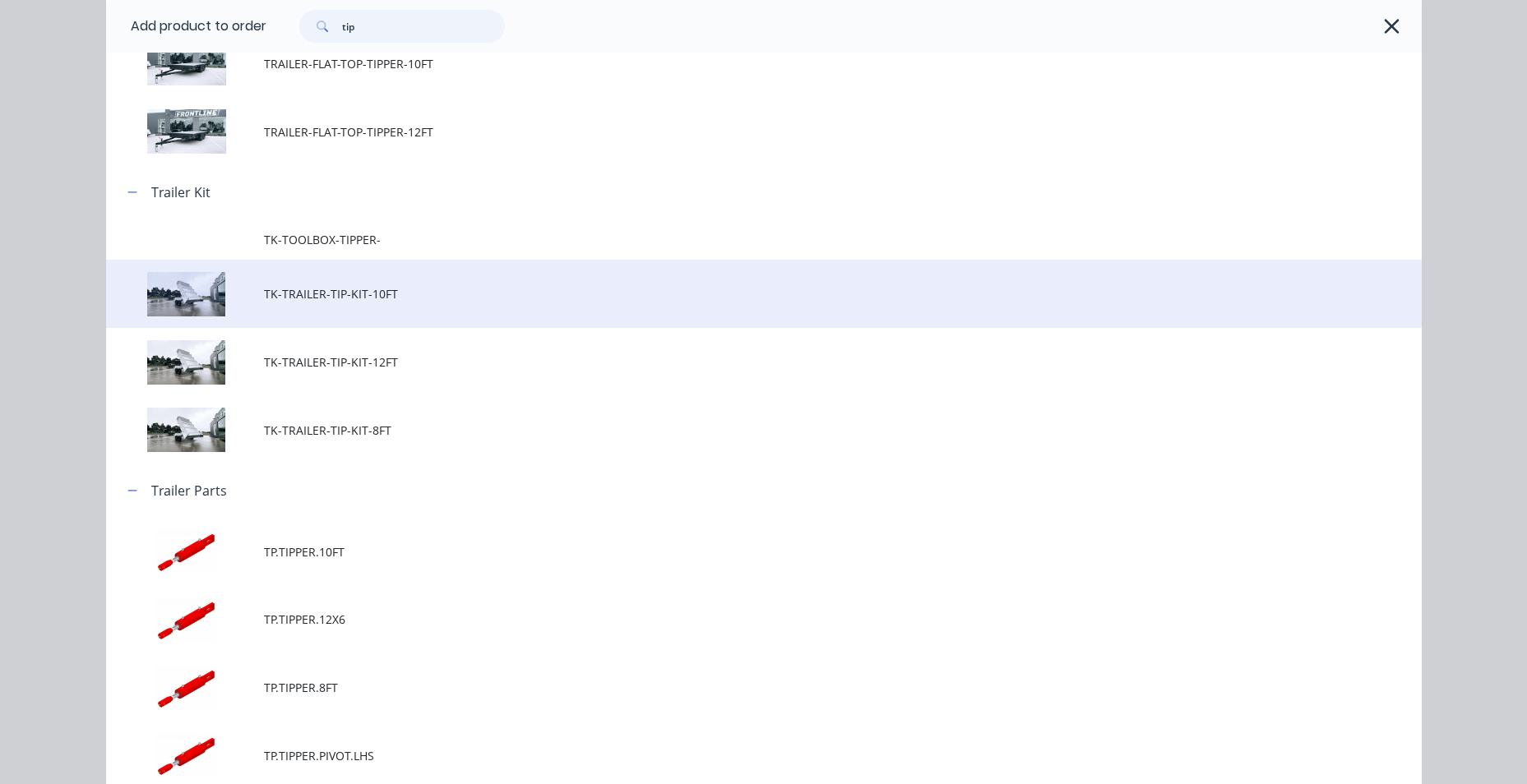
scroll to position [539, 0]
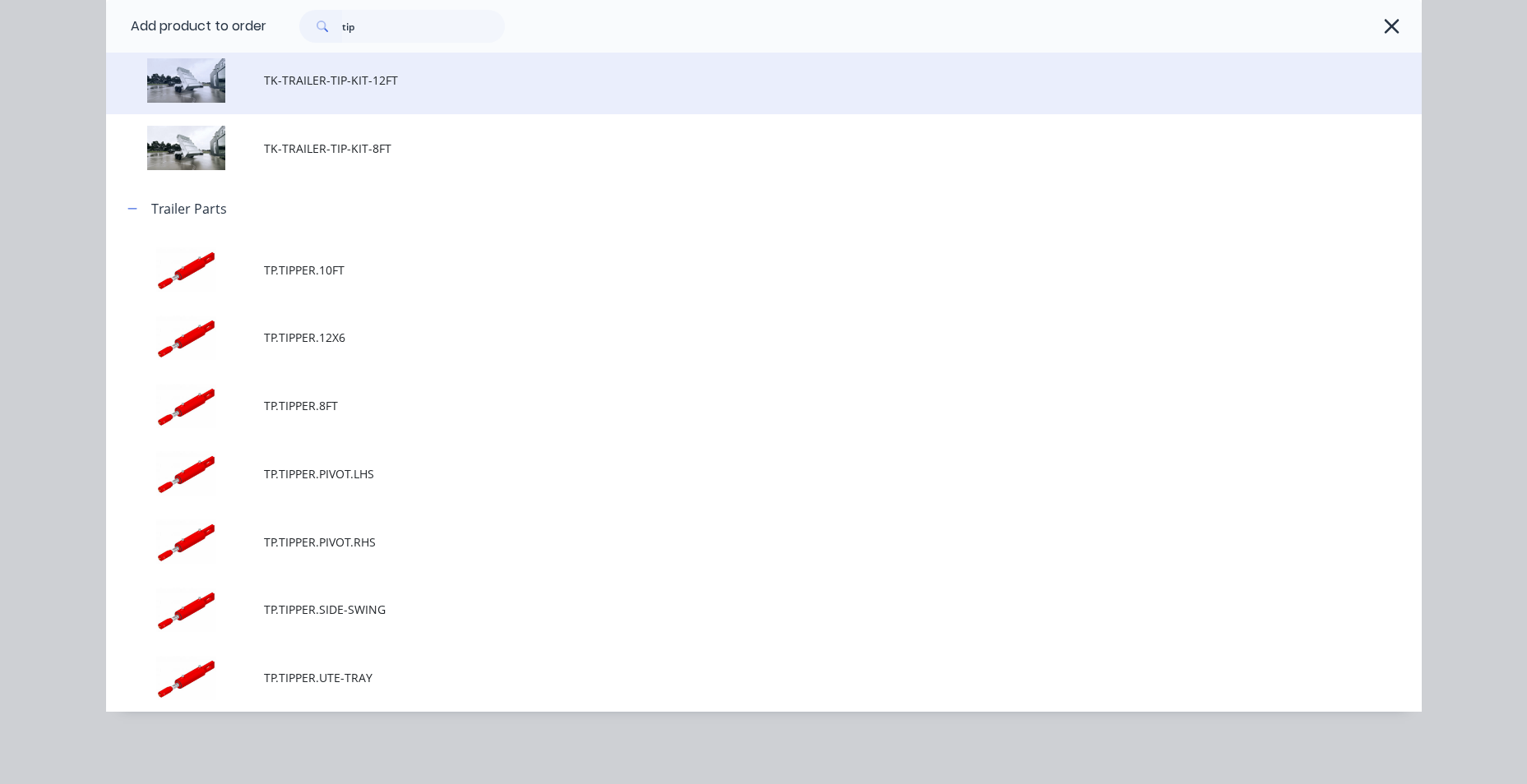
click at [435, 89] on td "TK-TRAILER-TIP-KIT-12FT" at bounding box center [842, 81] width 1158 height 68
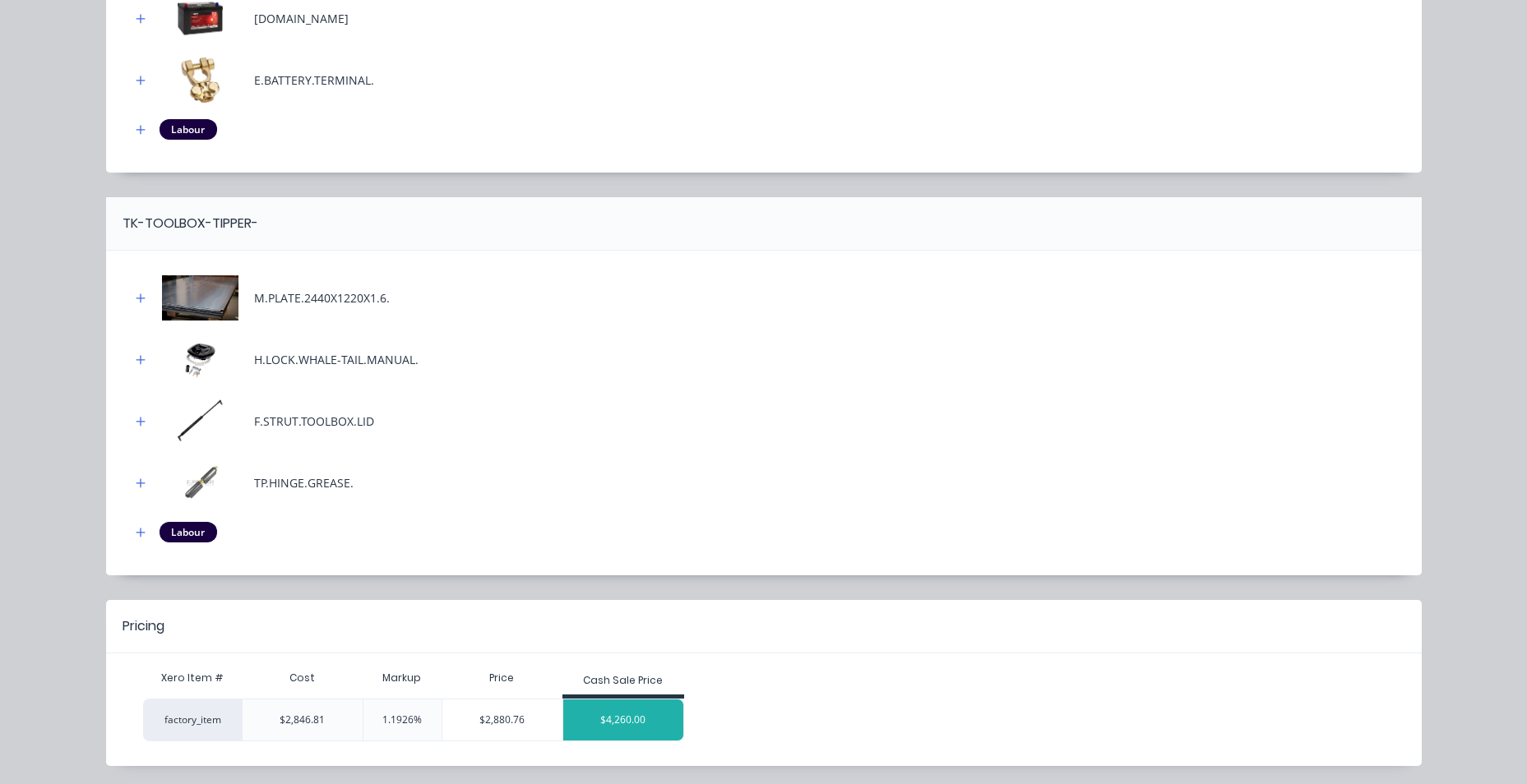
scroll to position [689, 0]
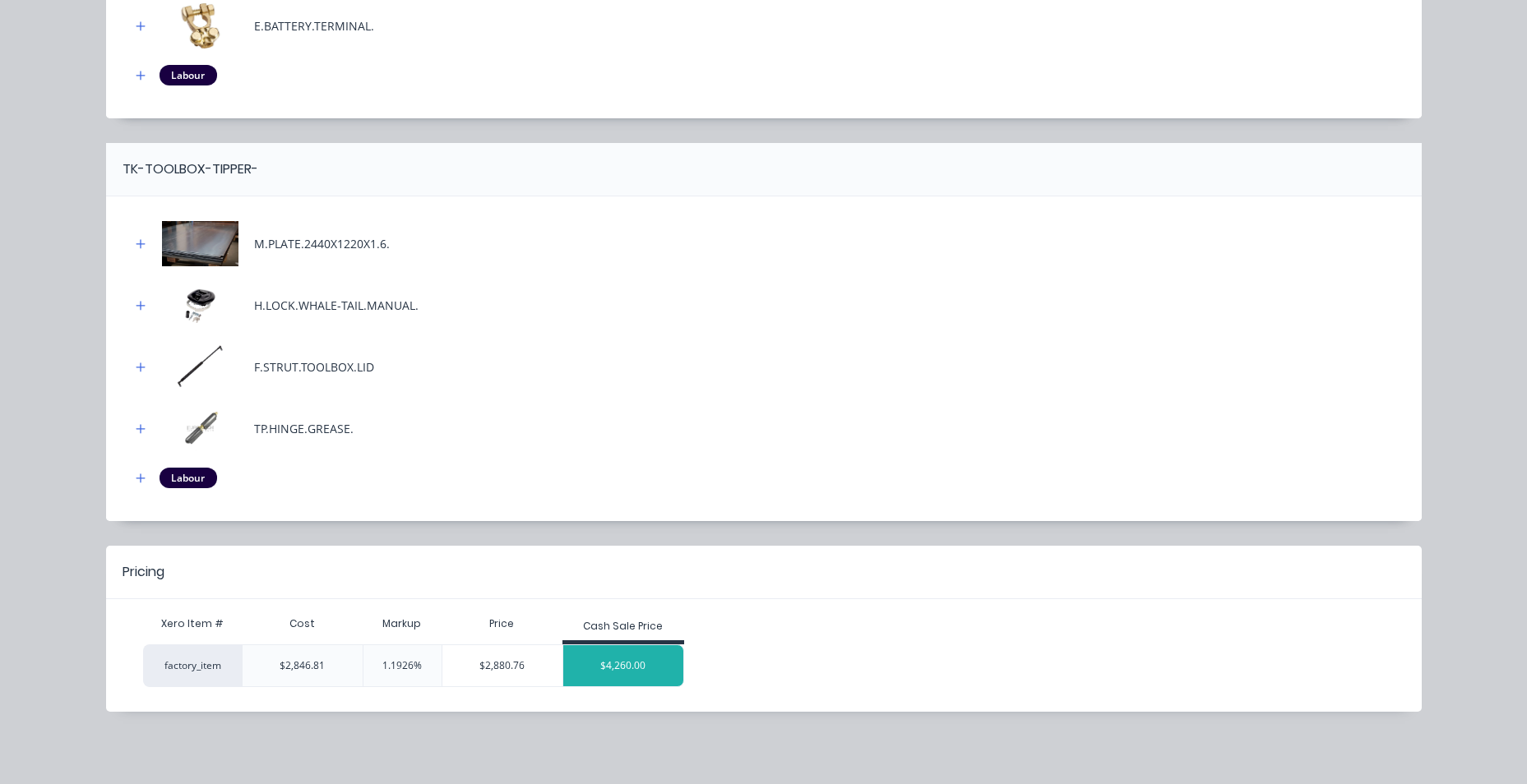
click at [640, 676] on div "$4,260.00" at bounding box center [623, 665] width 120 height 41
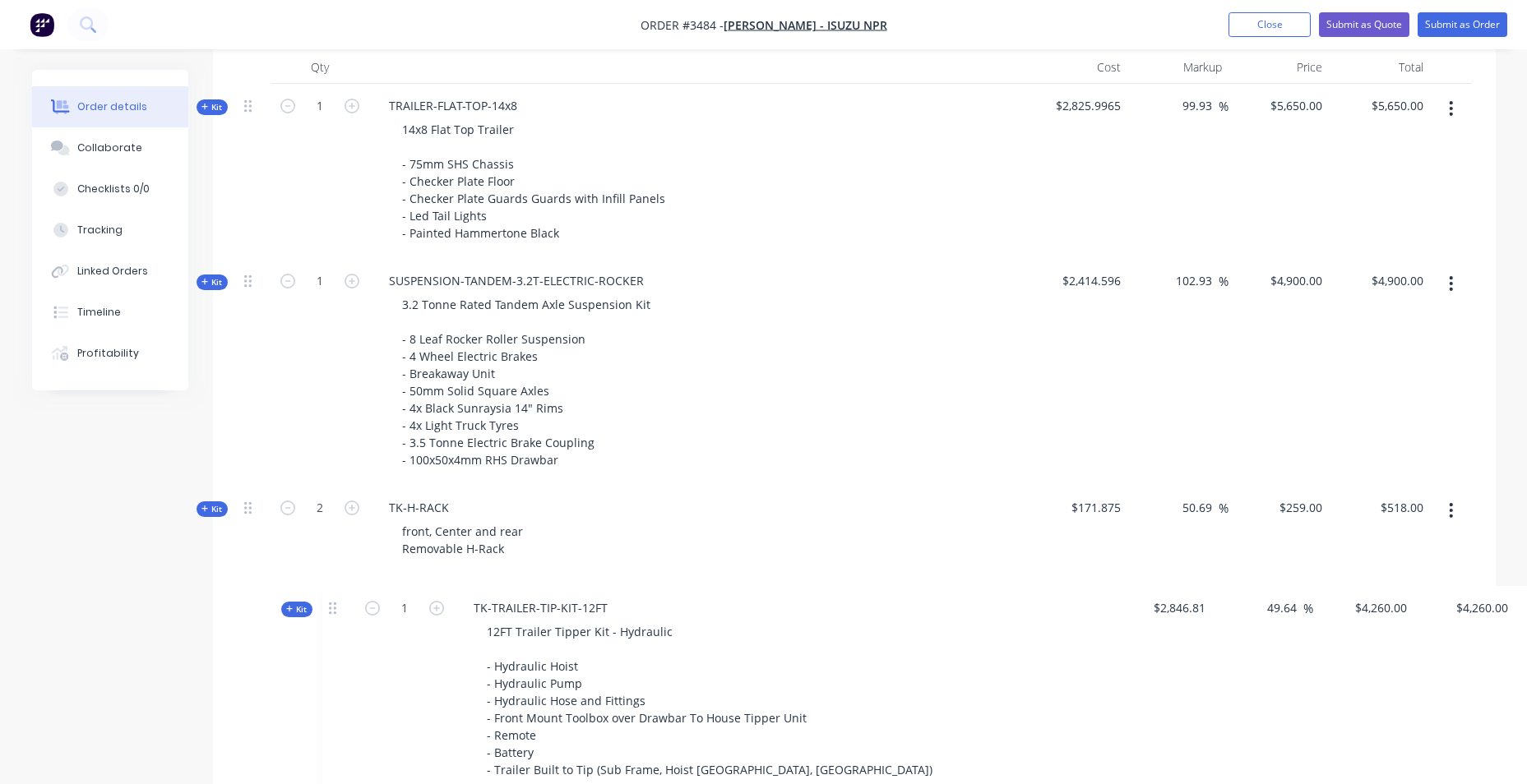
scroll to position [708, 0]
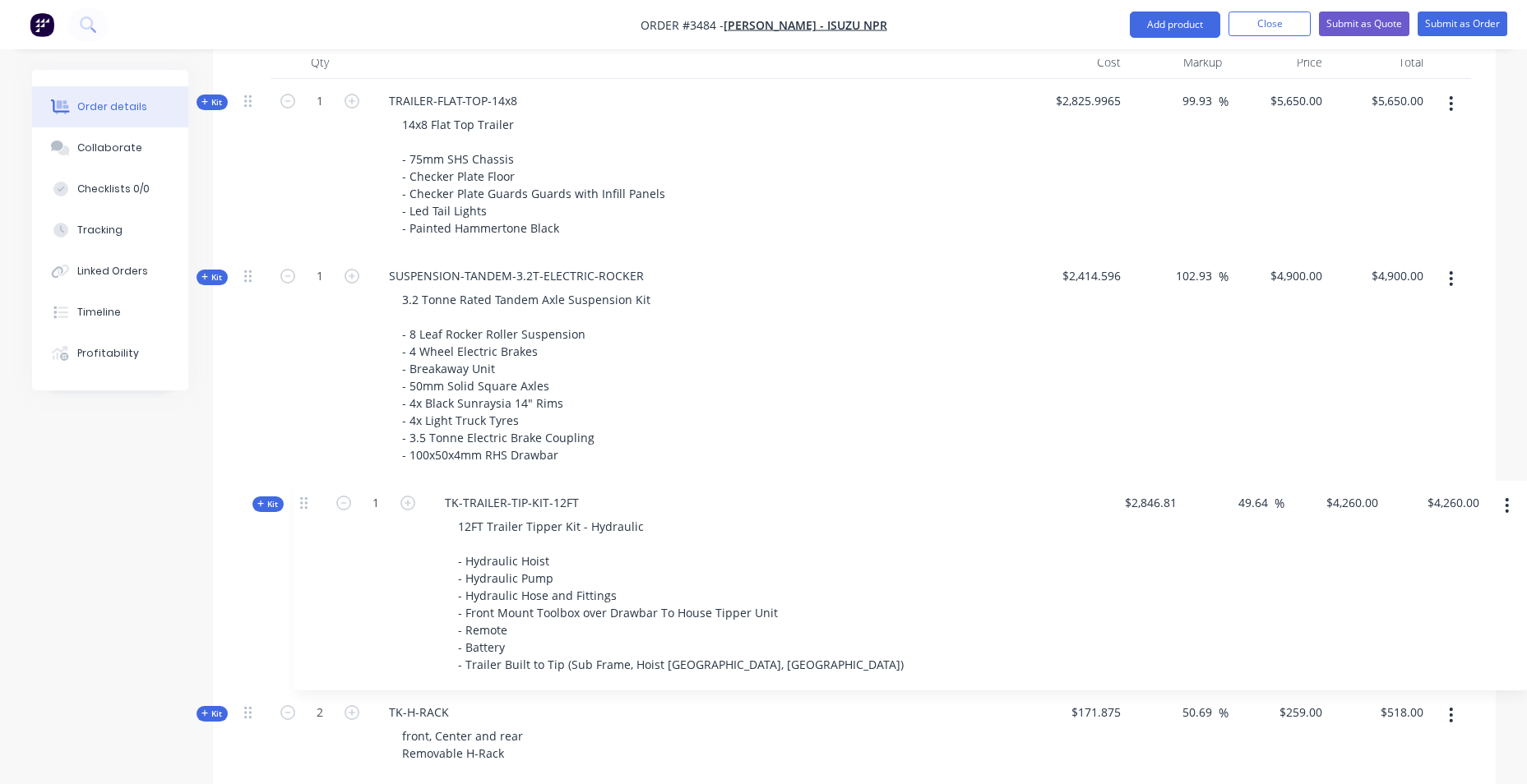
drag, startPoint x: 249, startPoint y: 454, endPoint x: 306, endPoint y: 497, distance: 71.4
click at [307, 497] on div "Kit 1 TRAILER-FLAT-TOP-14x8 14x8 Flat Top Trailer - 75mm SHS Chassis - Checker …" at bounding box center [855, 629] width 1233 height 1102
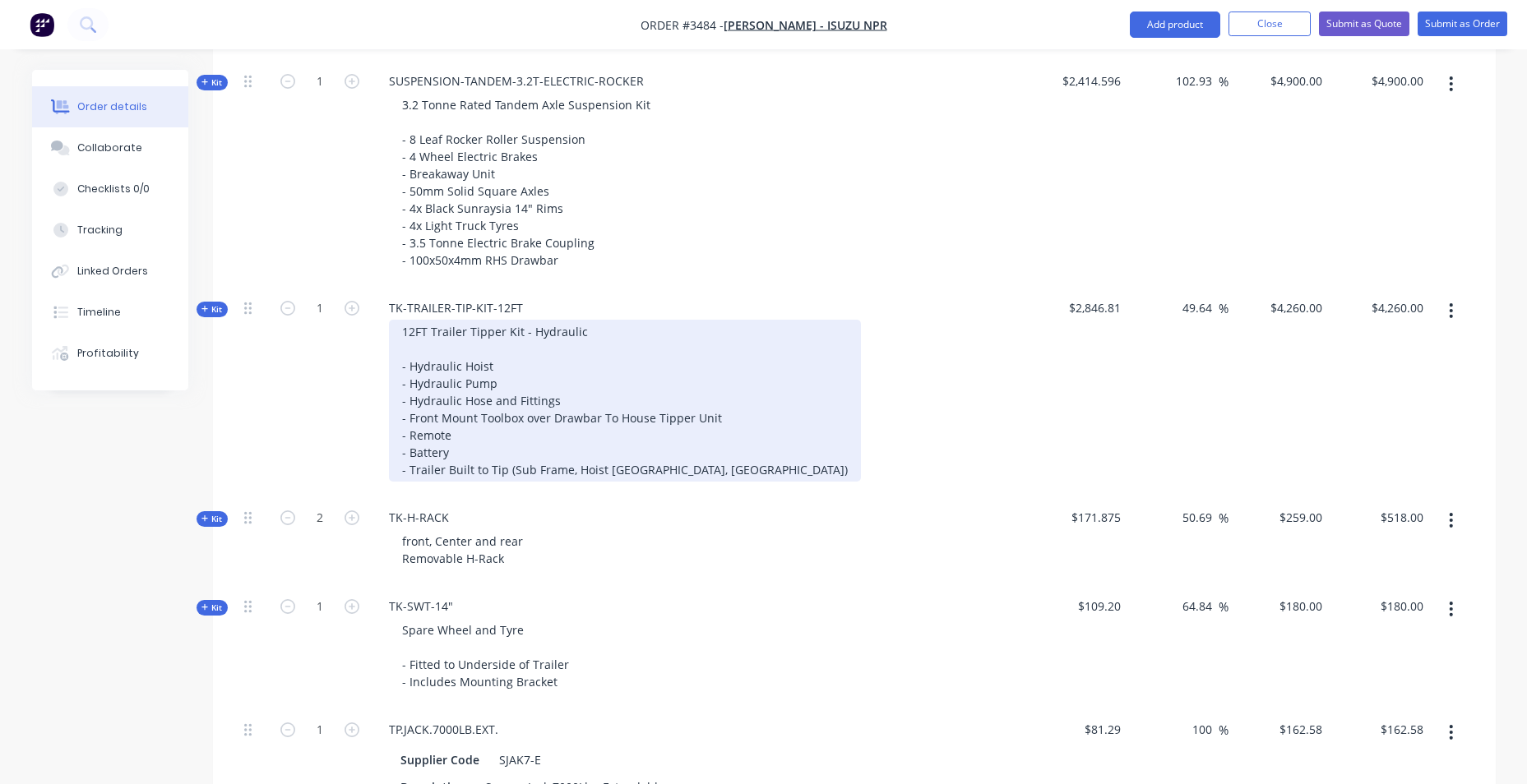
scroll to position [1167, 0]
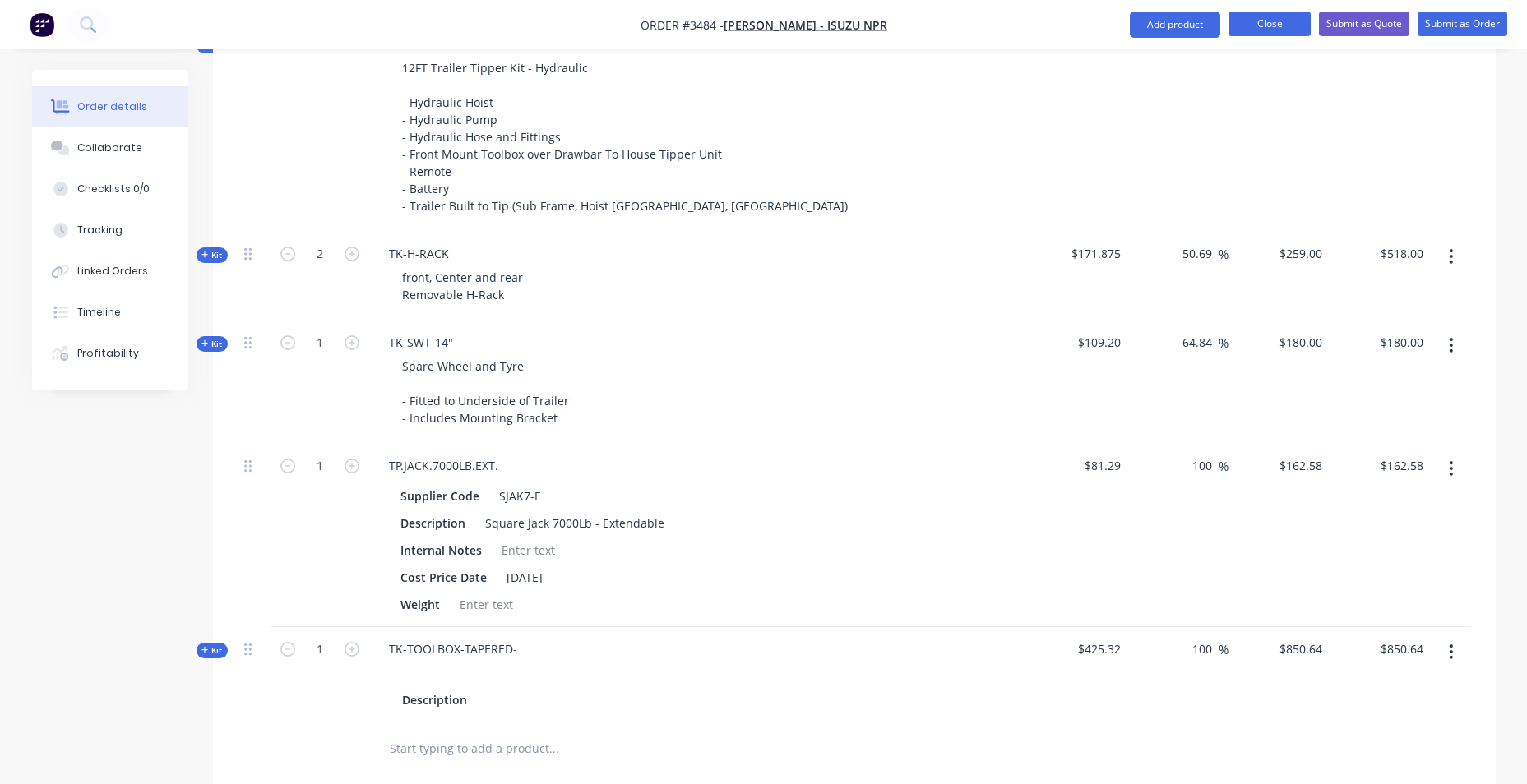
click at [1279, 22] on button "Close" at bounding box center [1269, 24] width 83 height 25
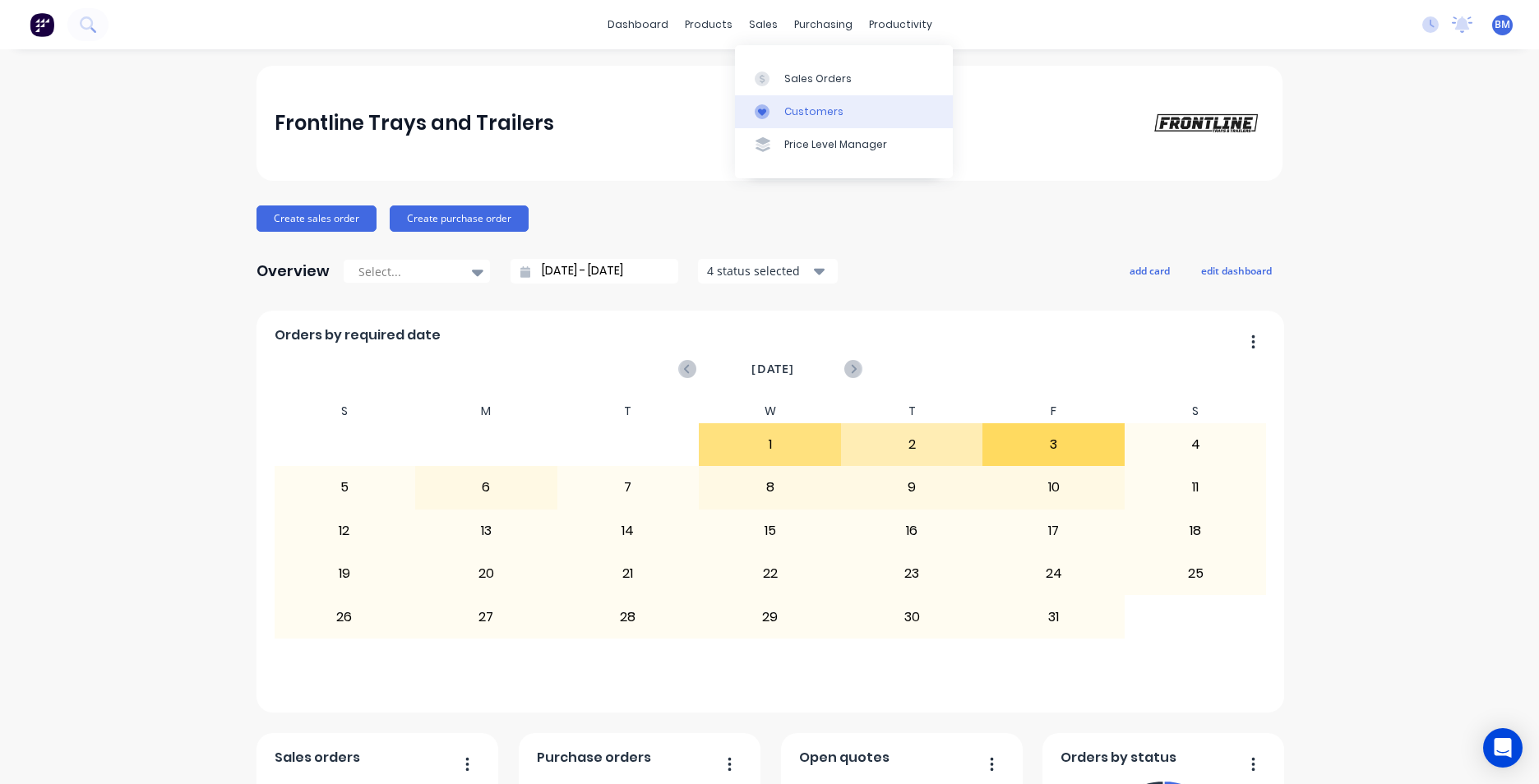
click at [766, 104] on icon at bounding box center [762, 112] width 15 height 15
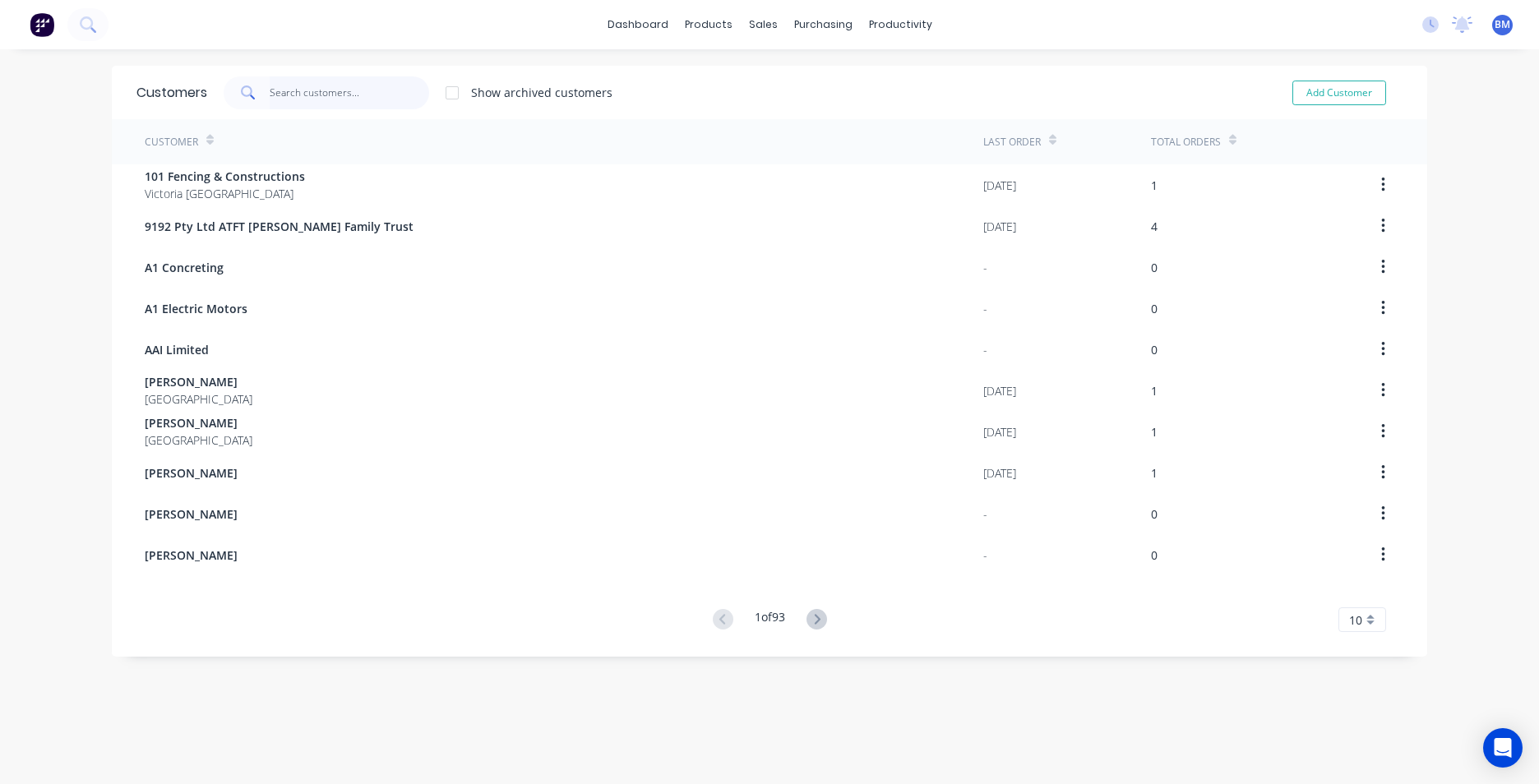
click at [329, 89] on input "text" at bounding box center [349, 93] width 160 height 33
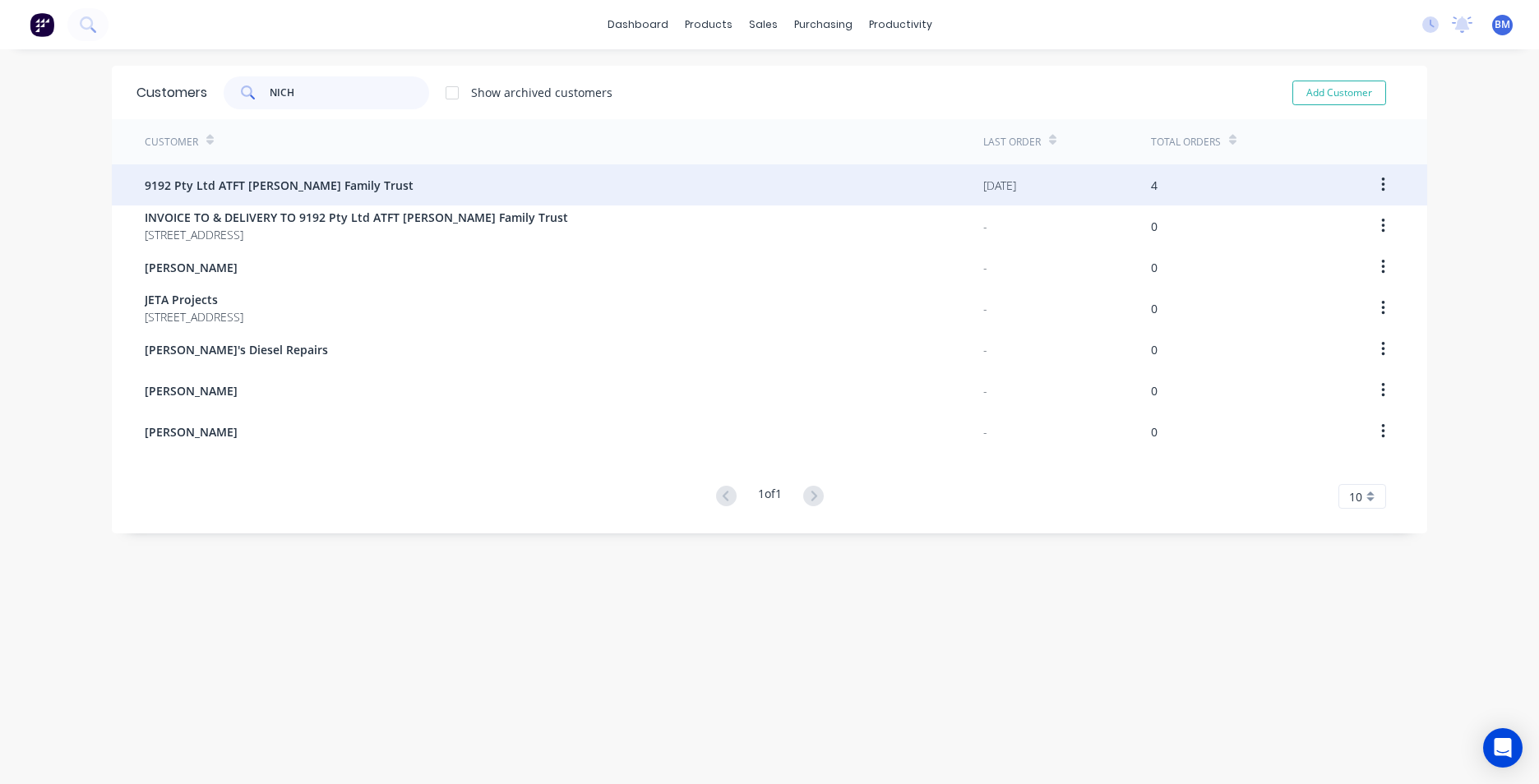
type input "NICH"
click at [317, 191] on span "9192 Pty Ltd ATFT [PERSON_NAME] Family Trust" at bounding box center [279, 185] width 268 height 17
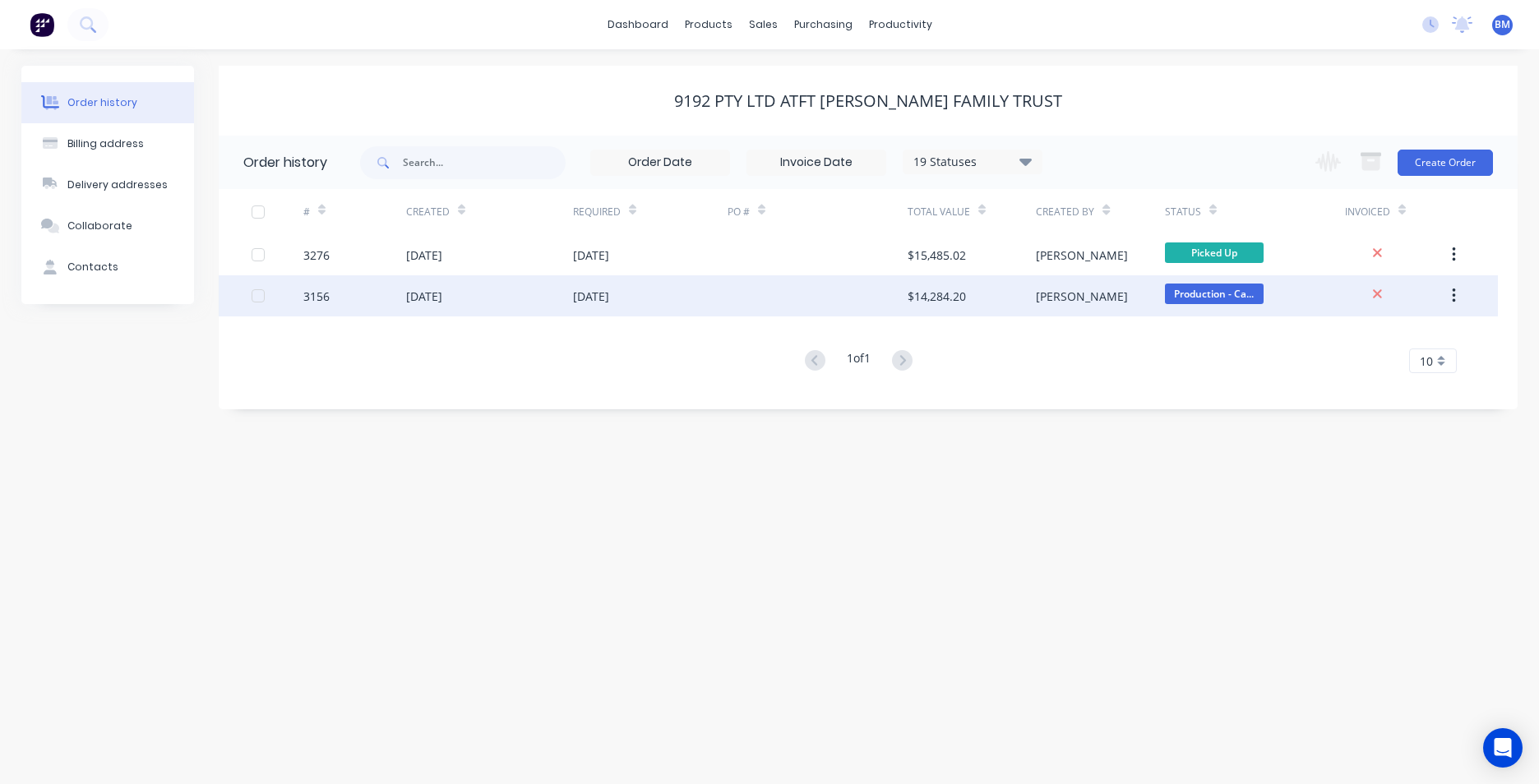
click at [528, 287] on div "31 Jul 2025" at bounding box center [489, 295] width 167 height 41
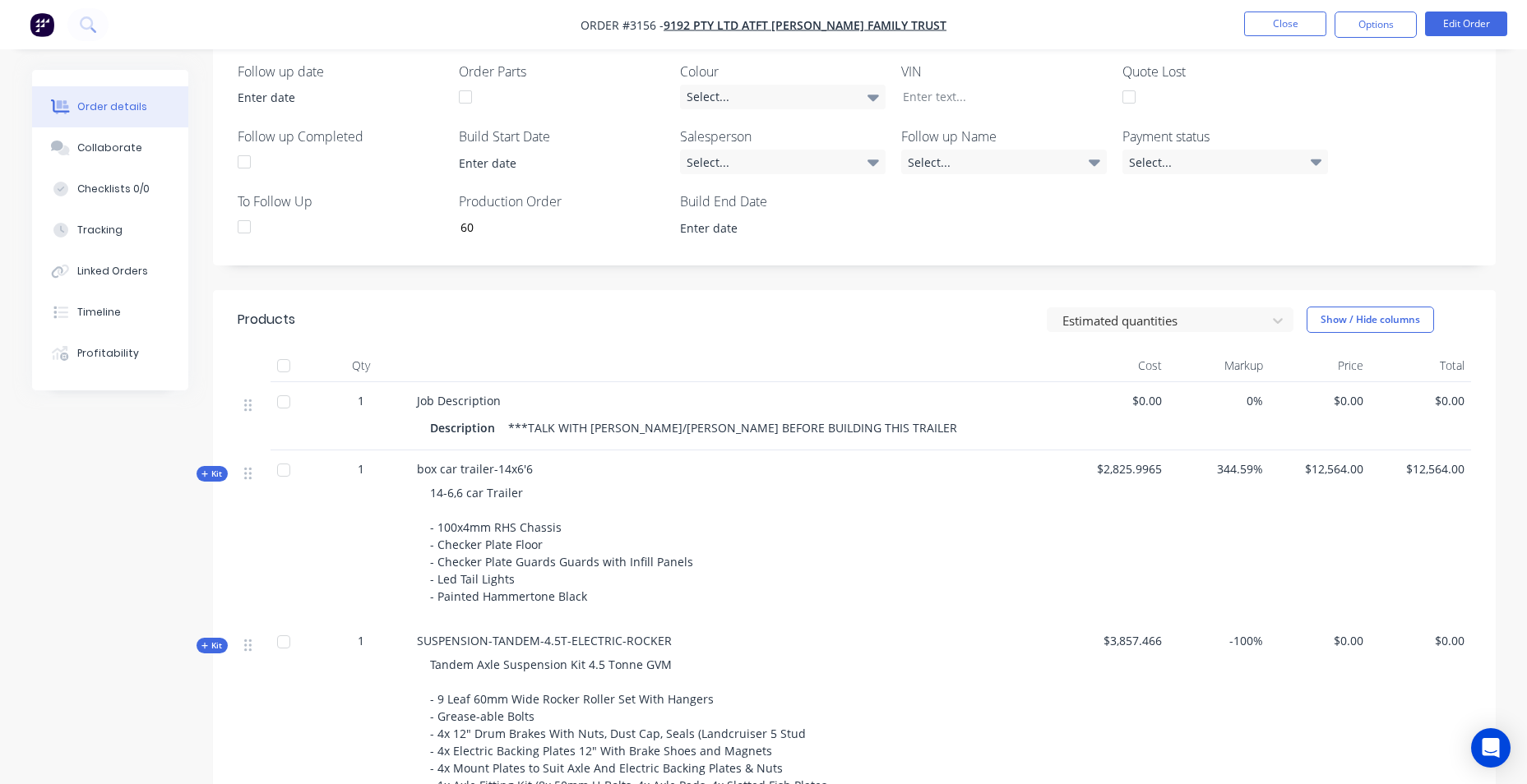
scroll to position [410, 0]
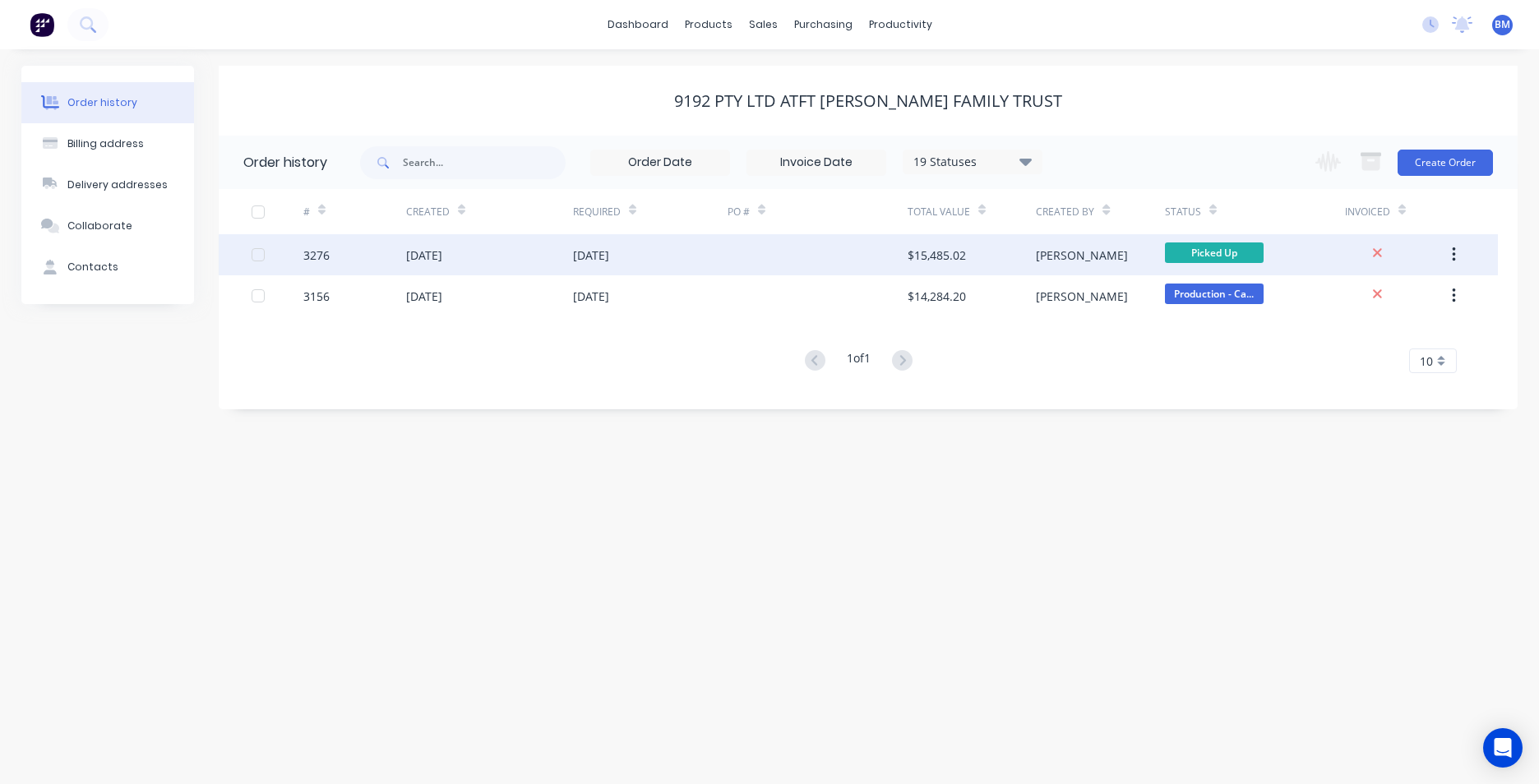
click at [589, 264] on div "27 Aug 2025" at bounding box center [650, 254] width 155 height 41
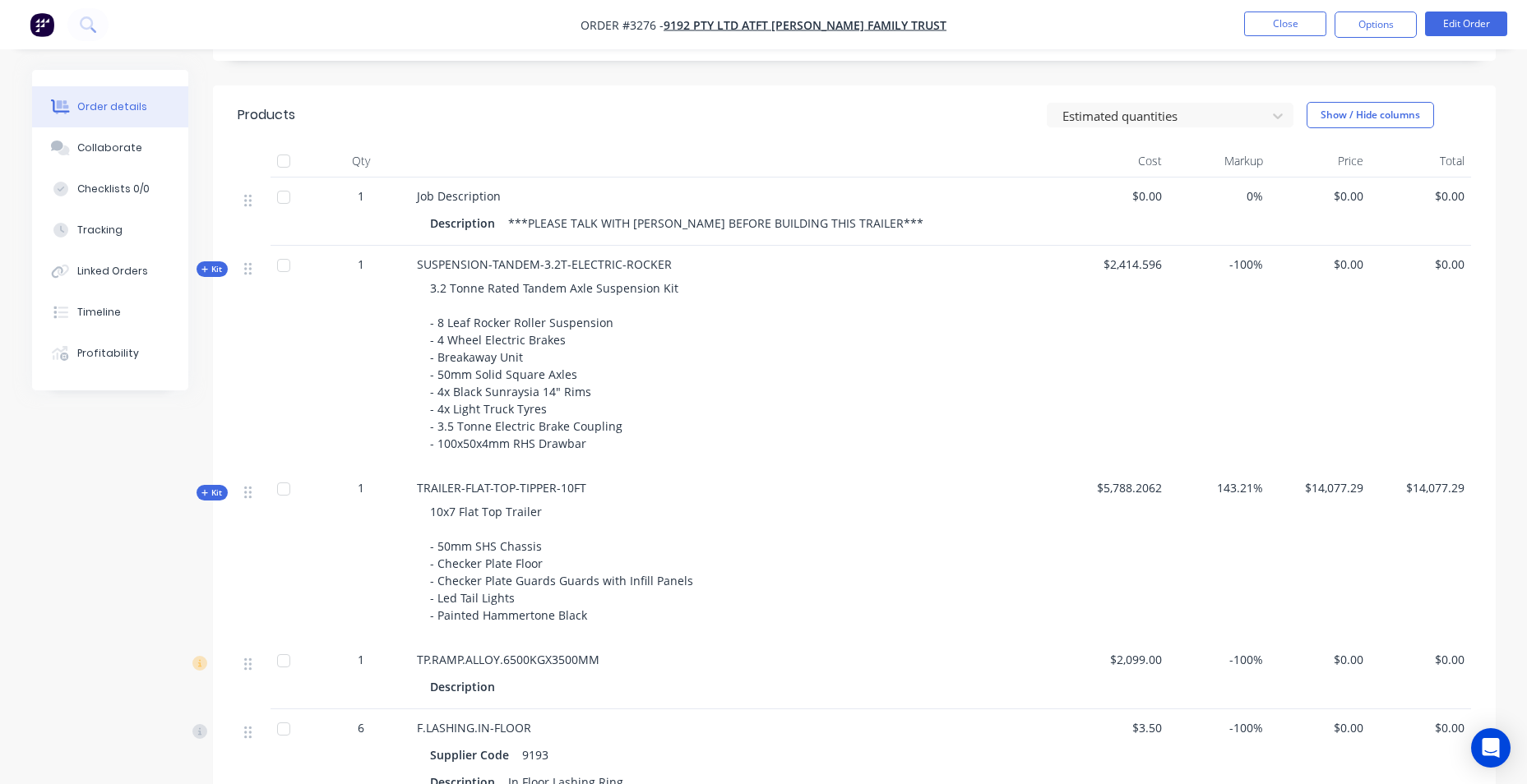
scroll to position [575, 0]
drag, startPoint x: 829, startPoint y: 346, endPoint x: 844, endPoint y: 343, distance: 15.3
click at [830, 346] on div "3.2 Tonne Rated Tandem Axle Suspension Kit - 8 Leaf Rocker Roller Suspension - …" at bounding box center [740, 369] width 645 height 186
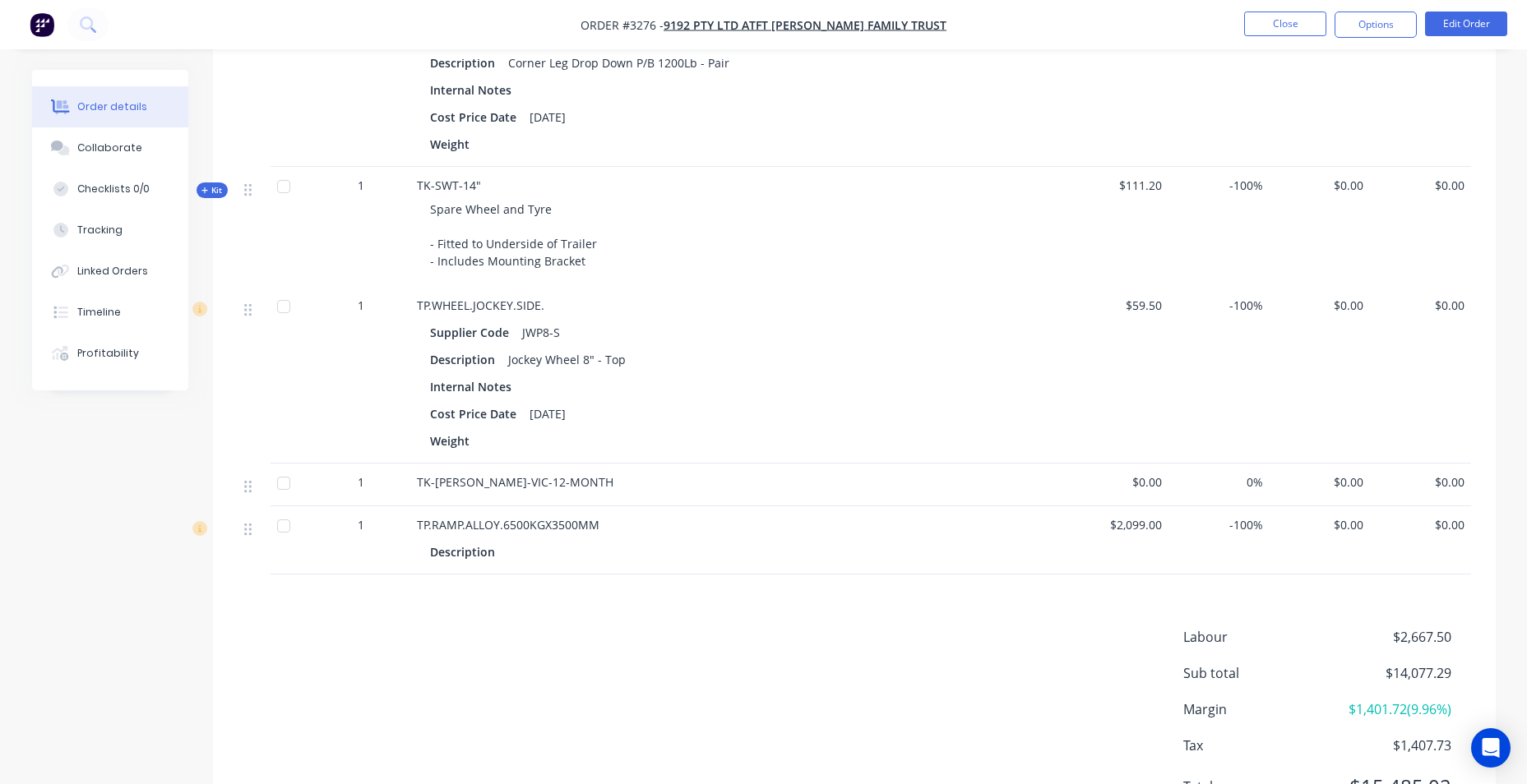
scroll to position [1479, 0]
